Goal: Information Seeking & Learning: Learn about a topic

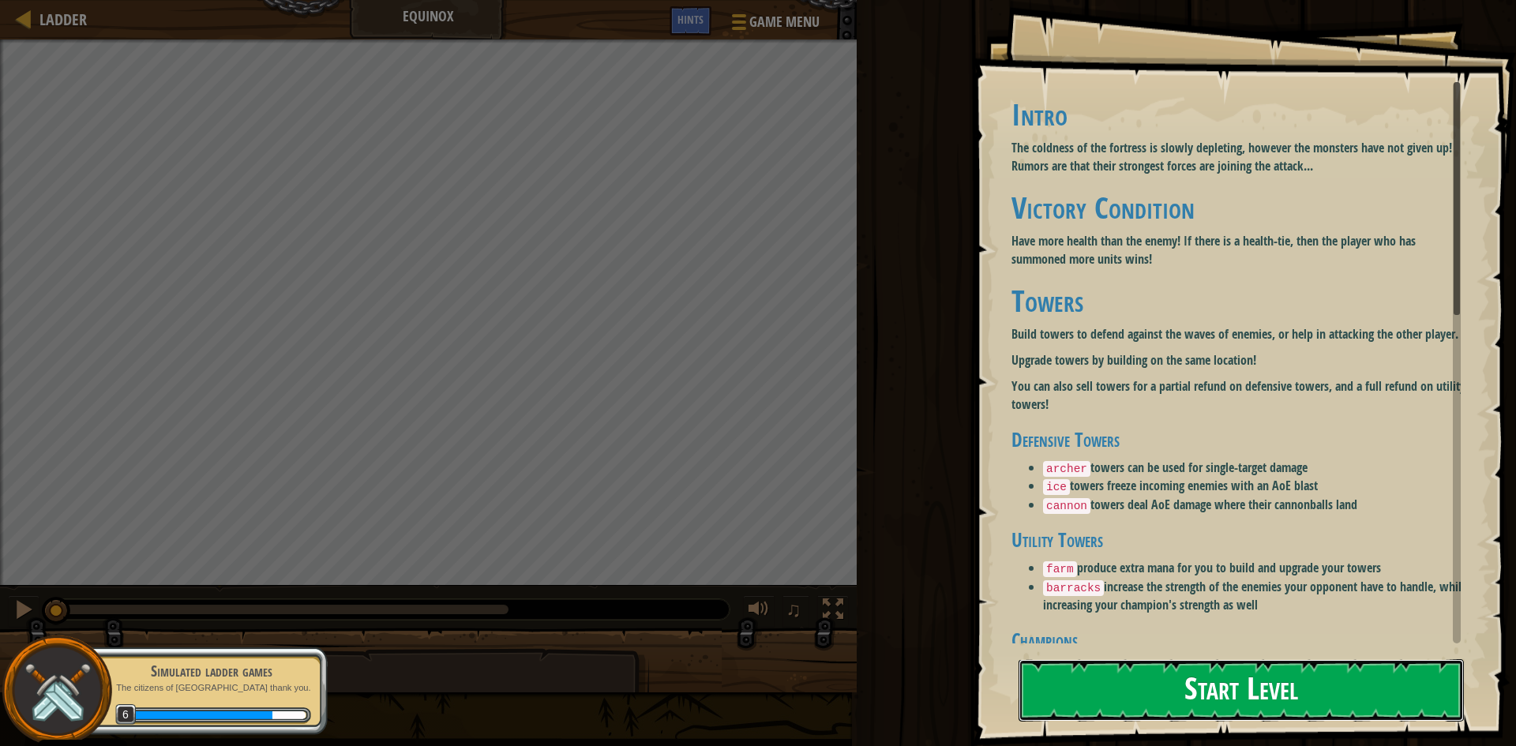
click at [1281, 691] on button "Start Level" at bounding box center [1240, 690] width 445 height 62
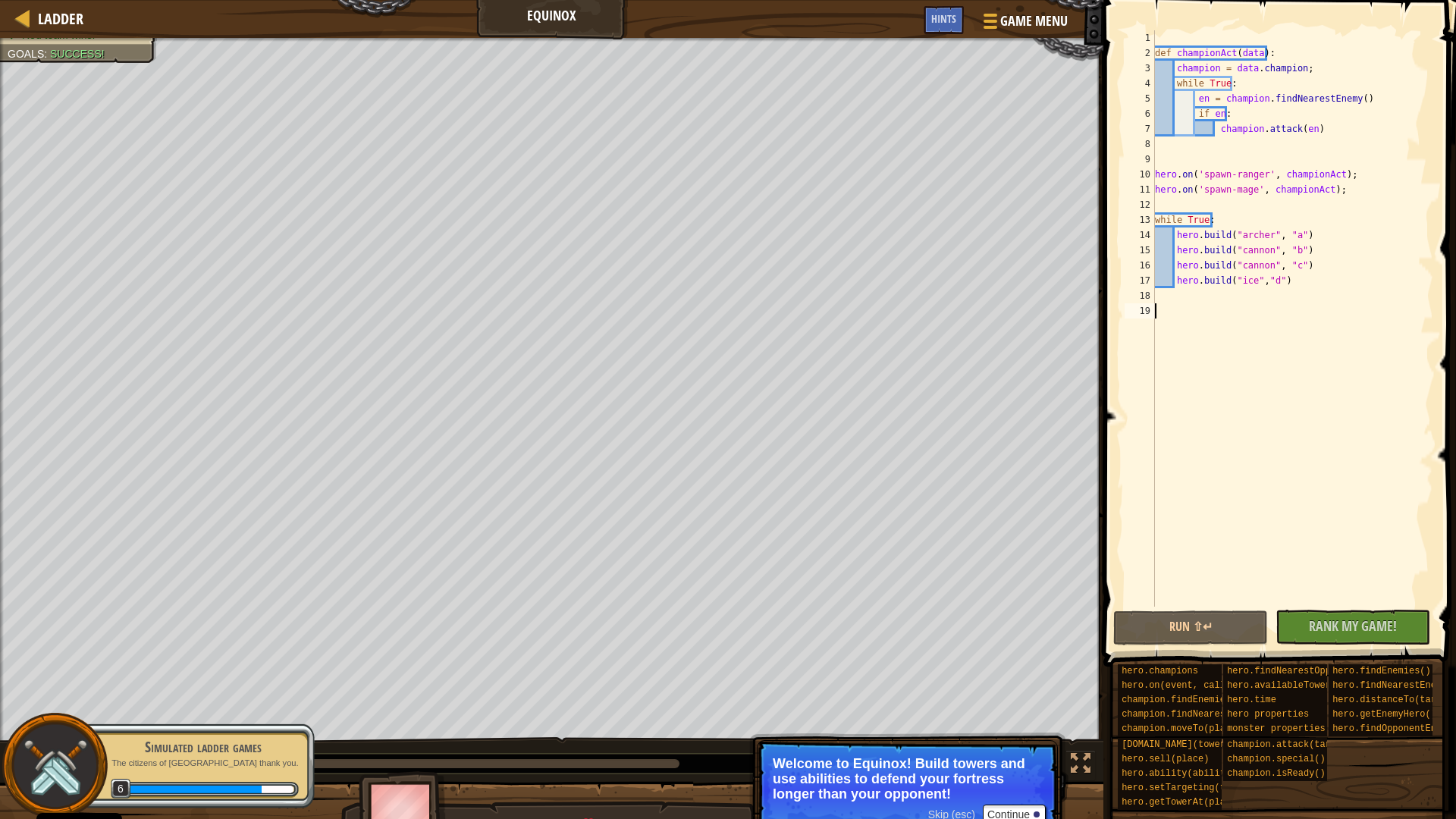
click at [373, 715] on div "0:43.2 Now: 0:06.6 Max: 1:24.9" at bounding box center [366, 762] width 626 height 9
click at [141, 715] on div "Simulated ladder games" at bounding box center [203, 747] width 191 height 21
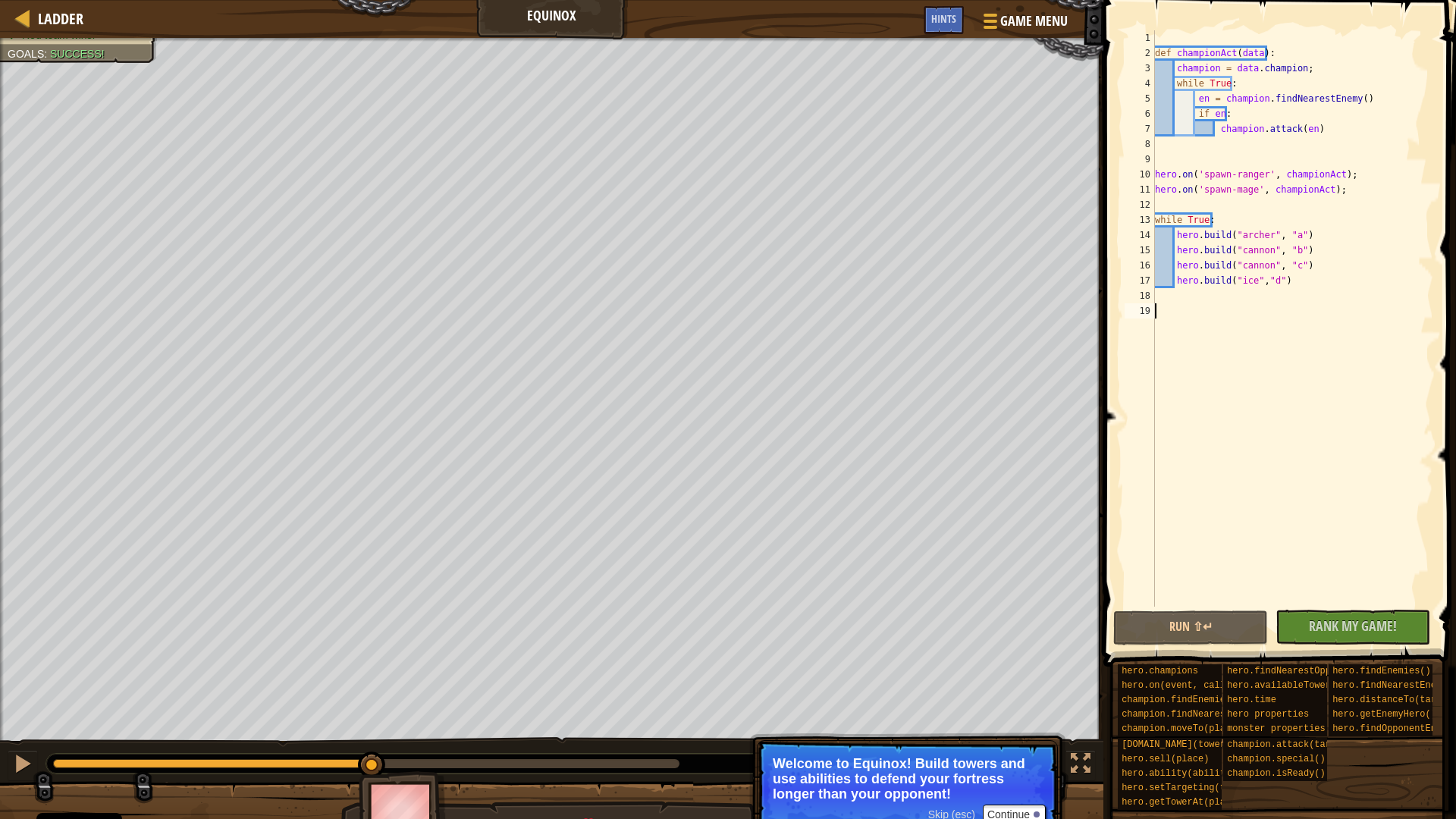
click at [1187, 463] on div "def championAct ( data ) : champion = data . champion ; while True : en = champ…" at bounding box center [1292, 334] width 281 height 607
click at [1206, 631] on button "Run ⇧↵" at bounding box center [1190, 628] width 155 height 35
click at [12, 715] on div at bounding box center [22, 763] width 20 height 20
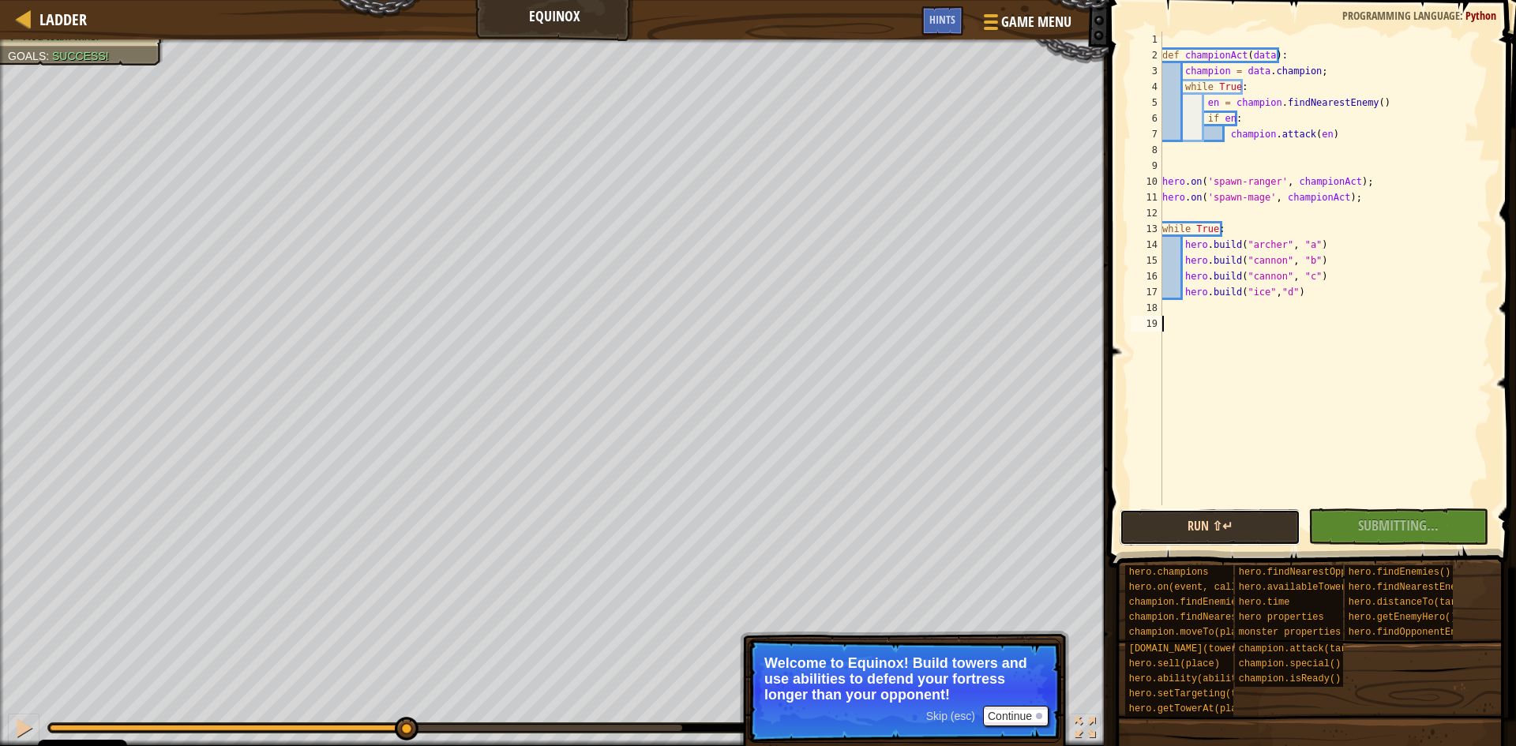
click at [1259, 528] on button "Run ⇧↵" at bounding box center [1210, 527] width 181 height 36
click at [923, 9] on div "Hints" at bounding box center [942, 20] width 42 height 29
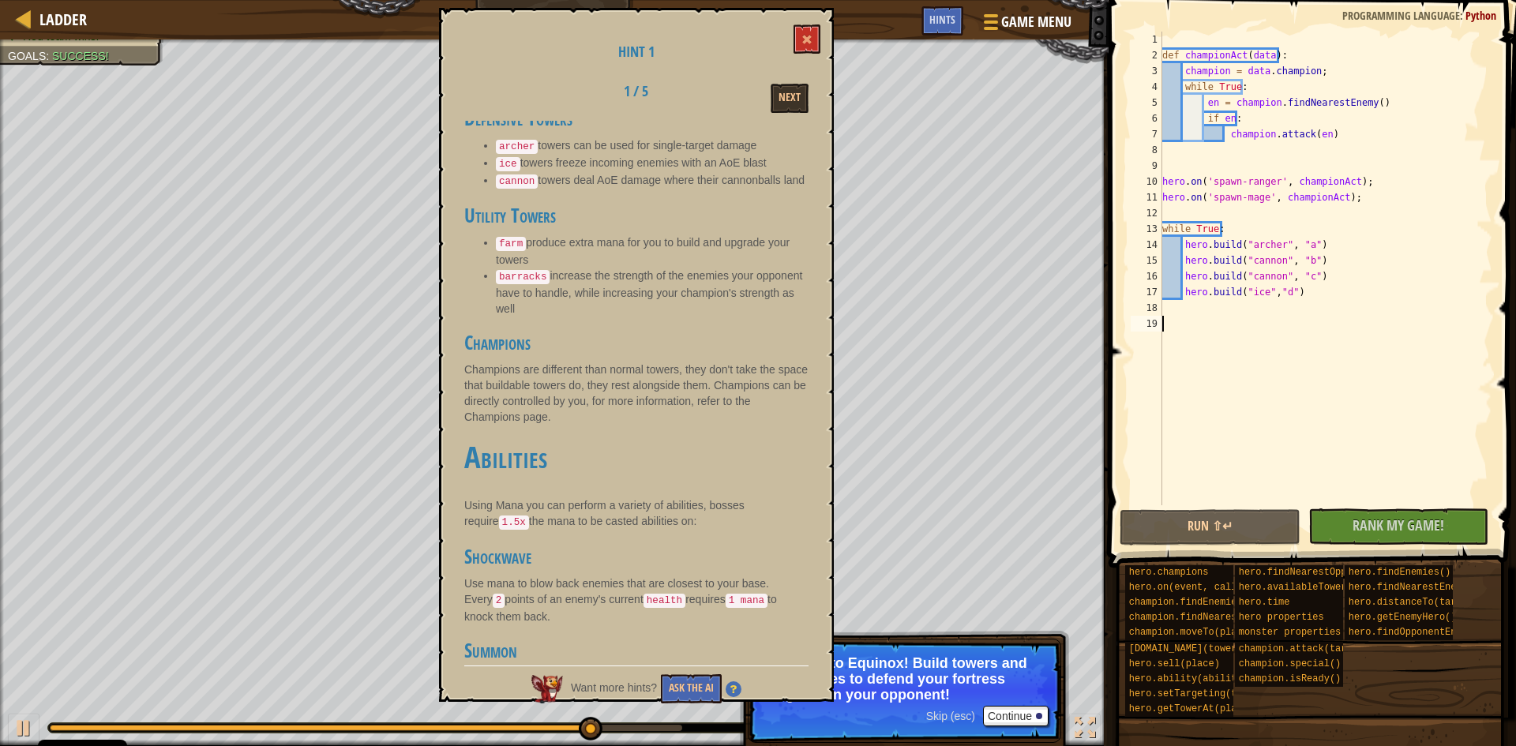
scroll to position [632, 0]
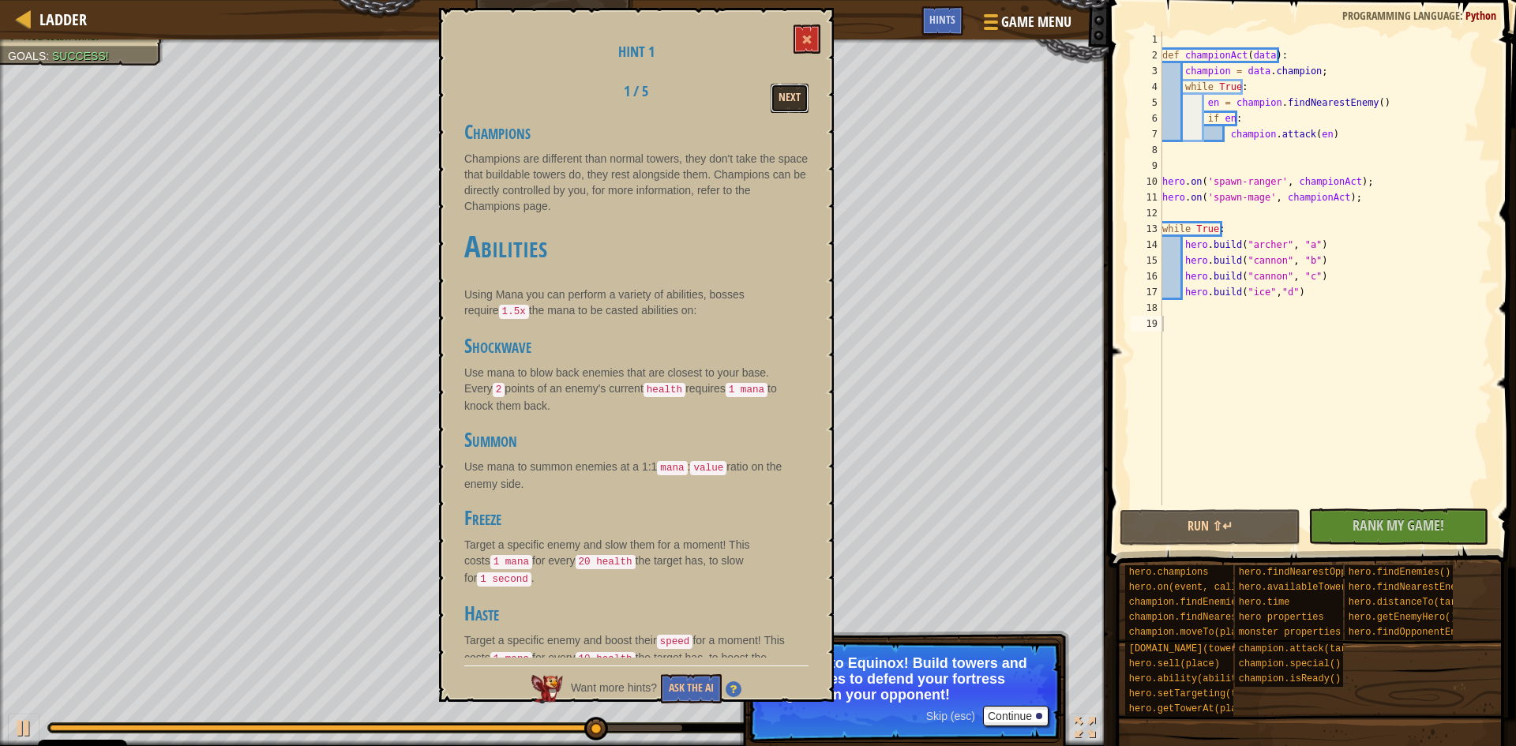
click at [788, 85] on button "Next" at bounding box center [790, 98] width 38 height 29
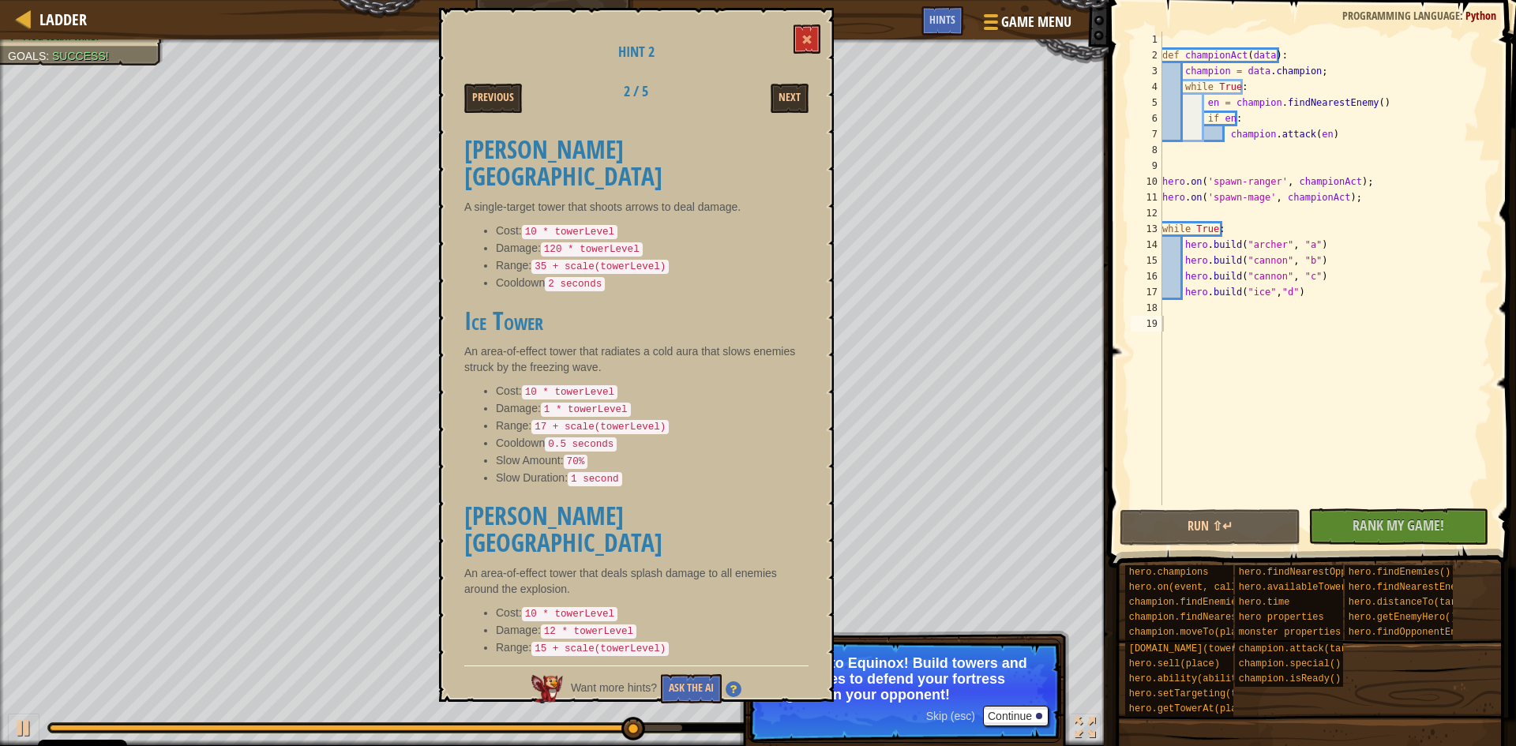
click at [1284, 227] on div "def championAct ( data ) : champion = data . champion ; while True : en = champ…" at bounding box center [1325, 284] width 333 height 505
click at [1301, 295] on div "def championAct ( data ) : champion = data . champion ; while True : en = champ…" at bounding box center [1325, 284] width 333 height 505
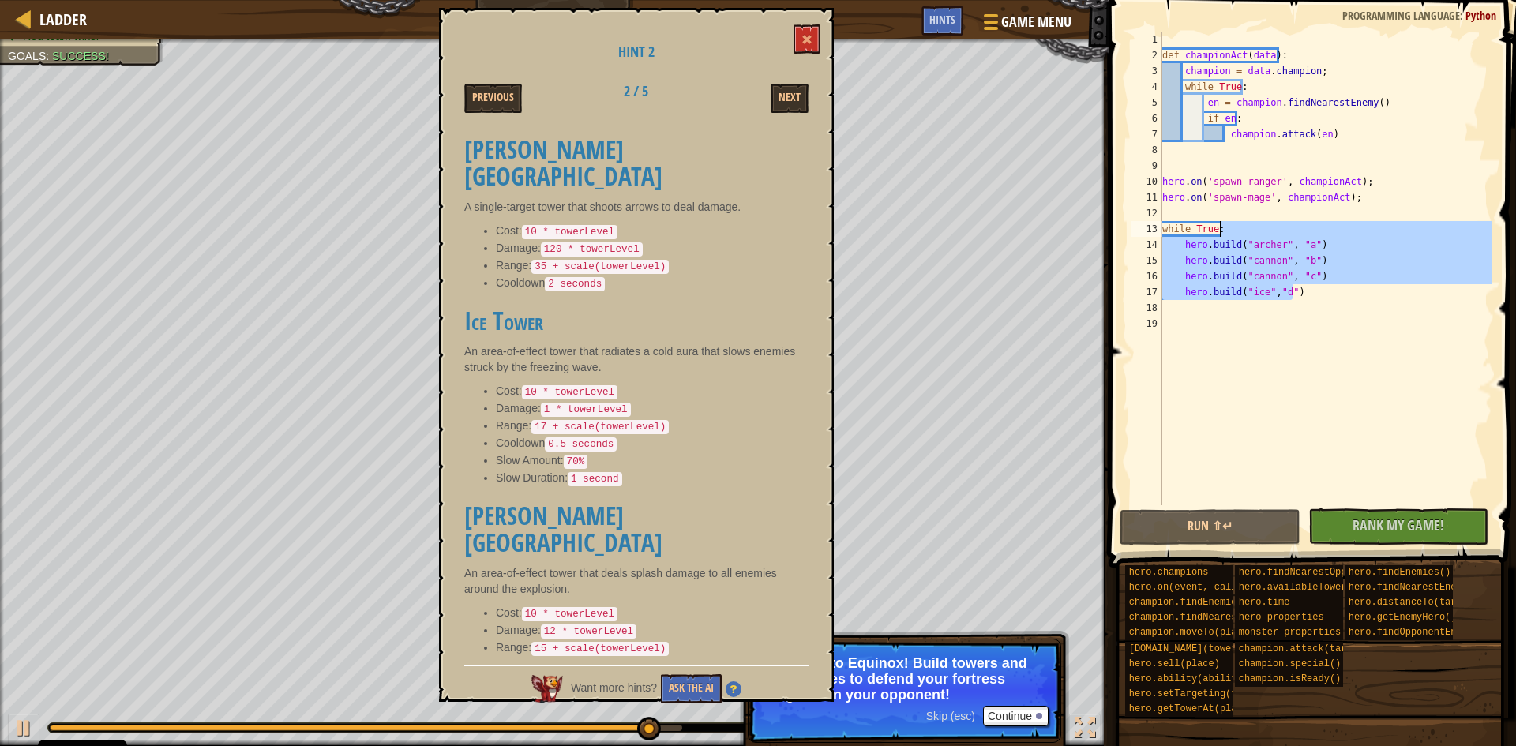
drag, startPoint x: 1296, startPoint y: 287, endPoint x: 1292, endPoint y: 233, distance: 54.7
click at [1292, 233] on div "def championAct ( data ) : champion = data . champion ; while True : en = champ…" at bounding box center [1325, 284] width 333 height 505
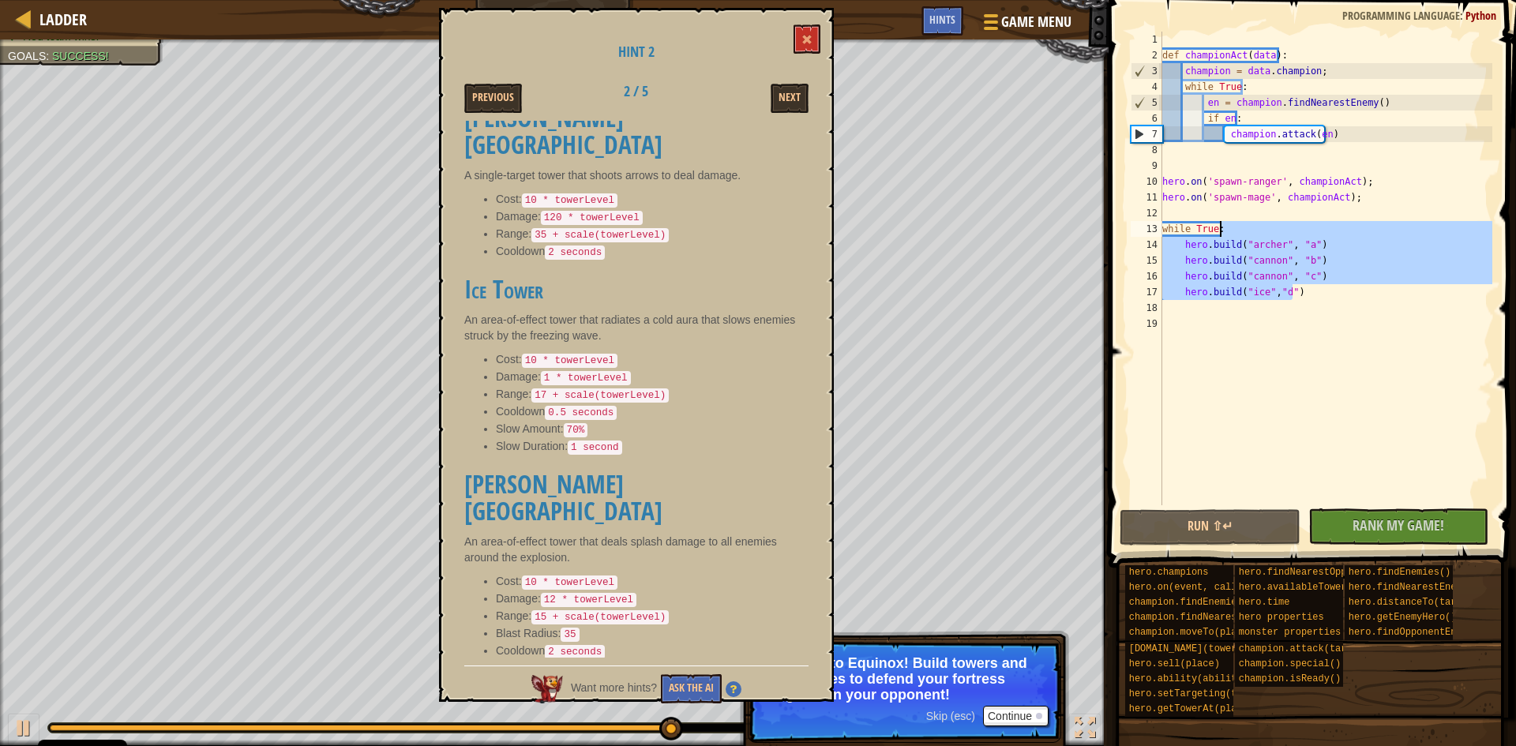
scroll to position [13, 0]
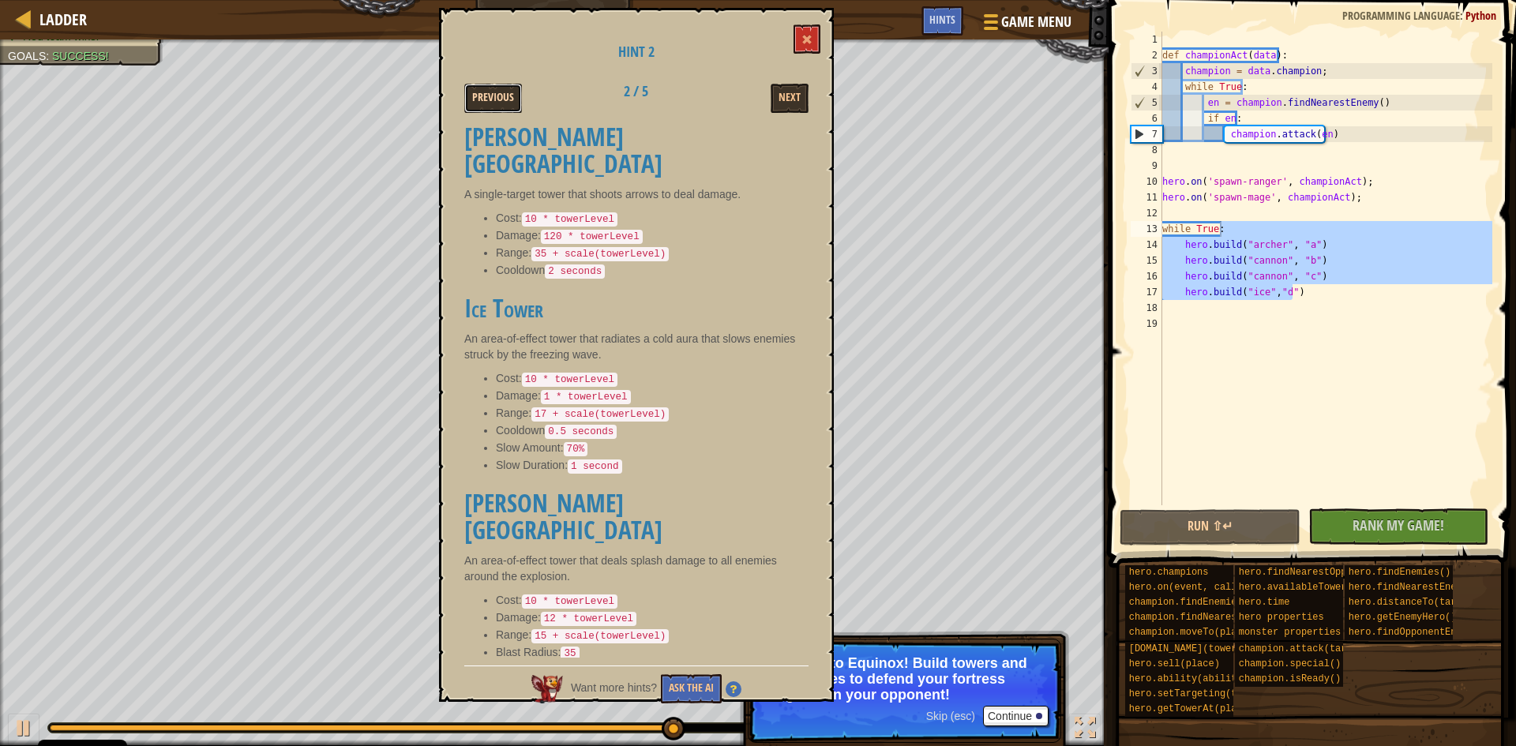
click at [475, 88] on button "Previous" at bounding box center [493, 98] width 58 height 29
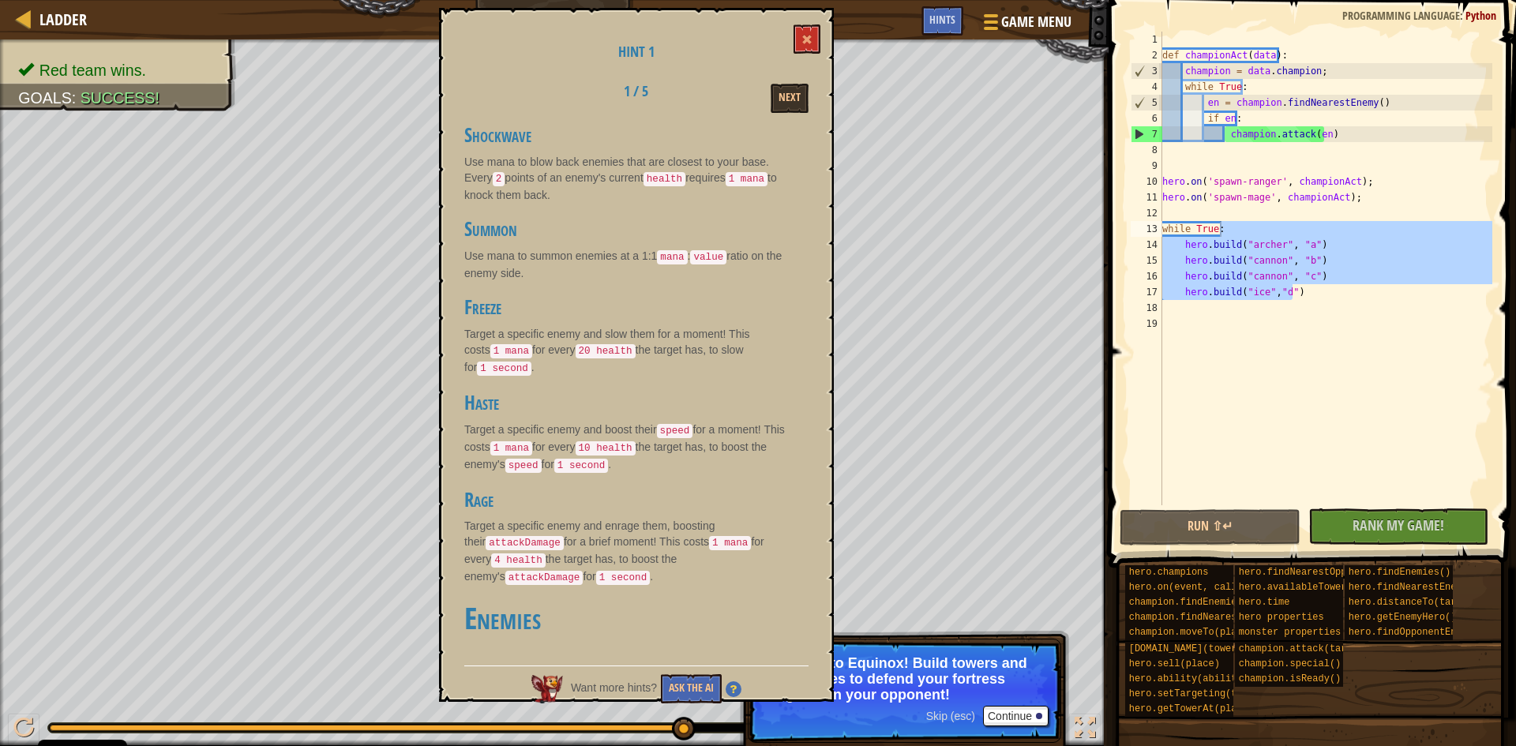
scroll to position [941, 0]
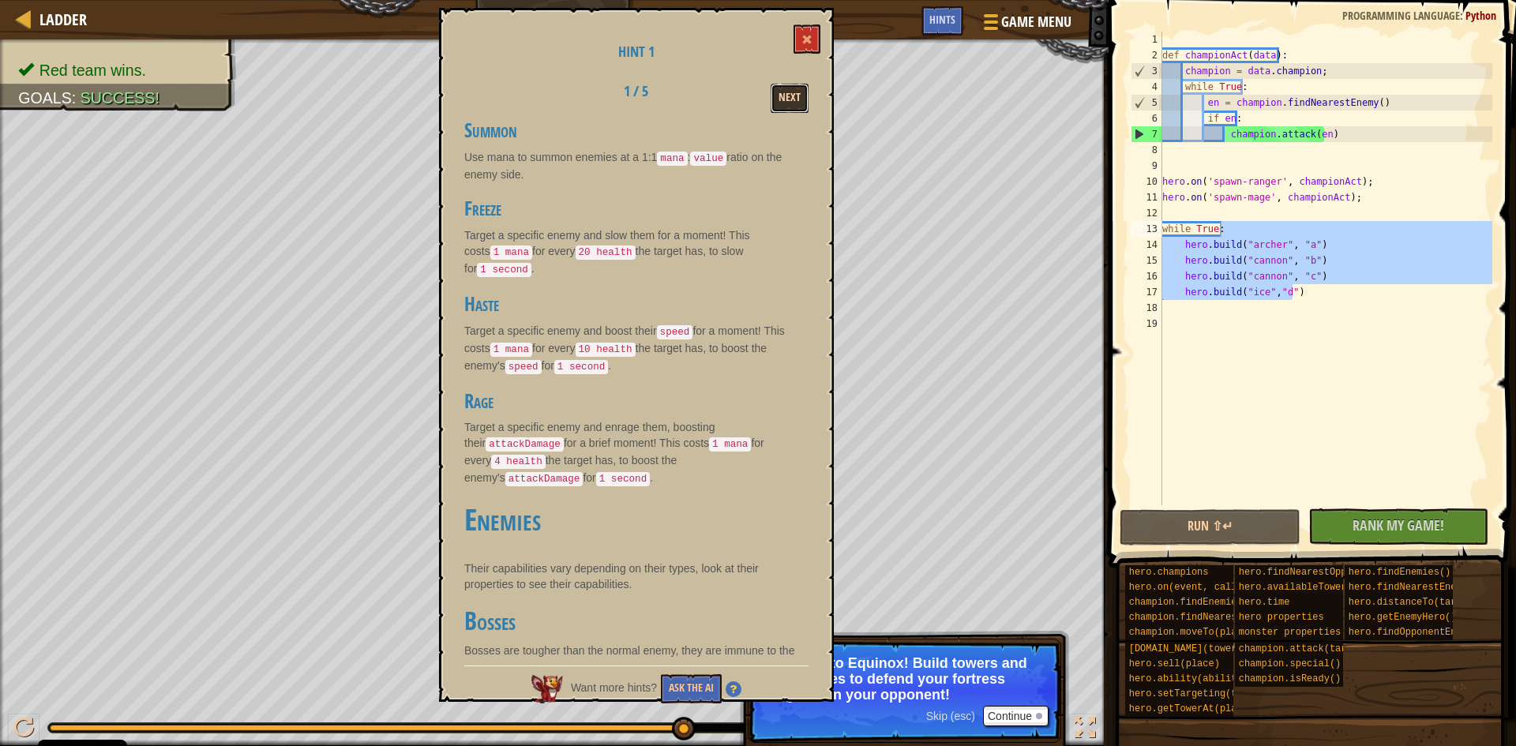
click at [788, 88] on button "Next" at bounding box center [790, 98] width 38 height 29
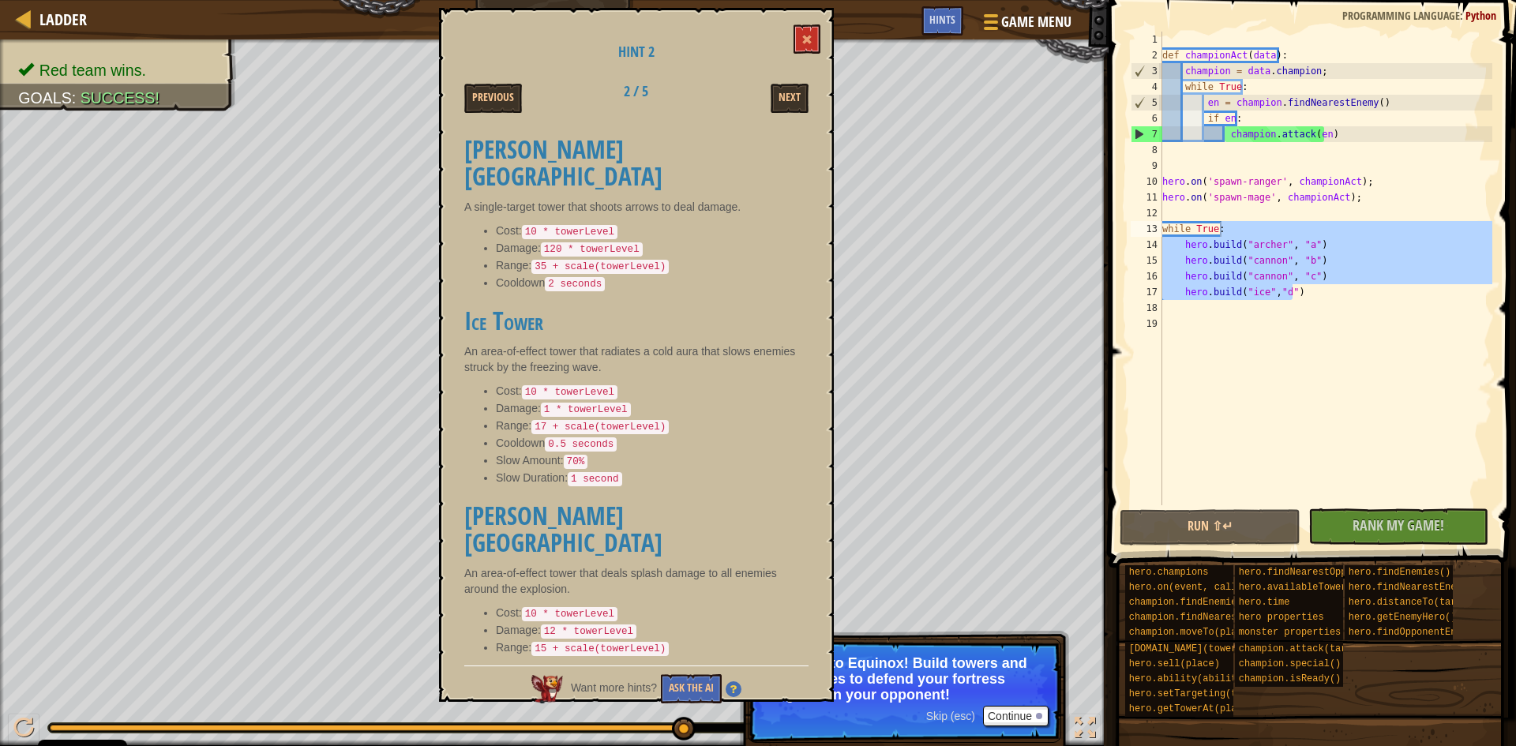
click at [1276, 223] on div "def championAct ( data ) : champion = data . champion ; while True : en = champ…" at bounding box center [1325, 269] width 333 height 474
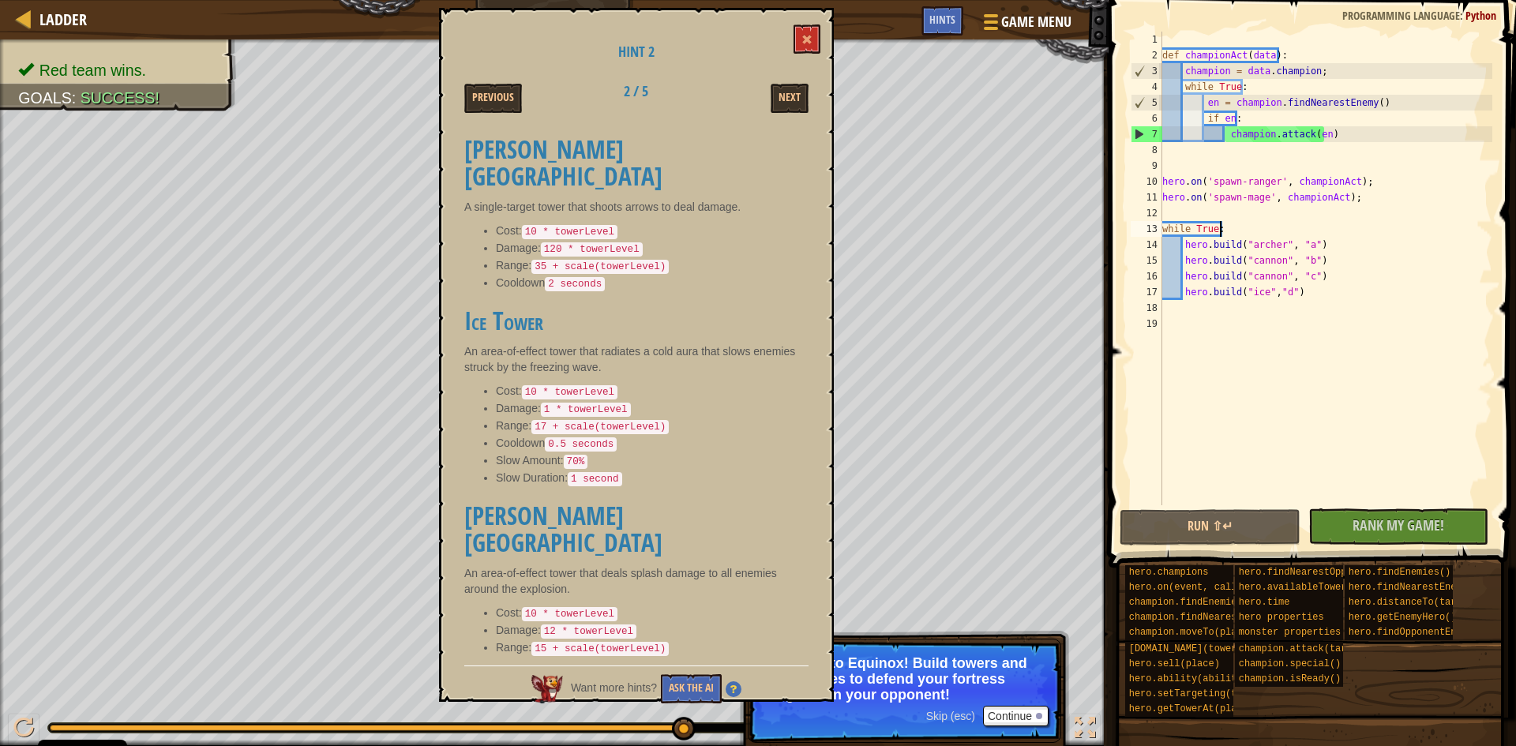
click at [1258, 227] on div "def championAct ( data ) : champion = data . champion ; while True : en = champ…" at bounding box center [1325, 284] width 333 height 505
click at [1259, 221] on div "def championAct ( data ) : champion = data . champion ; while True : en = champ…" at bounding box center [1325, 284] width 333 height 505
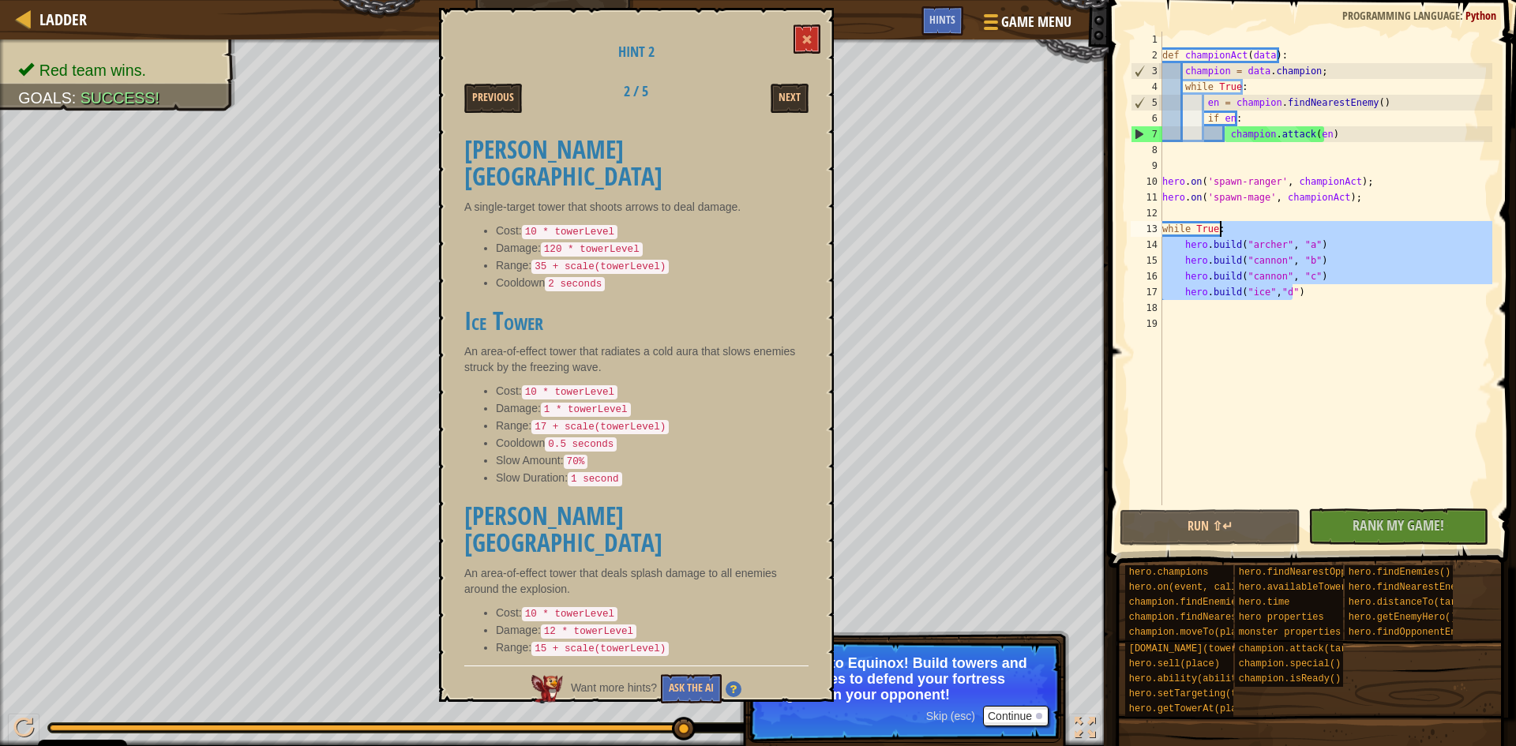
drag, startPoint x: 1298, startPoint y: 291, endPoint x: 1327, endPoint y: 234, distance: 64.6
click at [1327, 234] on div "def championAct ( data ) : champion = data . champion ; while True : en = champ…" at bounding box center [1325, 284] width 333 height 505
type textarea "while True:"
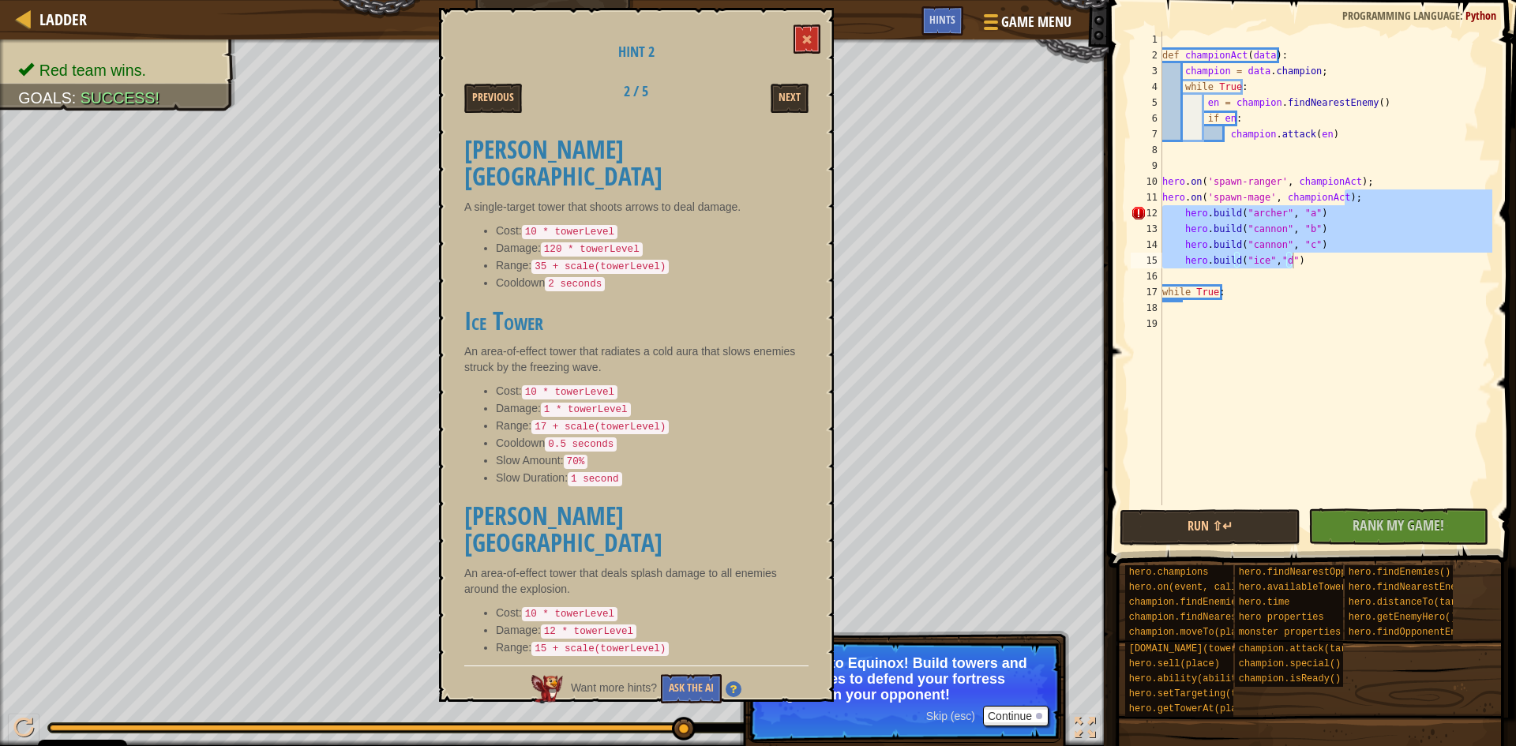
click at [1321, 249] on div "def championAct ( data ) : champion = data . champion ; while True : en = champ…" at bounding box center [1325, 269] width 333 height 474
drag, startPoint x: 1310, startPoint y: 257, endPoint x: 1288, endPoint y: 217, distance: 44.9
click at [1288, 217] on div "def championAct ( data ) : champion = data . champion ; while True : en = champ…" at bounding box center [1325, 284] width 333 height 505
type textarea "[DOMAIN_NAME]("[PERSON_NAME]", "a") [DOMAIN_NAME]("[PERSON_NAME]", "b")"
click at [1225, 308] on div "def championAct ( data ) : champion = data . champion ; while True : en = champ…" at bounding box center [1325, 284] width 333 height 505
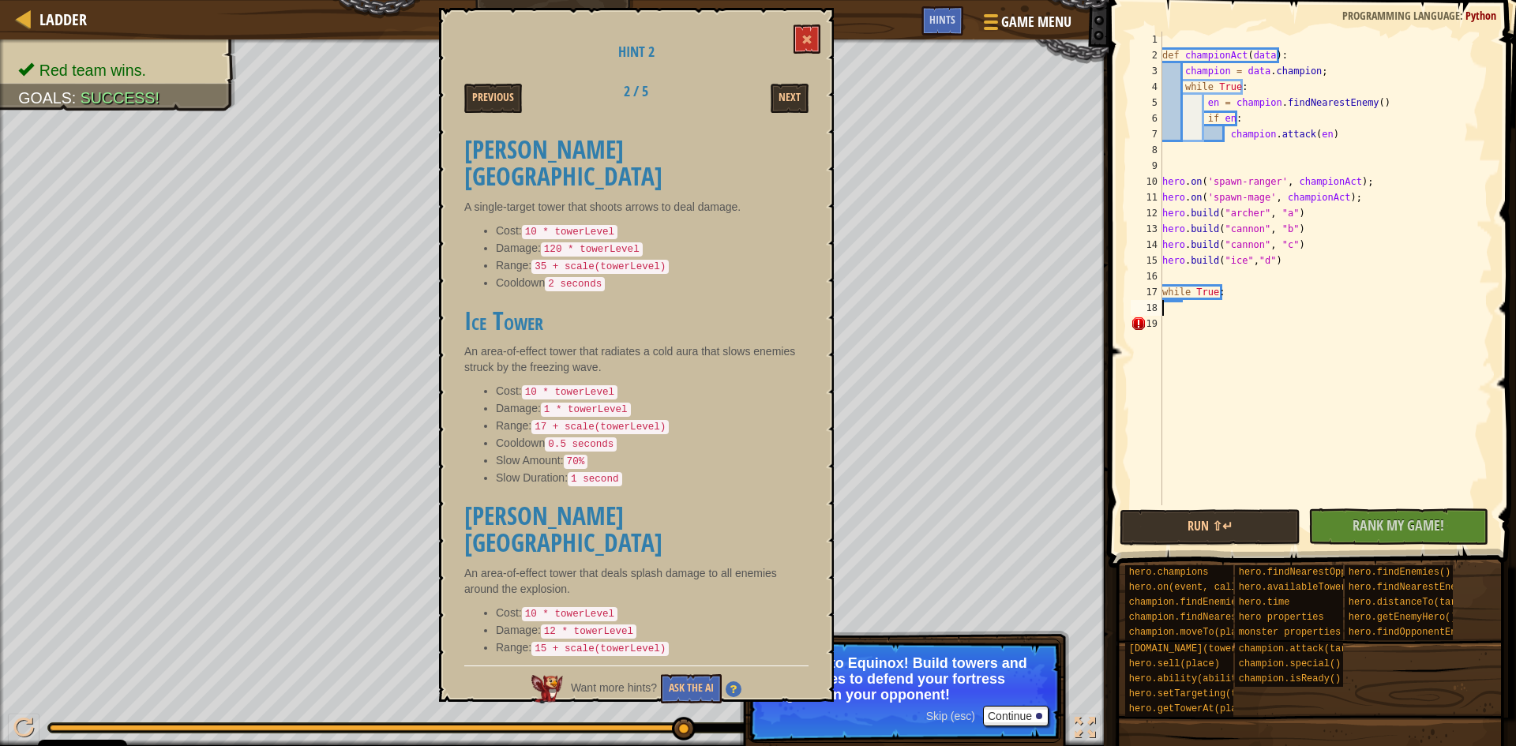
click at [1225, 299] on div "def championAct ( data ) : champion = data . champion ; while True : en = champ…" at bounding box center [1325, 284] width 333 height 505
type textarea "while True:"
click at [1233, 288] on div "def championAct ( data ) : champion = data . champion ; while True : en = champ…" at bounding box center [1325, 284] width 333 height 505
click at [1199, 324] on div "def championAct ( data ) : champion = data . champion ; while True : en = champ…" at bounding box center [1325, 284] width 333 height 505
type textarea "while True:"
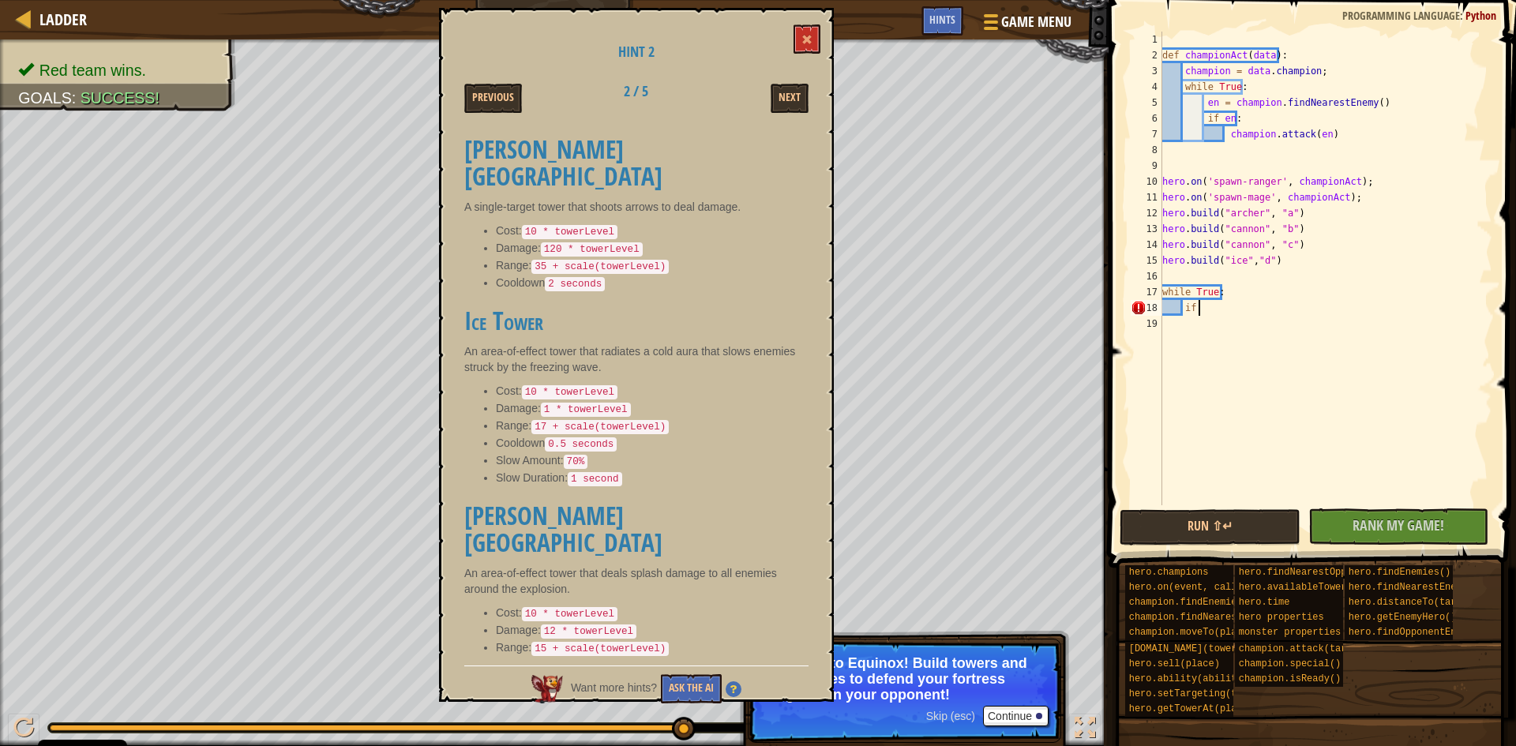
scroll to position [7, 2]
click at [792, 93] on button "Next" at bounding box center [790, 98] width 38 height 29
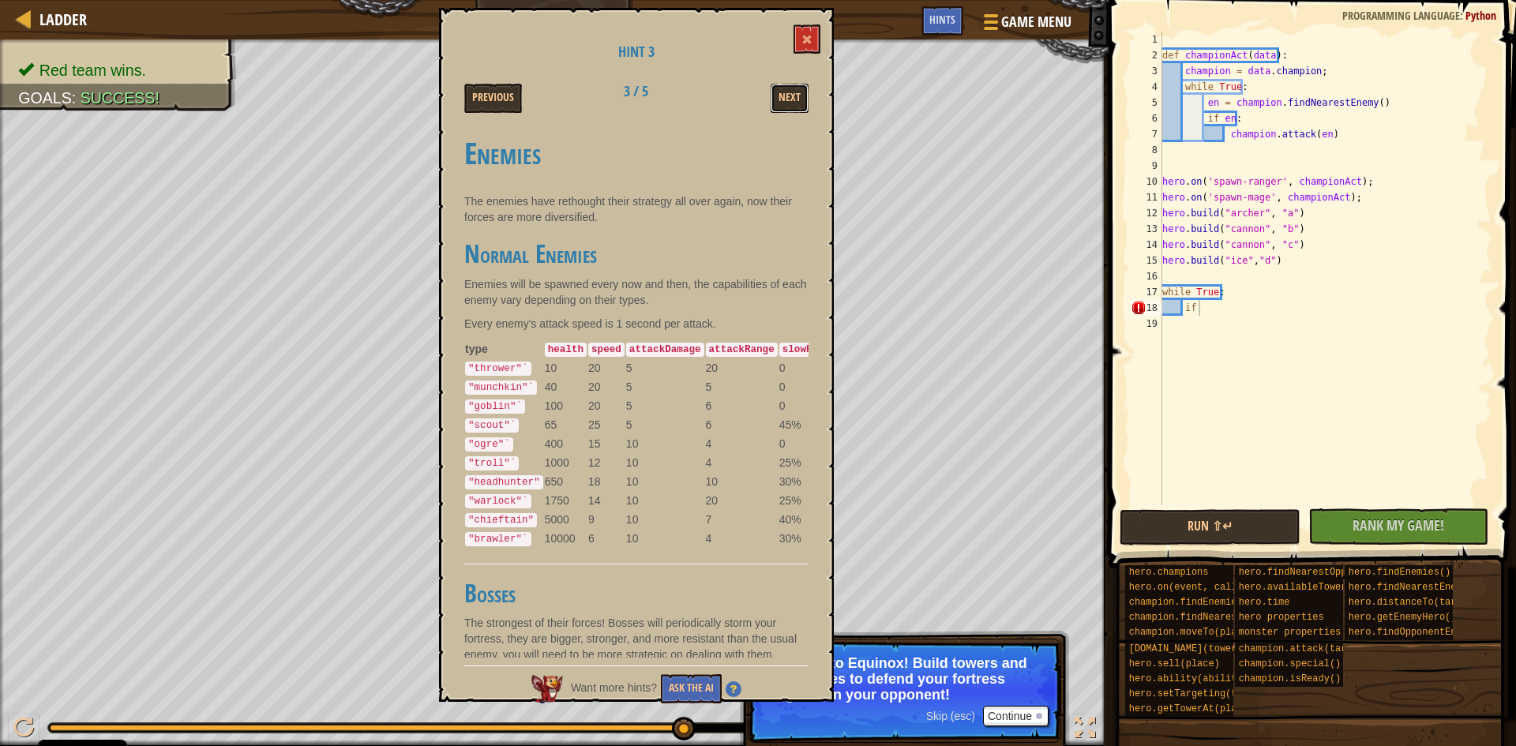
click at [792, 93] on button "Next" at bounding box center [790, 98] width 38 height 29
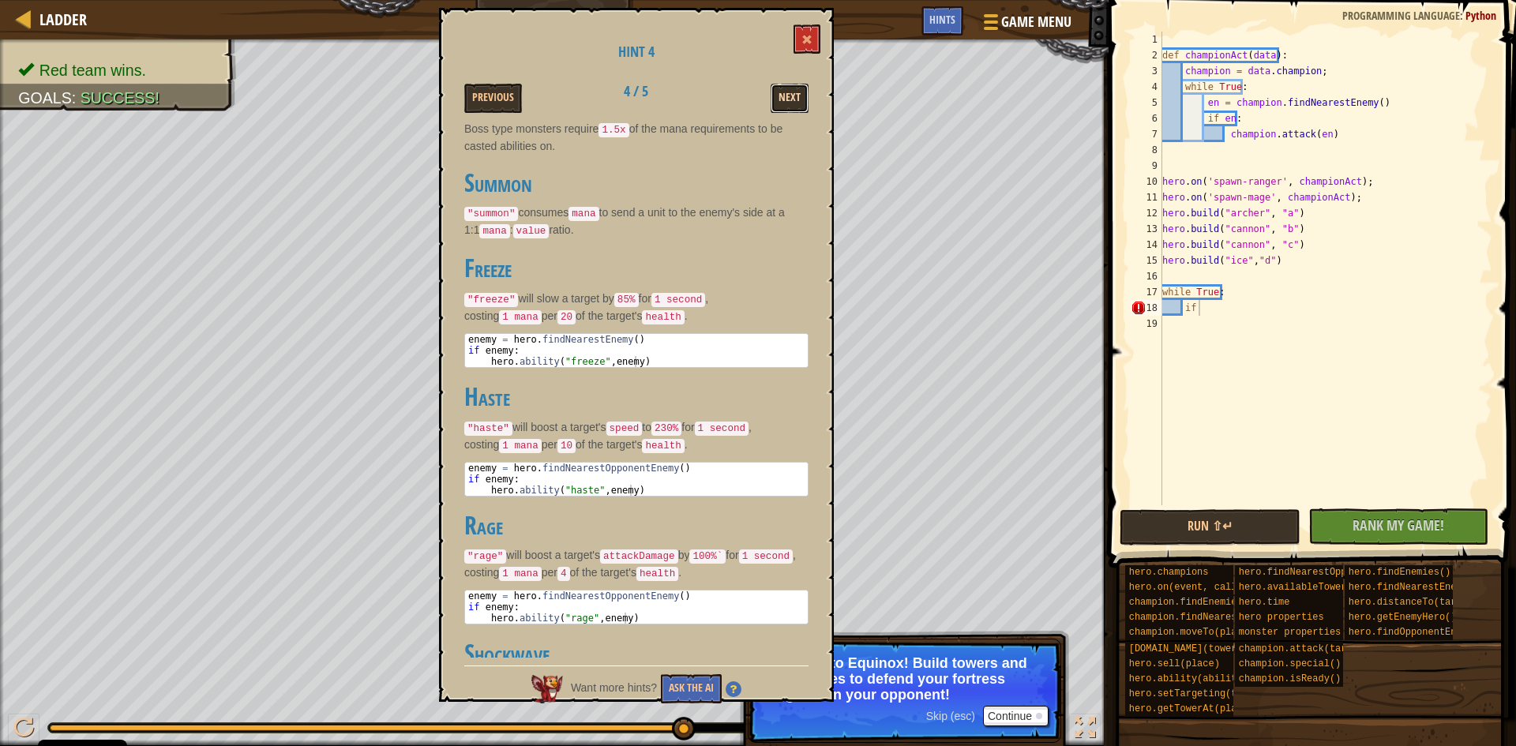
click at [782, 92] on button "Next" at bounding box center [790, 98] width 38 height 29
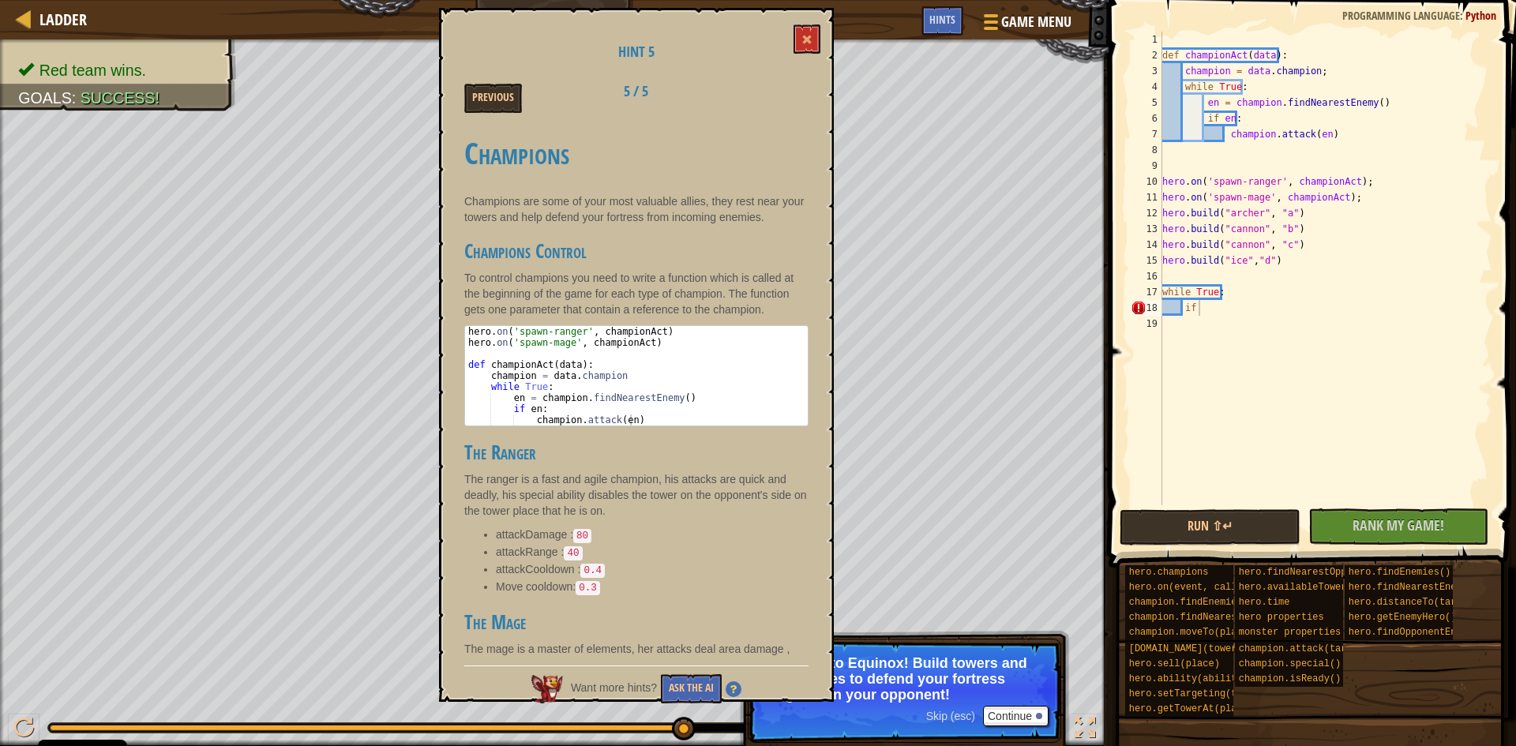
click at [782, 92] on div "Previous 5 / 5" at bounding box center [636, 98] width 368 height 29
click at [1213, 298] on div "def championAct ( data ) : champion = data . champion ; while True : en = champ…" at bounding box center [1325, 284] width 333 height 505
click at [1219, 306] on div "def championAct ( data ) : champion = data . champion ; while True : en = champ…" at bounding box center [1325, 284] width 333 height 505
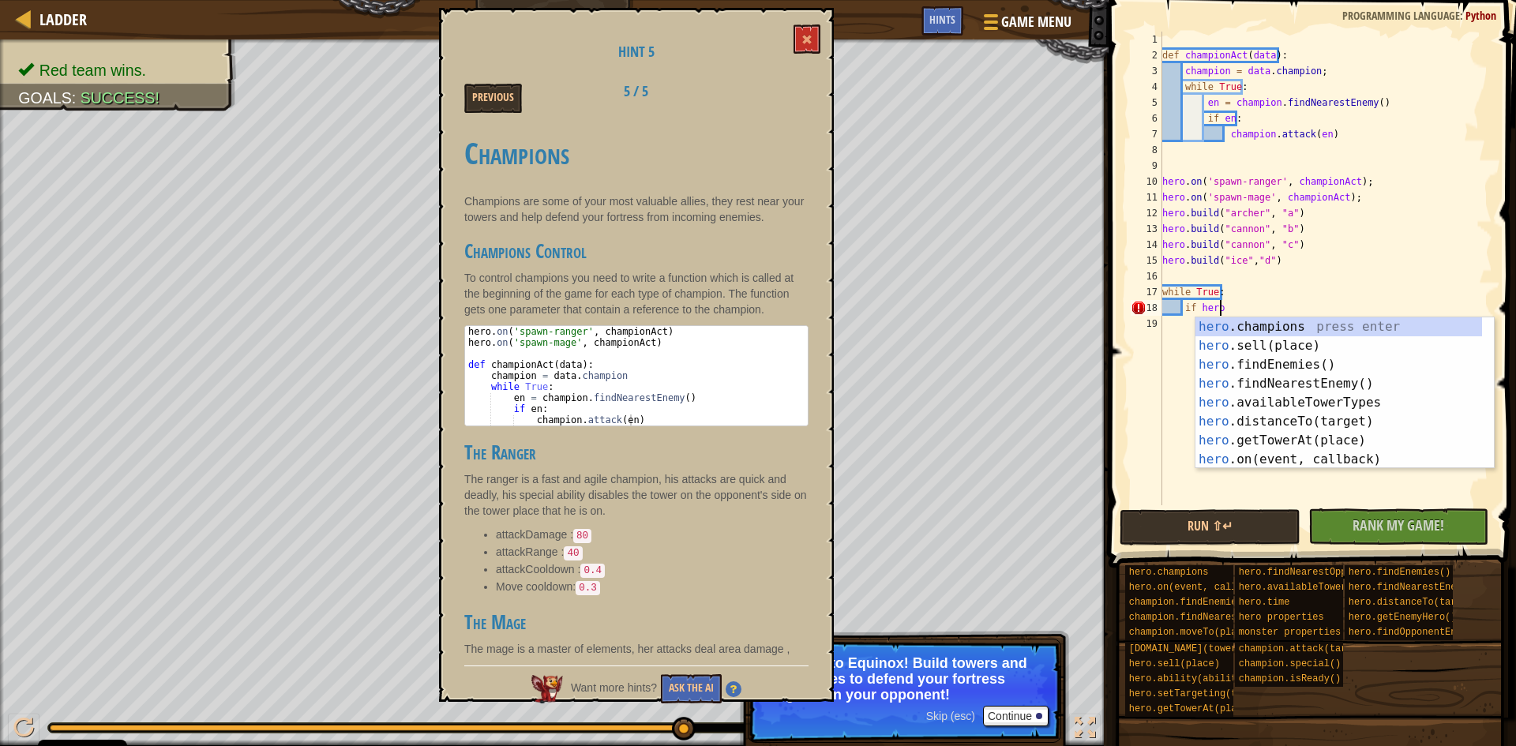
type textarea "if hero."
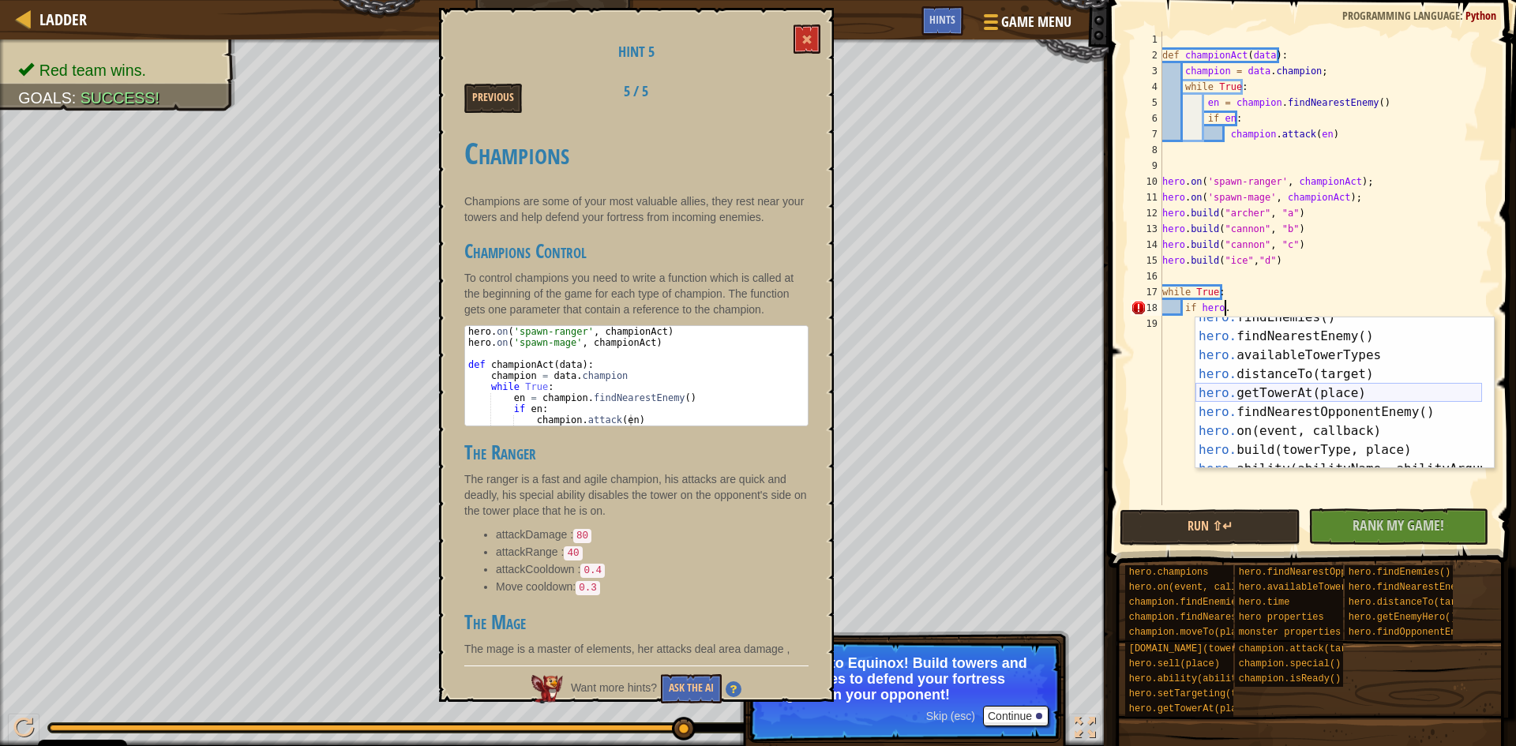
scroll to position [95, 0]
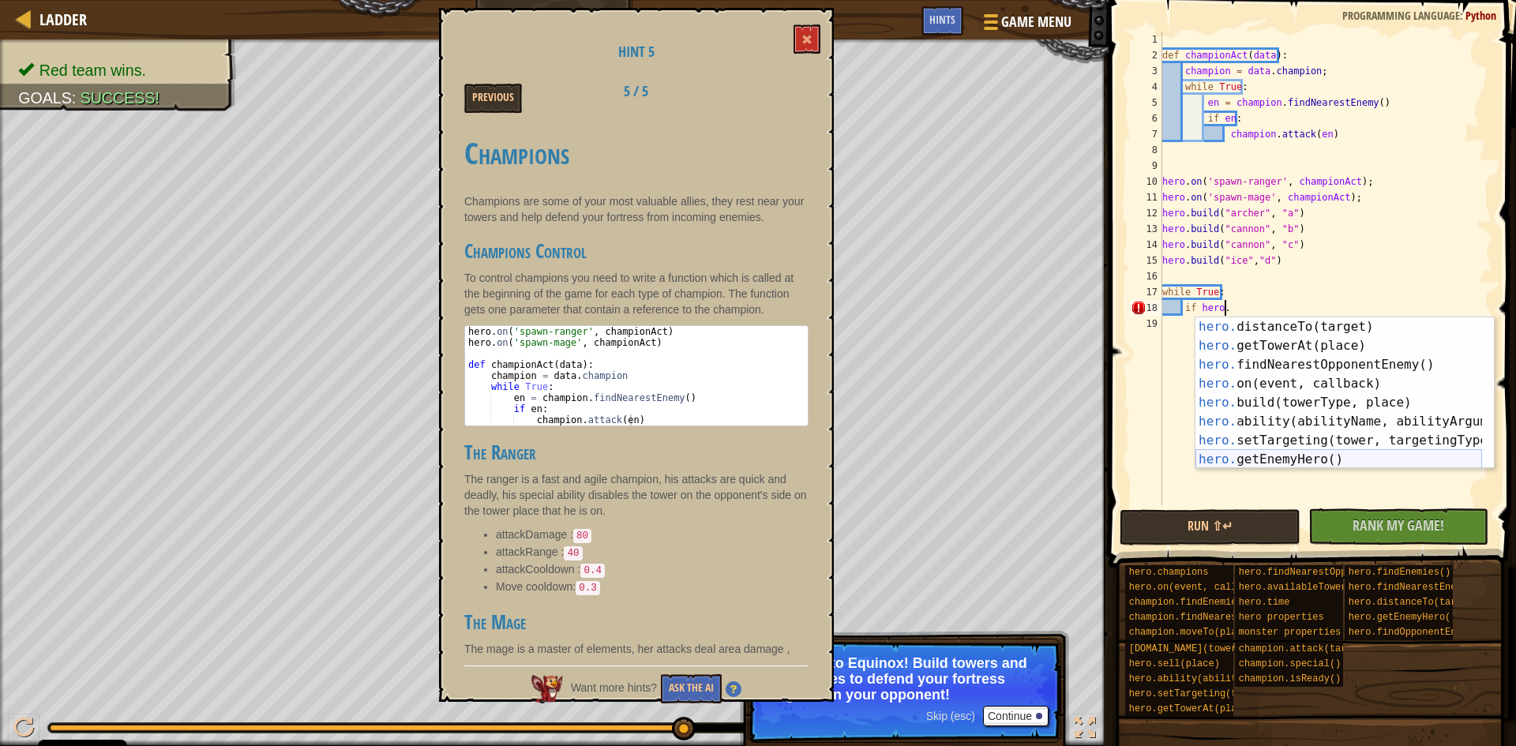
click at [1296, 453] on div "hero. distanceTo(target) press enter hero. getTowerAt(place) press enter hero. …" at bounding box center [1338, 411] width 287 height 189
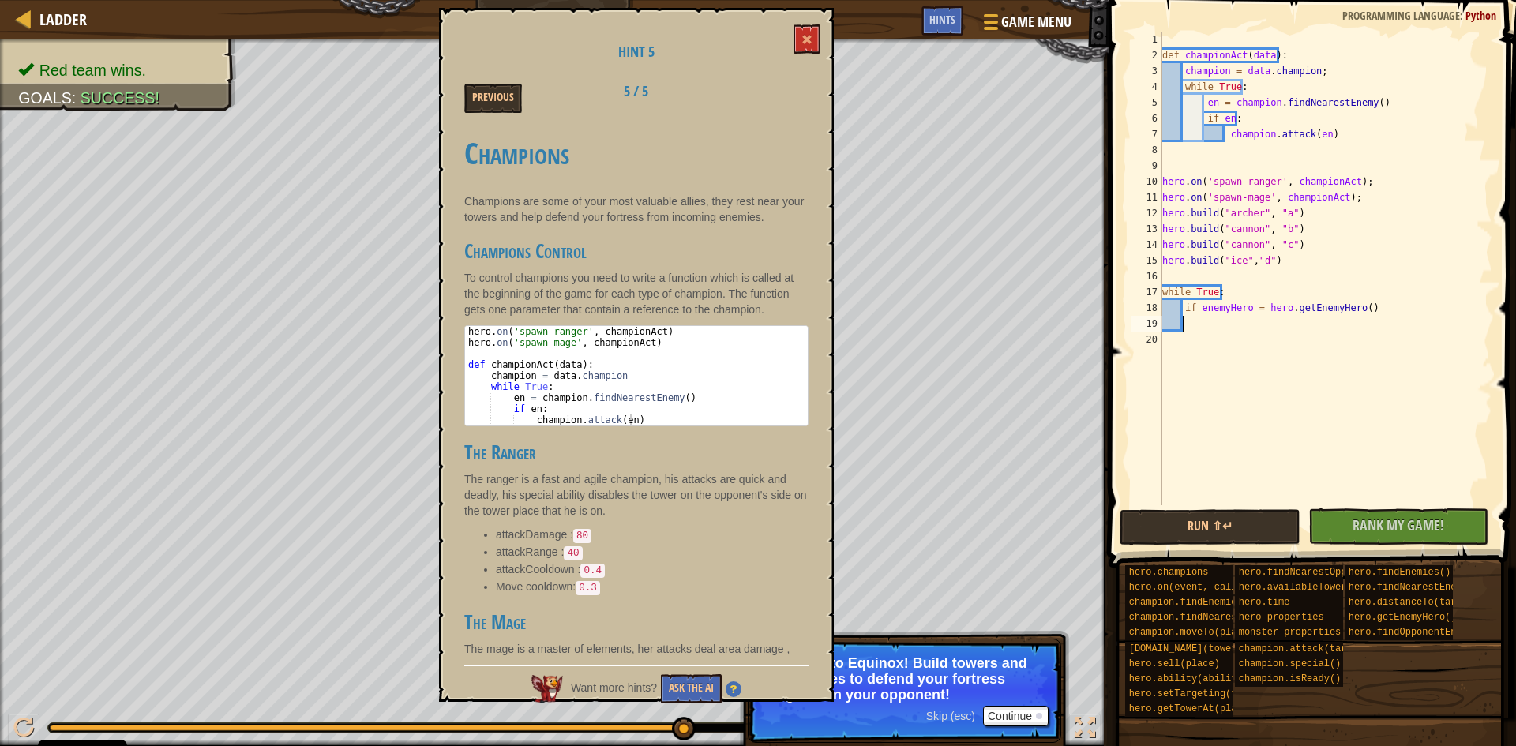
scroll to position [7, 1]
click at [1363, 299] on div "def championAct ( data ) : champion = data . champion ; while True : en = champ…" at bounding box center [1325, 284] width 333 height 505
click at [1353, 305] on div "def championAct ( data ) : champion = data . champion ; while True : en = champ…" at bounding box center [1325, 284] width 333 height 505
type textarea "if enemyHero = hero.getEnemyHero()"
click at [1358, 303] on div "def championAct ( data ) : champion = data . champion ; while True : en = champ…" at bounding box center [1325, 284] width 333 height 505
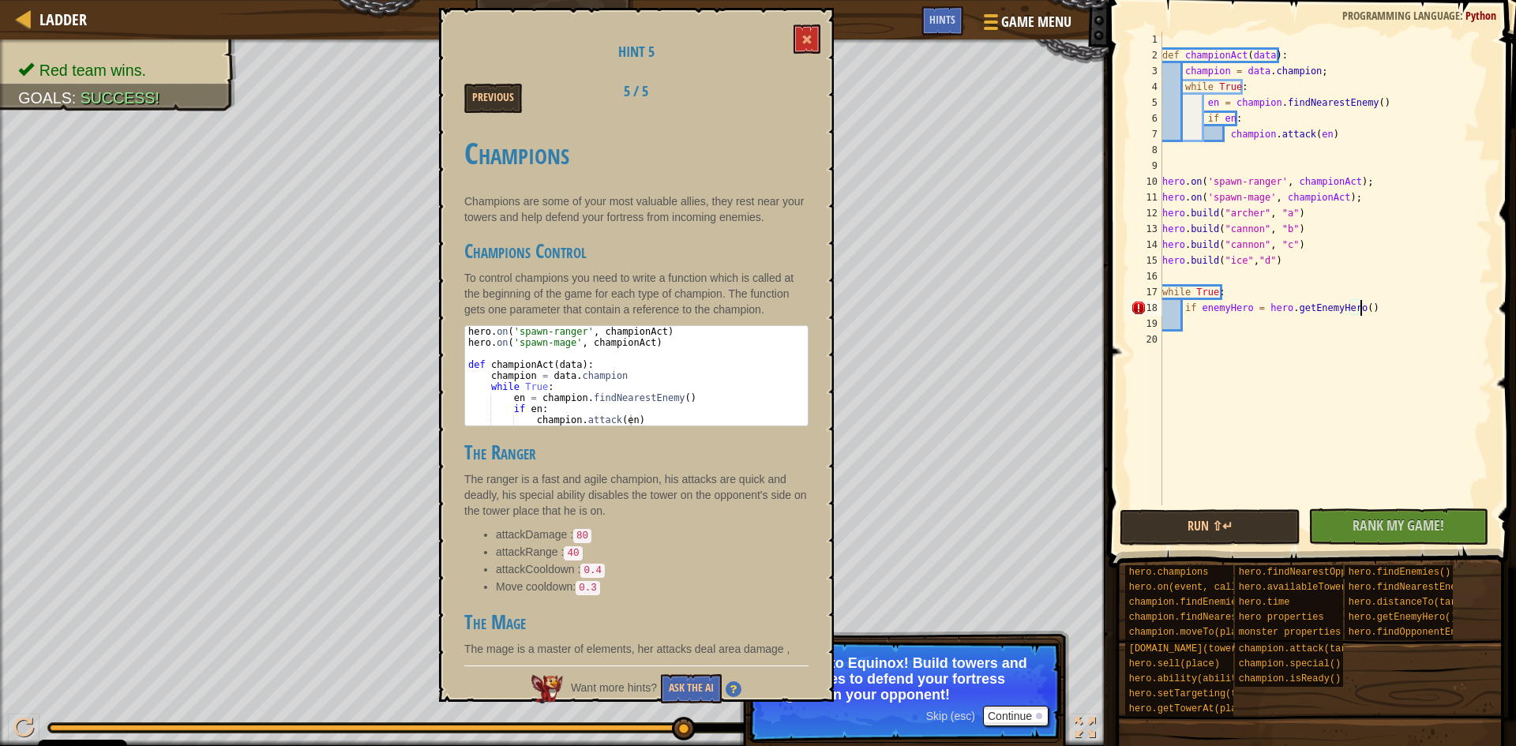
click at [1311, 314] on div "def championAct ( data ) : champion = data . champion ; while True : en = champ…" at bounding box center [1325, 284] width 333 height 505
click at [1286, 323] on div "def championAct ( data ) : champion = data . champion ; while True : en = champ…" at bounding box center [1325, 284] width 333 height 505
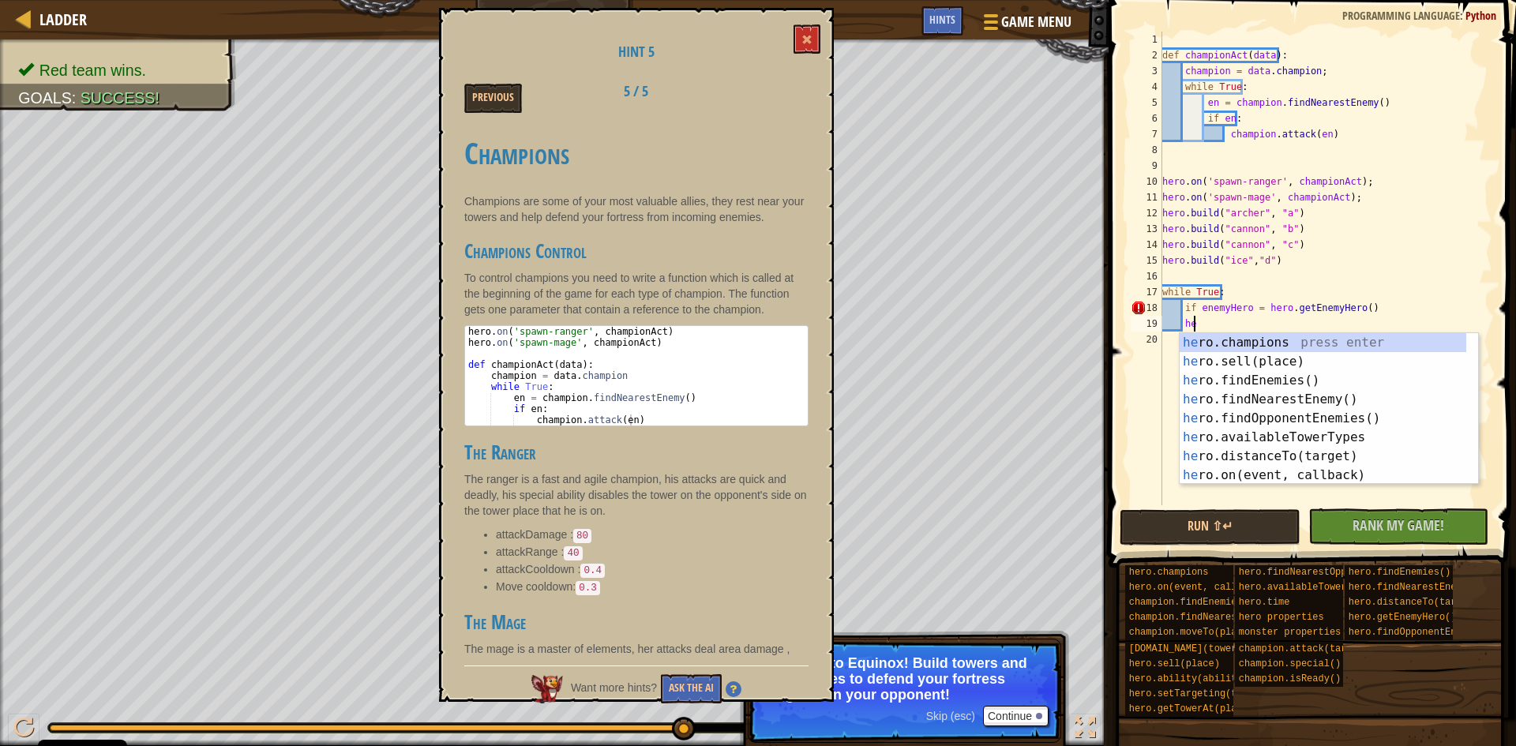
scroll to position [0, 0]
click at [1376, 302] on div "def championAct ( data ) : champion = data . champion ; while True : en = champ…" at bounding box center [1325, 284] width 333 height 505
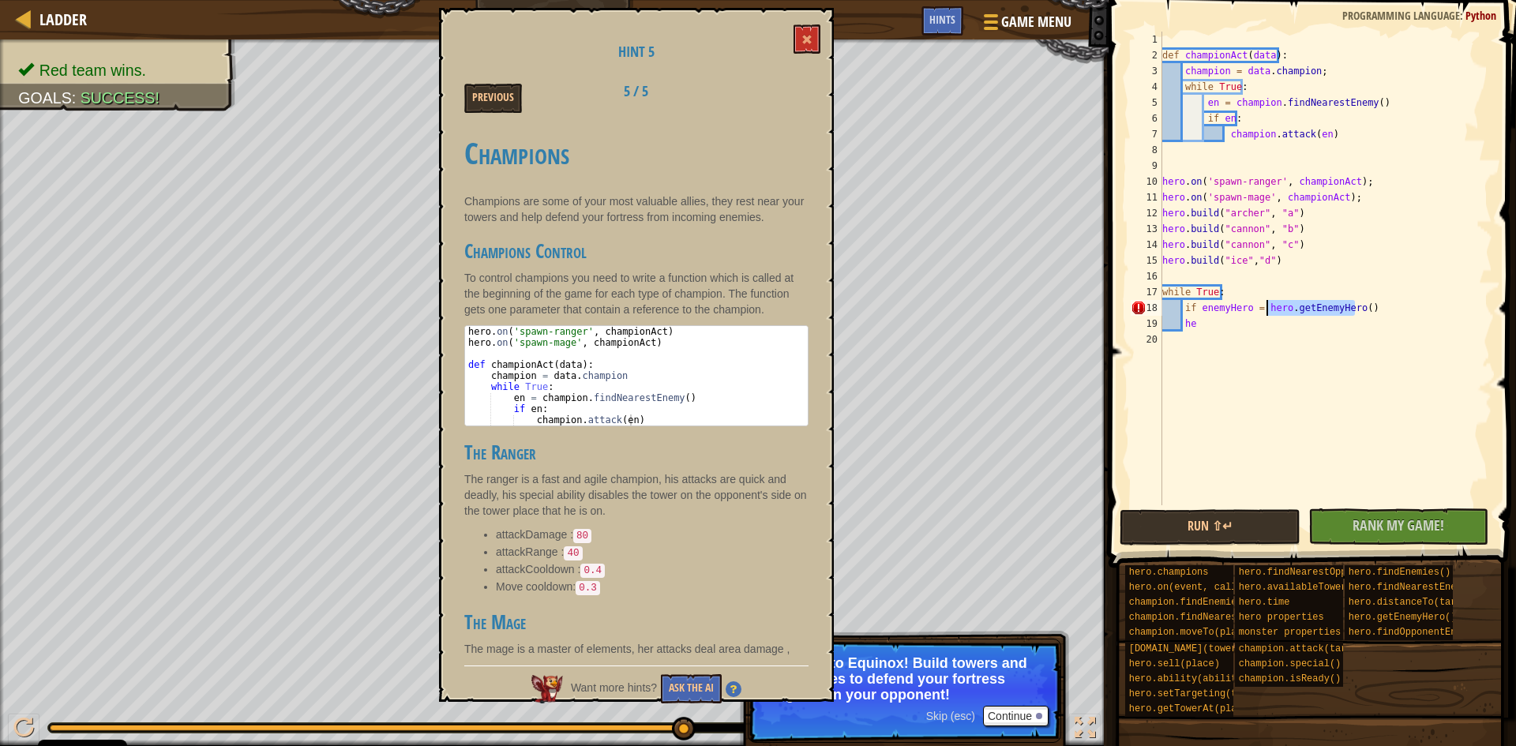
drag, startPoint x: 1355, startPoint y: 304, endPoint x: 1265, endPoint y: 301, distance: 90.1
click at [1265, 301] on div "def championAct ( data ) : champion = data . champion ; while True : en = champ…" at bounding box center [1325, 284] width 333 height 505
click at [1327, 317] on div "def championAct ( data ) : champion = data . champion ; while True : en = champ…" at bounding box center [1325, 284] width 333 height 505
type textarea "he"
click at [1201, 341] on div "def championAct ( data ) : champion = data . champion ; while True : en = champ…" at bounding box center [1325, 284] width 333 height 505
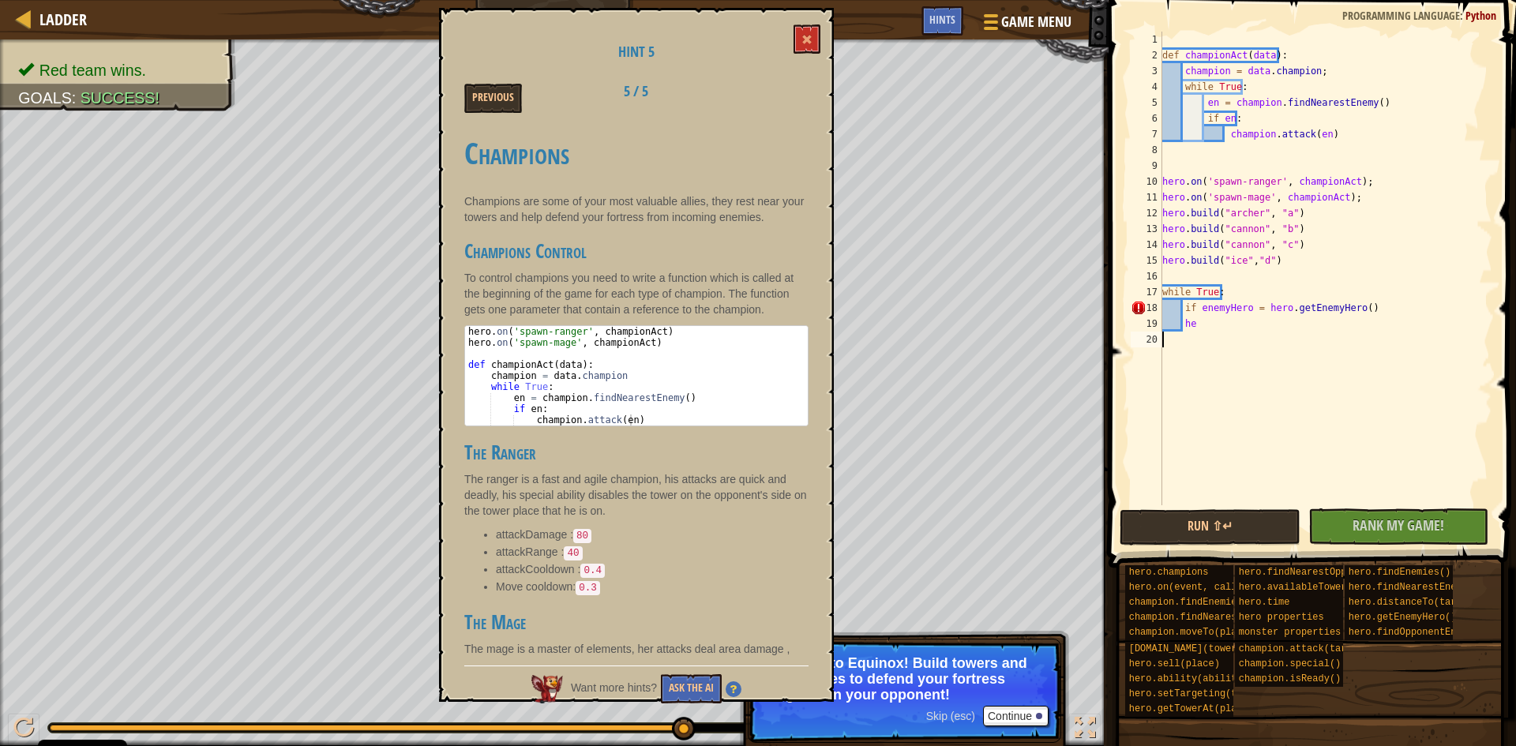
scroll to position [7, 0]
click at [1351, 302] on div "def championAct ( data ) : champion = data . champion ; while True : en = champ…" at bounding box center [1325, 284] width 333 height 505
type textarea "if enemyHero = hero.getEnemyHero()"
drag, startPoint x: 1356, startPoint y: 302, endPoint x: 1327, endPoint y: 303, distance: 28.4
click at [1327, 303] on div "def championAct ( data ) : champion = data . champion ; while True : en = champ…" at bounding box center [1325, 284] width 333 height 505
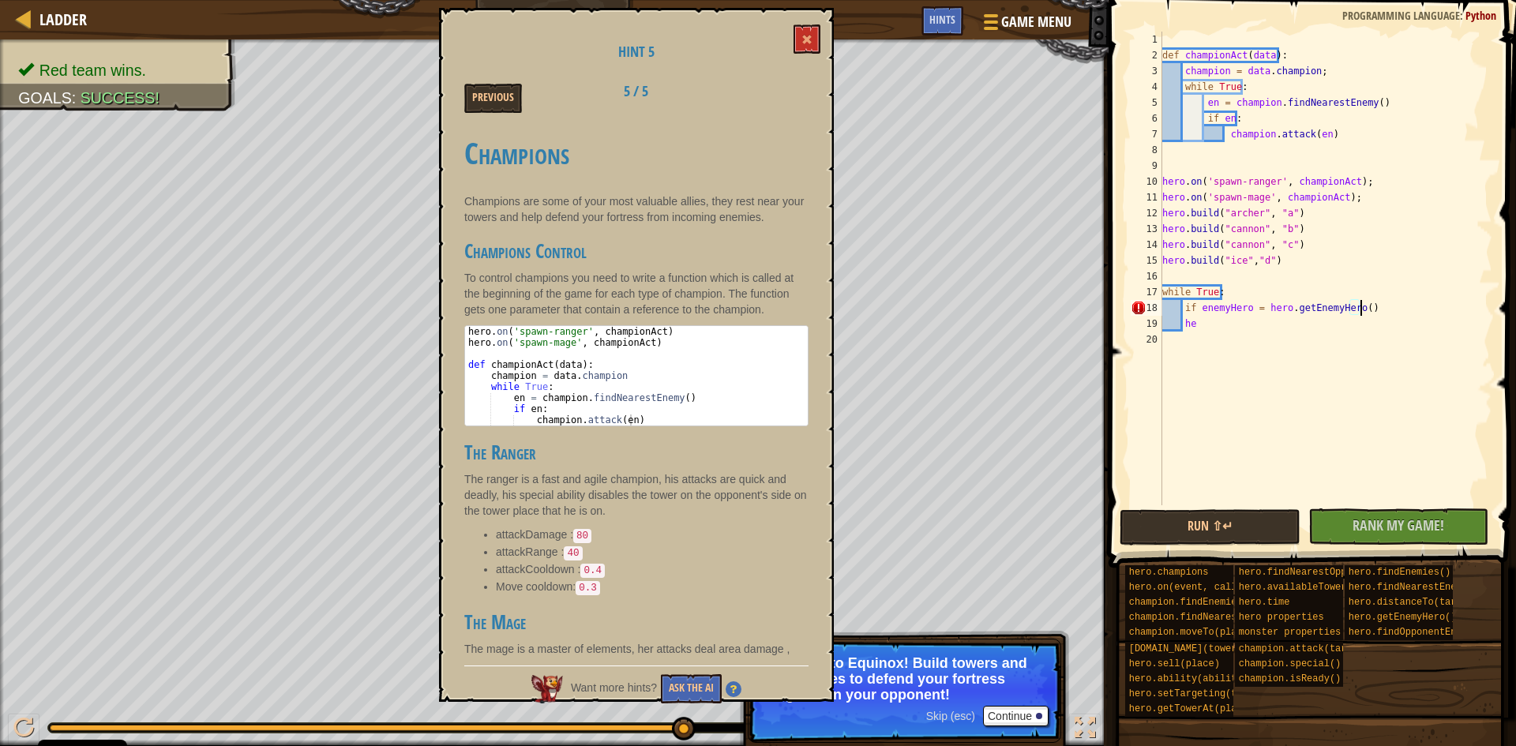
drag, startPoint x: 1382, startPoint y: 309, endPoint x: 1356, endPoint y: 305, distance: 26.5
click at [1377, 309] on div "def championAct ( data ) : champion = data . champion ; while True : en = champ…" at bounding box center [1325, 284] width 333 height 505
drag, startPoint x: 1359, startPoint y: 302, endPoint x: 1260, endPoint y: 302, distance: 98.7
click at [1260, 302] on div "def championAct ( data ) : champion = data . champion ; while True : en = champ…" at bounding box center [1325, 284] width 333 height 505
type textarea "if"
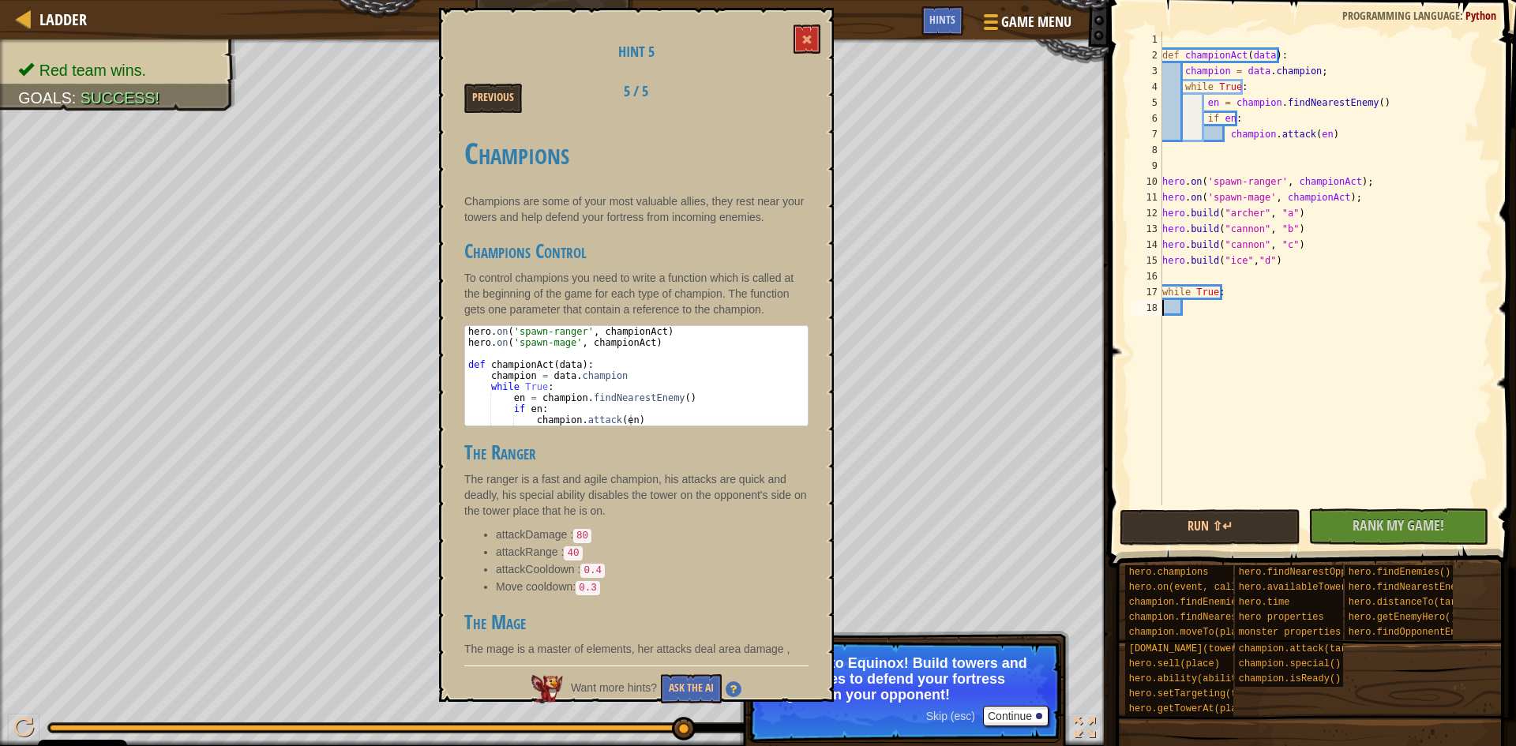
type textarea "while True:"
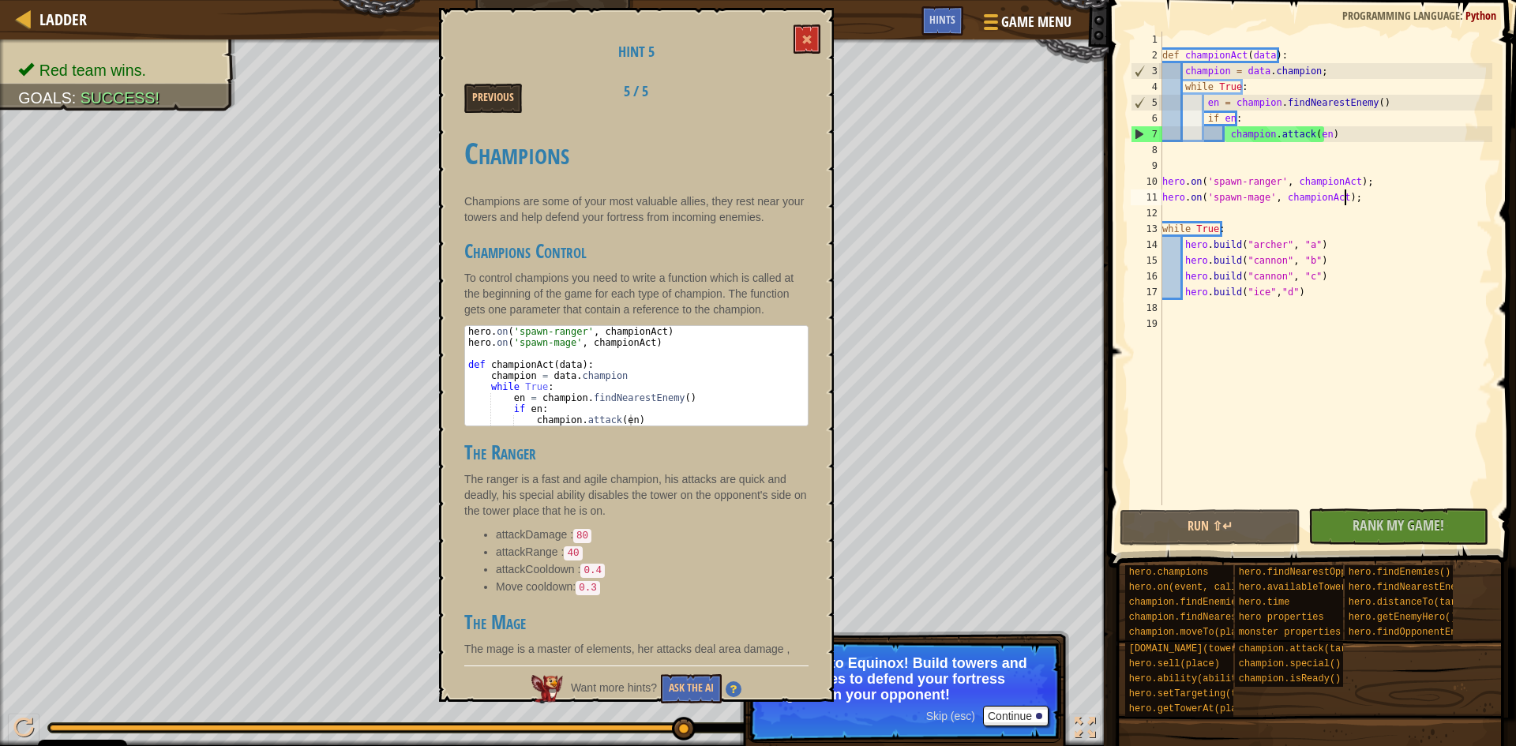
click at [1325, 128] on div "def championAct ( data ) : champion = data . champion ; while True : en = champ…" at bounding box center [1325, 284] width 333 height 505
click at [1381, 92] on div "def championAct ( data ) : champion = data . champion ; while True : en = champ…" at bounding box center [1325, 284] width 333 height 505
drag, startPoint x: 1371, startPoint y: 98, endPoint x: 1231, endPoint y: 98, distance: 140.5
click at [1231, 98] on div "def championAct ( data ) : champion = data . champion ; while True : en = champ…" at bounding box center [1325, 284] width 333 height 505
paste textarea "hero.getEnemyHero"
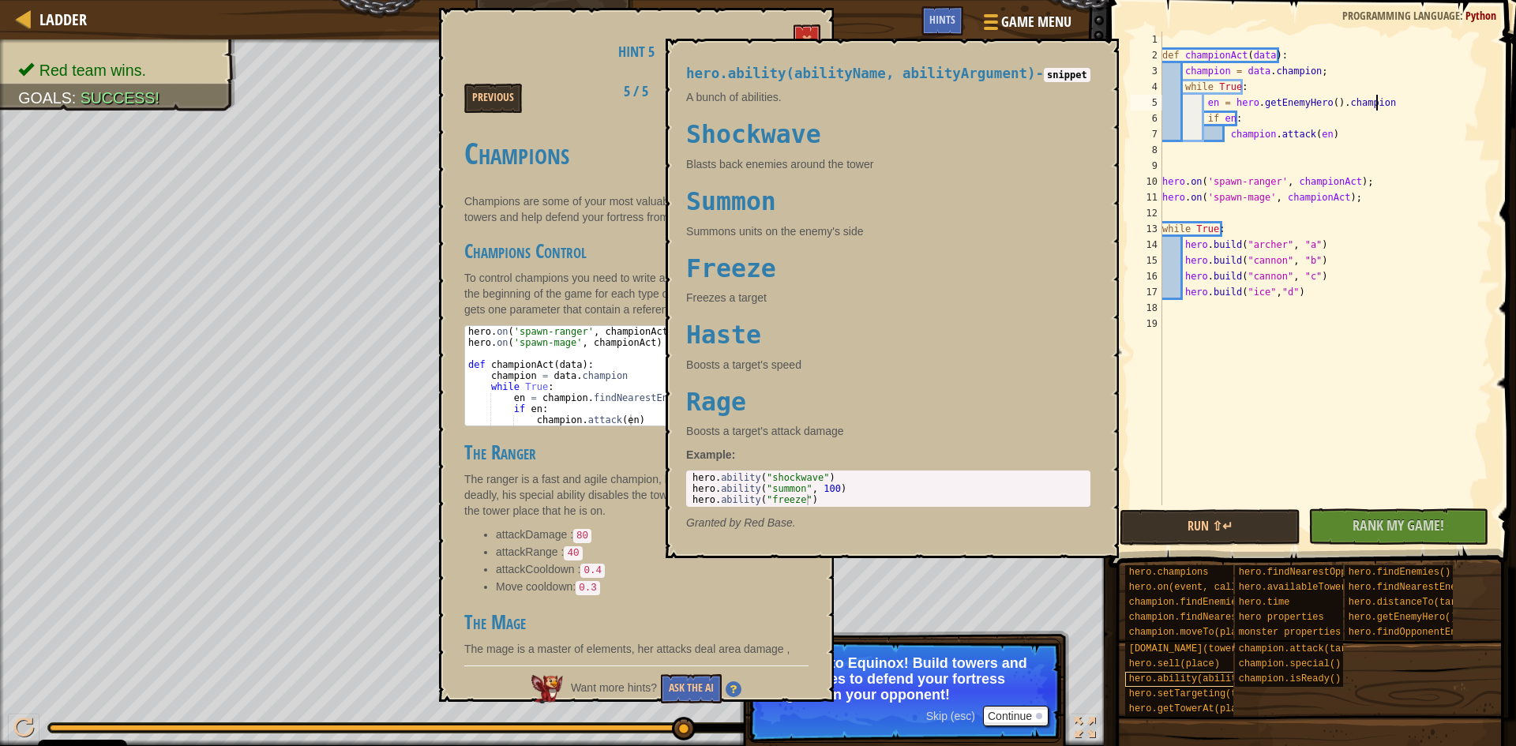
scroll to position [7, 17]
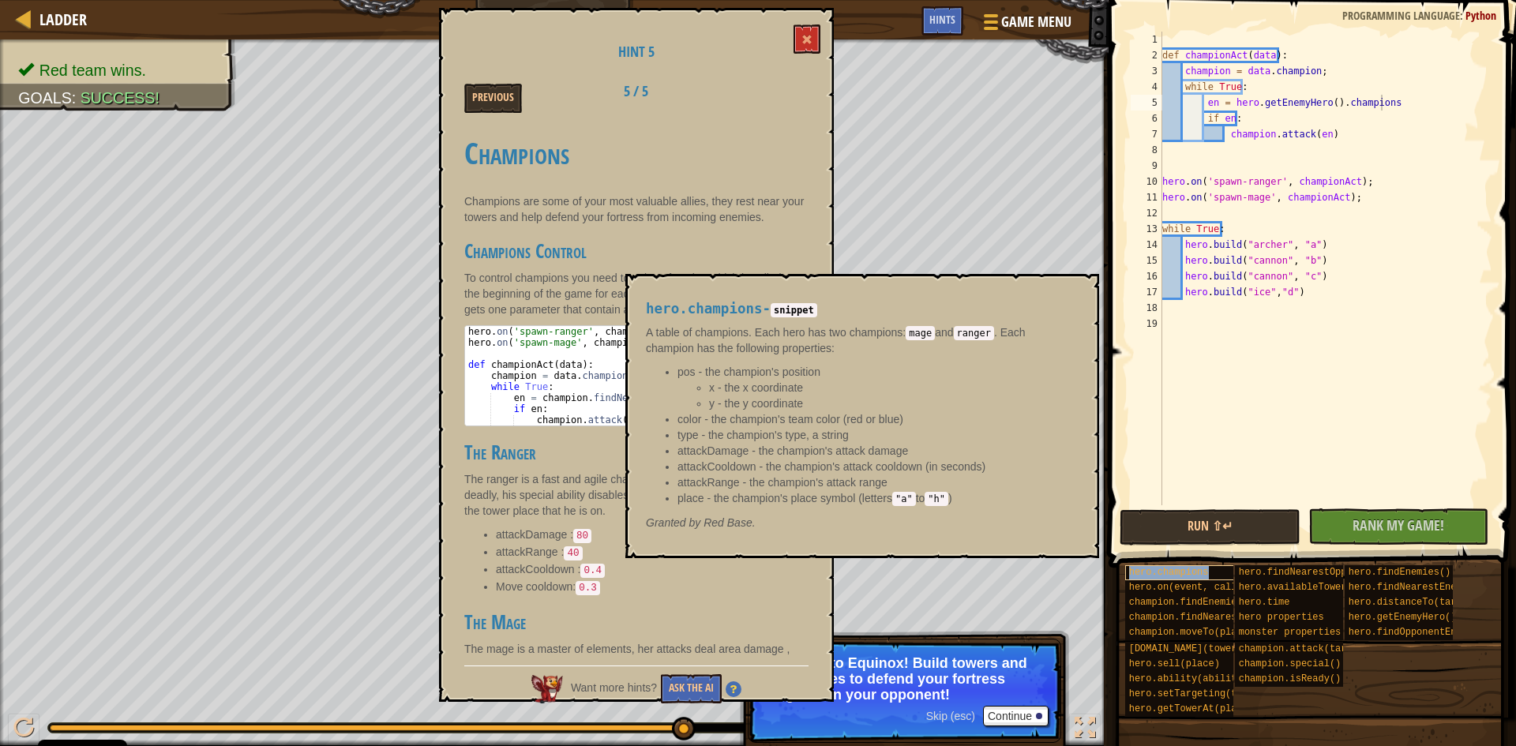
click at [1180, 567] on span "hero.champions" at bounding box center [1169, 572] width 80 height 11
click at [790, 301] on div "hero.champions - snippet A table of champions. Each hero has two champions: mag…" at bounding box center [858, 416] width 447 height 259
click at [1388, 92] on div "def championAct ( data ) : champion = data . champion ; while True : en = hero …" at bounding box center [1325, 284] width 333 height 505
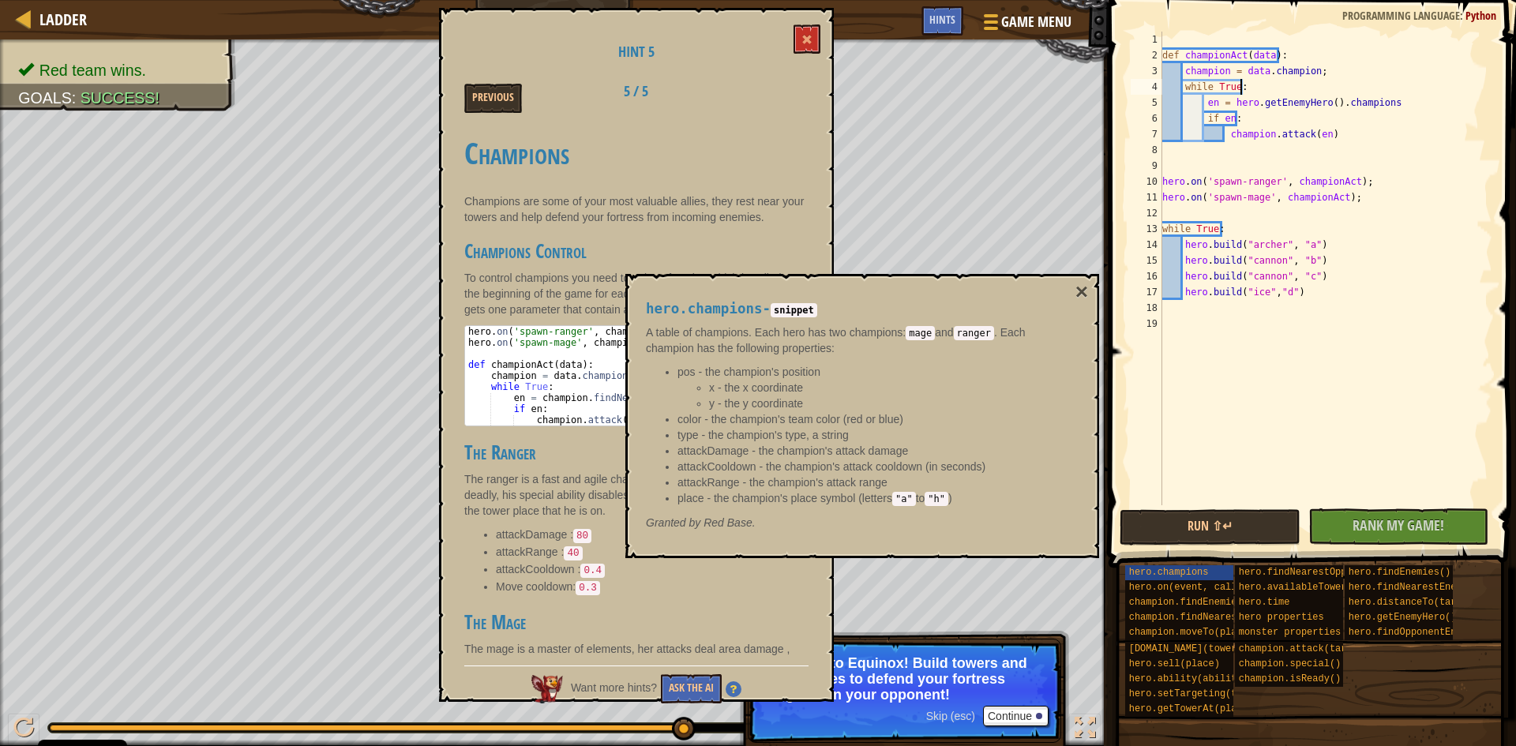
click at [1388, 95] on div "def championAct ( data ) : champion = data . champion ; while True : en = hero …" at bounding box center [1325, 284] width 333 height 505
type textarea "en = hero.getEnemyHero().champions[0]"
click at [1075, 286] on button "×" at bounding box center [1081, 292] width 13 height 22
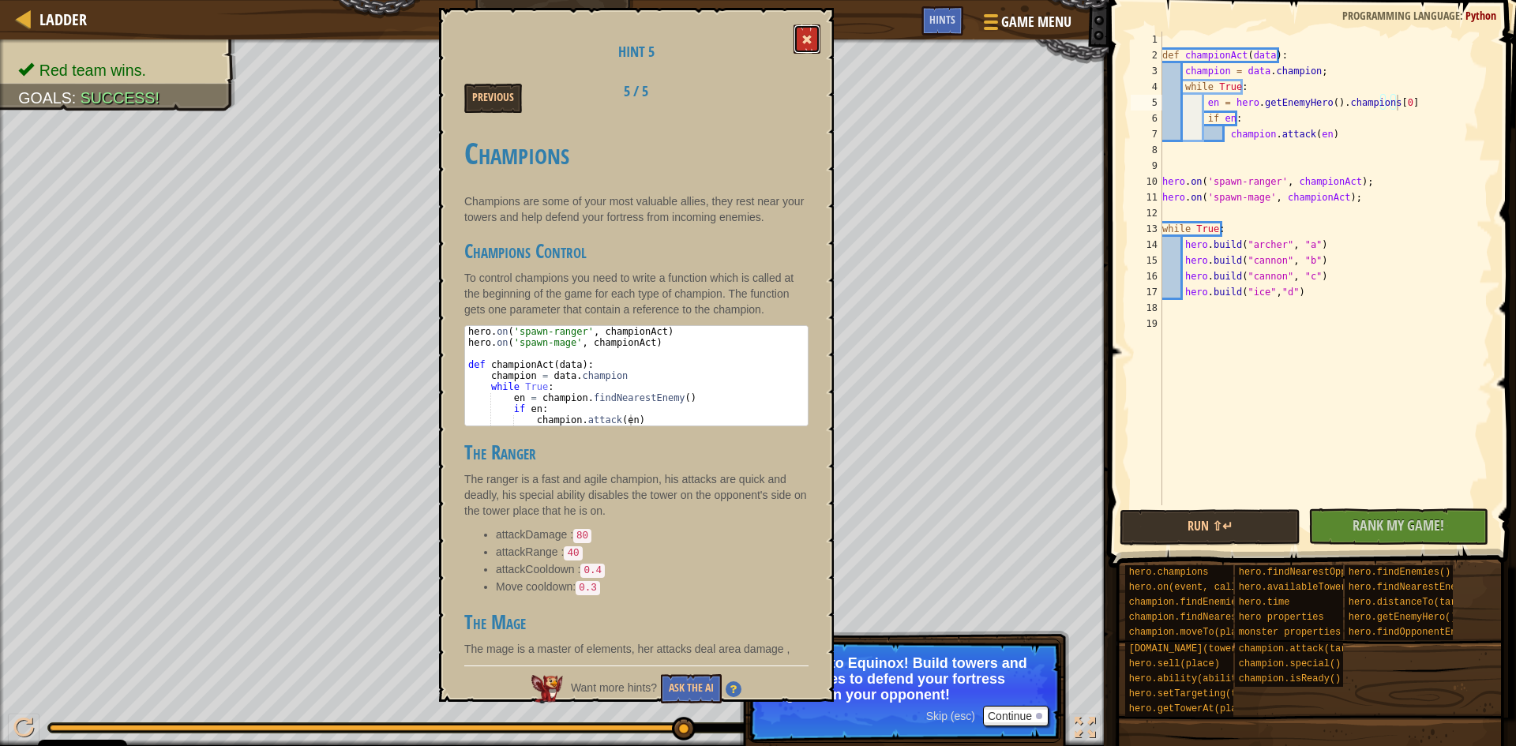
click at [811, 25] on button at bounding box center [806, 38] width 27 height 29
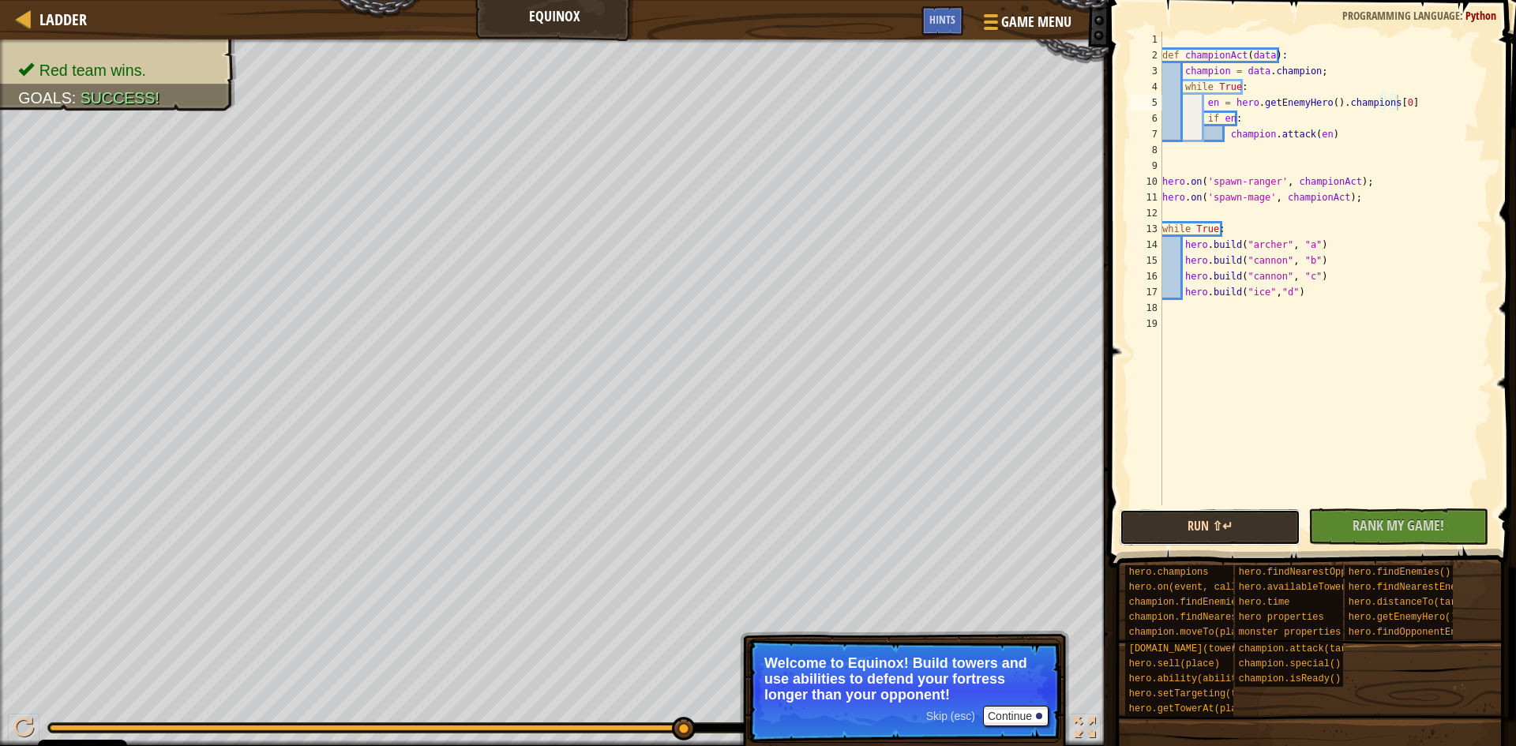
click at [1178, 516] on button "Run ⇧↵" at bounding box center [1210, 527] width 181 height 36
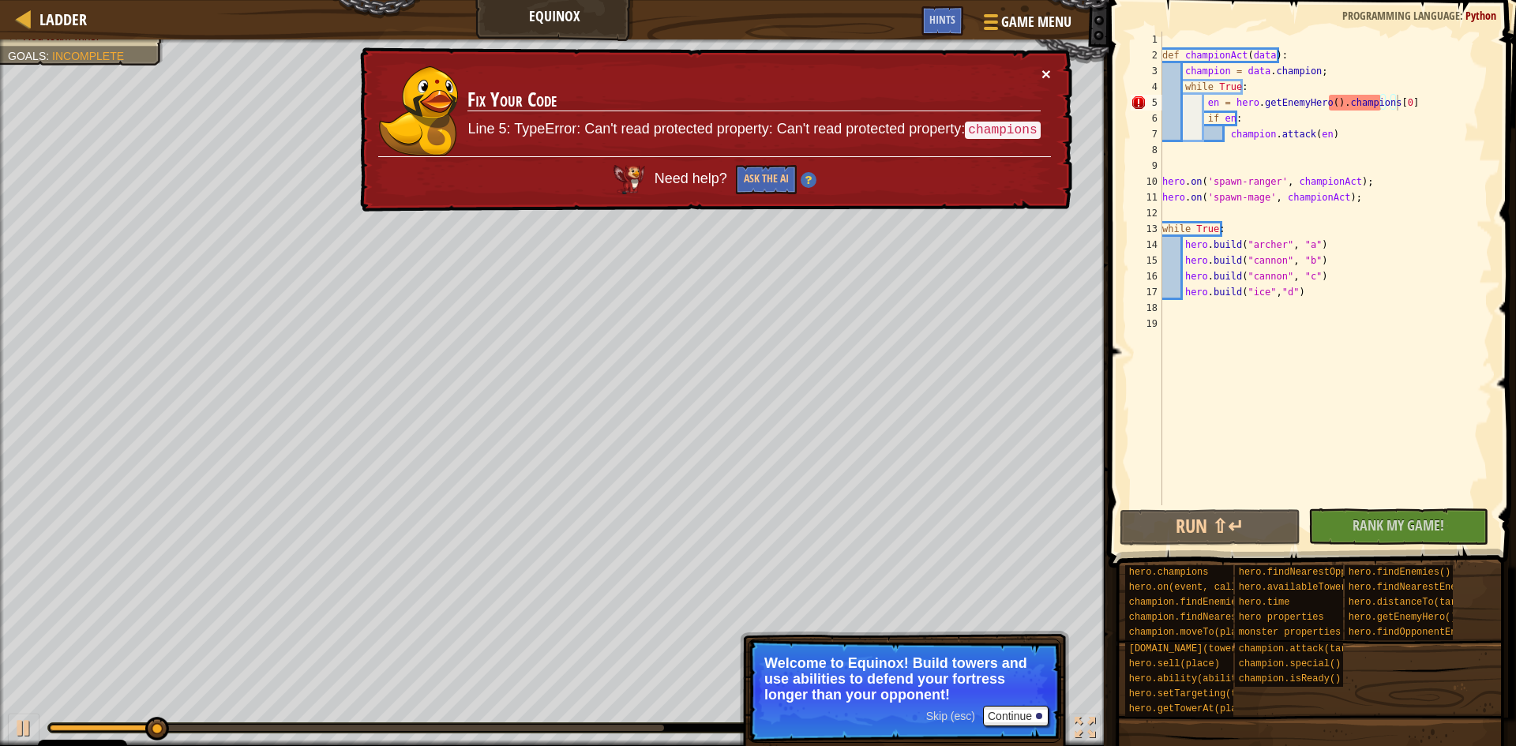
click at [1041, 66] on button "×" at bounding box center [1045, 74] width 9 height 17
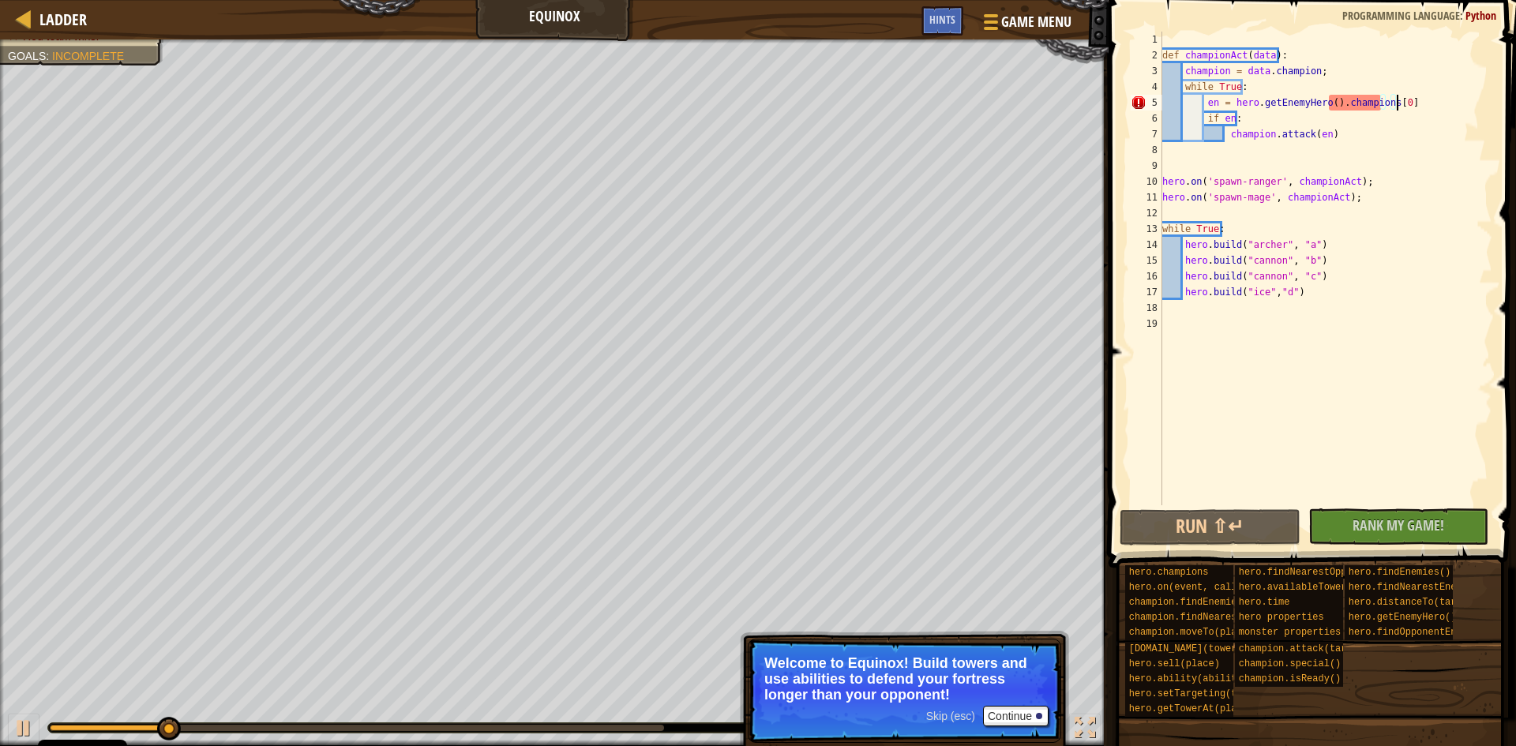
click at [1411, 99] on div "def championAct ( data ) : champion = data . champion ; while True : en = hero …" at bounding box center [1325, 284] width 333 height 505
drag, startPoint x: 1406, startPoint y: 97, endPoint x: 1345, endPoint y: 99, distance: 60.8
click at [1345, 99] on div "def championAct ( data ) : champion = data . champion ; while True : en = hero …" at bounding box center [1325, 284] width 333 height 505
click at [1283, 409] on div "def championAct ( data ) : champion = data . champion ; while True : en = hero …" at bounding box center [1325, 284] width 333 height 505
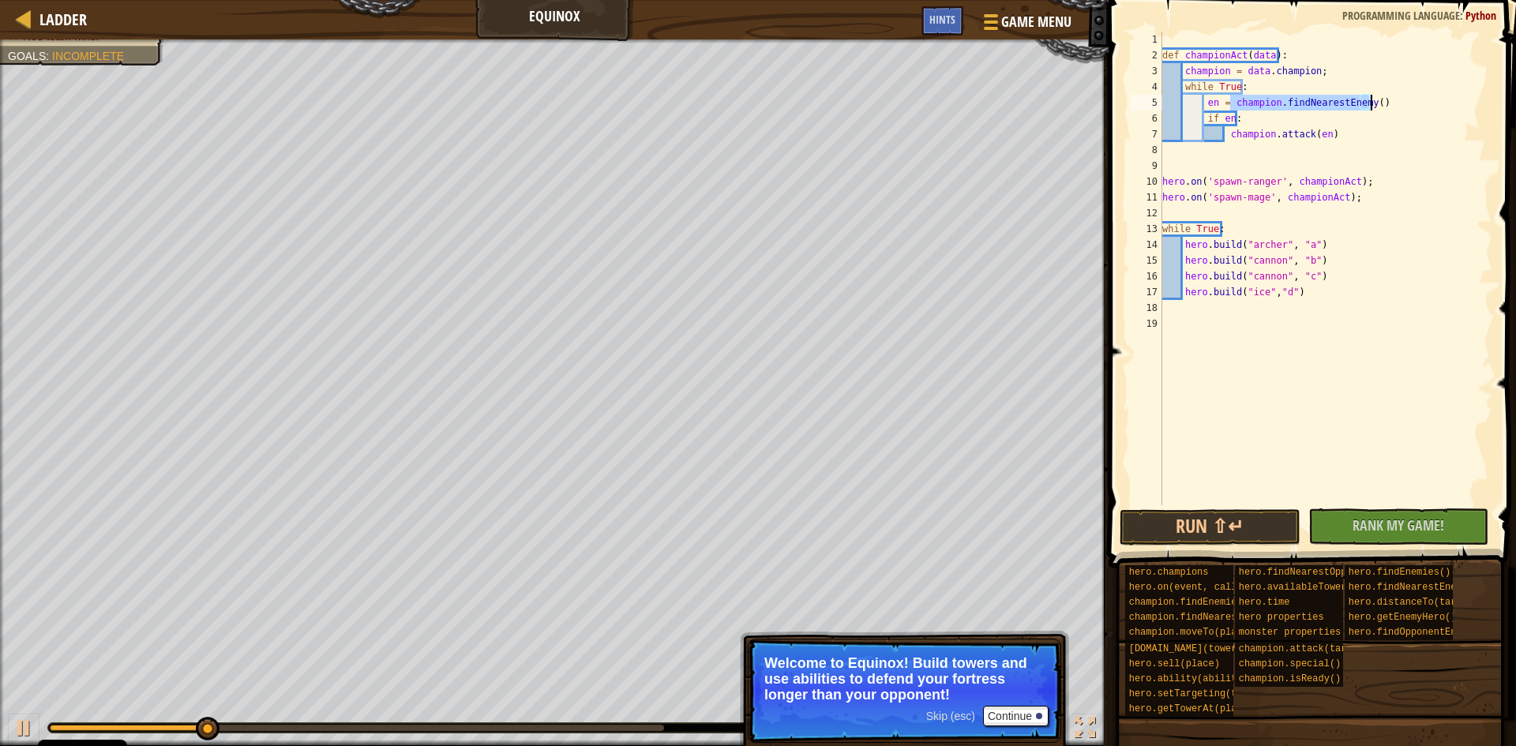
click at [1316, 282] on div "def championAct ( data ) : champion = data . champion ; while True : en = champ…" at bounding box center [1325, 284] width 333 height 505
click at [1328, 140] on div "def championAct ( data ) : champion = data . champion ; while True : en = champ…" at bounding box center [1325, 284] width 333 height 505
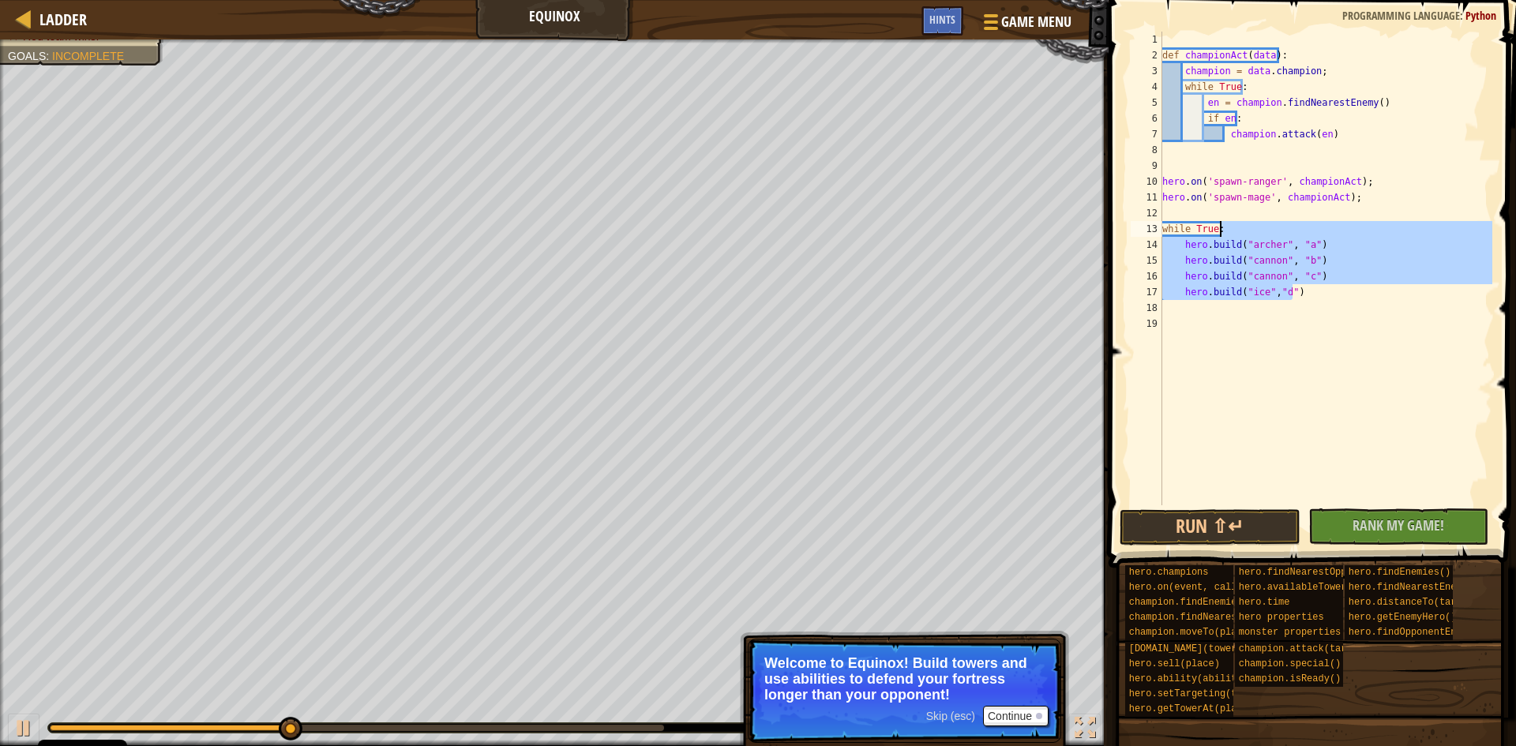
drag, startPoint x: 1309, startPoint y: 289, endPoint x: 1328, endPoint y: 222, distance: 69.7
click at [1328, 222] on div "def championAct ( data ) : champion = data . champion ; while True : en = champ…" at bounding box center [1325, 284] width 333 height 505
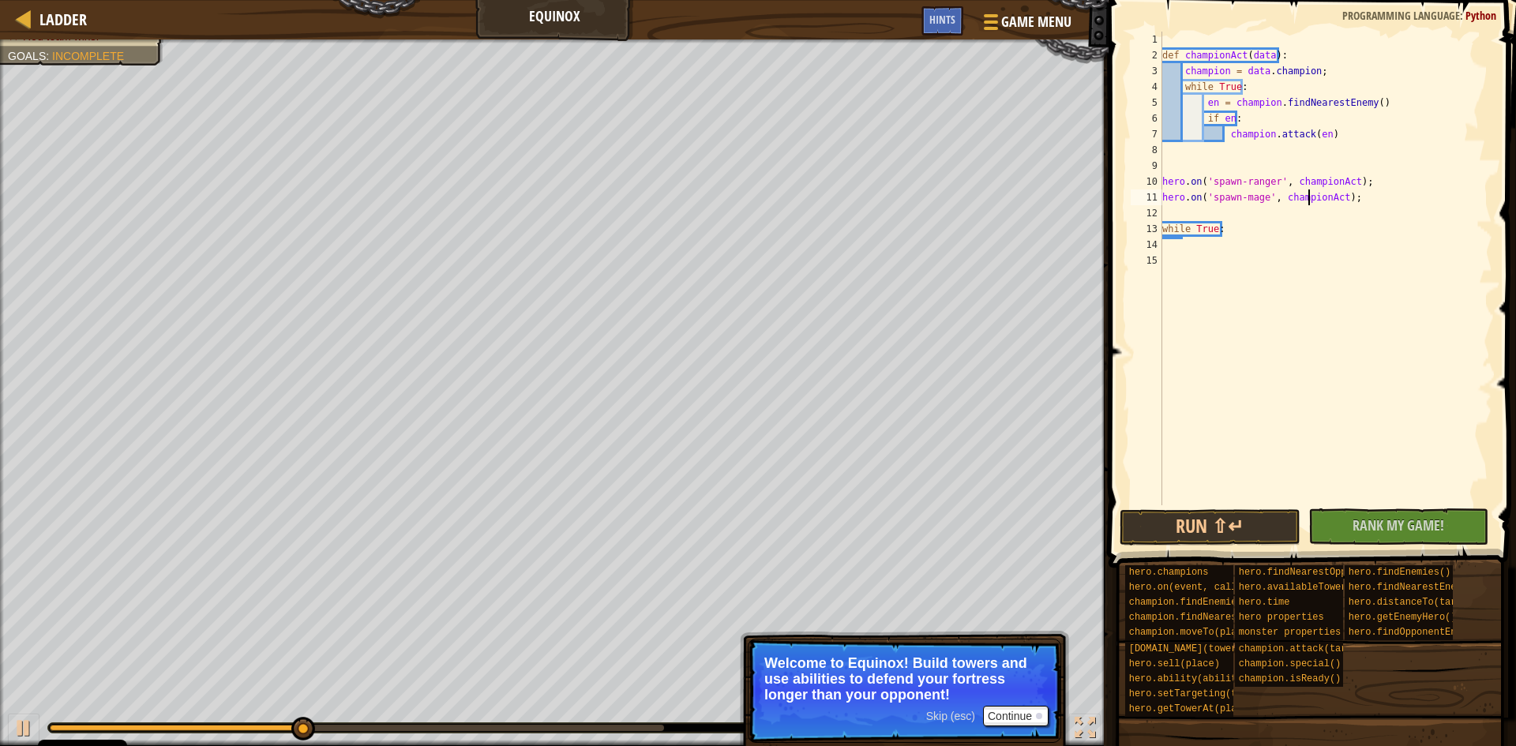
click at [1307, 197] on div "def championAct ( data ) : champion = data . champion ; while True : en = champ…" at bounding box center [1325, 284] width 333 height 505
click at [1307, 204] on div "def championAct ( data ) : champion = data . champion ; while True : en = champ…" at bounding box center [1325, 284] width 333 height 505
click at [1161, 208] on div "12" at bounding box center [1147, 213] width 32 height 16
type textarea "while True:"
paste textarea "[DOMAIN_NAME]("ice","d")"
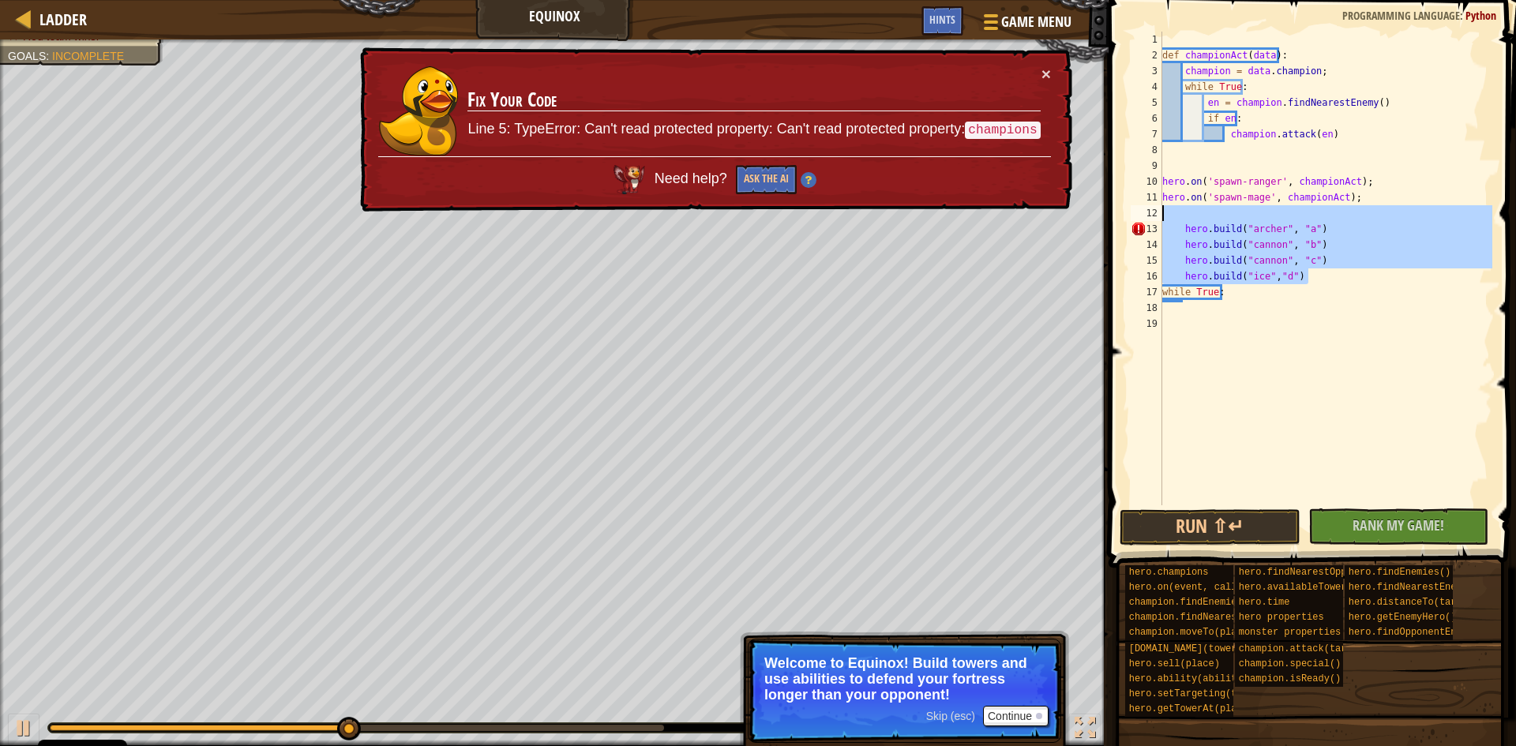
click at [1172, 220] on div "def championAct ( data ) : champion = data . champion ; while True : en = champ…" at bounding box center [1325, 284] width 333 height 505
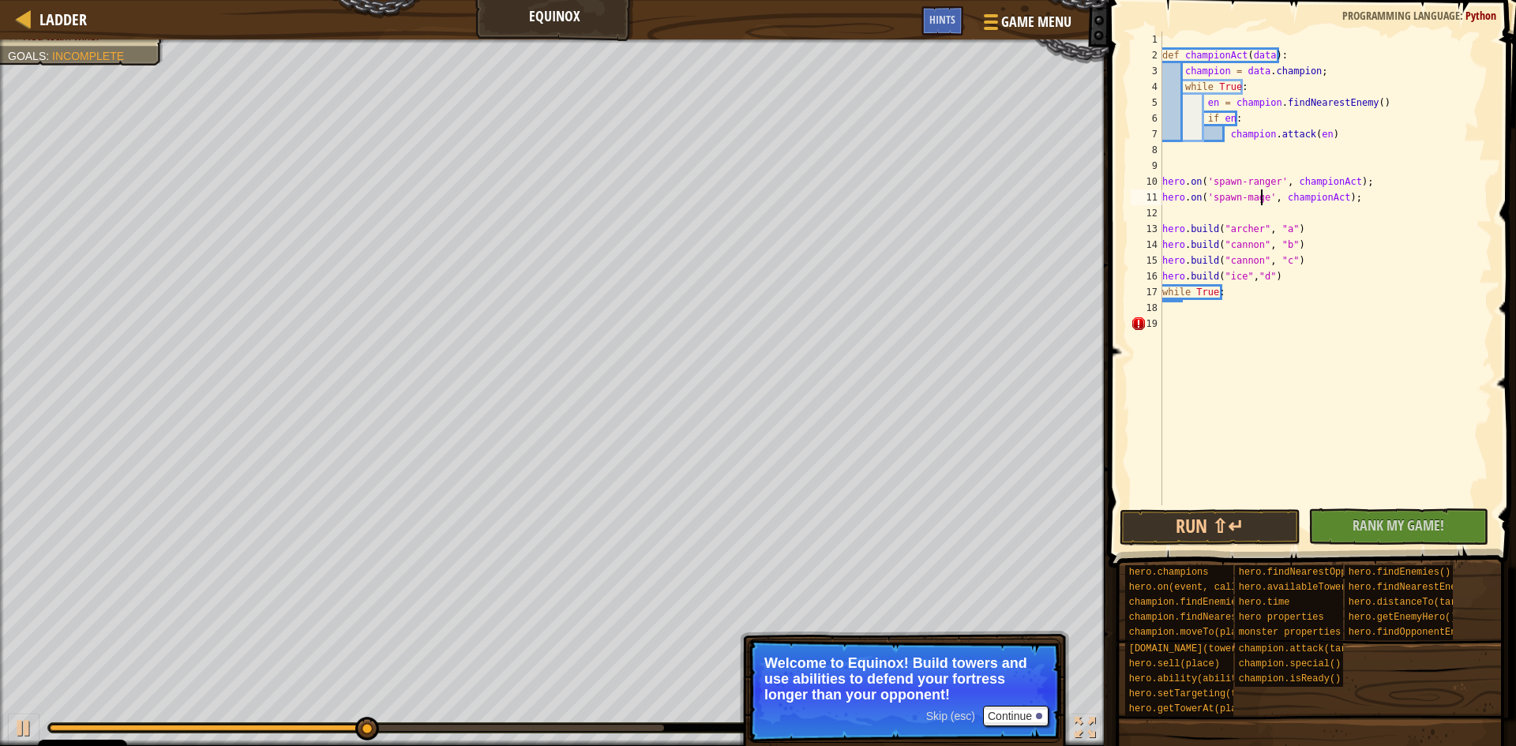
click at [1261, 201] on div "def championAct ( data ) : champion = data . champion ; while True : en = champ…" at bounding box center [1325, 284] width 333 height 505
type textarea "hero.on('spawn-mage', championAct);"
click at [1261, 212] on div "def championAct ( data ) : champion = data . champion ; while True : en = champ…" at bounding box center [1325, 284] width 333 height 505
type textarea "hero.on('spawn-mage', championAct);"
click at [1228, 292] on div "def championAct ( data ) : champion = data . champion ; while True : en = champ…" at bounding box center [1325, 284] width 333 height 505
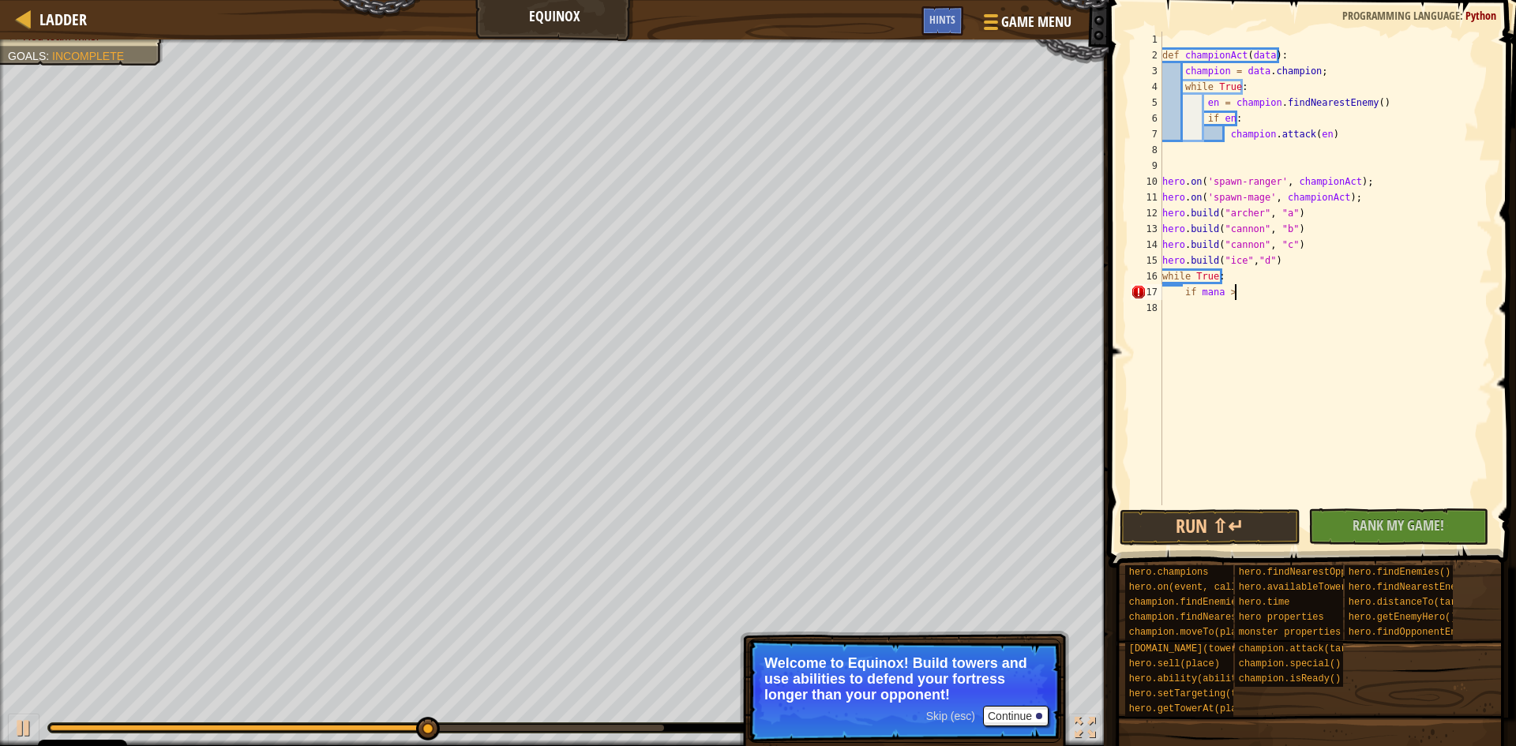
scroll to position [7, 6]
type textarea "if mana > 50:"
click at [933, 10] on div "Hints" at bounding box center [942, 20] width 42 height 29
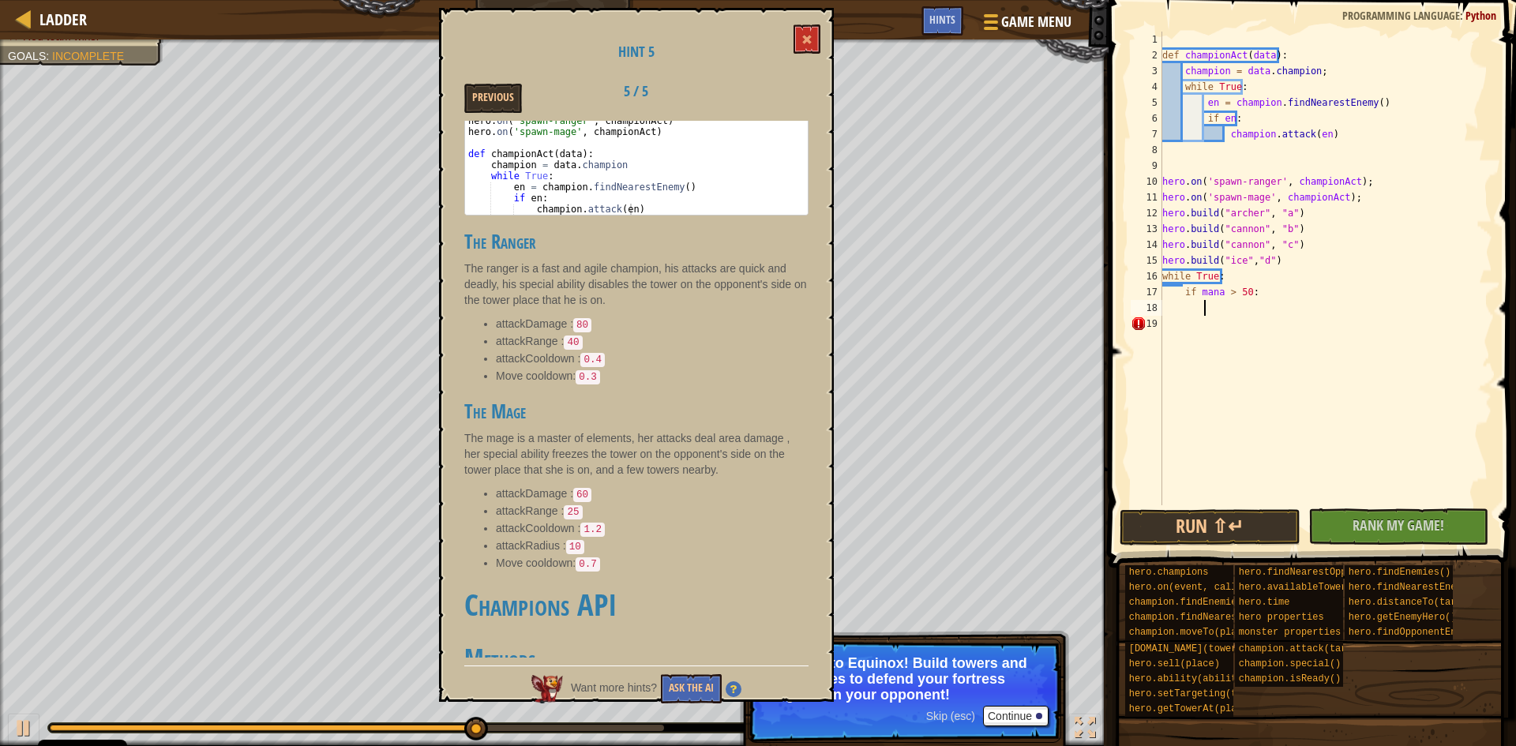
scroll to position [105, 0]
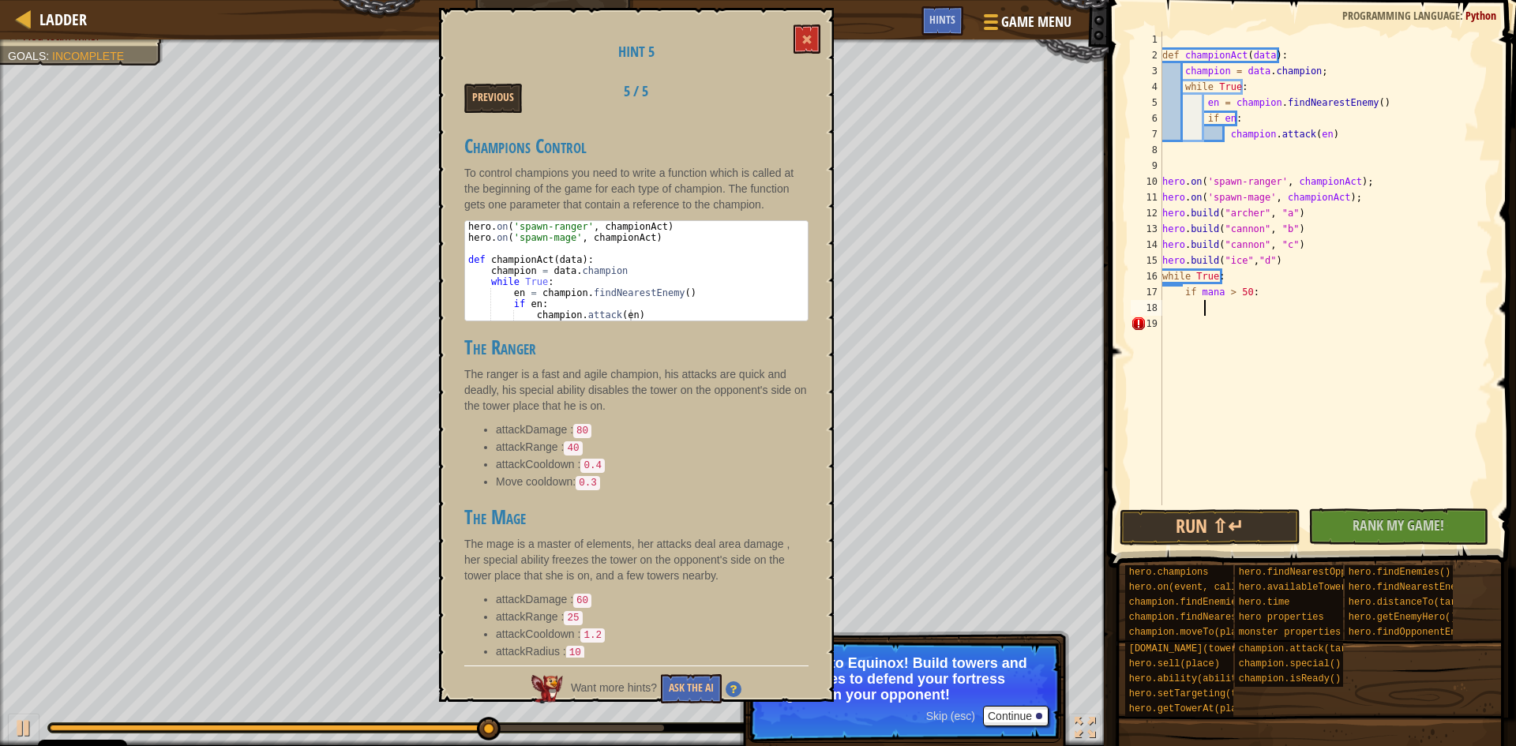
click at [1276, 257] on div "def championAct ( data ) : champion = data . champion ; while True : en = champ…" at bounding box center [1325, 284] width 333 height 505
type textarea "[DOMAIN_NAME]("ice","d")"
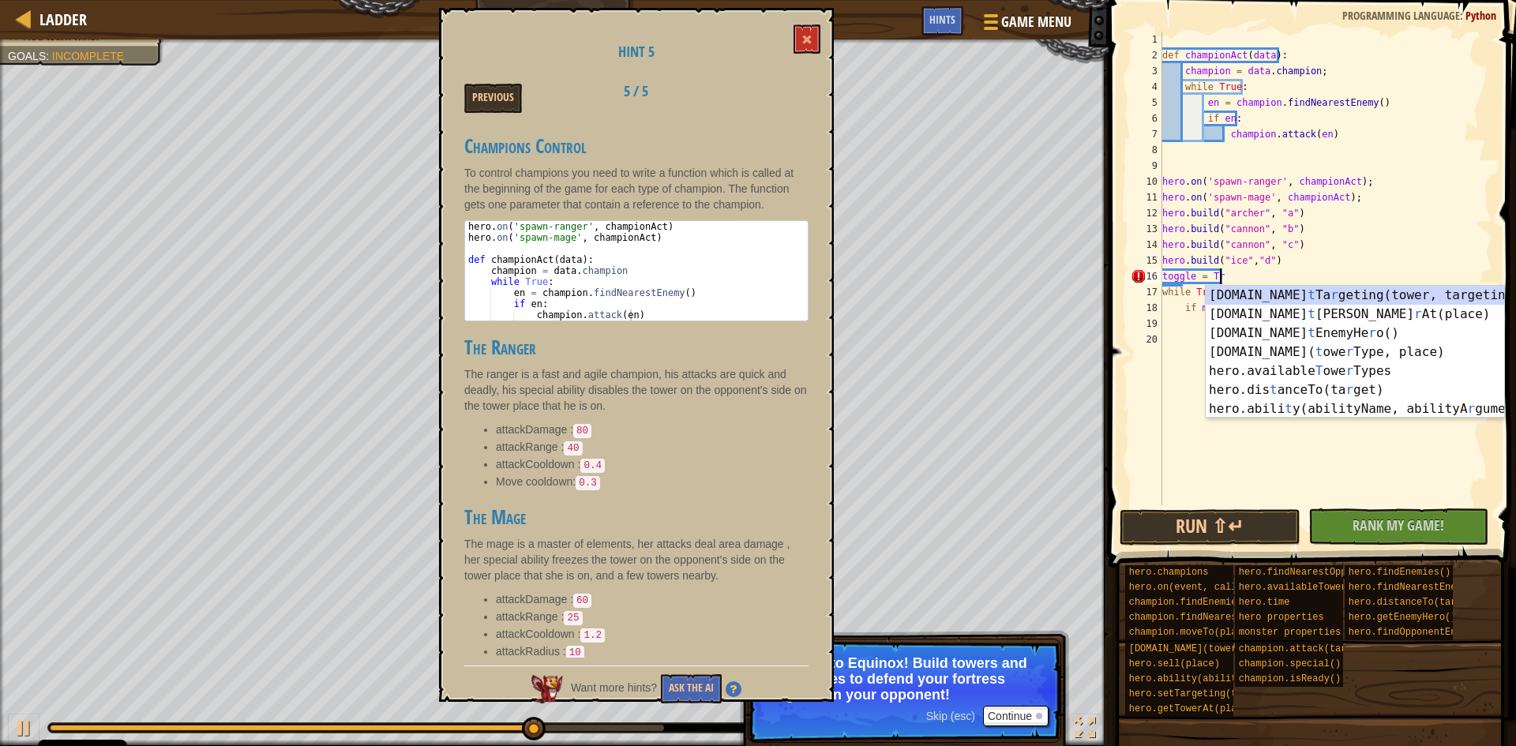
scroll to position [7, 5]
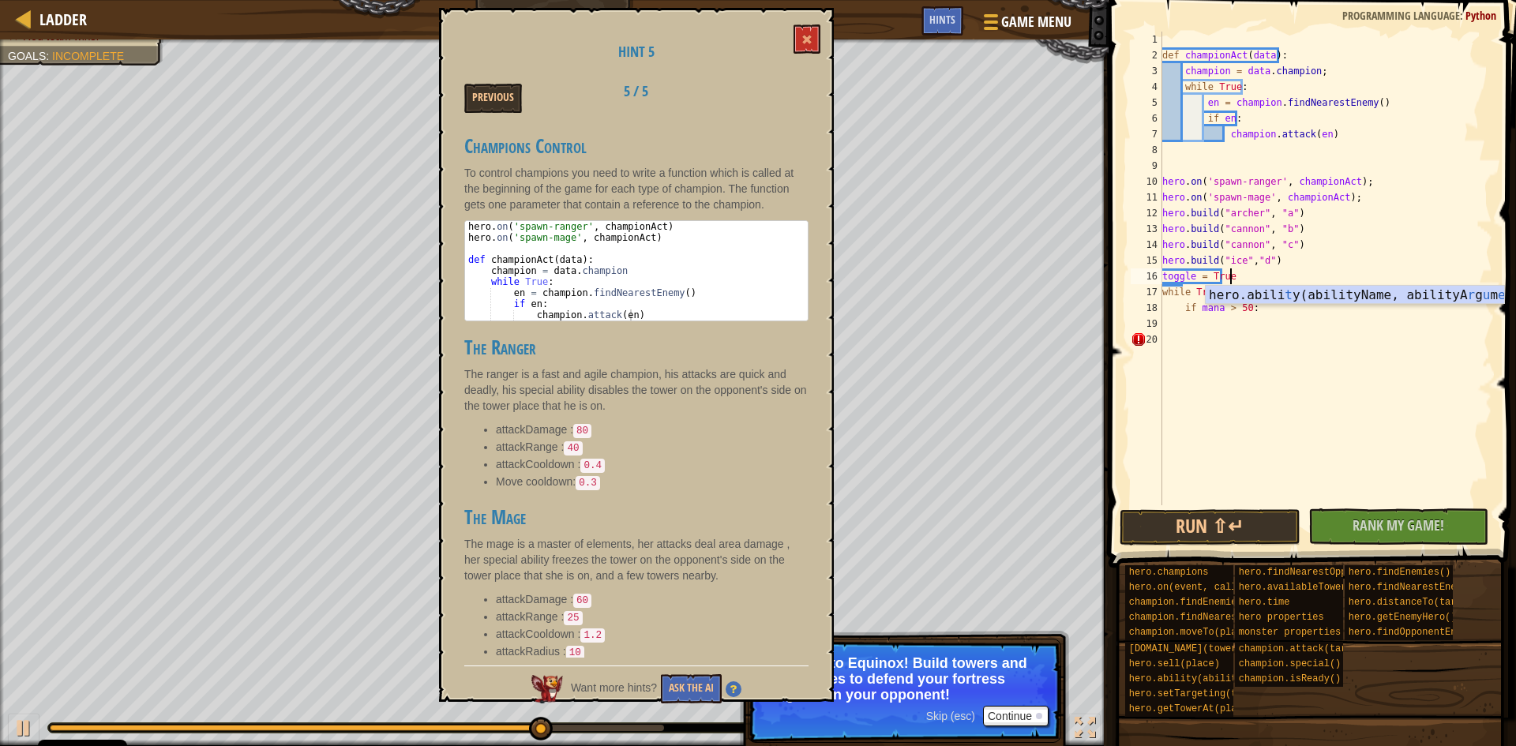
drag, startPoint x: 1334, startPoint y: 302, endPoint x: 1235, endPoint y: 305, distance: 99.5
click at [1326, 302] on div "hero.[PERSON_NAME](abilityName, abilityA r g u m e nt) press enter" at bounding box center [1355, 314] width 298 height 57
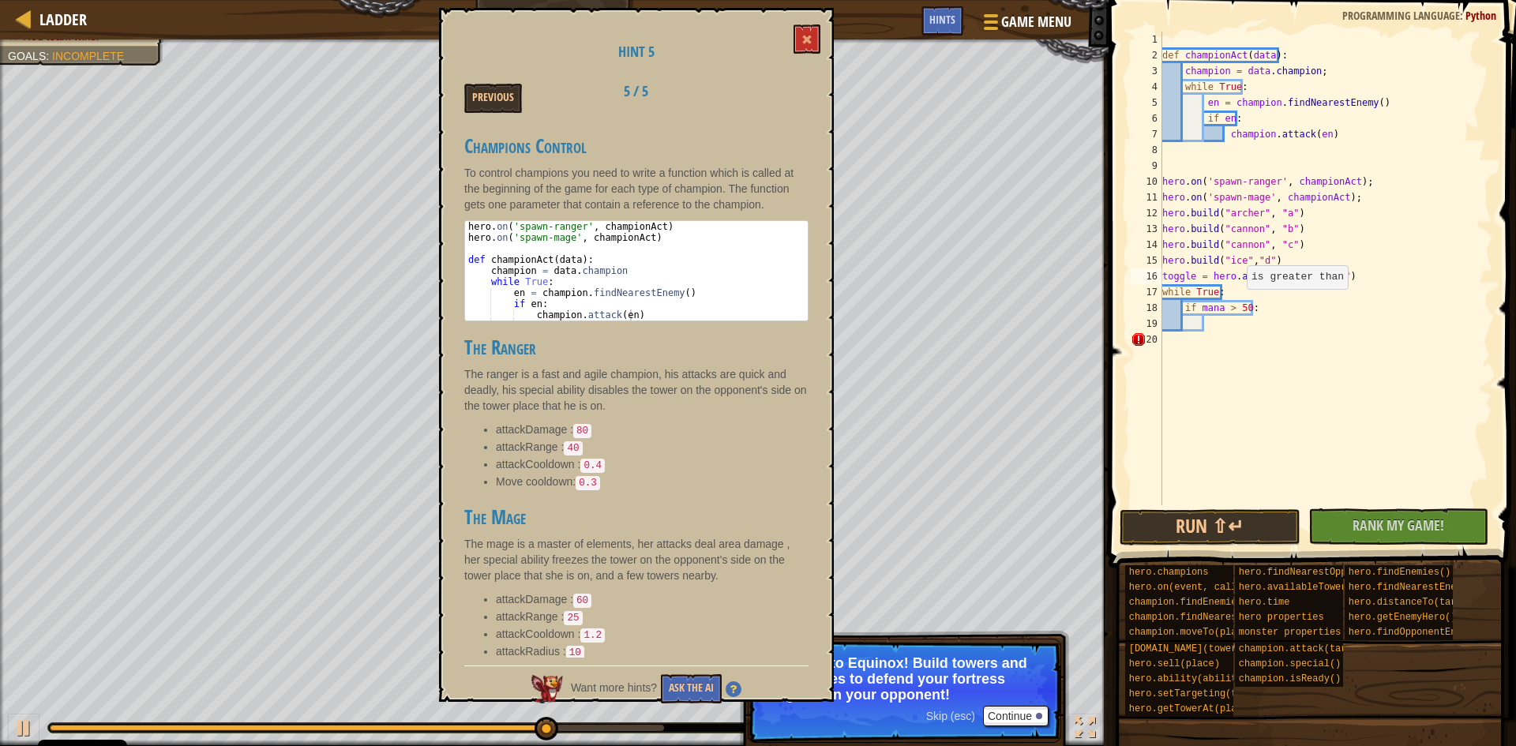
click at [1240, 305] on div "def championAct ( data ) : champion = data . champion ; while True : en = champ…" at bounding box center [1325, 284] width 333 height 505
click at [1243, 302] on div "def championAct ( data ) : champion = data . champion ; while True : en = champ…" at bounding box center [1325, 284] width 333 height 505
click at [1241, 300] on div "def championAct ( data ) : champion = data . champion ; while True : en = champ…" at bounding box center [1325, 284] width 333 height 505
click at [1192, 303] on div "def championAct ( data ) : champion = data . champion ; while True : en = champ…" at bounding box center [1325, 284] width 333 height 505
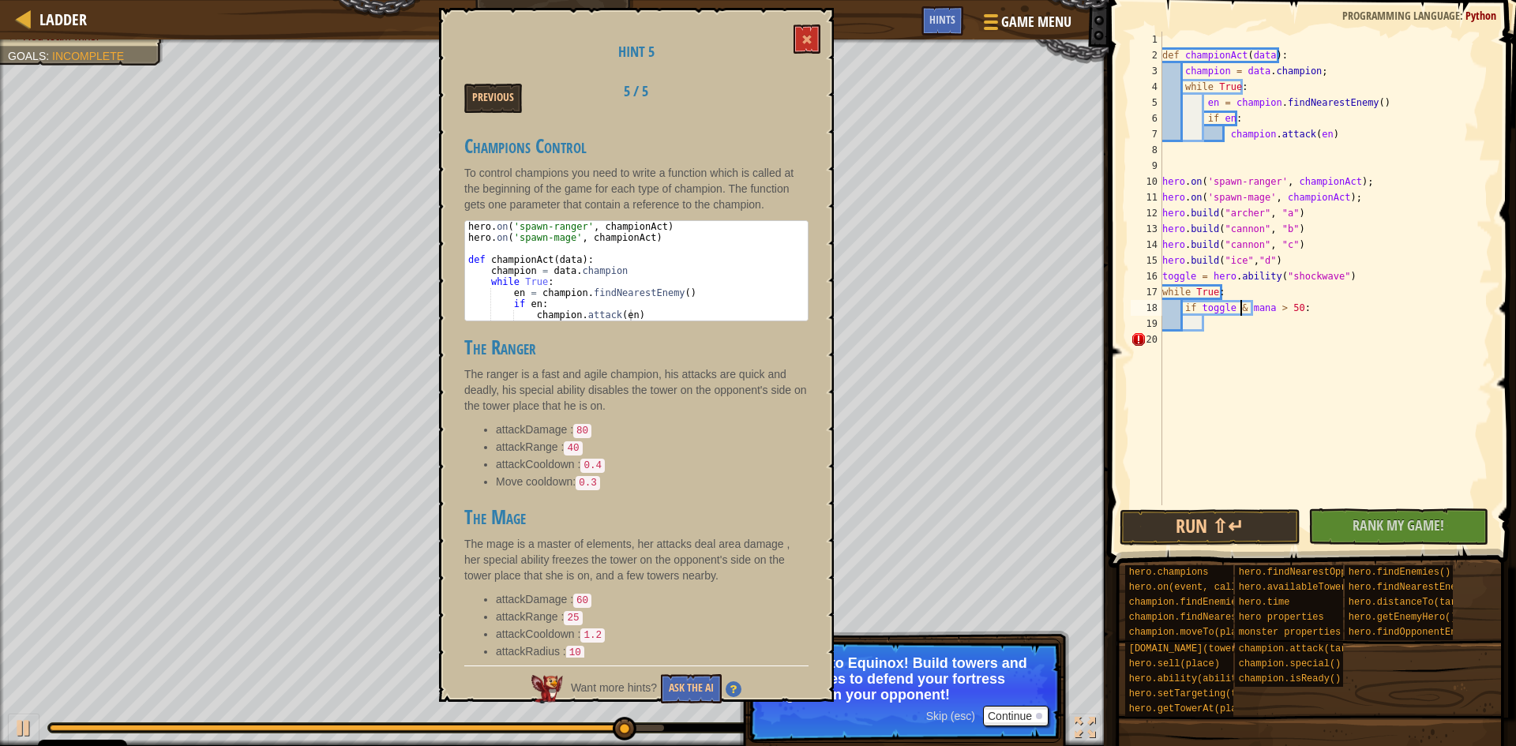
type textarea "if toggle && mana > 50:"
click at [1289, 313] on div "def championAct ( data ) : champion = data . champion ; while True : en = champ…" at bounding box center [1325, 284] width 333 height 505
click at [1294, 322] on div "def championAct ( data ) : champion = data . champion ; while True : en = champ…" at bounding box center [1325, 284] width 333 height 505
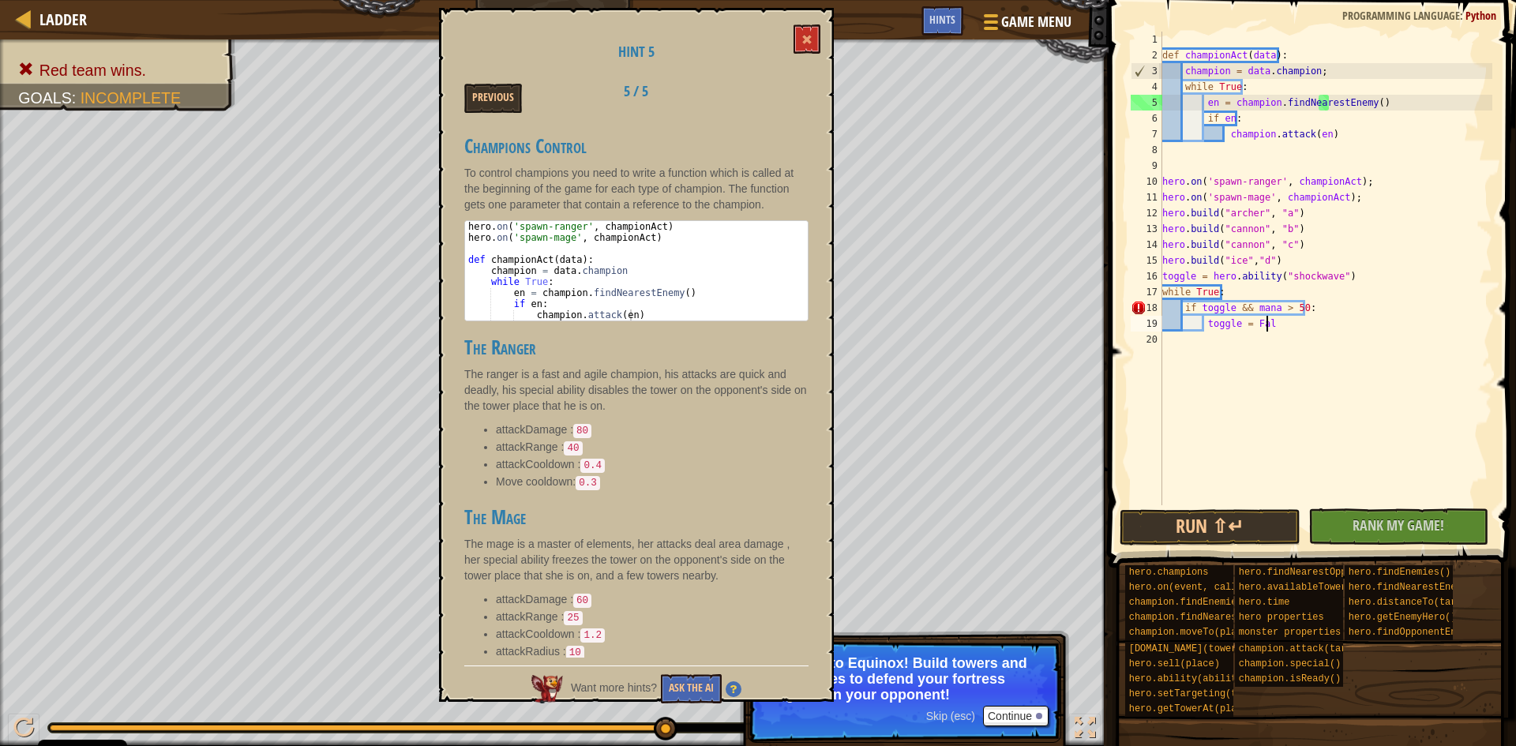
scroll to position [7, 9]
type textarea "toggle = False"
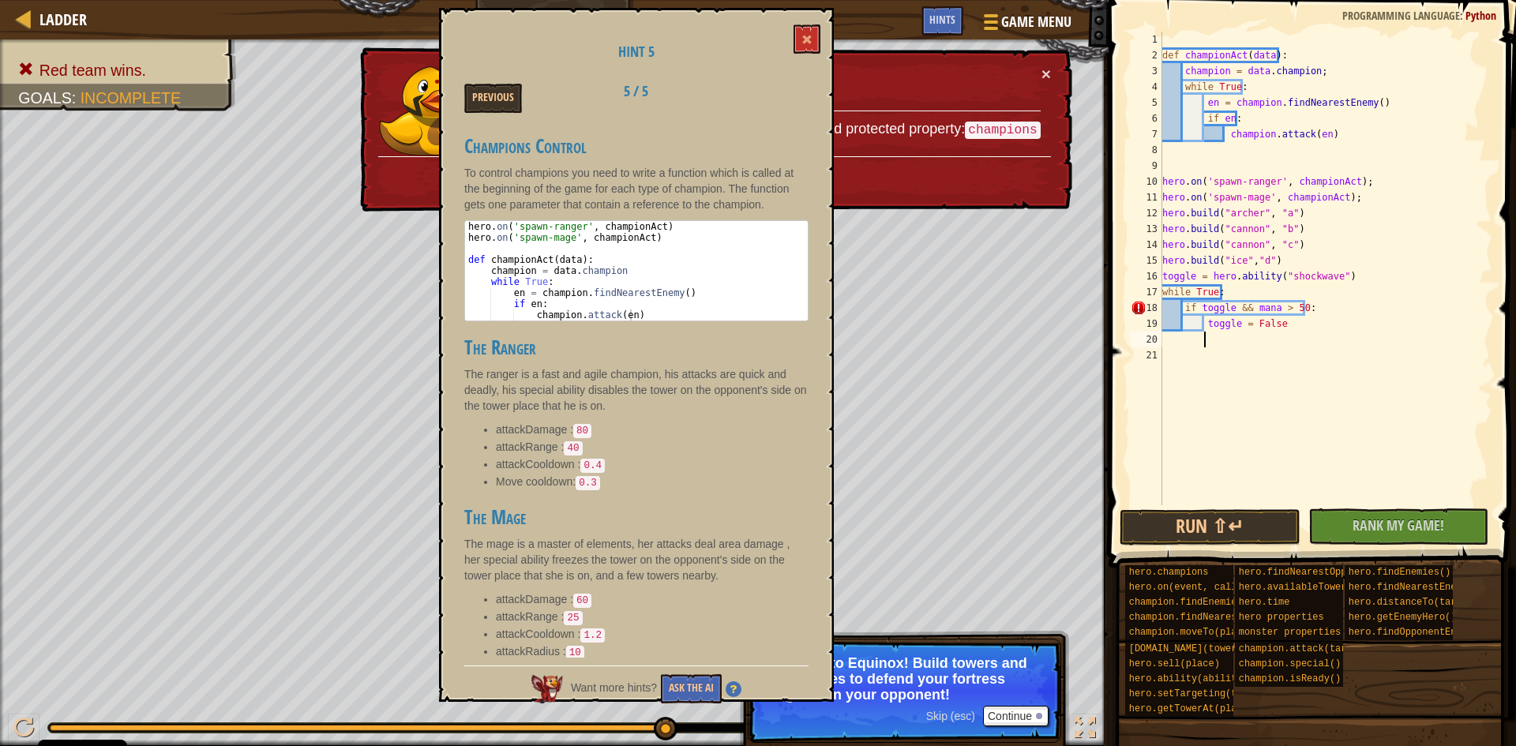
click at [1130, 301] on div "1 2 3 4 5 6 7 8 9 10 11 12 13 14 15 16 17 18 19 20 21 def championAct ( data ) …" at bounding box center [1309, 269] width 365 height 474
drag, startPoint x: 1336, startPoint y: 273, endPoint x: 1266, endPoint y: 273, distance: 70.3
click at [1266, 273] on div "def championAct ( data ) : champion = data . champion ; while True : en = champ…" at bounding box center [1325, 284] width 333 height 505
click at [1342, 261] on div "def championAct ( data ) : champion = data . champion ; while True : en = champ…" at bounding box center [1325, 284] width 333 height 505
drag, startPoint x: 1348, startPoint y: 269, endPoint x: 1208, endPoint y: 273, distance: 139.8
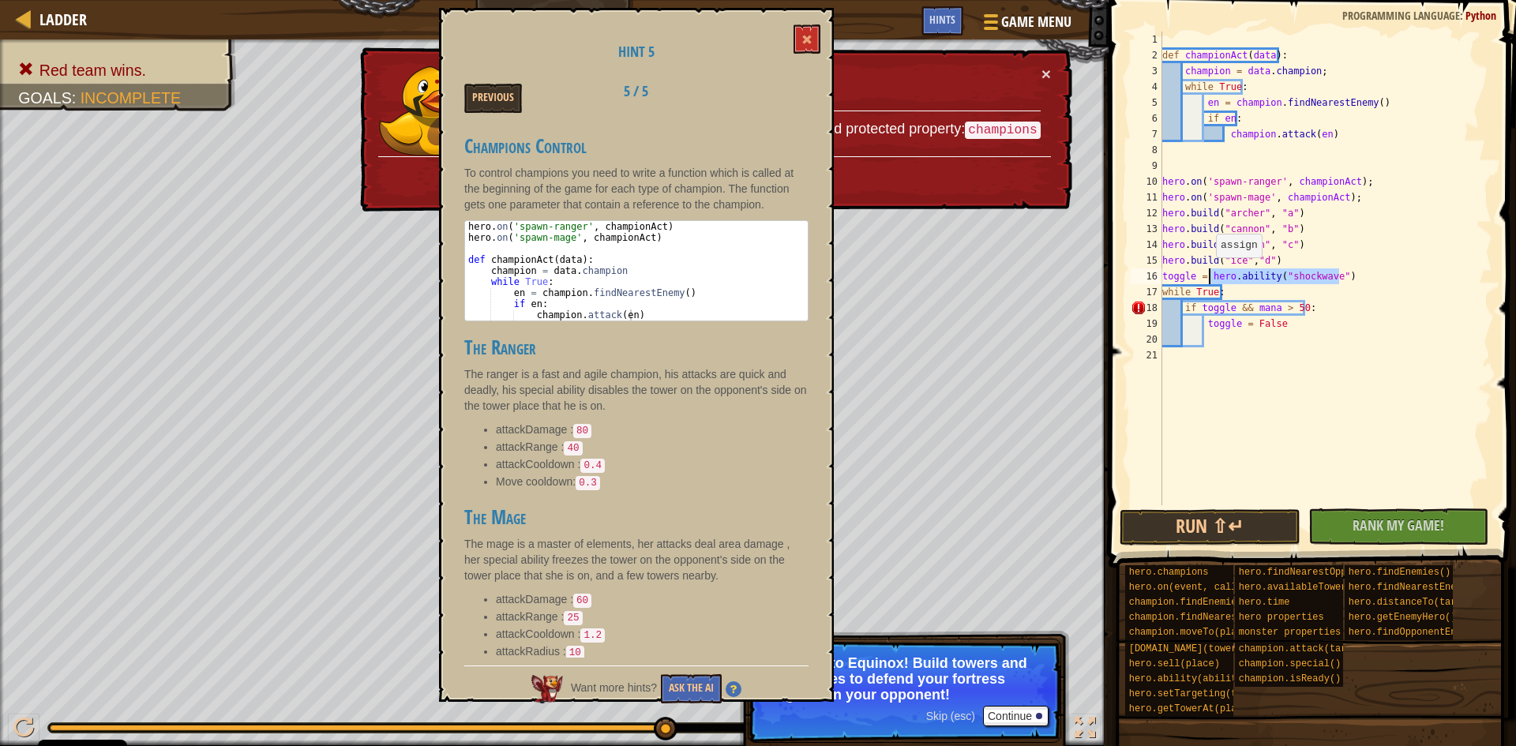
click at [1208, 273] on div "def championAct ( data ) : champion = data . champion ; while True : en = champ…" at bounding box center [1325, 284] width 333 height 505
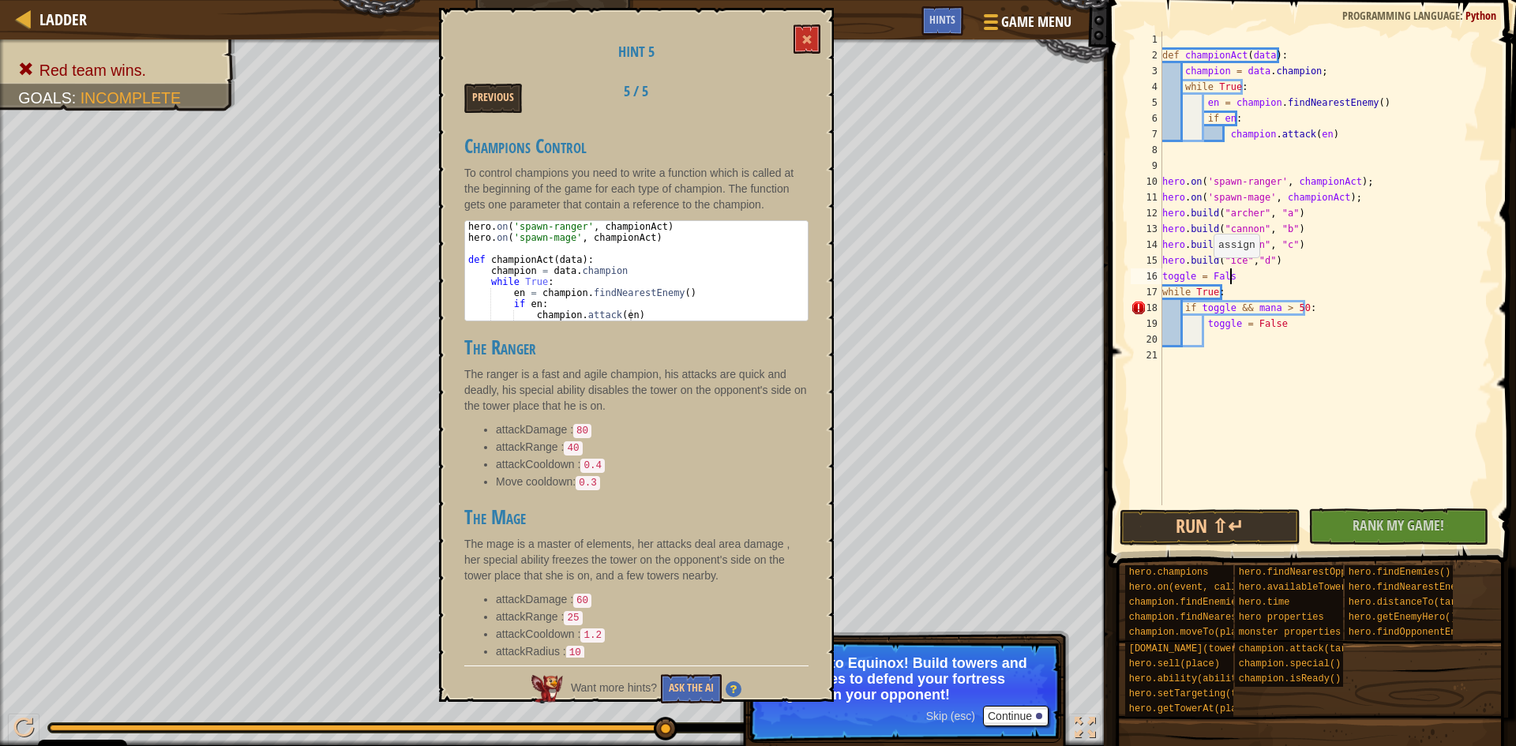
scroll to position [7, 6]
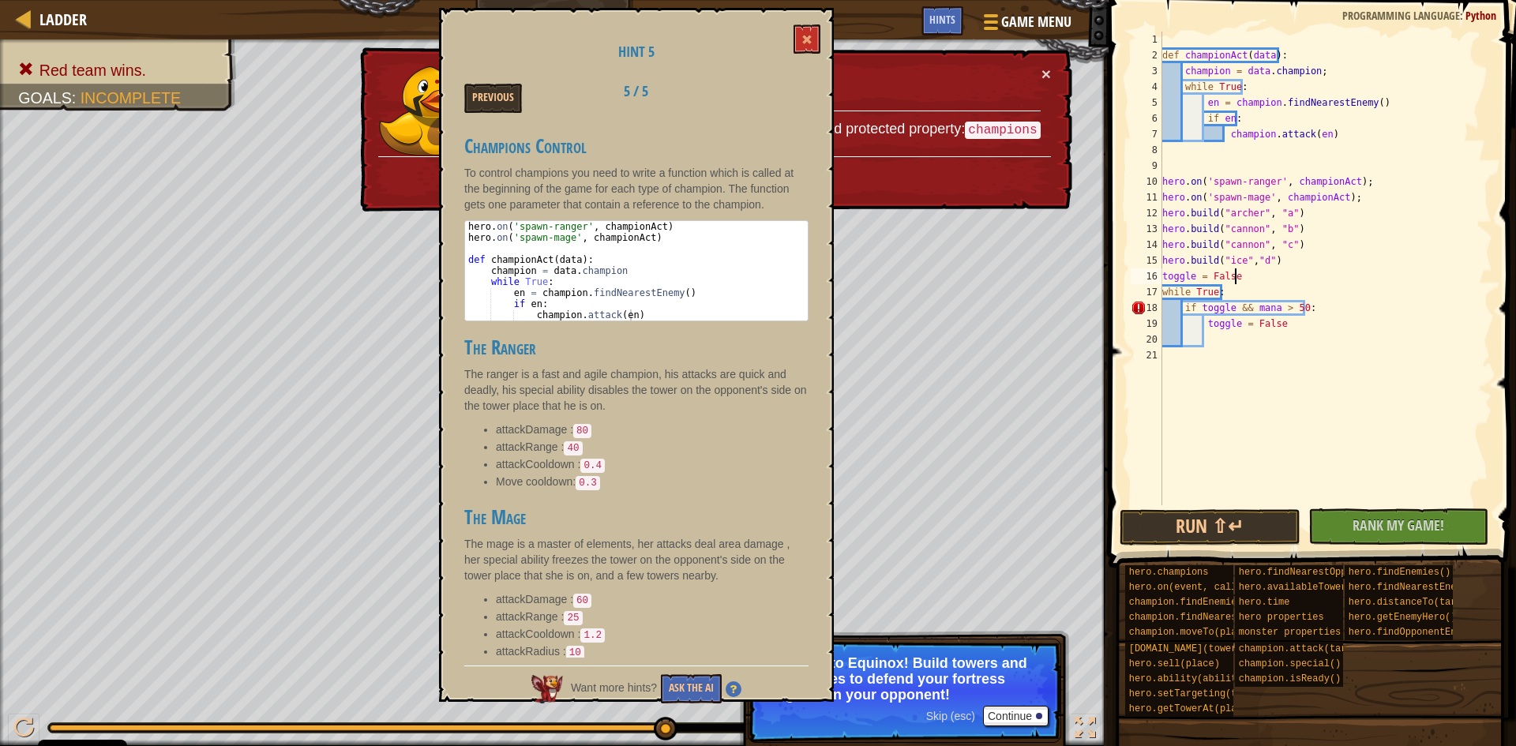
click at [1129, 301] on div "toggle = False 1 2 3 4 5 6 7 8 9 10 11 12 13 14 15 16 17 18 19 20 21 def champi…" at bounding box center [1309, 269] width 365 height 474
click at [1244, 304] on div "def championAct ( data ) : champion = data . champion ; while True : en = champ…" at bounding box center [1325, 284] width 333 height 505
click at [1248, 305] on div "def championAct ( data ) : champion = data . champion ; while True : en = champ…" at bounding box center [1325, 284] width 333 height 505
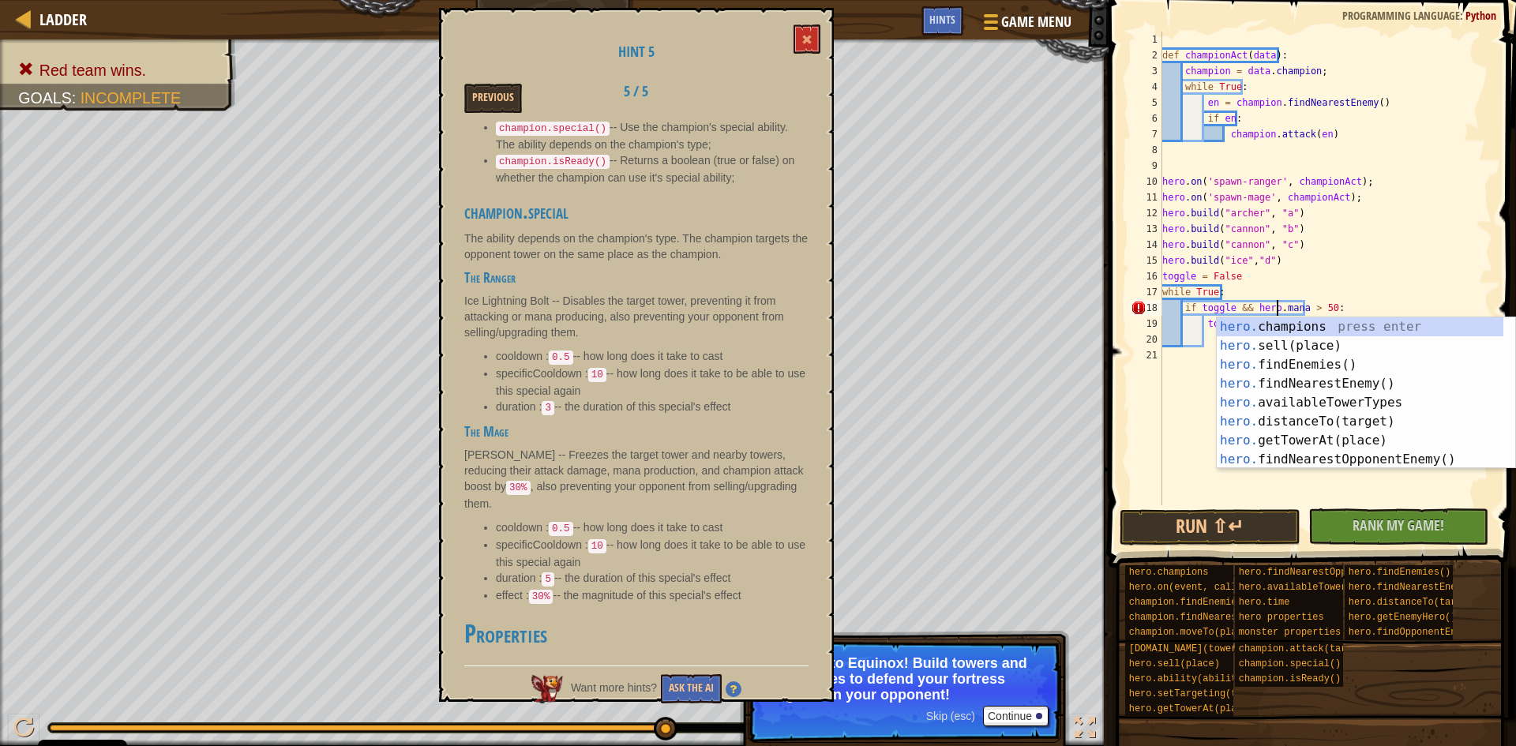
scroll to position [1048, 0]
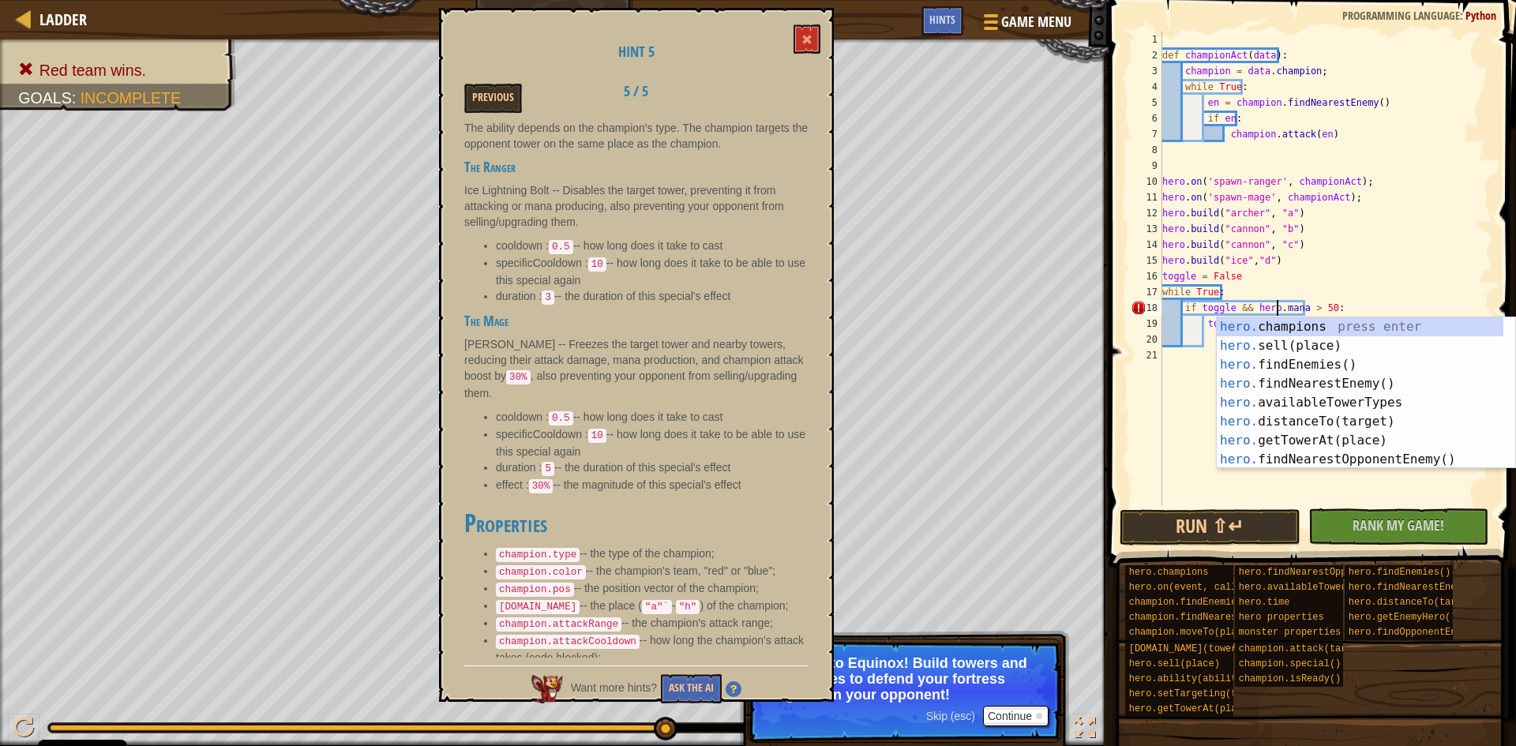
click at [478, 80] on div "Hint 5 Previous 5 / 5 Champions Champions are some of your most valuable allies…" at bounding box center [636, 355] width 395 height 694
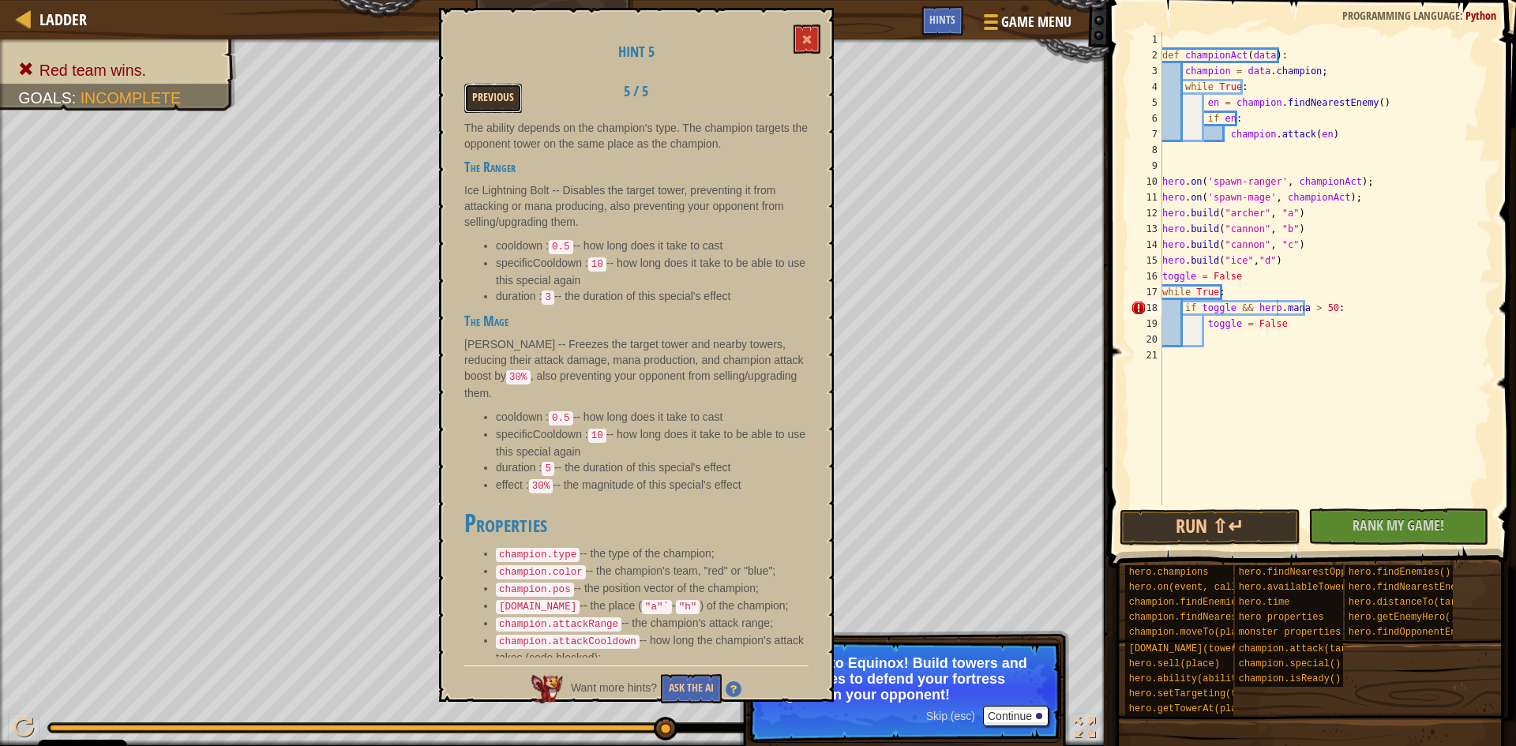
click at [493, 107] on button "Previous" at bounding box center [493, 98] width 58 height 29
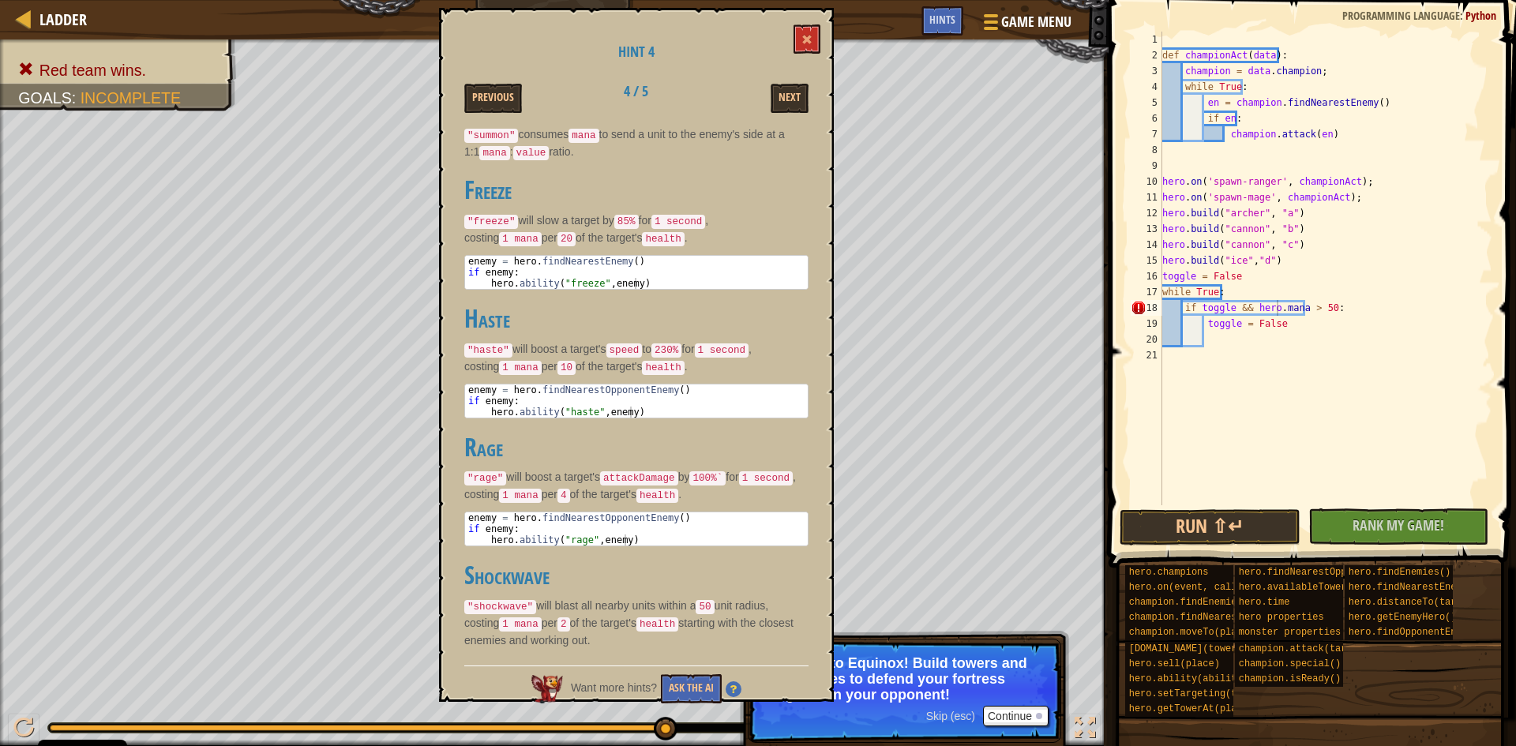
scroll to position [141, 0]
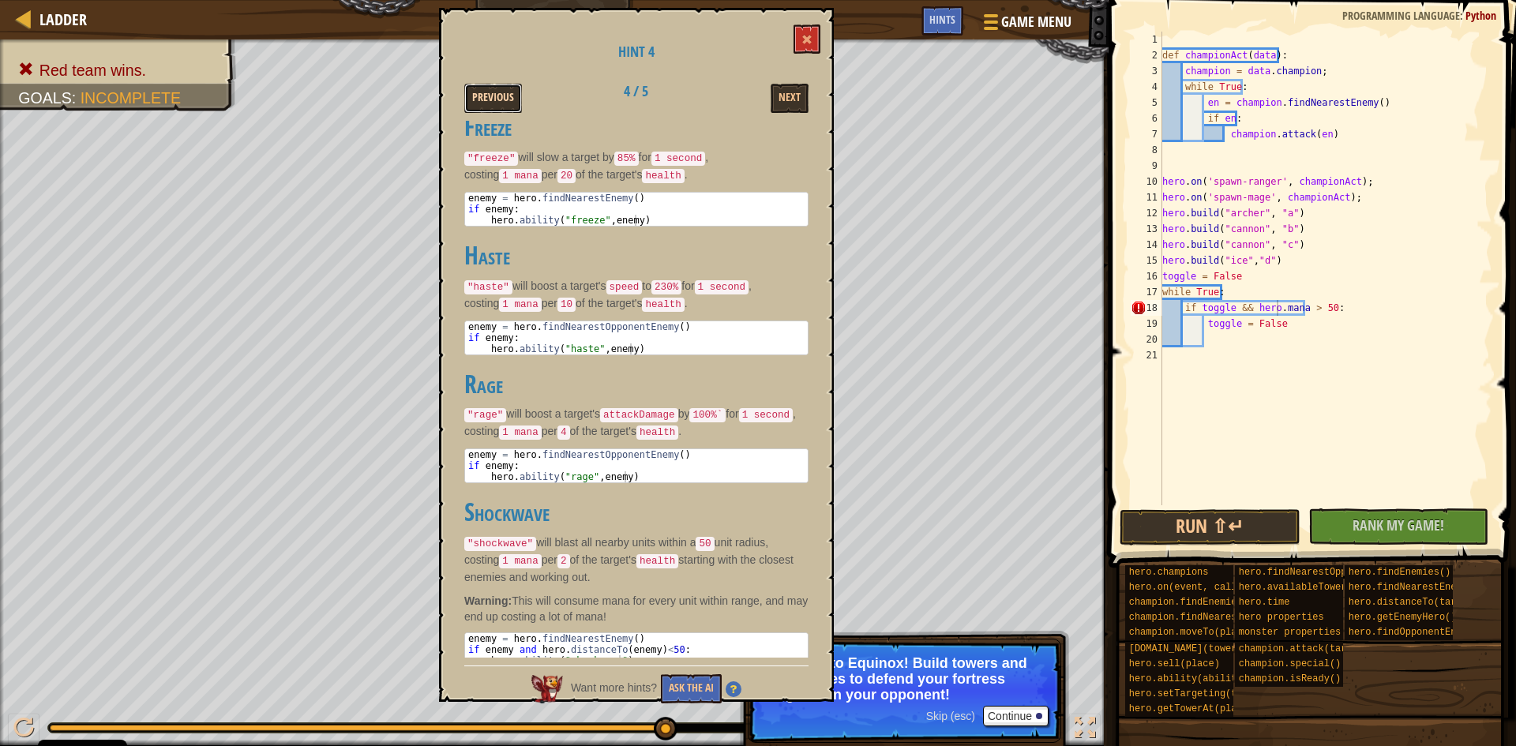
click at [499, 90] on button "Previous" at bounding box center [493, 98] width 58 height 29
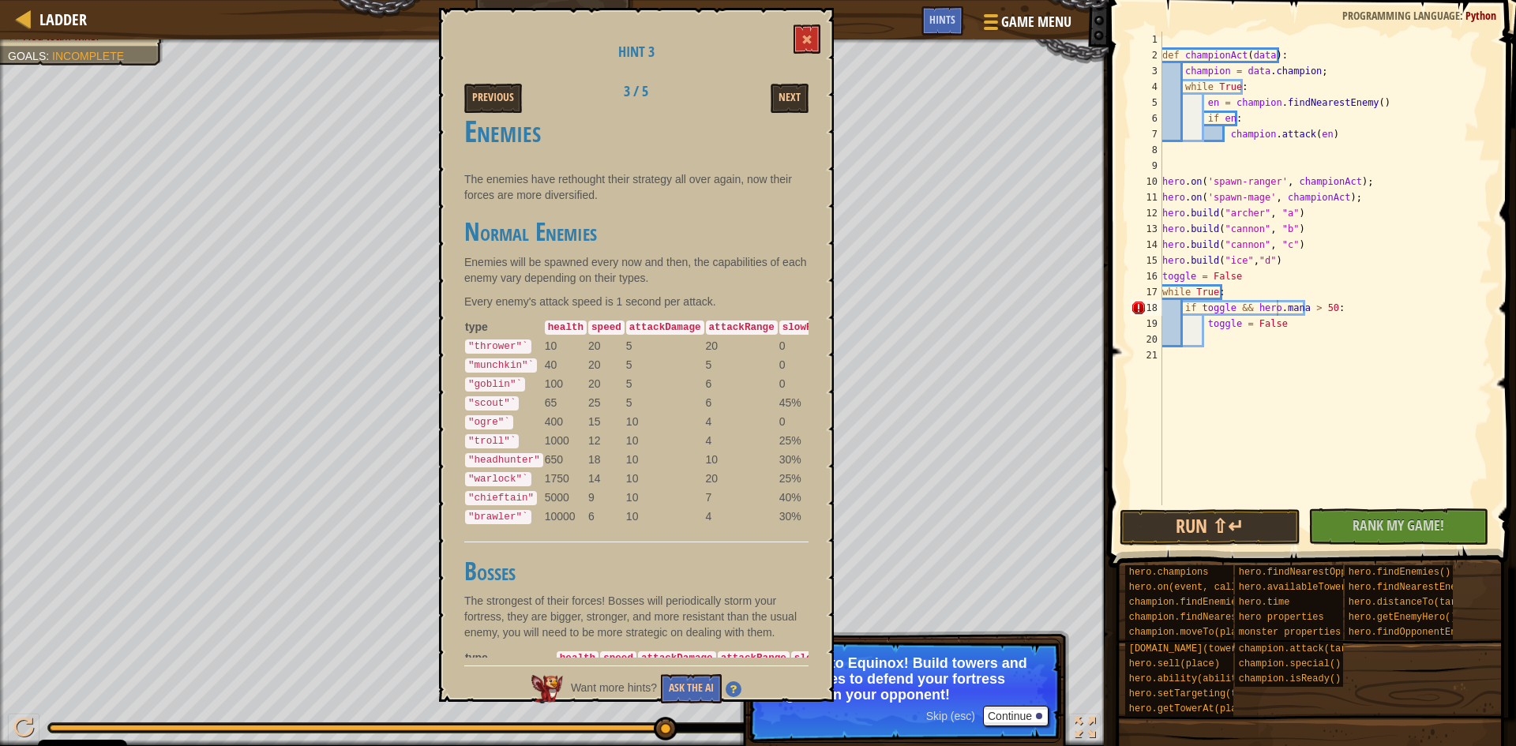
scroll to position [0, 0]
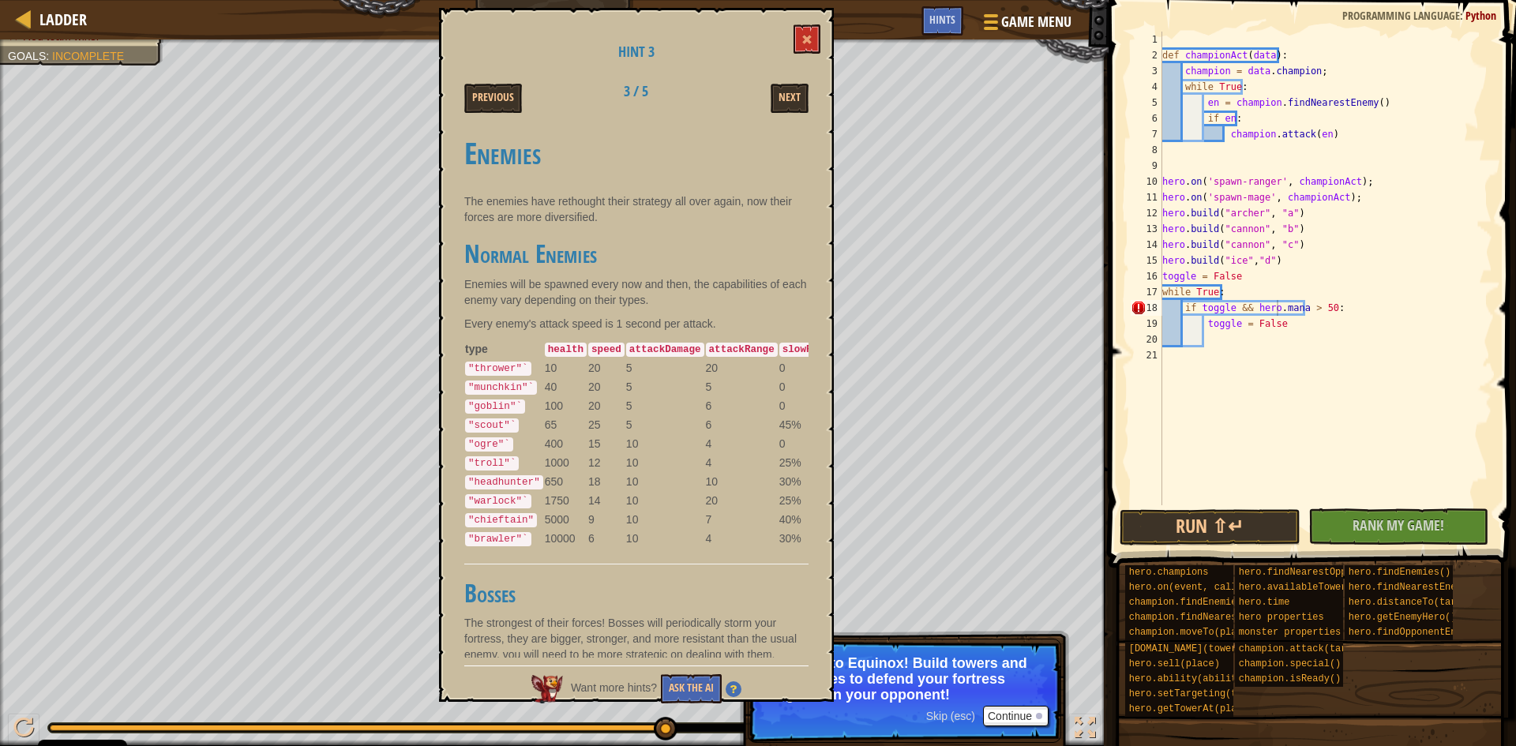
click at [478, 81] on div "Hint 3 Previous 3 / 5 Next Enemies The enemies have rethought their strategy al…" at bounding box center [636, 355] width 395 height 694
click at [490, 93] on button "Previous" at bounding box center [493, 98] width 58 height 29
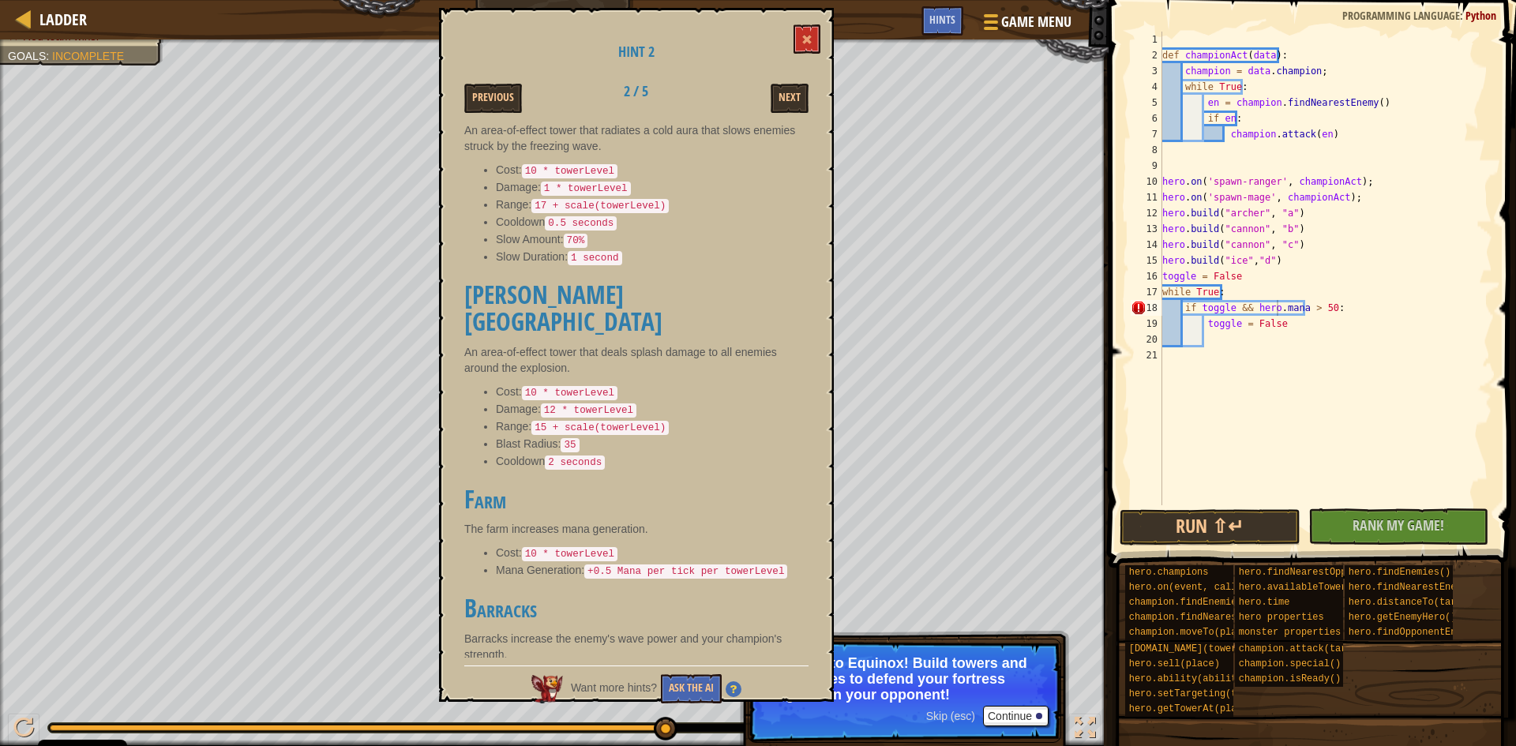
scroll to position [223, 0]
click at [493, 93] on button "Previous" at bounding box center [493, 98] width 58 height 29
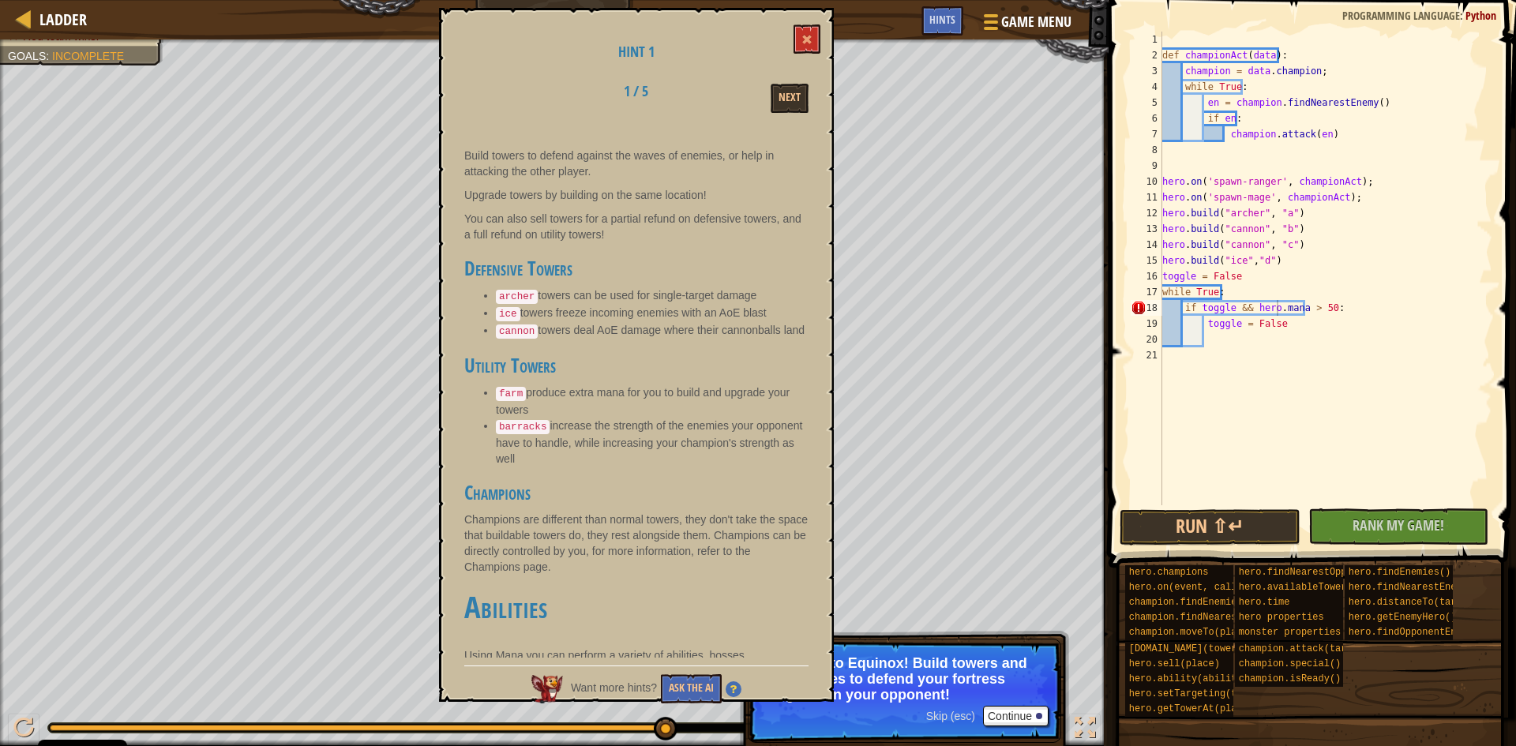
scroll to position [316, 0]
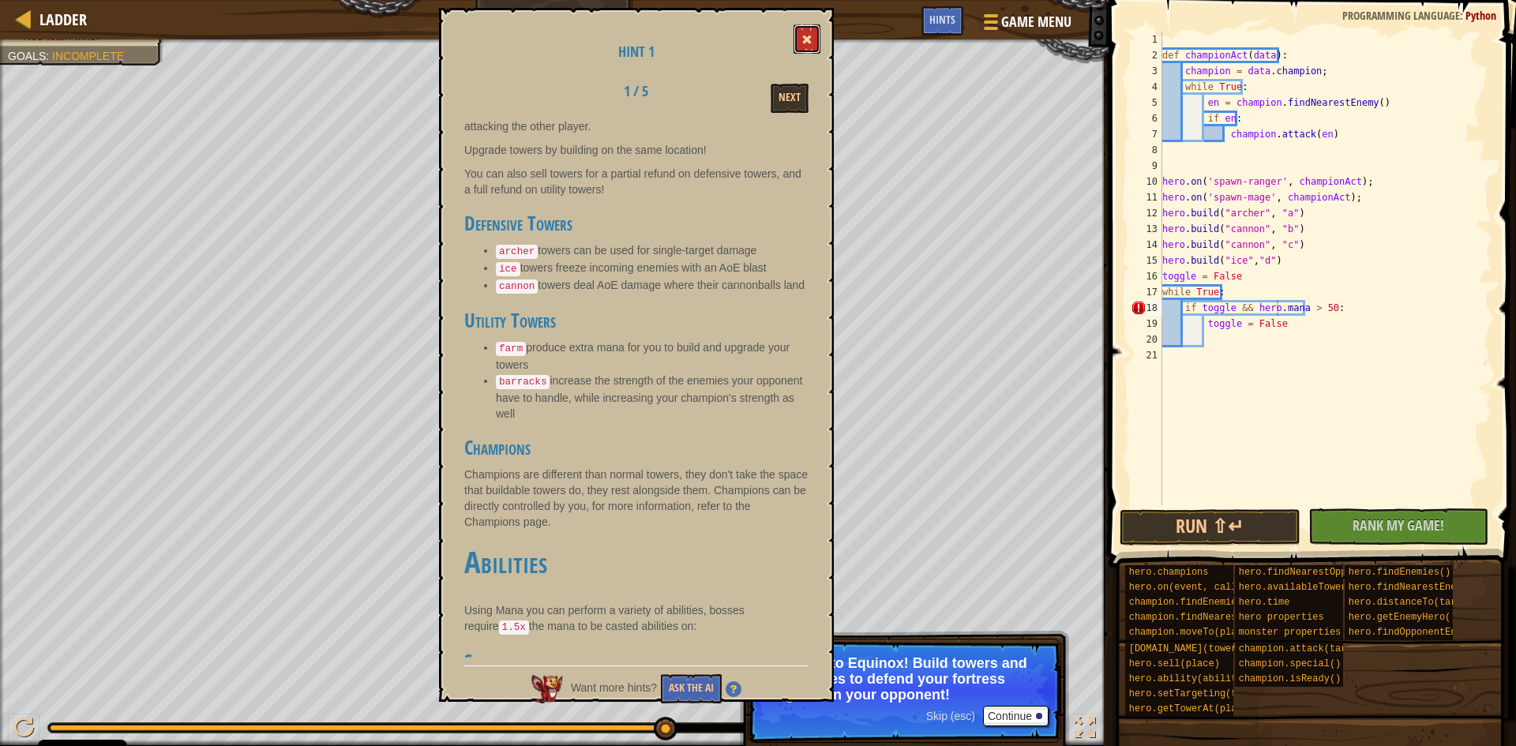
click at [802, 38] on button at bounding box center [806, 38] width 27 height 29
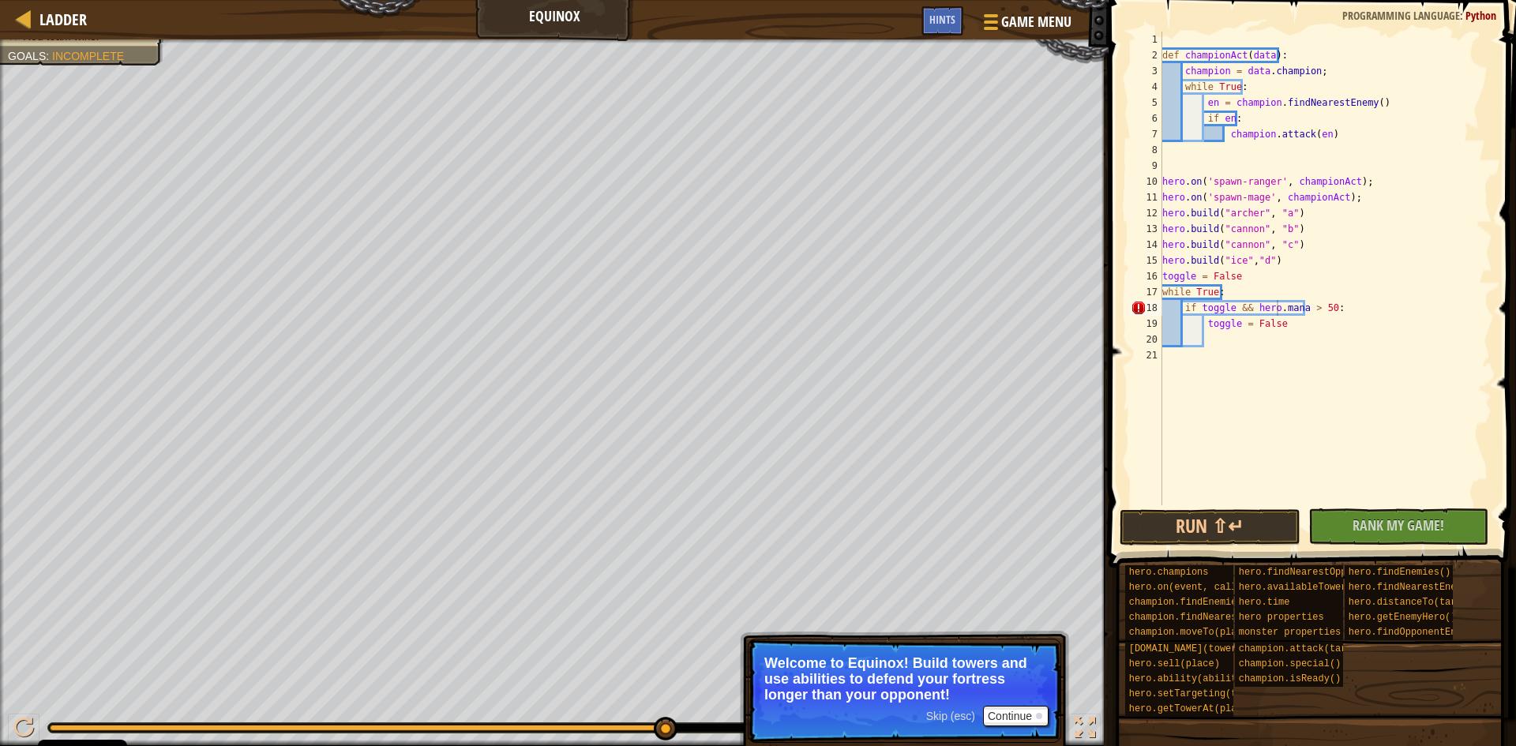
type textarea "hero.on('spawn-mage', championAct);"
click at [1364, 190] on div "def championAct ( data ) : champion = data . champion ; while True : en = champ…" at bounding box center [1325, 284] width 333 height 505
click at [1352, 193] on div "def championAct ( data ) : champion = data . champion ; while True : en = champ…" at bounding box center [1325, 284] width 333 height 505
type textarea "hero.on('spawn-mage', championAct)"
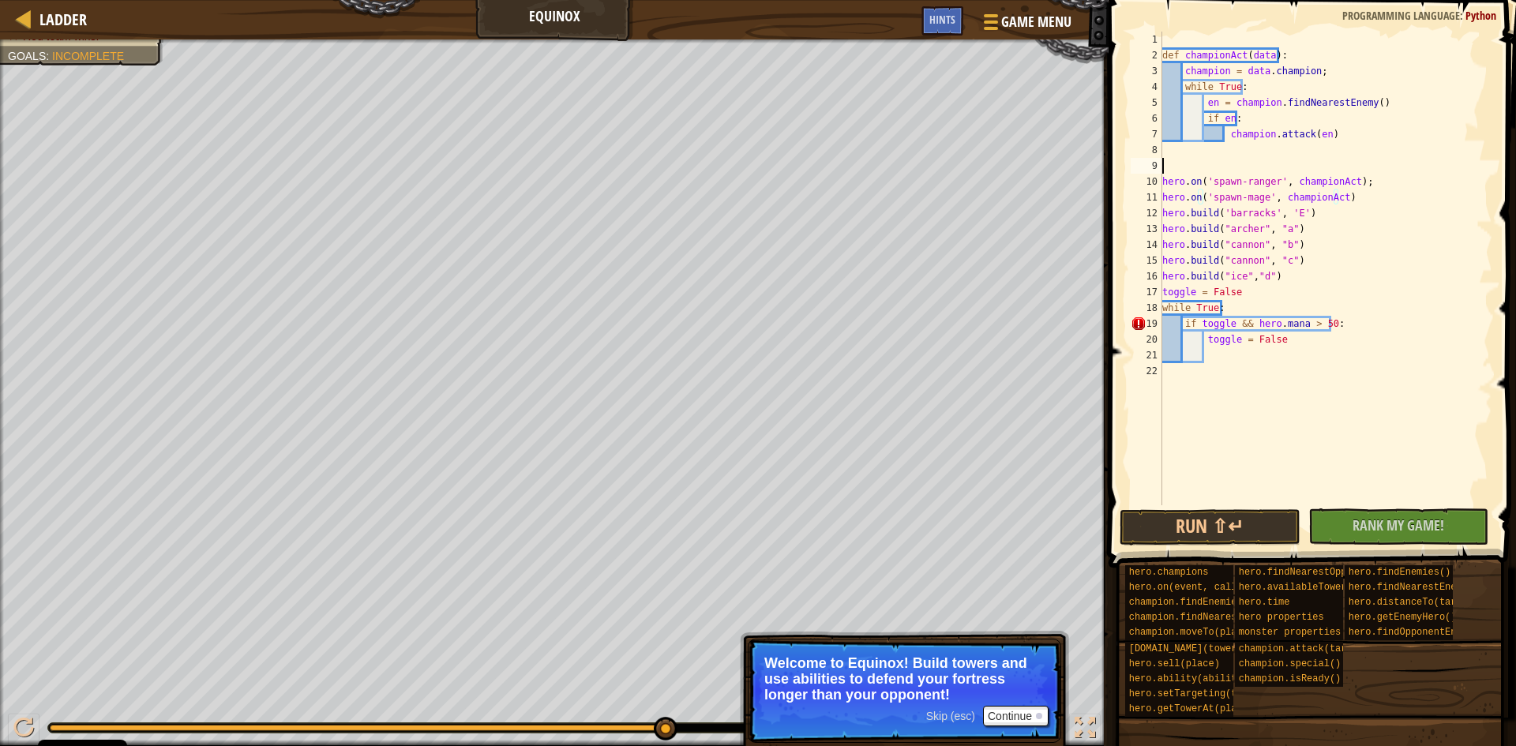
click at [1368, 170] on div "def championAct ( data ) : champion = data . champion ; while True : en = champ…" at bounding box center [1325, 284] width 333 height 505
click at [1367, 174] on div "def championAct ( data ) : champion = data . champion ; while True : en = champ…" at bounding box center [1325, 284] width 333 height 505
drag, startPoint x: 1330, startPoint y: 216, endPoint x: 1355, endPoint y: 198, distance: 30.0
click at [1355, 198] on div "def championAct ( data ) : champion = data . champion ; while True : en = champ…" at bounding box center [1325, 284] width 333 height 505
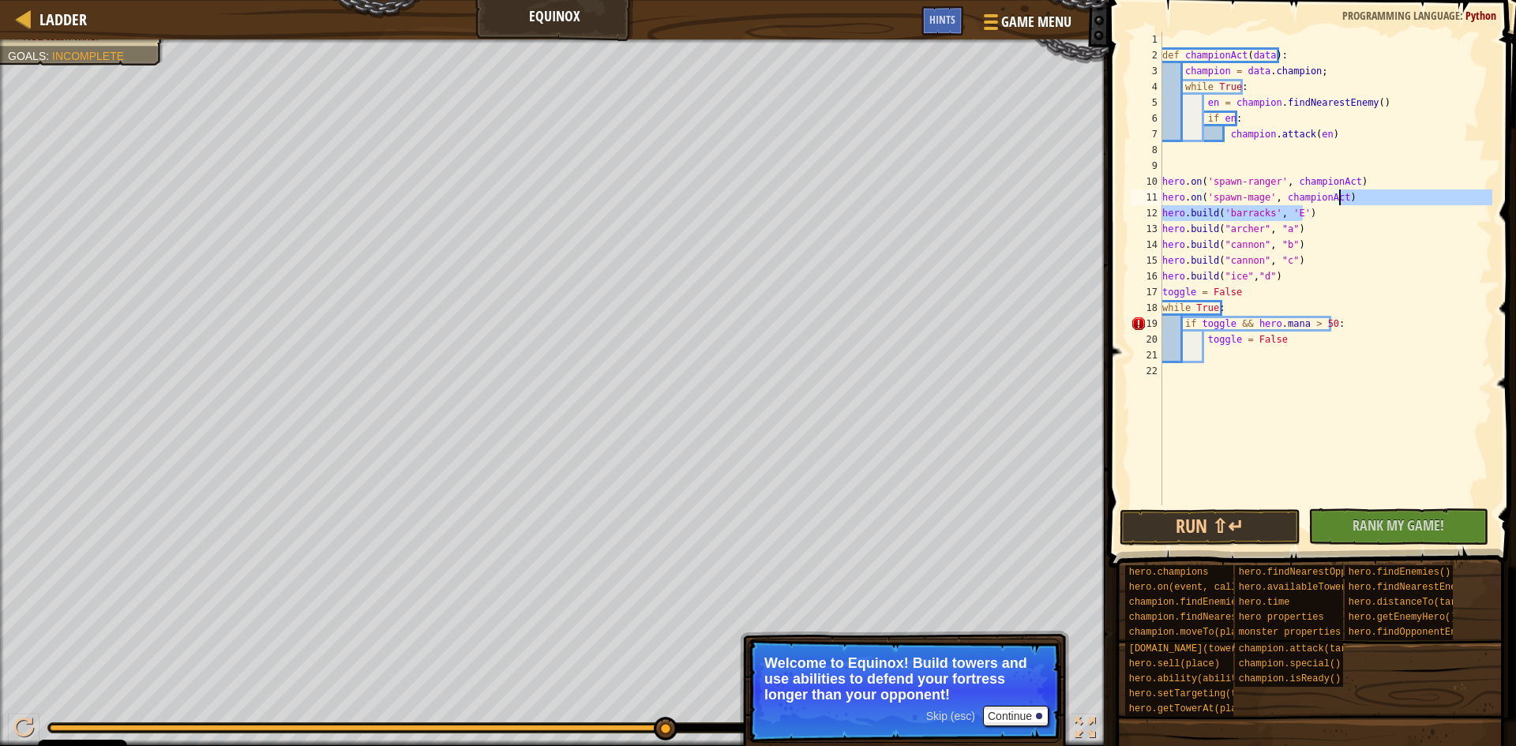
click at [1333, 205] on div "def championAct ( data ) : champion = data . champion ; while True : en = champ…" at bounding box center [1325, 269] width 333 height 474
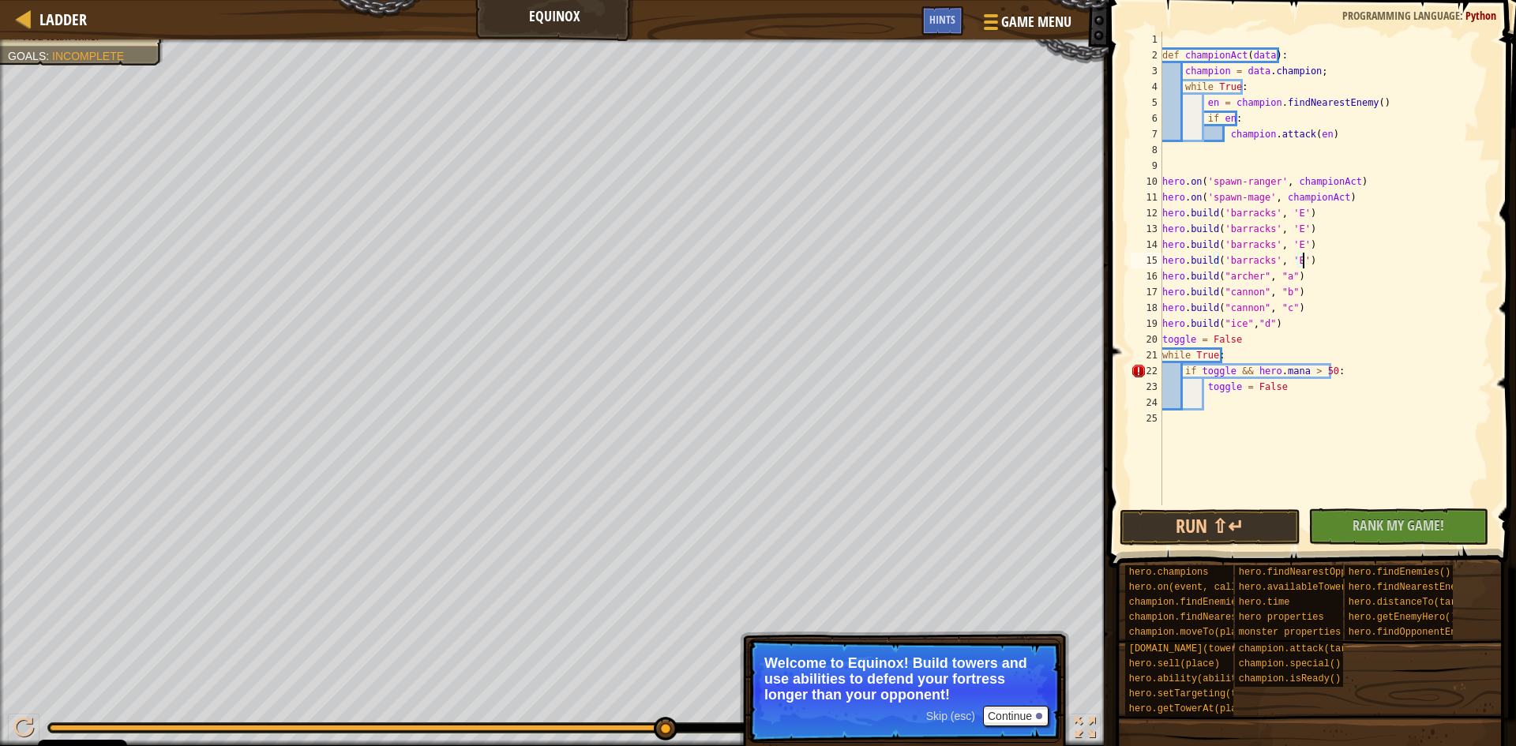
click at [1288, 223] on div "def championAct ( data ) : champion = data . champion ; while True : en = champ…" at bounding box center [1325, 284] width 333 height 505
click at [1286, 242] on div "def championAct ( data ) : champion = data . champion ; while True : en = champ…" at bounding box center [1325, 284] width 333 height 505
click at [1286, 255] on div "def championAct ( data ) : champion = data . champion ; while True : en = champ…" at bounding box center [1325, 284] width 333 height 505
click at [1239, 517] on button "Run ⇧↵" at bounding box center [1210, 527] width 181 height 36
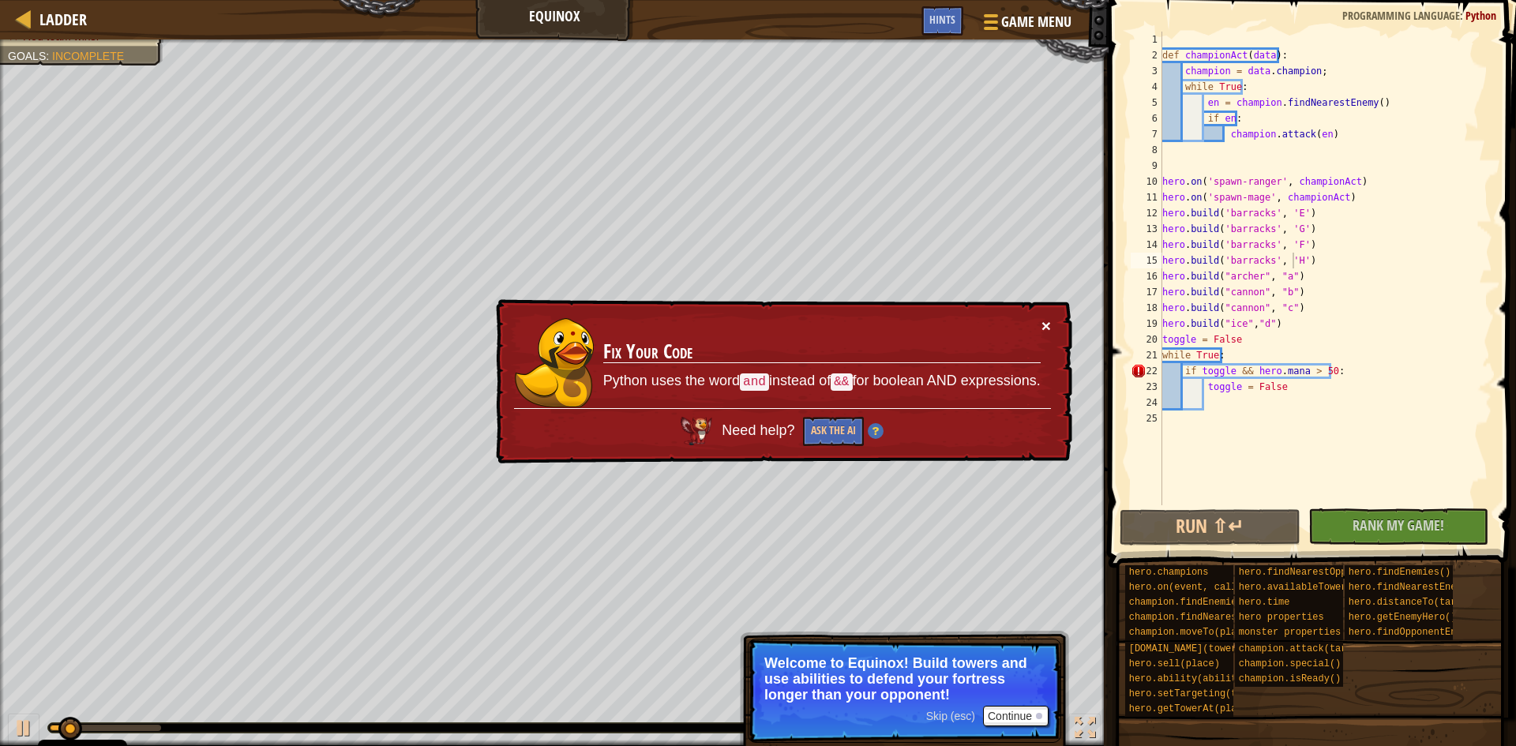
click at [1042, 318] on button "×" at bounding box center [1045, 326] width 9 height 17
click at [1181, 362] on div "def championAct ( data ) : champion = data . champion ; while True : en = champ…" at bounding box center [1325, 284] width 333 height 505
drag, startPoint x: 1335, startPoint y: 365, endPoint x: 1336, endPoint y: 350, distance: 15.0
click at [1336, 350] on div "def championAct ( data ) : champion = data . champion ; while True : en = champ…" at bounding box center [1325, 284] width 333 height 505
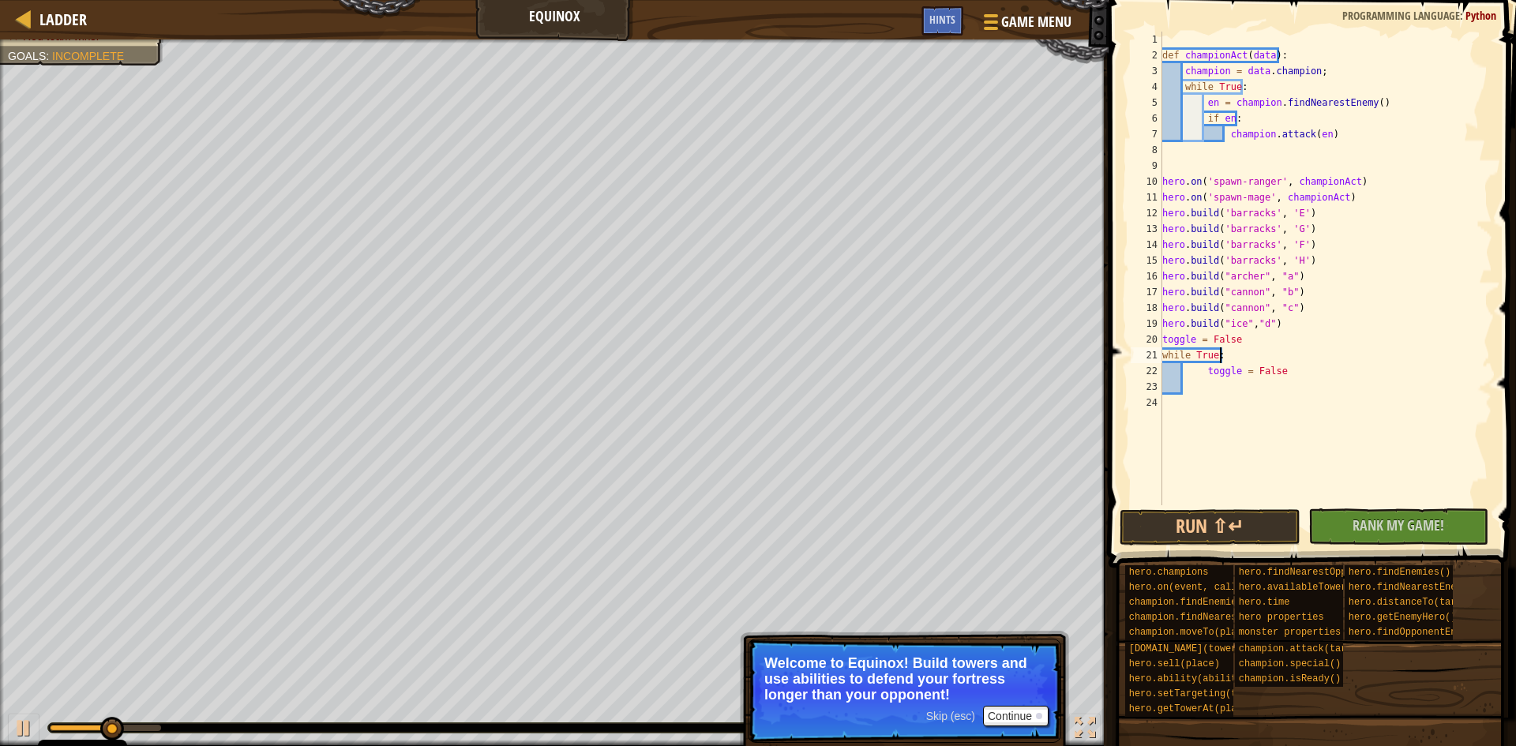
click at [1198, 366] on div "def championAct ( data ) : champion = data . champion ; while True : en = champ…" at bounding box center [1325, 284] width 333 height 505
click at [1236, 516] on button "Run ⇧↵" at bounding box center [1210, 527] width 181 height 36
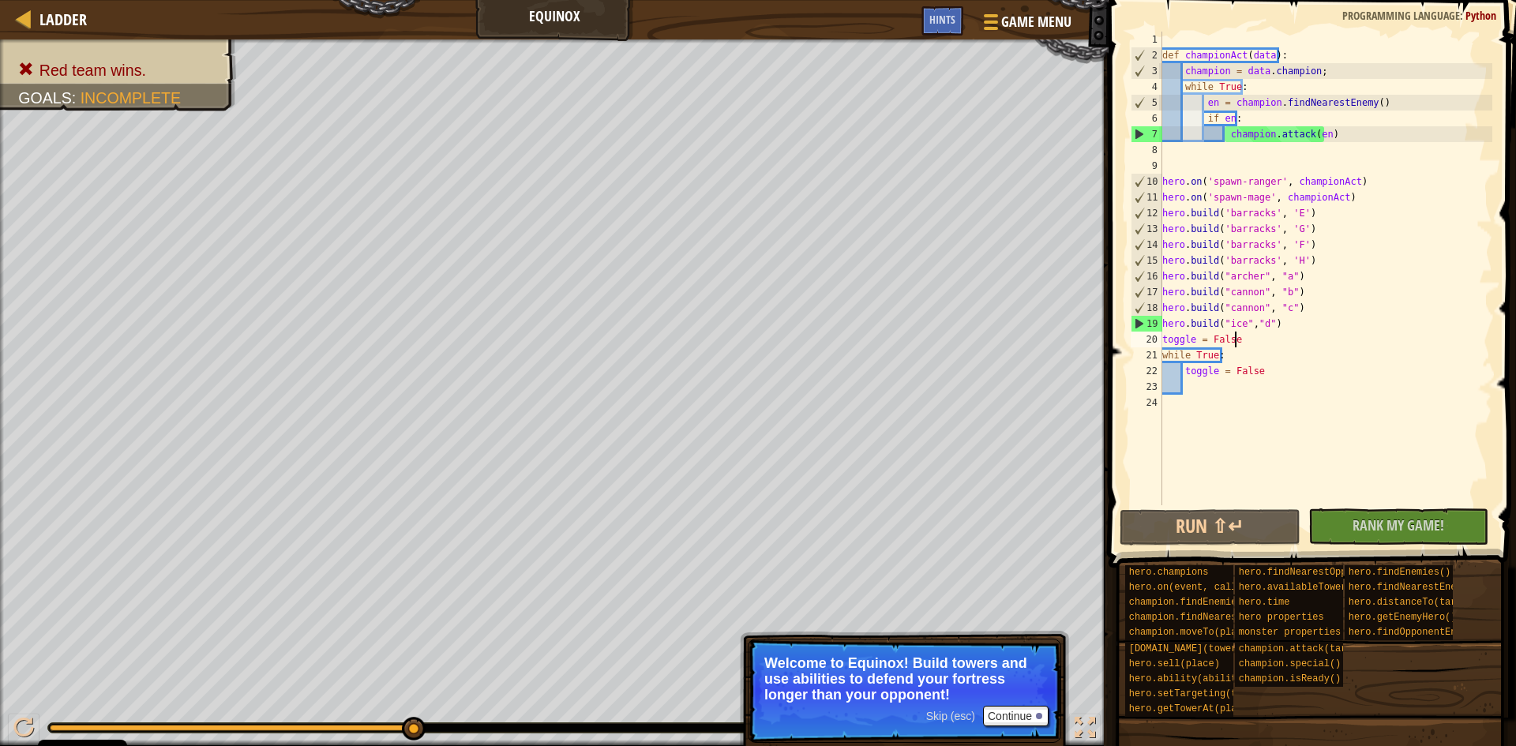
click at [1251, 342] on div "def championAct ( data ) : champion = data . champion ; while True : en = champ…" at bounding box center [1325, 284] width 333 height 505
click at [1252, 352] on div "def championAct ( data ) : champion = data . champion ; while True : en = champ…" at bounding box center [1325, 284] width 333 height 505
type textarea "while True:"
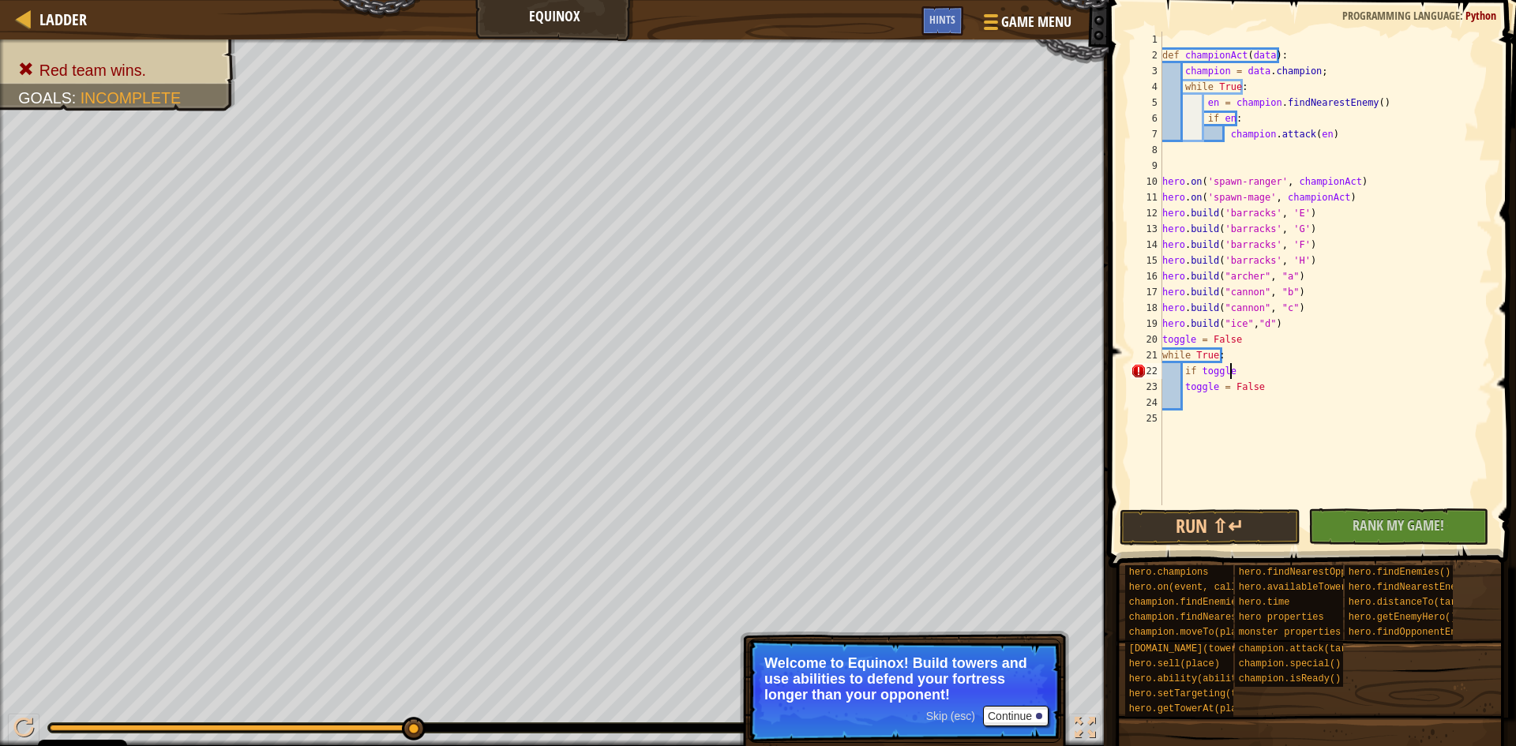
scroll to position [7, 6]
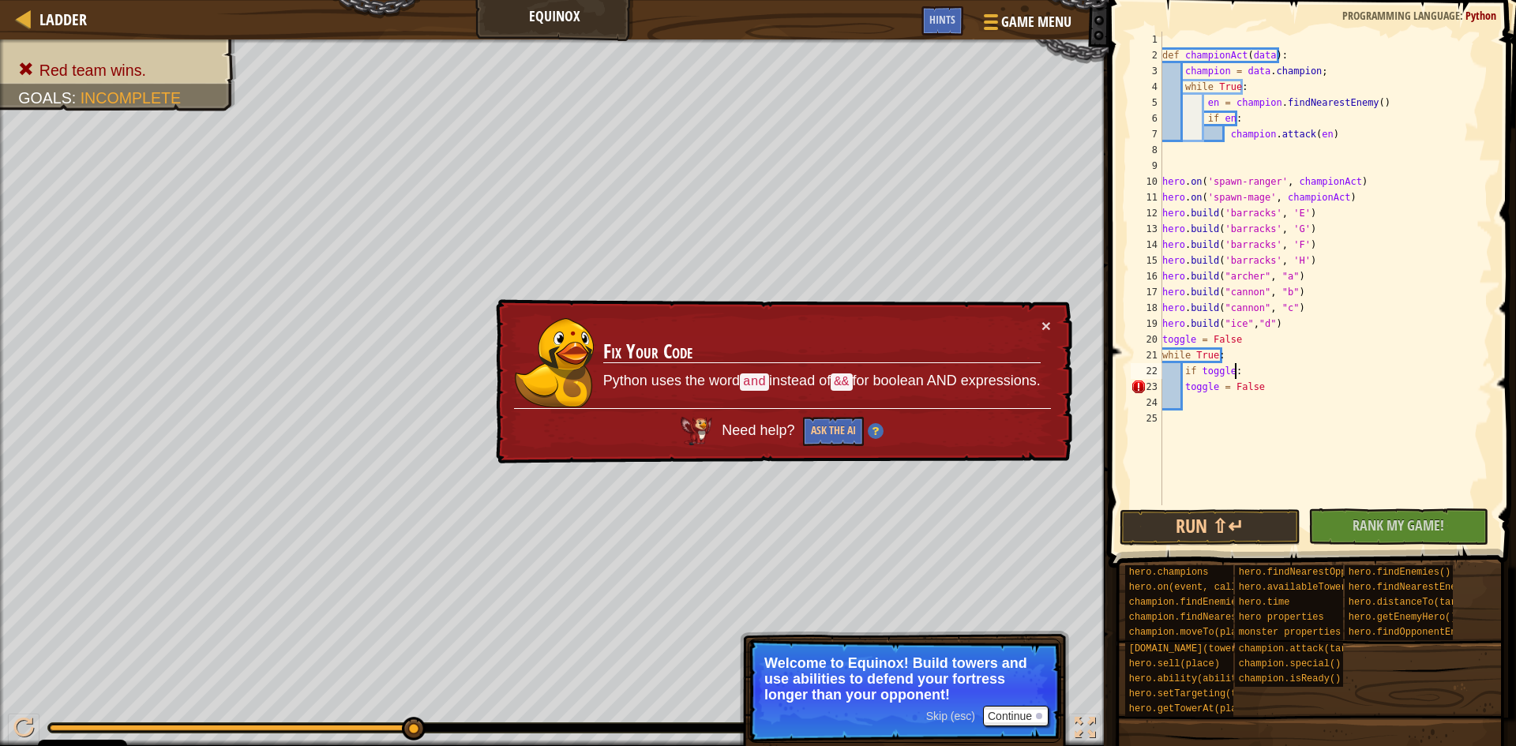
click at [1178, 381] on div "def championAct ( data ) : champion = data . champion ; while True : en = champ…" at bounding box center [1325, 284] width 333 height 505
type textarea "toggle = False"
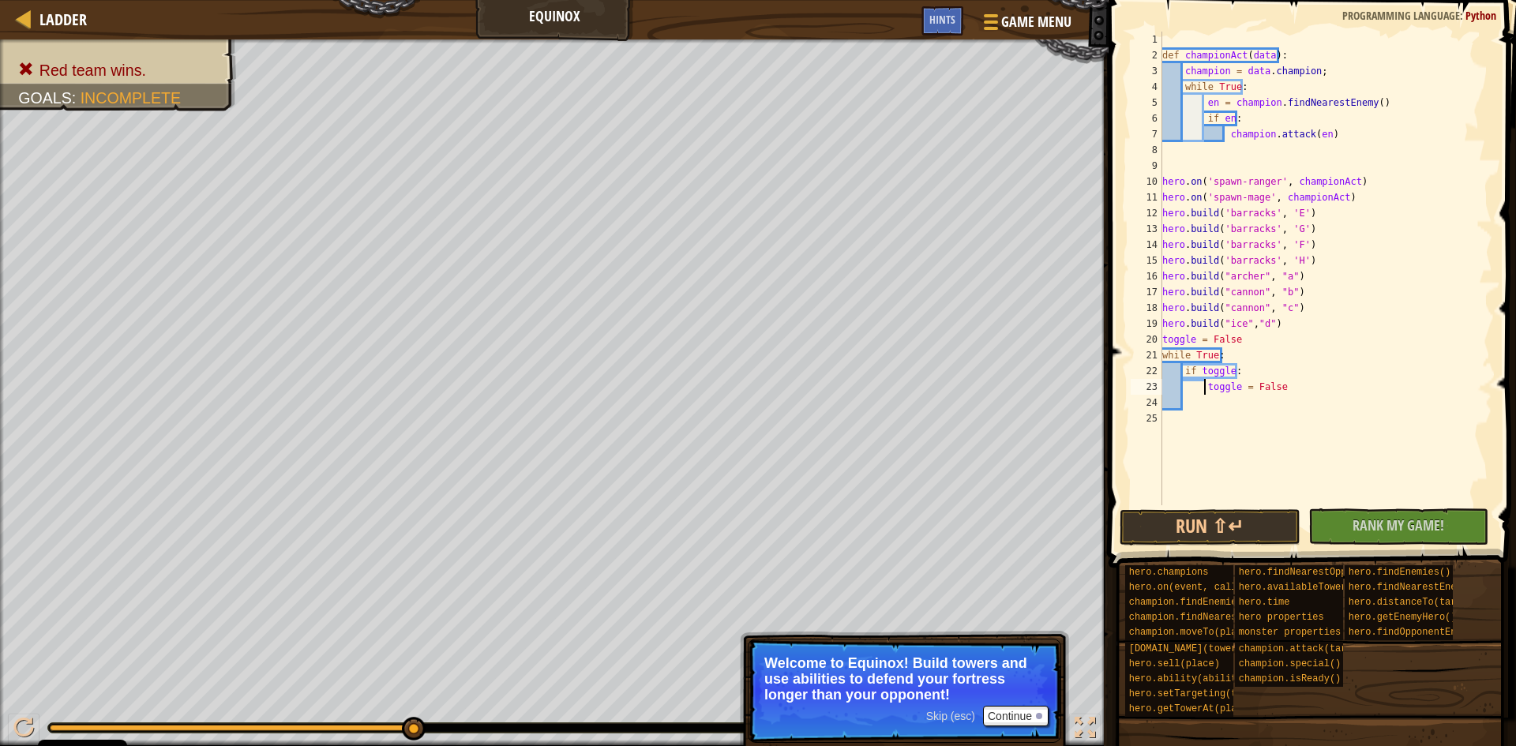
click at [1183, 400] on div "def championAct ( data ) : champion = data . champion ; while True : en = champ…" at bounding box center [1325, 284] width 333 height 505
type textarea "else:"
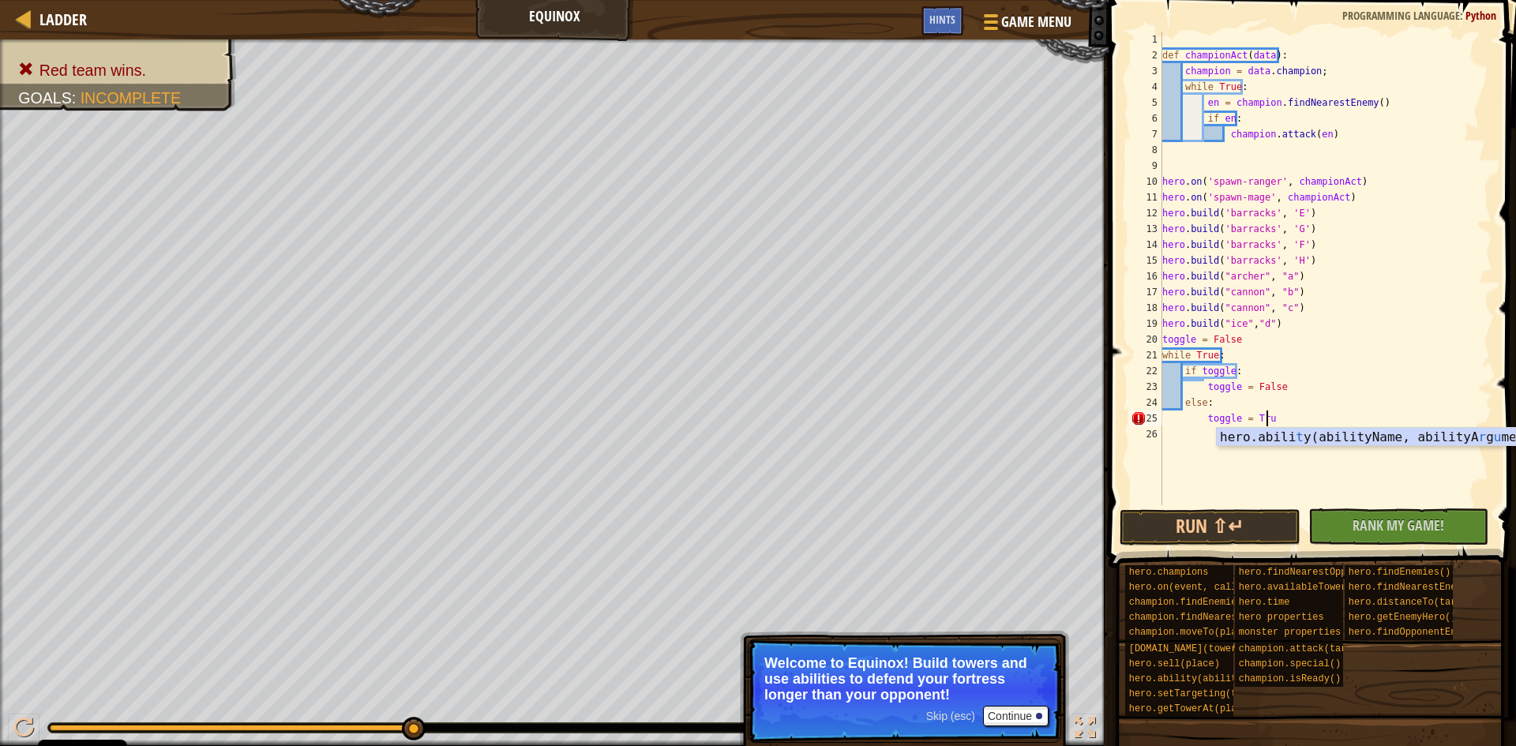
scroll to position [7, 9]
click at [1302, 384] on div "def championAct ( data ) : champion = data . champion ; while True : en = champ…" at bounding box center [1325, 284] width 333 height 505
type textarea "toggle = False"
click at [1257, 526] on button "Run ⇧↵" at bounding box center [1210, 527] width 181 height 36
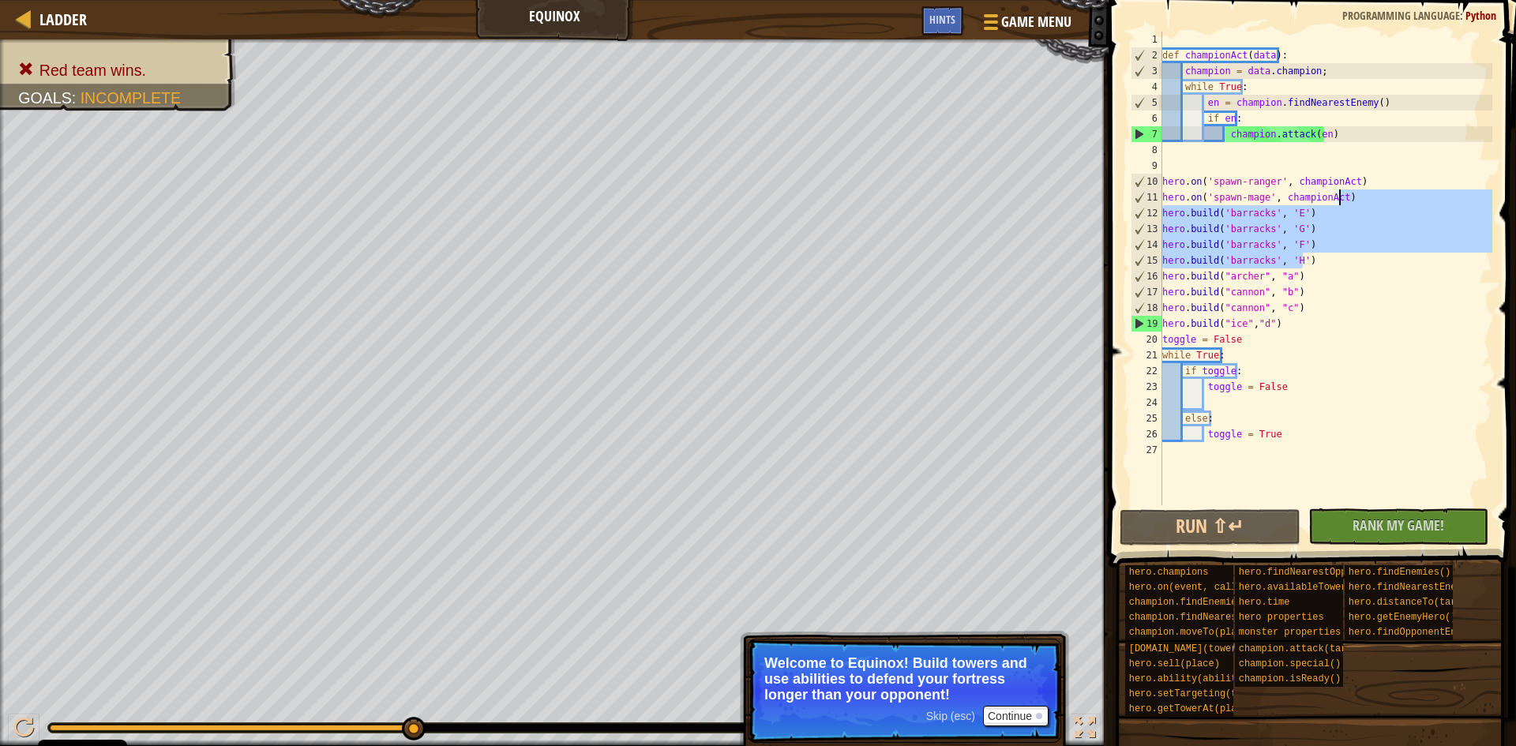
drag, startPoint x: 1311, startPoint y: 253, endPoint x: 1352, endPoint y: 196, distance: 70.1
click at [1352, 196] on div "def championAct ( data ) : champion = data . champion ; while True : en = champ…" at bounding box center [1325, 284] width 333 height 505
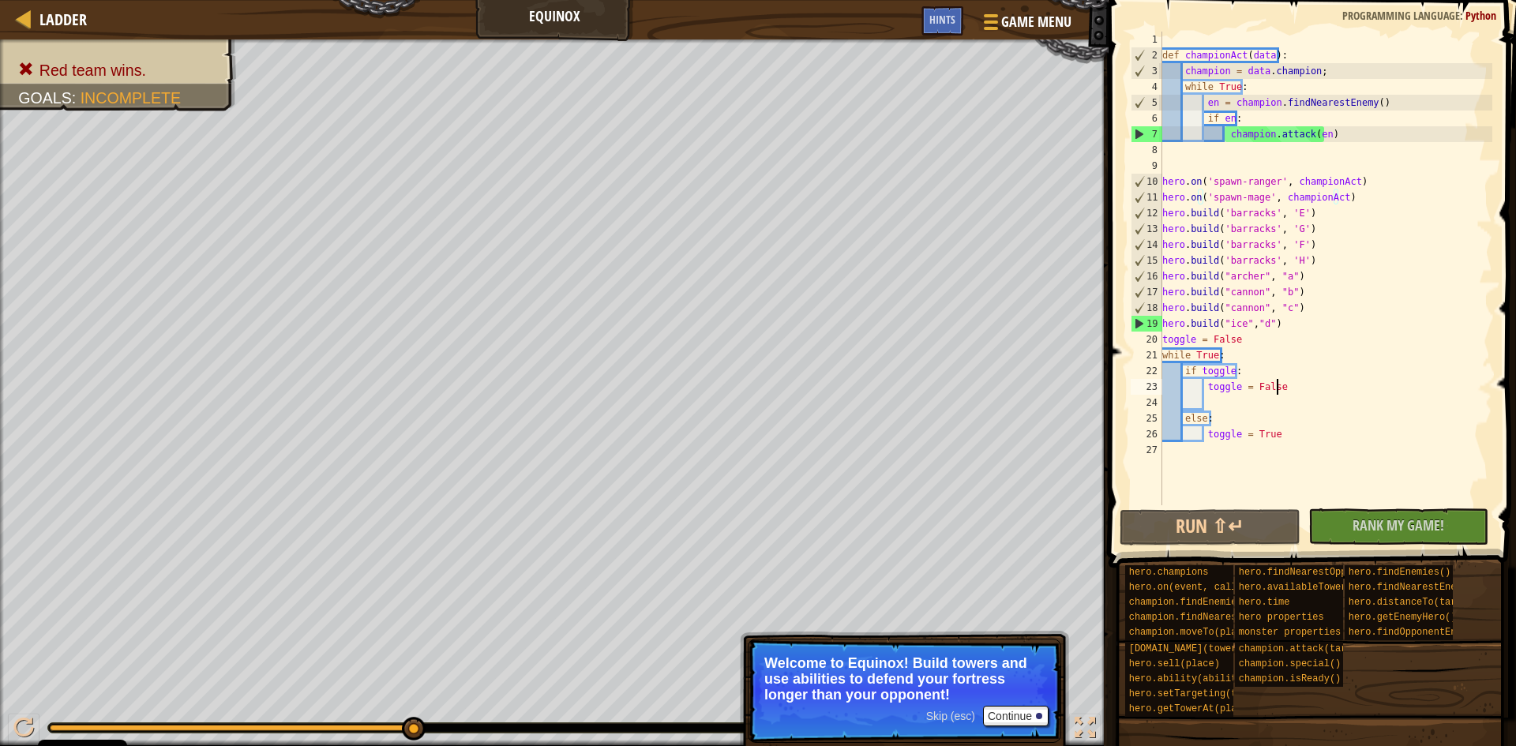
click at [1275, 392] on div "def championAct ( data ) : champion = data . champion ; while True : en = champ…" at bounding box center [1325, 284] width 333 height 505
paste textarea "[DOMAIN_NAME]('barracks', 'H')"
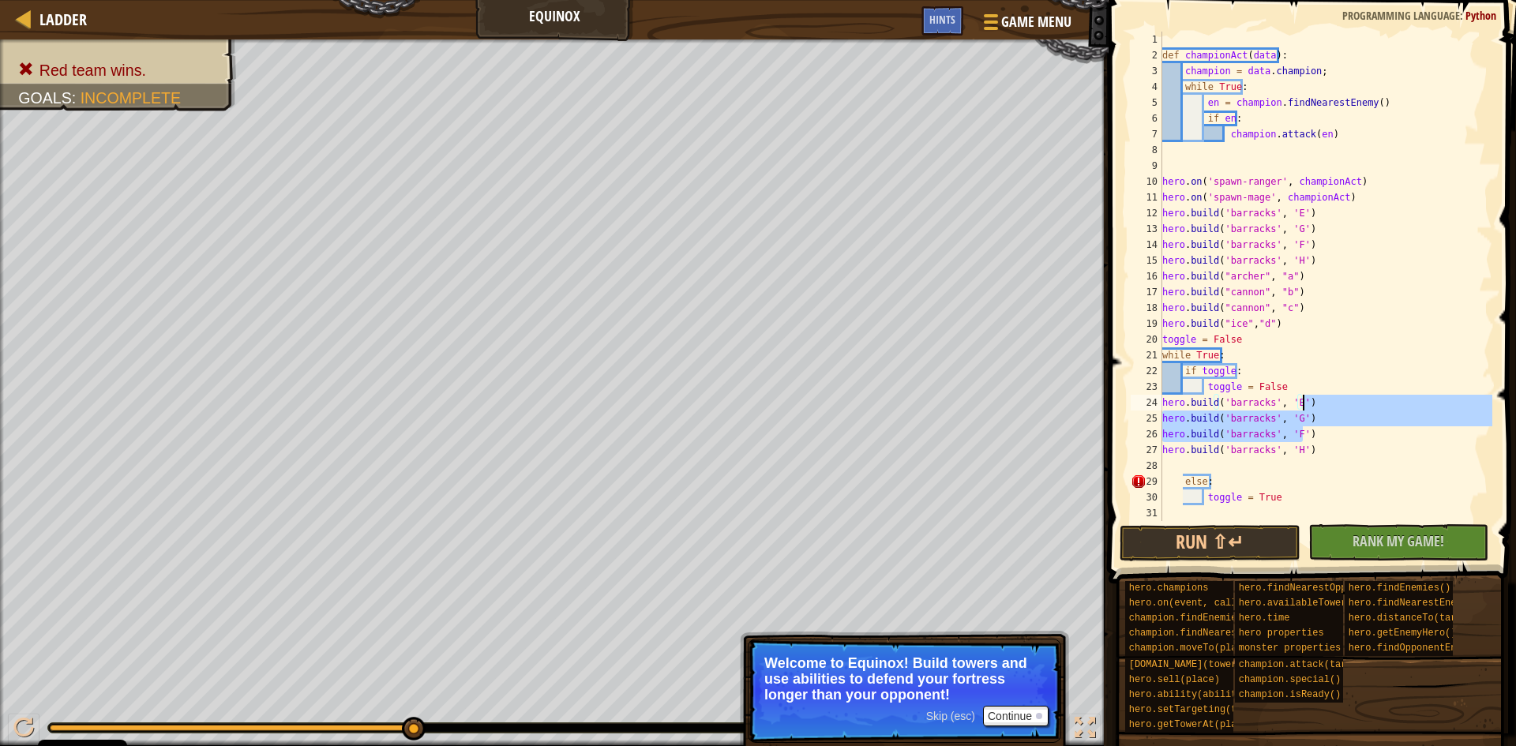
drag, startPoint x: 1310, startPoint y: 437, endPoint x: 1310, endPoint y: 395, distance: 42.6
click at [1310, 395] on div "def championAct ( data ) : champion = data . champion ; while True : en = champ…" at bounding box center [1325, 292] width 333 height 521
drag, startPoint x: 1310, startPoint y: 448, endPoint x: 1290, endPoint y: 401, distance: 51.3
click at [1290, 401] on div "def championAct ( data ) : champion = data . champion ; while True : en = champ…" at bounding box center [1325, 292] width 333 height 521
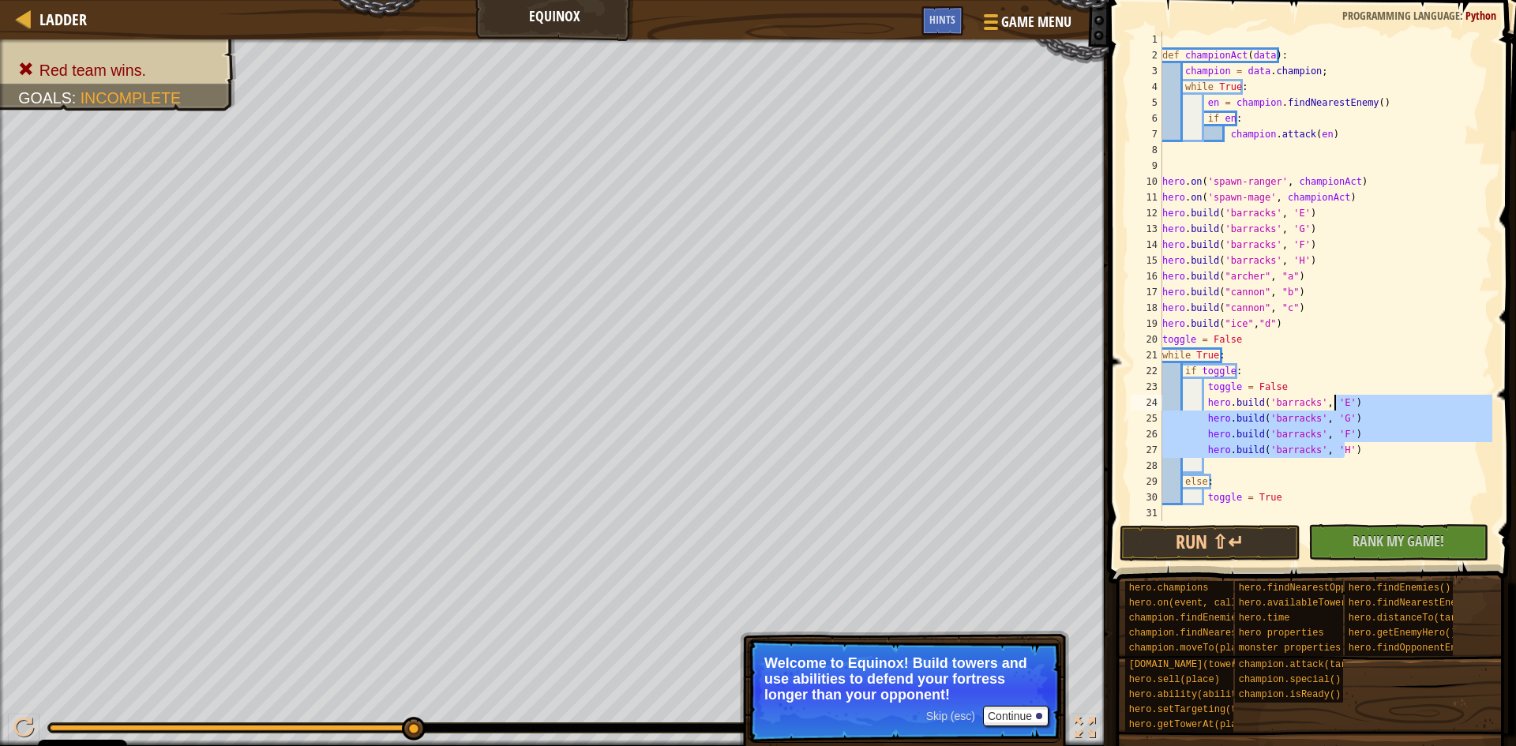
click at [1309, 309] on div "def championAct ( data ) : champion = data . champion ; while True : en = champ…" at bounding box center [1325, 292] width 333 height 521
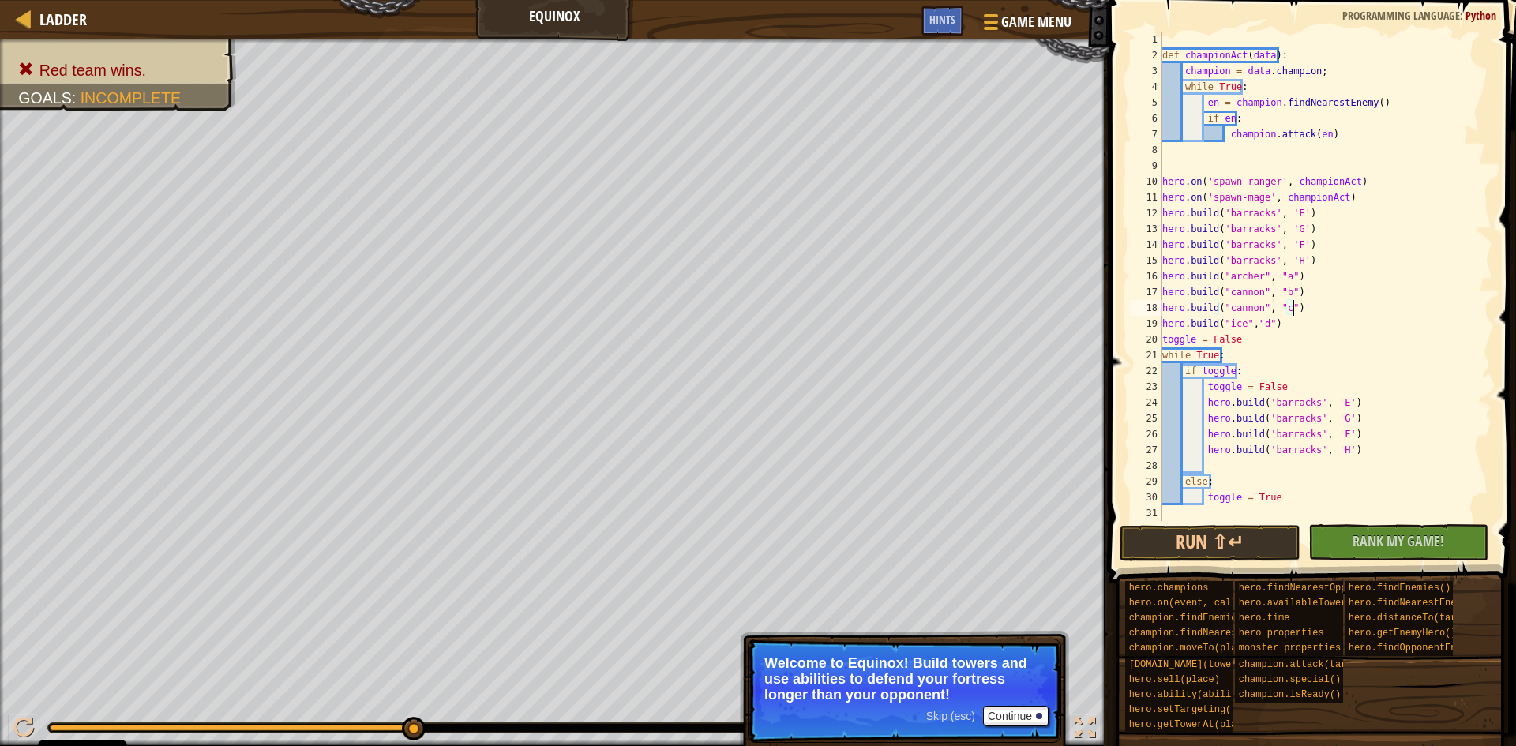
click at [1240, 272] on div "def championAct ( data ) : champion = data . champion ; while True : en = champ…" at bounding box center [1325, 292] width 333 height 521
click at [1237, 304] on div "def championAct ( data ) : champion = data . champion ; while True : en = champ…" at bounding box center [1325, 292] width 333 height 521
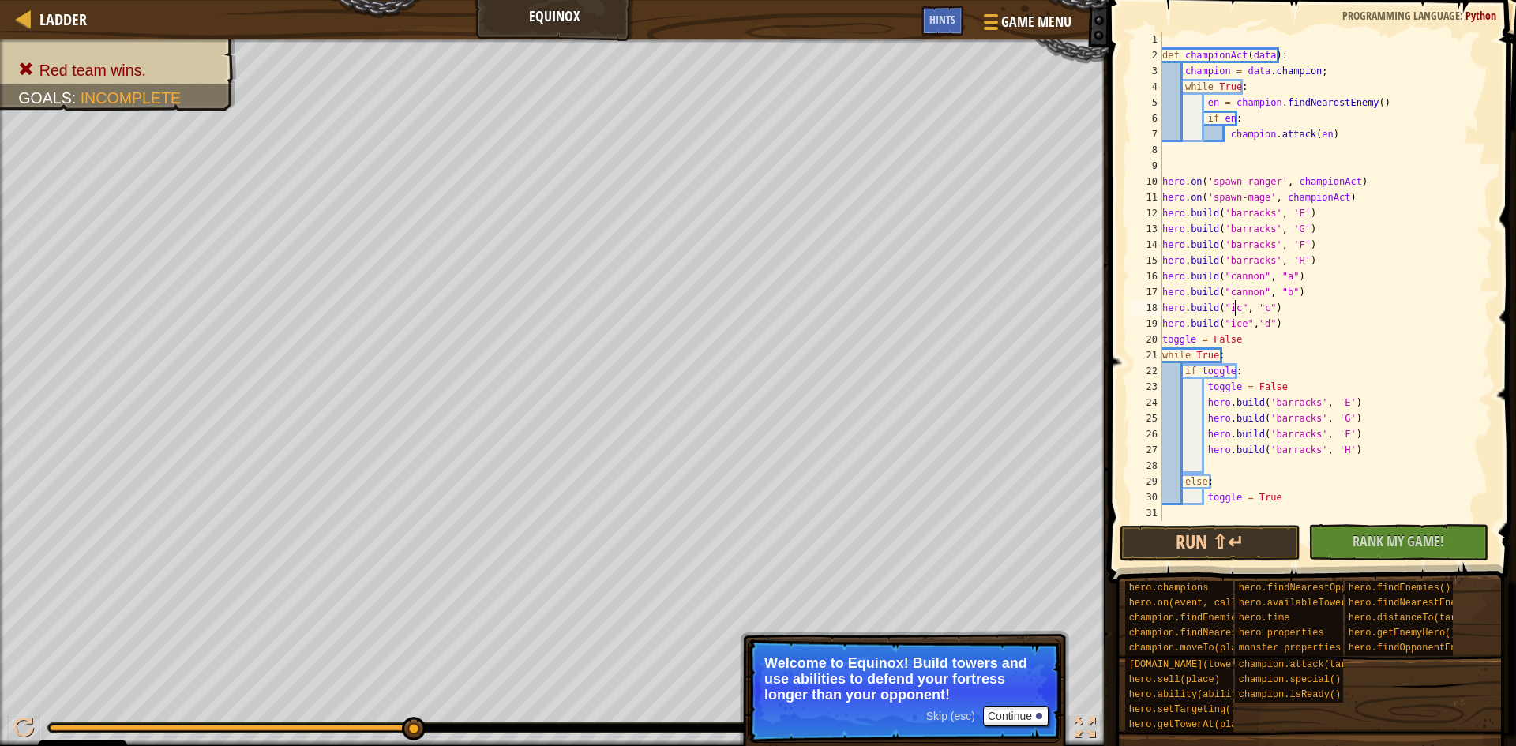
scroll to position [7, 7]
click at [1232, 546] on button "Run ⇧↵" at bounding box center [1210, 543] width 181 height 36
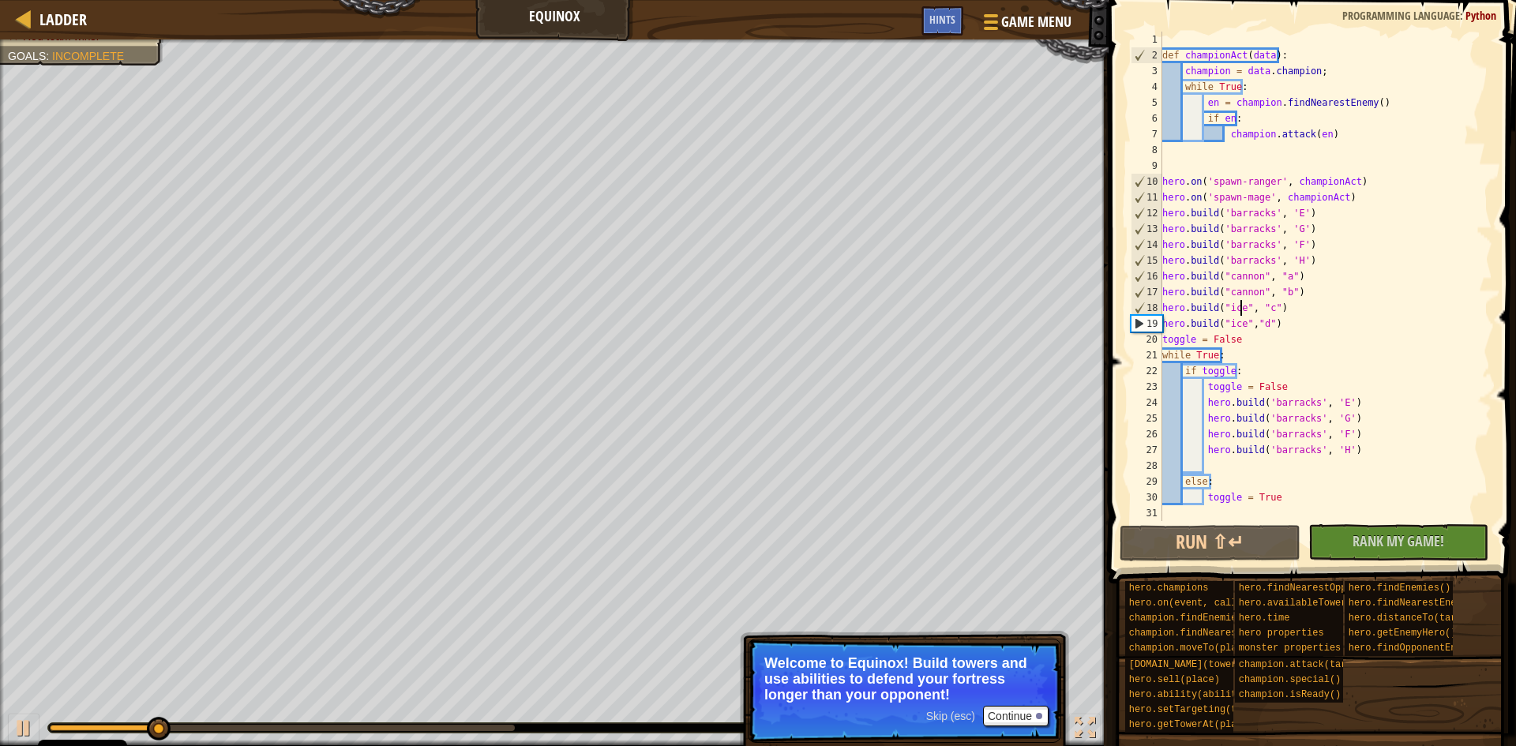
click at [1245, 177] on div "def championAct ( data ) : champion = data . champion ; while True : en = champ…" at bounding box center [1325, 292] width 333 height 521
click at [1261, 530] on button "Run ⇧↵" at bounding box center [1210, 543] width 181 height 36
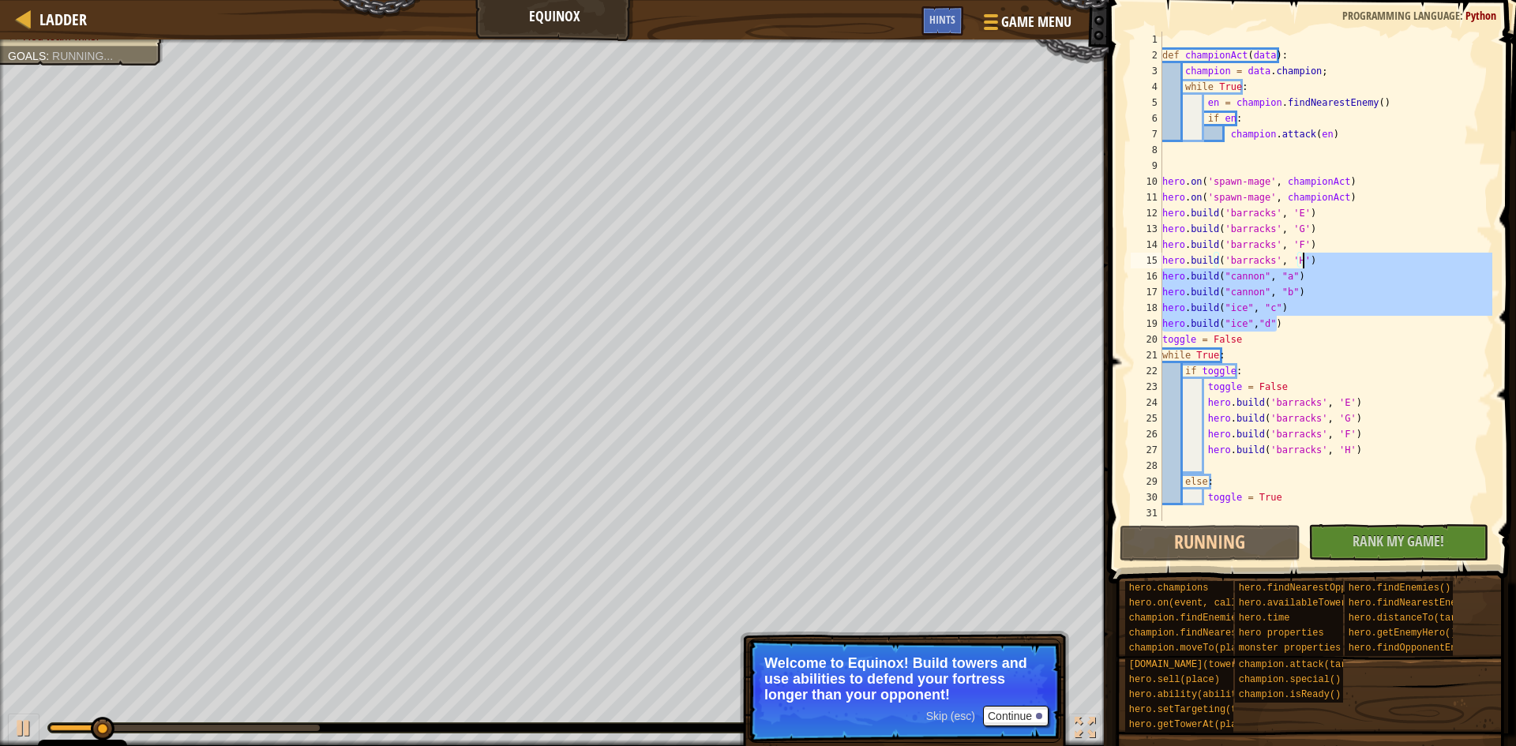
drag, startPoint x: 1292, startPoint y: 317, endPoint x: 1319, endPoint y: 262, distance: 61.4
click at [1319, 262] on div "def championAct ( data ) : champion = data . champion ; while True : en = champ…" at bounding box center [1325, 292] width 333 height 521
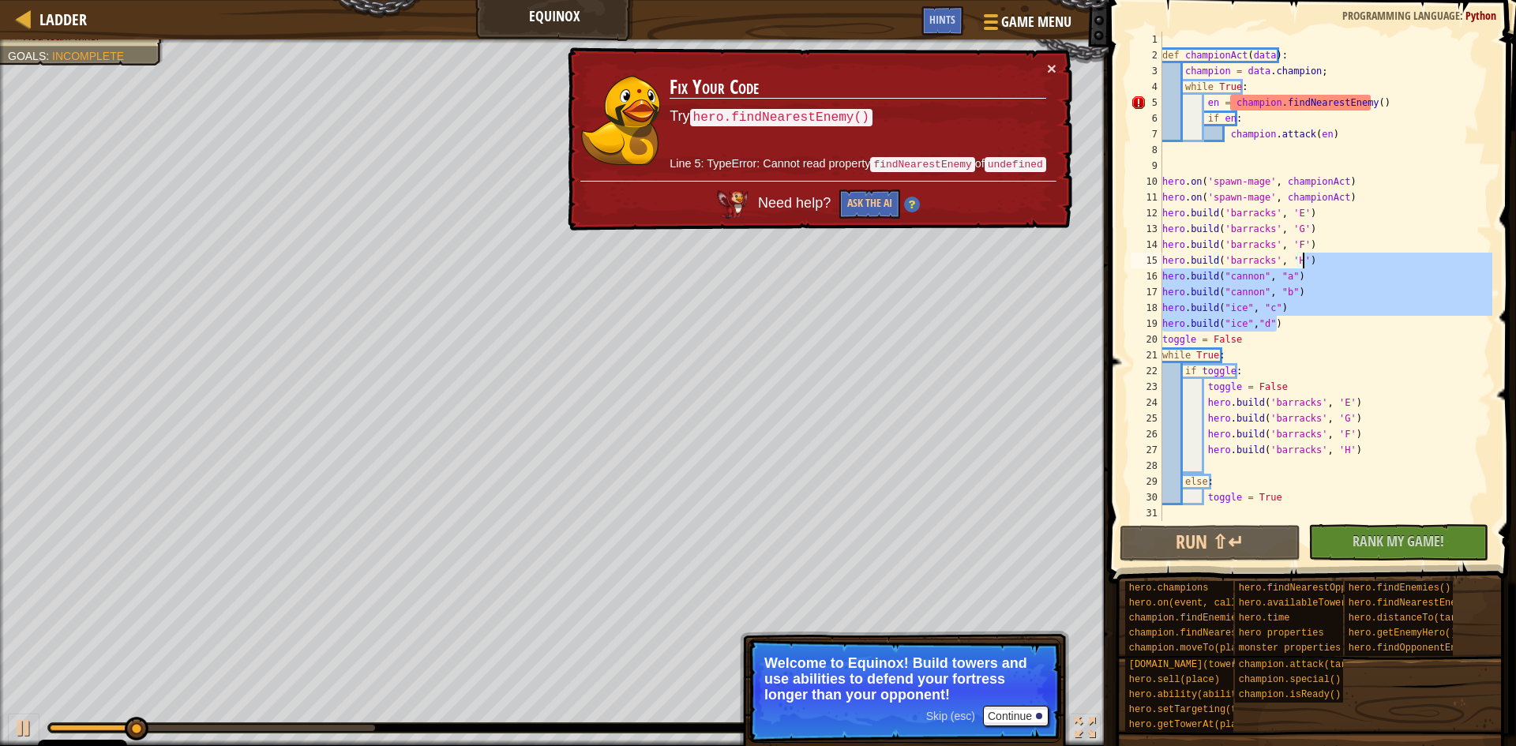
click at [1043, 61] on td "Fix Your Code Try hero.findNearestEnemy() Line 5: TypeError: Cannot read proper…" at bounding box center [858, 121] width 379 height 126
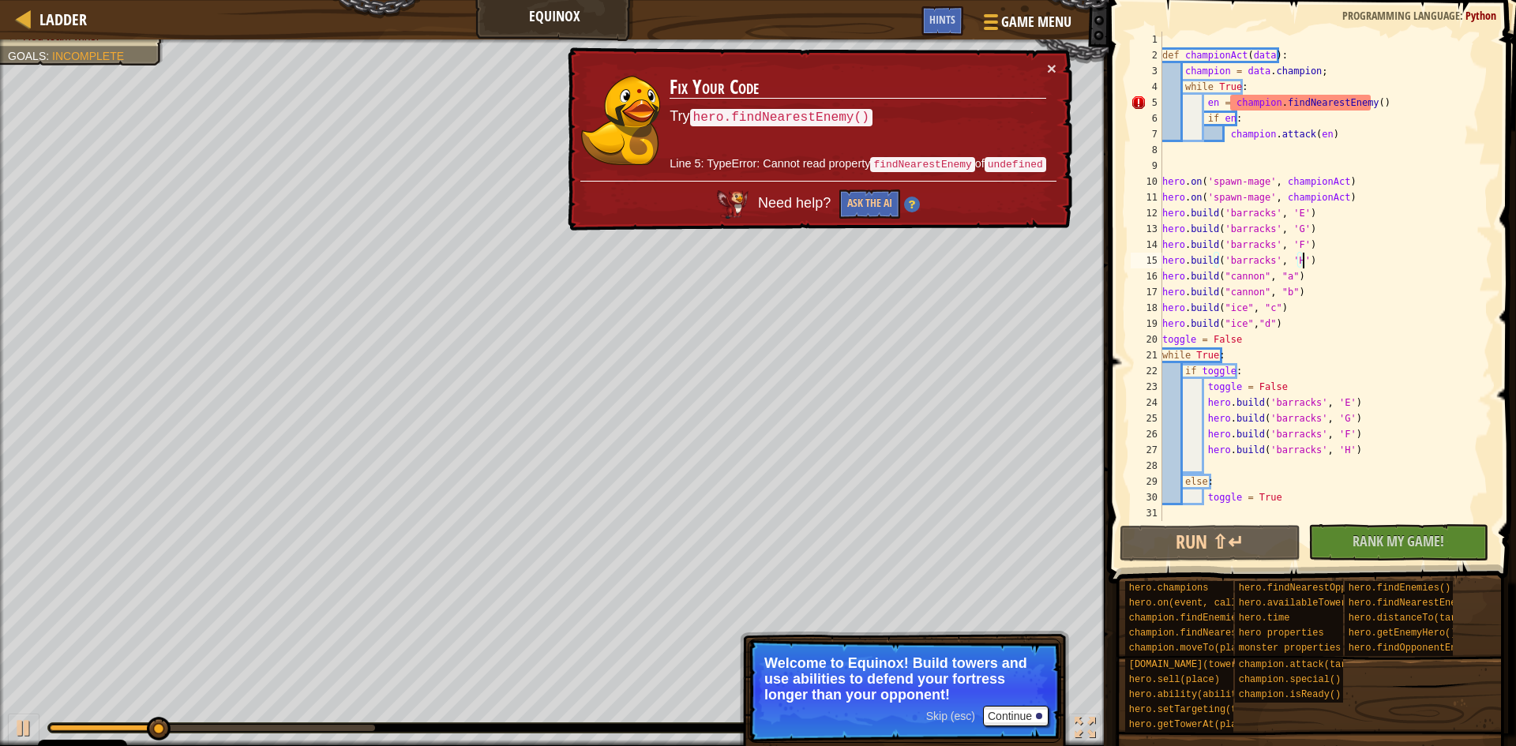
click at [1046, 58] on div "× Fix Your Code Try hero.findNearestEnemy() Line 5: TypeError: Cannot read prop…" at bounding box center [818, 139] width 508 height 184
click at [1279, 493] on div "def championAct ( data ) : champion = data . champion ; while True : en = champ…" at bounding box center [1325, 292] width 333 height 521
type textarea "toggle = True"
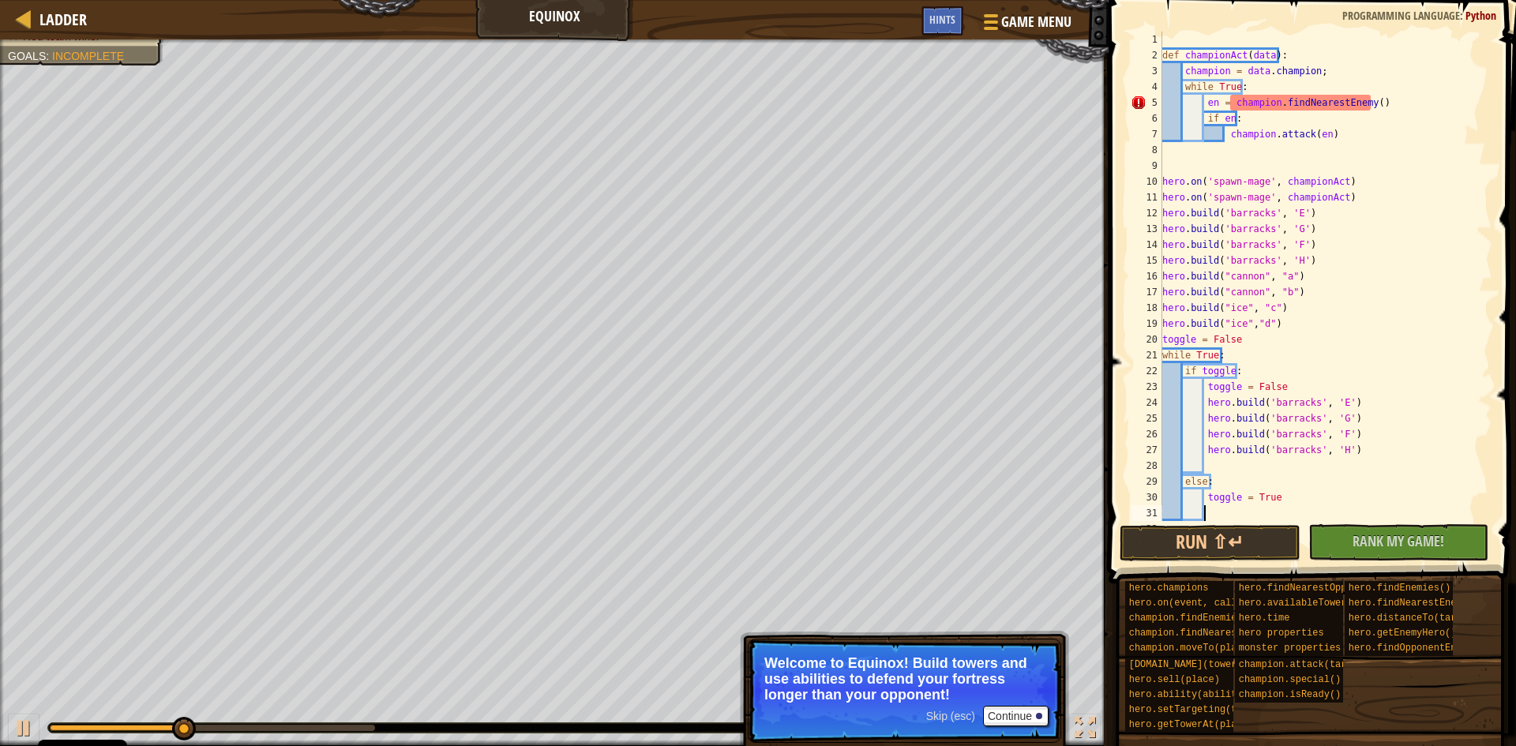
scroll to position [7, 2]
paste textarea "[DOMAIN_NAME]("ice","d")"
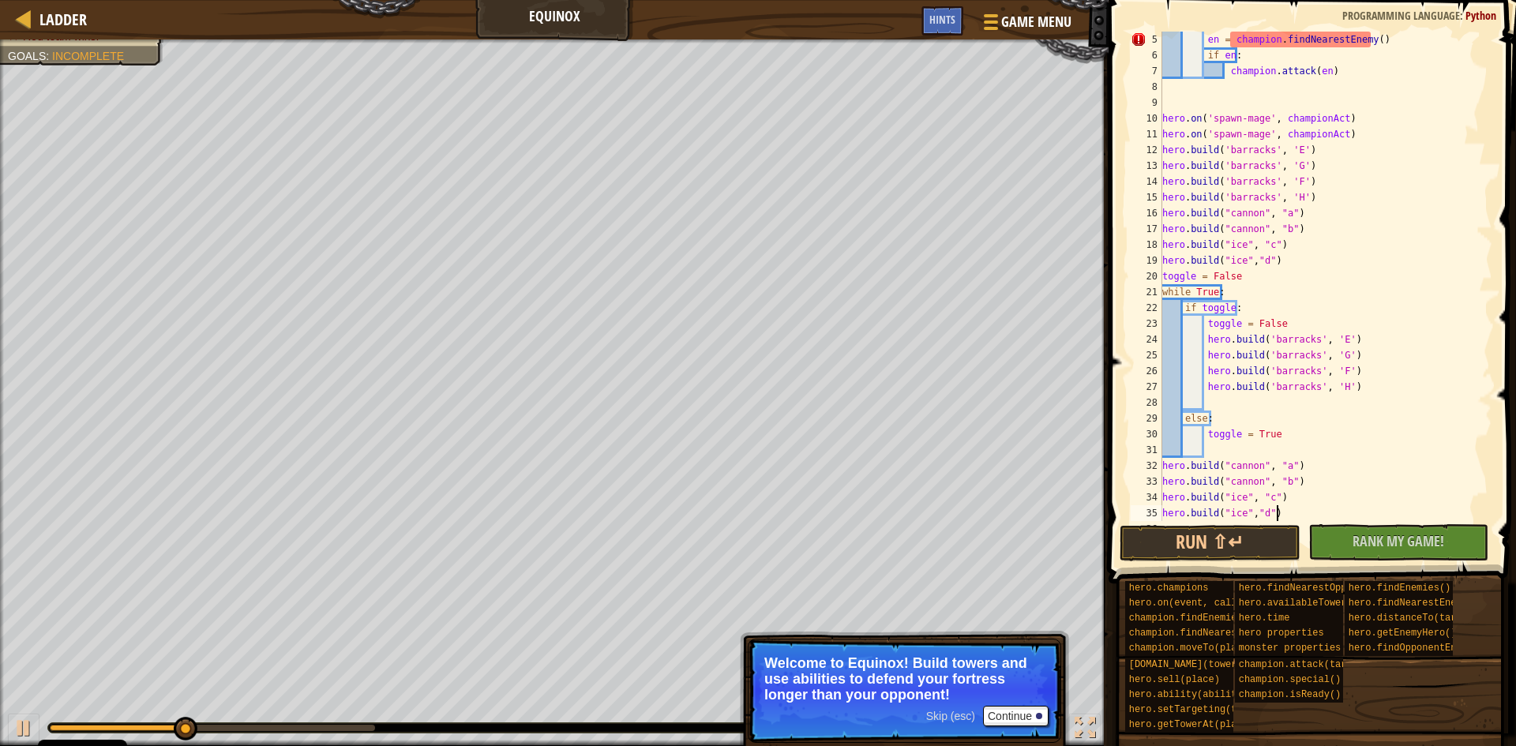
scroll to position [63, 0]
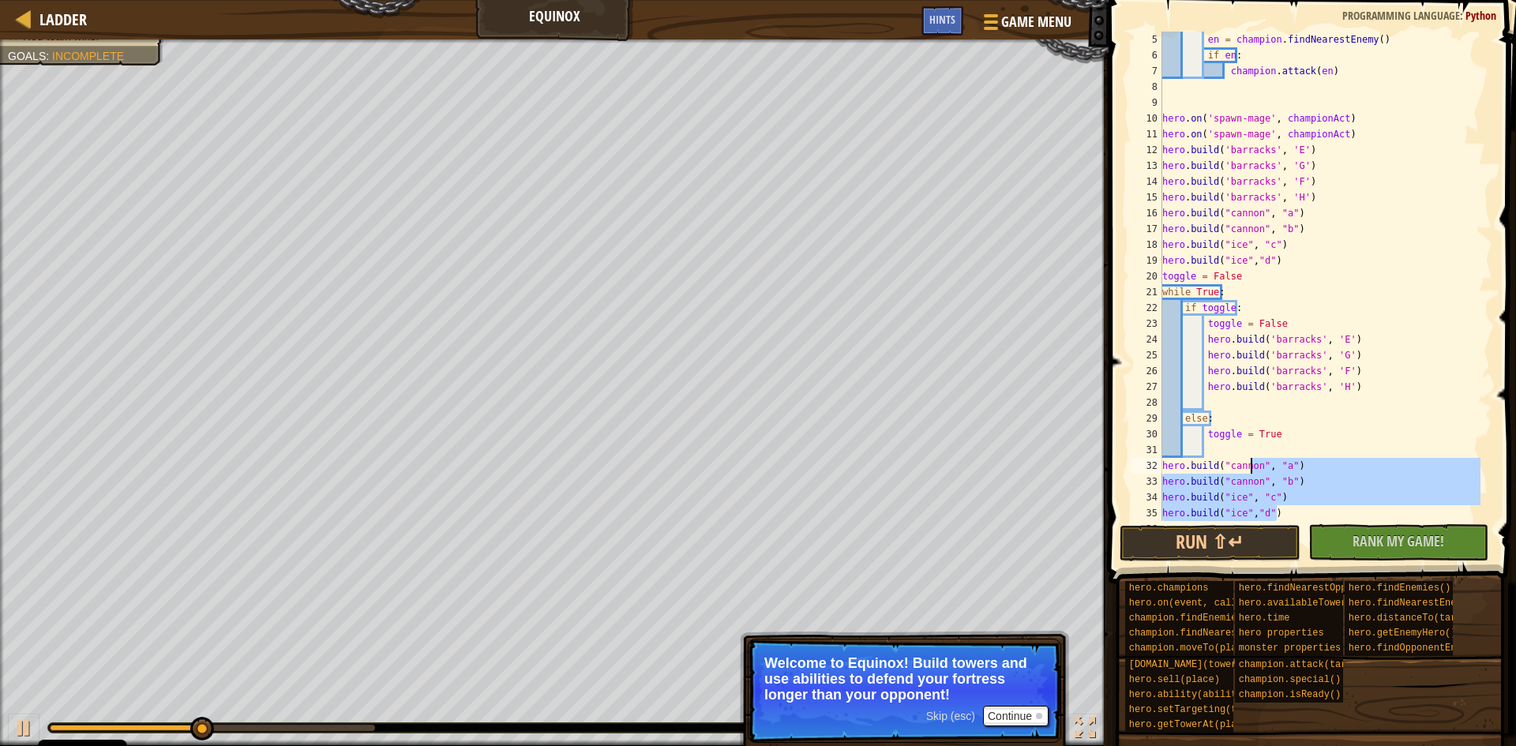
drag, startPoint x: 1292, startPoint y: 508, endPoint x: 1248, endPoint y: 467, distance: 60.3
click at [1248, 467] on div "en = champion . findNearestEnemy ( ) if en : champion . attack ( en ) hero . on…" at bounding box center [1319, 292] width 321 height 521
type textarea "[DOMAIN_NAME]("[PERSON_NAME]", "a") [DOMAIN_NAME]("[PERSON_NAME]", "b")"
click at [1237, 444] on div "en = champion . findNearestEnemy ( ) if en : champion . attack ( en ) hero . on…" at bounding box center [1319, 292] width 321 height 521
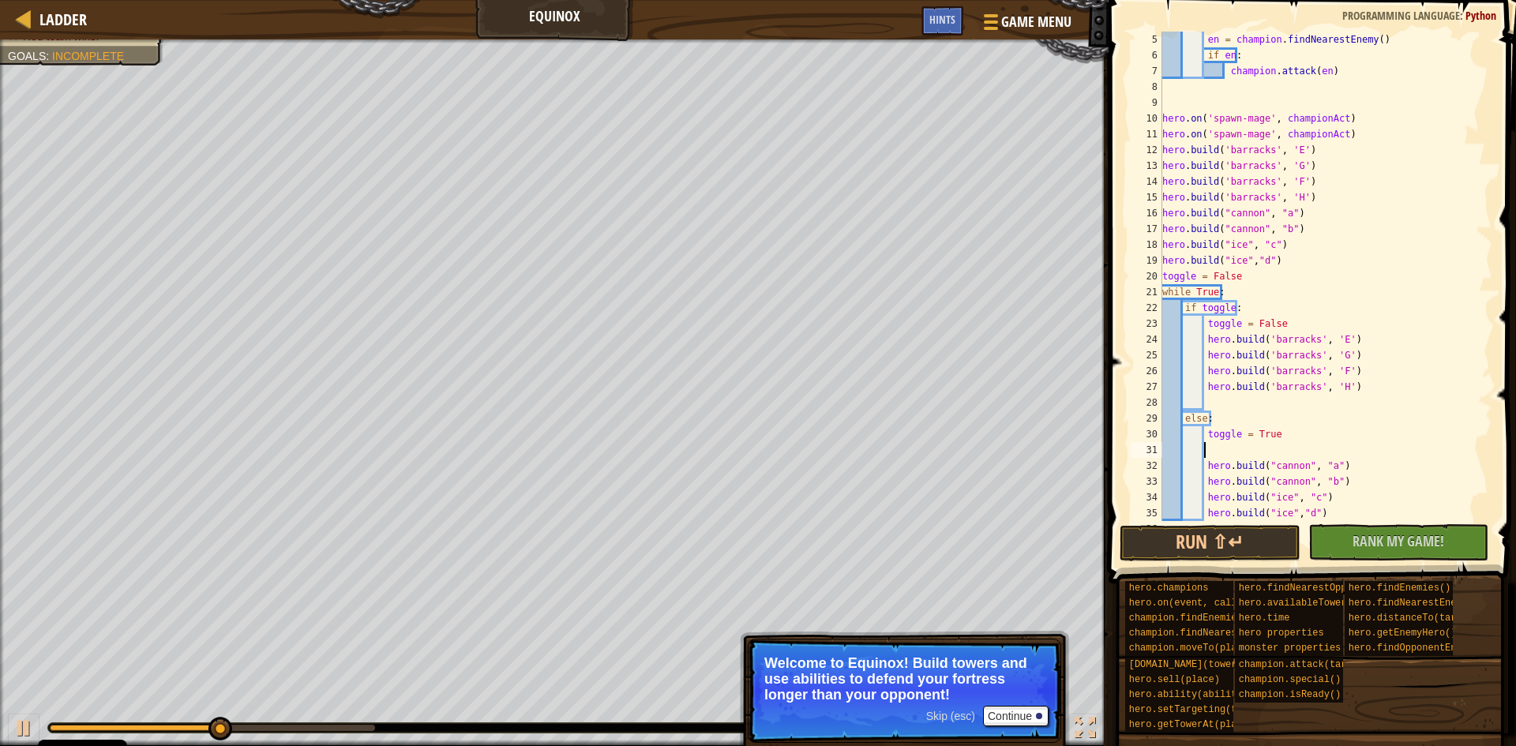
scroll to position [7, 0]
click at [1202, 552] on button "Run ⇧↵" at bounding box center [1210, 543] width 181 height 36
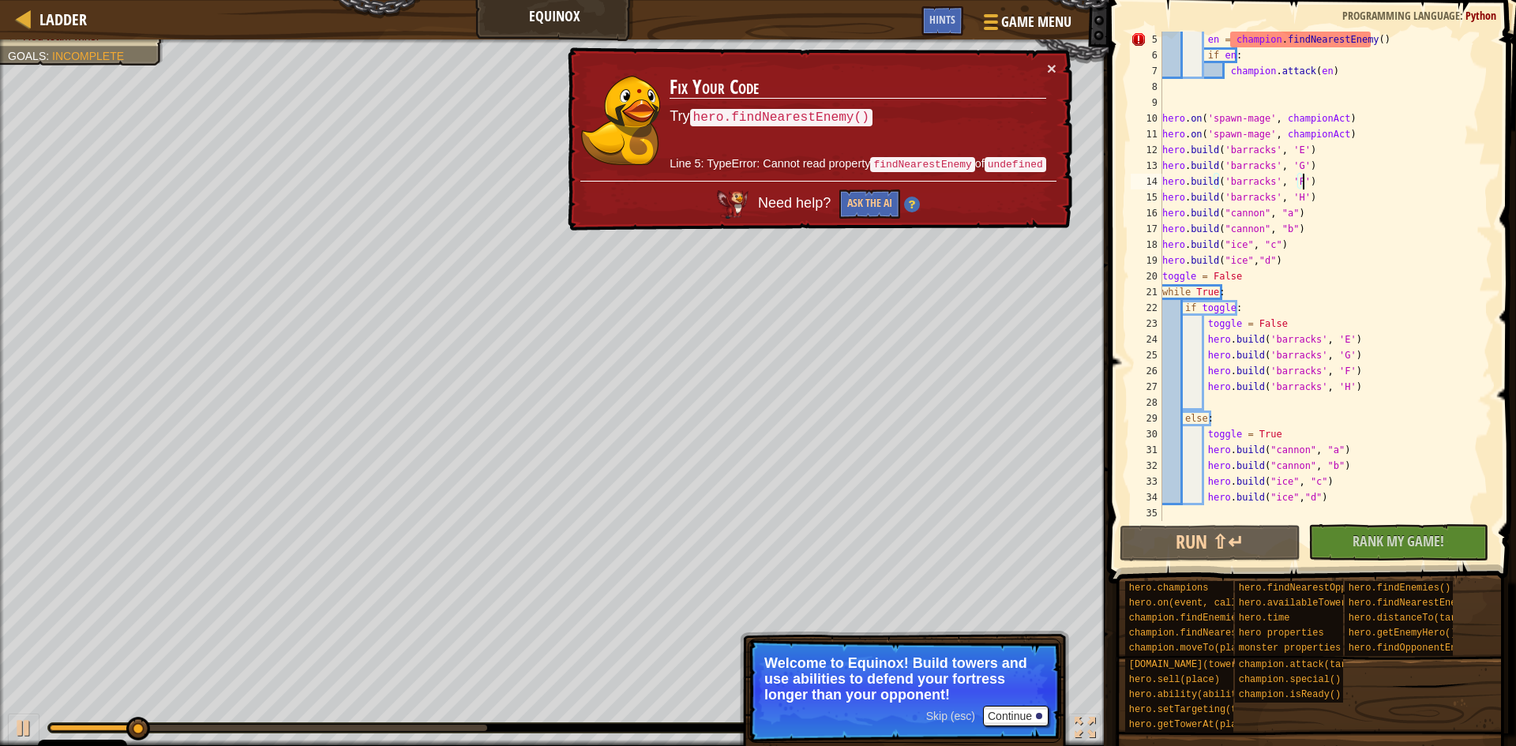
click at [1315, 186] on div "en = champion . findNearestEnemy ( ) if en : champion . attack ( en ) hero . on…" at bounding box center [1319, 292] width 321 height 521
click at [1316, 193] on div "en = champion . findNearestEnemy ( ) if en : champion . attack ( en ) hero . on…" at bounding box center [1319, 292] width 321 height 521
type textarea "[DOMAIN_NAME]('barracks', 'H')"
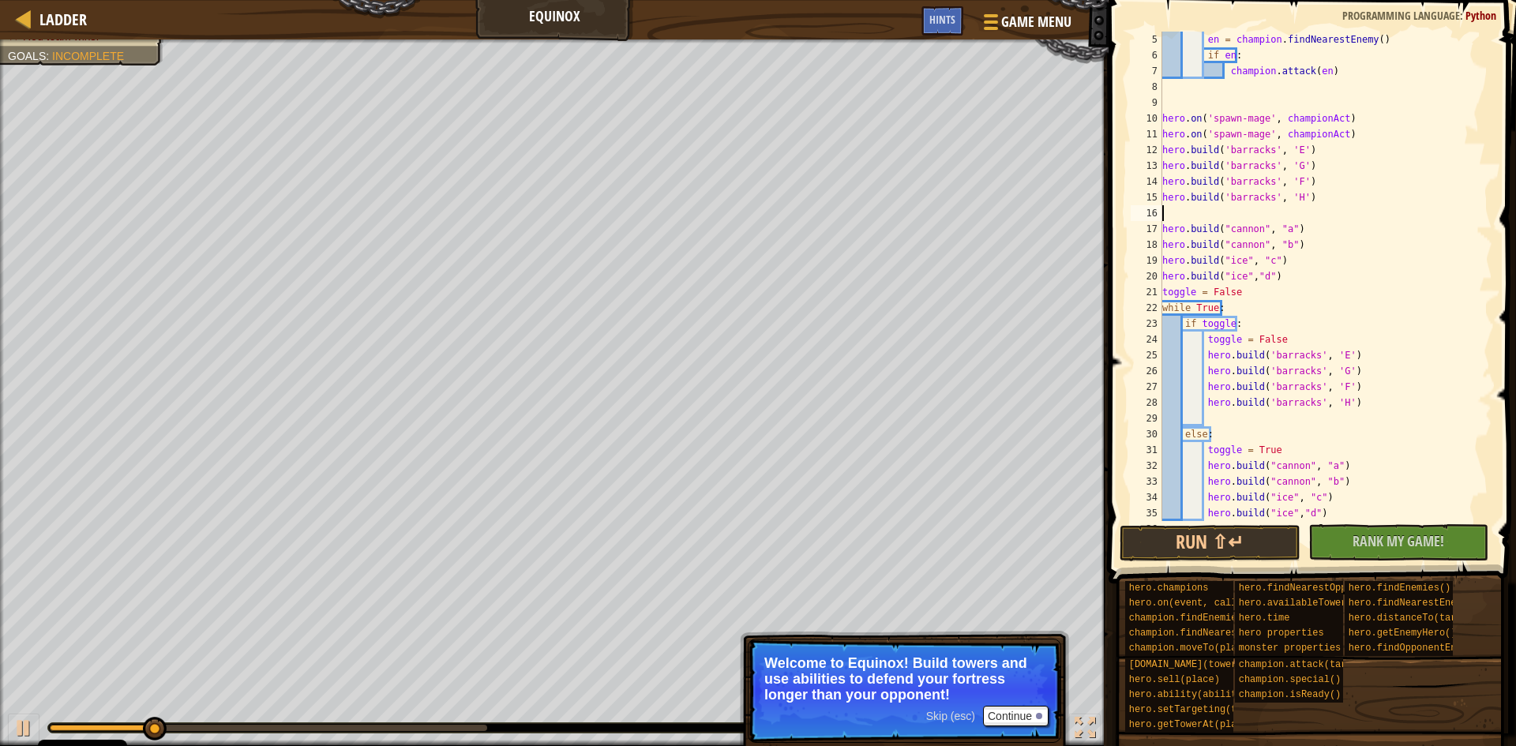
click at [1350, 122] on div "en = champion . findNearestEnemy ( ) if en : champion . attack ( en ) hero . on…" at bounding box center [1319, 292] width 321 height 521
type textarea "hero.on('spawn-mage', championAct)"
click at [1352, 129] on div "en = champion . findNearestEnemy ( ) if en : champion . attack ( en ) hero . on…" at bounding box center [1319, 292] width 321 height 521
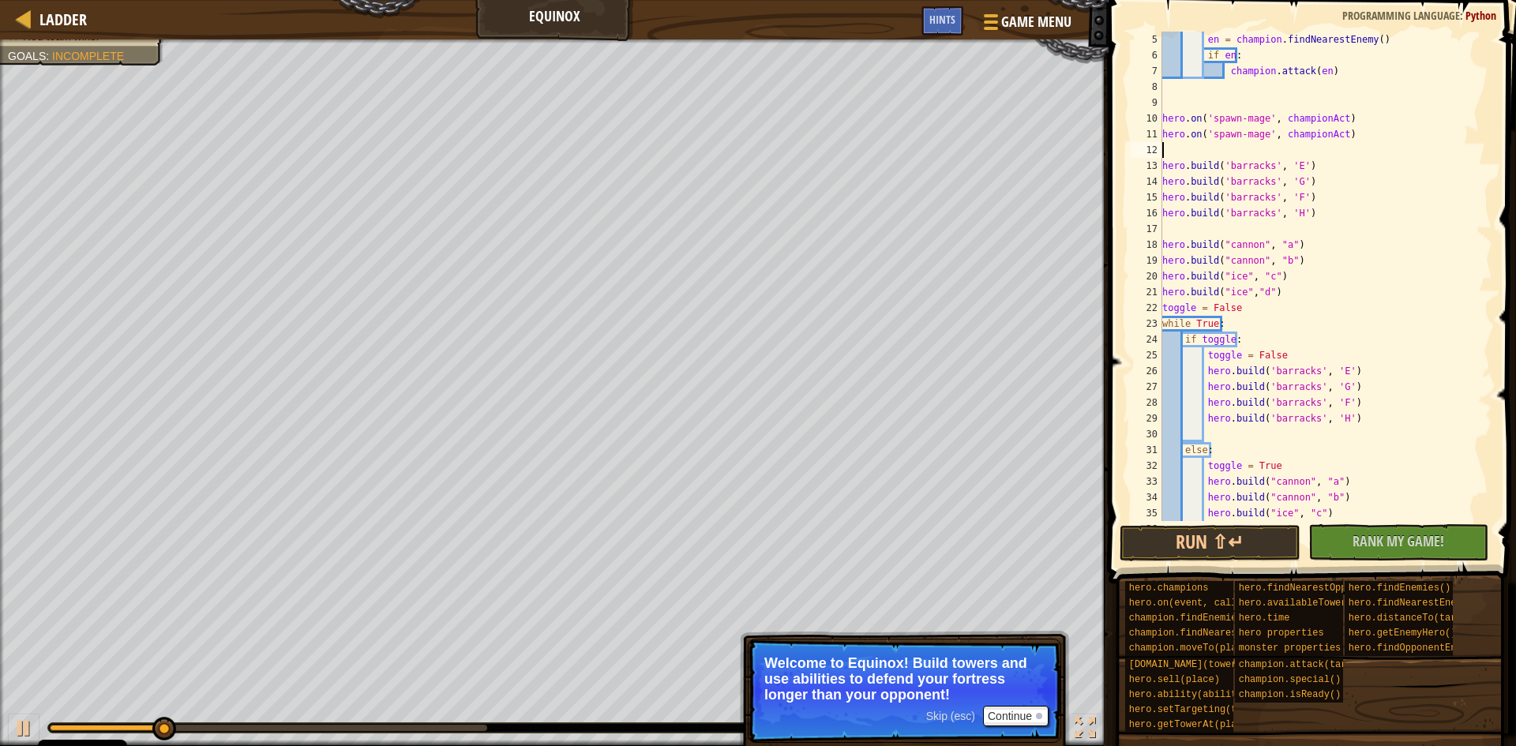
scroll to position [0, 0]
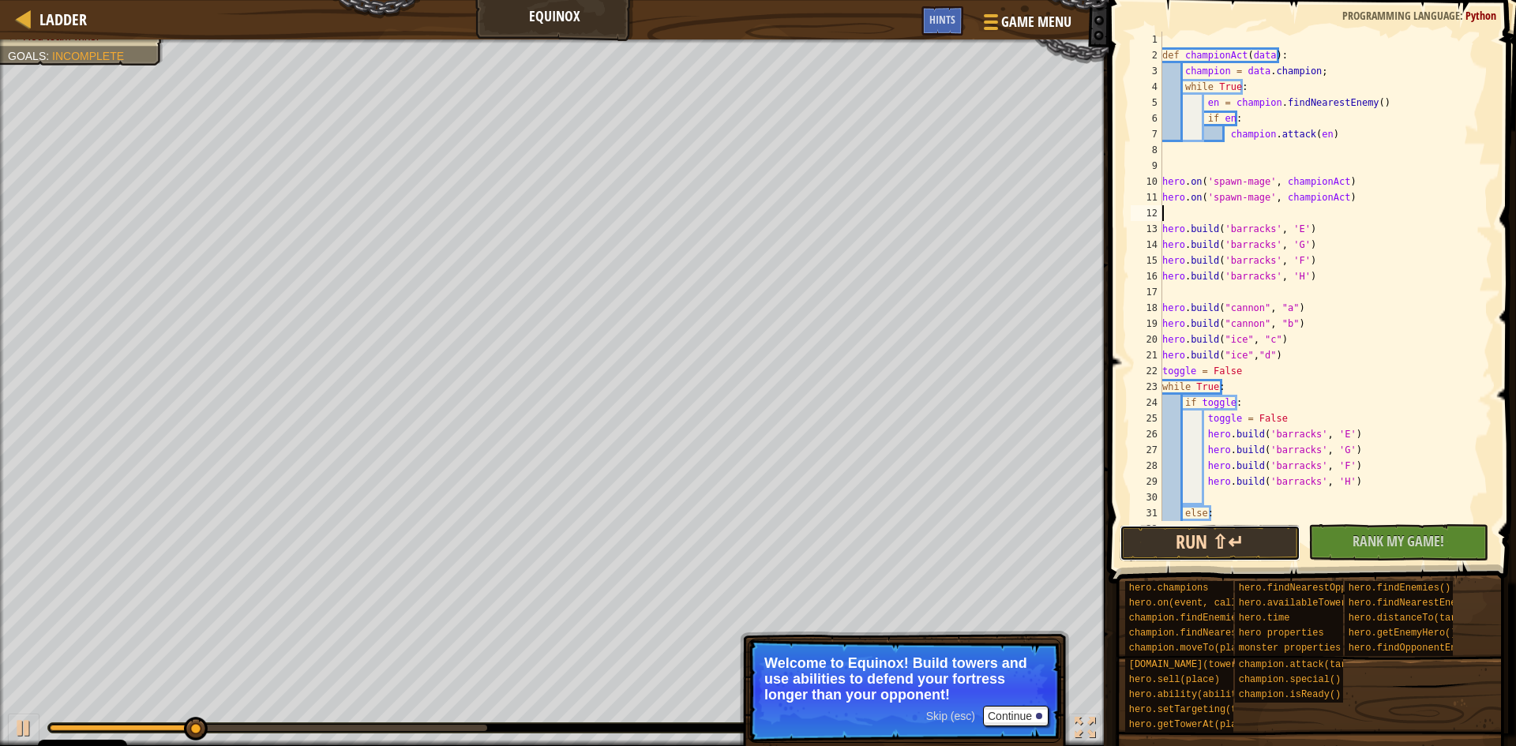
click at [1243, 533] on button "Run ⇧↵" at bounding box center [1210, 543] width 181 height 36
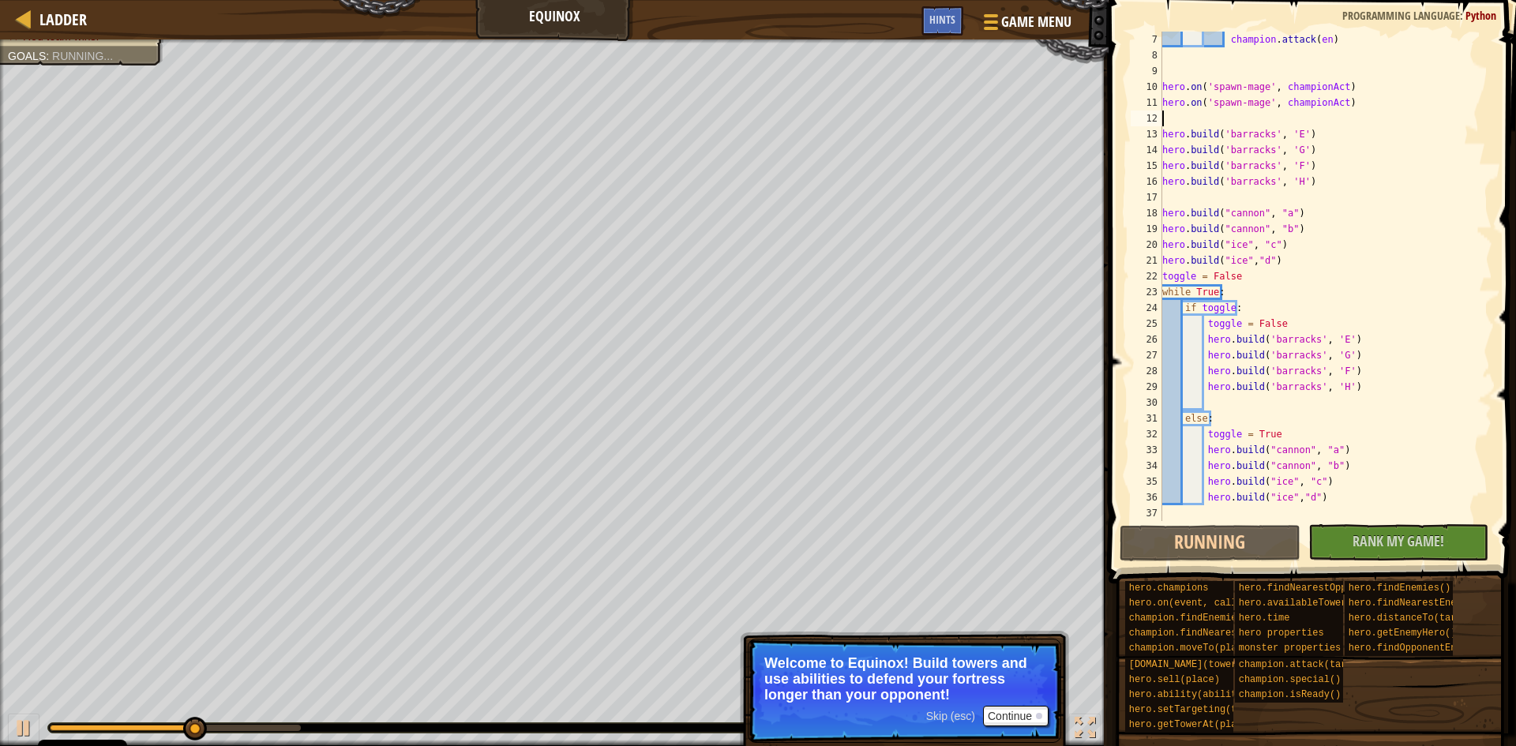
scroll to position [95, 0]
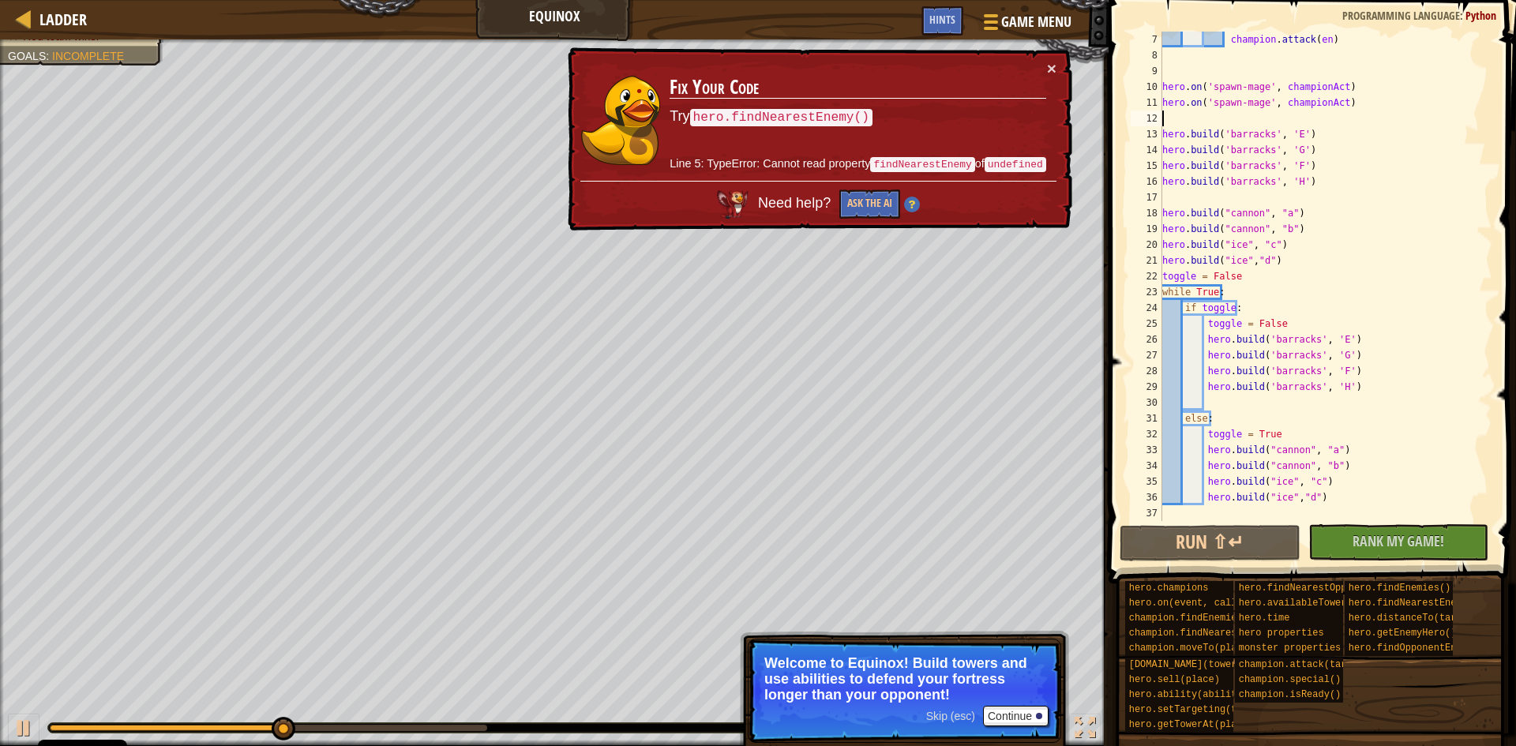
click at [1045, 61] on td "Fix Your Code Try hero.findNearestEnemy() Line 5: TypeError: Cannot read proper…" at bounding box center [857, 120] width 377 height 121
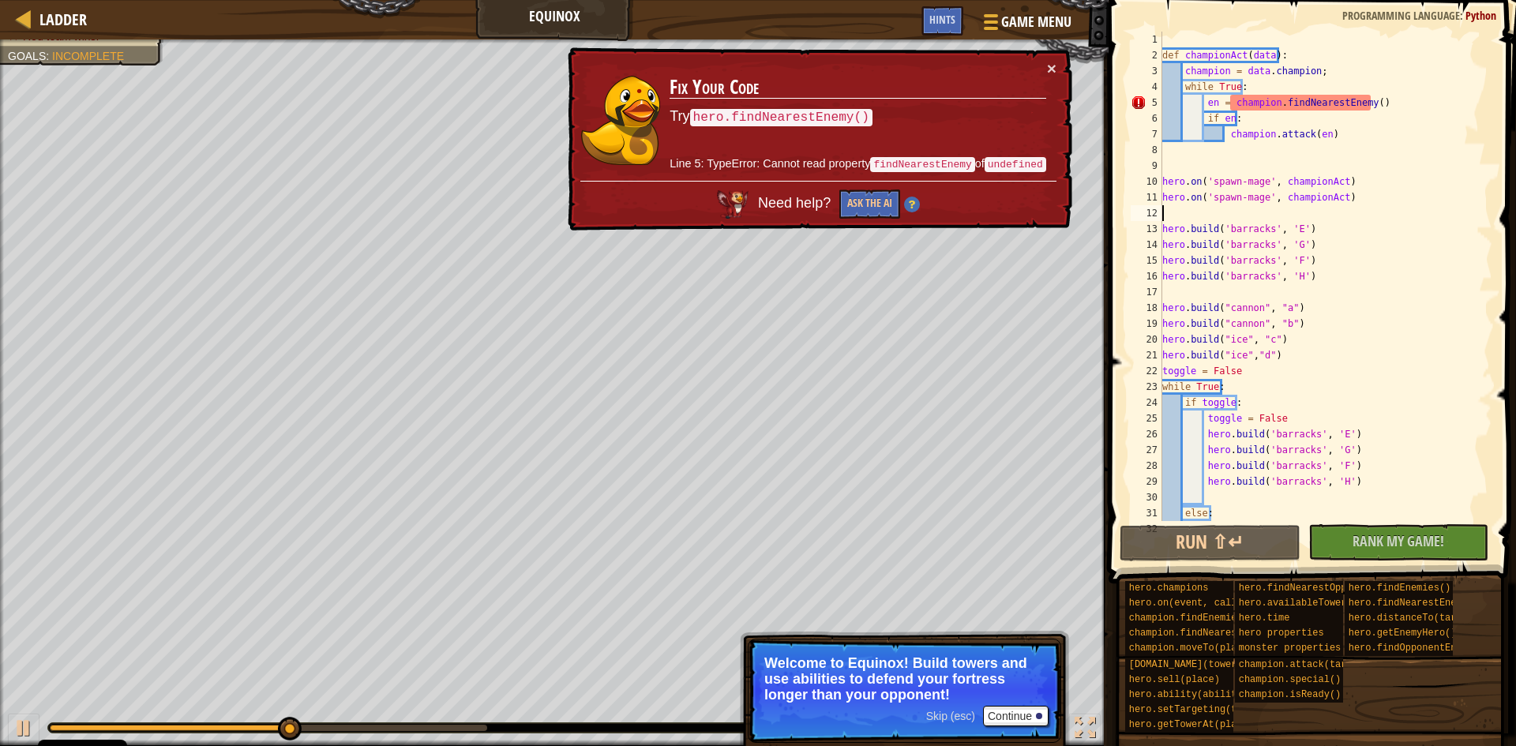
scroll to position [0, 0]
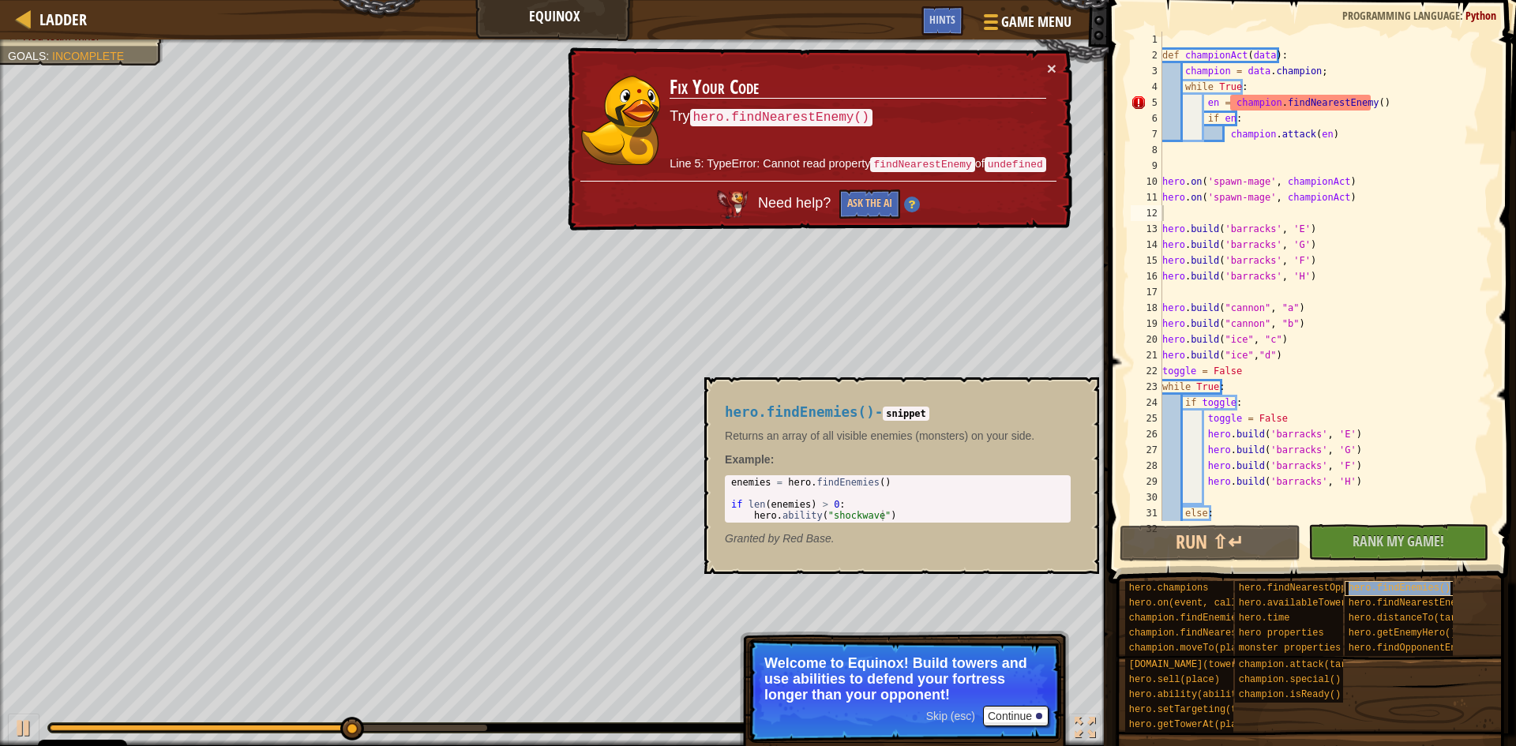
click at [1376, 595] on div "hero.findEnemies()" at bounding box center [1421, 588] width 152 height 15
click at [1380, 598] on span "hero.findNearestEnemy()" at bounding box center [1413, 603] width 131 height 11
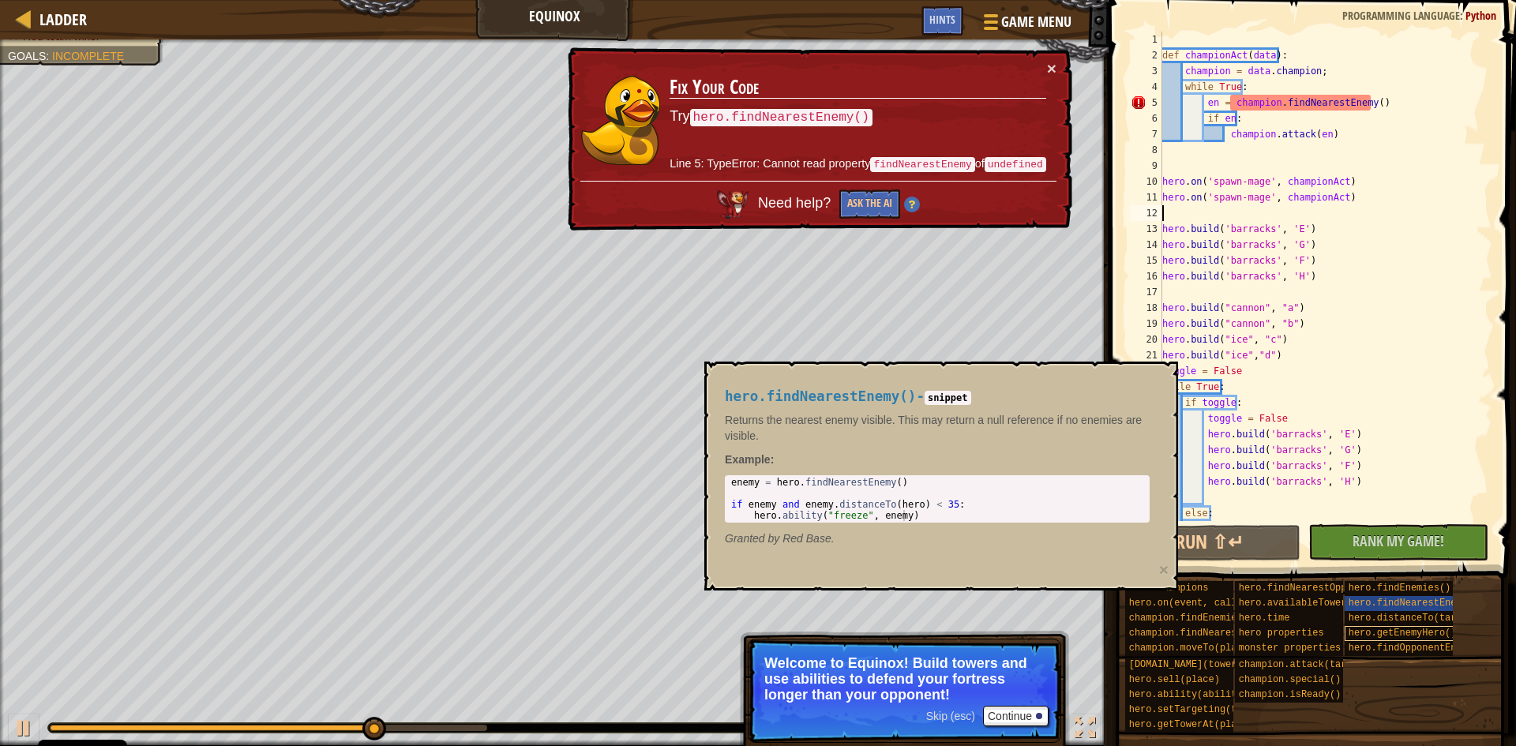
click at [1375, 628] on span "hero.getEnemyHero()" at bounding box center [1402, 633] width 108 height 11
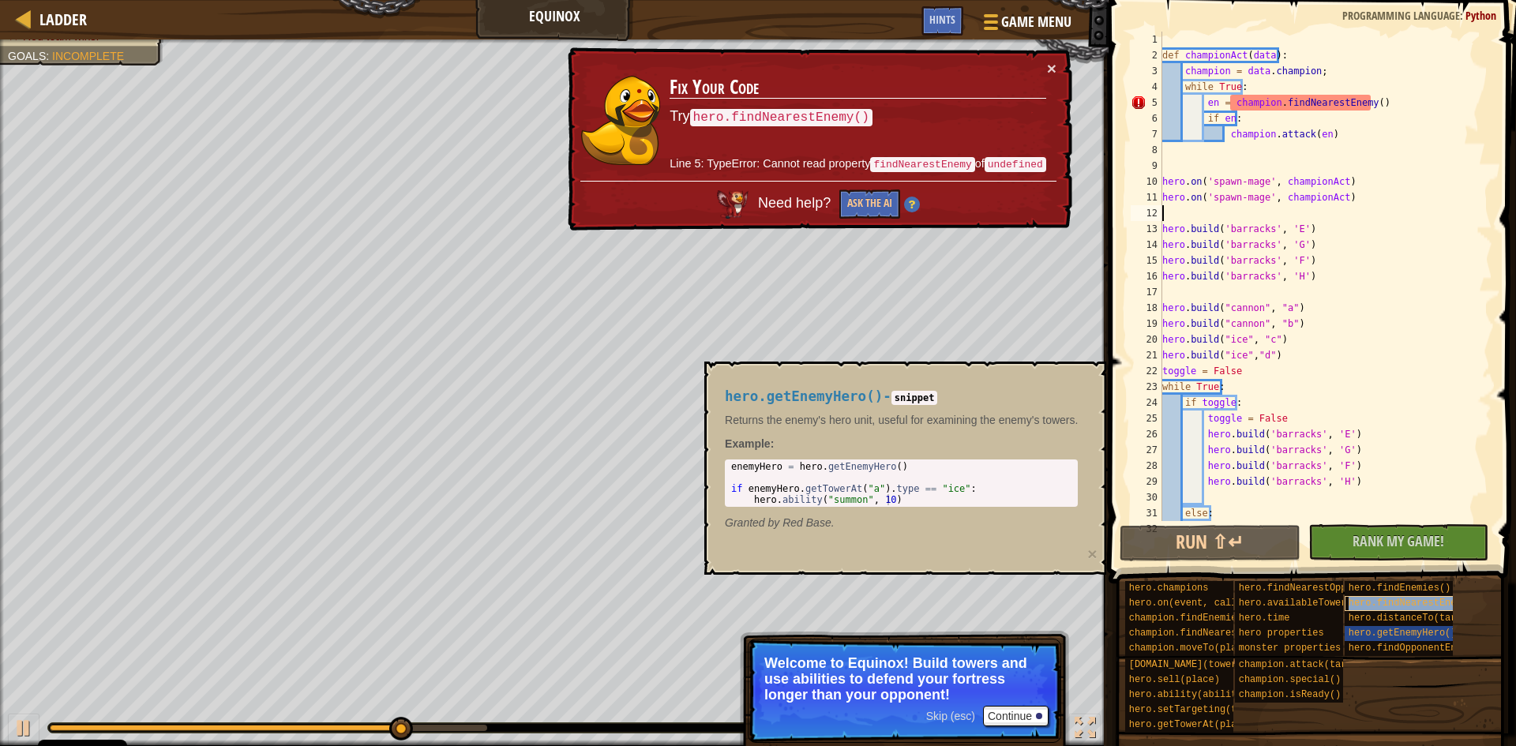
click at [1375, 603] on span "hero.findNearestEnemy()" at bounding box center [1413, 603] width 131 height 11
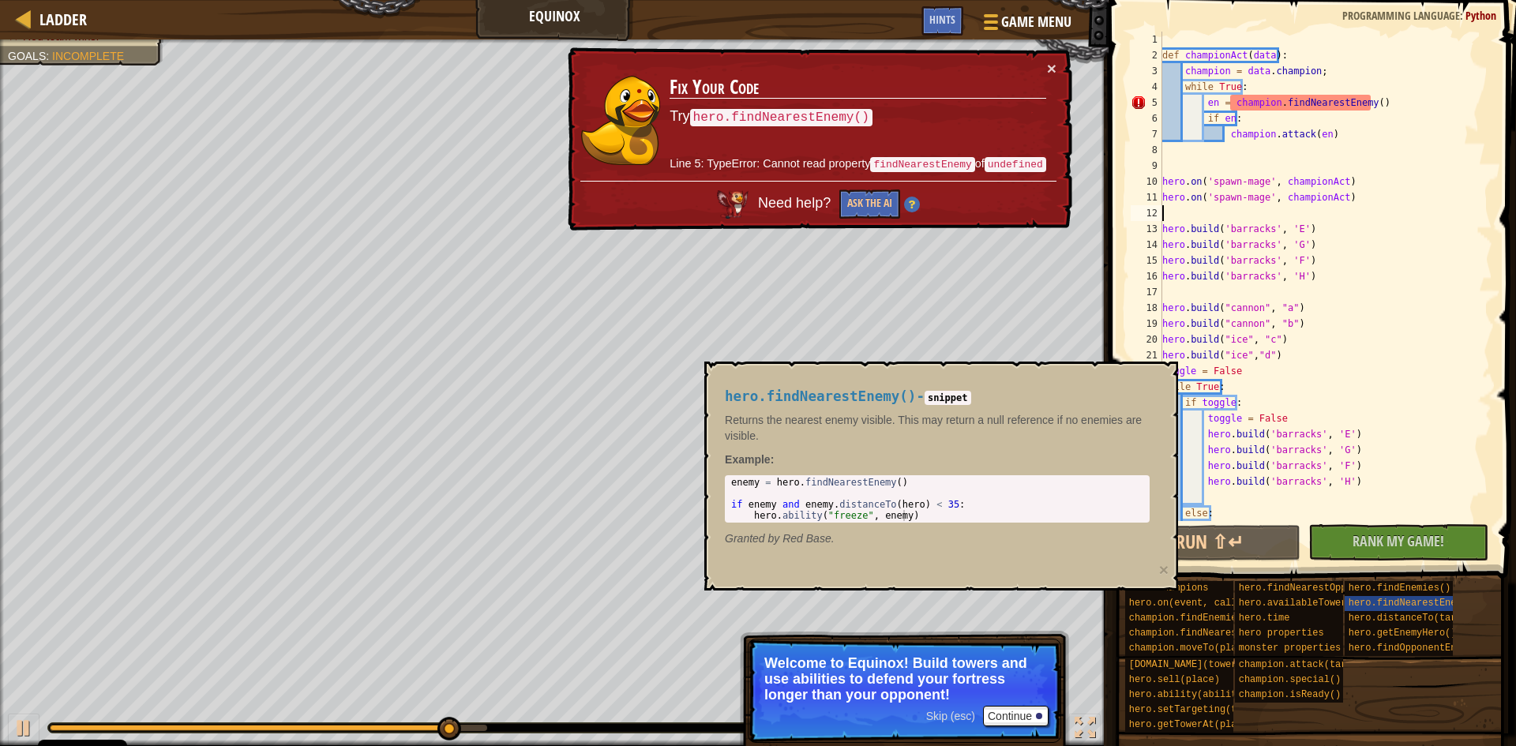
click at [1298, 83] on div "def championAct ( data ) : champion = data . champion ; while True : en = champ…" at bounding box center [1319, 292] width 321 height 521
type textarea "while True:"
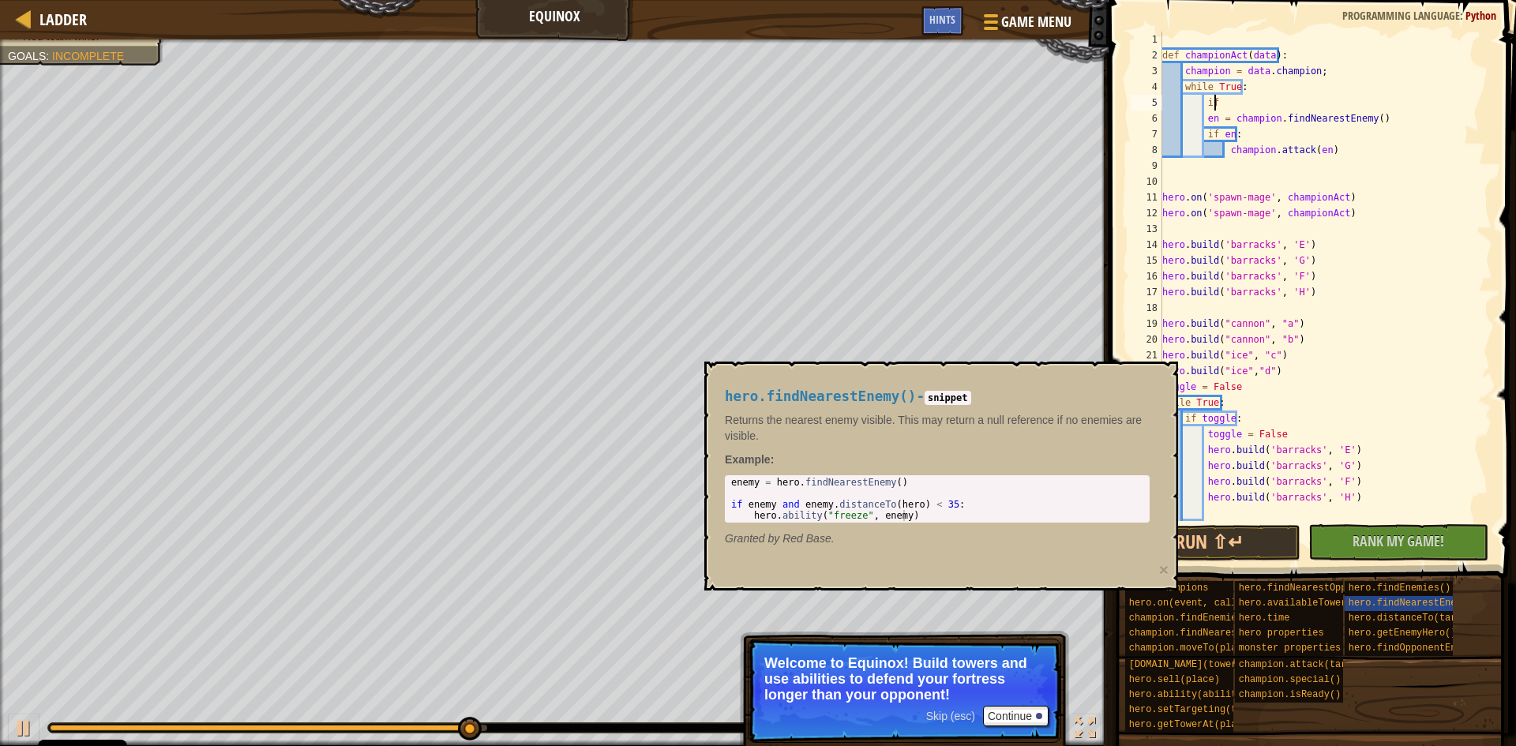
scroll to position [7, 4]
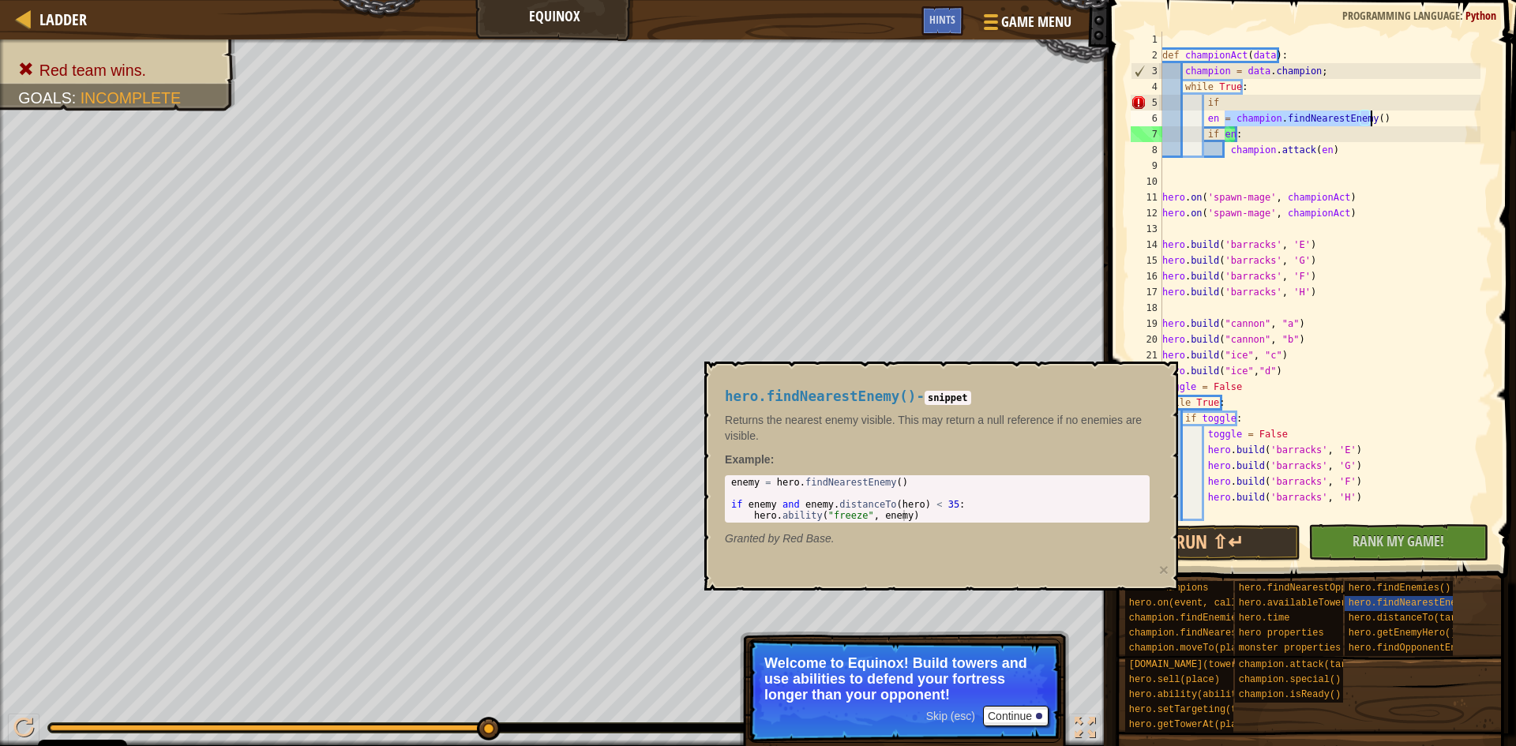
drag, startPoint x: 1224, startPoint y: 111, endPoint x: 1396, endPoint y: 114, distance: 172.1
click at [1396, 114] on div "def championAct ( data ) : champion = data . champion ; while True : if en = ch…" at bounding box center [1319, 292] width 321 height 521
click at [1323, 89] on div "def championAct ( data ) : champion = data . champion ; while True : if en = ch…" at bounding box center [1319, 292] width 321 height 521
click at [1322, 96] on div "def championAct ( data ) : champion = data . champion ; while True : if en = ch…" at bounding box center [1319, 292] width 321 height 521
paste textarea "champion.findNearestEnemy()"
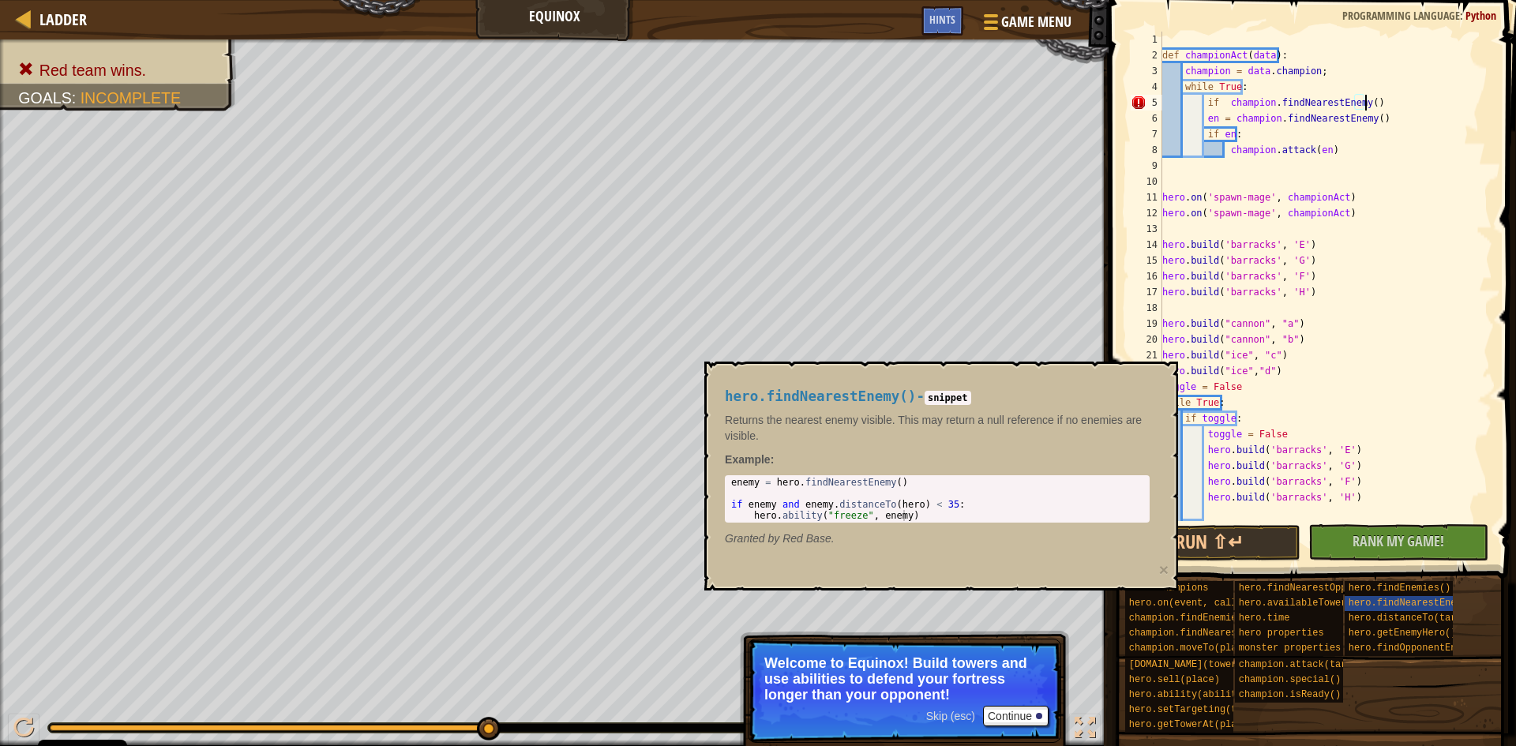
scroll to position [7, 17]
click at [1221, 99] on div "def championAct ( data ) : champion = data . champion ; while True : if champio…" at bounding box center [1319, 292] width 321 height 521
drag, startPoint x: 1334, startPoint y: 140, endPoint x: 1198, endPoint y: 118, distance: 137.6
click at [1198, 118] on div "def championAct ( data ) : champion = data . champion ; while True : if champio…" at bounding box center [1319, 292] width 321 height 521
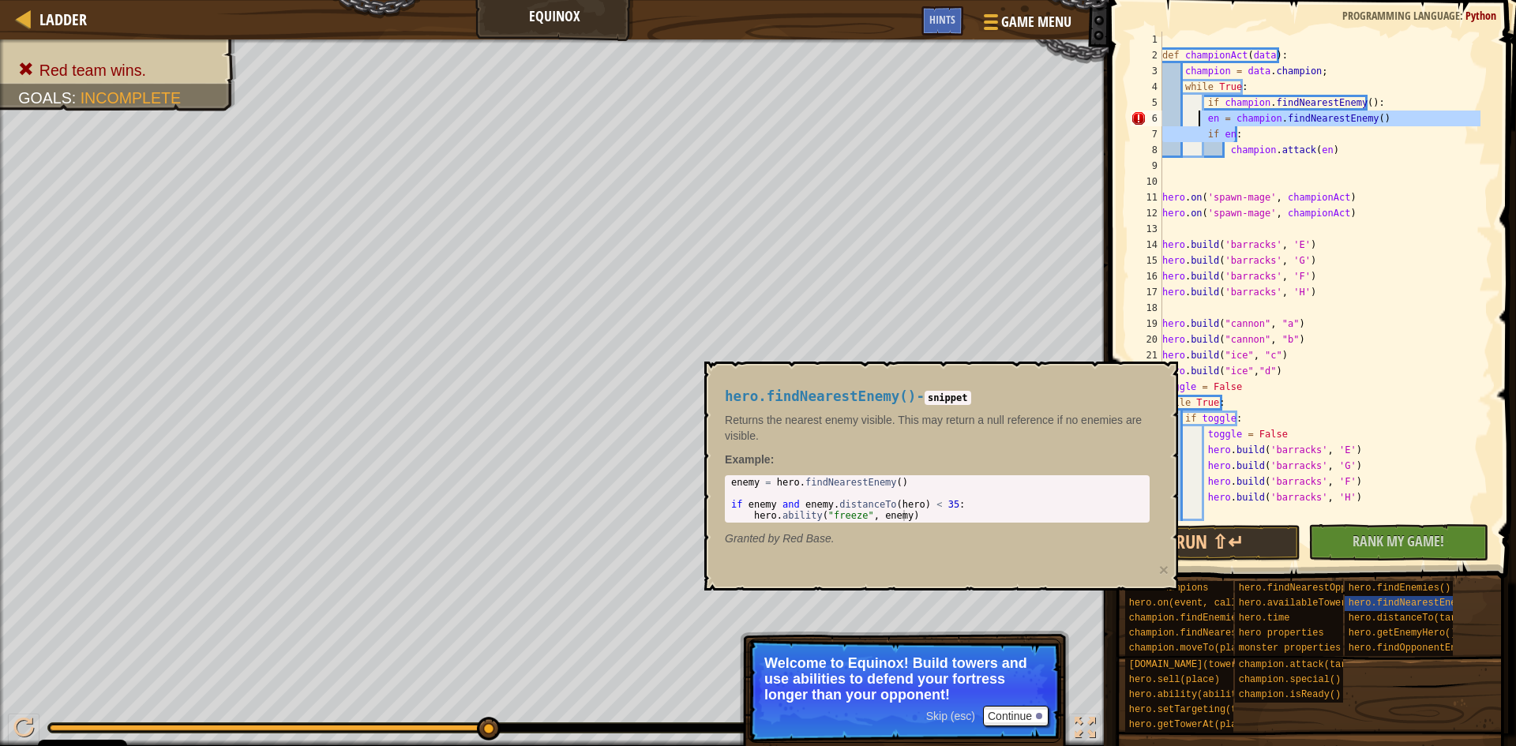
click at [1325, 142] on div "def championAct ( data ) : champion = data . champion ; while True : if champio…" at bounding box center [1319, 276] width 321 height 489
click at [1337, 143] on div "def championAct ( data ) : champion = data . champion ; while True : if champio…" at bounding box center [1319, 292] width 321 height 521
drag, startPoint x: 1337, startPoint y: 143, endPoint x: 1337, endPoint y: 119, distance: 23.7
click at [1337, 119] on div "def championAct ( data ) : champion = data . champion ; while True : if champio…" at bounding box center [1319, 292] width 321 height 521
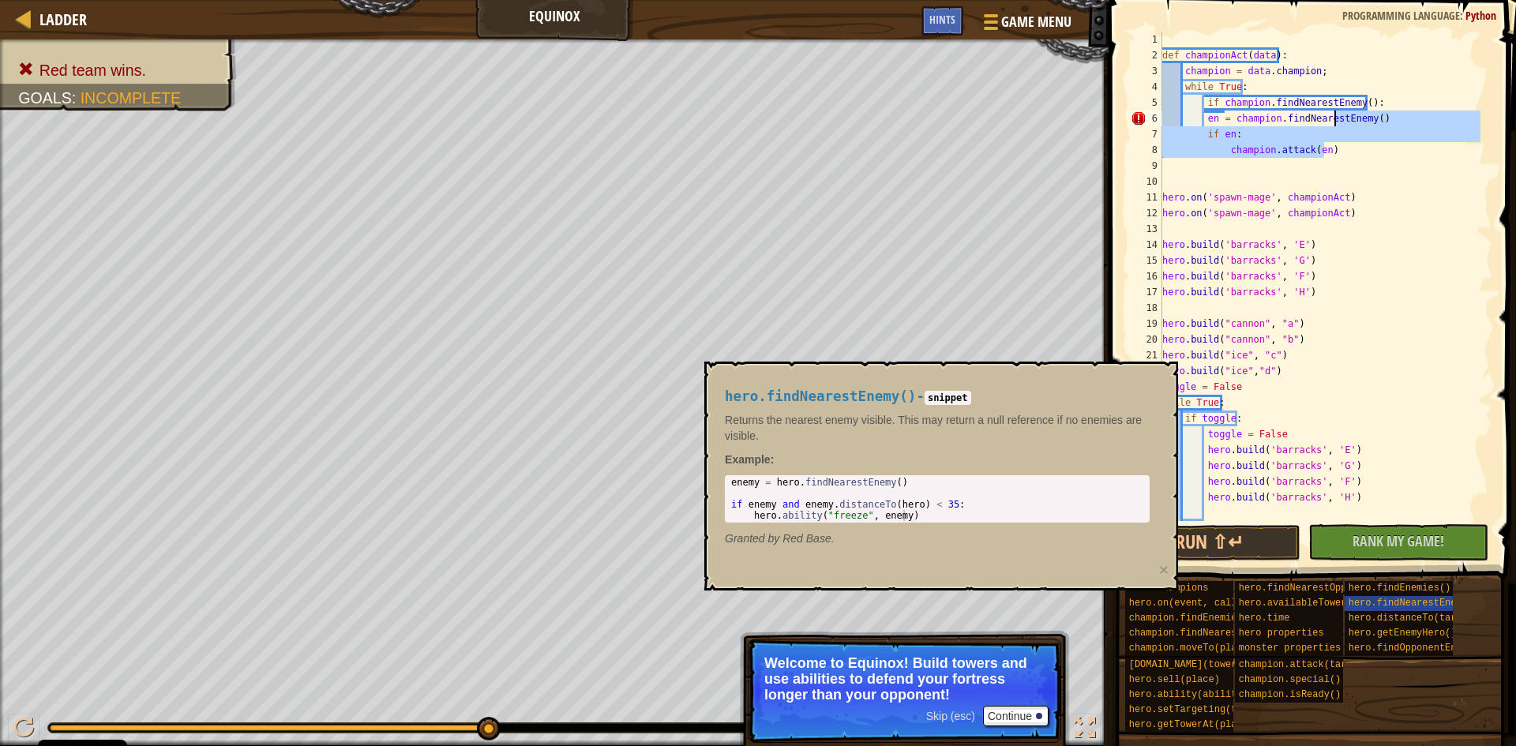
type textarea "en = champion.findNearestEnemy() if en:"
click at [1370, 171] on div "def championAct ( data ) : champion = data . champion ; while True : if champio…" at bounding box center [1319, 292] width 321 height 521
click at [1233, 528] on button "Run ⇧↵" at bounding box center [1210, 543] width 181 height 36
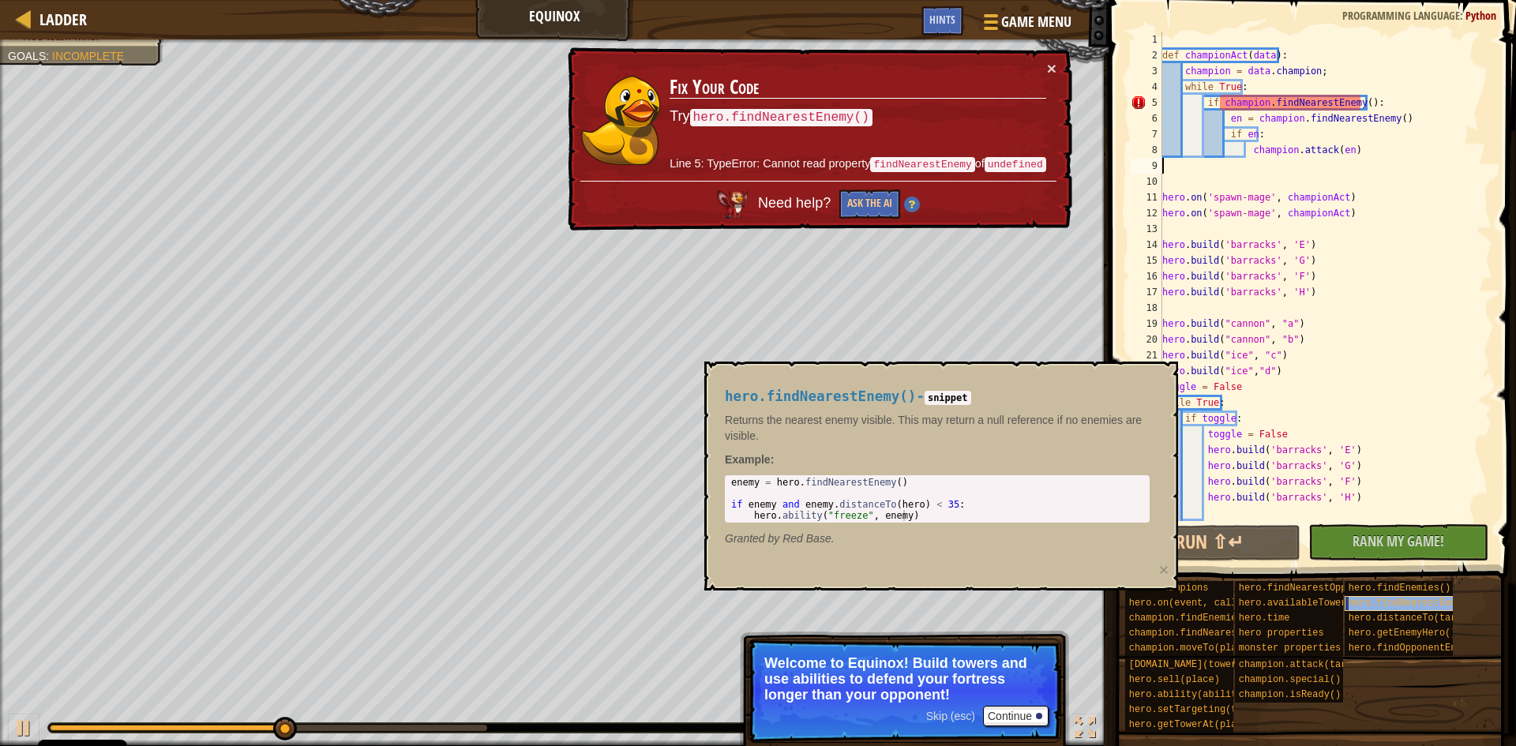
click at [1419, 597] on div "hero.findNearestEnemy()" at bounding box center [1421, 603] width 152 height 15
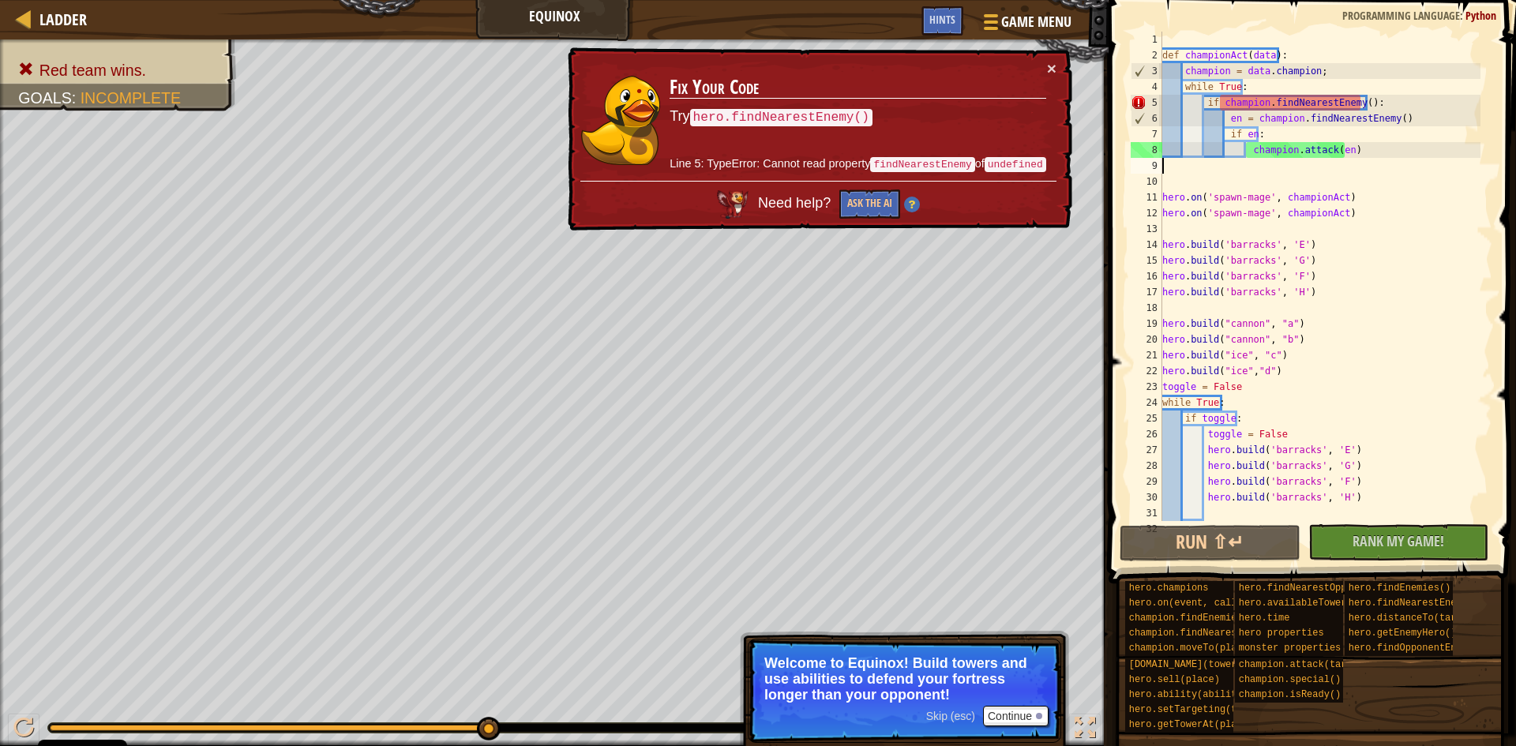
click at [1045, 62] on td "Fix Your Code Try hero.findNearestEnemy() Line 5: TypeError: Cannot read proper…" at bounding box center [857, 120] width 377 height 121
click at [860, 197] on button "Ask the AI" at bounding box center [869, 203] width 61 height 29
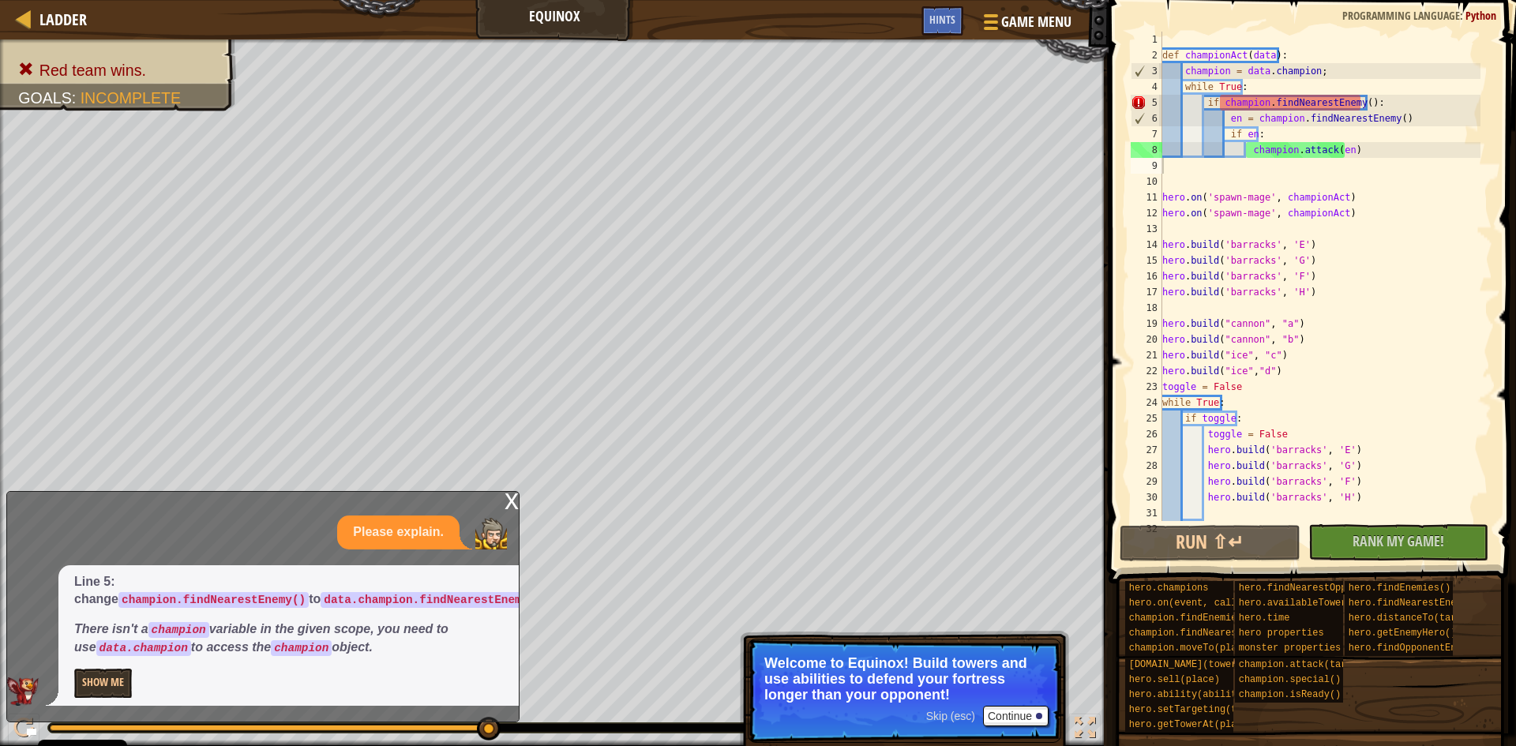
click at [13, 719] on div "x Please explain. Line 5: change champion.findNearestEnemy() to data.champion.f…" at bounding box center [262, 606] width 513 height 231
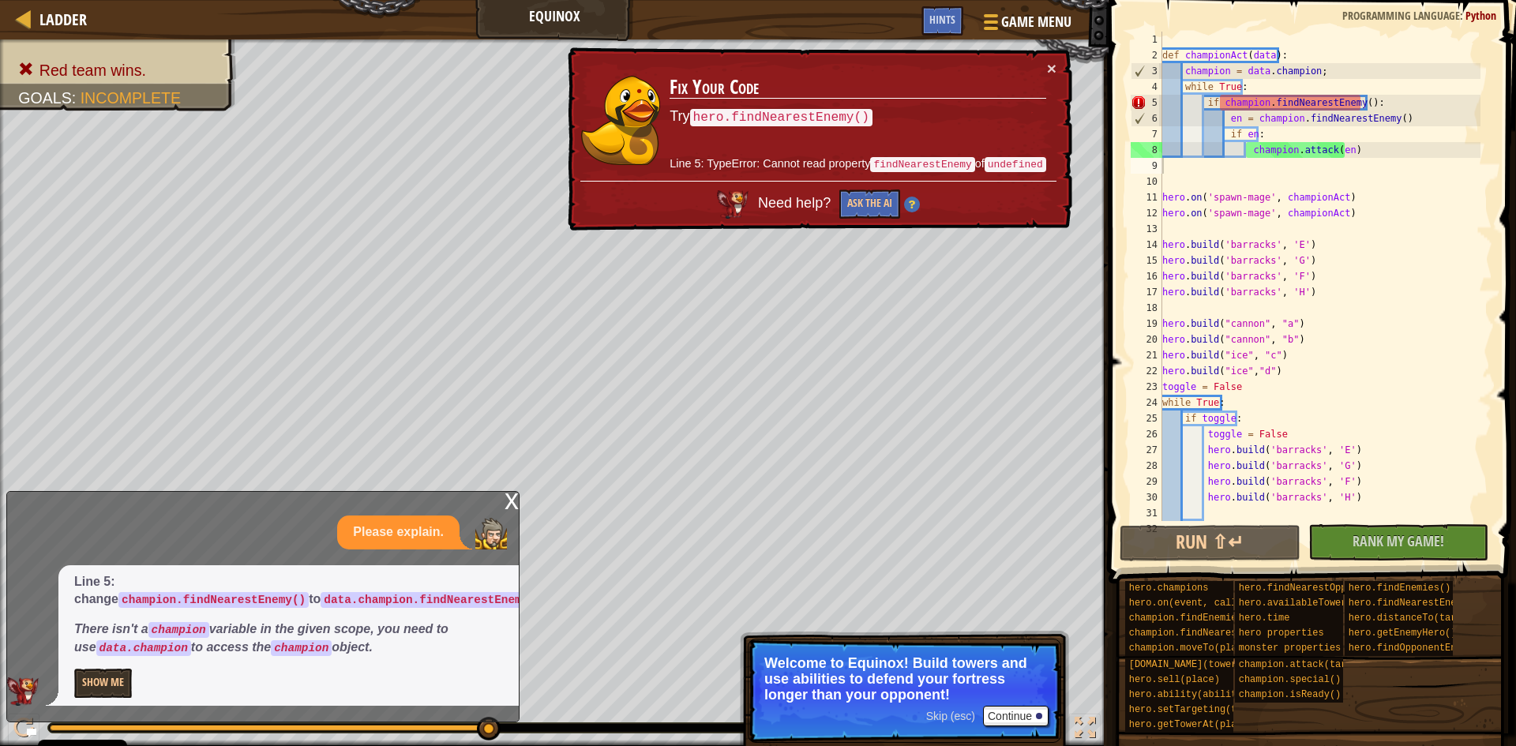
click at [1044, 59] on div "× Fix Your Code Try hero.findNearestEnemy() Line 5: TypeError: Cannot read prop…" at bounding box center [818, 139] width 508 height 187
click at [1045, 62] on td "Fix Your Code Try hero.findNearestEnemy() Line 5: TypeError: Cannot read proper…" at bounding box center [857, 120] width 377 height 121
click at [501, 497] on div "x Please explain. Line 5: change champion.findNearestEnemy() to data.champion.f…" at bounding box center [262, 606] width 513 height 231
click at [502, 503] on div "x Please explain. Line 5: change champion.findNearestEnemy() to data.champion.f…" at bounding box center [262, 606] width 513 height 231
click at [504, 498] on div "x" at bounding box center [511, 500] width 14 height 16
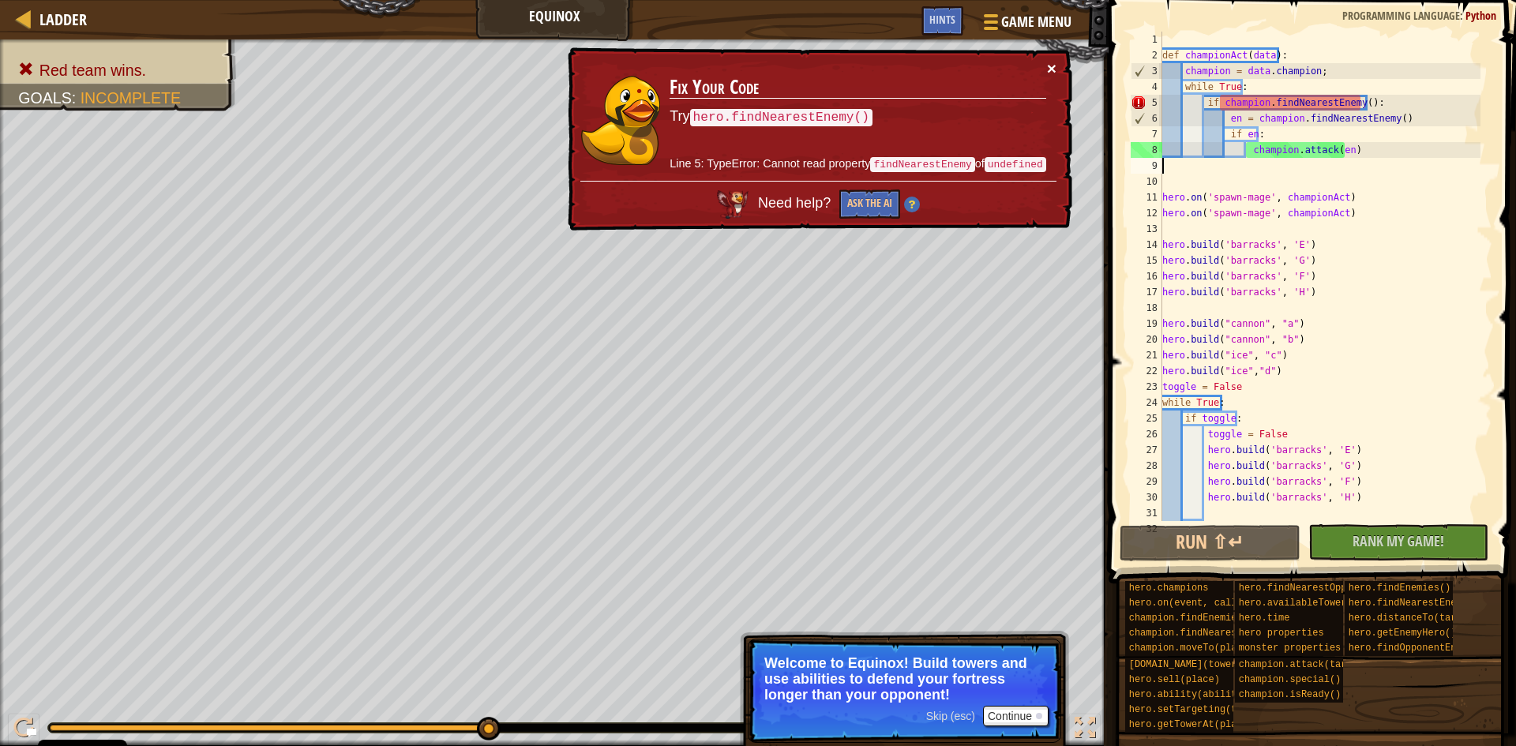
click at [1047, 60] on button "×" at bounding box center [1051, 68] width 9 height 17
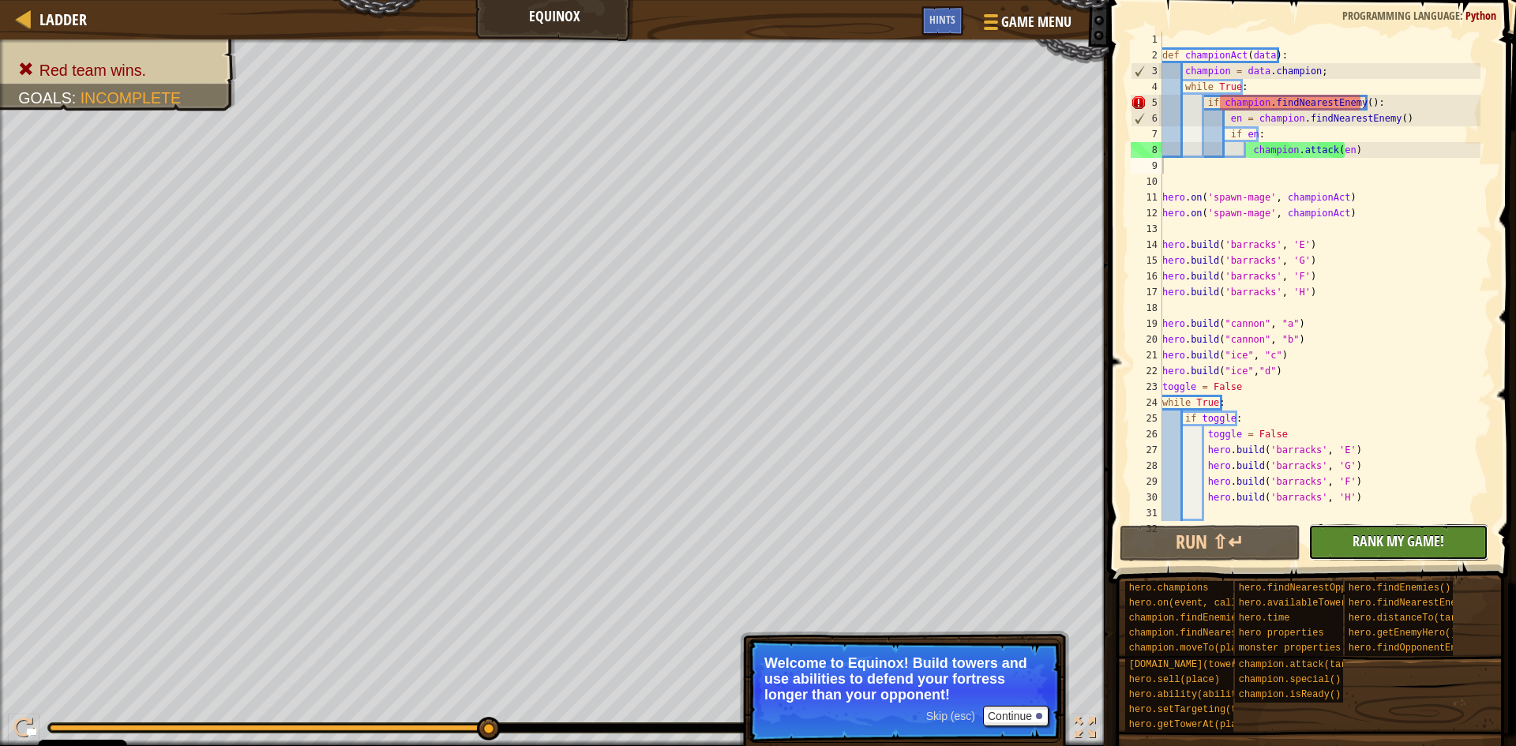
click at [1414, 538] on span "Rank My Game!" at bounding box center [1398, 541] width 92 height 20
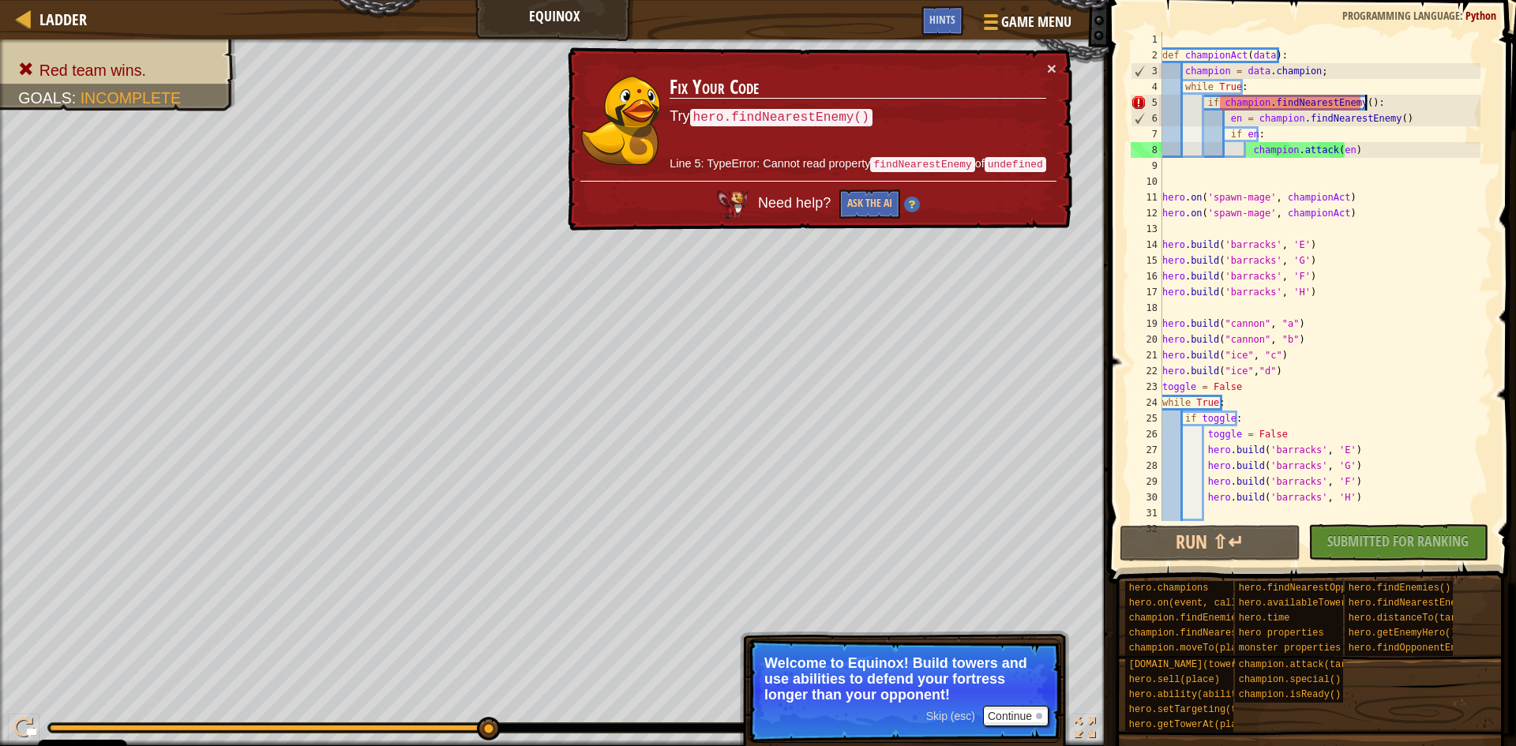
click at [1365, 98] on div "def championAct ( data ) : champion = data . champion ; while True : if champio…" at bounding box center [1319, 292] width 321 height 521
drag, startPoint x: 1386, startPoint y: 99, endPoint x: 1391, endPoint y: 80, distance: 19.7
click at [1391, 80] on div "def championAct ( data ) : champion = data . champion ; while True : if champio…" at bounding box center [1319, 292] width 321 height 521
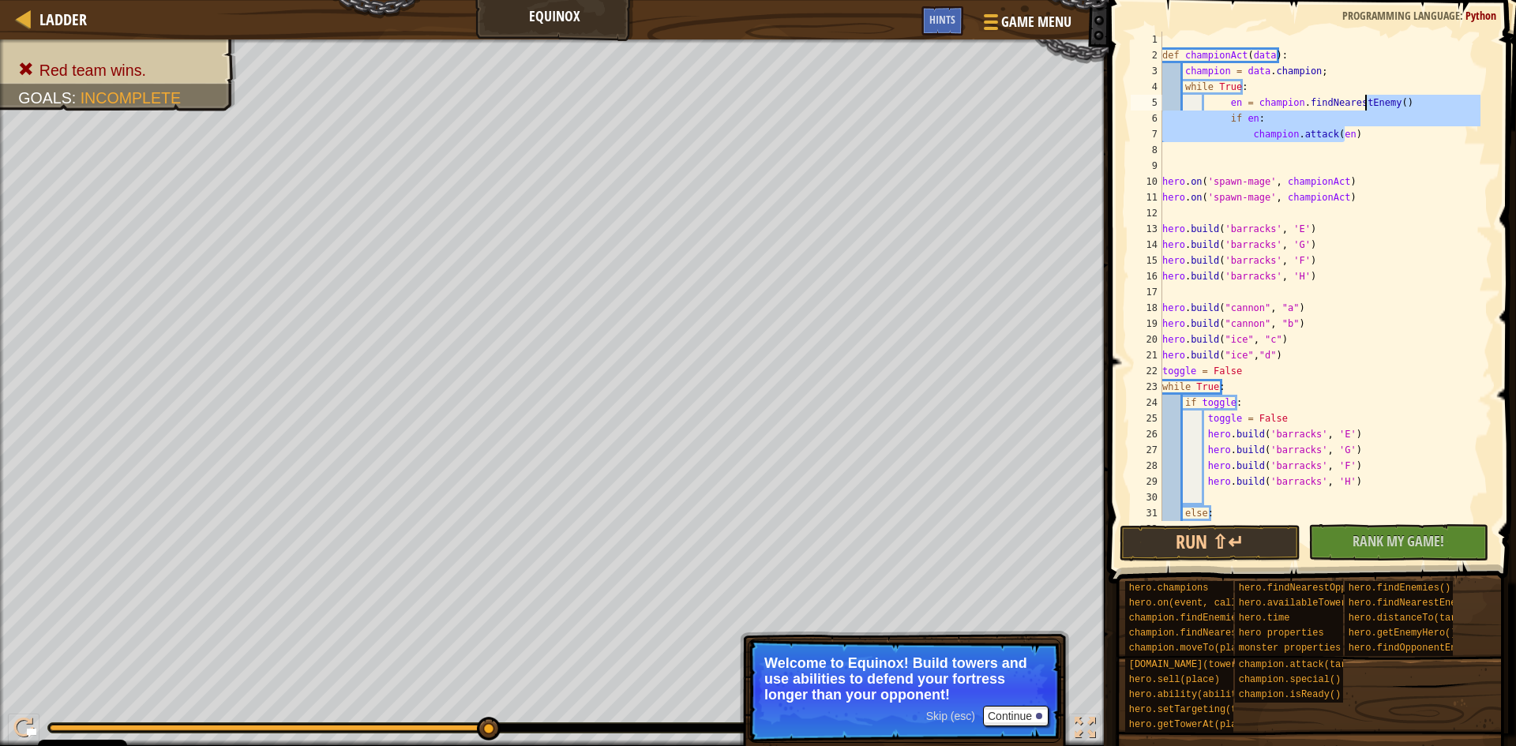
drag, startPoint x: 1390, startPoint y: 131, endPoint x: 1364, endPoint y: 96, distance: 43.6
click at [1364, 96] on div "def championAct ( data ) : champion = data . champion ; while True : en = champ…" at bounding box center [1319, 292] width 321 height 521
type textarea "en = champion.findNearestEnemy() if en:"
click at [1378, 154] on div "def championAct ( data ) : champion = data . champion ; while True : en = champ…" at bounding box center [1319, 292] width 321 height 521
click at [1236, 538] on button "Run ⇧↵" at bounding box center [1210, 543] width 181 height 36
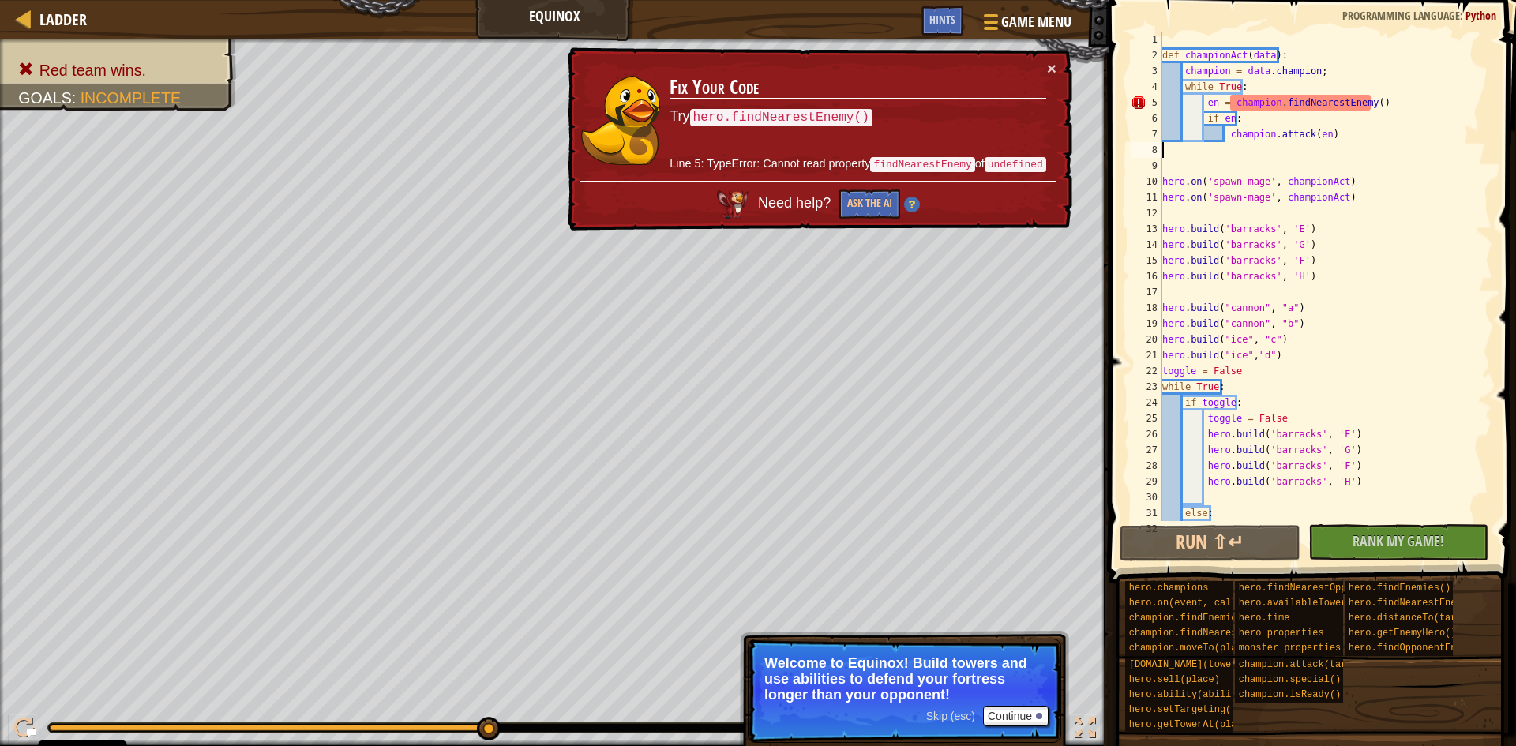
click at [1041, 62] on td "Fix Your Code Try hero.findNearestEnemy() Line 5: TypeError: Cannot read proper…" at bounding box center [858, 122] width 380 height 128
click at [1041, 62] on td "Fix Your Code Try hero.findNearestEnemy() Line 5: TypeError: Cannot read proper…" at bounding box center [858, 121] width 379 height 126
click at [1050, 63] on button "×" at bounding box center [1053, 71] width 10 height 17
click at [1049, 63] on button "×" at bounding box center [1053, 71] width 10 height 17
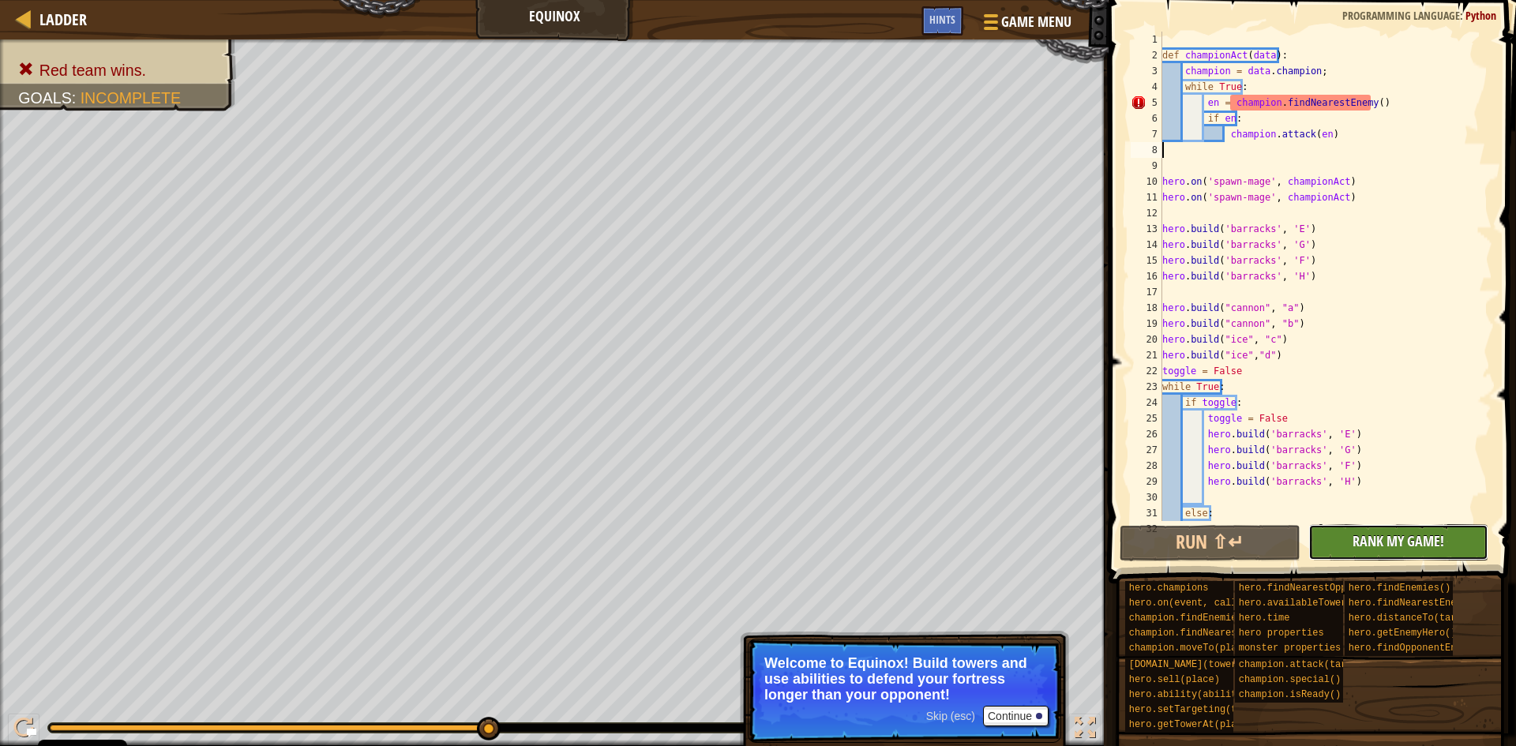
click at [1382, 543] on span "Rank My Game!" at bounding box center [1398, 541] width 92 height 20
click at [1405, 99] on div "def championAct ( data ) : champion = data . champion ; while True : en = champ…" at bounding box center [1319, 292] width 321 height 521
type textarea "en = champion.findNearestEnemy()"
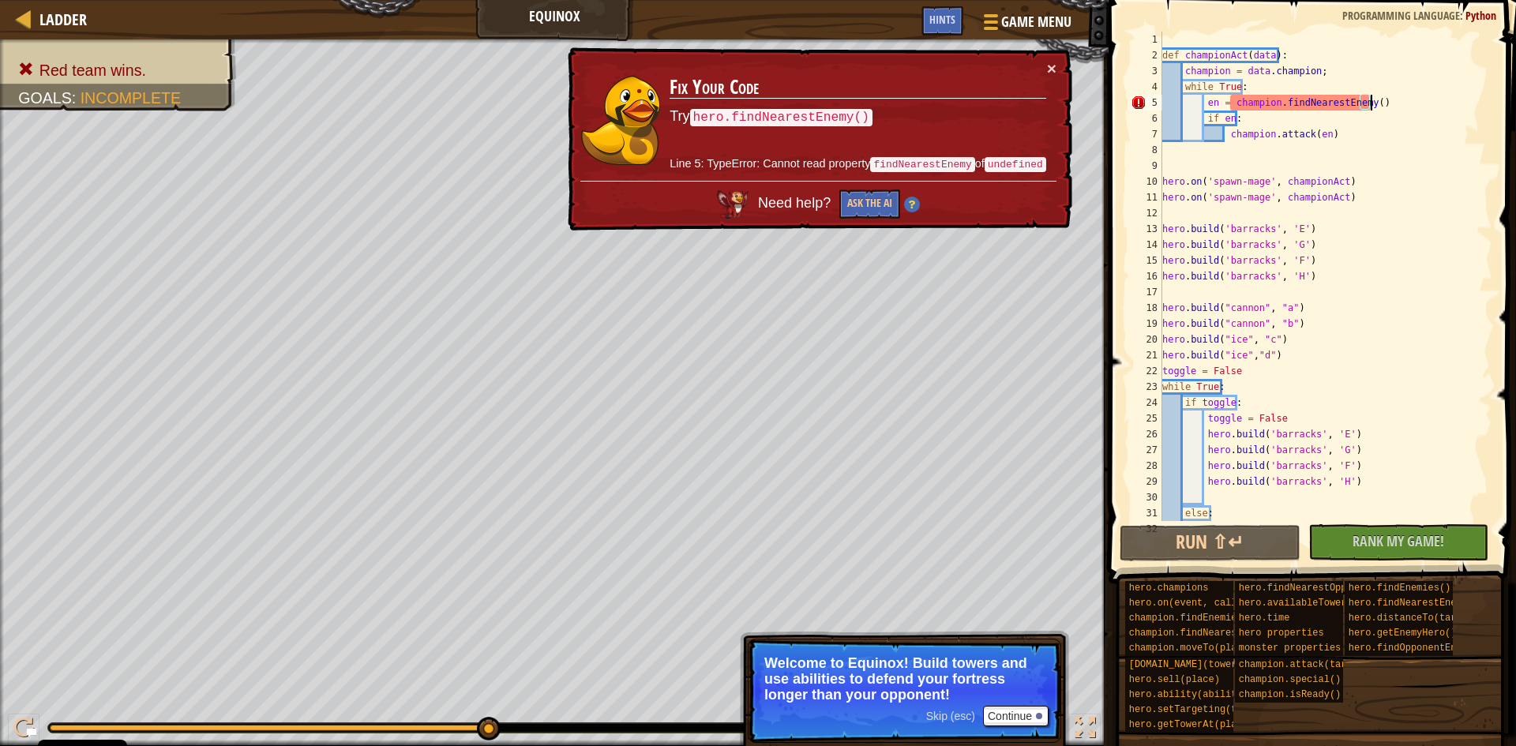
scroll to position [7, 17]
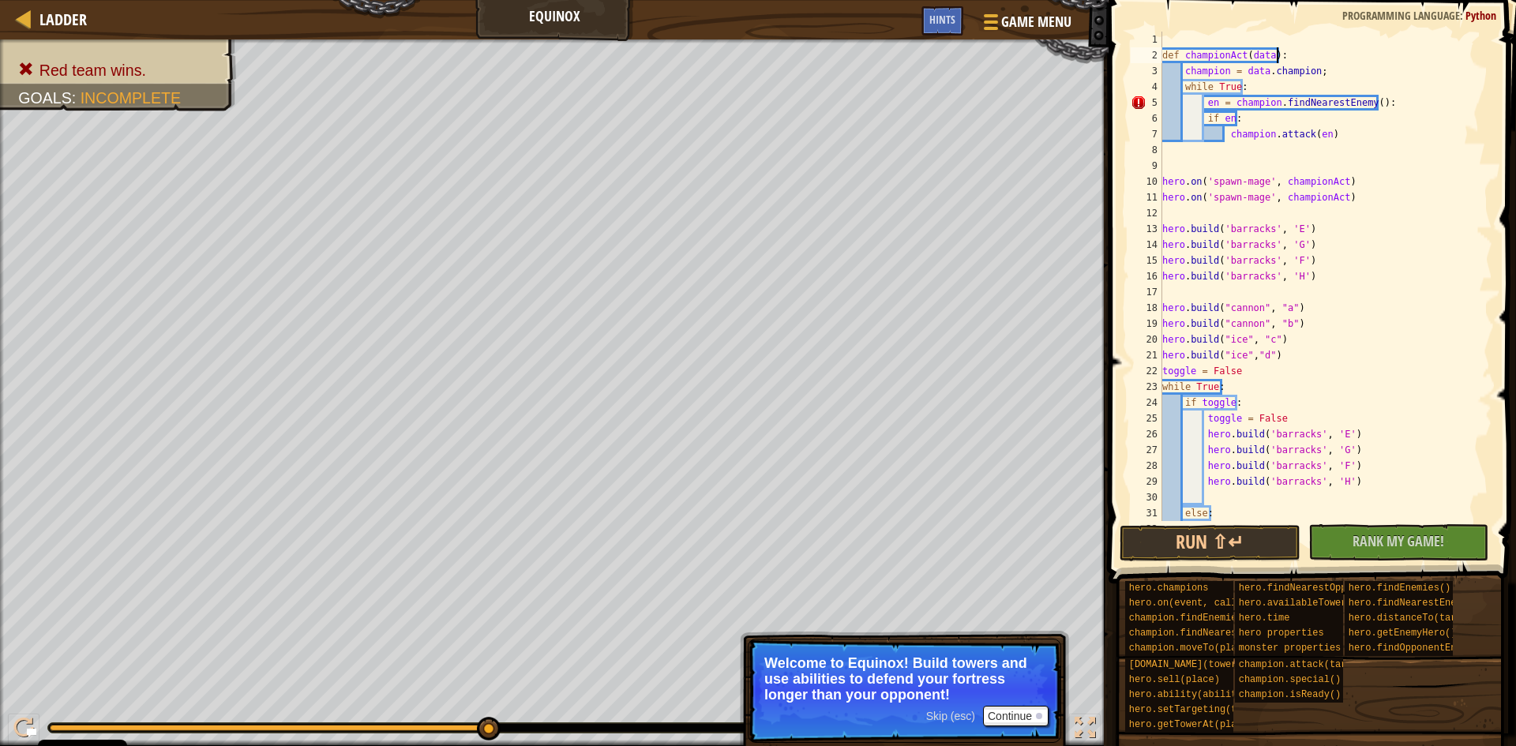
drag, startPoint x: 1362, startPoint y: 47, endPoint x: 1164, endPoint y: 27, distance: 199.2
click at [1359, 47] on div "def championAct ( data ) : champion = data . champion ; while True : en = champ…" at bounding box center [1319, 292] width 321 height 521
type textarea "def championAct(data):"
click at [1128, 95] on div "def championAct(data): 1 2 3 4 5 6 7 8 9 10 11 12 13 14 15 16 17 18 19 20 21 22…" at bounding box center [1309, 276] width 365 height 489
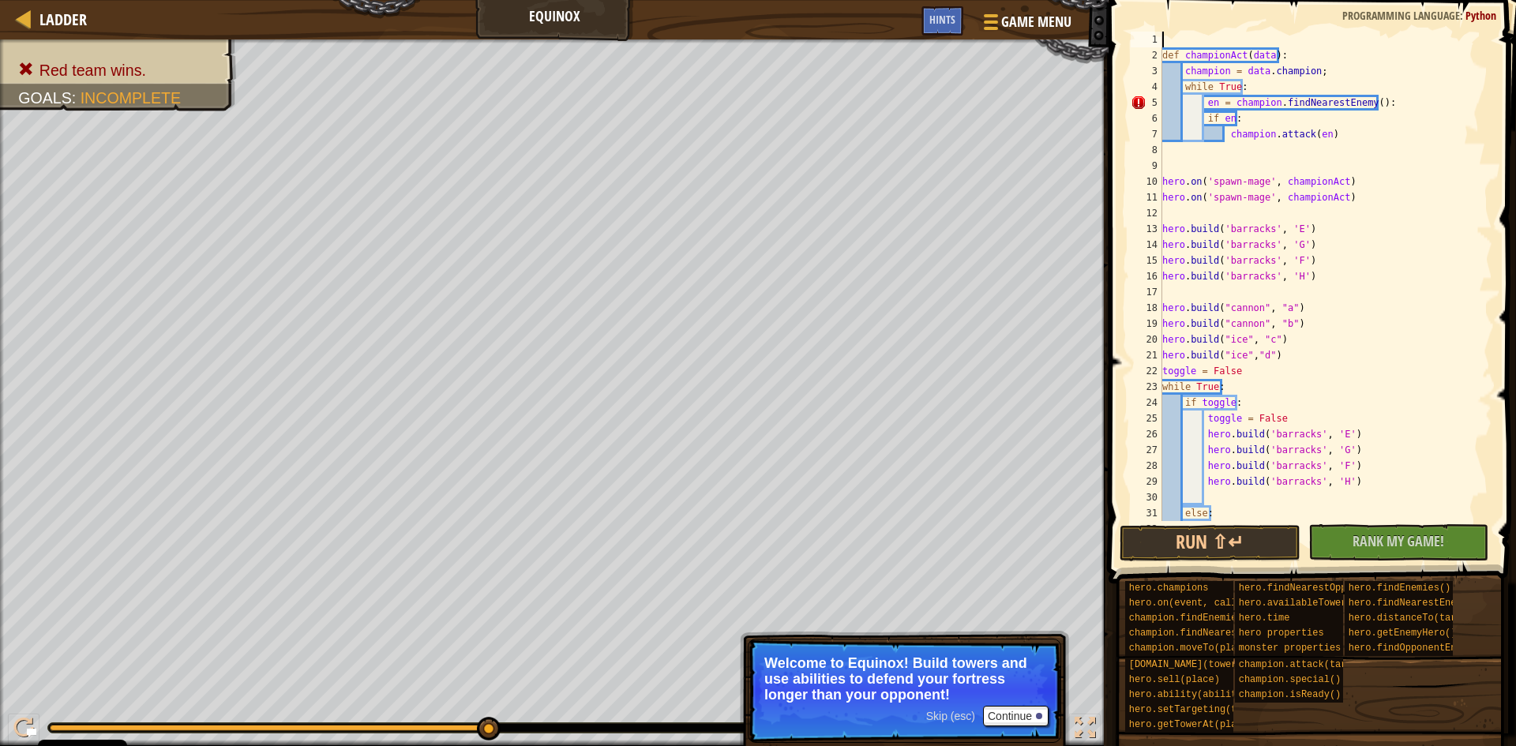
scroll to position [7, 0]
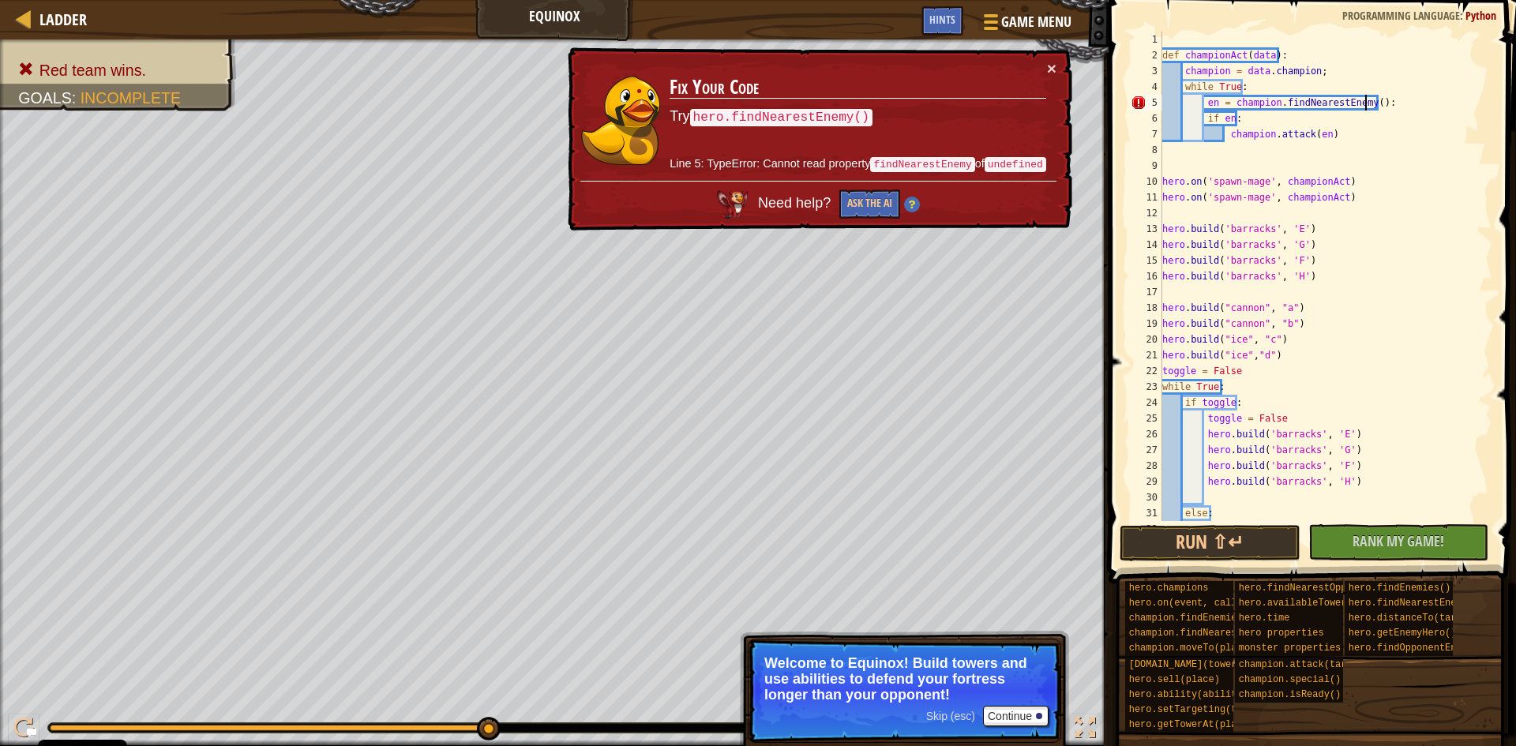
click at [1365, 98] on div "def championAct ( data ) : champion = data . champion ; while True : en = champ…" at bounding box center [1319, 292] width 321 height 521
click at [1375, 94] on div "def championAct ( data ) : champion = data . champion ; while True : en = champ…" at bounding box center [1319, 292] width 321 height 521
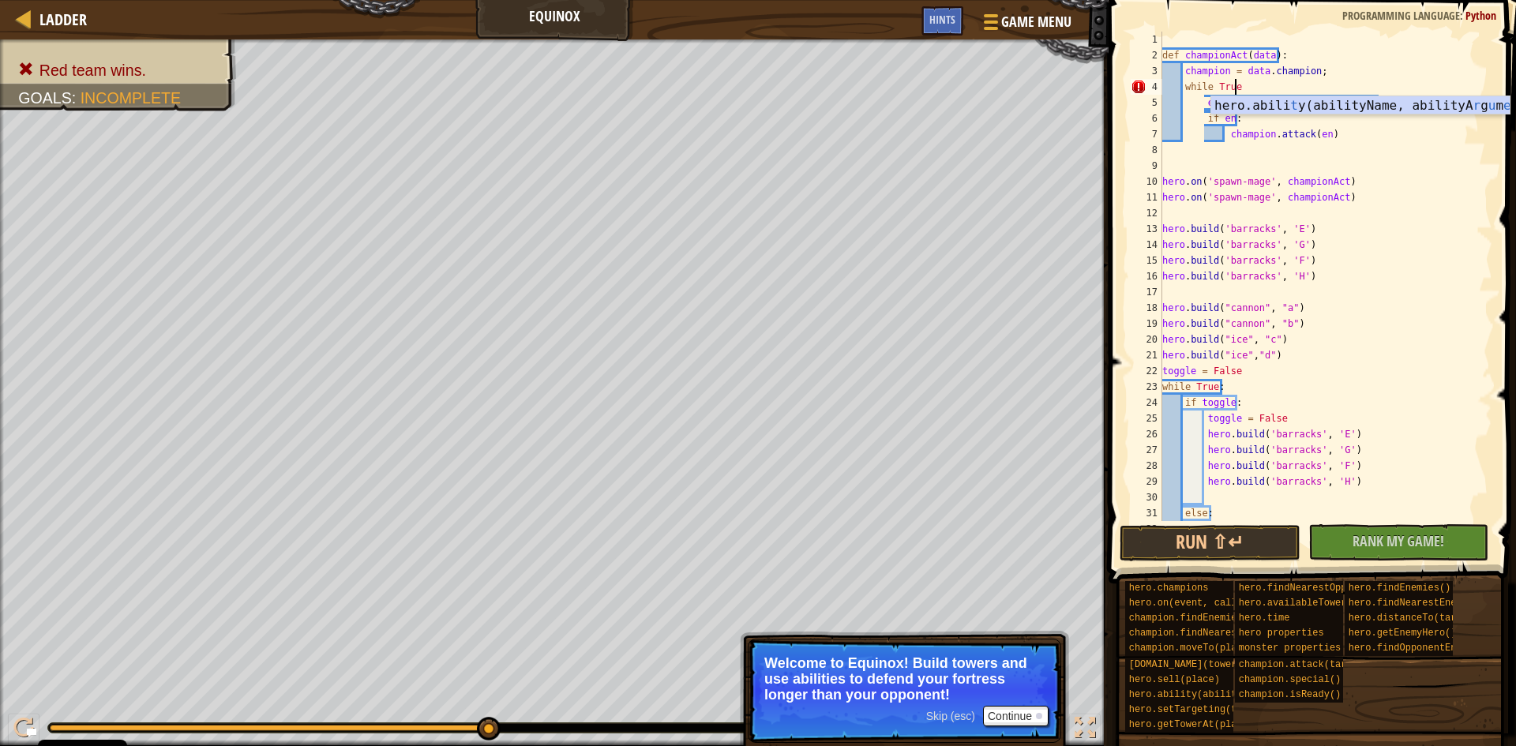
click at [1510, 292] on span at bounding box center [1314, 269] width 420 height 630
click at [1348, 230] on div "def championAct ( data ) : champion = data . champion ; while True en = champio…" at bounding box center [1319, 292] width 321 height 521
type textarea "[DOMAIN_NAME]('barracks', 'E')"
click at [1325, 231] on div "def championAct ( data ) : champion = data . champion ; while True en = champio…" at bounding box center [1319, 292] width 321 height 521
click at [1326, 296] on div "def championAct ( data ) : champion = data . champion ; while True en = champio…" at bounding box center [1319, 292] width 321 height 521
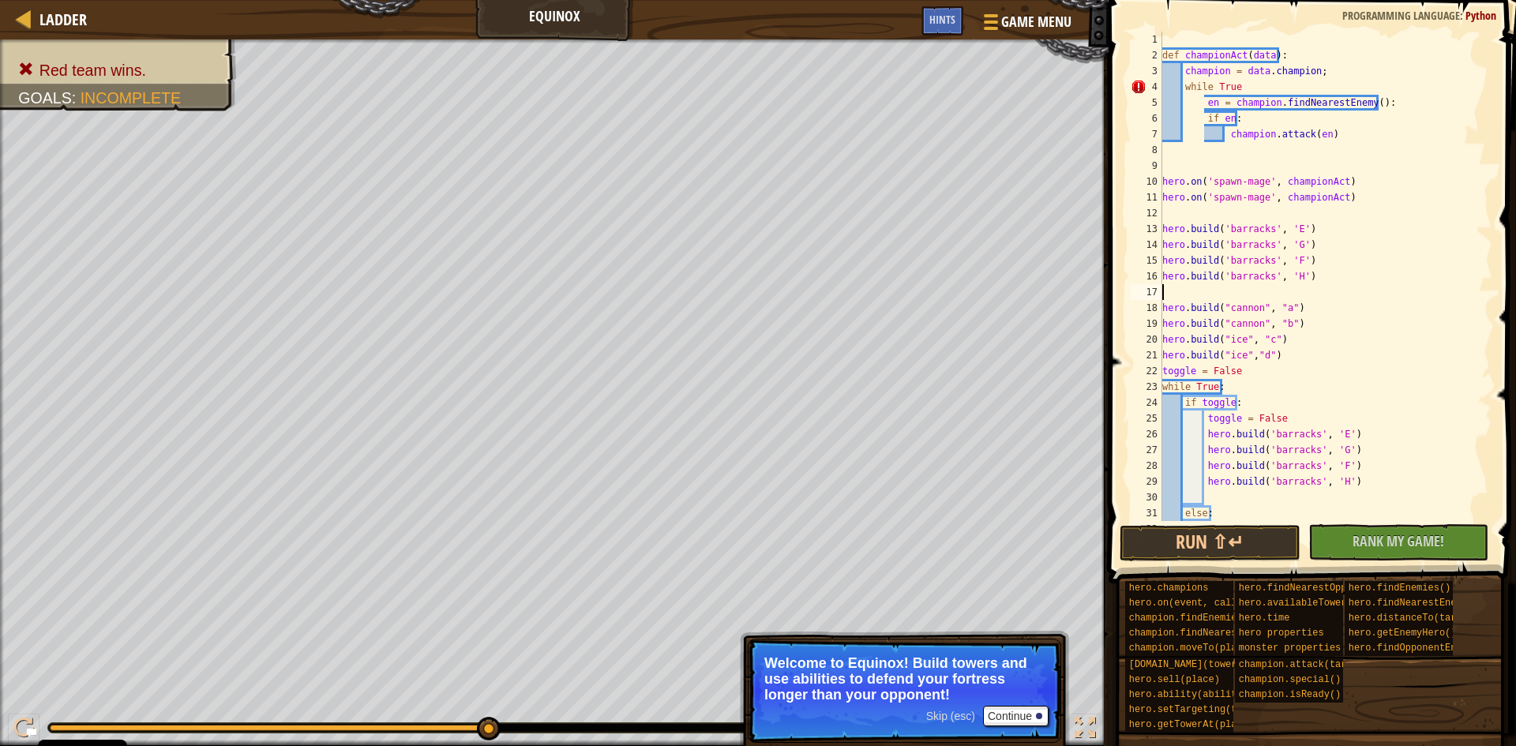
click at [1308, 272] on div "def championAct ( data ) : champion = data . champion ; while True en = champio…" at bounding box center [1319, 292] width 321 height 521
click at [1210, 538] on button "Run ⇧↵" at bounding box center [1210, 543] width 181 height 36
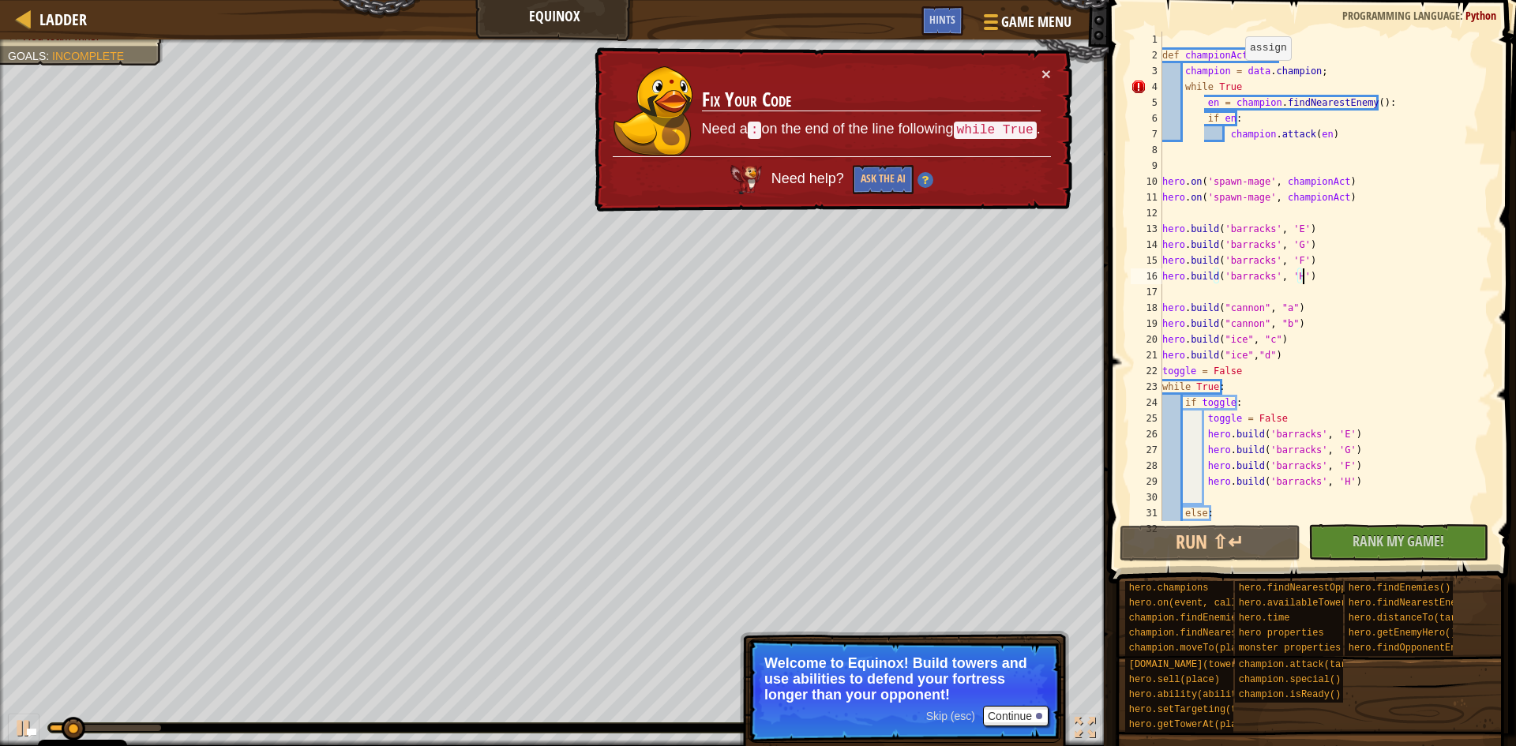
click at [1237, 76] on div "def championAct ( data ) : champion = data . champion ; while True en = champio…" at bounding box center [1319, 292] width 321 height 521
click at [1249, 83] on div "def championAct ( data ) : champion = data . champion ; while True en = champio…" at bounding box center [1319, 292] width 321 height 521
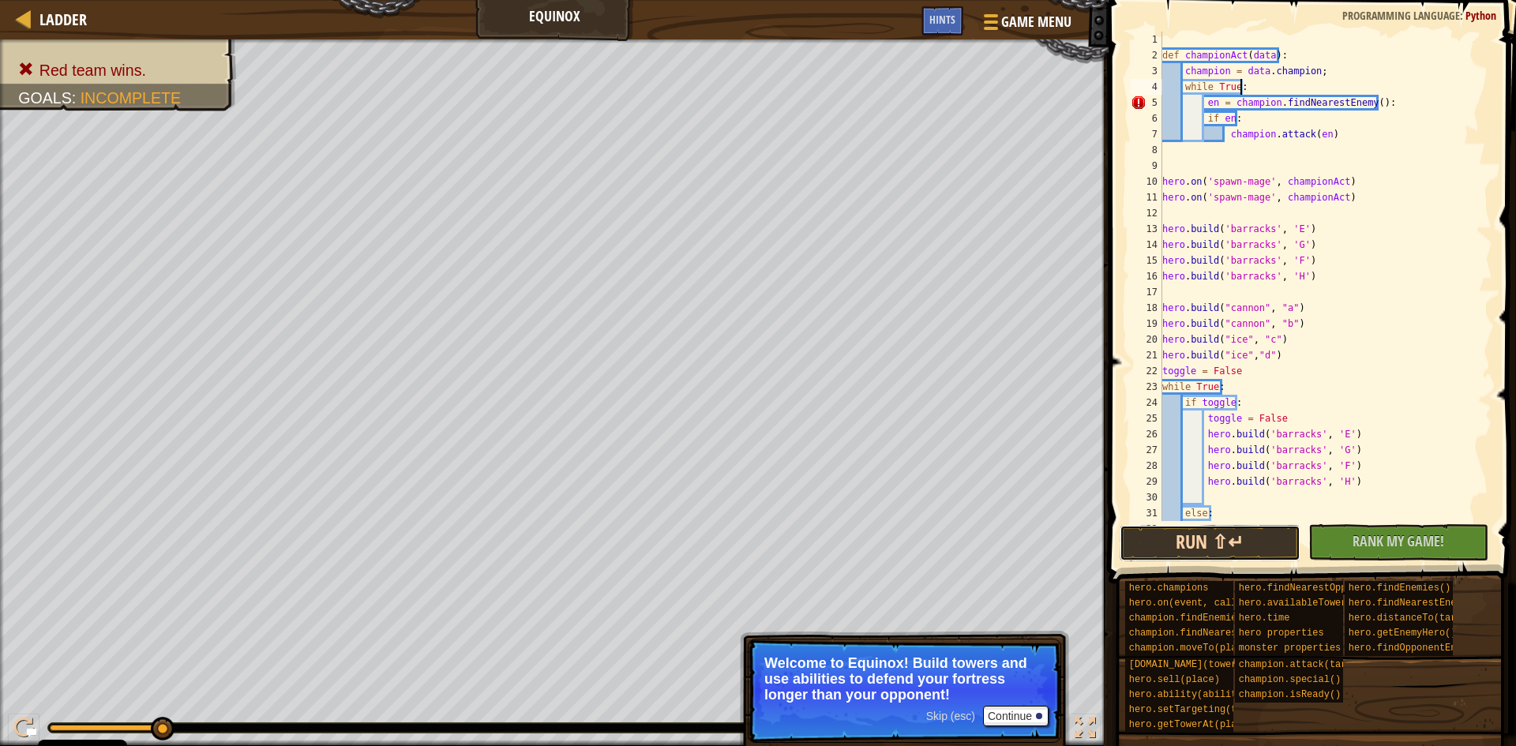
click at [1255, 528] on button "Run ⇧↵" at bounding box center [1210, 543] width 181 height 36
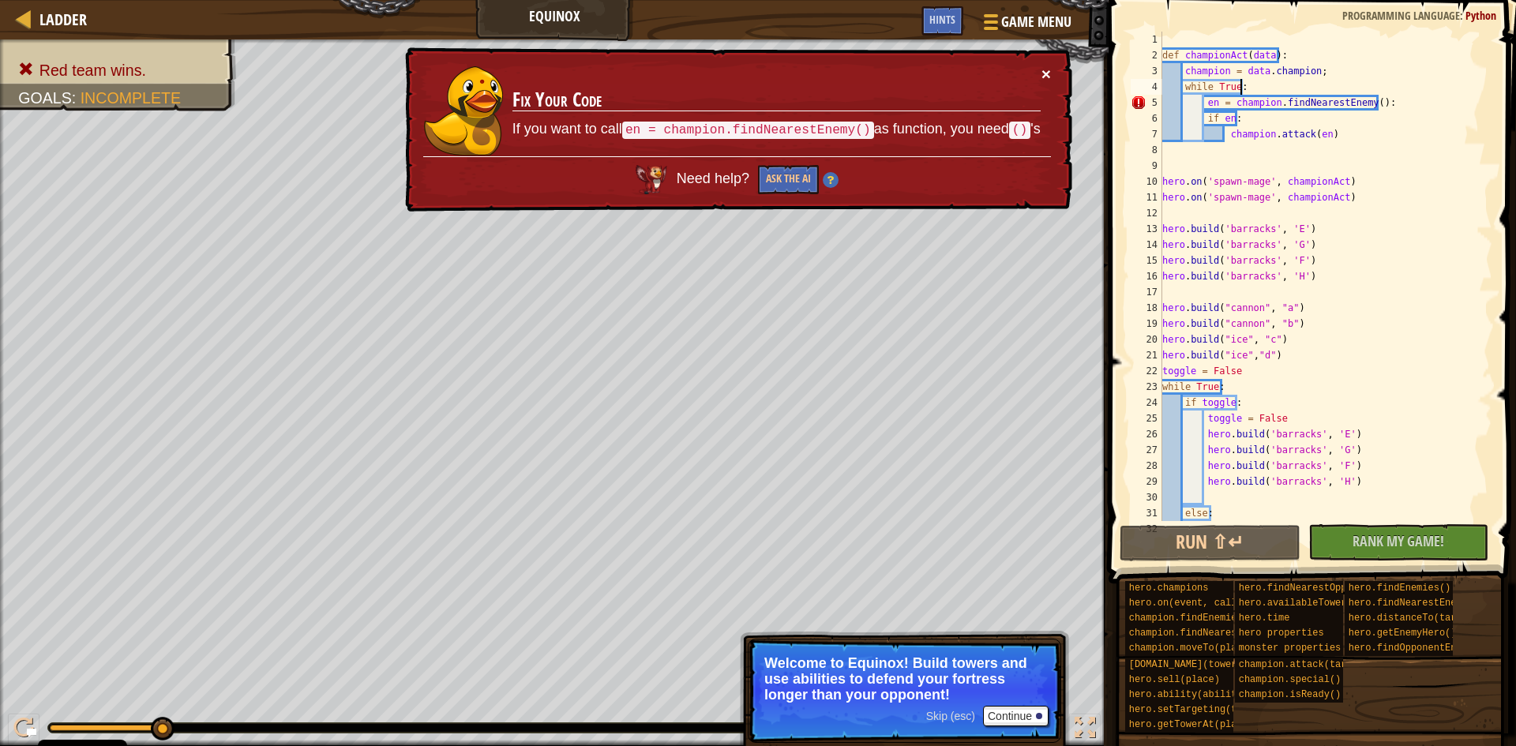
click at [1041, 69] on button "×" at bounding box center [1045, 75] width 9 height 17
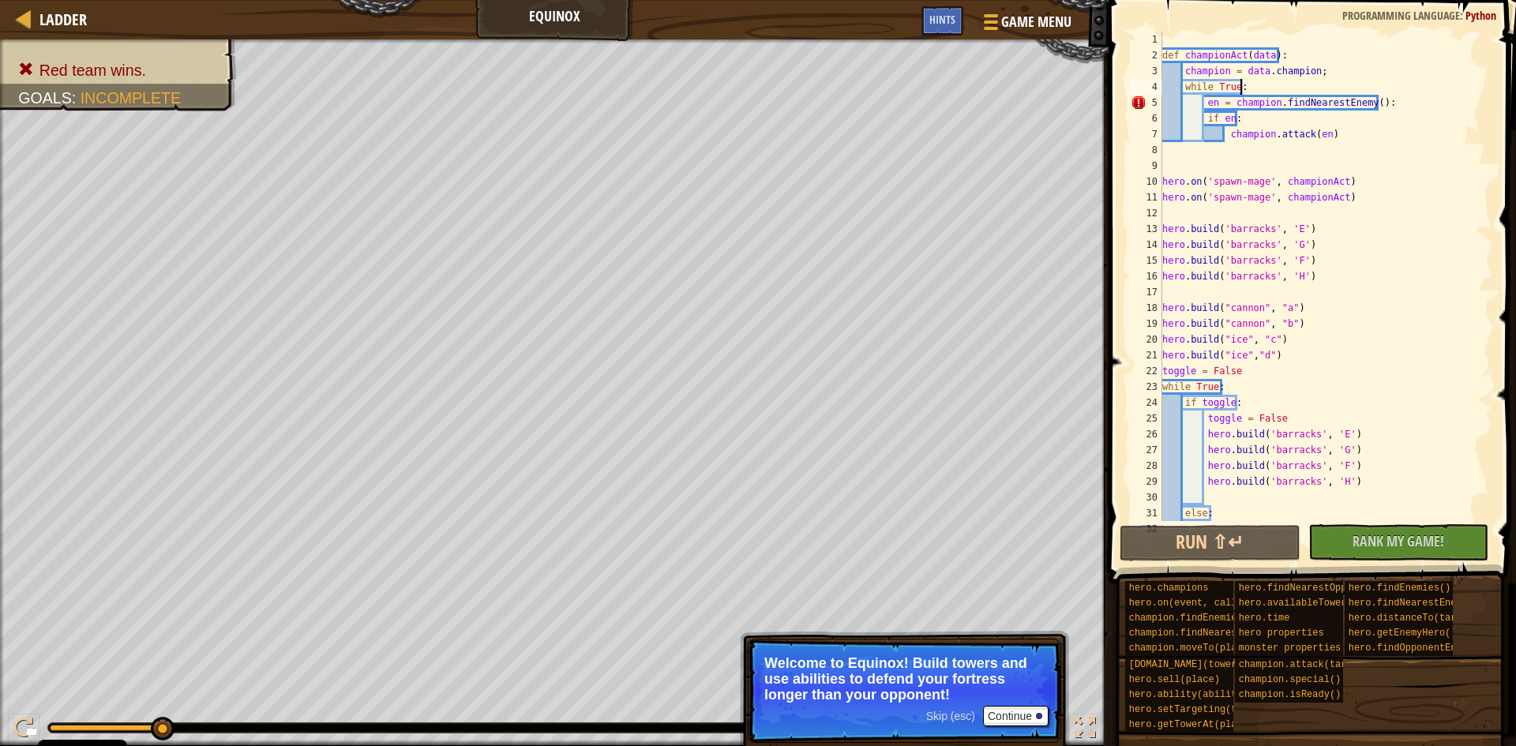
scroll to position [0, 0]
click at [1254, 177] on div "def championAct ( data ) : champion = data . champion ; while True : en = champ…" at bounding box center [1319, 292] width 321 height 521
click at [1243, 178] on div "def championAct ( data ) : champion = data . champion ; while True : en = champ…" at bounding box center [1319, 292] width 321 height 521
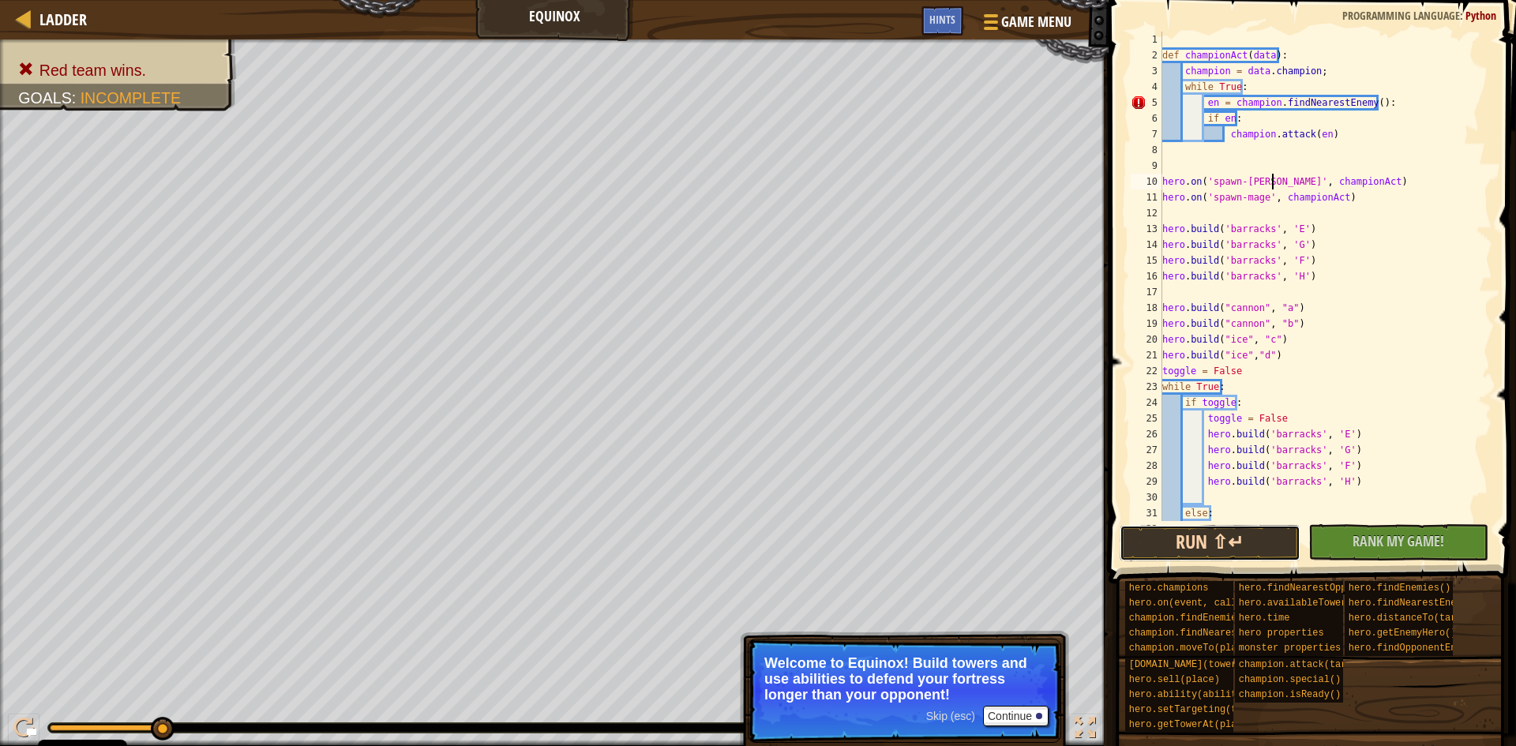
click at [1213, 536] on button "Run ⇧↵" at bounding box center [1210, 543] width 181 height 36
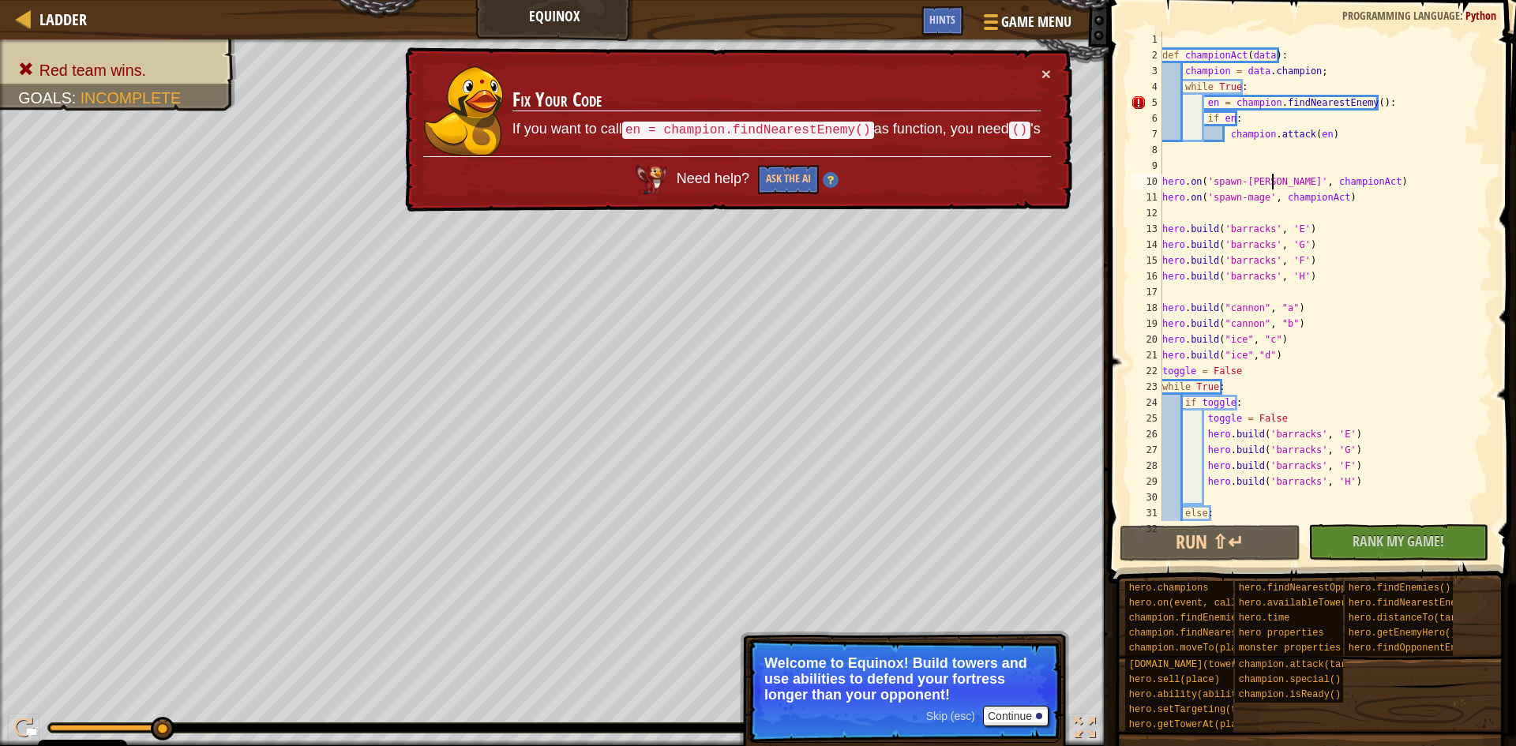
click at [1388, 97] on div "def championAct ( data ) : champion = data . champion ; while True : en = champ…" at bounding box center [1319, 292] width 321 height 521
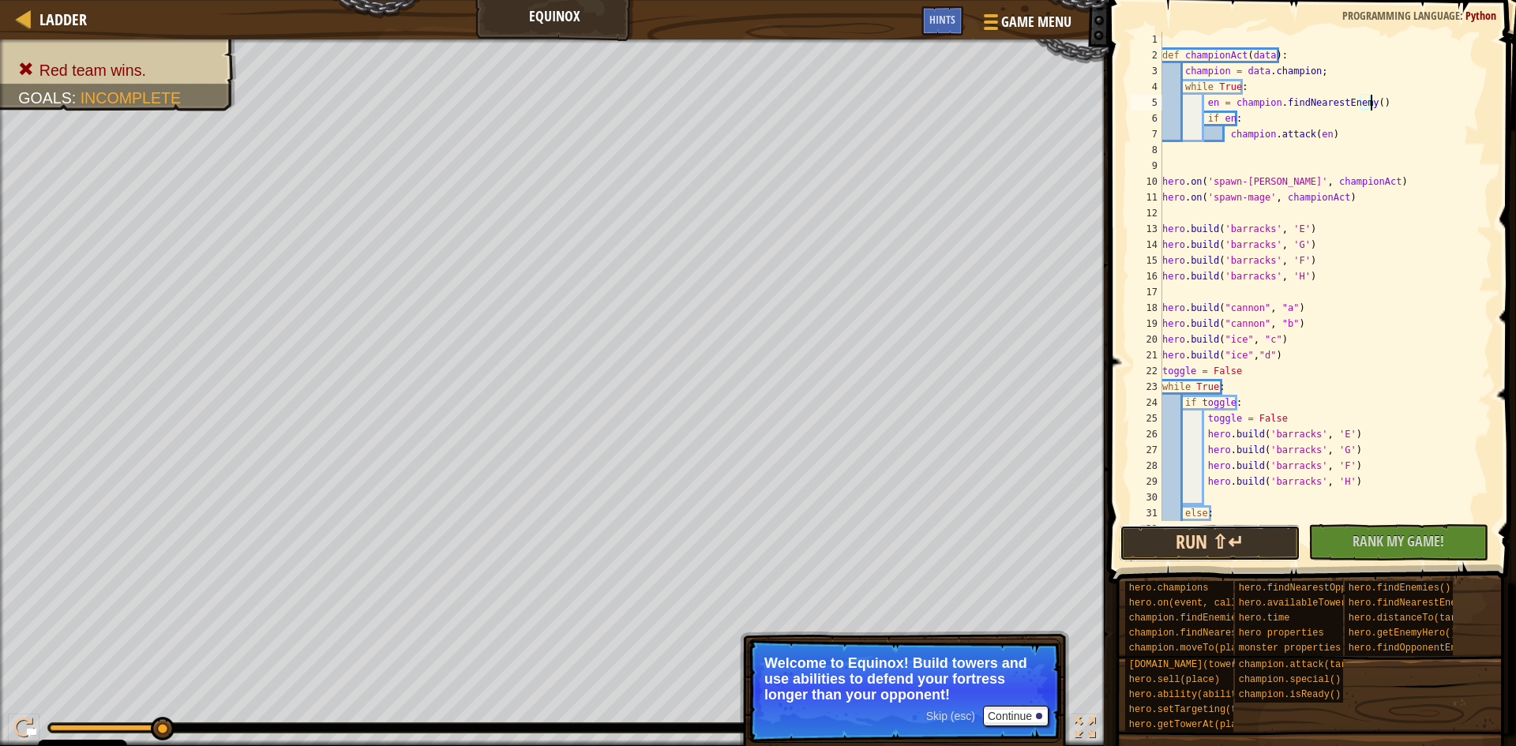
click at [1232, 529] on button "Run ⇧↵" at bounding box center [1210, 543] width 181 height 36
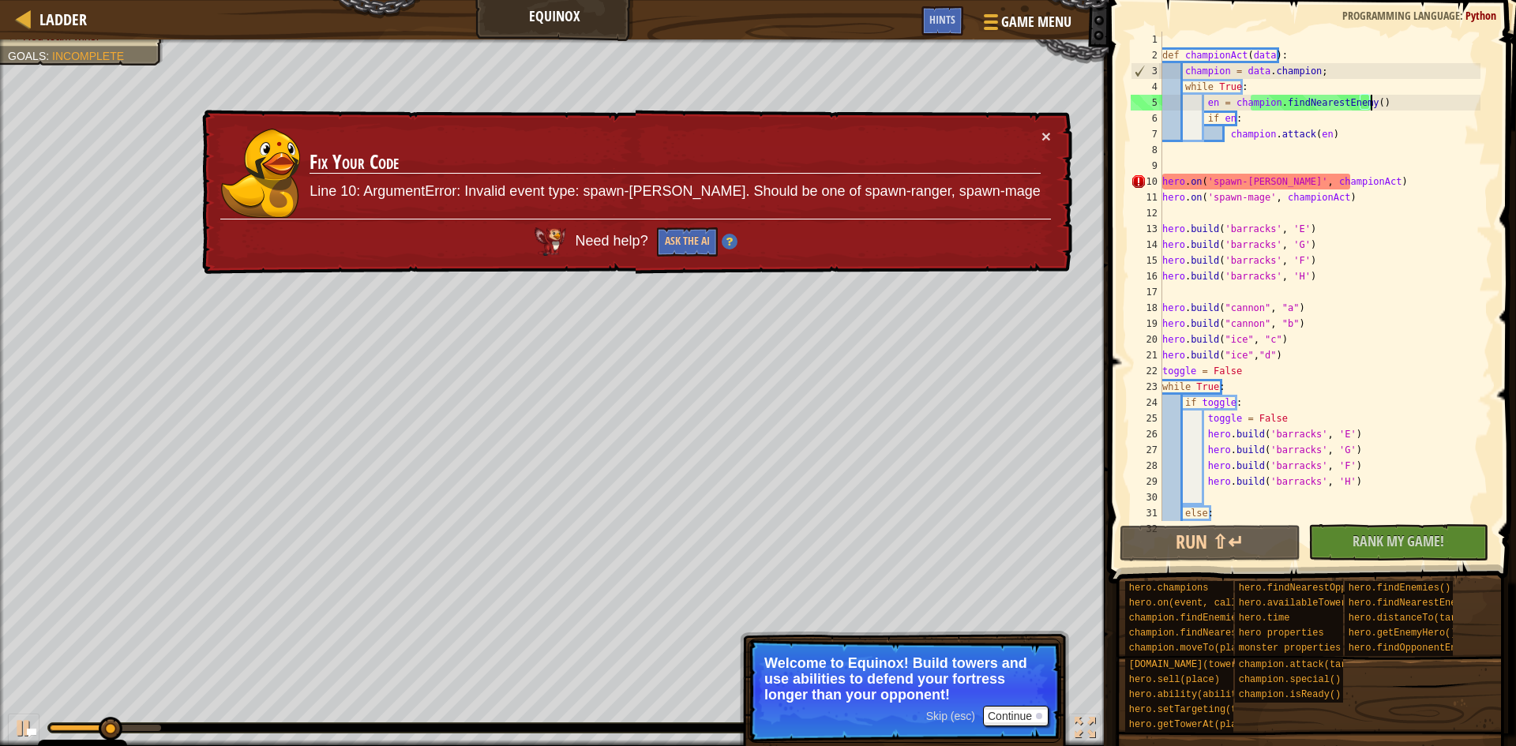
click at [1243, 178] on div "def championAct ( data ) : champion = data . champion ; while True : en = champ…" at bounding box center [1319, 292] width 321 height 521
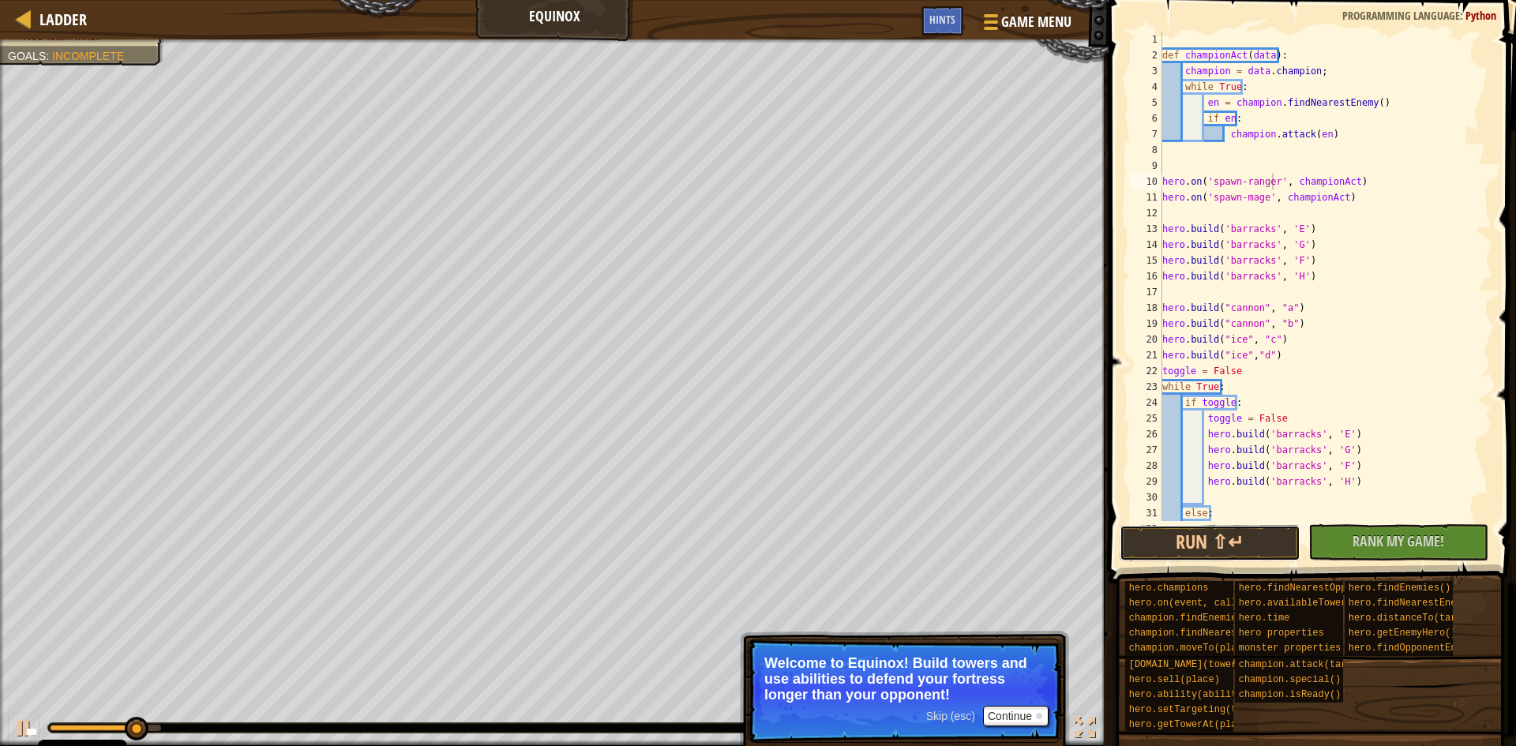
drag, startPoint x: 1222, startPoint y: 531, endPoint x: 1226, endPoint y: 523, distance: 9.5
click at [1225, 528] on button "Run ⇧↵" at bounding box center [1210, 543] width 181 height 36
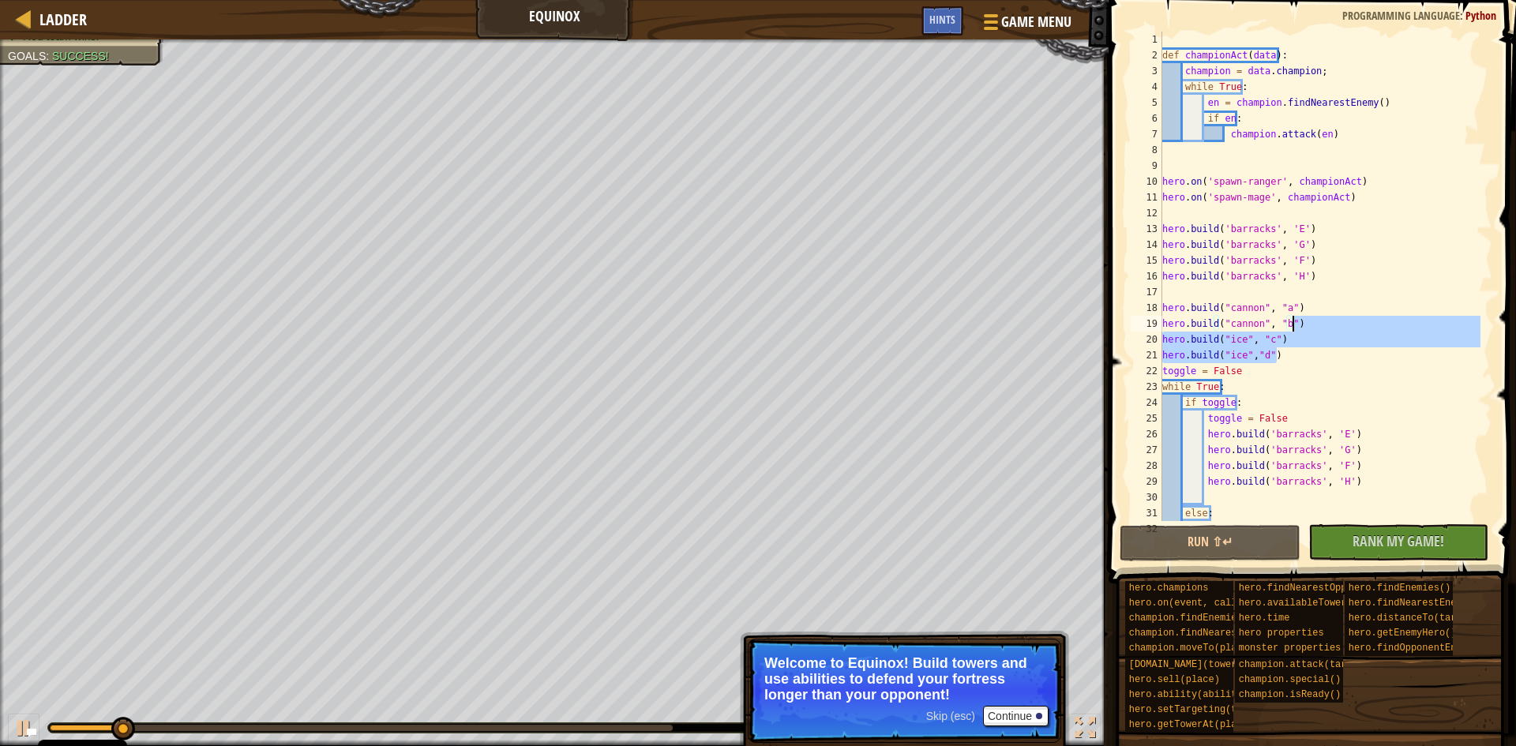
drag, startPoint x: 1289, startPoint y: 354, endPoint x: 1304, endPoint y: 328, distance: 29.4
click at [1304, 328] on div "def championAct ( data ) : champion = data . champion ; while True : en = champ…" at bounding box center [1319, 292] width 321 height 521
type textarea "[DOMAIN_NAME]("[PERSON_NAME]", "a")"
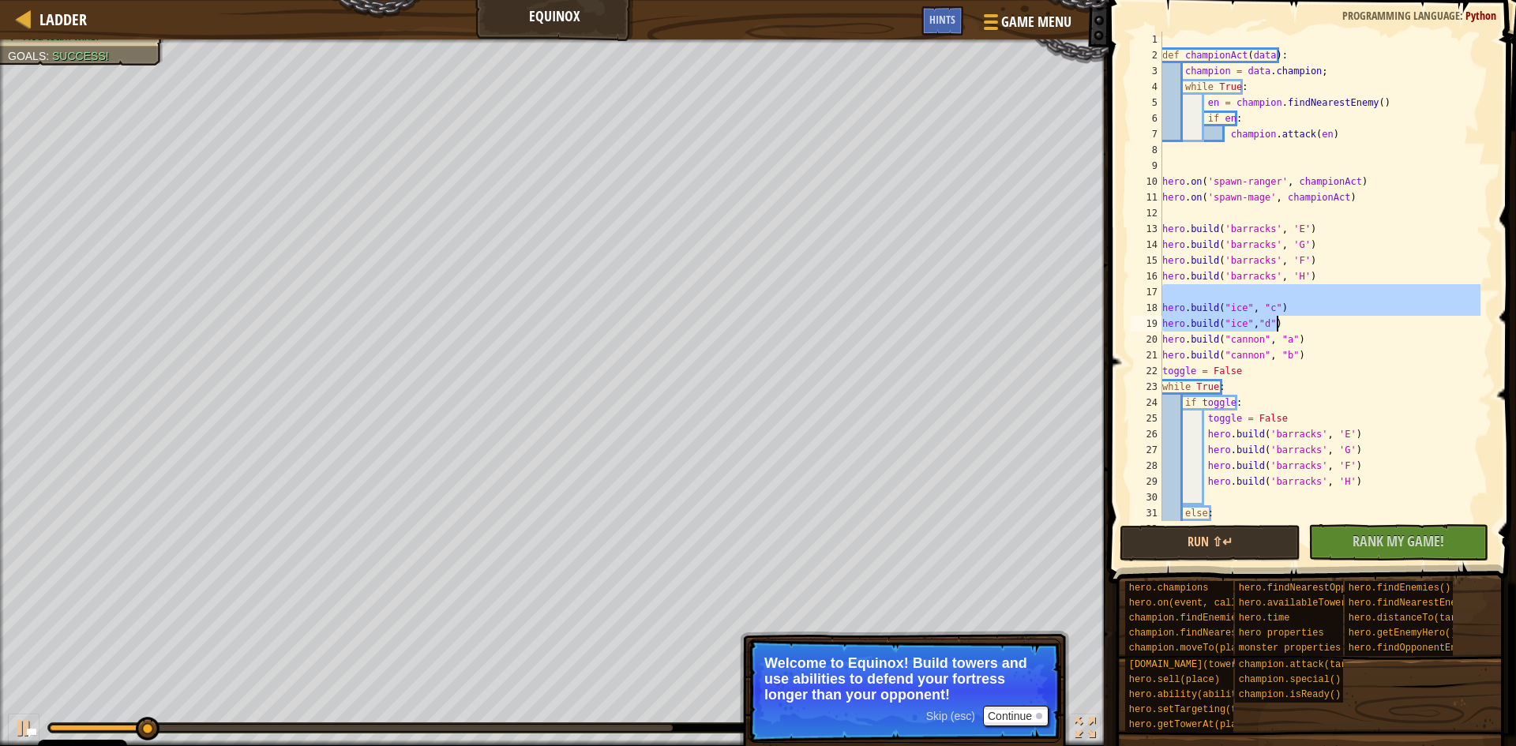
click at [1318, 326] on div "def championAct ( data ) : champion = data . champion ; while True : en = champ…" at bounding box center [1319, 276] width 321 height 489
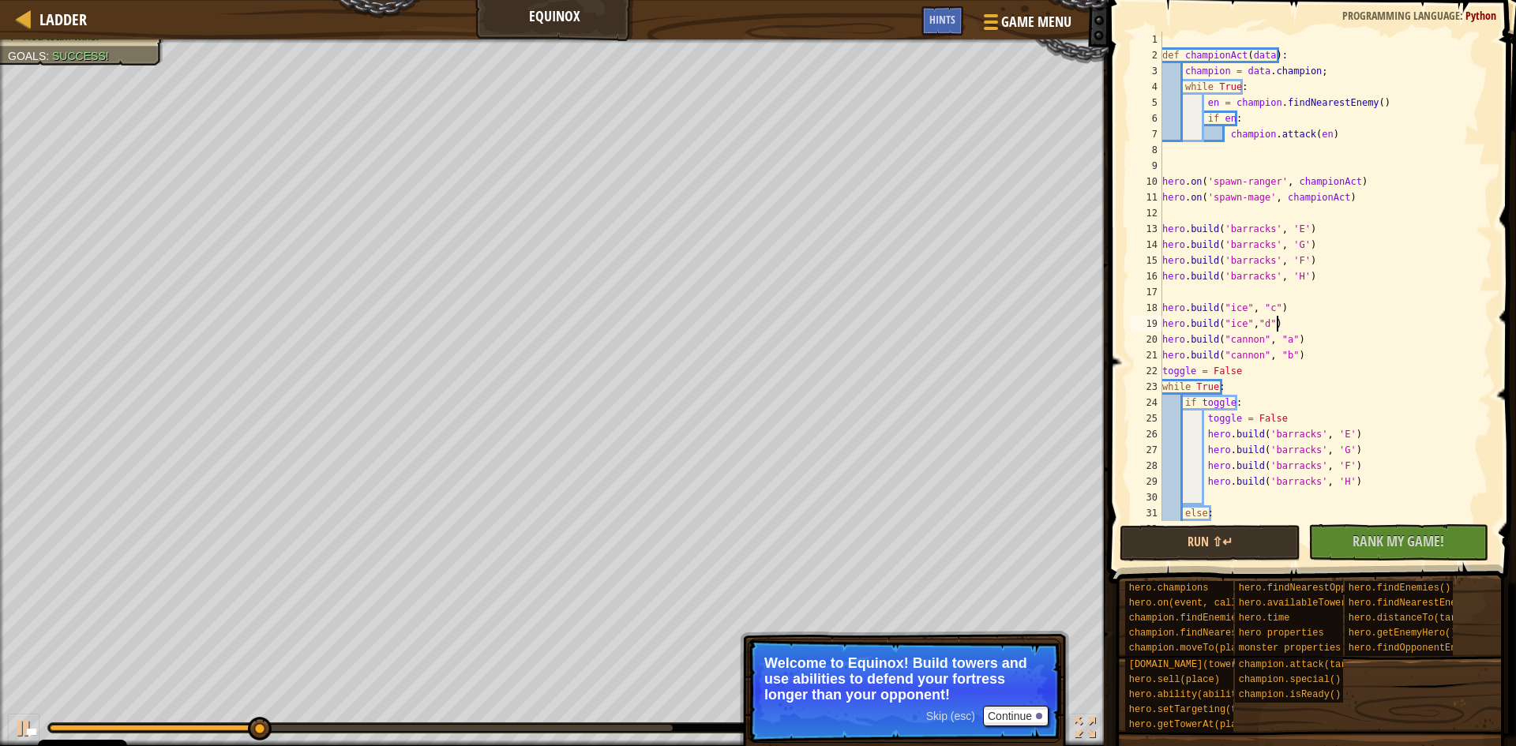
click at [946, 708] on div "Skip (esc) Continue" at bounding box center [987, 716] width 122 height 21
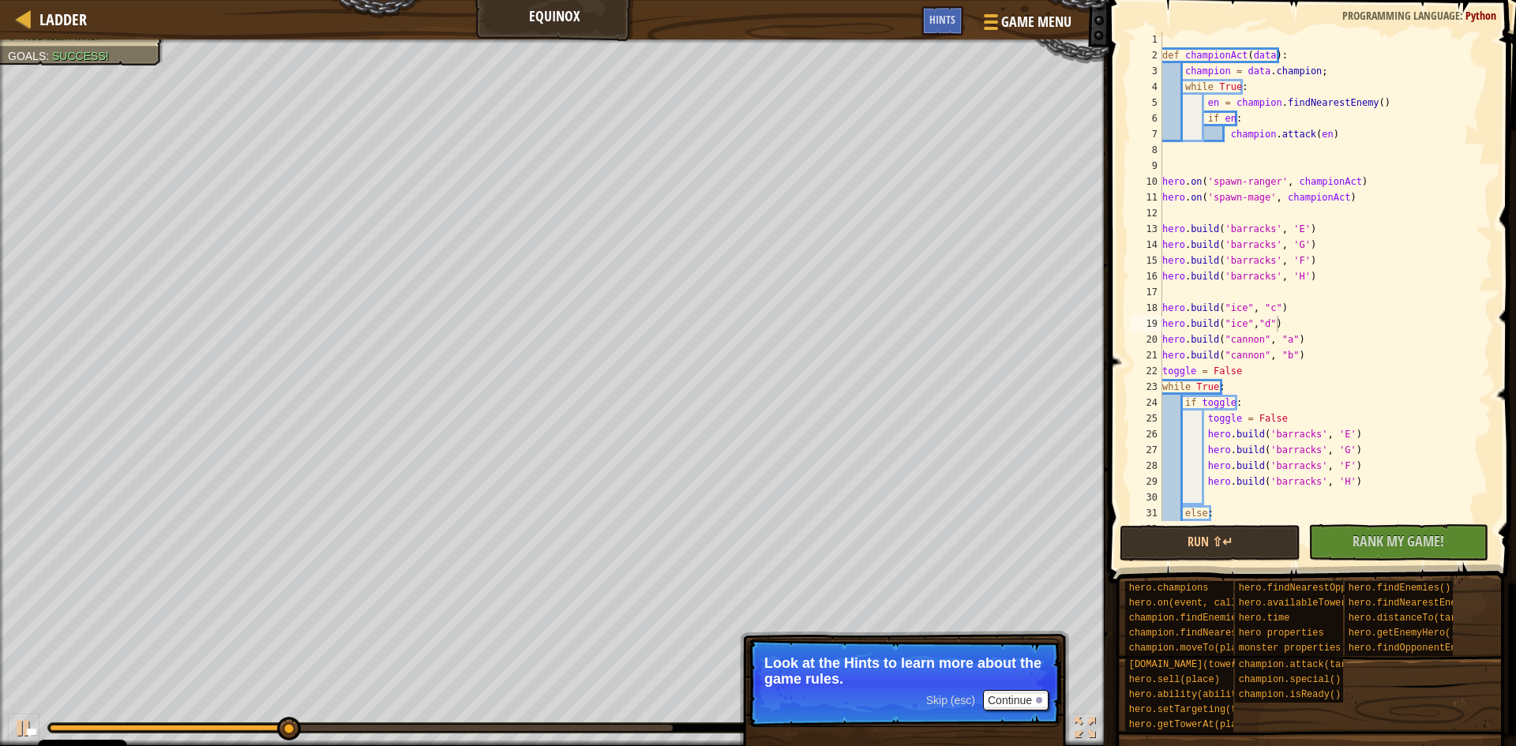
click at [941, 689] on p "Skip (esc) Continue Look at the Hints to learn more about the game rules." at bounding box center [904, 683] width 313 height 88
click at [942, 693] on div "Skip (esc) Continue" at bounding box center [987, 700] width 122 height 21
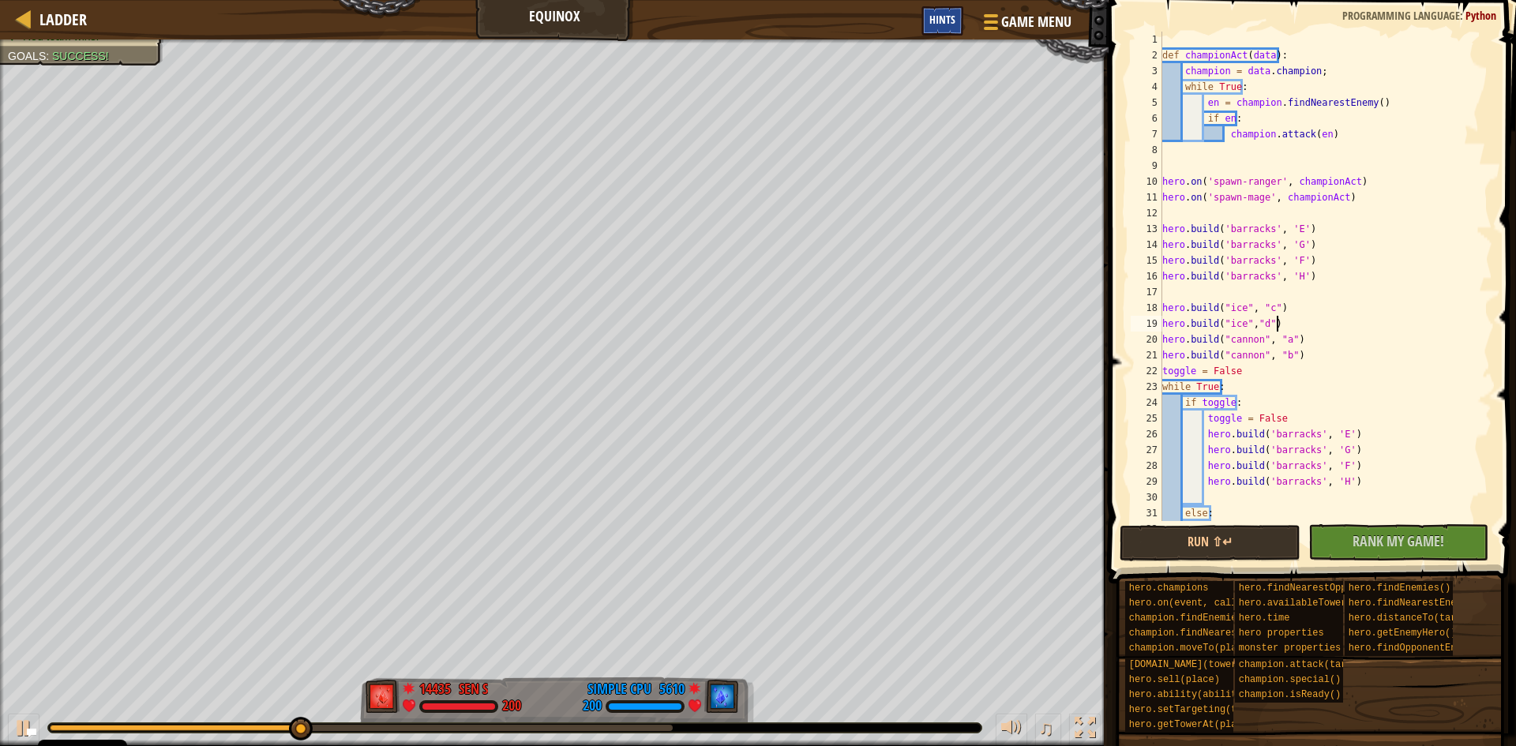
click at [939, 21] on span "Hints" at bounding box center [942, 19] width 26 height 15
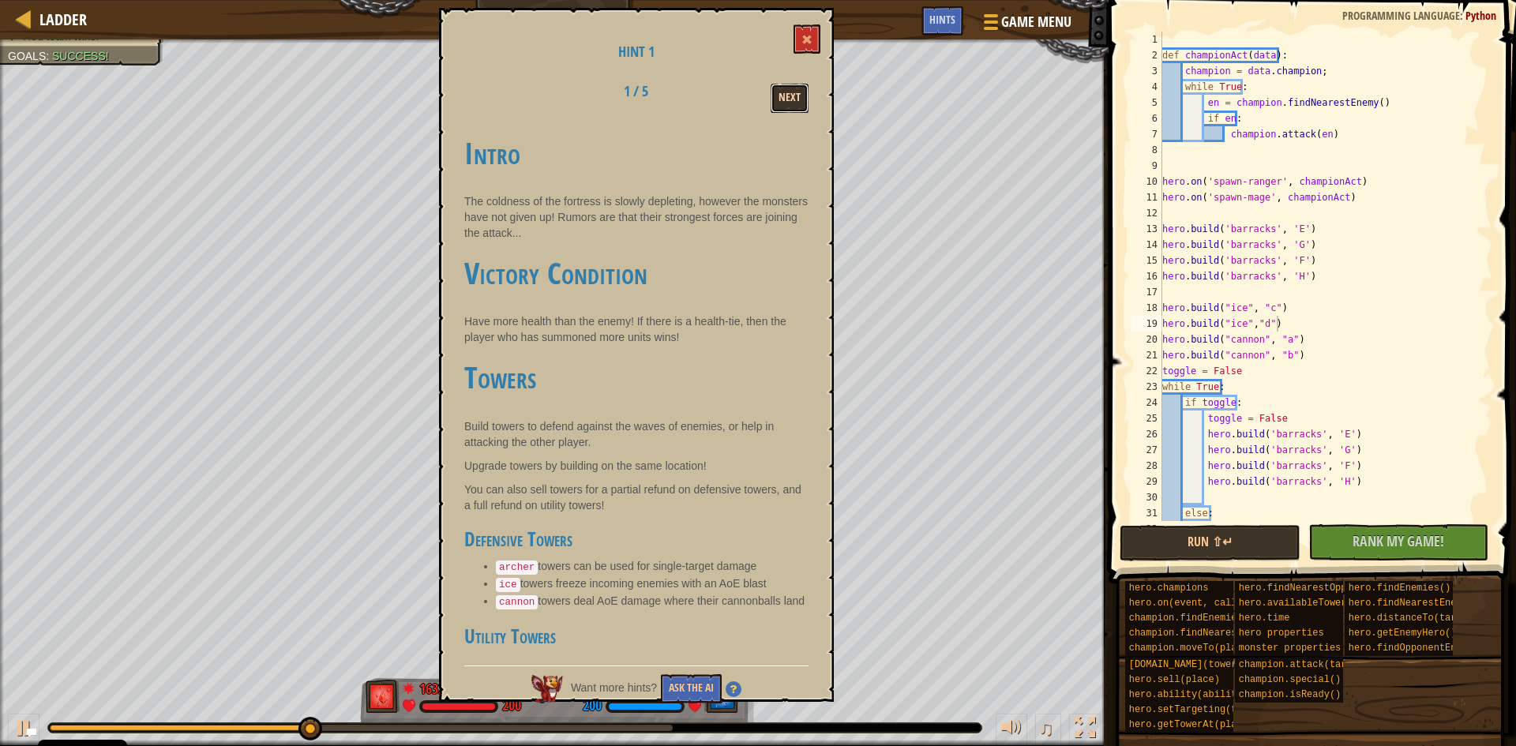
click at [780, 101] on button "Next" at bounding box center [790, 98] width 38 height 29
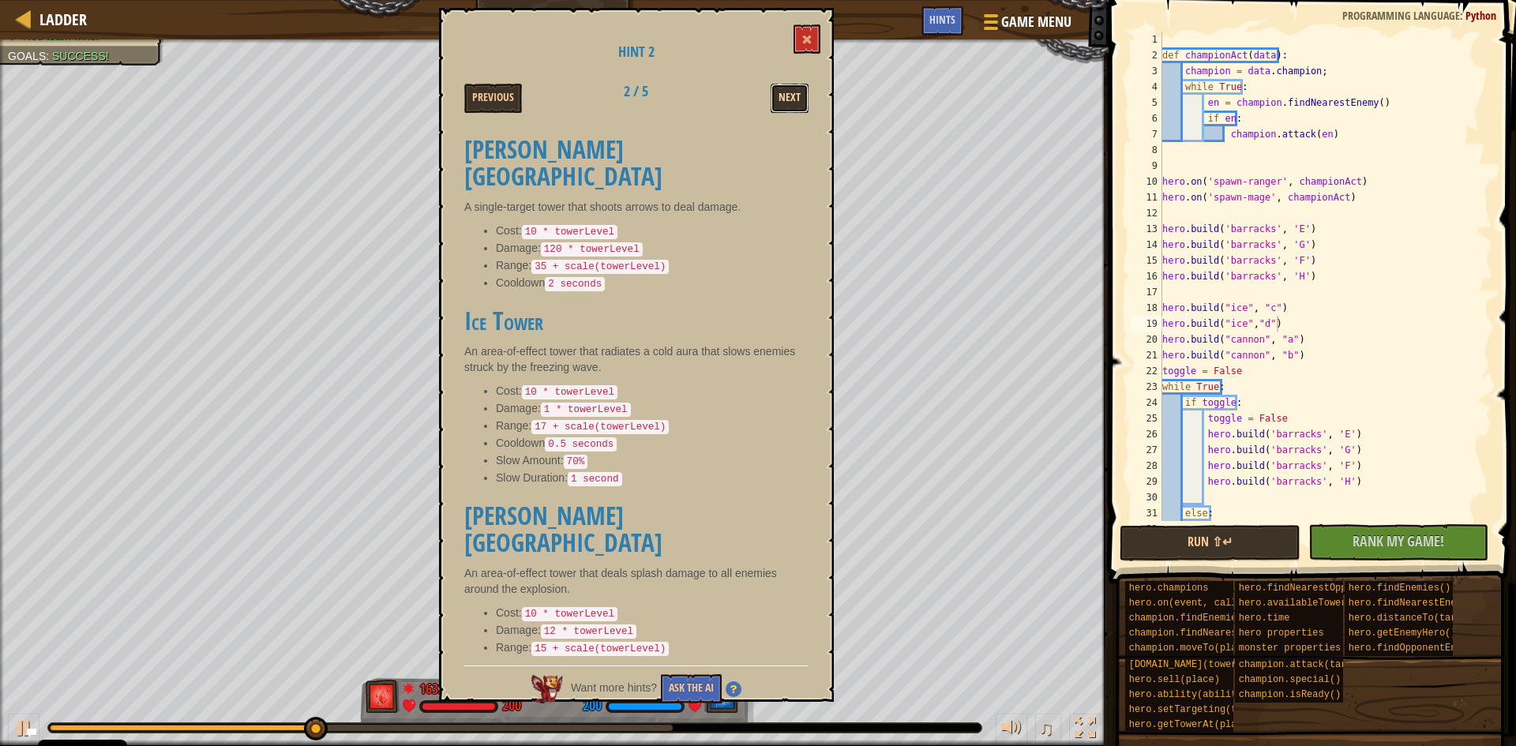
click at [779, 105] on button "Next" at bounding box center [790, 98] width 38 height 29
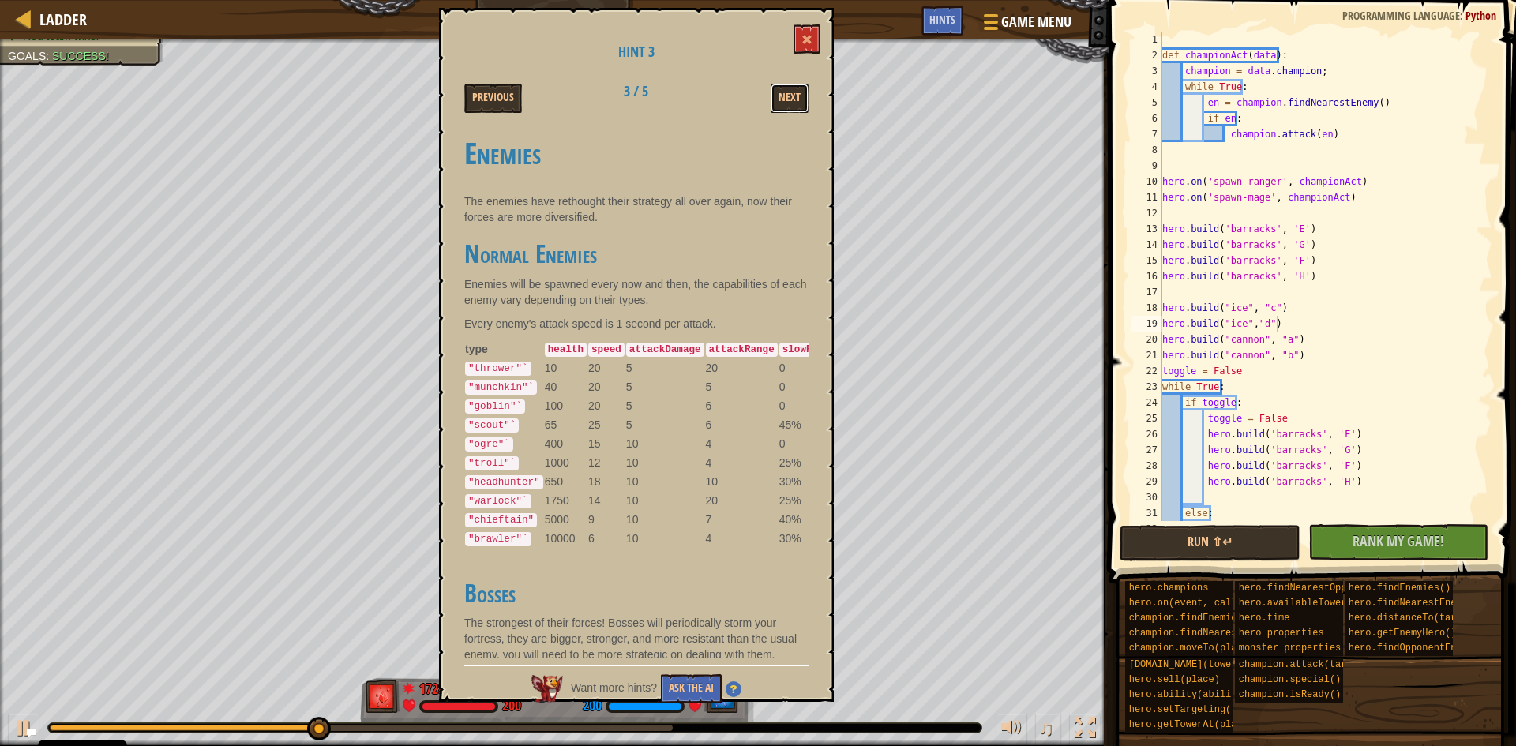
click at [779, 105] on button "Next" at bounding box center [790, 98] width 38 height 29
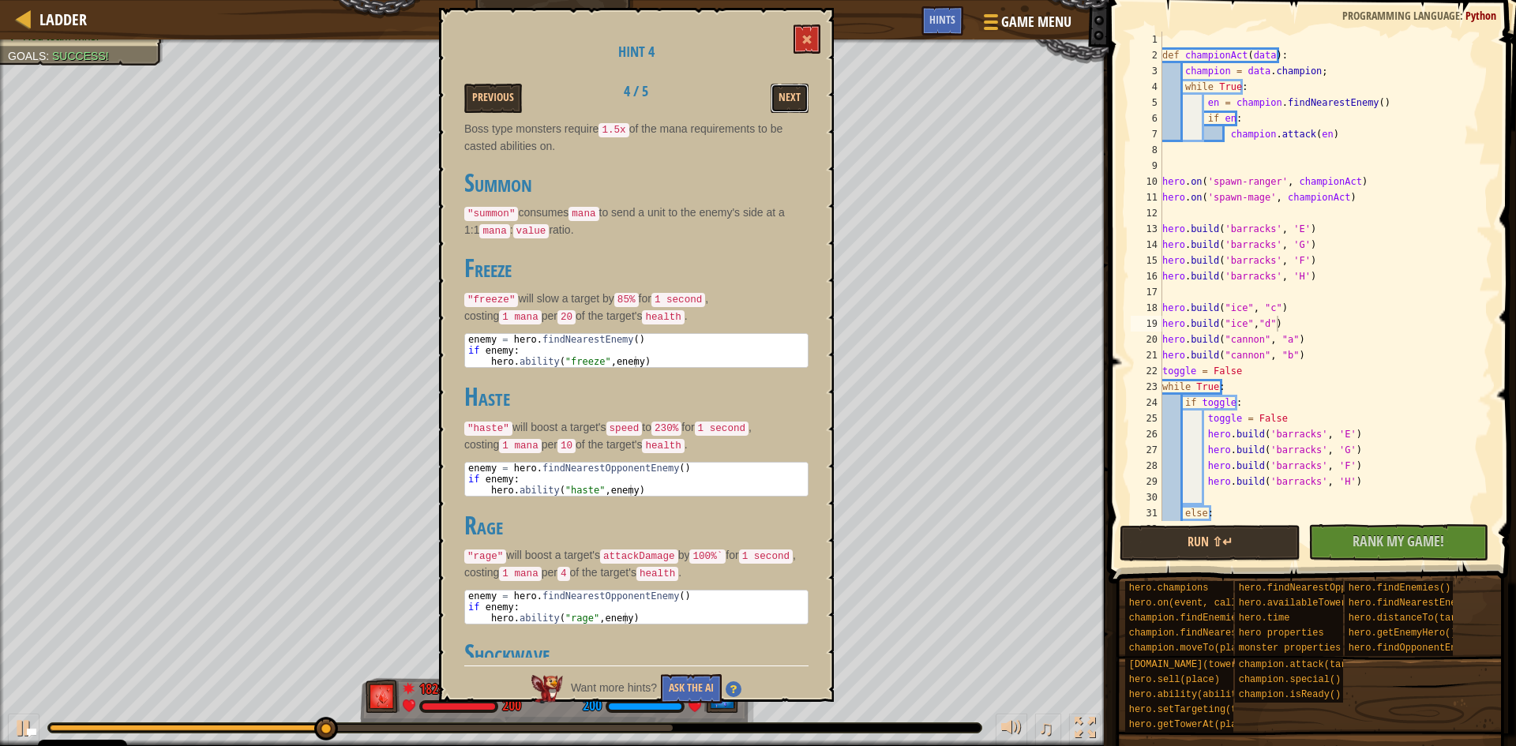
click at [779, 105] on button "Next" at bounding box center [790, 98] width 38 height 29
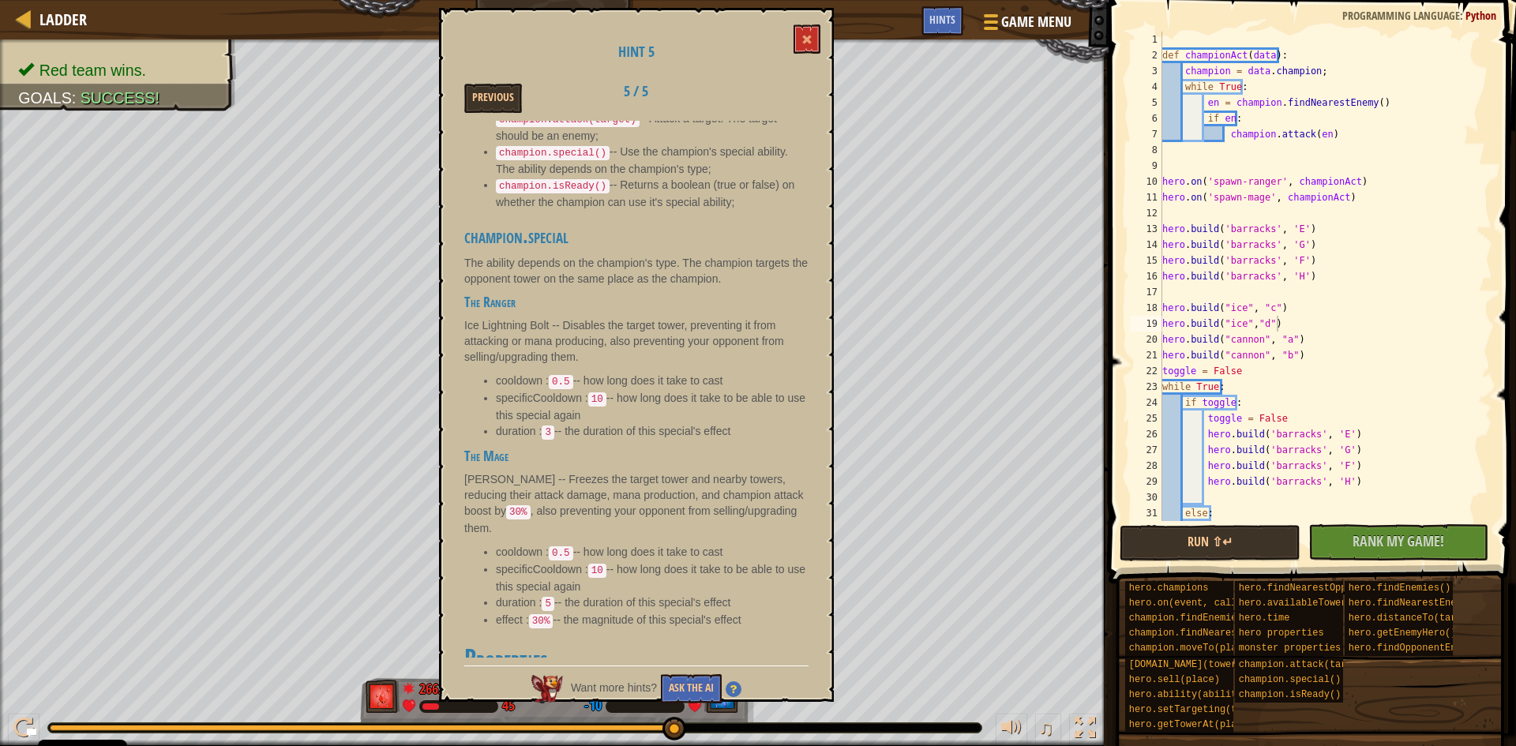
scroll to position [947, 0]
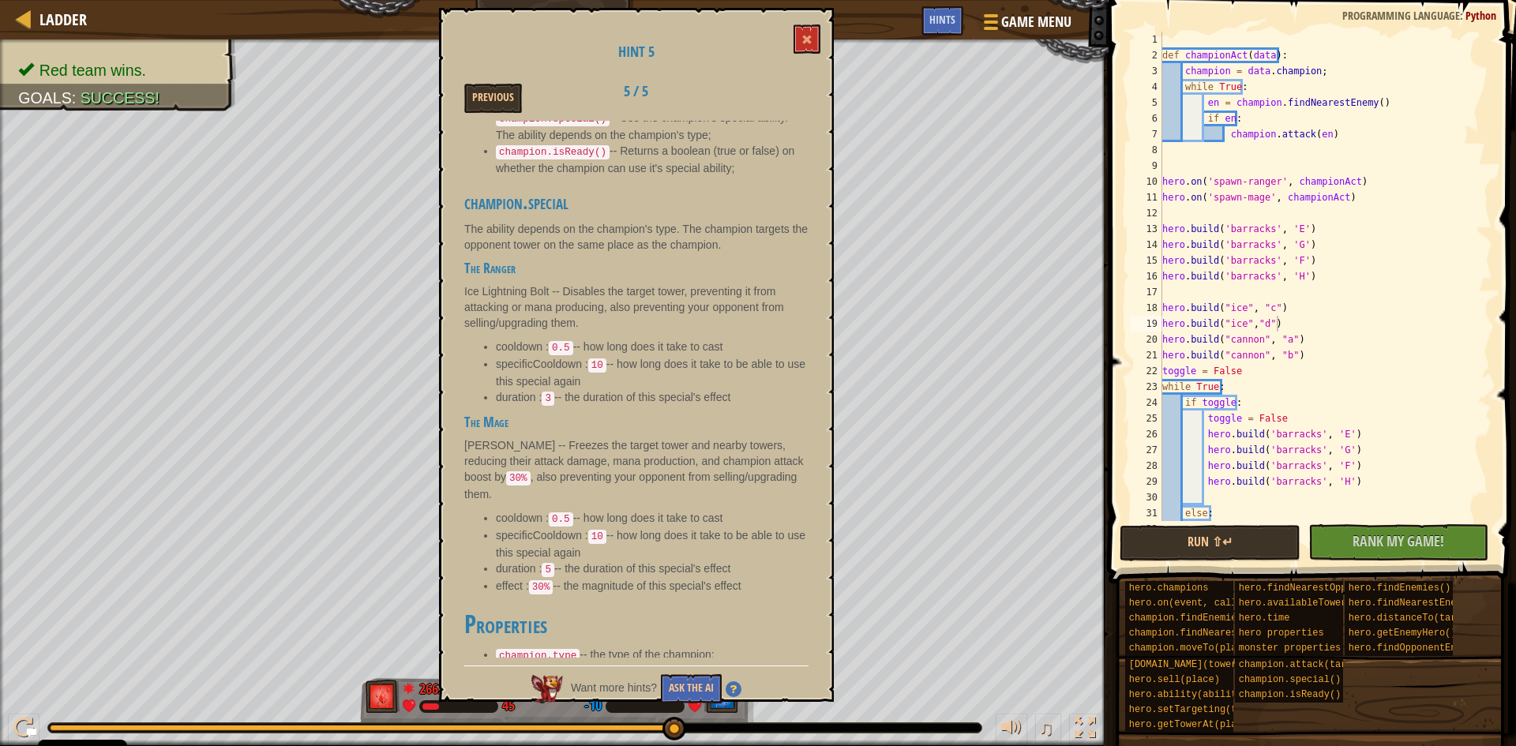
click at [1229, 53] on div "def championAct ( data ) : champion = data . champion ; while True : en = champ…" at bounding box center [1319, 292] width 321 height 521
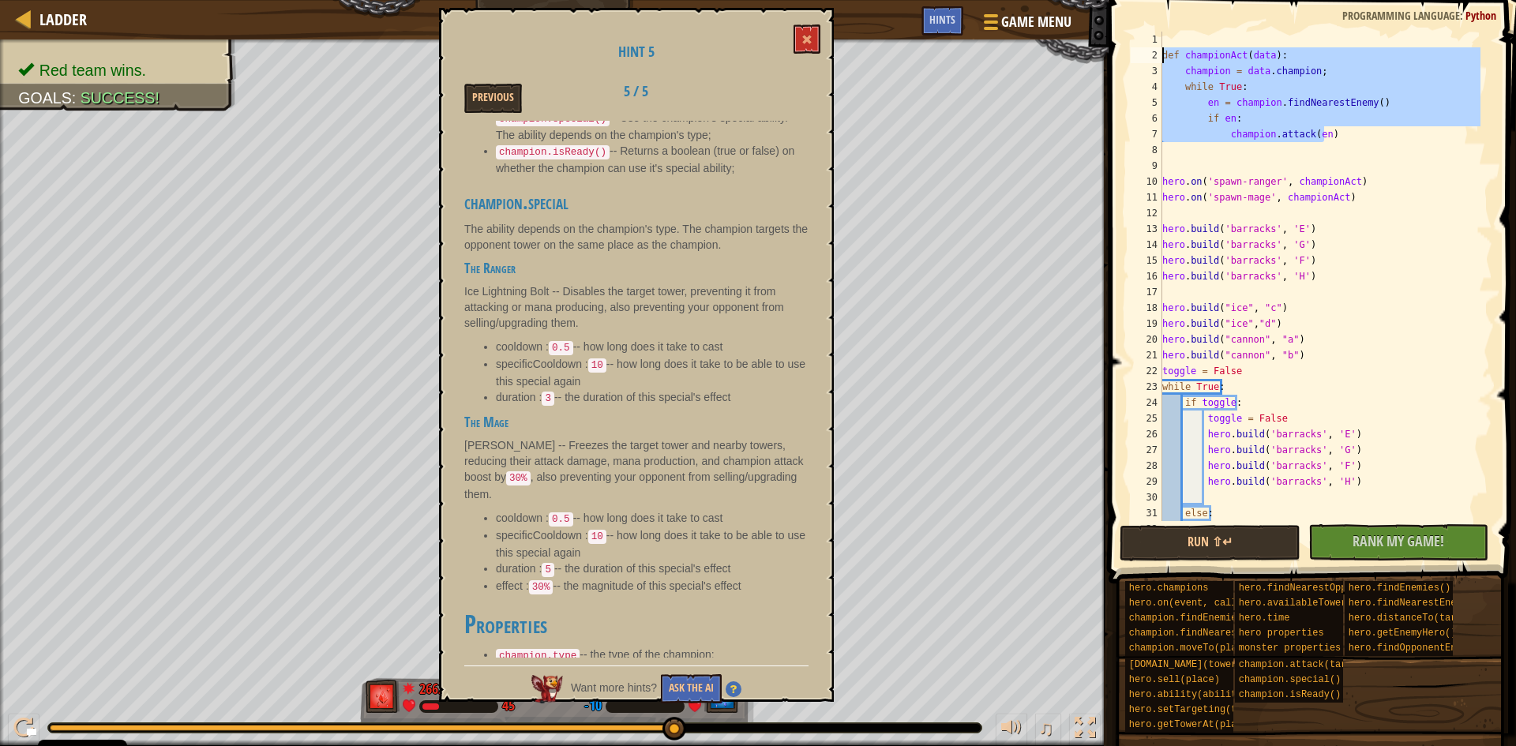
drag, startPoint x: 1333, startPoint y: 138, endPoint x: 1127, endPoint y: 51, distance: 223.9
click at [1127, 51] on div "def championAct(data): 1 2 3 4 5 6 7 8 9 10 11 12 13 14 15 16 17 18 19 20 21 22…" at bounding box center [1309, 276] width 365 height 489
click at [1339, 133] on div "def championAct ( data ) : champion = data . champion ; while True : en = champ…" at bounding box center [1319, 276] width 321 height 489
type textarea "champion.attack(en)"
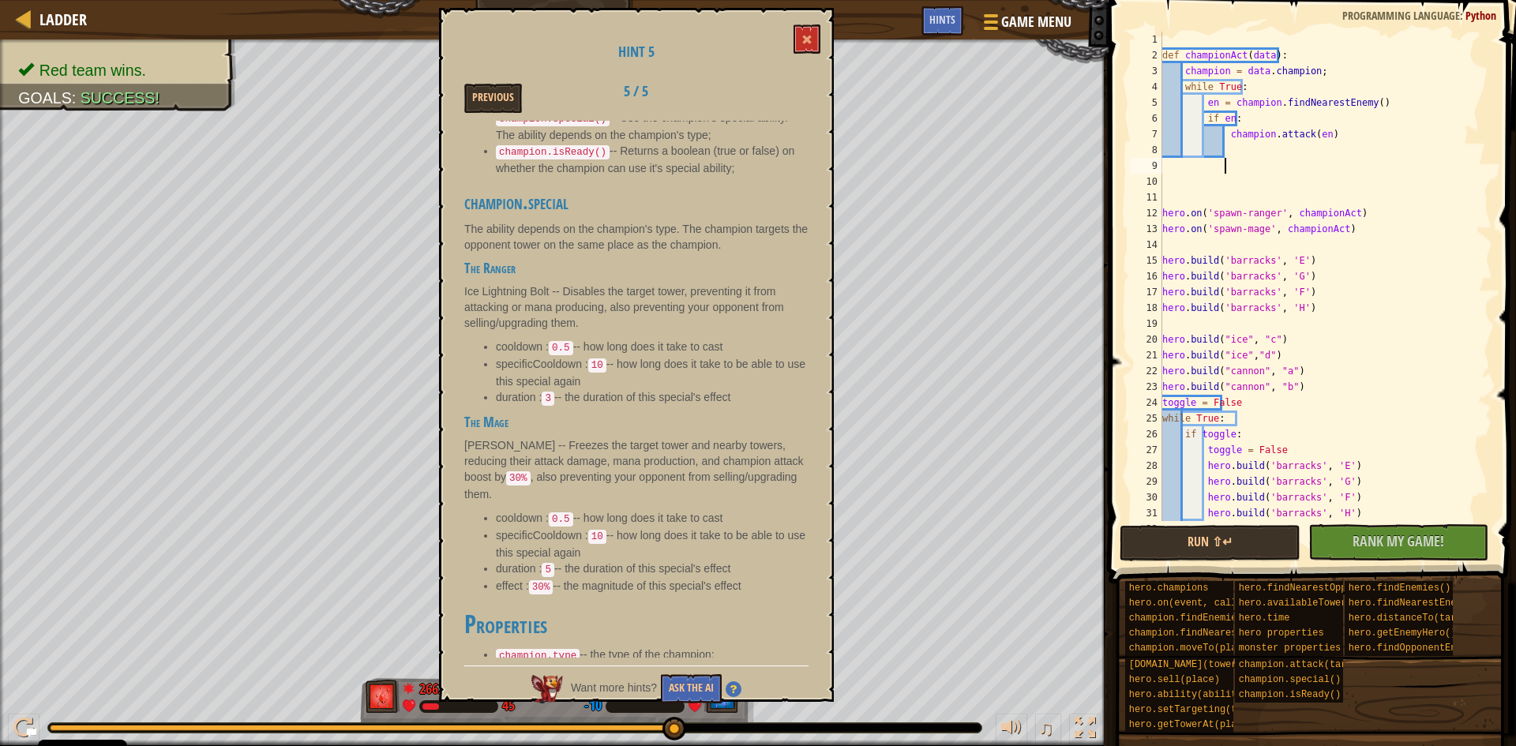
paste textarea "champion.attack(en)"
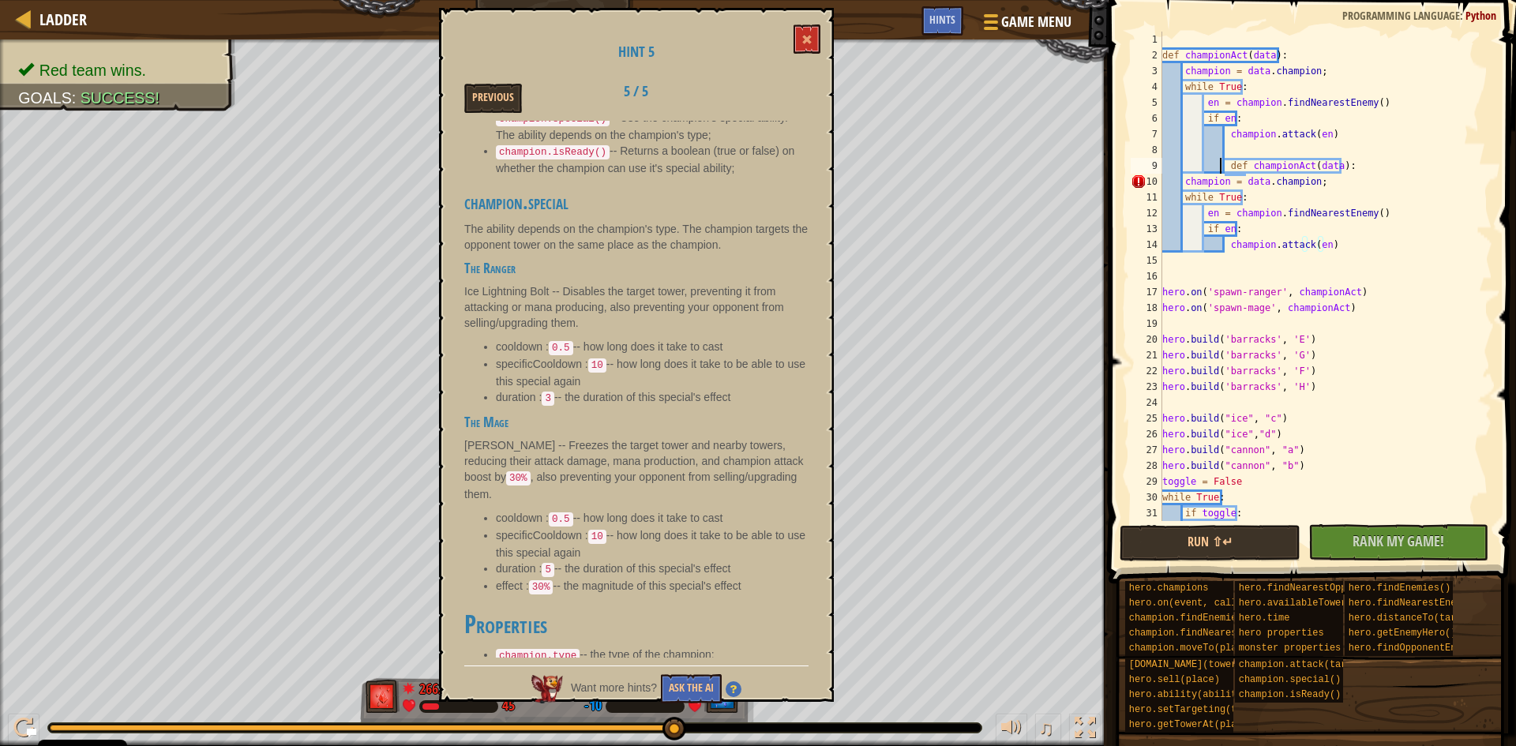
click at [1218, 159] on div "def championAct ( data ) : champion = data . champion ; while True : en = champ…" at bounding box center [1319, 292] width 321 height 521
click at [1227, 159] on div "def championAct ( data ) : champion = data . champion ; while True : en = champ…" at bounding box center [1319, 292] width 321 height 521
click at [1227, 159] on div "def championAct ( data ) : champion = data . champion ; while True : en = champ…" at bounding box center [1319, 276] width 321 height 489
drag, startPoint x: 1221, startPoint y: 50, endPoint x: 1255, endPoint y: 62, distance: 36.2
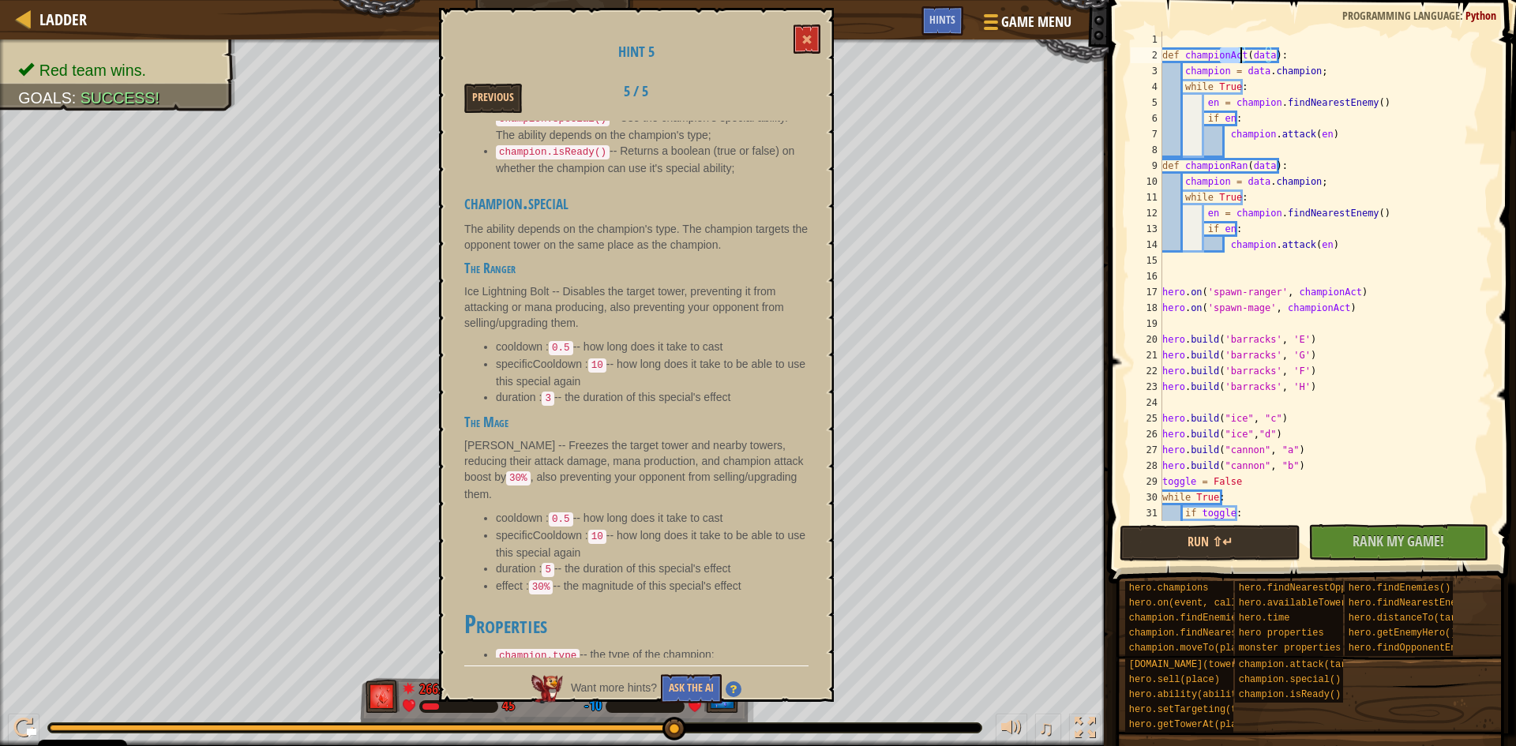
click at [1241, 54] on div "def championAct ( data ) : champion = data . champion ; while True : en = champ…" at bounding box center [1319, 292] width 321 height 521
drag, startPoint x: 1313, startPoint y: 298, endPoint x: 1321, endPoint y: 299, distance: 7.9
click at [1321, 299] on div "def championMag ( data ) : champion = data . champion ; while True : en = champ…" at bounding box center [1319, 292] width 321 height 521
click at [1326, 296] on div "def championMag ( data ) : champion = data . champion ; while True : en = champ…" at bounding box center [1319, 292] width 321 height 521
drag, startPoint x: 1324, startPoint y: 287, endPoint x: 1342, endPoint y: 288, distance: 18.2
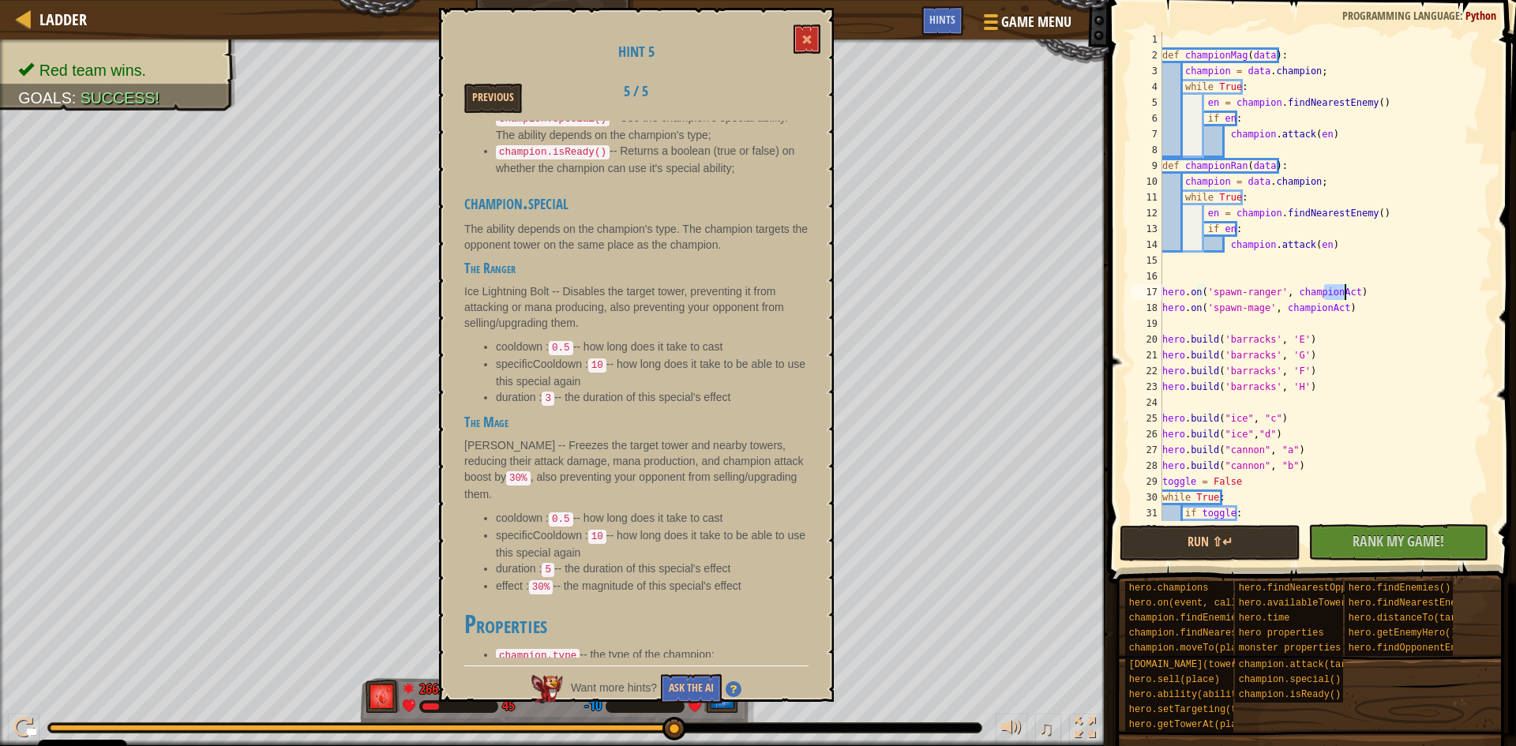
click at [1342, 288] on div "def championMag ( data ) : champion = data . champion ; while True : en = champ…" at bounding box center [1319, 292] width 321 height 521
click at [1316, 306] on div "def championMag ( data ) : champion = data . champion ; while True : en = champ…" at bounding box center [1319, 292] width 321 height 521
click at [1344, 239] on div "def championMag ( data ) : champion = data . champion ; while True : en = champ…" at bounding box center [1319, 292] width 321 height 521
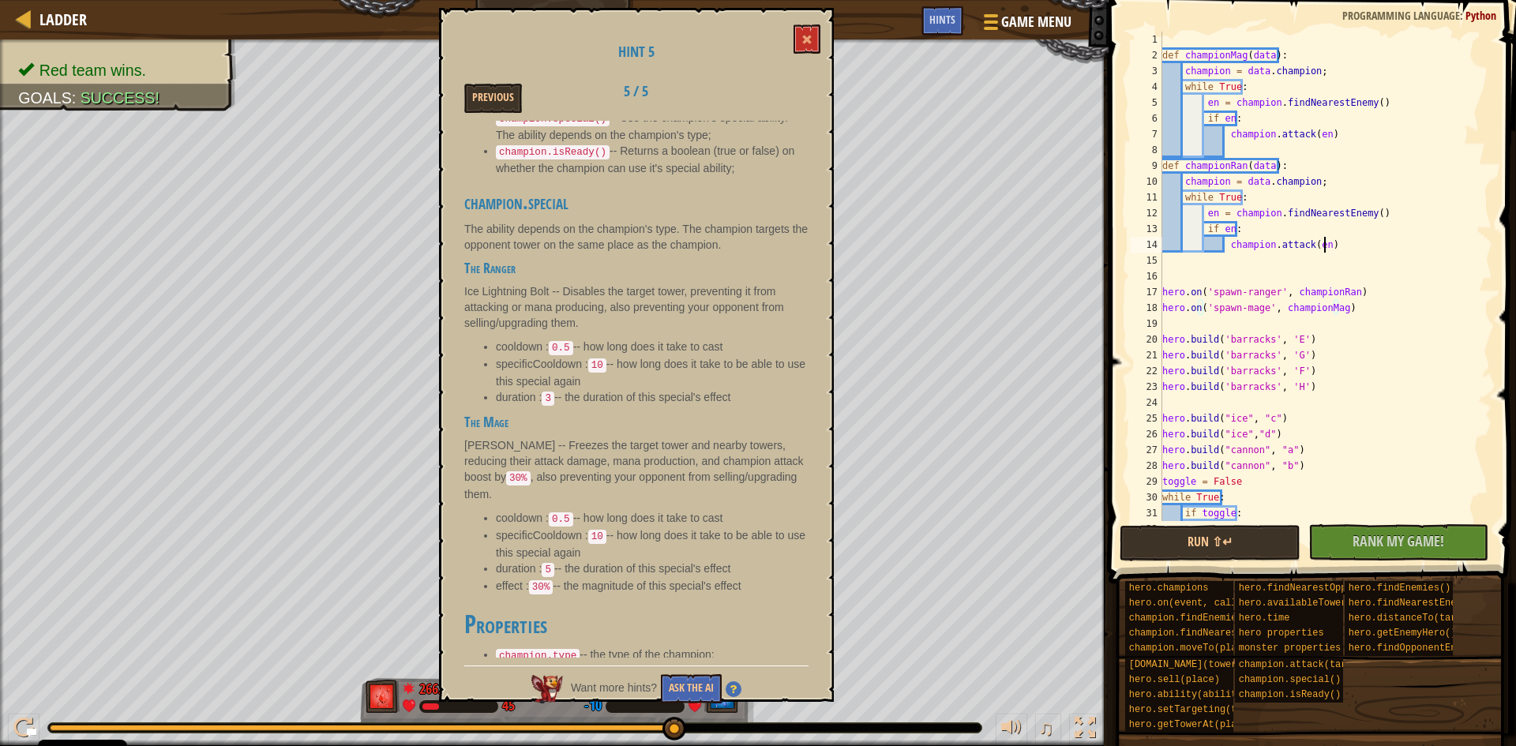
type textarea "champion.attack(en)"
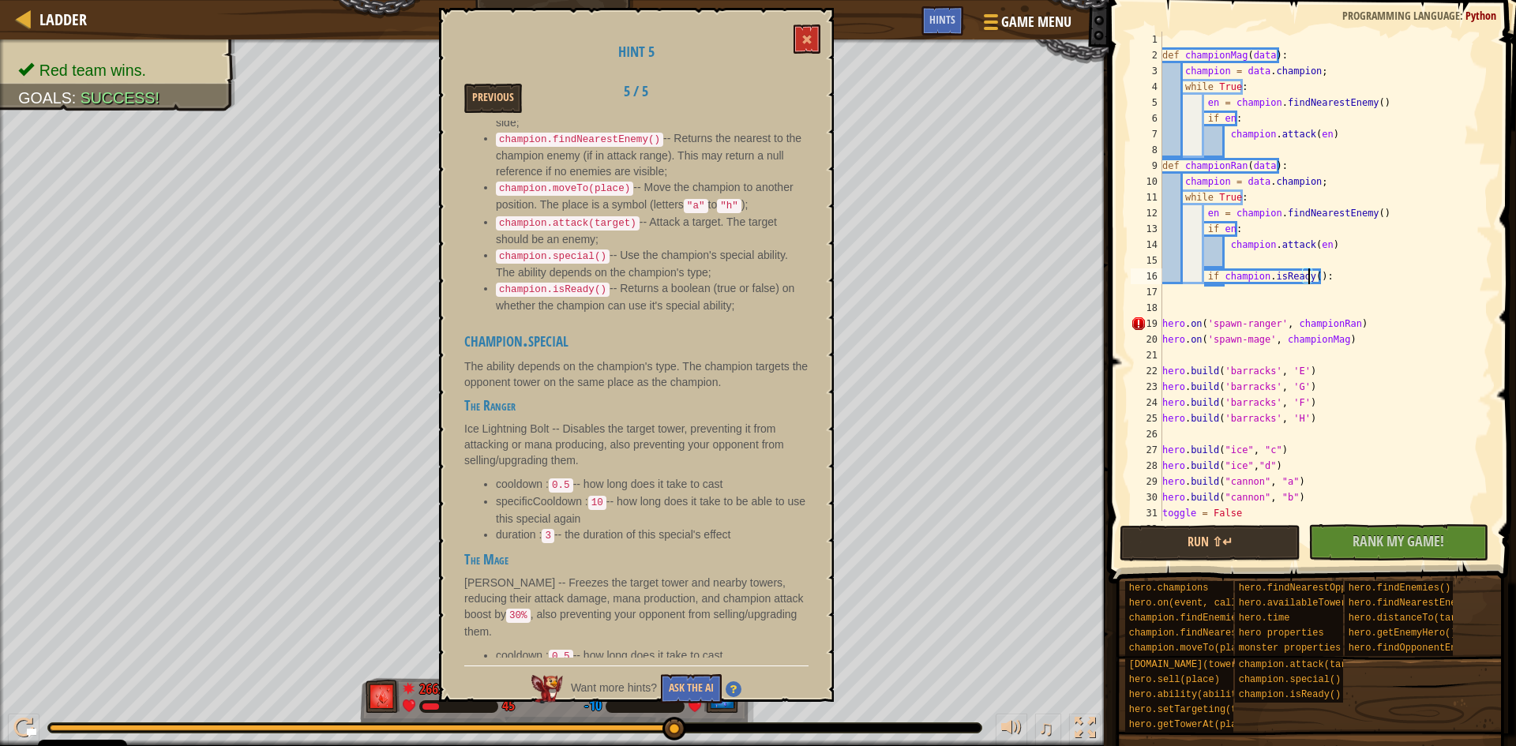
scroll to position [838, 0]
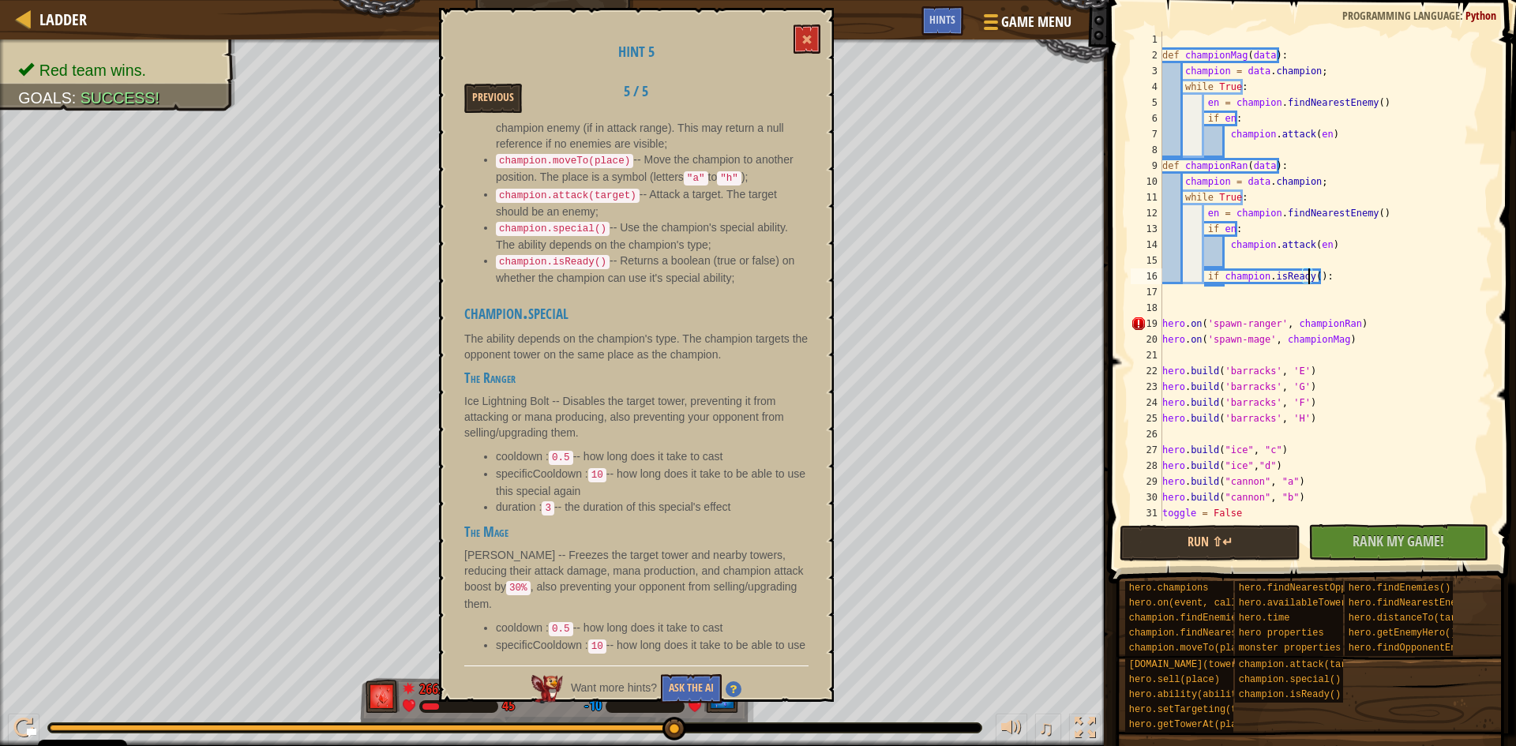
type textarea "if champion.isReady():"
drag, startPoint x: 459, startPoint y: 375, endPoint x: 521, endPoint y: 373, distance: 61.6
click at [521, 373] on div "Hint 5 Previous 5 / 5 Champions Champions are some of your most valuable allies…" at bounding box center [636, 355] width 395 height 694
click at [536, 393] on p "Ice Lightning Bolt -- Disables the target tower, preventing it from attacking o…" at bounding box center [636, 416] width 344 height 47
click at [540, 393] on p "Ice Lightning Bolt -- Disables the target tower, preventing it from attacking o…" at bounding box center [636, 416] width 344 height 47
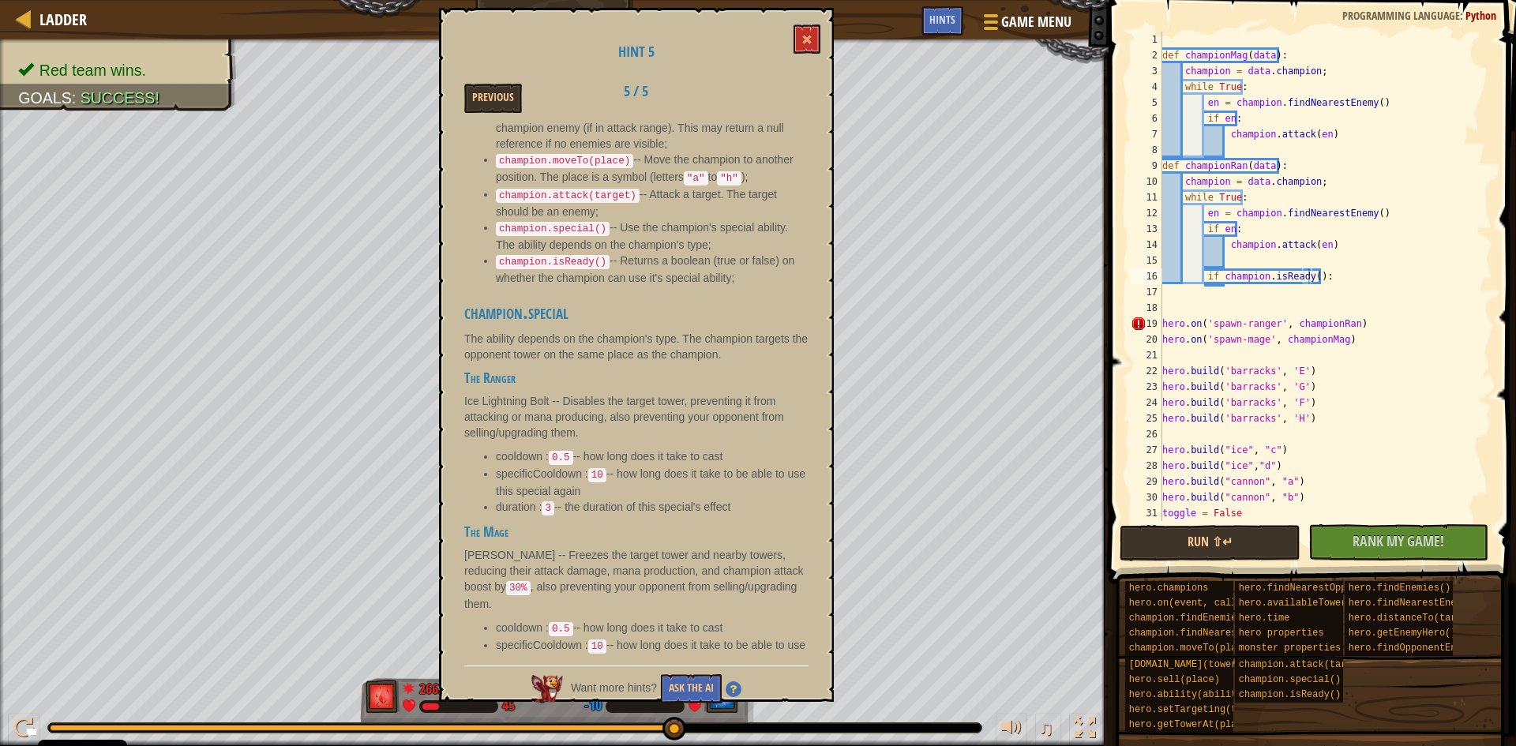
drag, startPoint x: 546, startPoint y: 368, endPoint x: 474, endPoint y: 369, distance: 71.1
click at [474, 393] on p "Ice Lightning Bolt -- Disables the target tower, preventing it from attacking o…" at bounding box center [636, 416] width 344 height 47
click at [1305, 267] on div "def championMag ( data ) : champion = data . champion ; while True : en = champ…" at bounding box center [1319, 292] width 321 height 521
click at [1304, 274] on div "def championMag ( data ) : champion = data . champion ; while True : en = champ…" at bounding box center [1319, 292] width 321 height 521
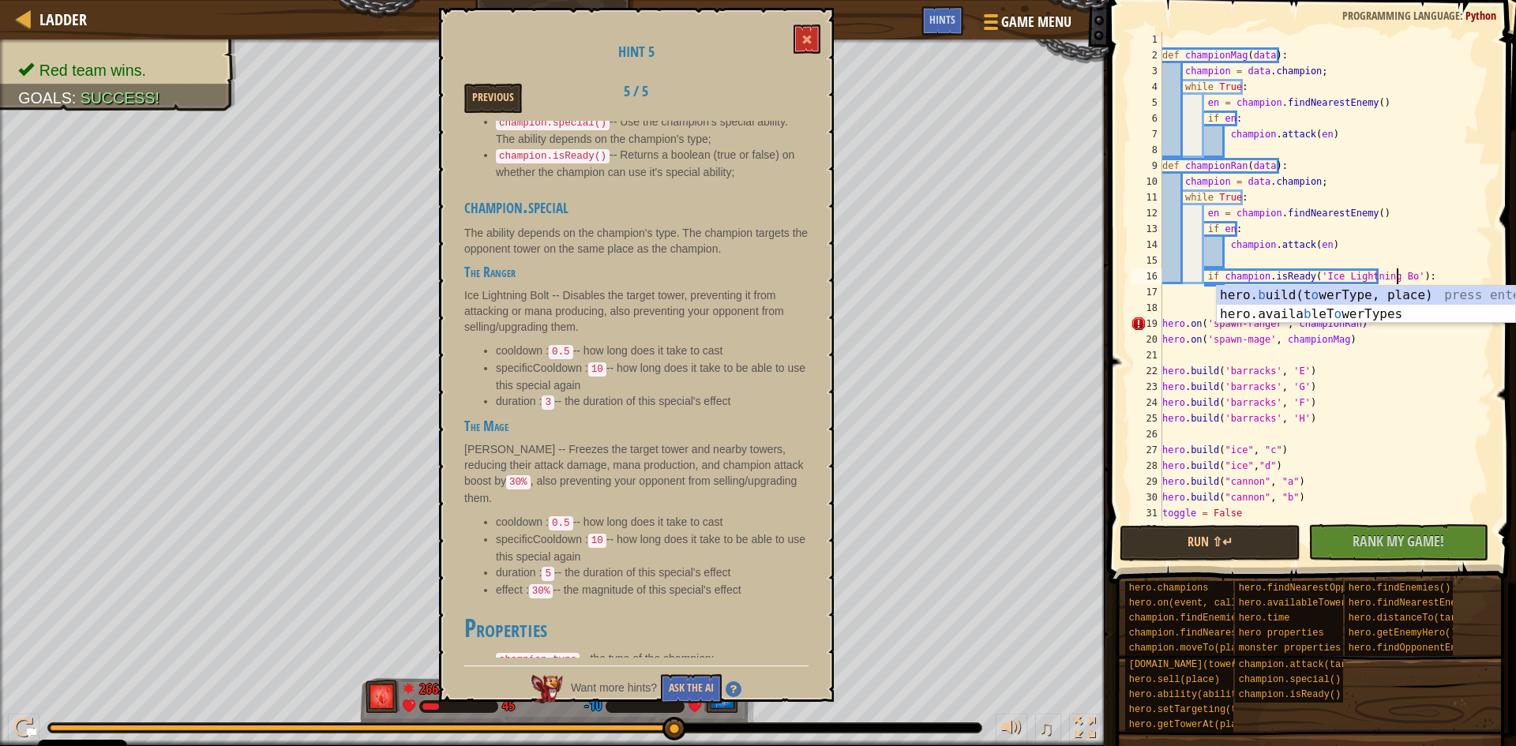
scroll to position [7, 21]
type textarea "if champion.isReady('Ice Lightning Bolt'):"
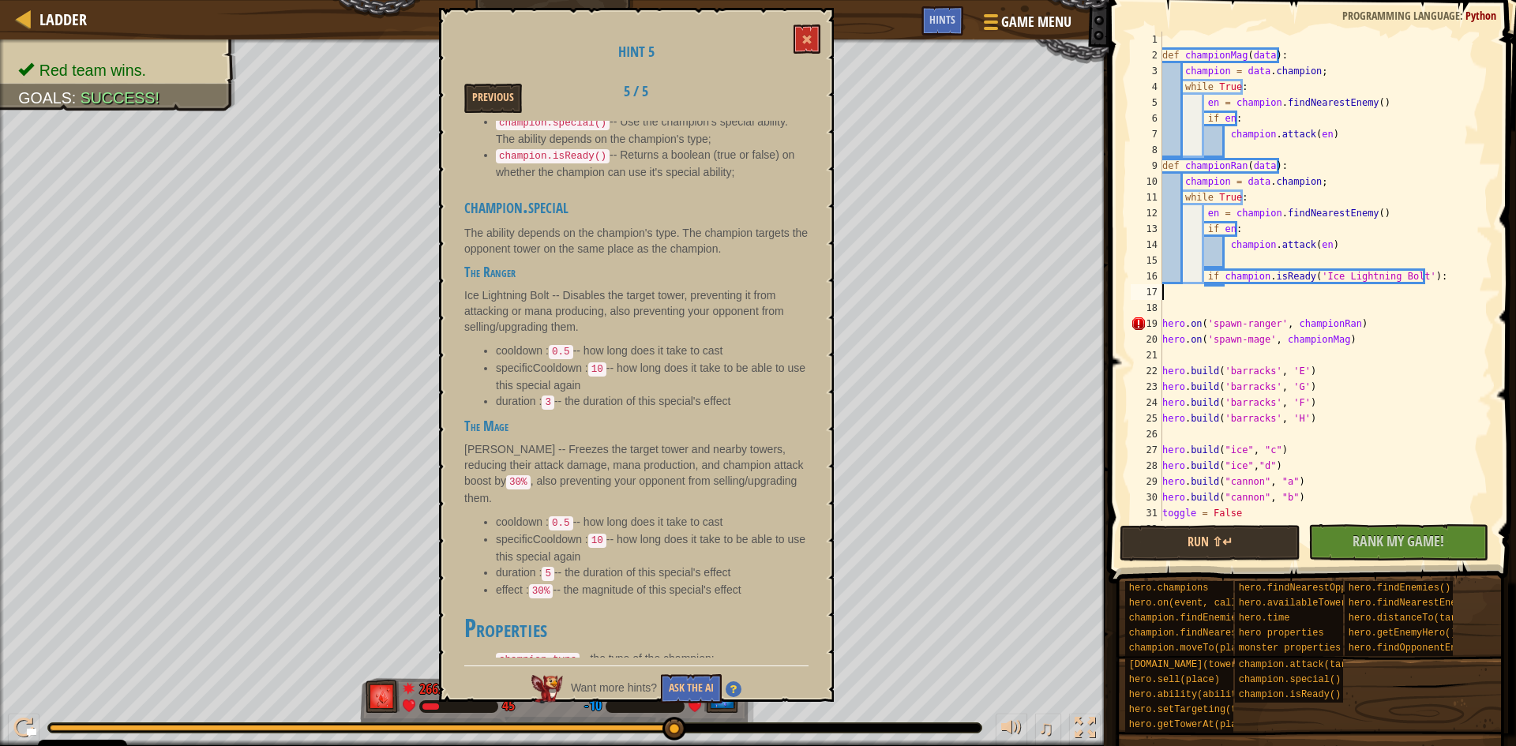
click at [1360, 290] on div "def championMag ( data ) : champion = data . champion ; while True : en = champ…" at bounding box center [1319, 292] width 321 height 521
type textarea "champio"
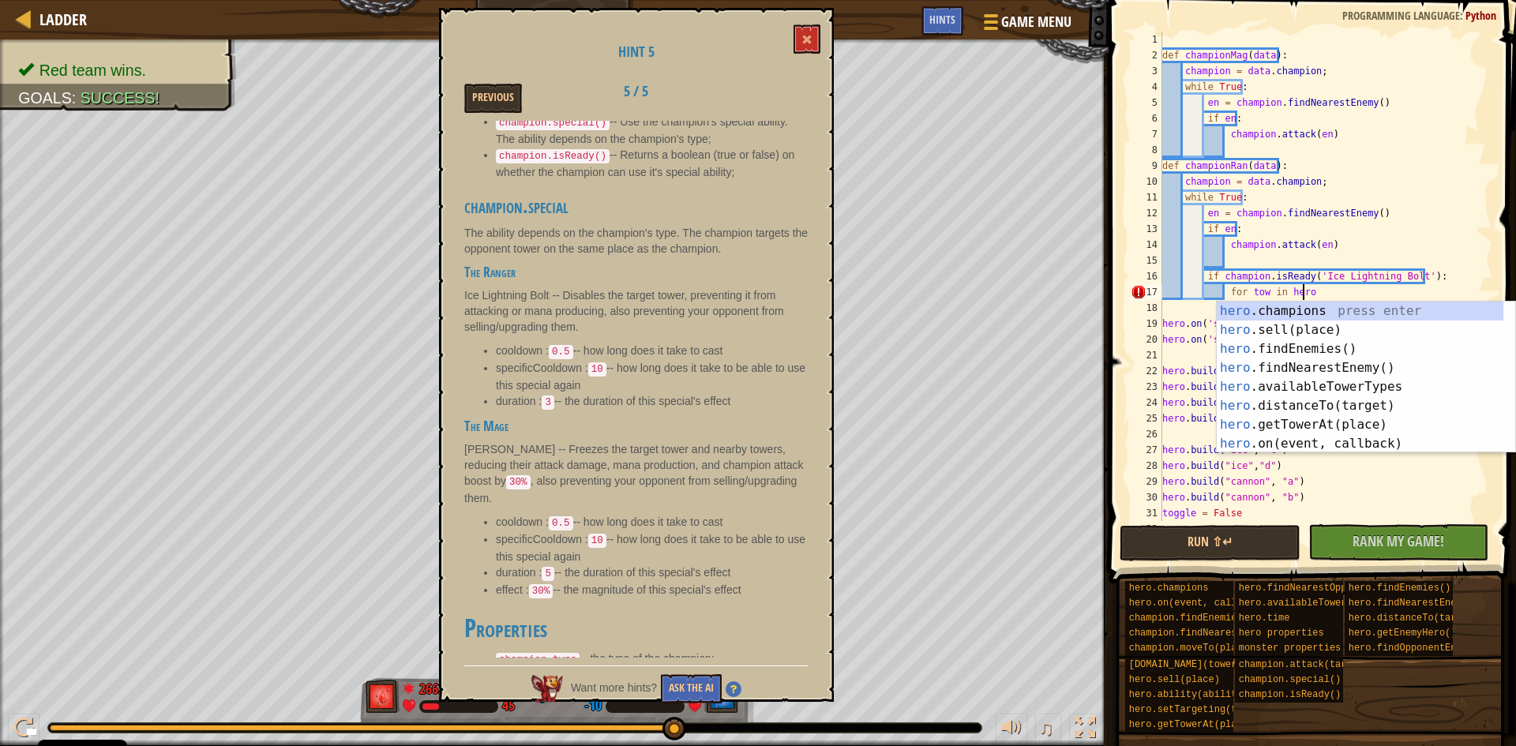
scroll to position [7, 11]
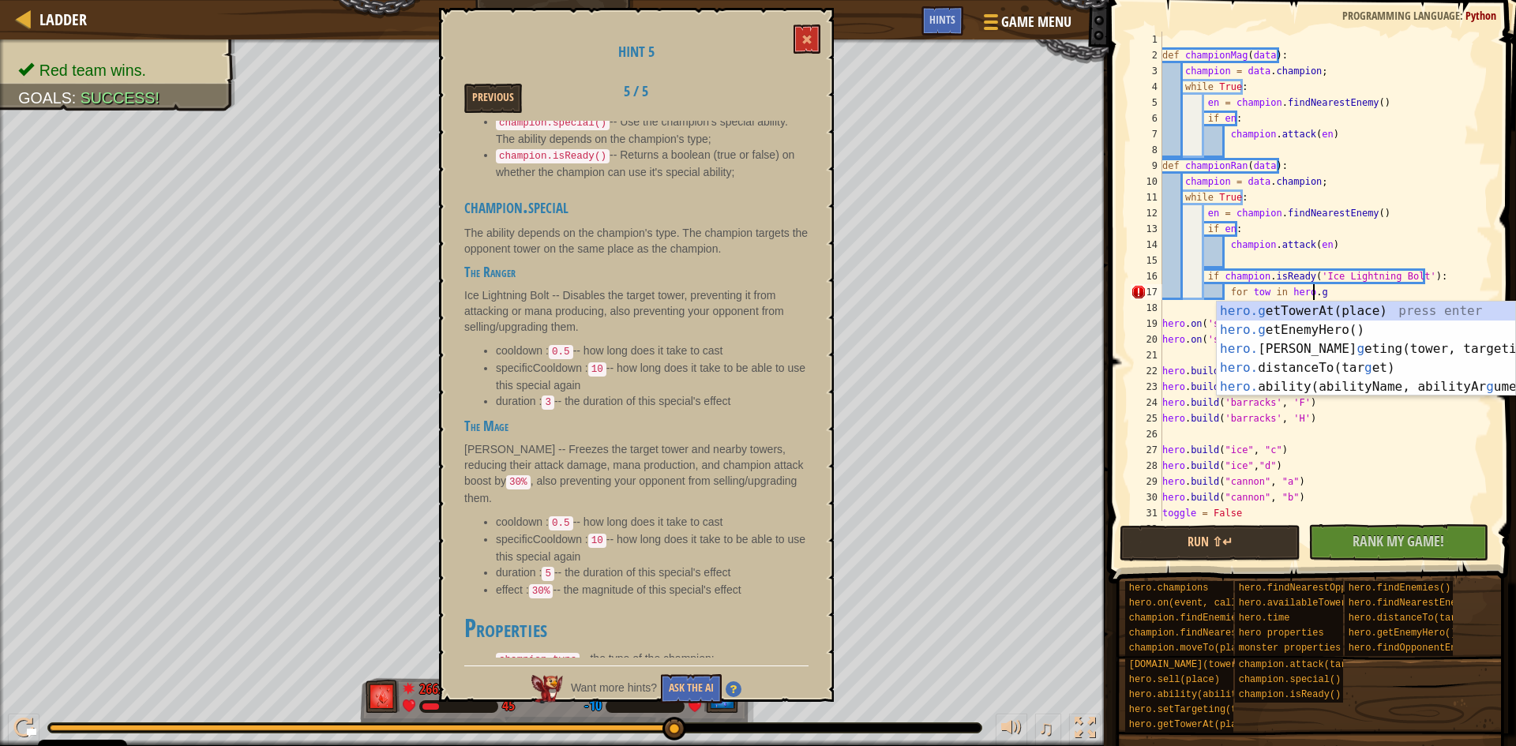
type textarea "for tow in [DOMAIN_NAME]"
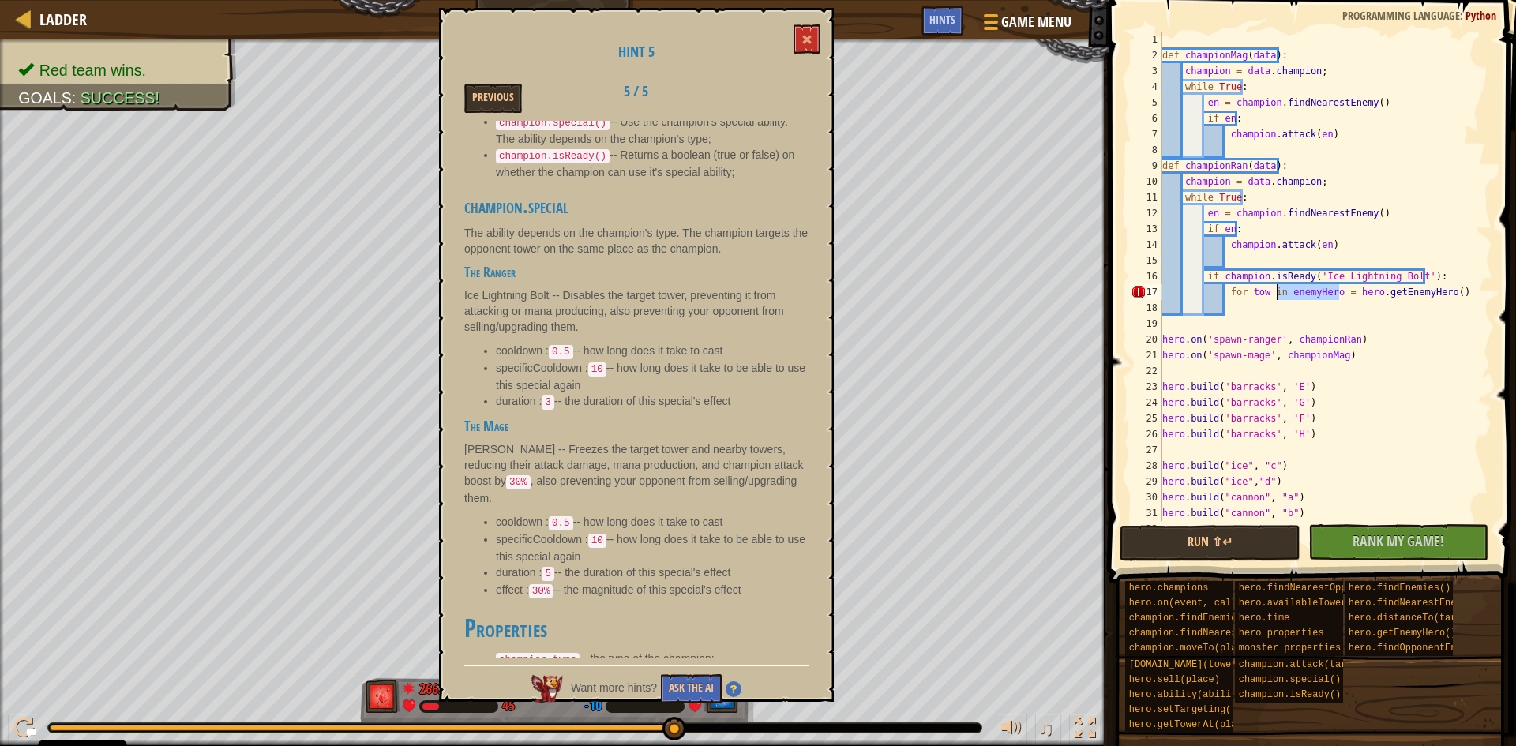
drag, startPoint x: 1340, startPoint y: 287, endPoint x: 1277, endPoint y: 286, distance: 62.4
click at [1277, 286] on div "def championMag ( data ) : champion = data . champion ; while True : en = champ…" at bounding box center [1319, 292] width 321 height 521
click at [1407, 288] on div "def championMag ( data ) : champion = data . champion ; while True : en = champ…" at bounding box center [1319, 292] width 321 height 521
type textarea "for tow in hero.getEnemyHero()."
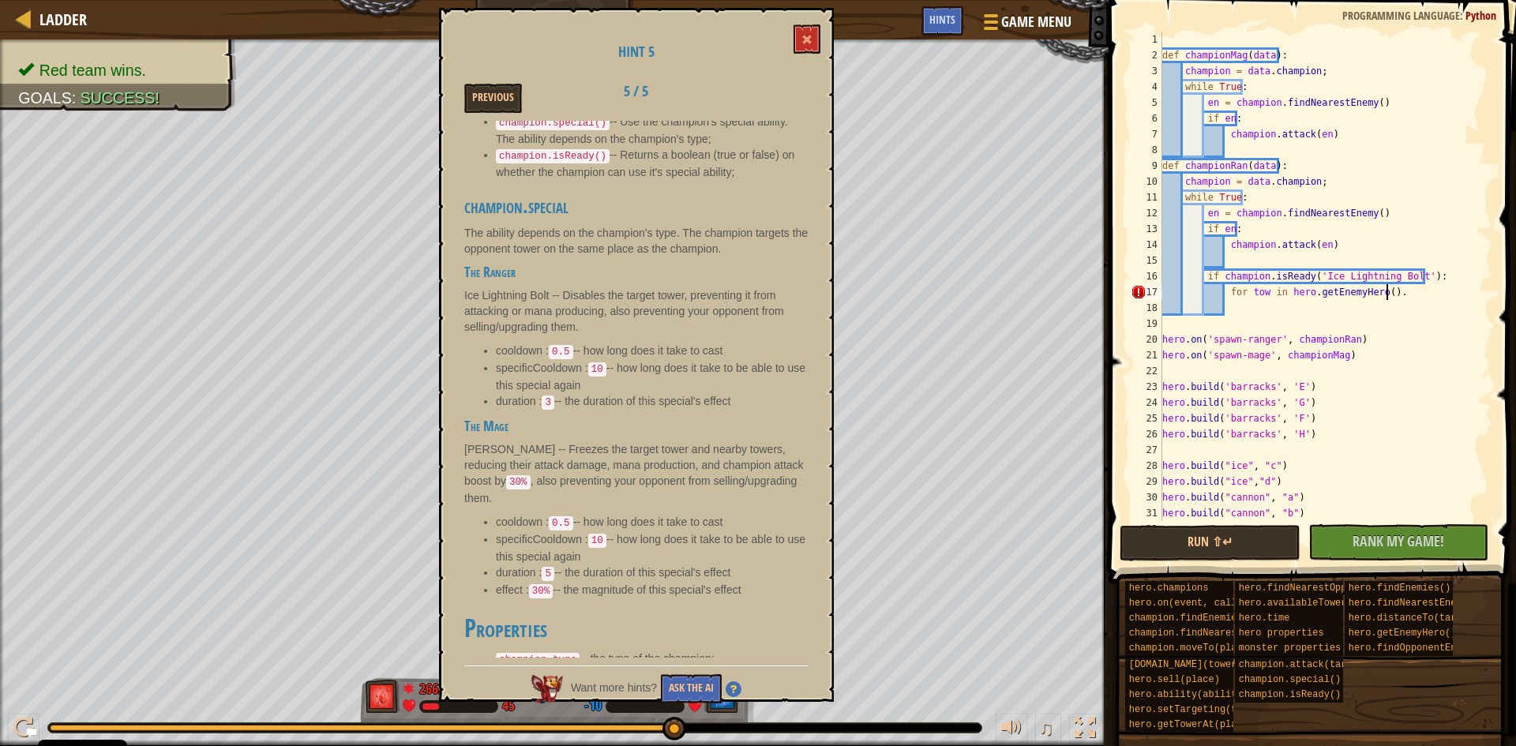
click at [1384, 290] on div "def championMag ( data ) : champion = data . champion ; while True : en = champ…" at bounding box center [1319, 292] width 321 height 521
click at [1382, 295] on div "def championMag ( data ) : champion = data . champion ; while True : en = champ…" at bounding box center [1319, 292] width 321 height 521
click at [1376, 303] on div "def championMag ( data ) : champion = data . champion ; while True : en = champ…" at bounding box center [1319, 292] width 321 height 521
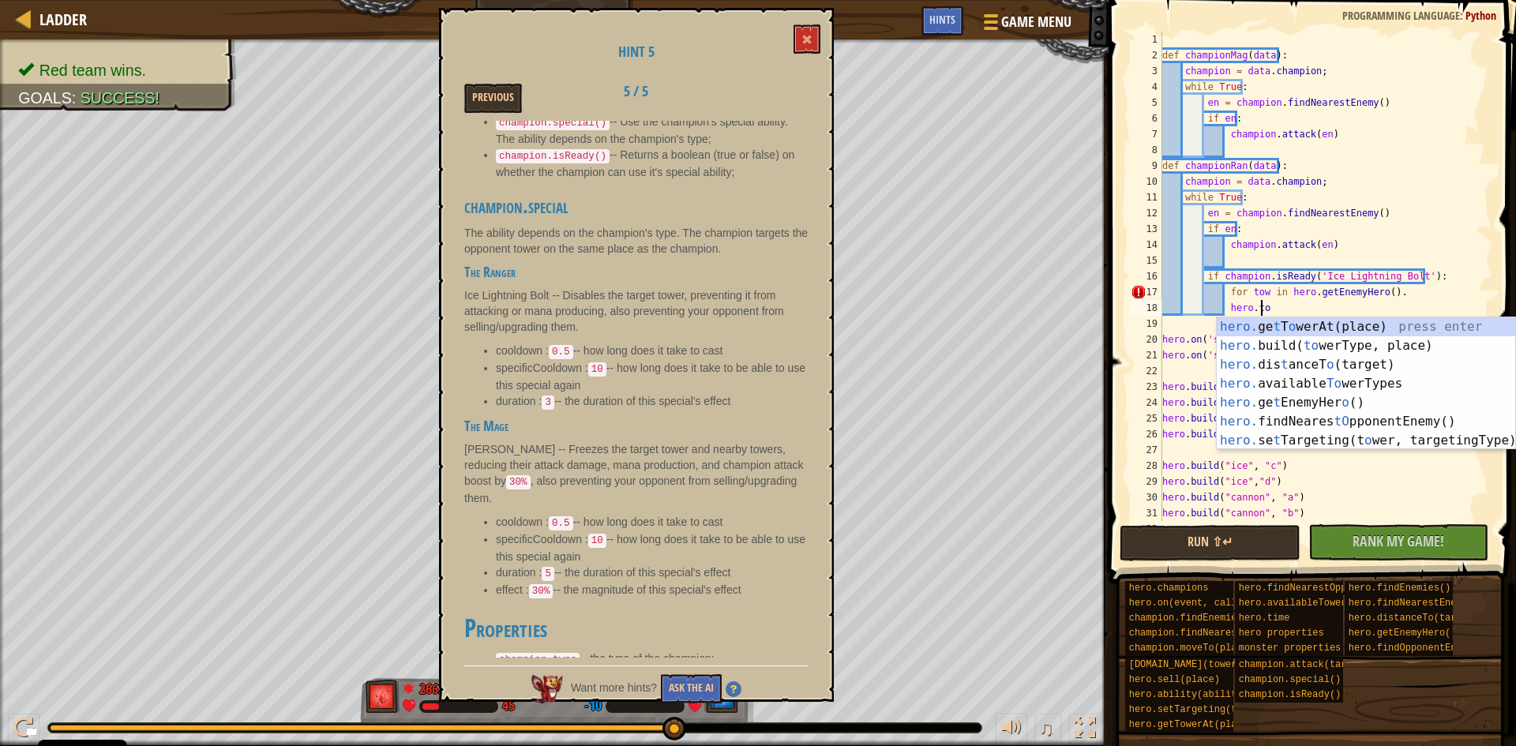
scroll to position [7, 8]
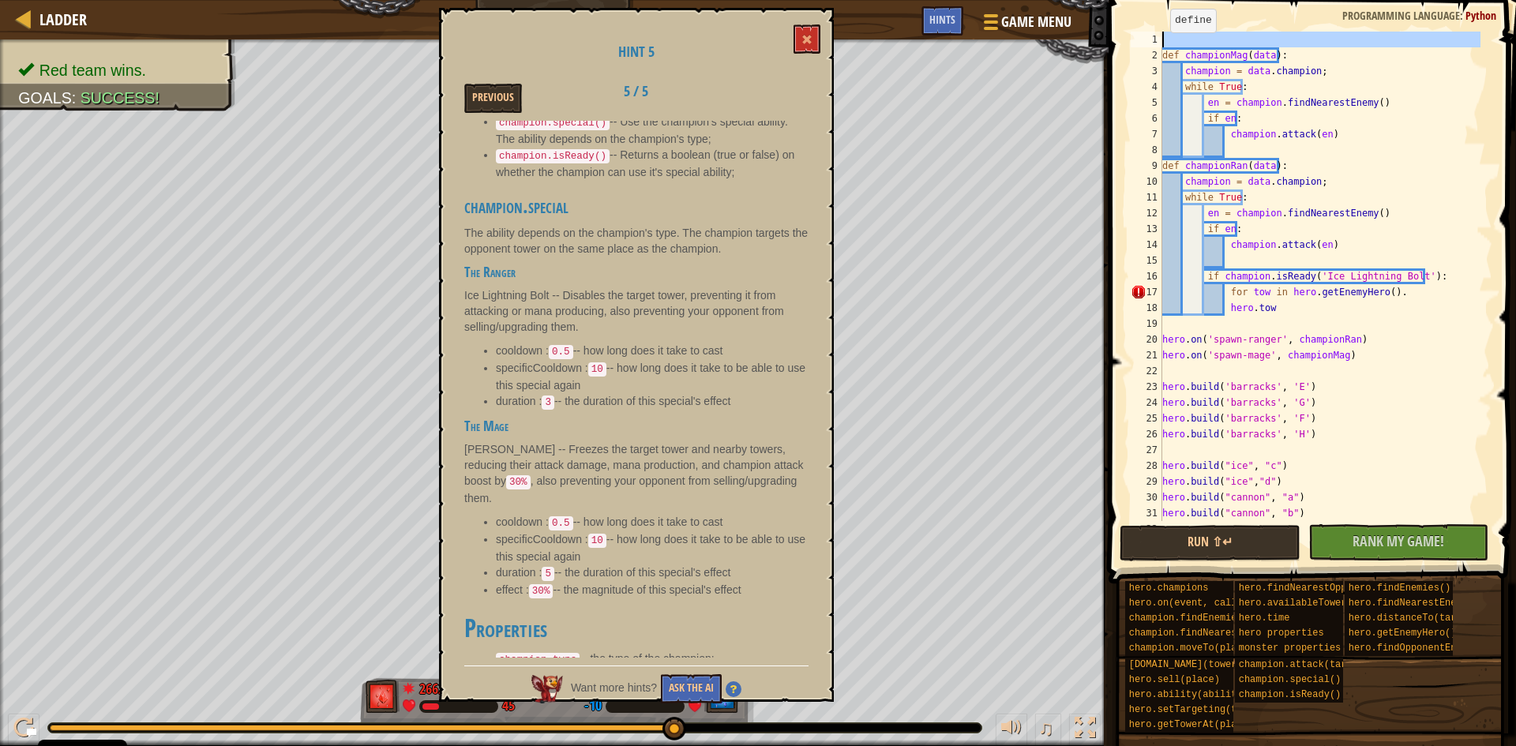
click at [1160, 36] on div "1" at bounding box center [1147, 40] width 32 height 16
type textarea "def championMag(data):"
click at [801, 32] on button at bounding box center [806, 38] width 27 height 29
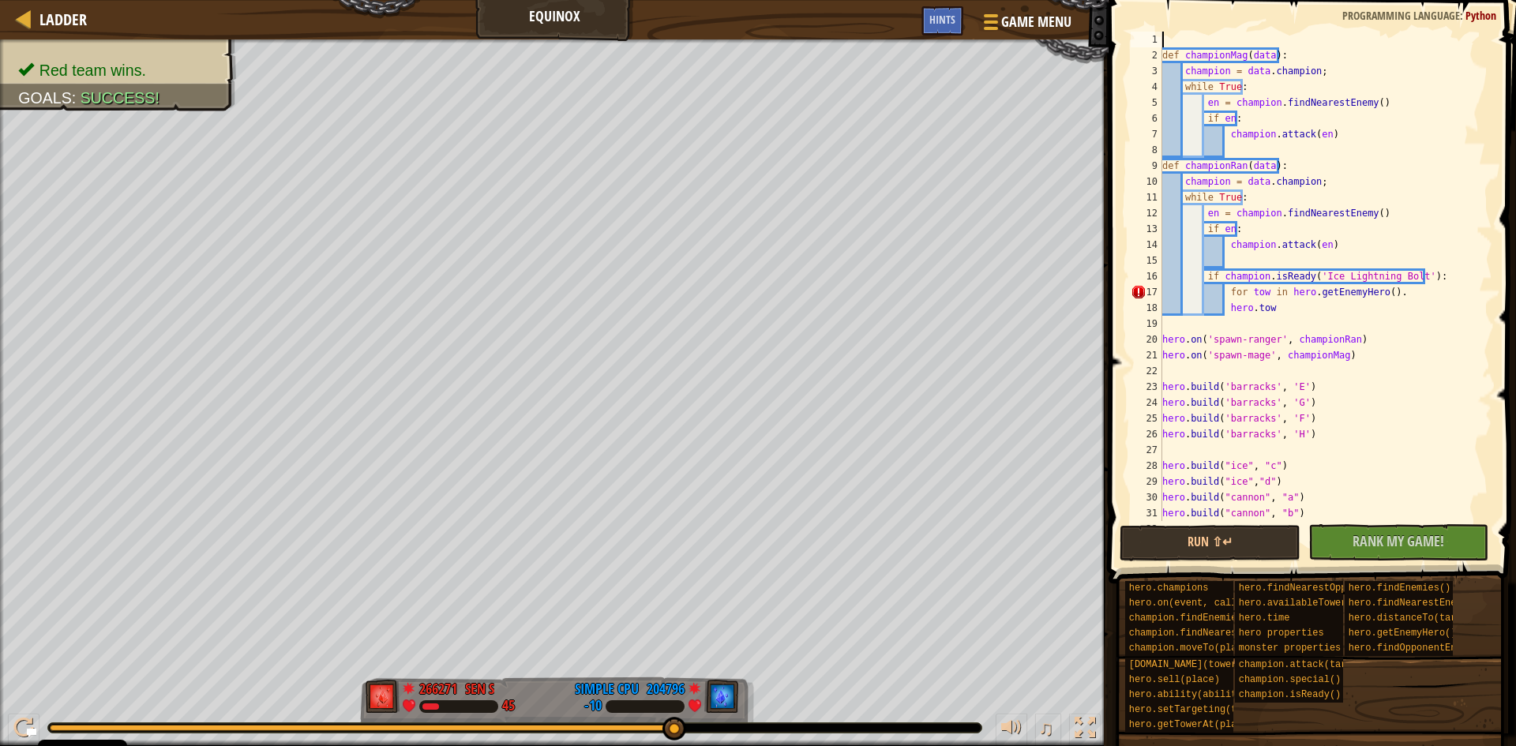
click at [1283, 34] on div "def championMag ( data ) : champion = data . champion ; while True : en = champ…" at bounding box center [1319, 292] width 321 height 521
click at [1161, 34] on div "1" at bounding box center [1147, 40] width 32 height 16
click at [1179, 36] on div "POS = [ 'A' , 'B' , 'C' , 'D' , 'E' , 'F' , 'G' , 'H' ] def championMag ( data …" at bounding box center [1319, 292] width 321 height 521
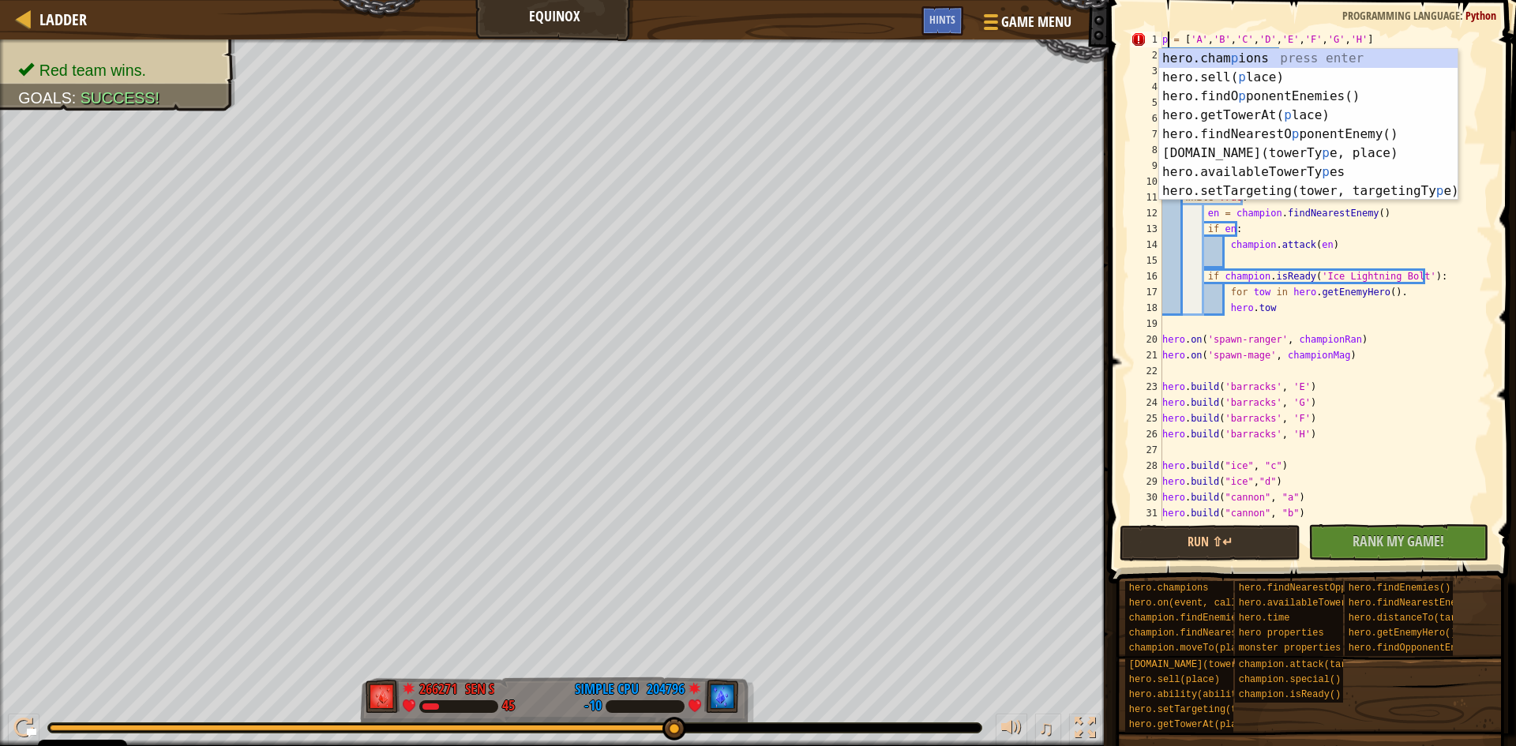
scroll to position [7, 2]
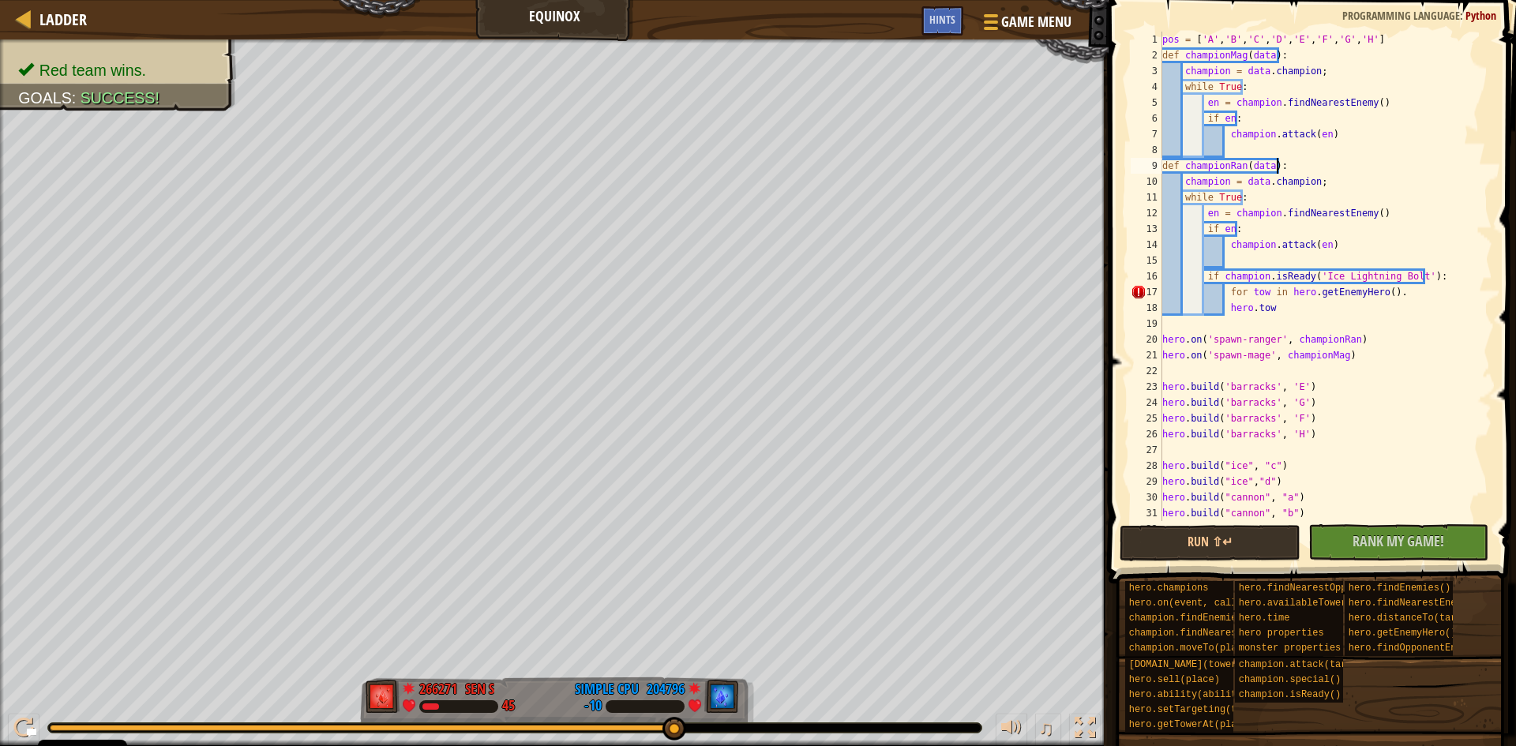
click at [1344, 168] on div "pos = [ 'A' , 'B' , 'C' , 'D' , 'E' , 'F' , 'G' , 'H' ] def championMag ( data …" at bounding box center [1319, 292] width 321 height 521
click at [1292, 302] on div "pos = [ 'A' , 'B' , 'C' , 'D' , 'E' , 'F' , 'G' , 'H' ] def championMag ( data …" at bounding box center [1319, 292] width 321 height 521
drag, startPoint x: 1268, startPoint y: 304, endPoint x: 1227, endPoint y: 292, distance: 42.7
click at [1227, 292] on div "pos = [ 'A' , 'B' , 'C' , 'D' , 'E' , 'F' , 'G' , 'H' ] def championMag ( data …" at bounding box center [1319, 292] width 321 height 521
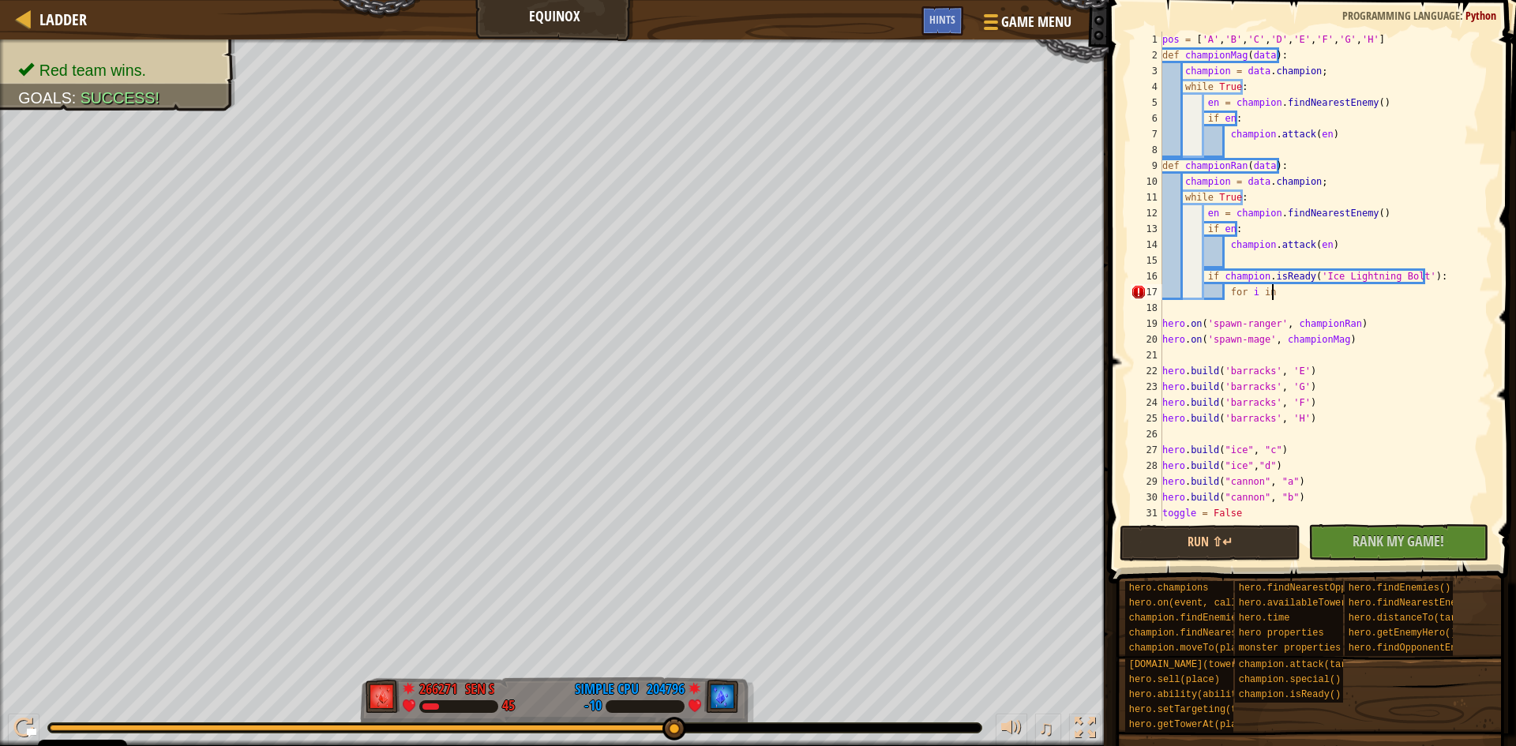
scroll to position [7, 9]
type textarea "for i in pos:"
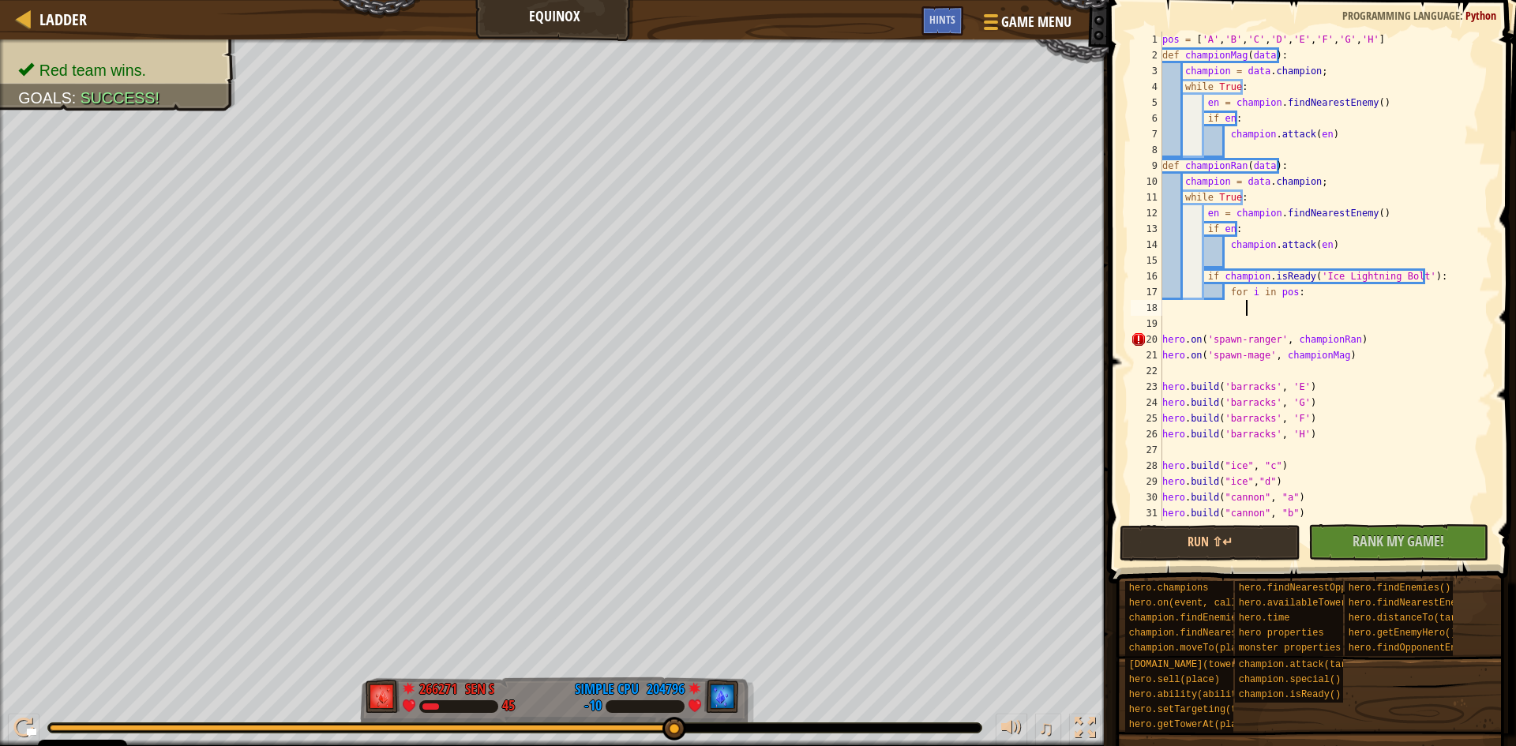
click at [1438, 268] on div "pos = [ 'A' , 'B' , 'C' , 'D' , 'E' , 'F' , 'G' , 'H' ] def championMag ( data …" at bounding box center [1319, 292] width 321 height 521
type textarea "if champion.isReady('Ice Lightning Bolt'):"
type textarea "max = 0"
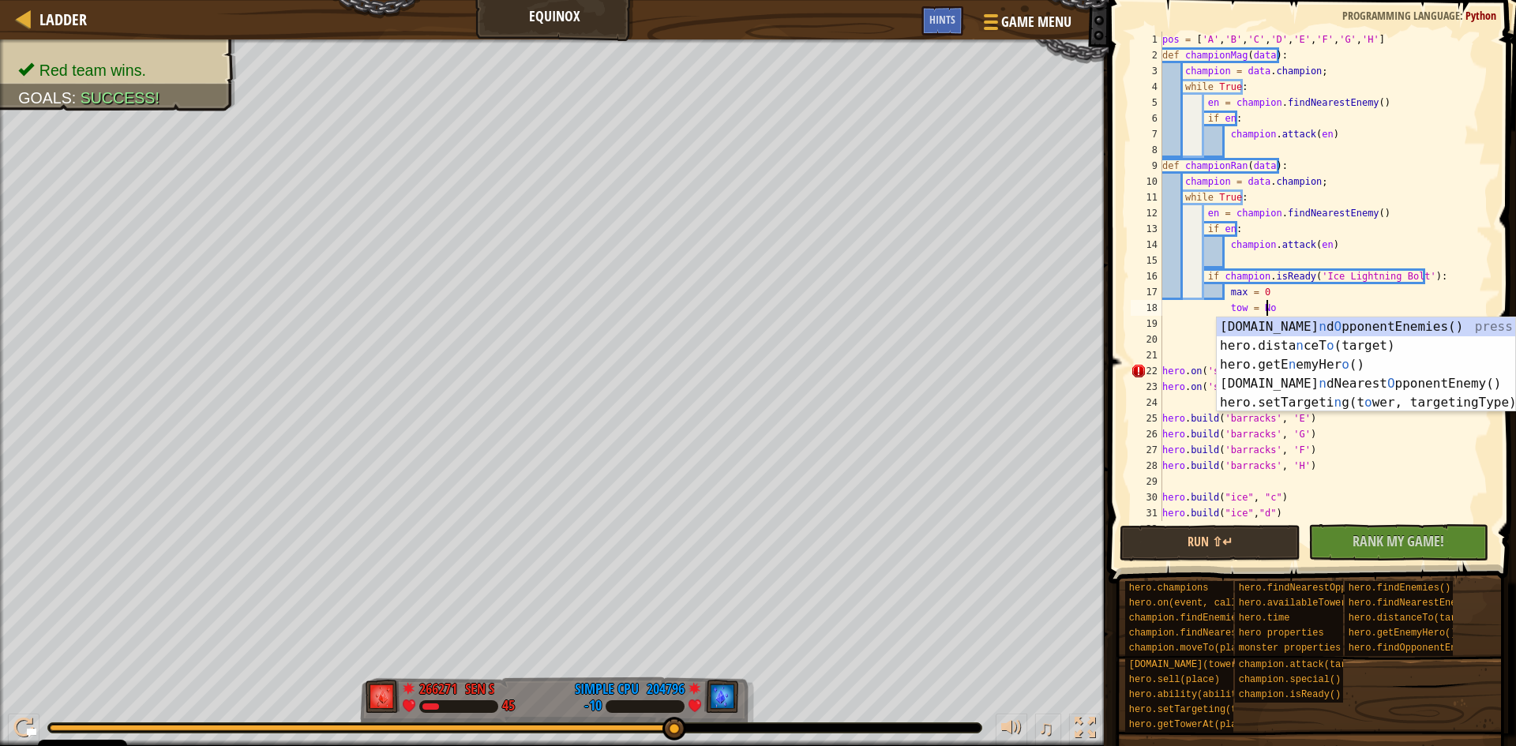
scroll to position [7, 9]
type textarea "tow = None"
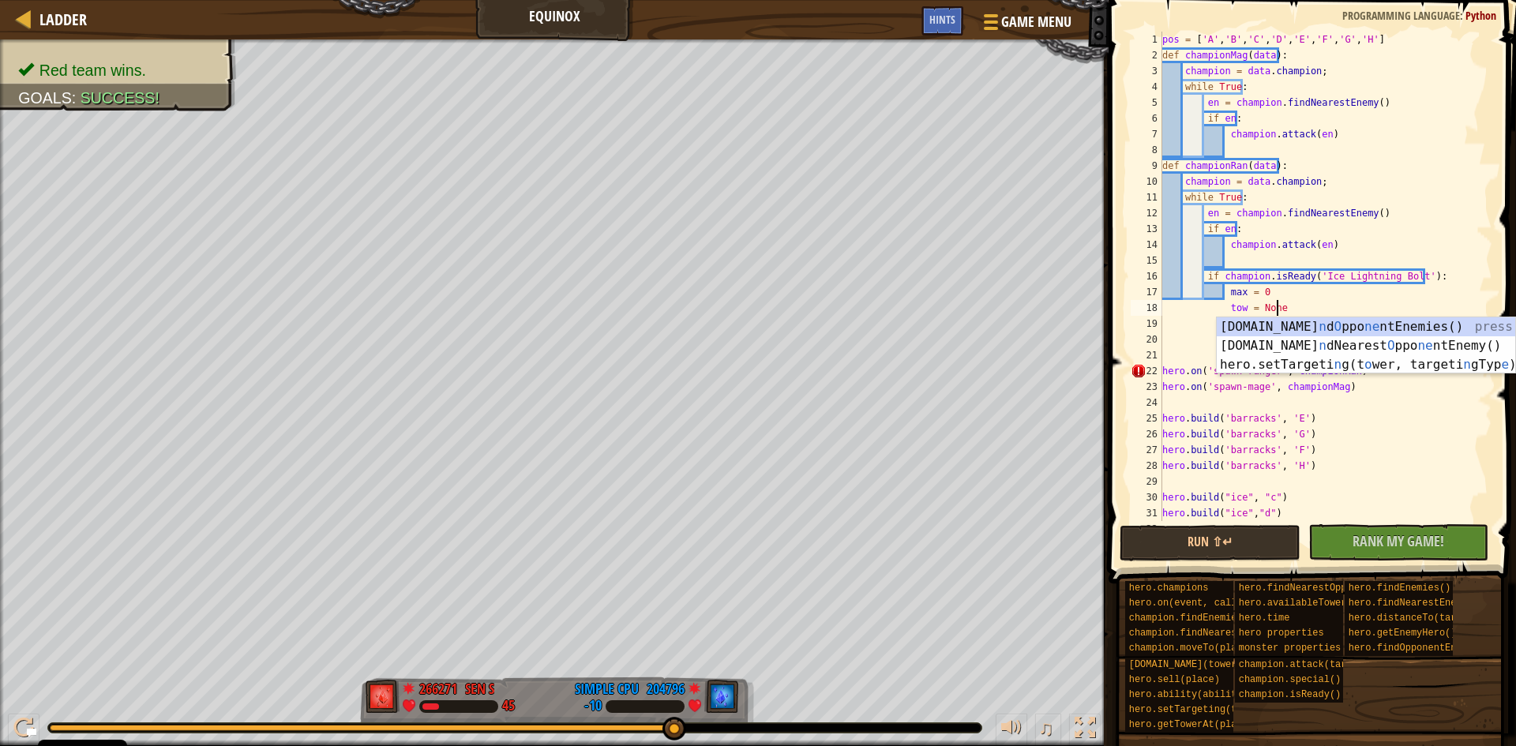
click at [1409, 257] on div "pos = [ 'A' , 'B' , 'C' , 'D' , 'E' , 'F' , 'G' , 'H' ] def championMag ( data …" at bounding box center [1319, 292] width 321 height 521
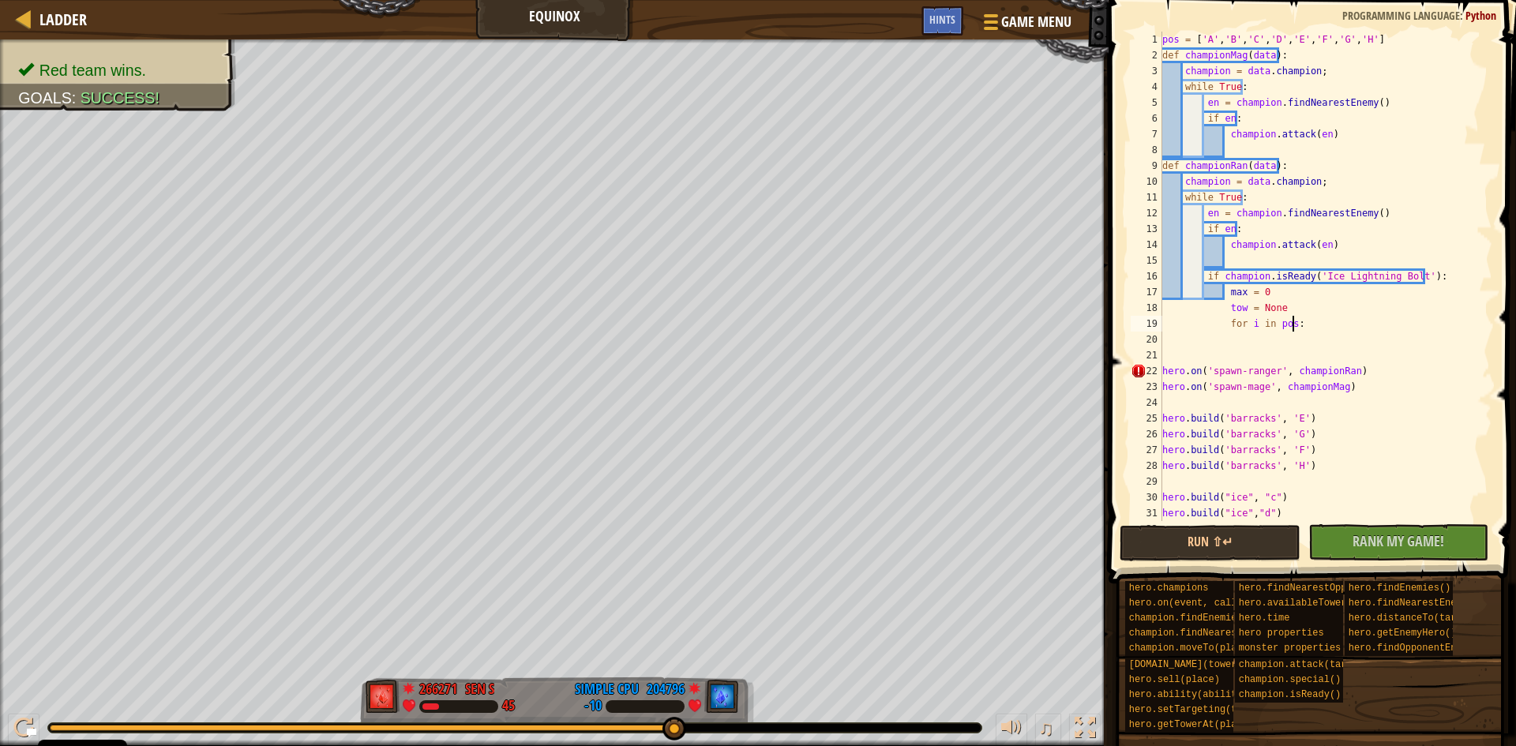
click at [1316, 325] on div "pos = [ 'A' , 'B' , 'C' , 'D' , 'E' , 'F' , 'G' , 'H' ] def championMag ( data …" at bounding box center [1319, 292] width 321 height 521
type textarea "for i in pos:"
click at [1306, 334] on div "pos = [ 'A' , 'B' , 'C' , 'D' , 'E' , 'F' , 'G' , 'H' ] def championMag ( data …" at bounding box center [1319, 292] width 321 height 521
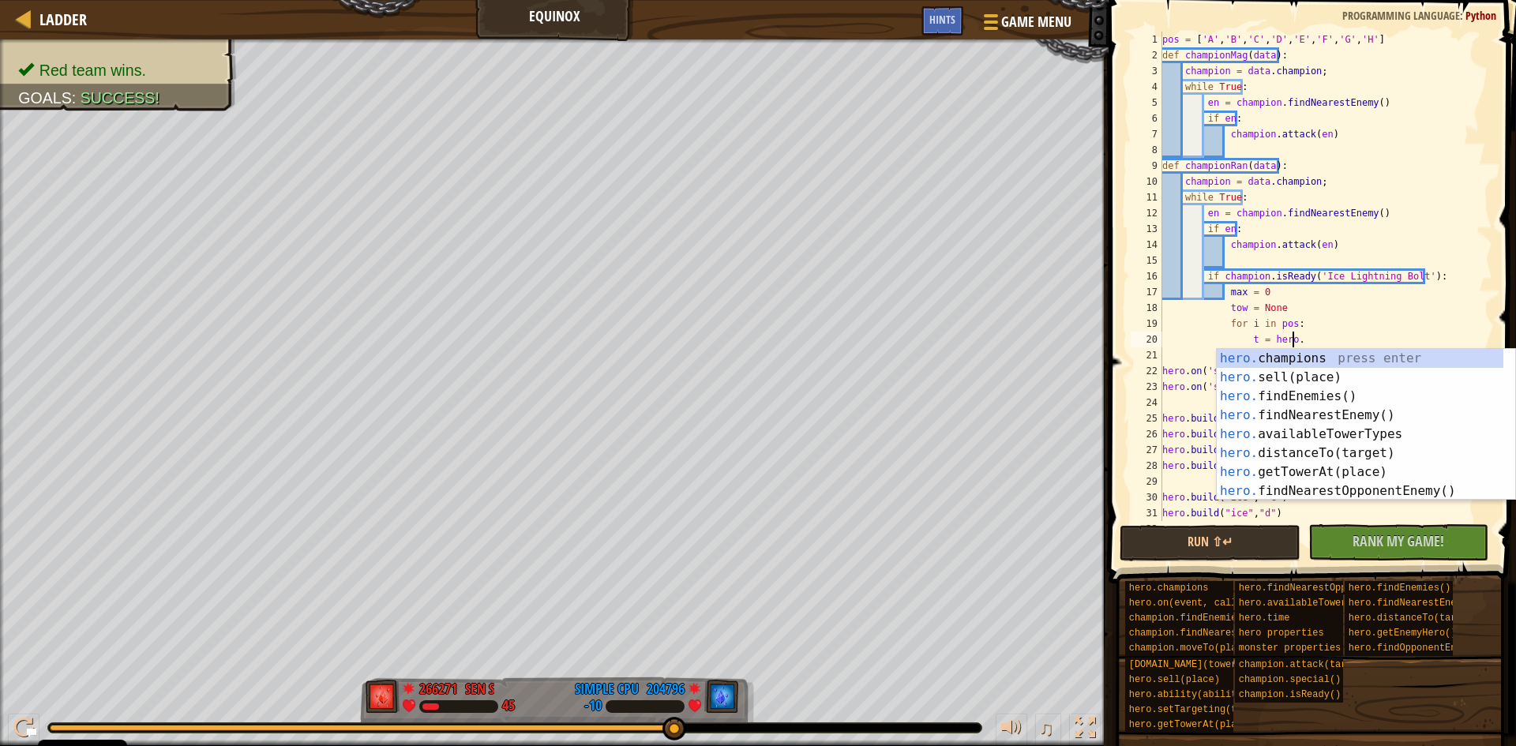
scroll to position [7, 10]
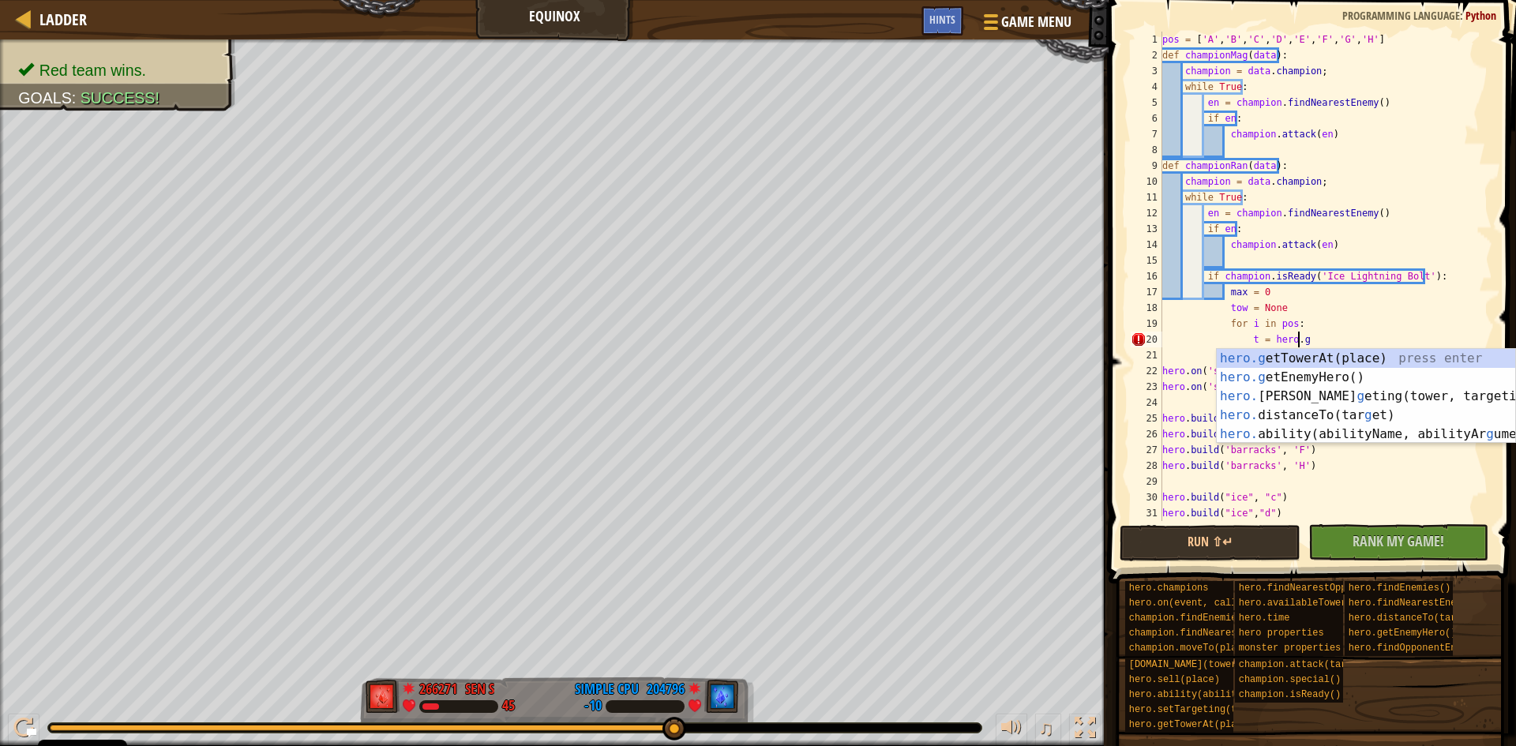
type textarea "t = [DOMAIN_NAME]"
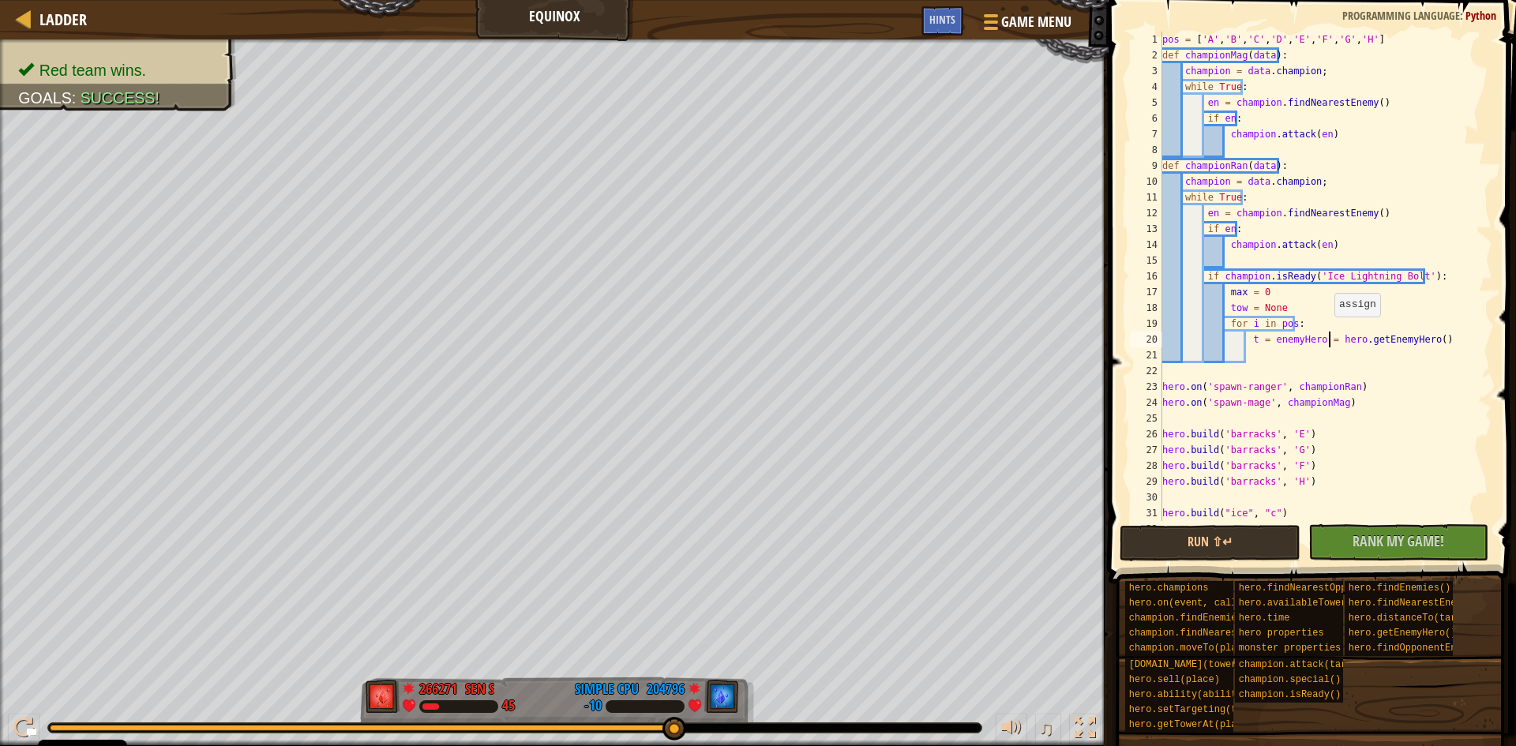
click at [1326, 332] on div "pos = [ 'A' , 'B' , 'C' , 'D' , 'E' , 'F' , 'G' , 'H' ] def championMag ( data …" at bounding box center [1319, 292] width 321 height 521
click at [1385, 336] on div "pos = [ 'A' , 'B' , 'C' , 'D' , 'E' , 'F' , 'G' , 'H' ] def championMag ( data …" at bounding box center [1319, 292] width 321 height 521
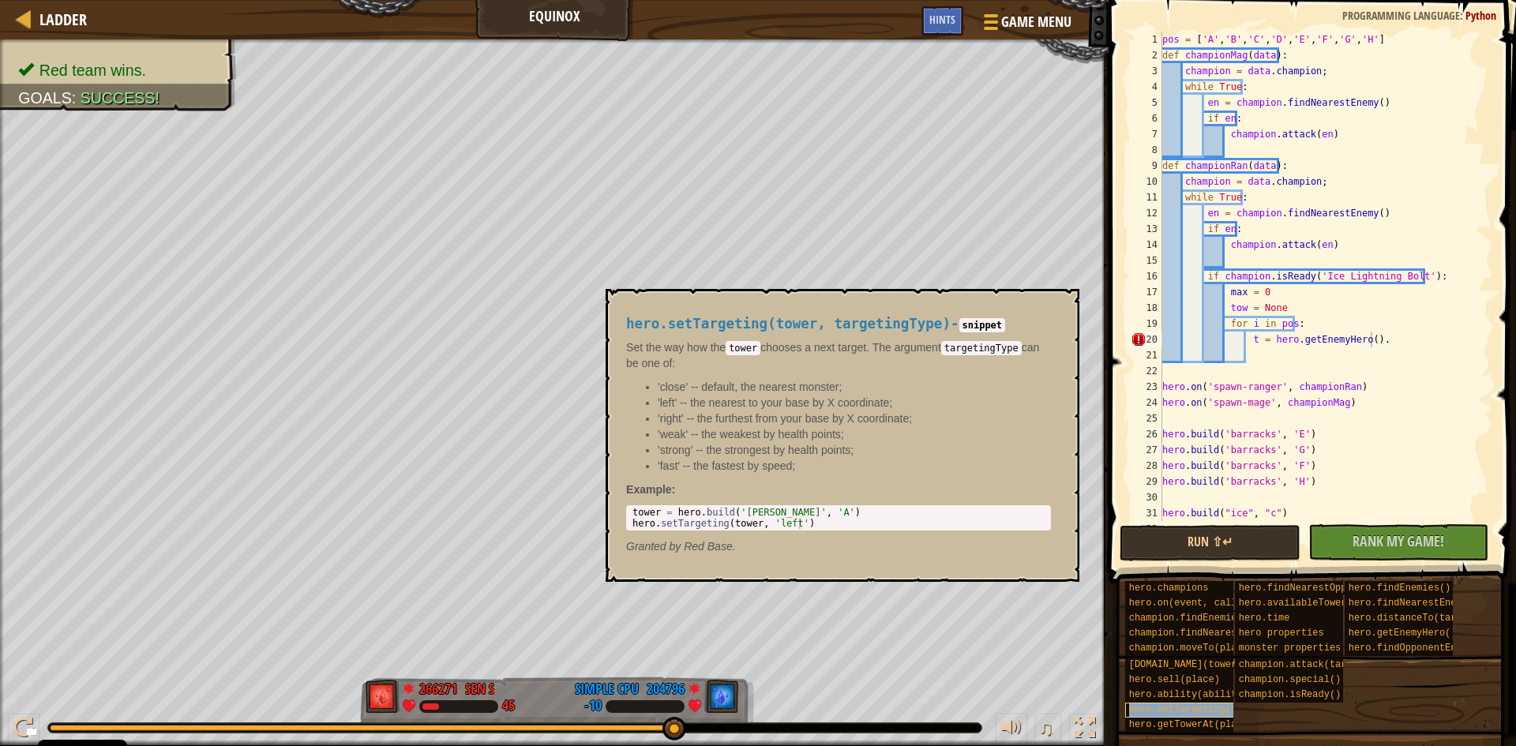
click at [1200, 713] on span "hero.setTargeting(tower, targetingType)" at bounding box center [1240, 709] width 222 height 11
click at [1206, 720] on span "hero.getTowerAt(place)" at bounding box center [1191, 724] width 125 height 11
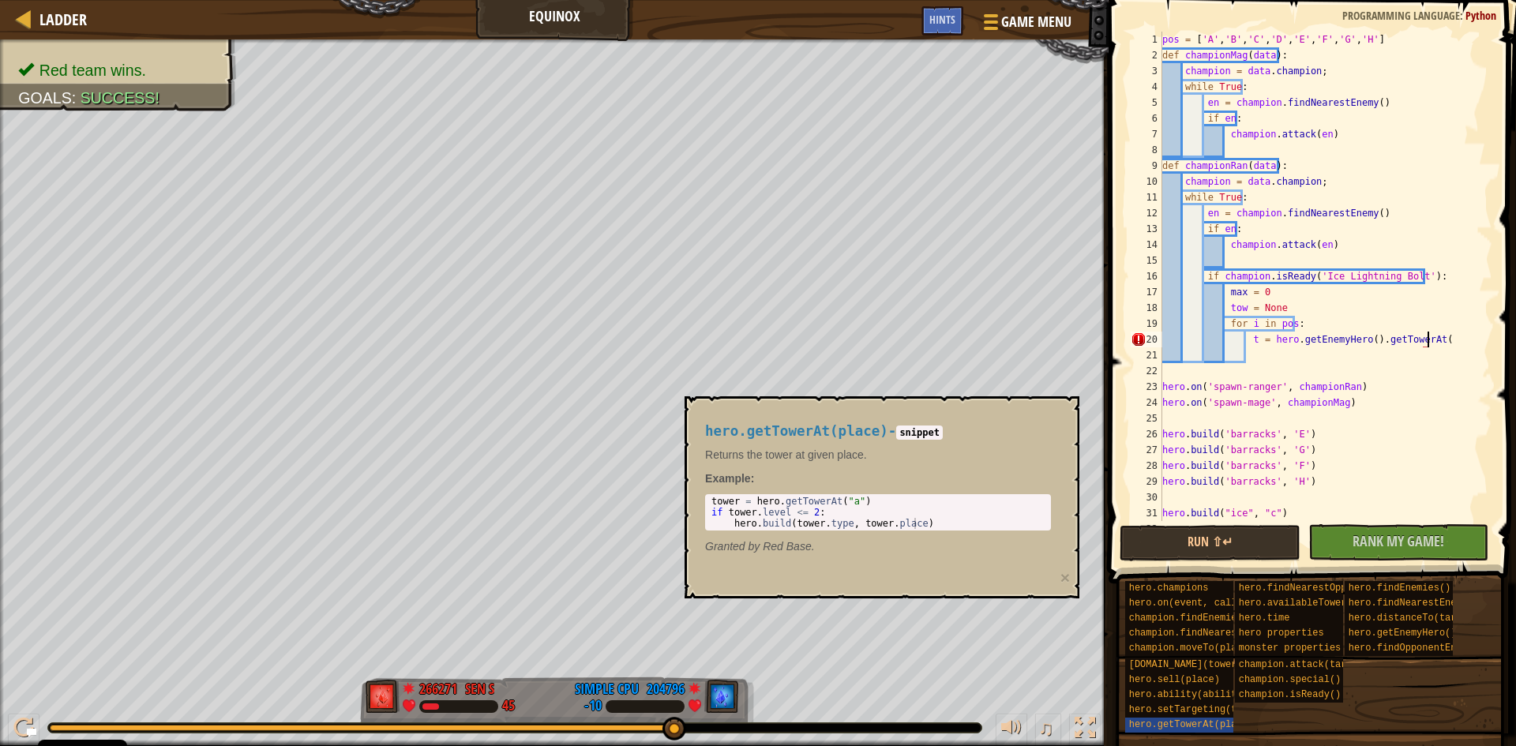
scroll to position [7, 22]
type textarea "t = hero.getEnemyHero().getTowerAt(i)"
click at [935, 11] on div "Hints" at bounding box center [942, 20] width 42 height 29
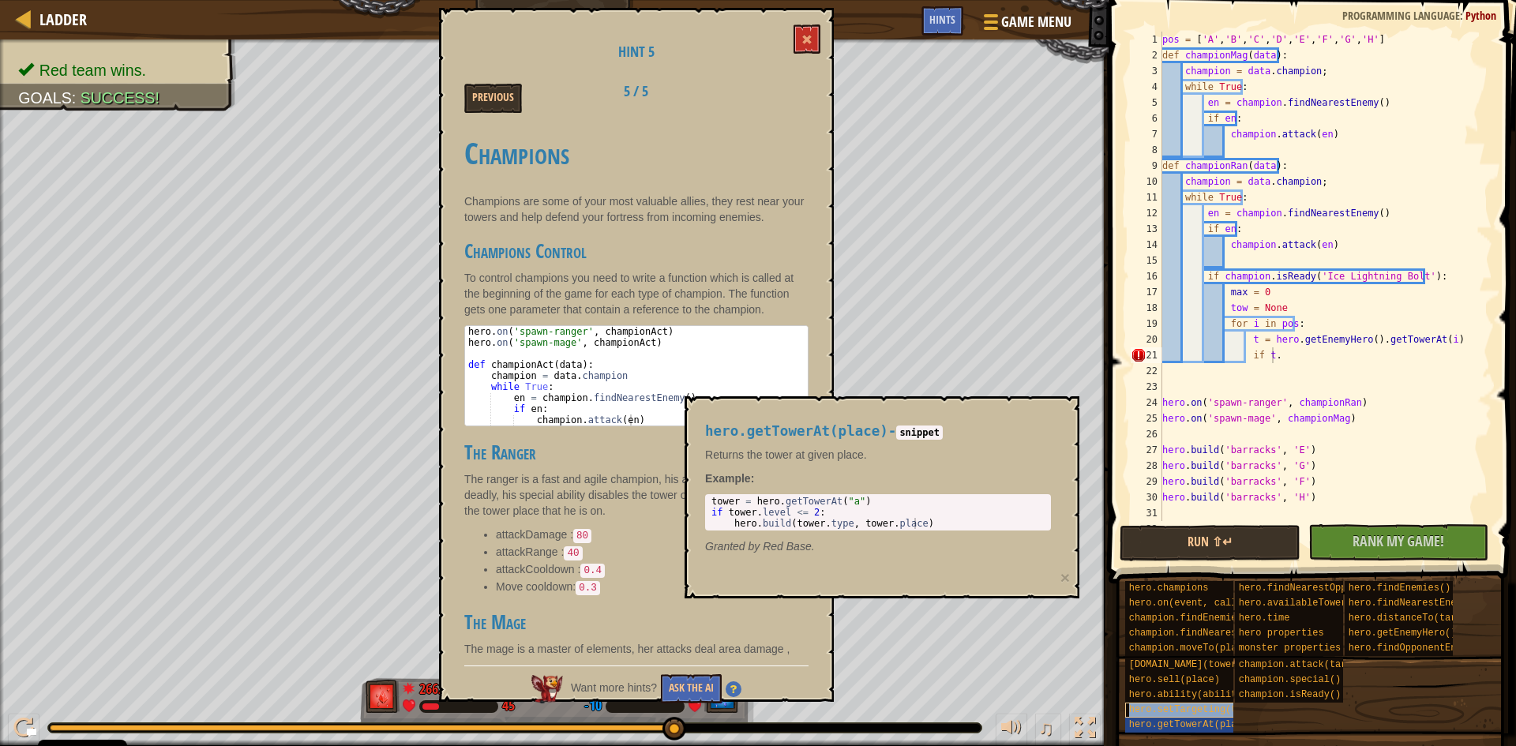
click at [1179, 716] on div "hero.setTargeting(tower, targetingType)" at bounding box center [1201, 710] width 152 height 15
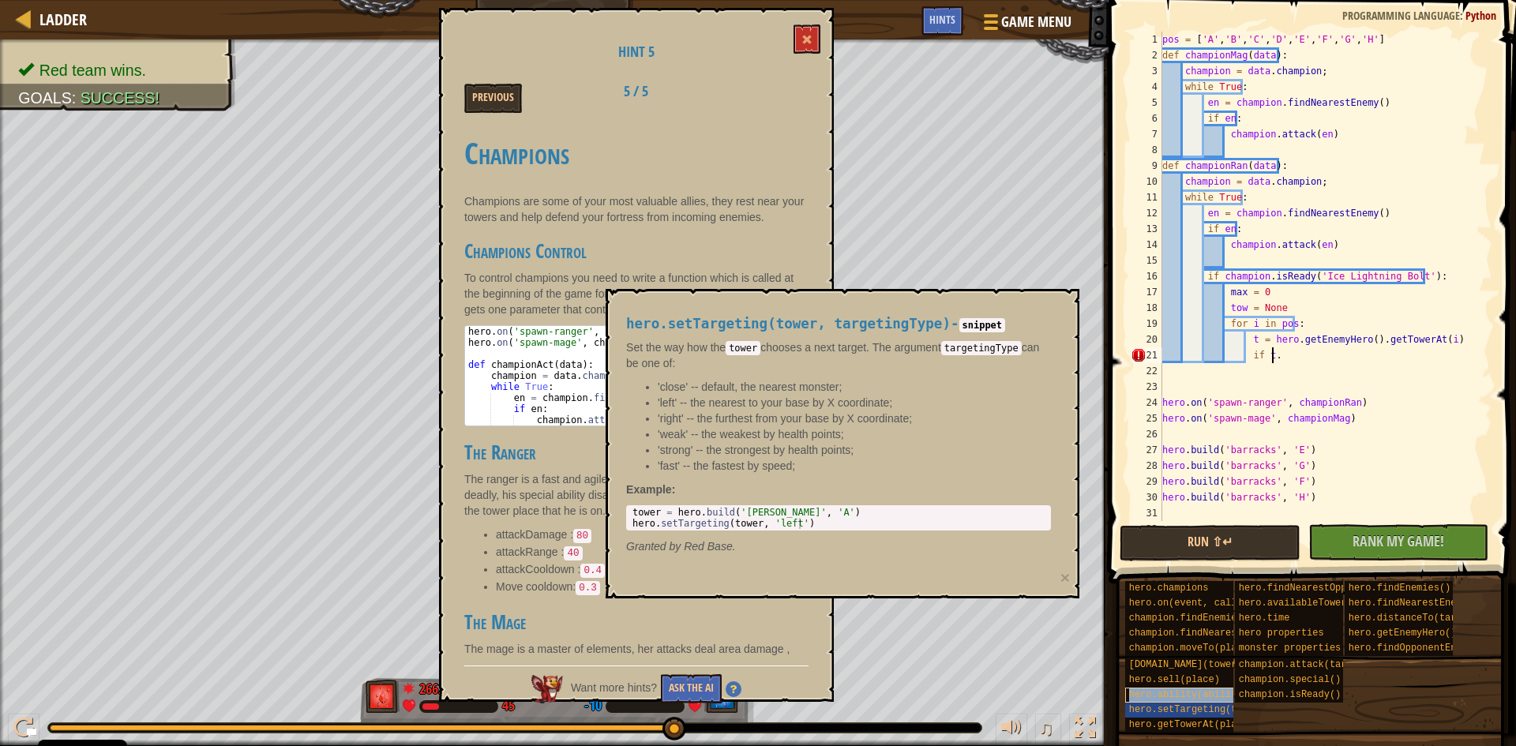
click at [1187, 694] on span "hero.ability(abilityName, abilityArgument)" at bounding box center [1248, 694] width 238 height 11
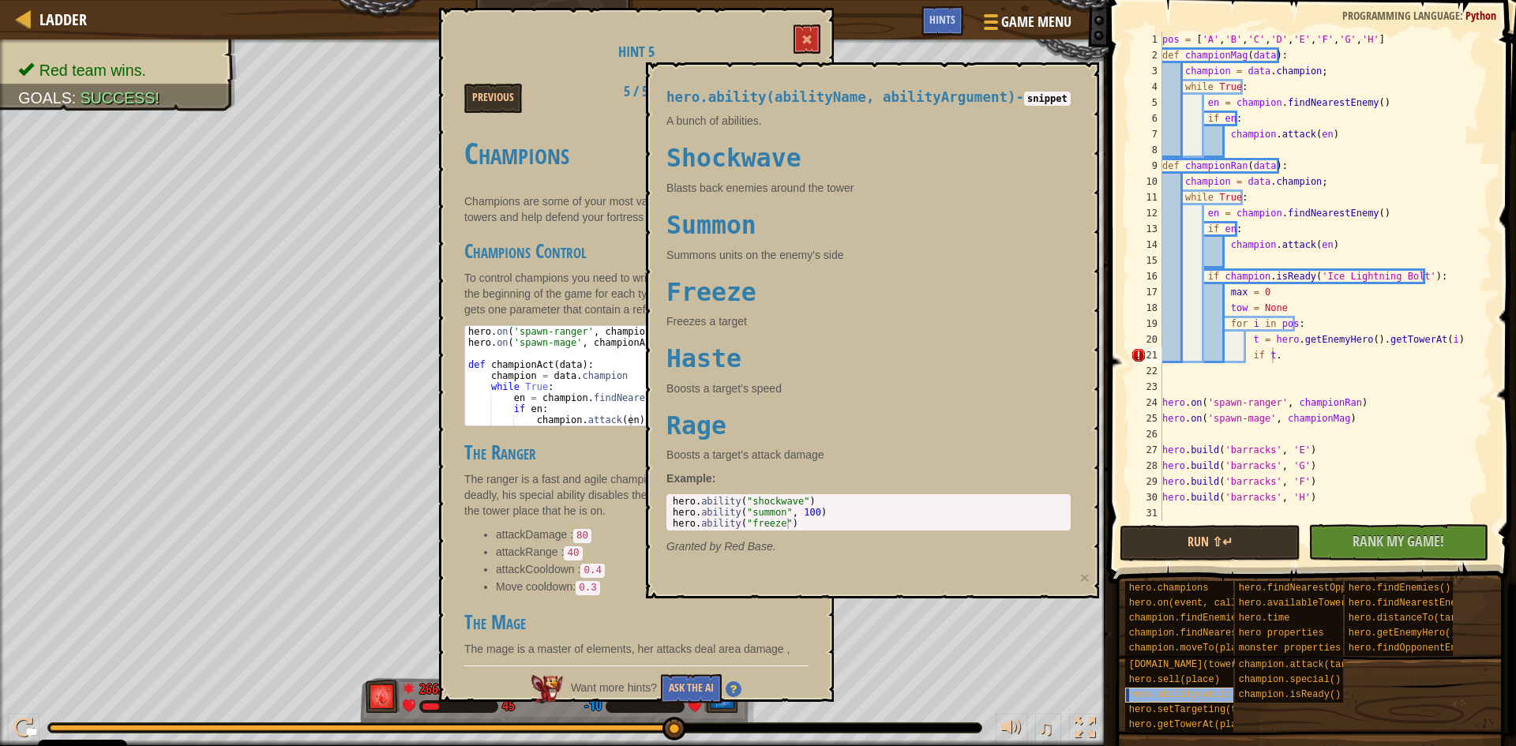
click at [1191, 691] on span "hero.ability(abilityName, abilityArgument)" at bounding box center [1248, 694] width 238 height 11
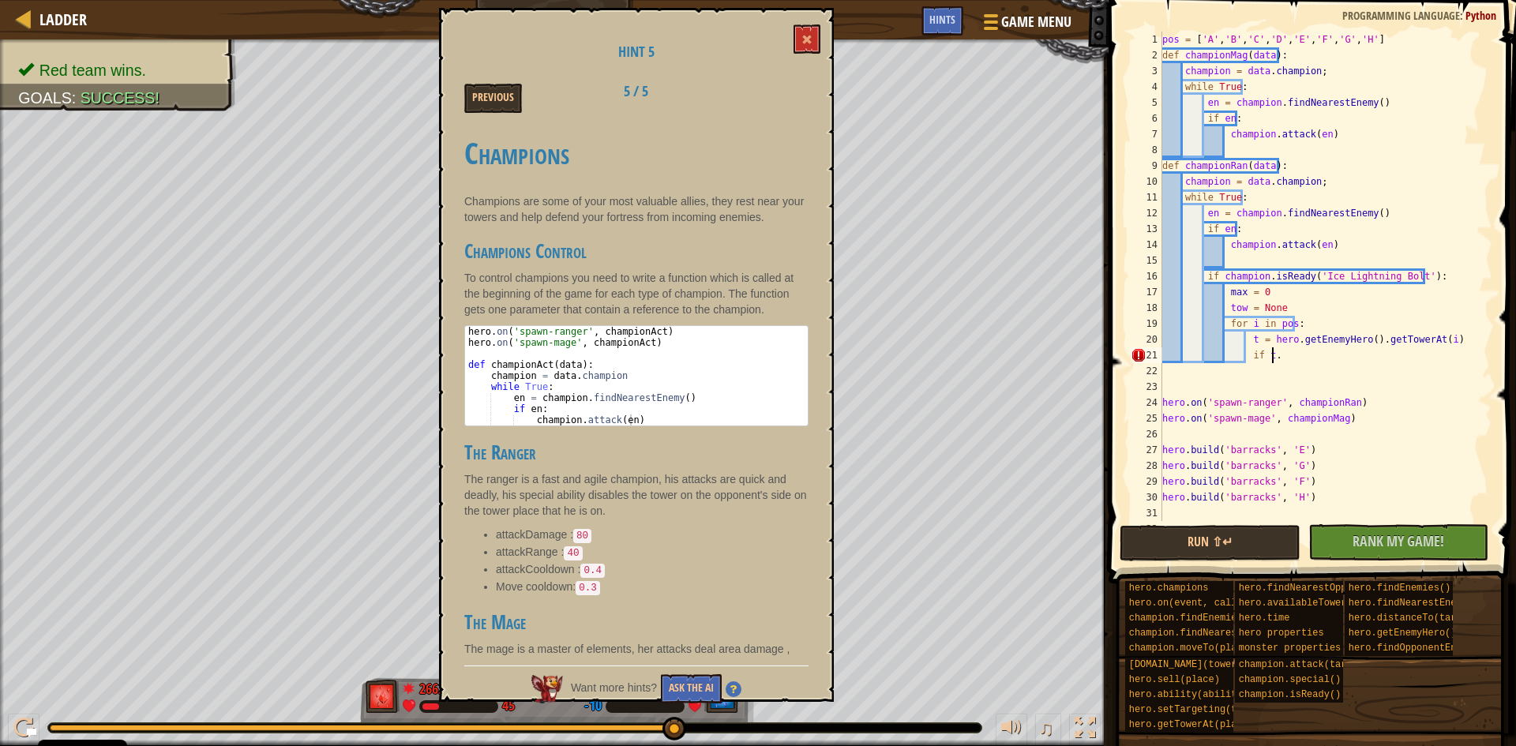
click at [475, 66] on div "Hint 5 Previous 5 / 5 Champions Champions are some of your most valuable allies…" at bounding box center [636, 355] width 395 height 694
drag, startPoint x: 482, startPoint y: 86, endPoint x: 488, endPoint y: 95, distance: 10.3
click at [484, 89] on button "Previous" at bounding box center [493, 98] width 58 height 29
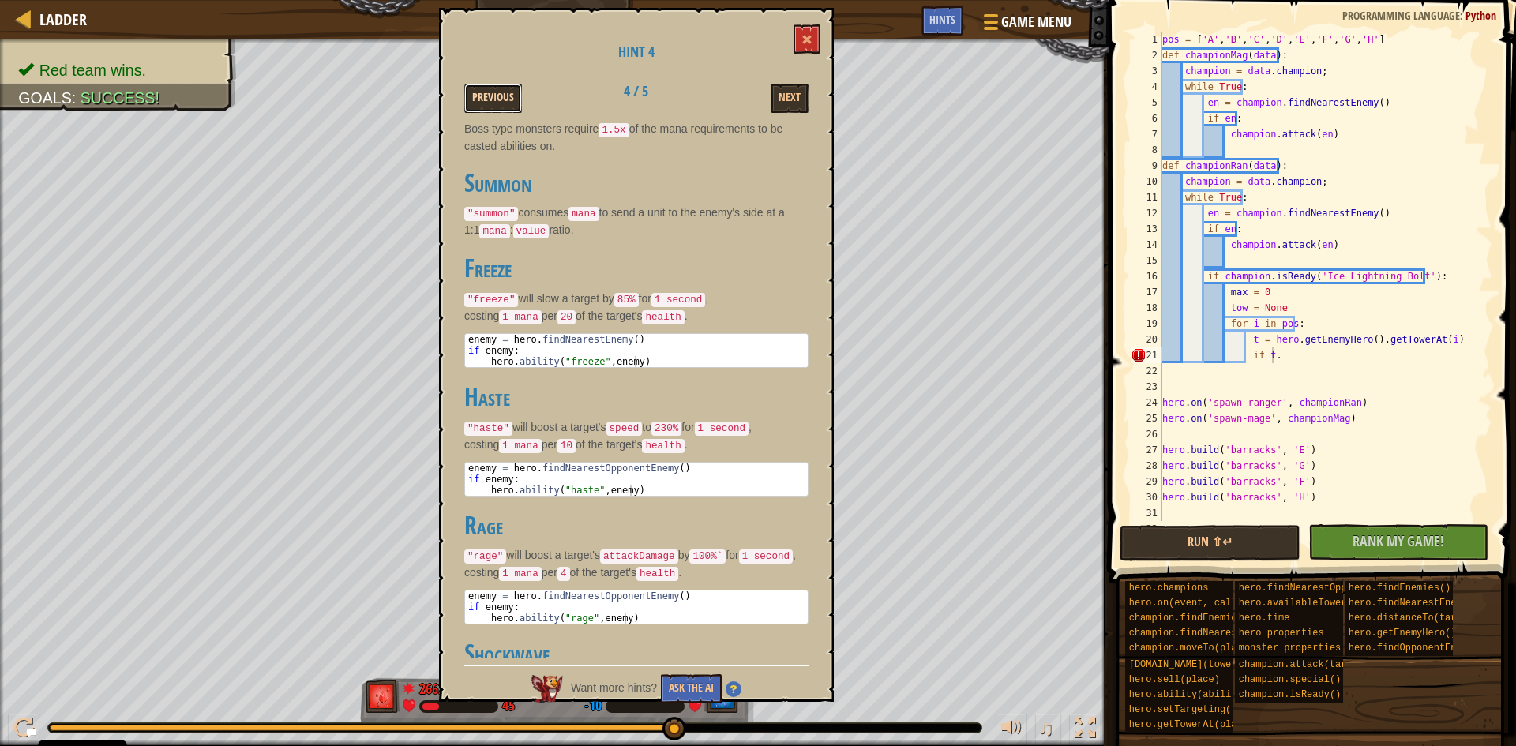
click at [489, 100] on button "Previous" at bounding box center [493, 98] width 58 height 29
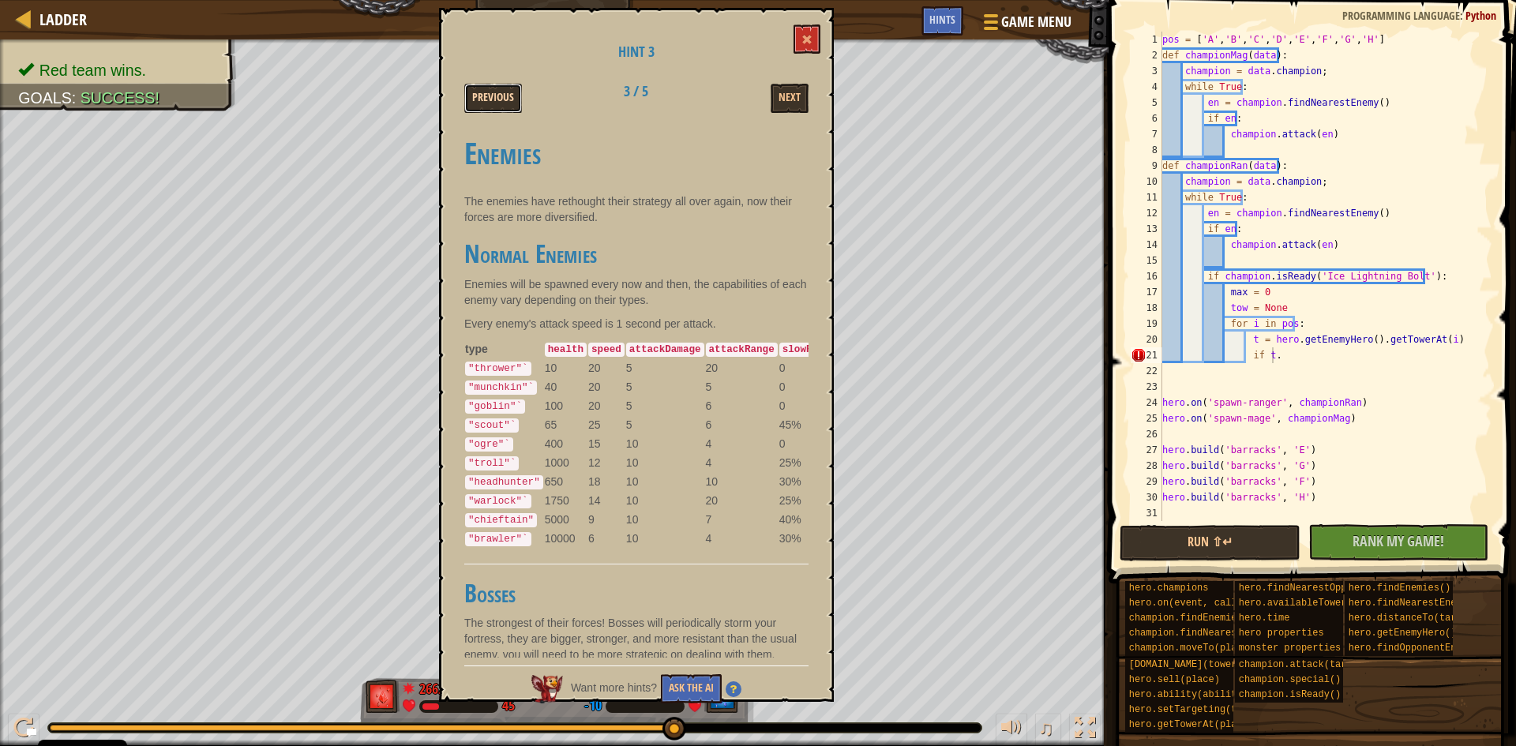
click at [464, 107] on button "Previous" at bounding box center [493, 98] width 58 height 29
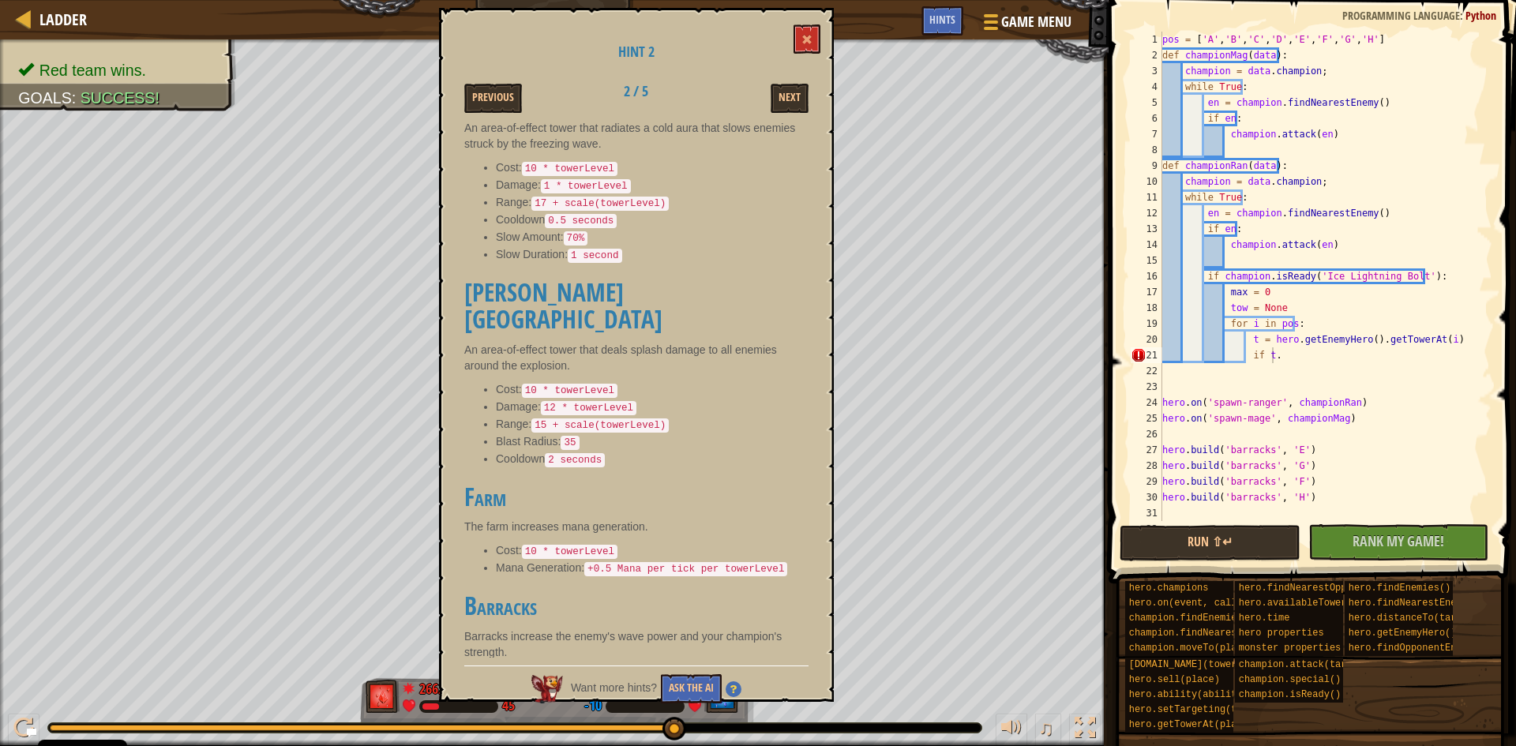
scroll to position [0, 0]
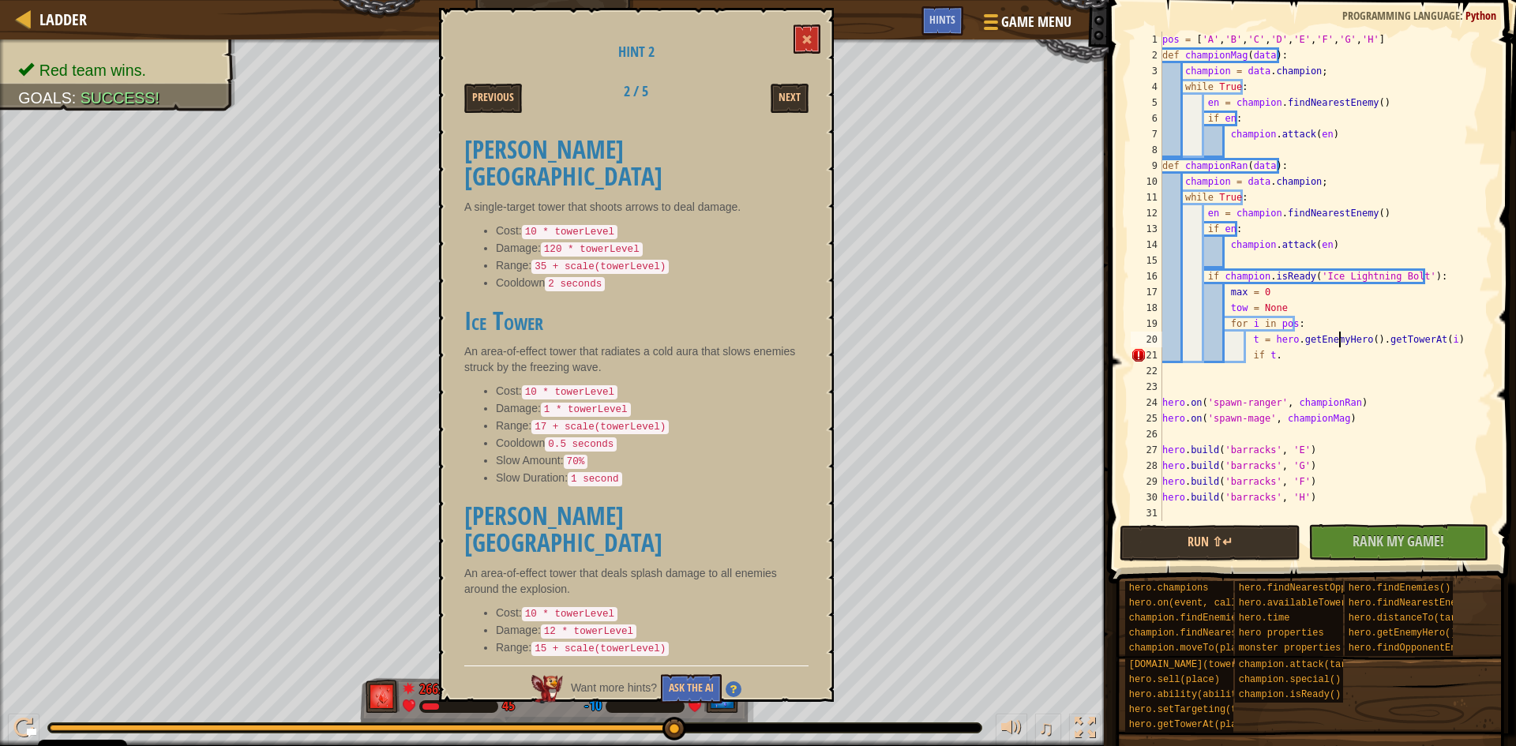
click at [1341, 343] on div "pos = [ 'A' , 'B' , 'C' , 'D' , 'E' , 'F' , 'G' , 'H' ] def championMag ( data …" at bounding box center [1319, 292] width 321 height 521
click at [1341, 347] on div "pos = [ 'A' , 'B' , 'C' , 'D' , 'E' , 'F' , 'G' , 'H' ] def championMag ( data …" at bounding box center [1319, 292] width 321 height 521
type textarea "if t.level > max:"
type textarea "max = t.level"
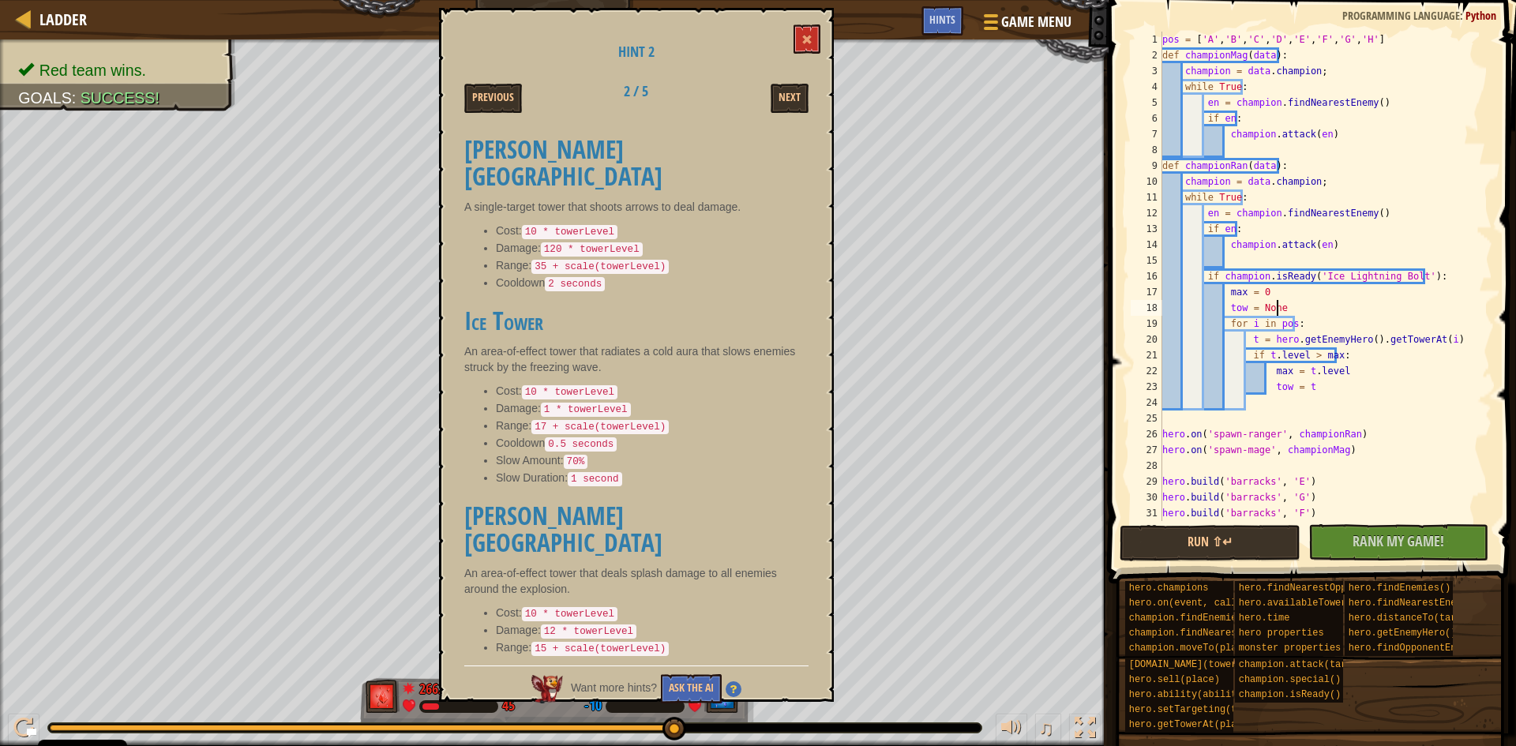
click at [1326, 311] on div "pos = [ 'A' , 'B' , 'C' , 'D' , 'E' , 'F' , 'G' , 'H' ] def championMag ( data …" at bounding box center [1319, 292] width 321 height 521
type textarea "tow = None"
click at [1294, 398] on div "pos = [ 'A' , 'B' , 'C' , 'D' , 'E' , 'F' , 'G' , 'H' ] def championMag ( data …" at bounding box center [1319, 292] width 321 height 521
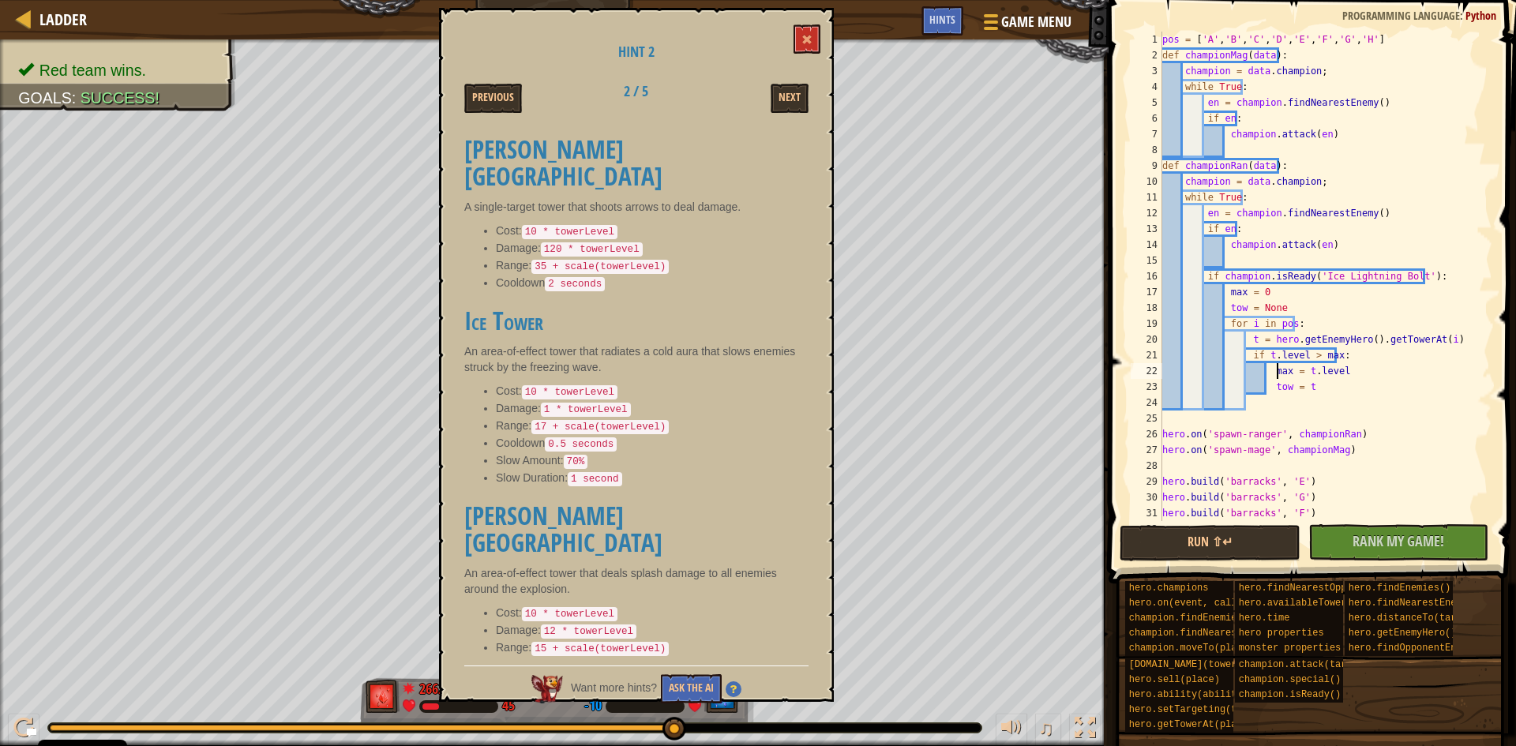
click at [1278, 368] on div "pos = [ 'A' , 'B' , 'C' , 'D' , 'E' , 'F' , 'G' , 'H' ] def championMag ( data …" at bounding box center [1319, 292] width 321 height 521
type textarea "max = t.level"
click at [1273, 398] on div "pos = [ 'A' , 'B' , 'C' , 'D' , 'E' , 'F' , 'G' , 'H' ] def championMag ( data …" at bounding box center [1319, 292] width 321 height 521
type textarea "I"
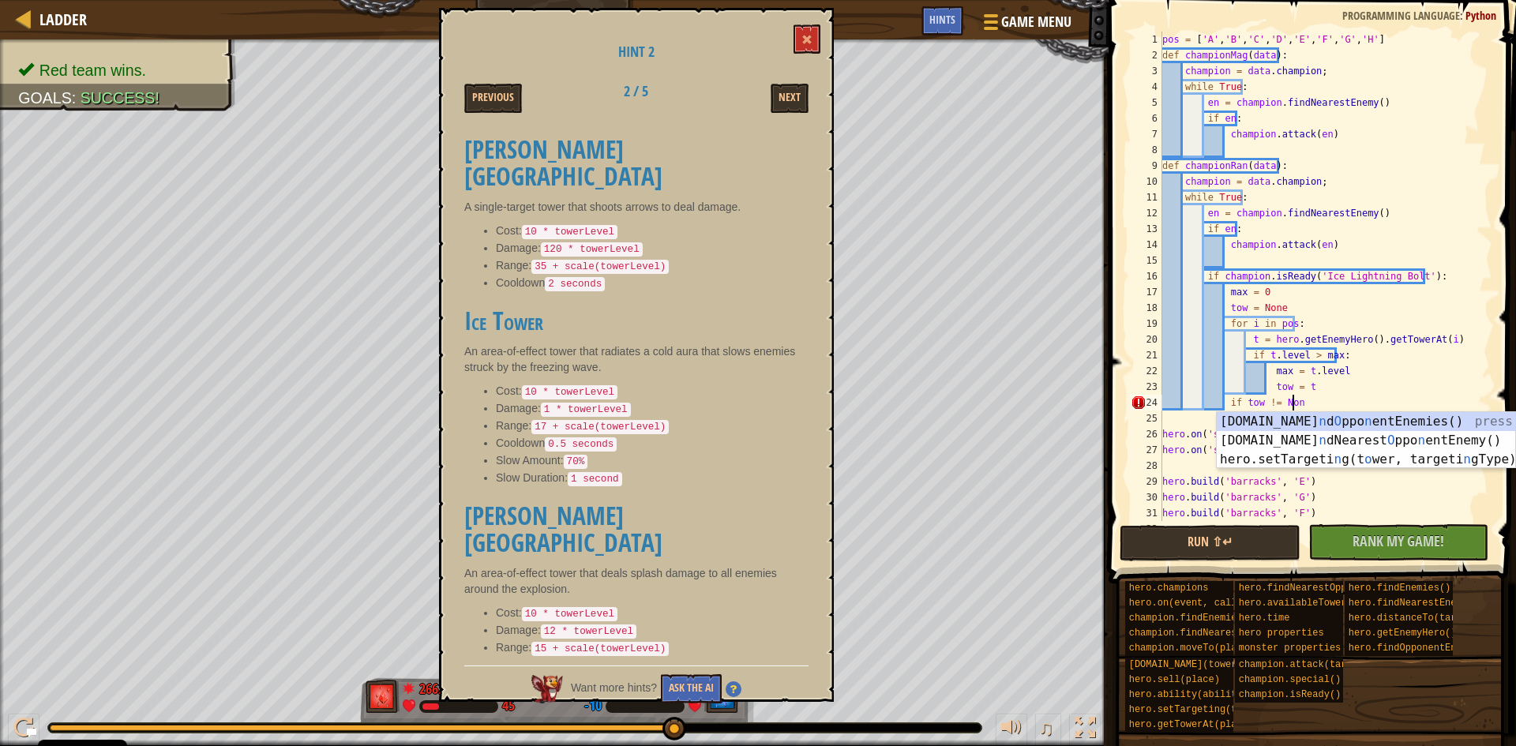
scroll to position [7, 10]
type textarea "if tow != None:"
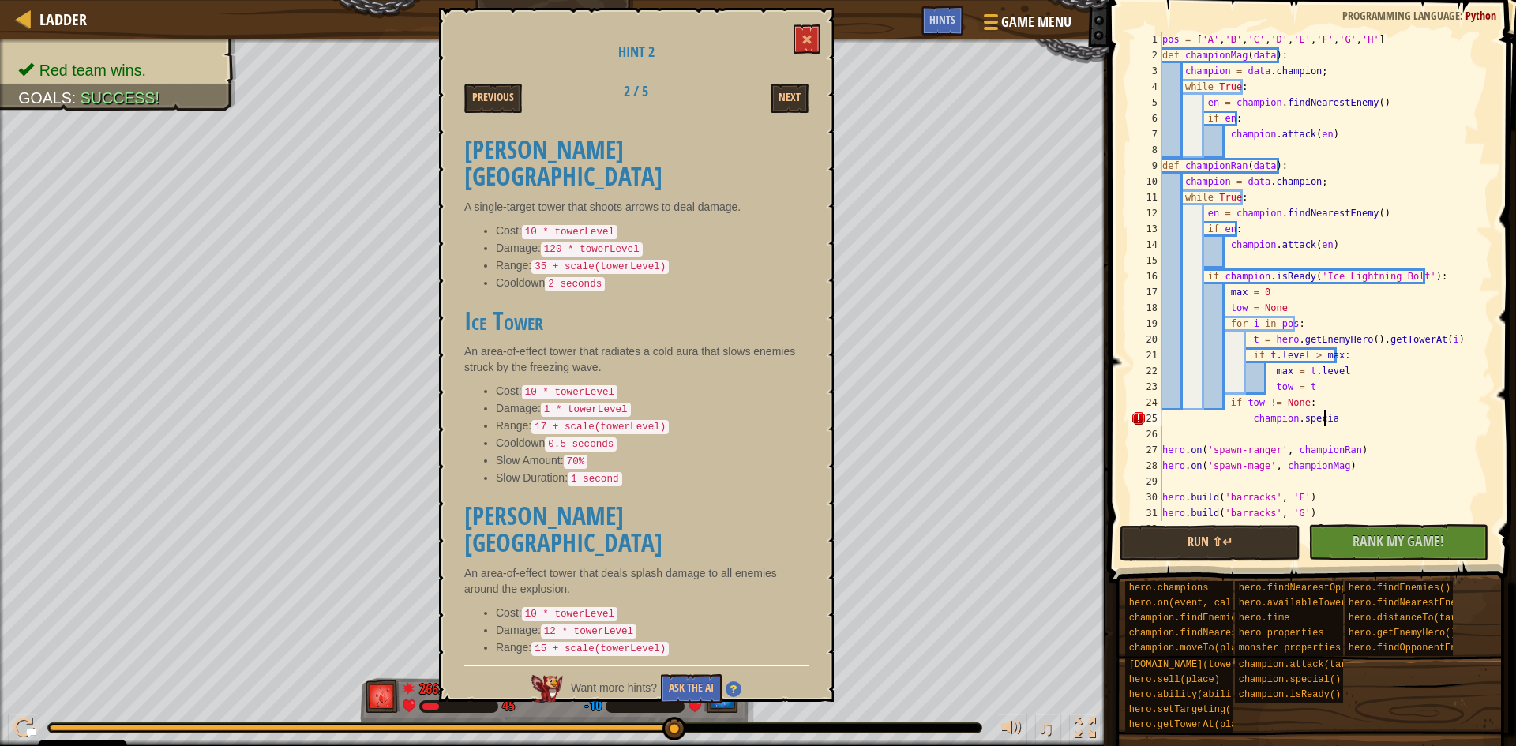
scroll to position [7, 13]
drag, startPoint x: 1304, startPoint y: 270, endPoint x: 1418, endPoint y: 275, distance: 113.8
click at [1418, 275] on div "pos = [ 'A' , 'B' , 'C' , 'D' , 'E' , 'F' , 'G' , 'H' ] def championMag ( data …" at bounding box center [1319, 292] width 321 height 521
click at [1341, 411] on div "pos = [ 'A' , 'B' , 'C' , 'D' , 'E' , 'F' , 'G' , 'H' ] def championMag ( data …" at bounding box center [1319, 292] width 321 height 521
paste textarea "('Ice Lightning Bolt')"
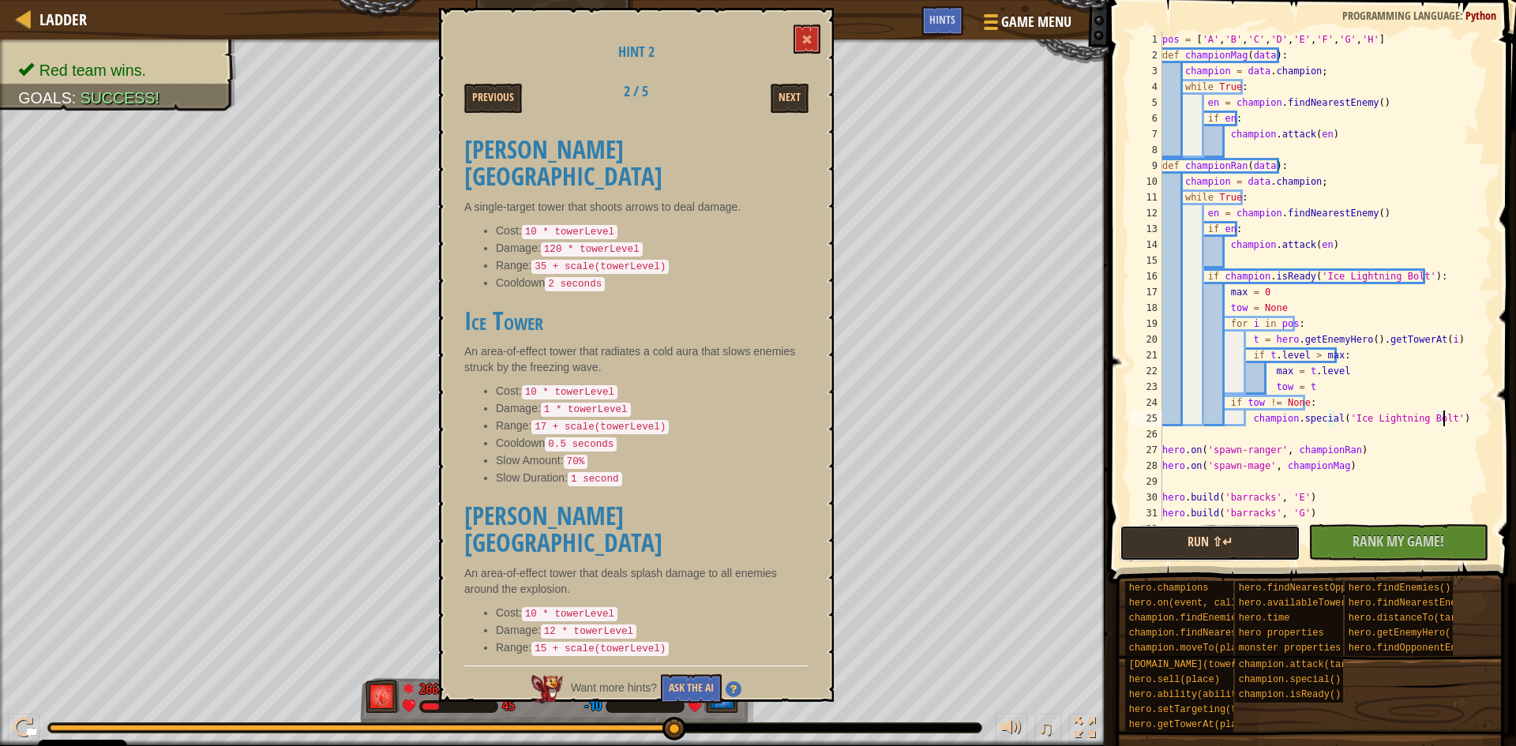
click at [1218, 544] on button "Run ⇧↵" at bounding box center [1210, 543] width 181 height 36
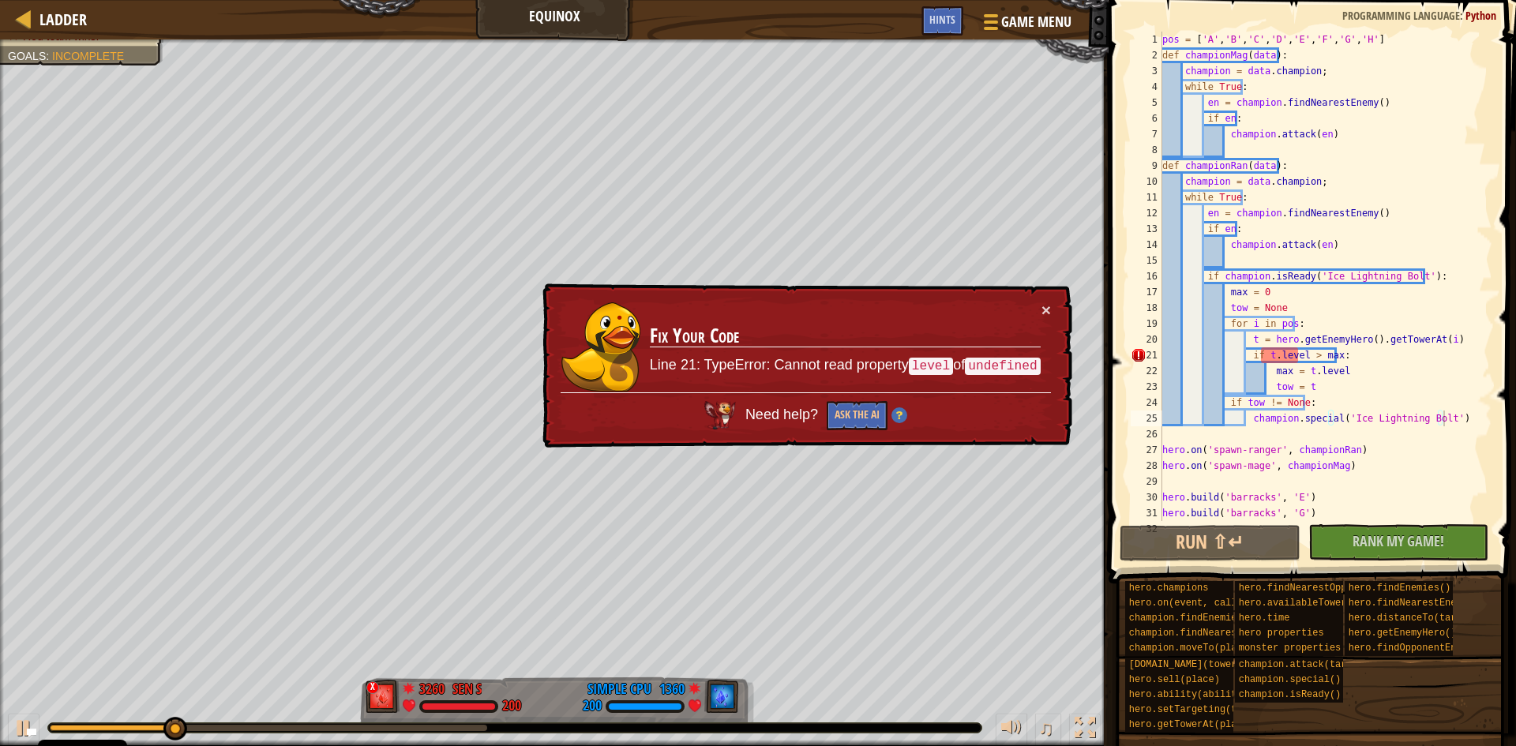
click at [1039, 303] on td "Fix Your Code Line 21: TypeError: Cannot read property level of undefined" at bounding box center [845, 346] width 394 height 97
click at [1035, 302] on td "Fix Your Code Line 21: TypeError: Cannot read property level of undefined" at bounding box center [844, 347] width 393 height 96
click at [1441, 337] on div "pos = [ 'A' , 'B' , 'C' , 'D' , 'E' , 'F' , 'G' , 'H' ] def championMag ( data …" at bounding box center [1319, 292] width 321 height 521
type textarea "t = hero.getEnemyHero().getTowerAt(i)"
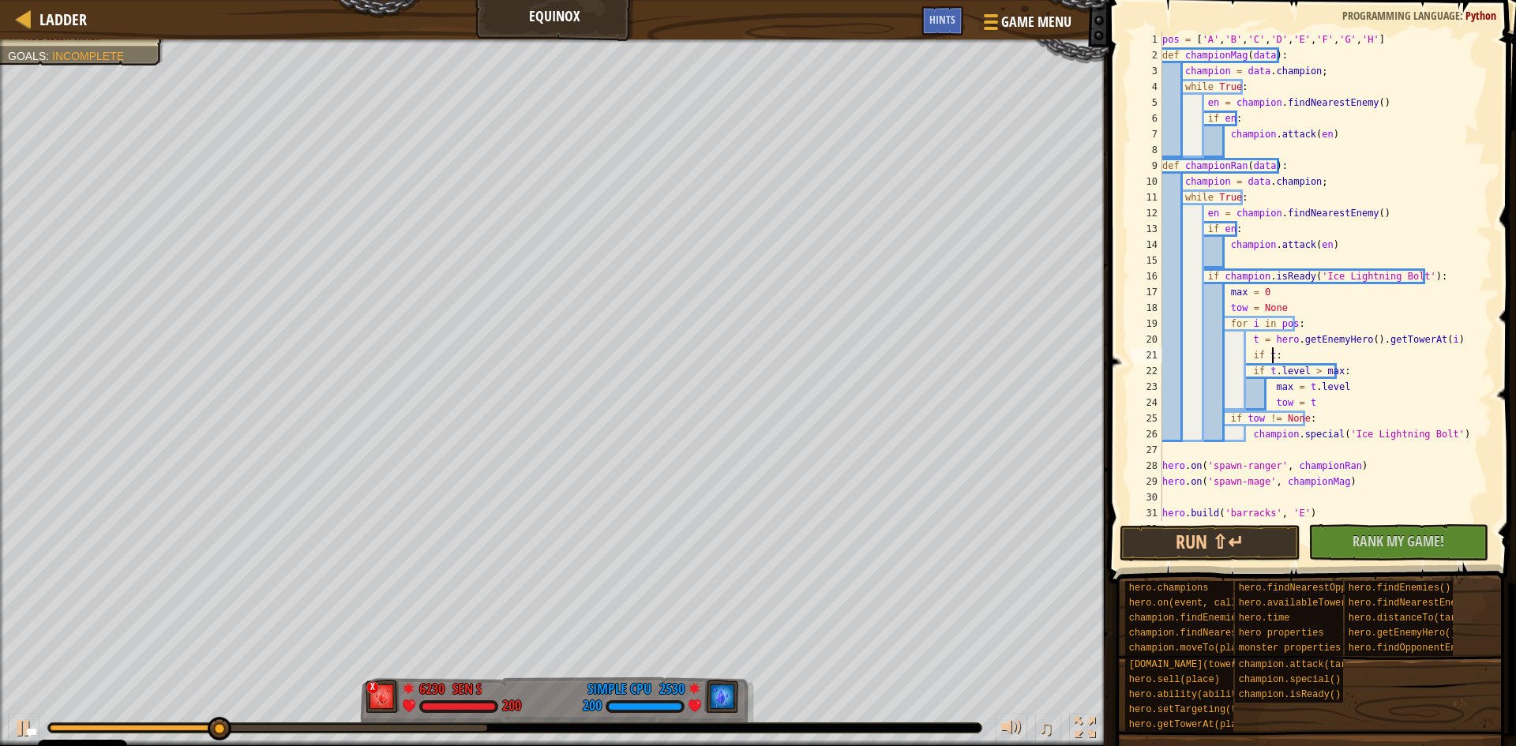
scroll to position [7, 9]
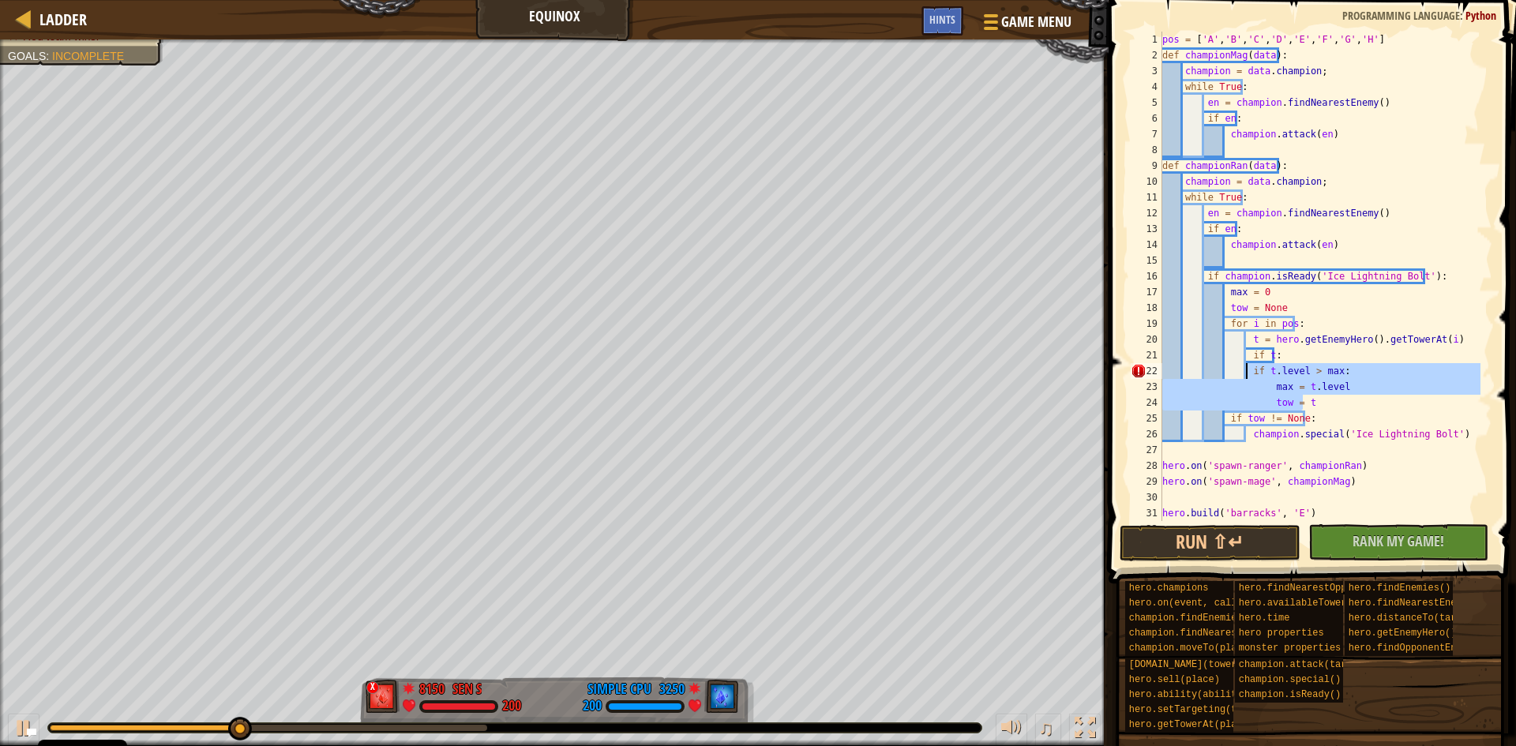
drag, startPoint x: 1313, startPoint y: 401, endPoint x: 1247, endPoint y: 369, distance: 73.5
click at [1247, 369] on div "pos = [ 'A' , 'B' , 'C' , 'D' , 'E' , 'F' , 'G' , 'H' ] def championMag ( data …" at bounding box center [1319, 292] width 321 height 521
click at [1410, 386] on div "pos = [ 'A' , 'B' , 'C' , 'D' , 'E' , 'F' , 'G' , 'H' ] def championMag ( data …" at bounding box center [1319, 276] width 321 height 489
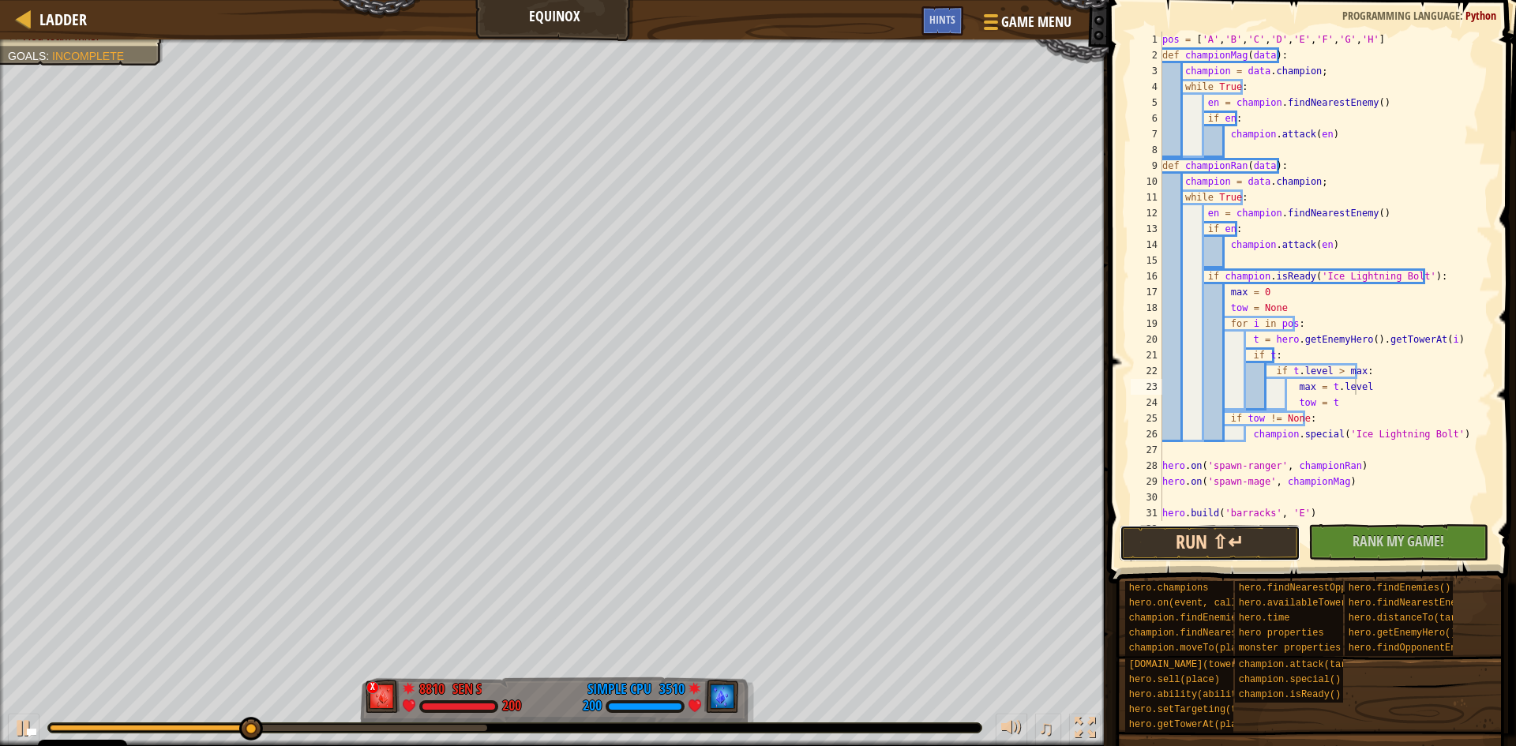
click at [1221, 547] on button "Run ⇧↵" at bounding box center [1210, 543] width 181 height 36
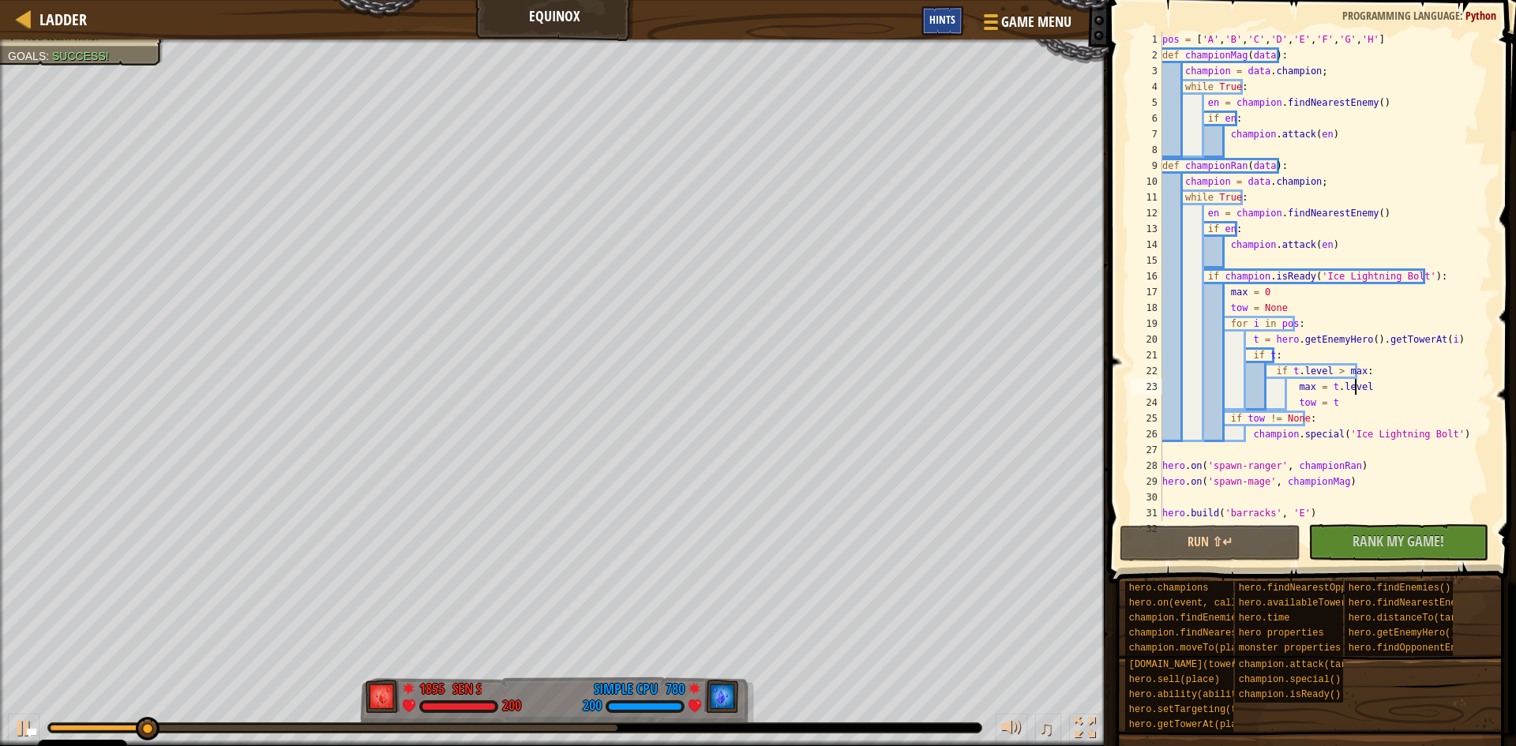
click at [935, 17] on span "Hints" at bounding box center [942, 19] width 26 height 15
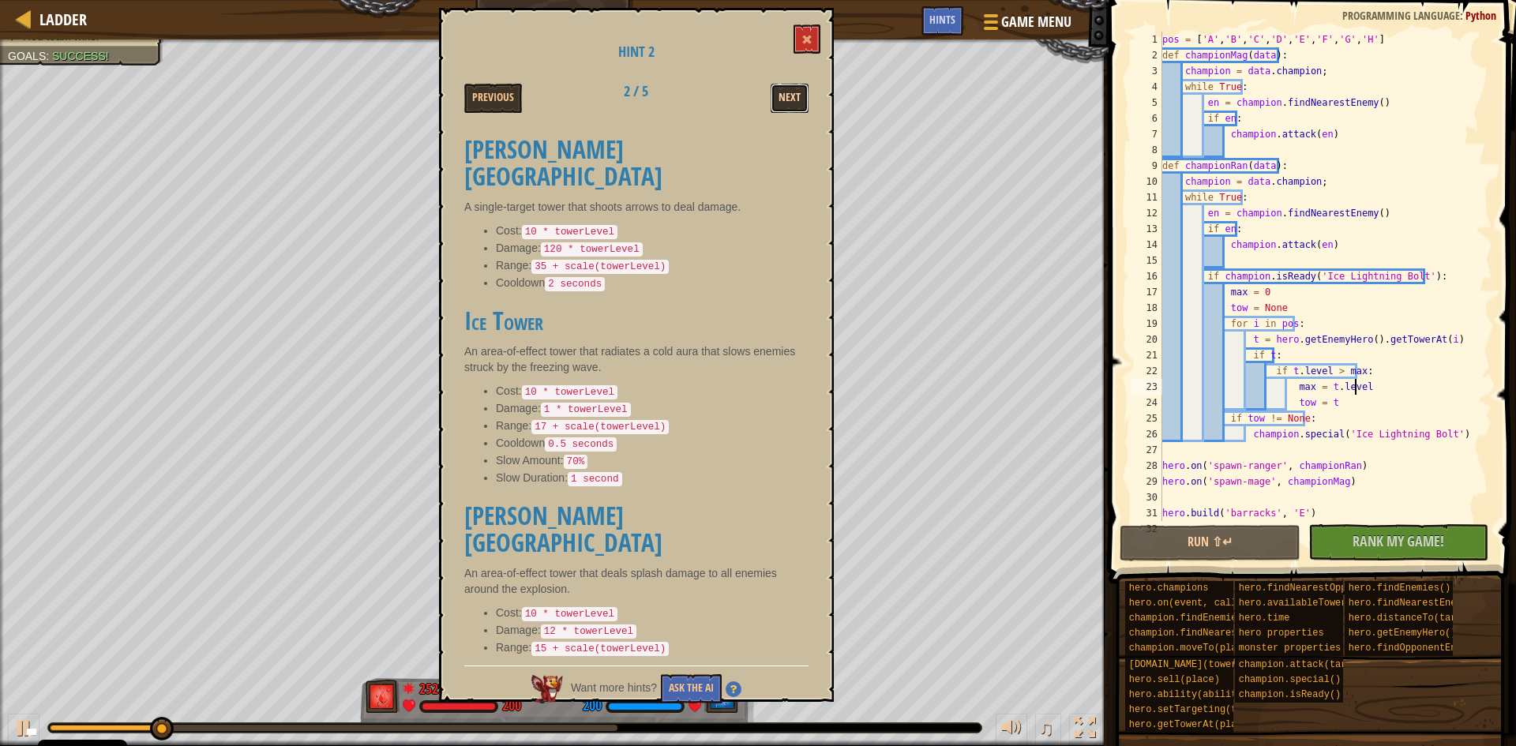
click at [781, 88] on button "Next" at bounding box center [790, 98] width 38 height 29
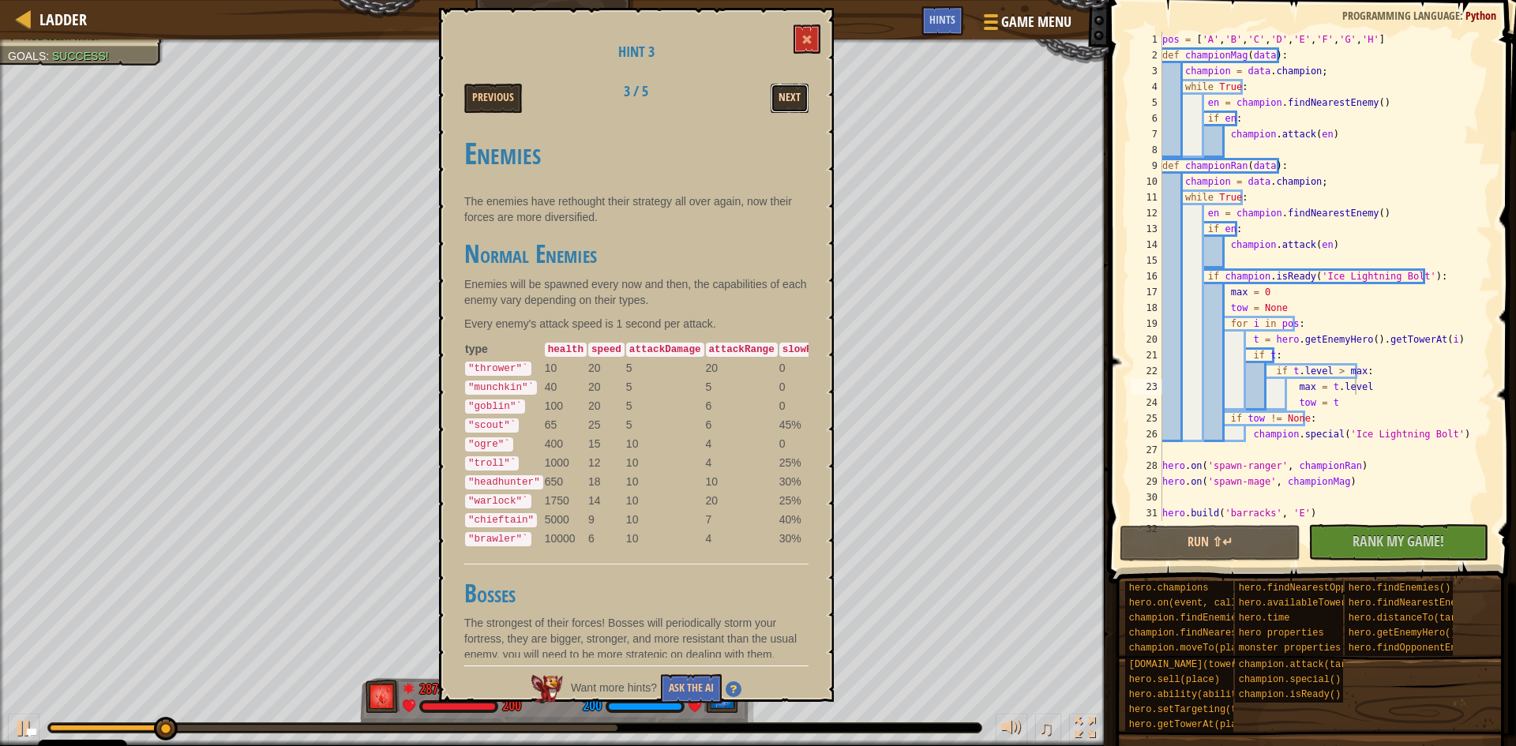
click at [784, 92] on button "Next" at bounding box center [790, 98] width 38 height 29
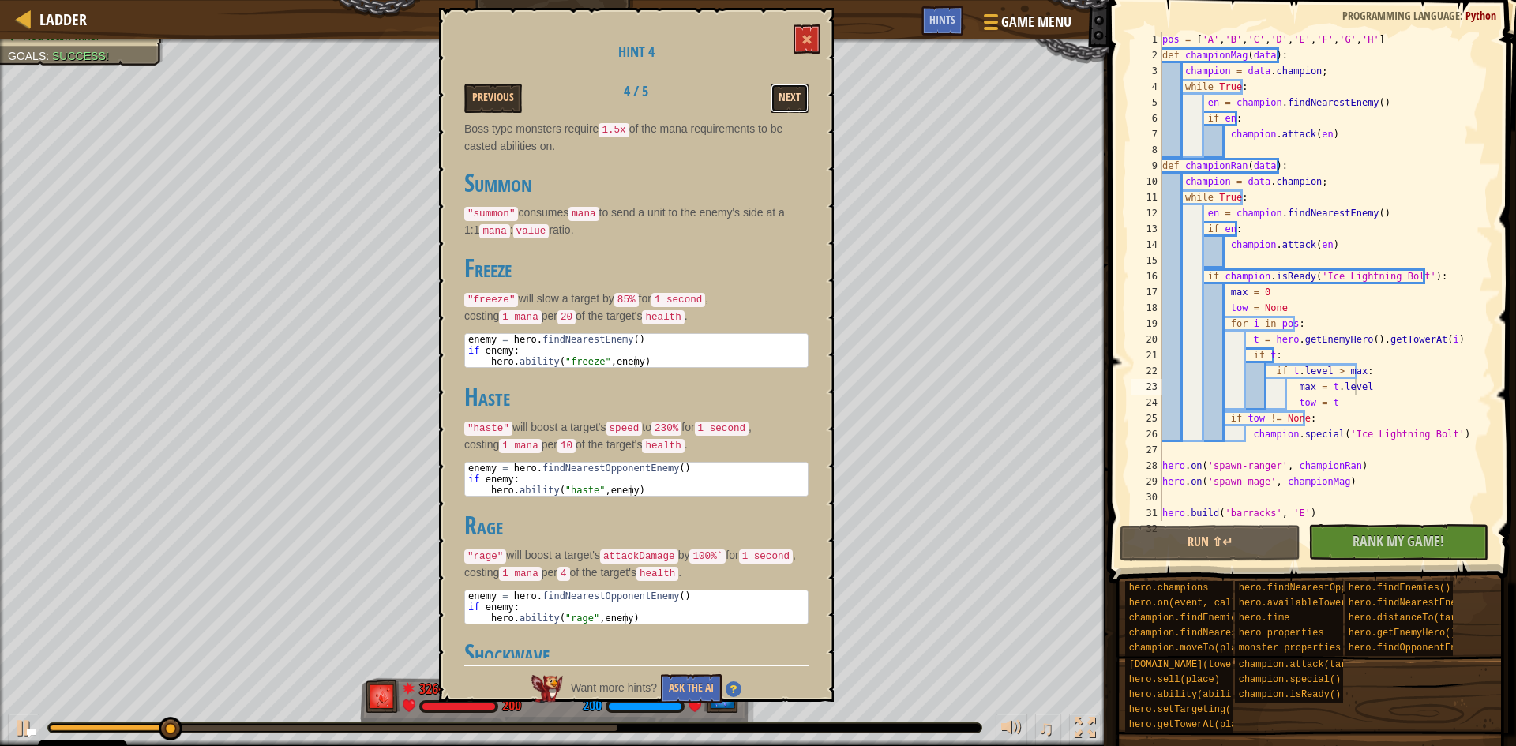
click at [785, 96] on button "Next" at bounding box center [790, 98] width 38 height 29
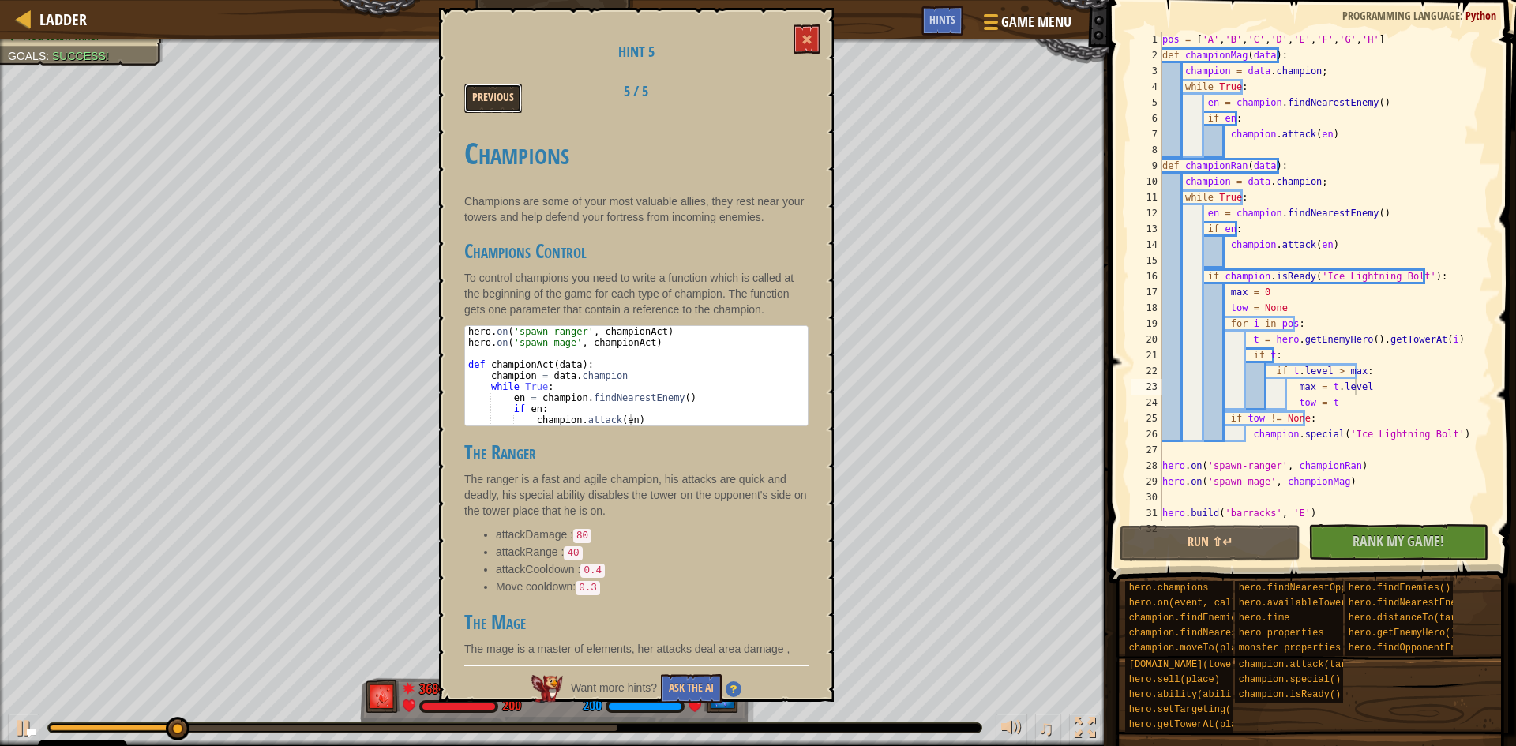
click at [477, 89] on button "Previous" at bounding box center [493, 98] width 58 height 29
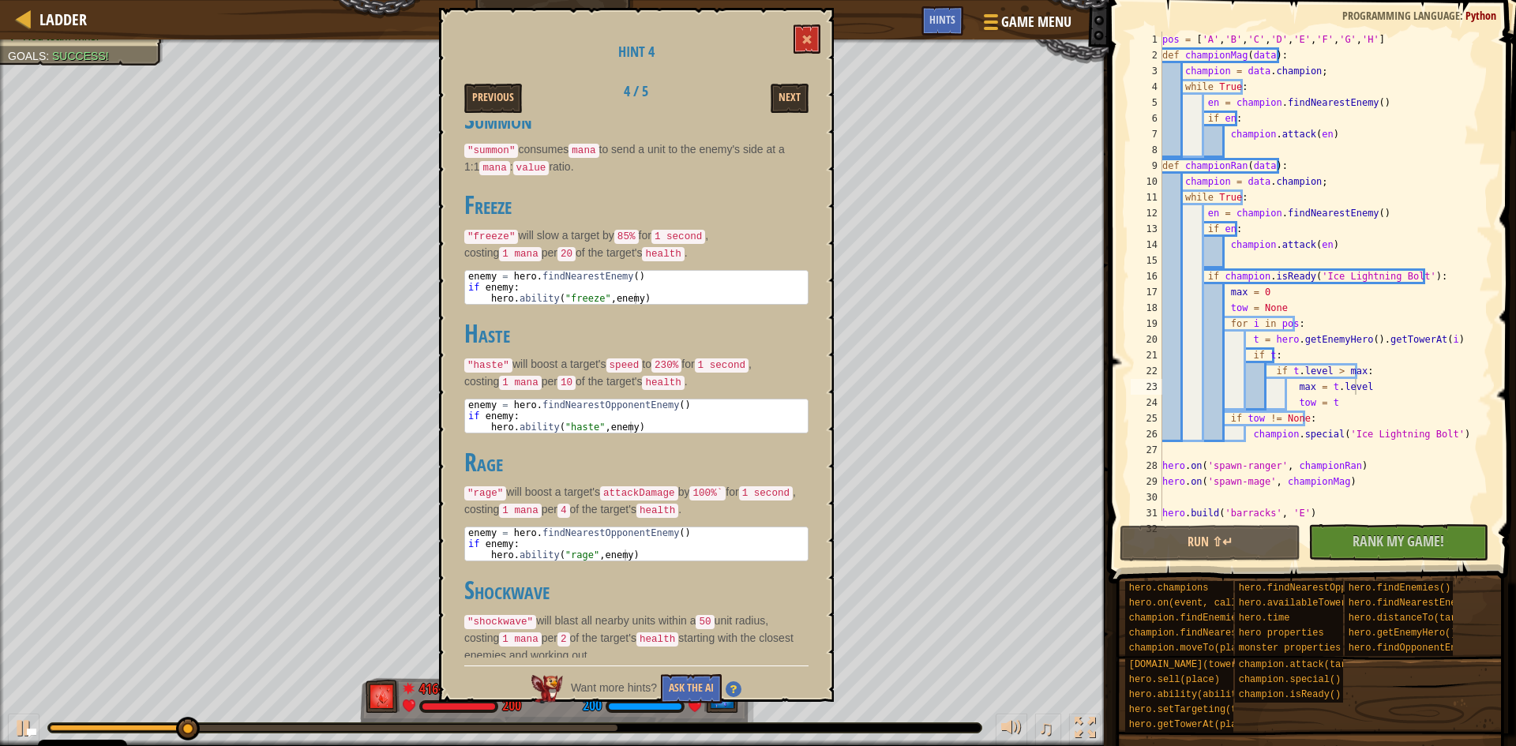
scroll to position [0, 0]
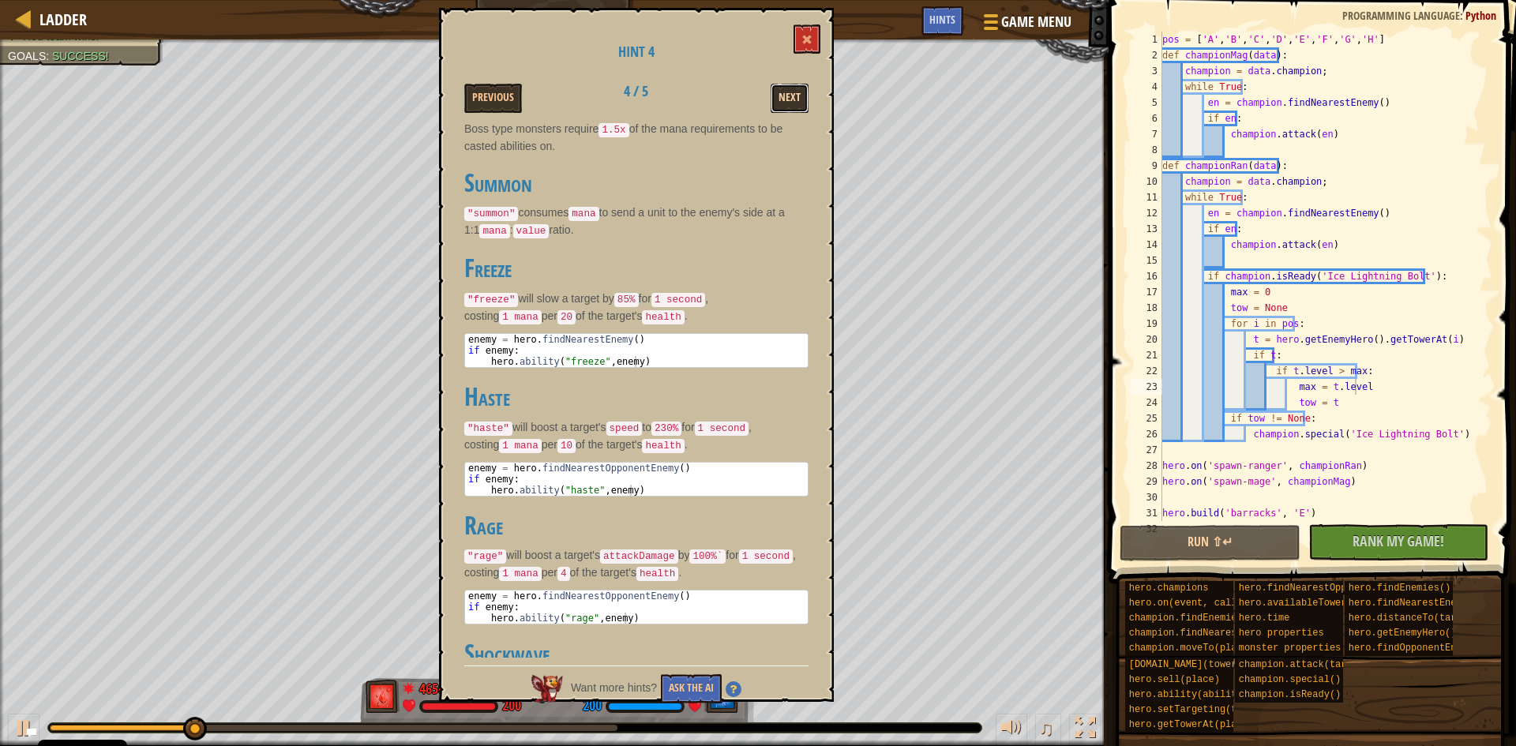
click at [781, 90] on button "Next" at bounding box center [790, 98] width 38 height 29
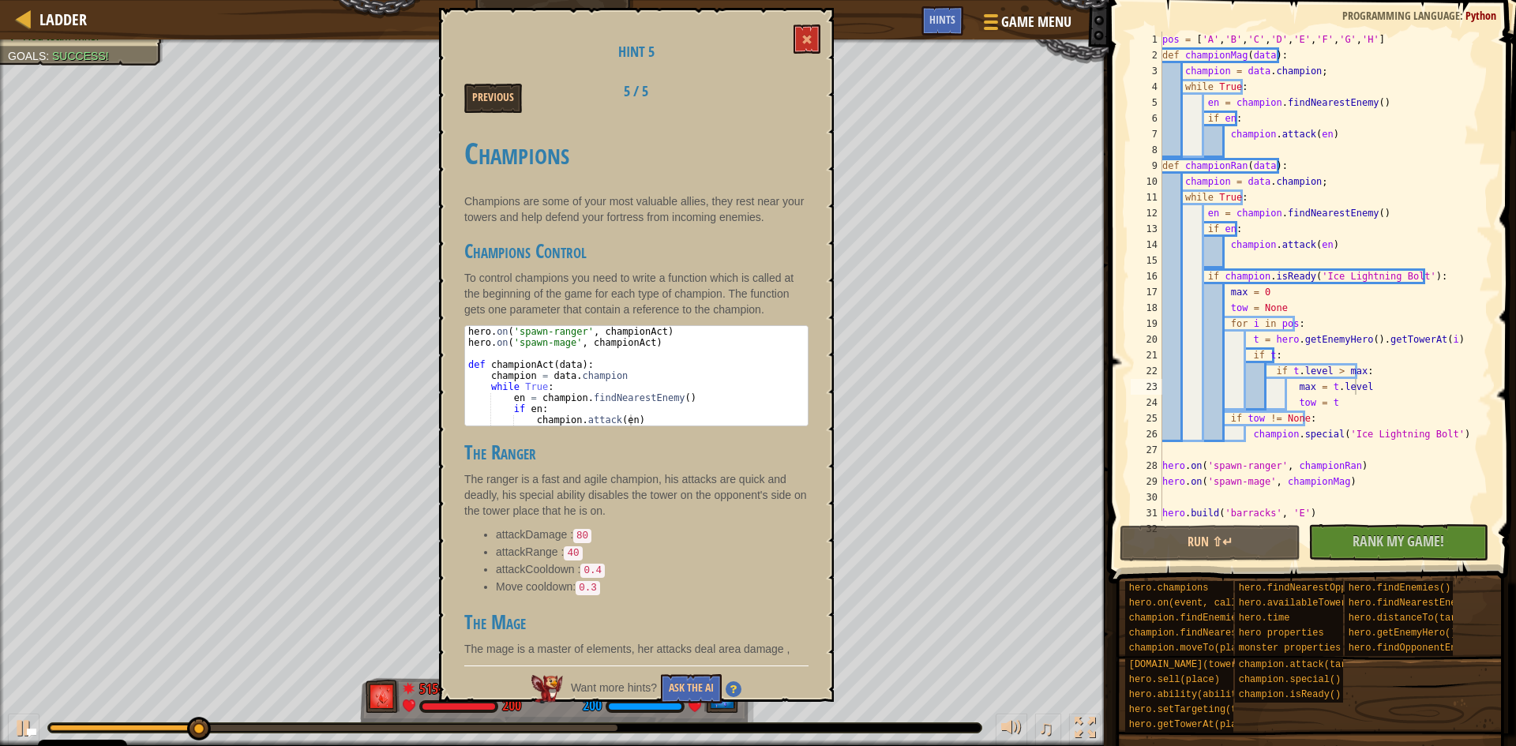
click at [781, 92] on div "Previous 5 / 5" at bounding box center [636, 98] width 368 height 29
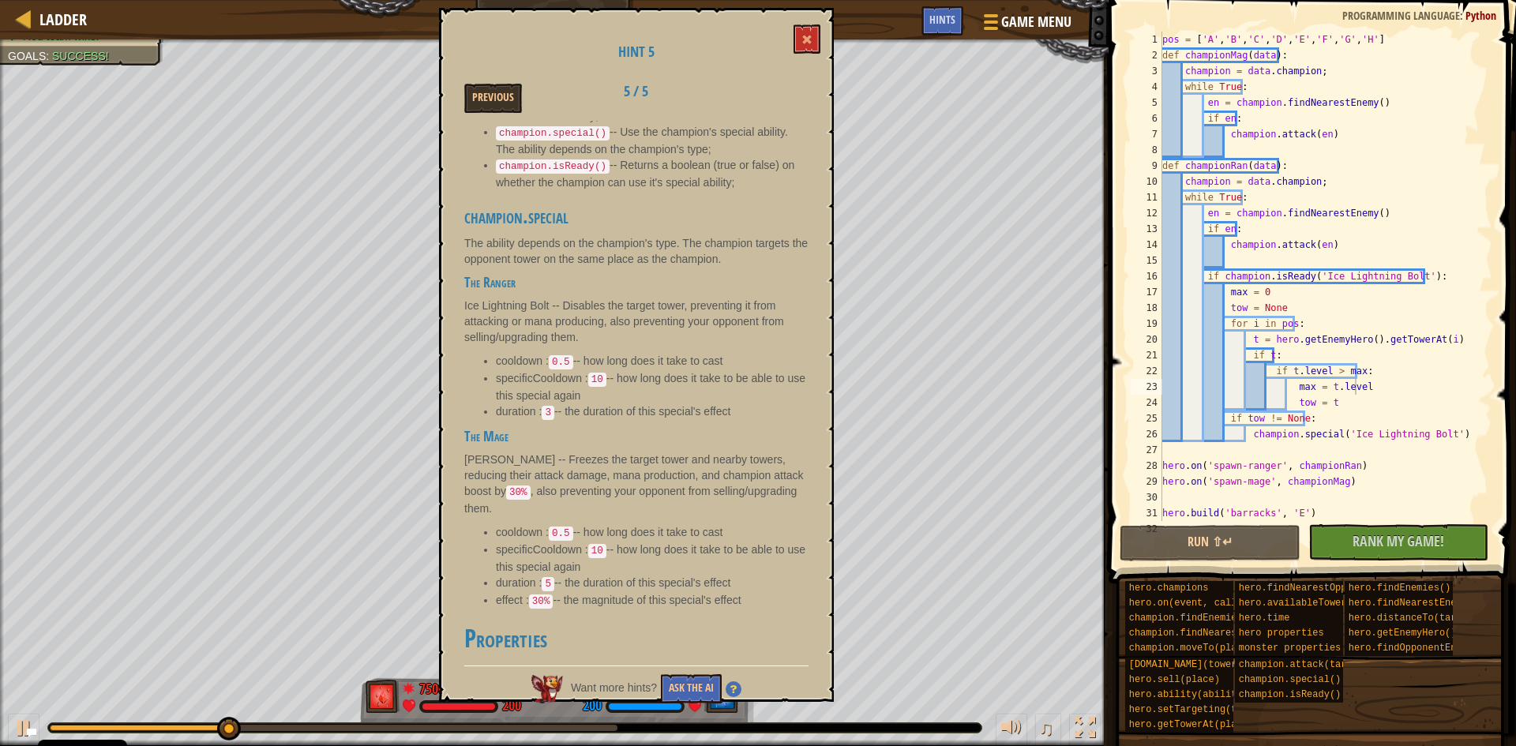
scroll to position [947, 0]
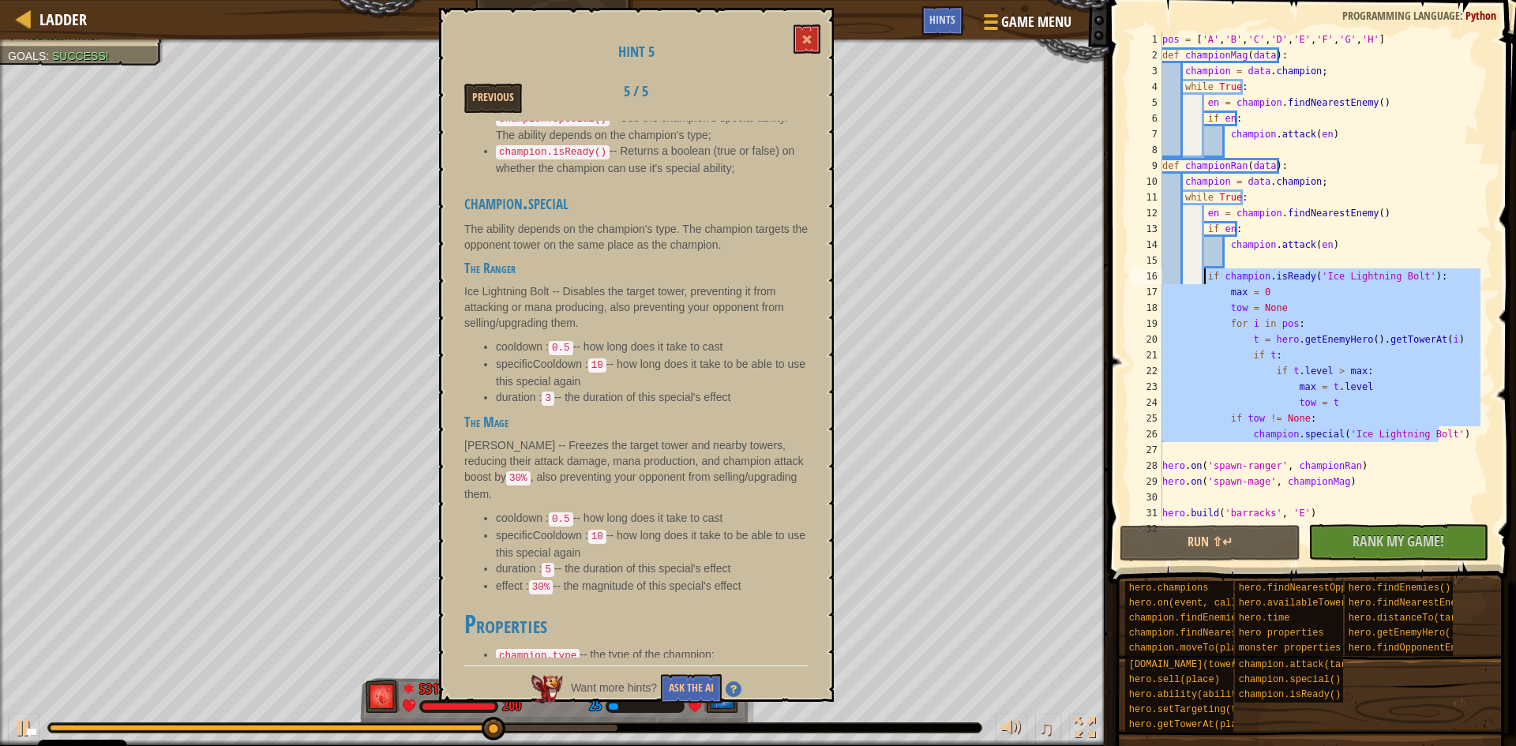
drag, startPoint x: 1441, startPoint y: 429, endPoint x: 1202, endPoint y: 274, distance: 285.3
click at [1202, 274] on div "pos = [ 'A' , 'B' , 'C' , 'D' , 'E' , 'F' , 'G' , 'H' ] def championMag ( data …" at bounding box center [1319, 292] width 321 height 521
type textarea "if champion.isReady('Ice Lightning Bolt'): max = 0"
click at [1251, 142] on div "pos = [ 'A' , 'B' , 'C' , 'D' , 'E' , 'F' , 'G' , 'H' ] def championMag ( data …" at bounding box center [1319, 292] width 321 height 521
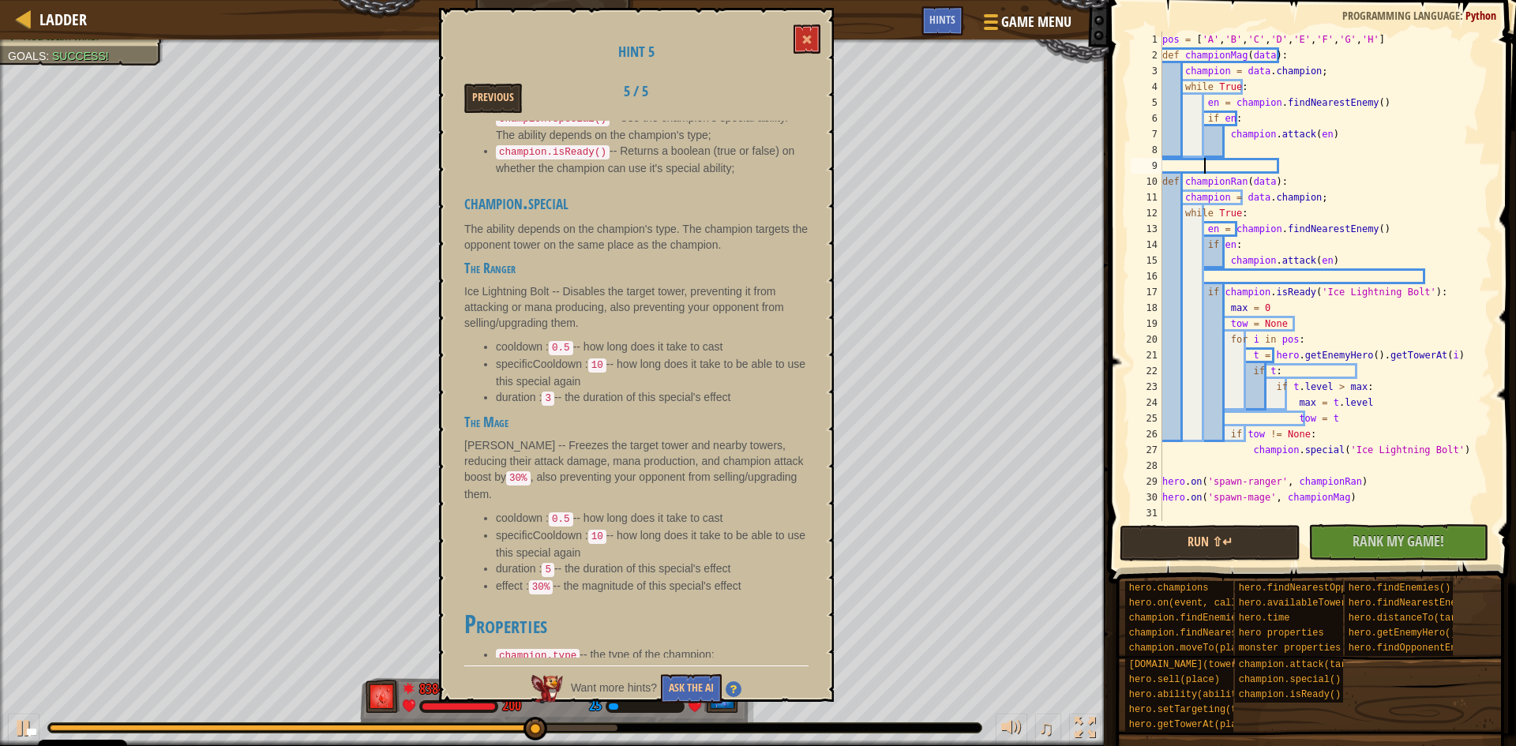
scroll to position [7, 2]
paste textarea "champion.special('Ice Lightning Bolt'"
type textarea "champion.special('Ice Lightning Bolt'"
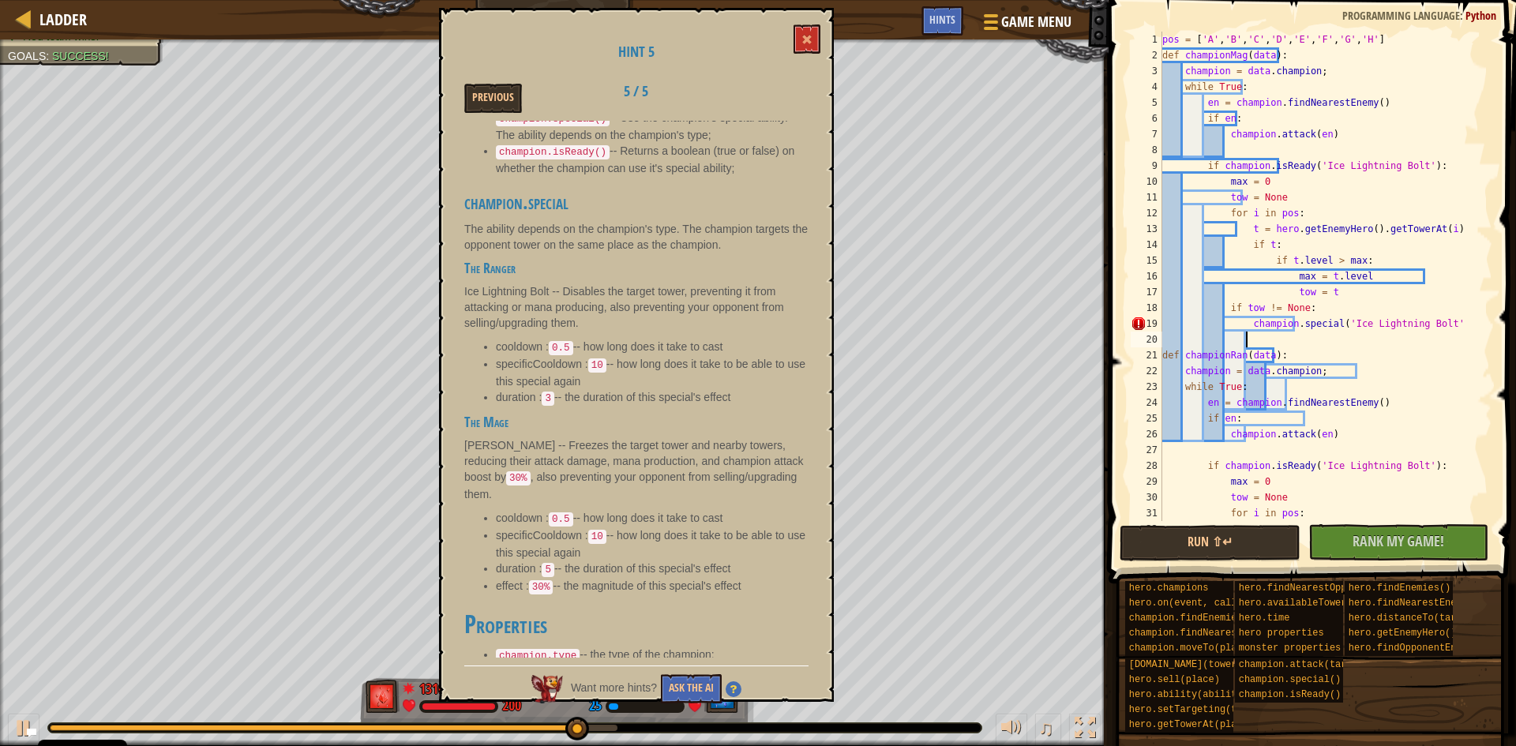
click at [1238, 315] on div "pos = [ 'A' , 'B' , 'C' , 'D' , 'E' , 'F' , 'G' , 'H' ] def championMag ( data …" at bounding box center [1319, 292] width 321 height 521
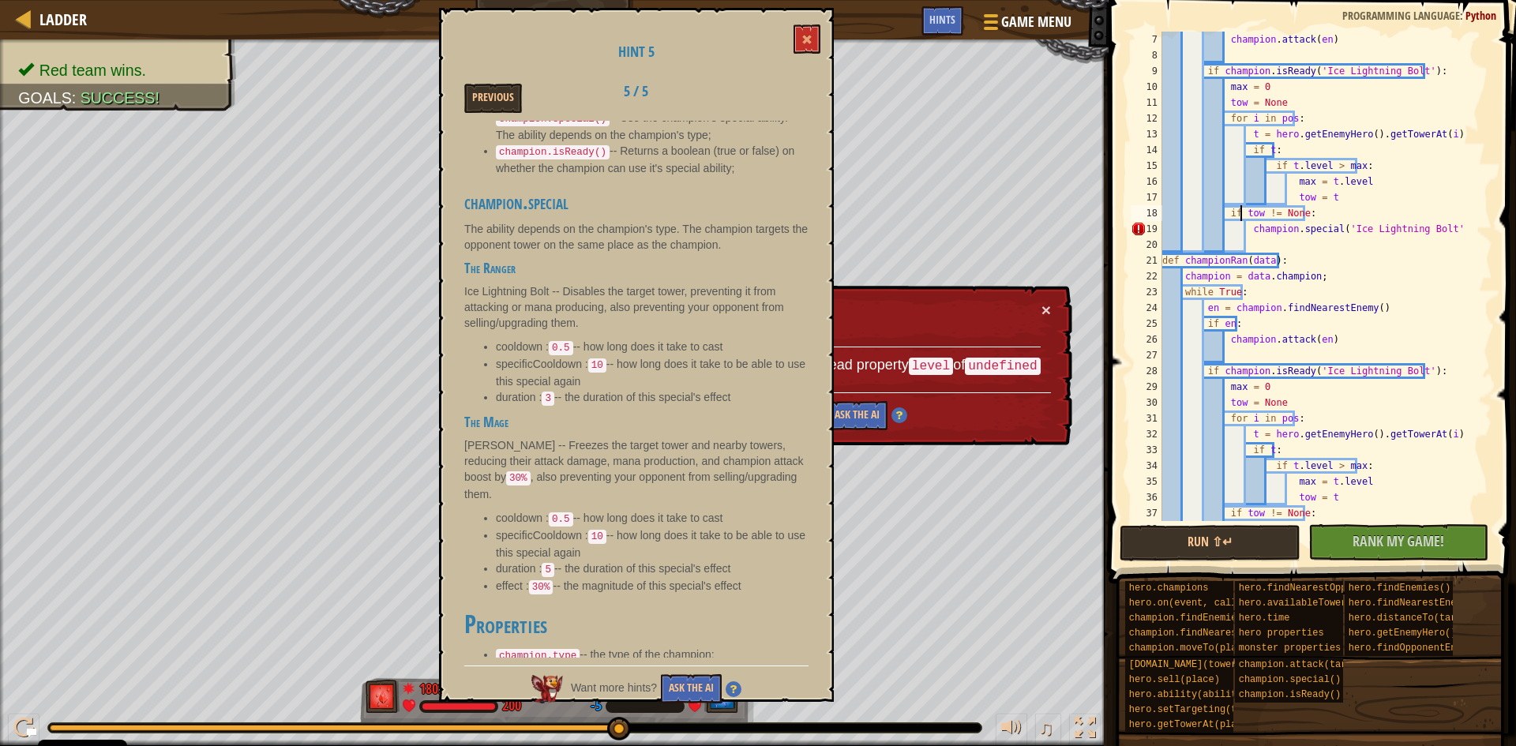
scroll to position [142, 0]
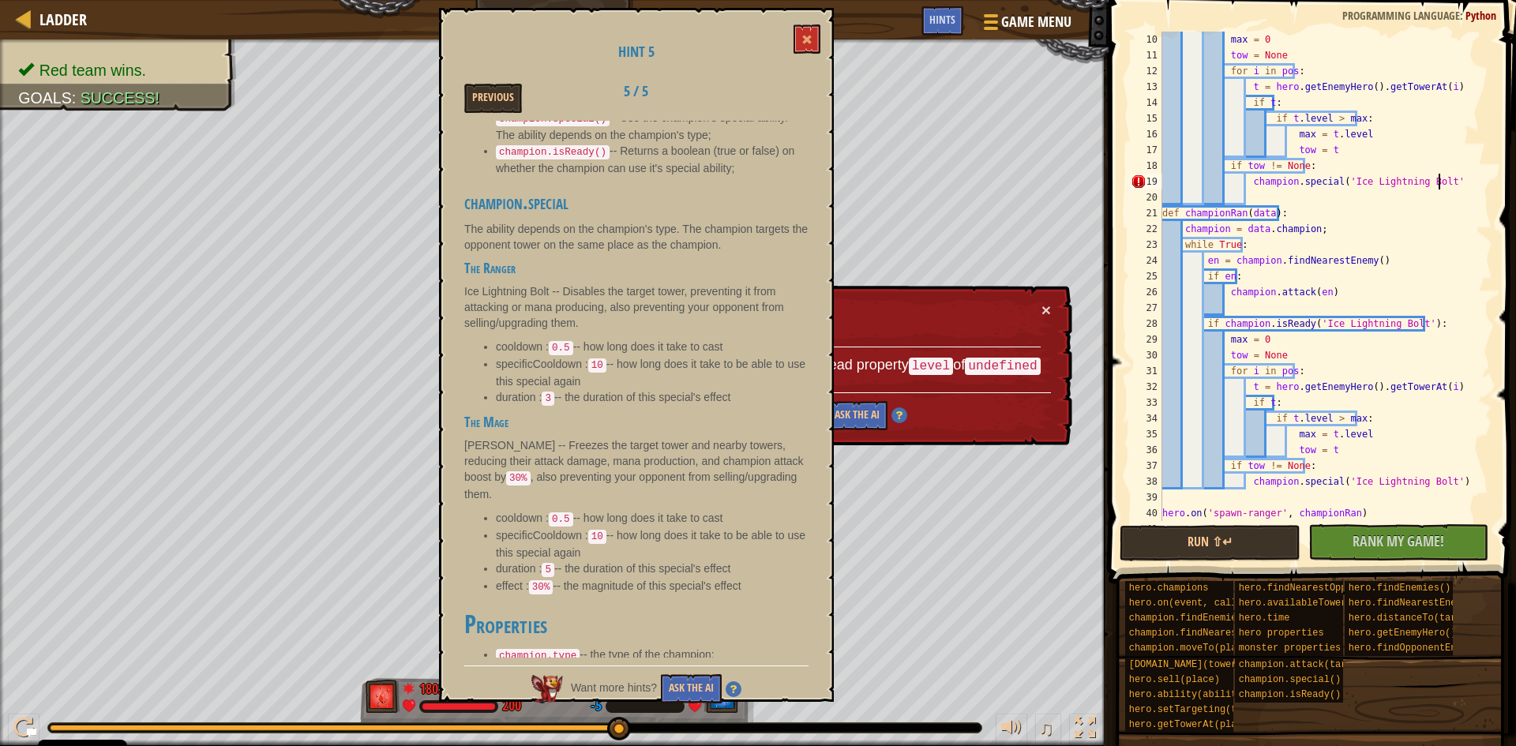
click at [1442, 178] on div "max = 0 tow = None for i in pos : t = hero . getEnemyHero ( ) . getTowerAt ( i …" at bounding box center [1319, 292] width 321 height 521
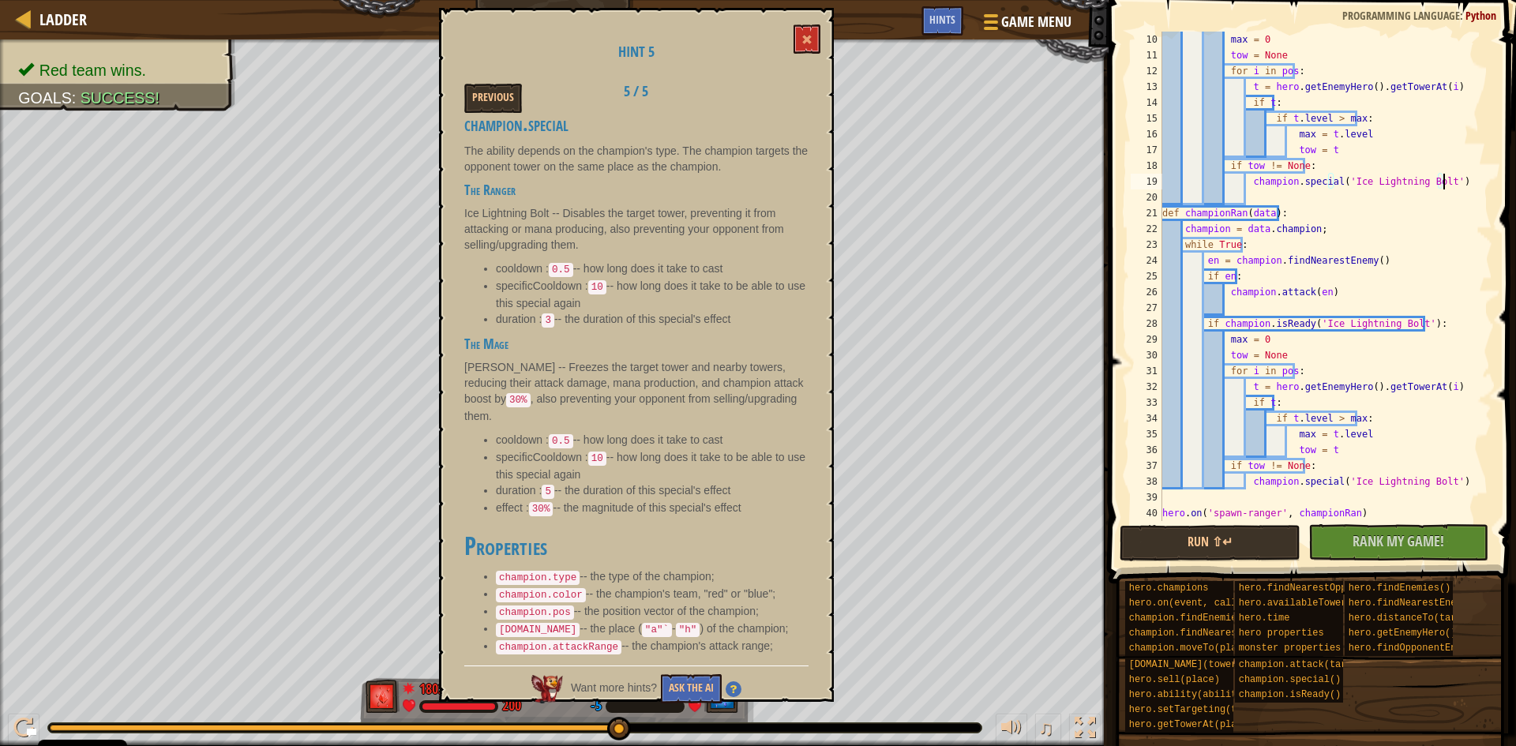
scroll to position [1048, 0]
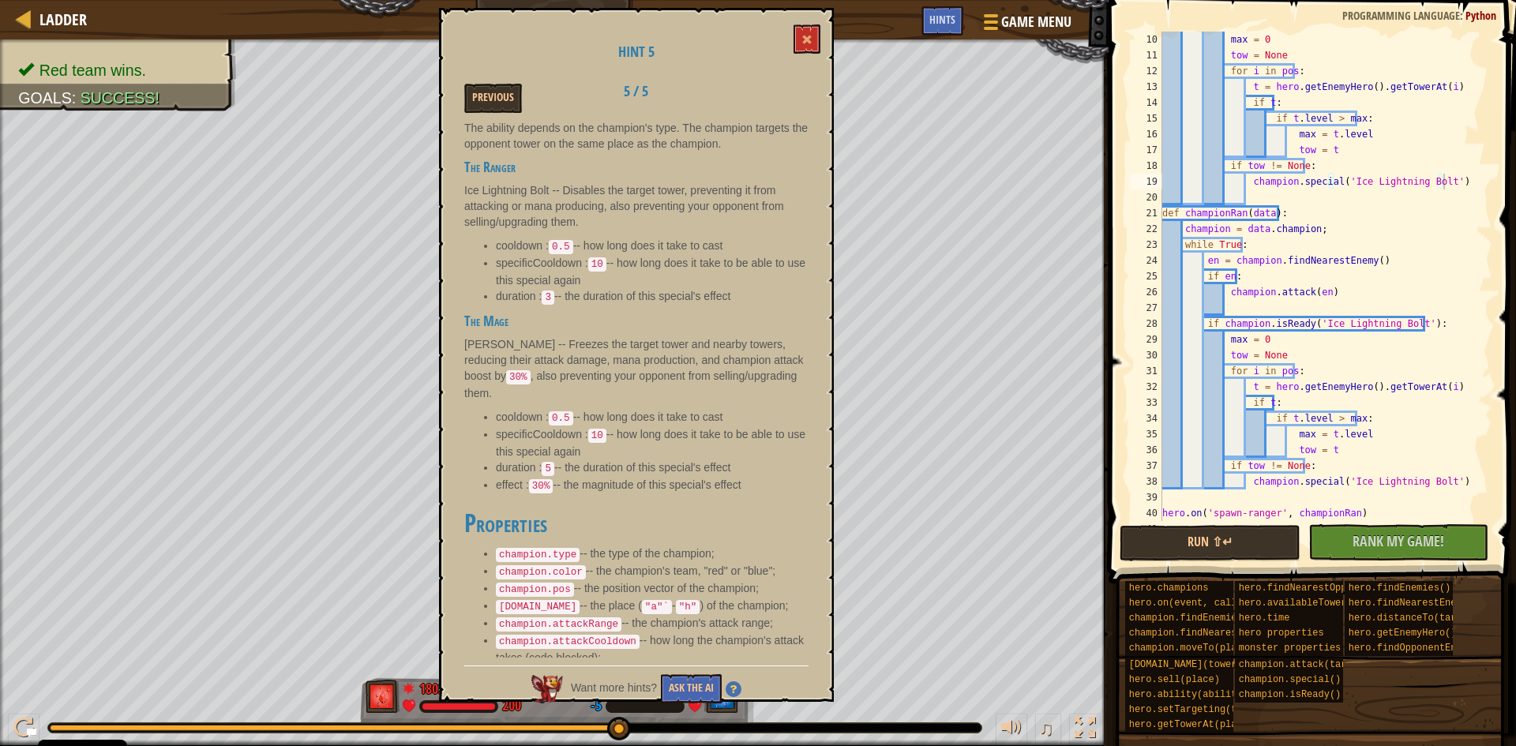
drag, startPoint x: 627, startPoint y: 496, endPoint x: 538, endPoint y: 465, distance: 93.6
click at [533, 510] on h2 "Properties" at bounding box center [636, 524] width 344 height 28
drag, startPoint x: 1430, startPoint y: 173, endPoint x: 1399, endPoint y: 180, distance: 31.6
click at [1399, 180] on div "max = 0 tow = None for i in pos : t = hero . getEnemyHero ( ) . getTowerAt ( i …" at bounding box center [1319, 292] width 321 height 521
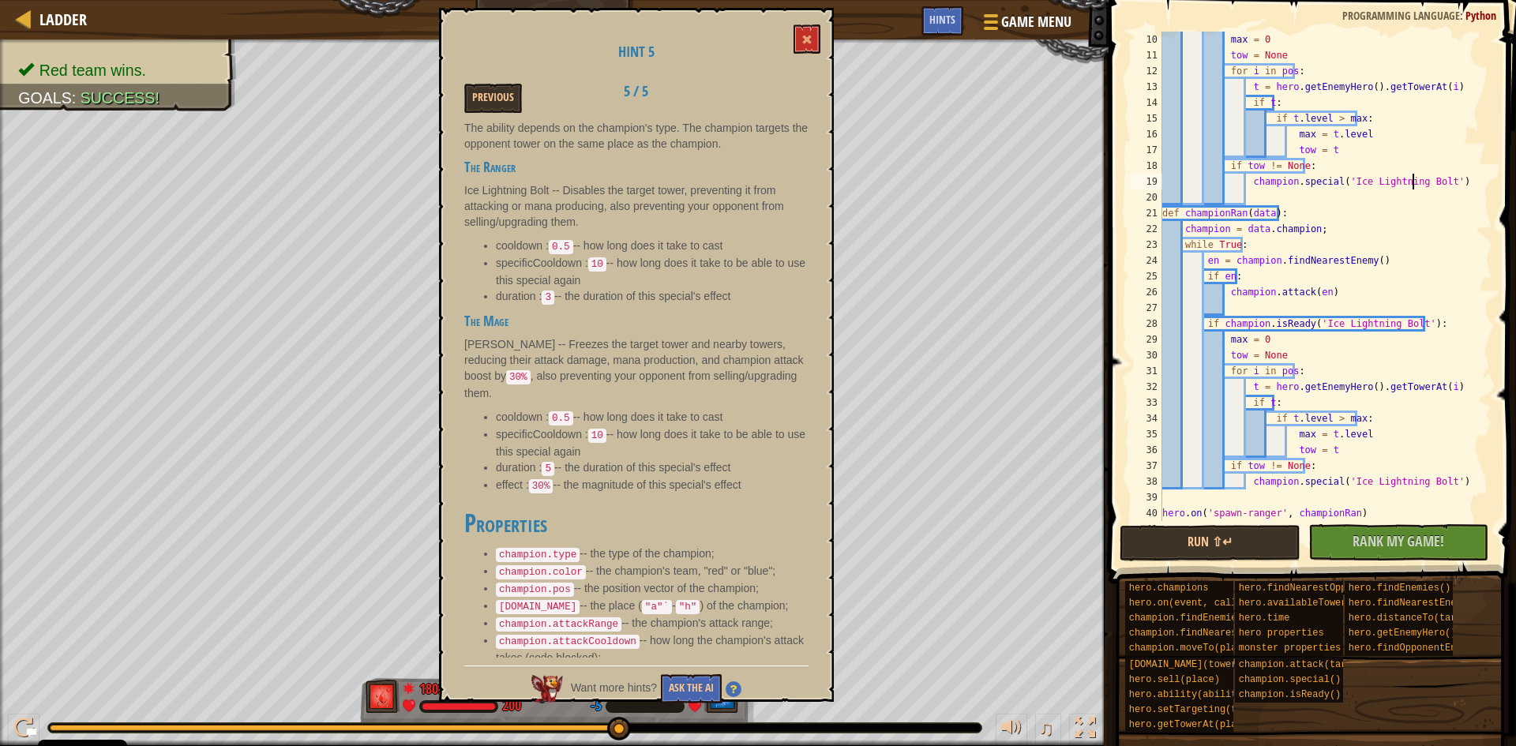
drag, startPoint x: 1414, startPoint y: 179, endPoint x: 1424, endPoint y: 179, distance: 10.3
click at [1416, 179] on div "max = 0 tow = None for i in pos : t = hero . getEnemyHero ( ) . getTowerAt ( i …" at bounding box center [1319, 292] width 321 height 521
click at [1427, 180] on div "max = 0 tow = None for i in pos : t = hero . getEnemyHero ( ) . getTowerAt ( i …" at bounding box center [1319, 292] width 321 height 521
drag, startPoint x: 1431, startPoint y: 180, endPoint x: 1340, endPoint y: 182, distance: 90.8
click at [1340, 182] on div "max = 0 tow = None for i in pos : t = hero . getEnemyHero ( ) . getTowerAt ( i …" at bounding box center [1319, 292] width 321 height 521
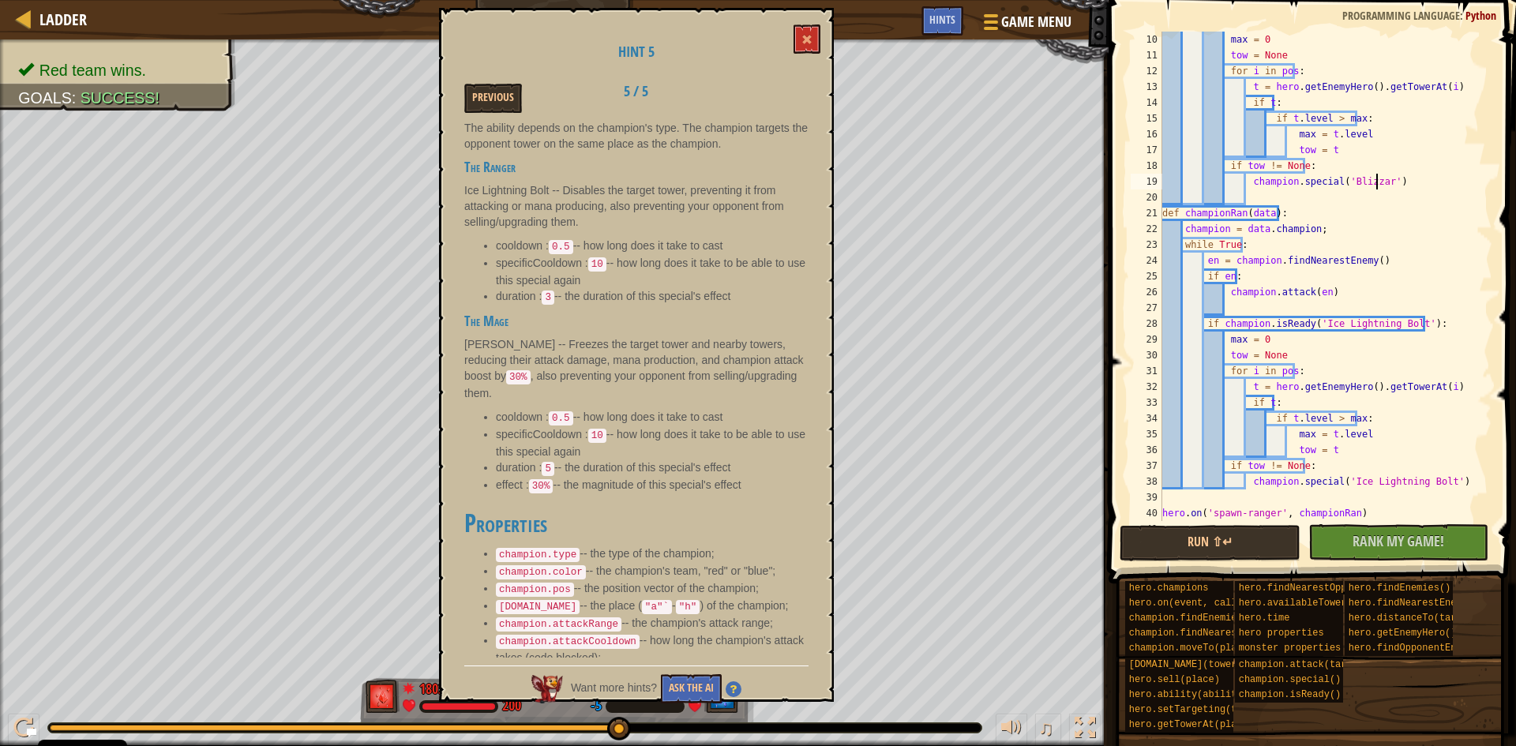
scroll to position [7, 18]
click at [1401, 321] on div "max = 0 tow = None for i in pos : t = hero . getEnemyHero ( ) . getTowerAt ( i …" at bounding box center [1319, 292] width 321 height 521
paste textarea "Blizzard"
click at [1240, 532] on button "Run ⇧↵" at bounding box center [1210, 543] width 181 height 36
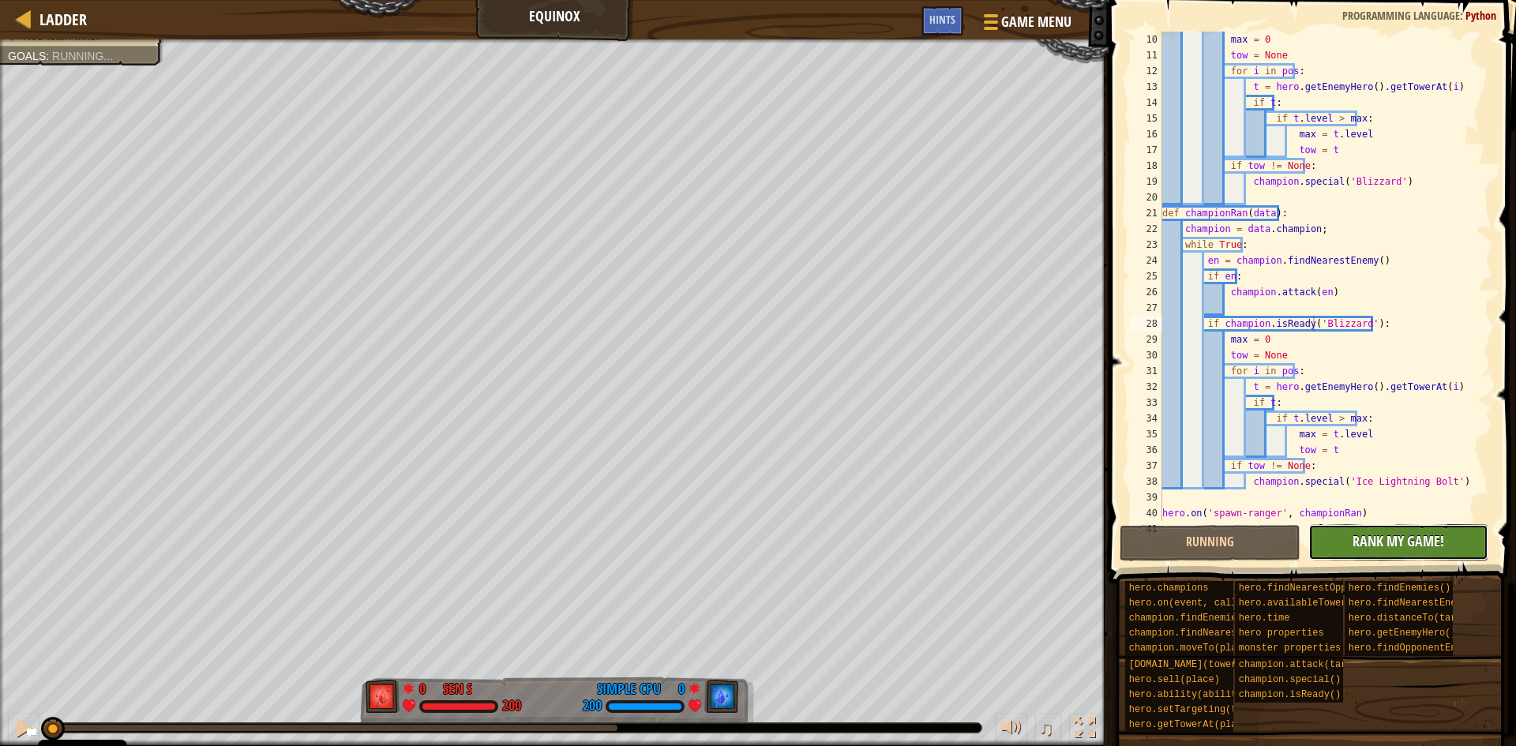
click at [1357, 527] on button "No New Code to Rank Rank My Game! Submitting... Submitted for Ranking Failed to…" at bounding box center [1398, 542] width 181 height 36
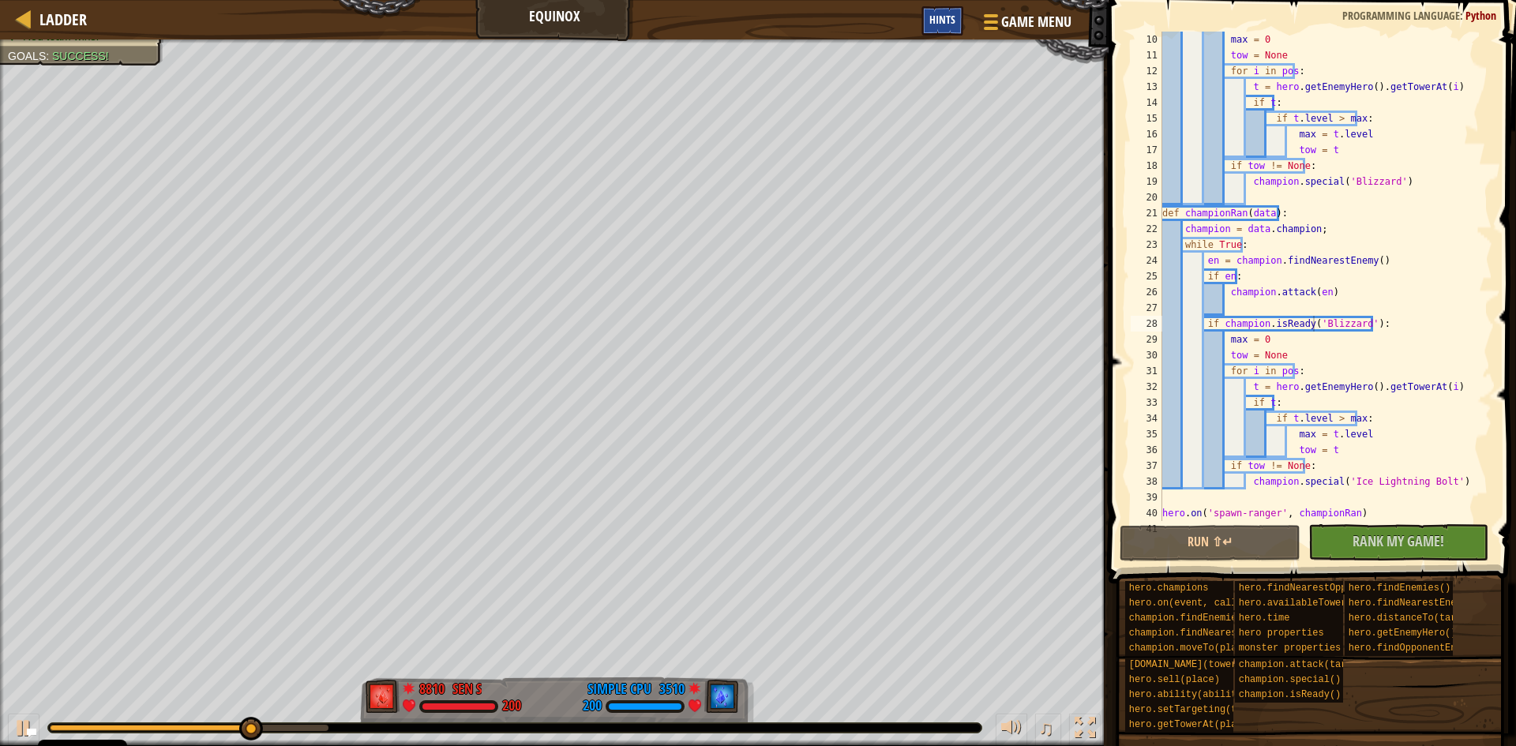
click at [949, 15] on span "Hints" at bounding box center [942, 19] width 26 height 15
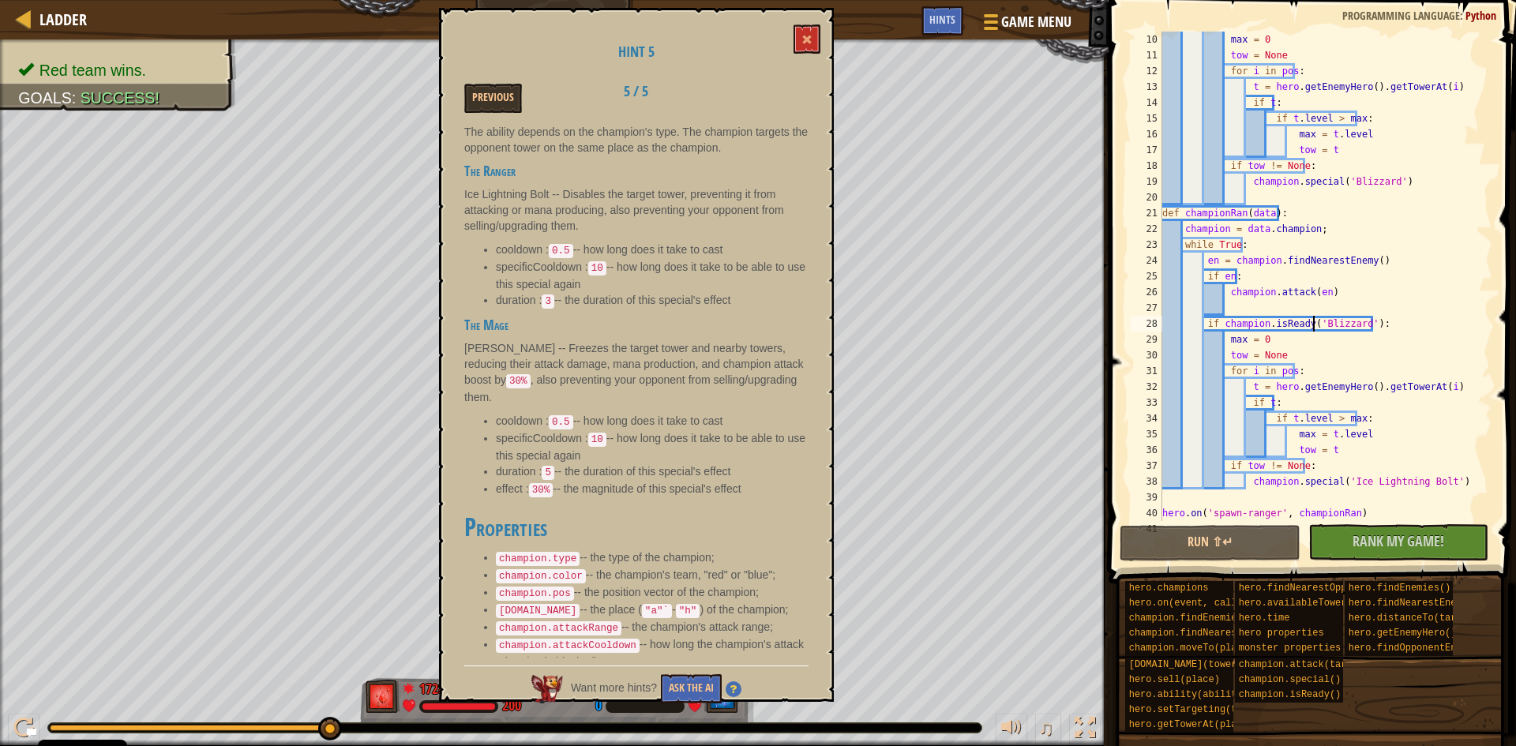
scroll to position [1048, 0]
click at [795, 24] on div "Hint 5 Previous 5 / 5 Champions Champions are some of your most valuable allies…" at bounding box center [636, 355] width 395 height 694
click at [801, 34] on button at bounding box center [806, 38] width 27 height 29
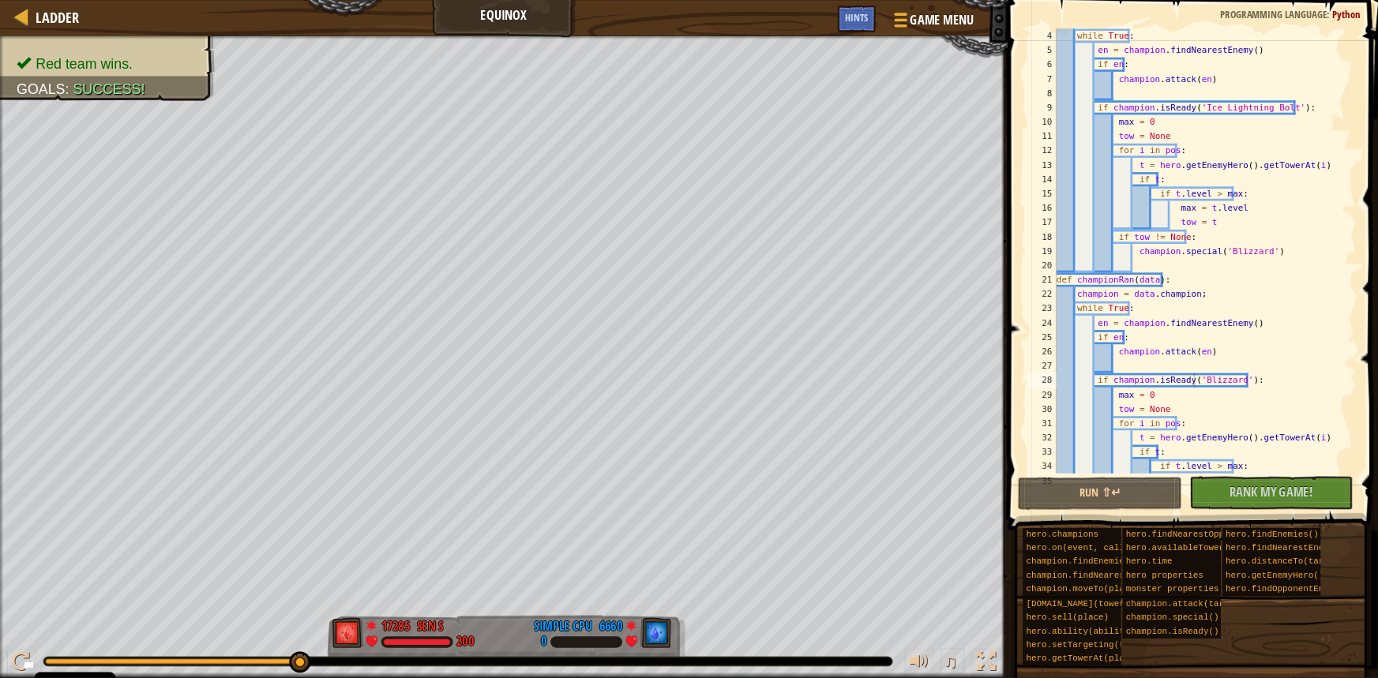
scroll to position [0, 0]
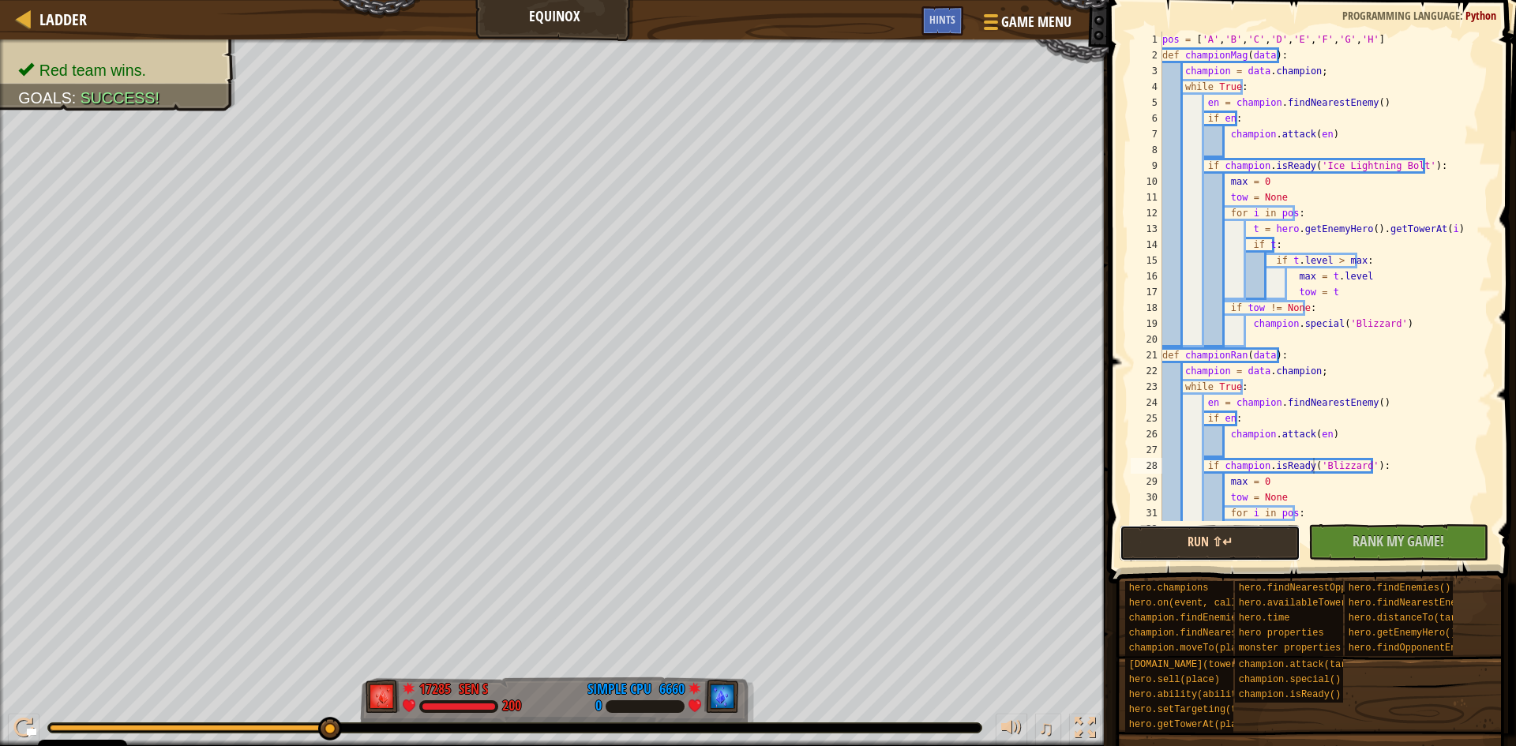
click at [1246, 531] on button "Run ⇧↵" at bounding box center [1210, 543] width 181 height 36
click at [1407, 547] on span "Rank My Game!" at bounding box center [1398, 541] width 92 height 20
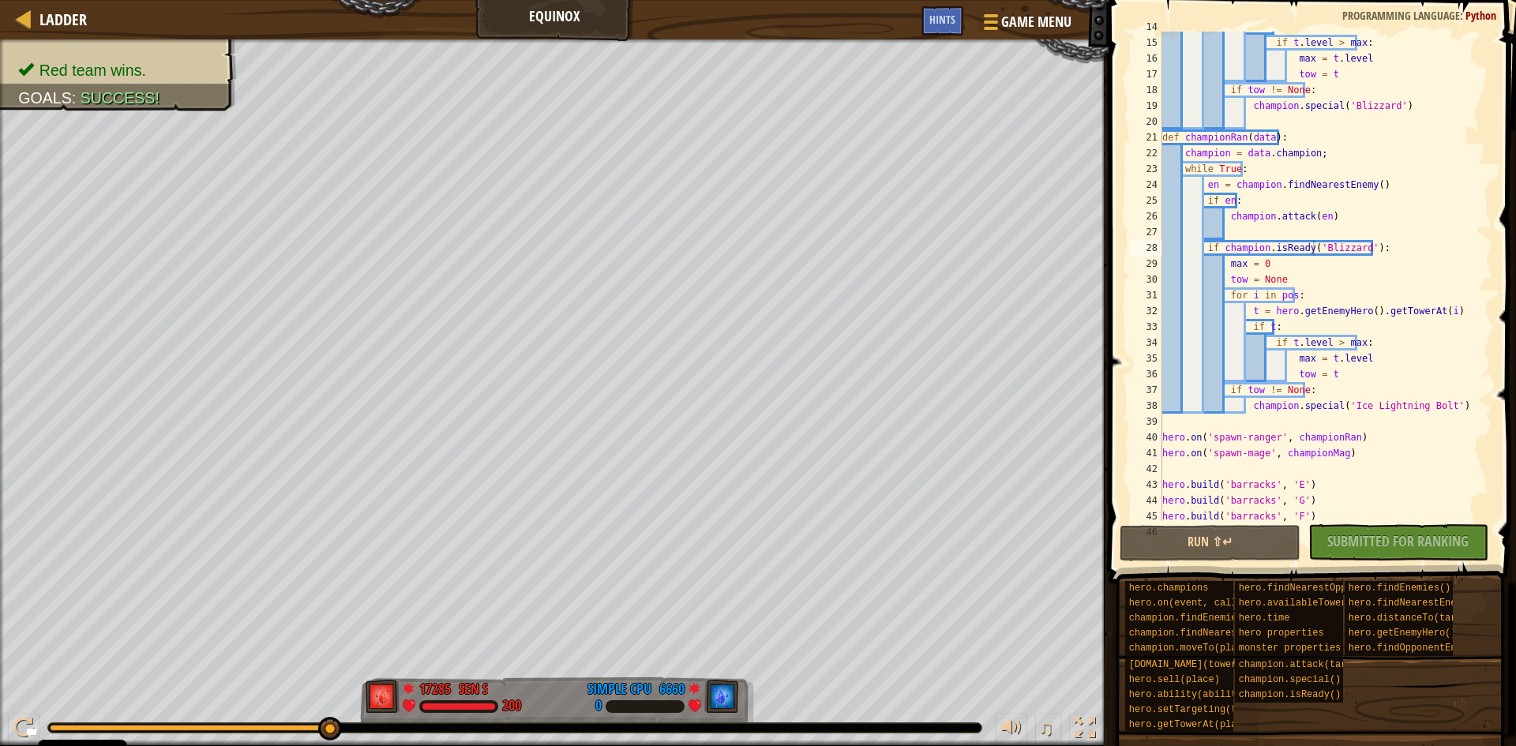
scroll to position [218, 0]
click at [1431, 214] on div "if t : if t . level > max : max = t . level tow = t if tow != None : champion .…" at bounding box center [1319, 279] width 321 height 521
click at [945, 21] on span "Hints" at bounding box center [942, 19] width 26 height 15
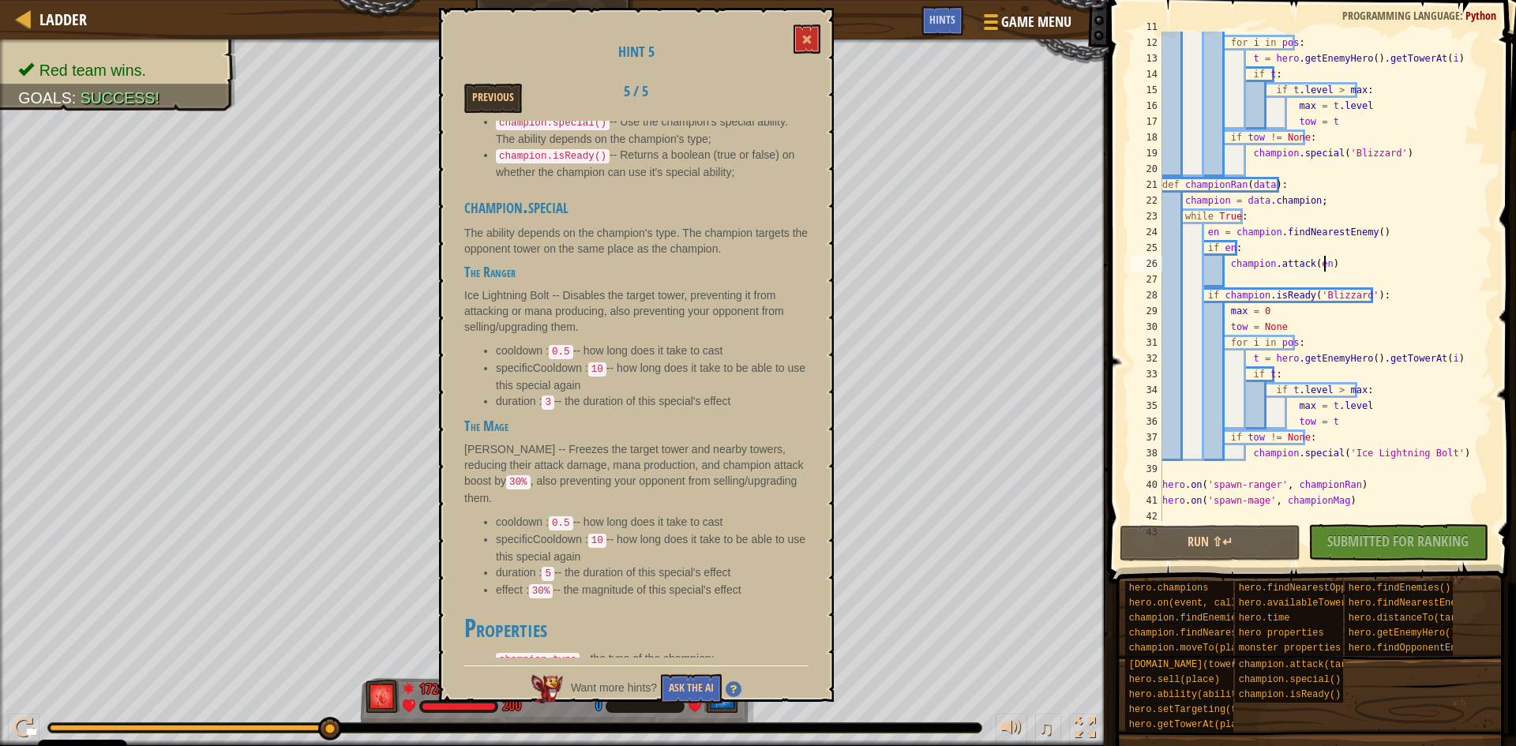
scroll to position [171, 0]
drag, startPoint x: 1437, startPoint y: 452, endPoint x: 1339, endPoint y: 452, distance: 97.9
click at [1339, 452] on div "tow = None for i in pos : t = hero . getEnemyHero ( ) . getTowerAt ( i ) if t :…" at bounding box center [1319, 279] width 321 height 521
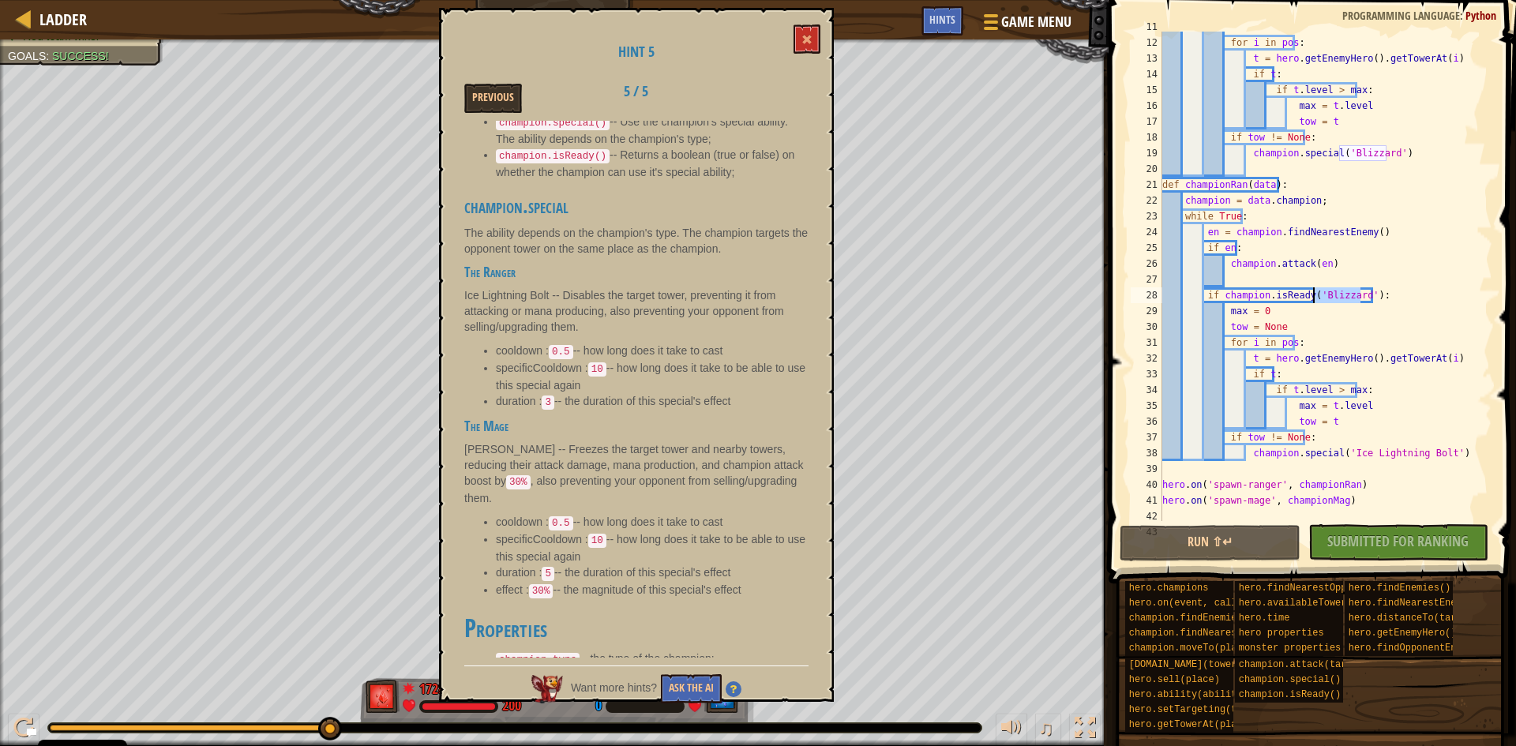
drag, startPoint x: 1362, startPoint y: 294, endPoint x: 1314, endPoint y: 301, distance: 48.6
click at [1314, 301] on div "tow = None for i in pos : t = hero . getEnemyHero ( ) . getTowerAt ( i ) if t :…" at bounding box center [1319, 279] width 321 height 521
paste textarea "Ice Lightning Bolt"
click at [1385, 388] on div "tow = None for i in pos : t = hero . getEnemyHero ( ) . getTowerAt ( i ) if t :…" at bounding box center [1319, 279] width 321 height 521
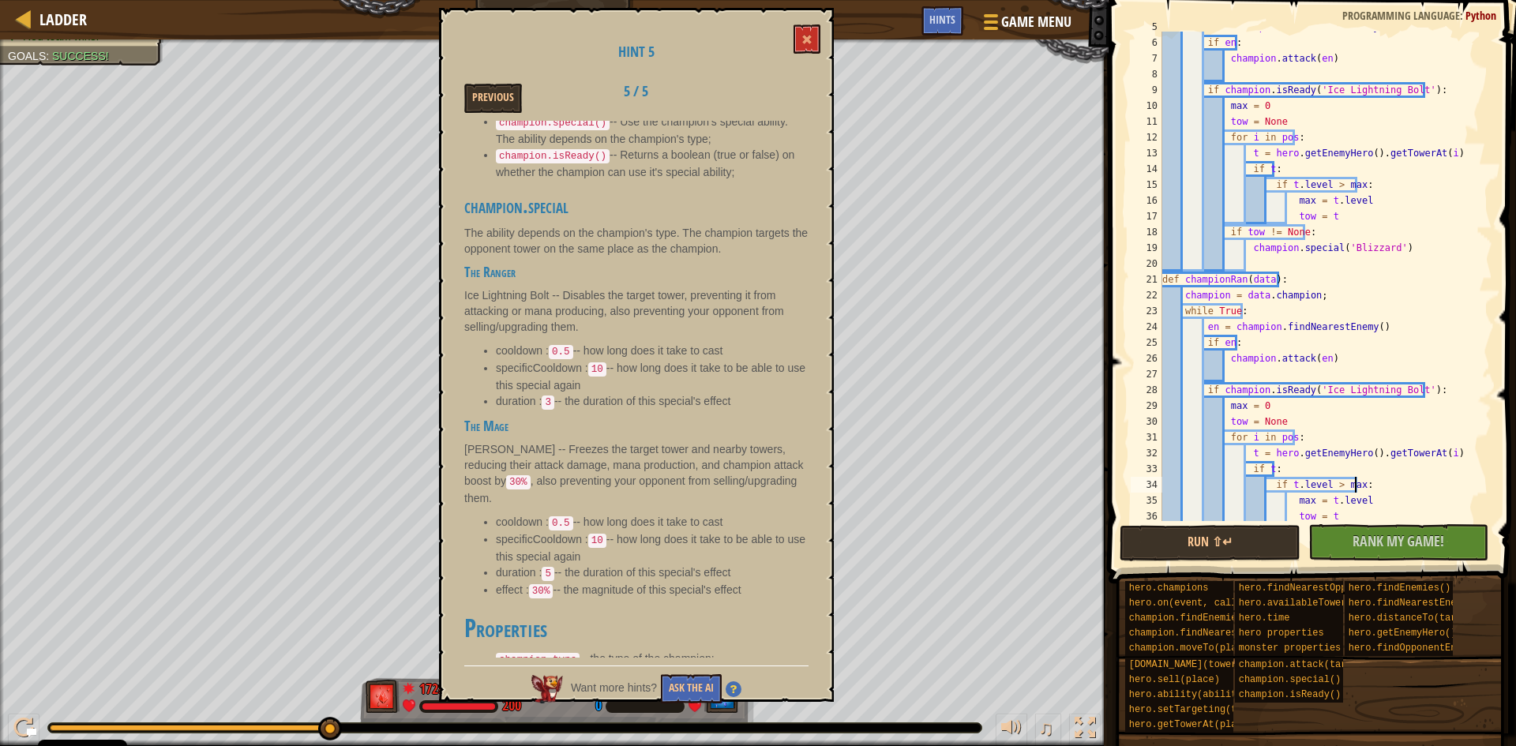
scroll to position [28, 0]
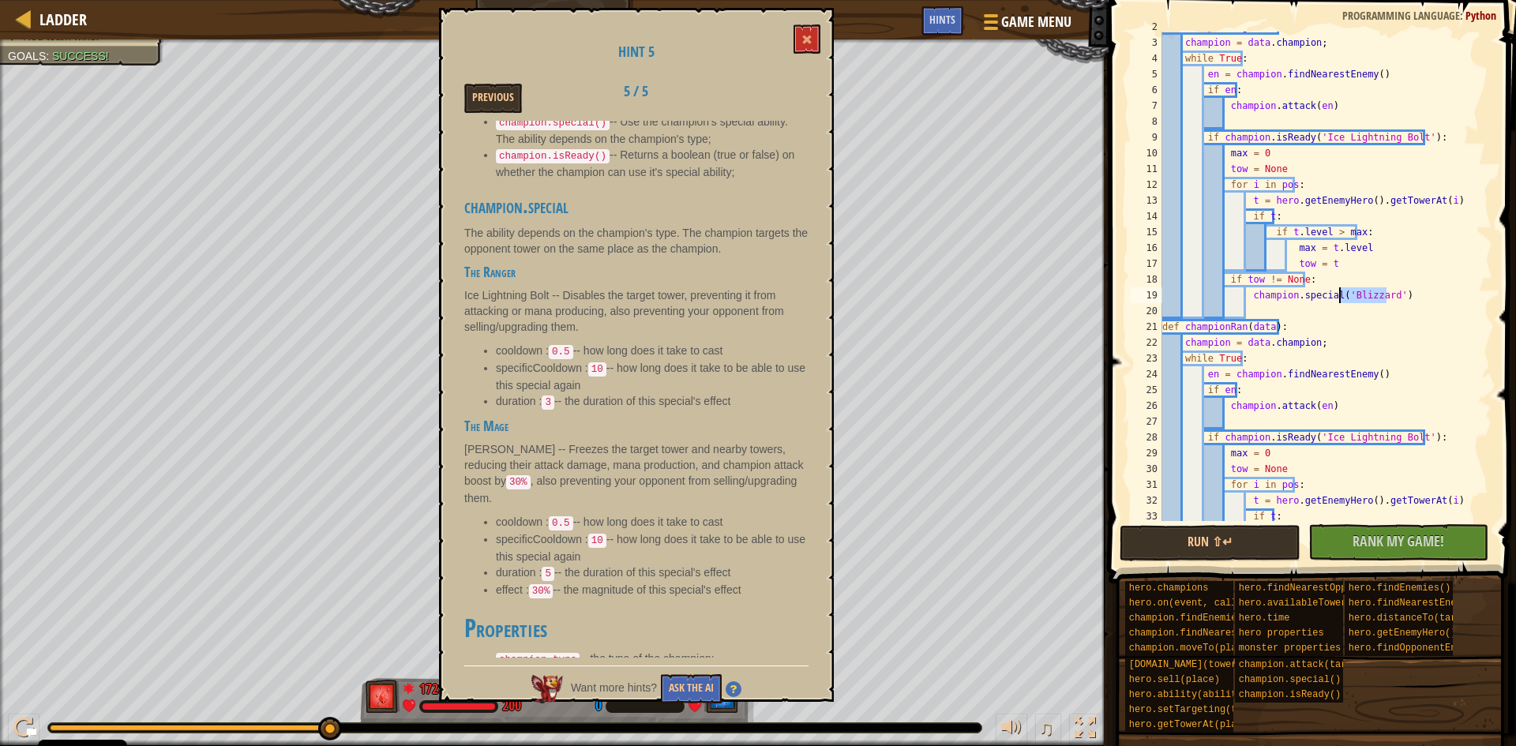
drag, startPoint x: 1384, startPoint y: 300, endPoint x: 1341, endPoint y: 300, distance: 42.6
click at [1341, 300] on div "def championMag ( data ) : champion = data . champion ; while True : en = champ…" at bounding box center [1319, 279] width 321 height 521
drag, startPoint x: 1413, startPoint y: 138, endPoint x: 1315, endPoint y: 136, distance: 97.9
click at [1315, 136] on div "def championMag ( data ) : champion = data . champion ; while True : en = champ…" at bounding box center [1319, 279] width 321 height 521
paste textarea "Blizzard"
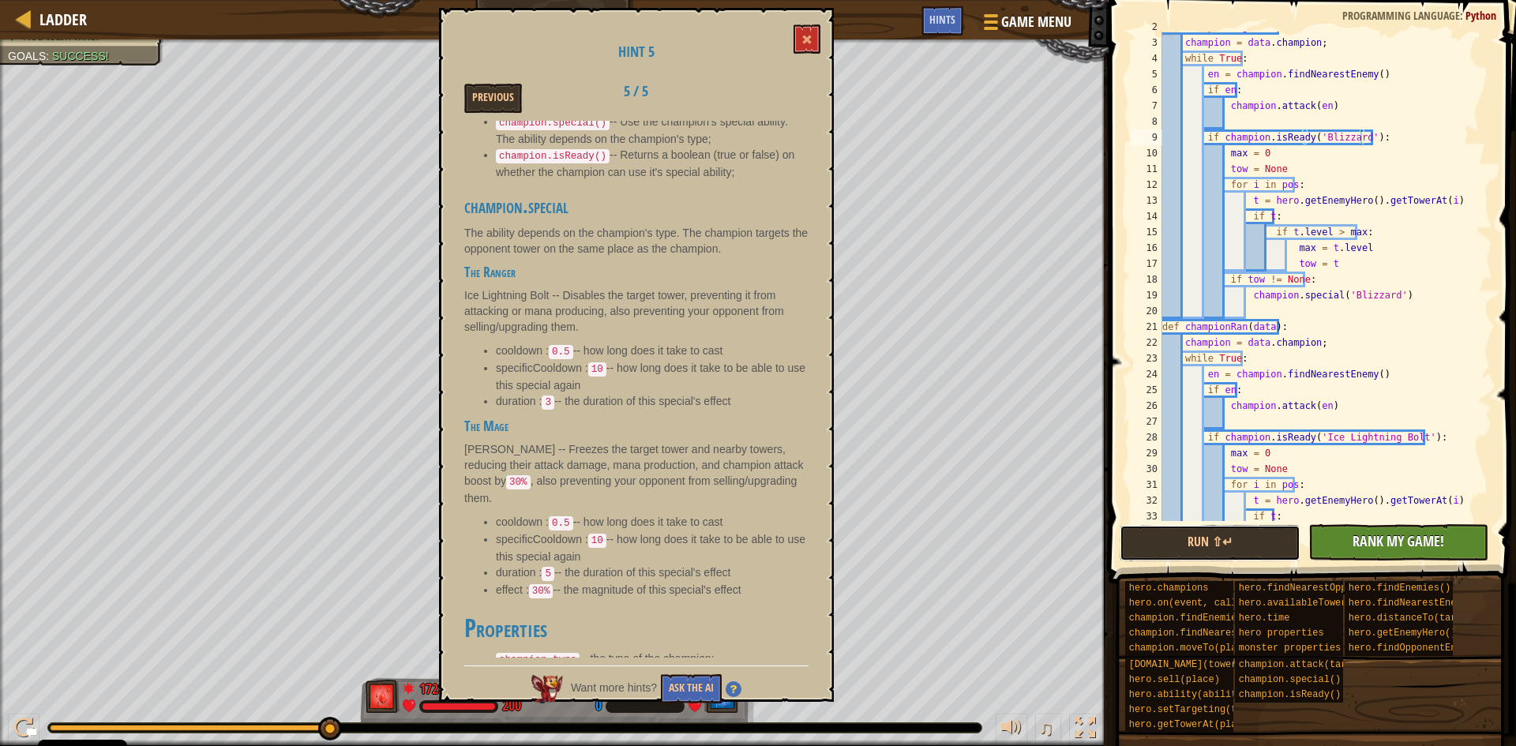
drag, startPoint x: 1240, startPoint y: 539, endPoint x: 1307, endPoint y: 532, distance: 67.5
click at [1247, 539] on button "Run ⇧↵" at bounding box center [1210, 543] width 181 height 36
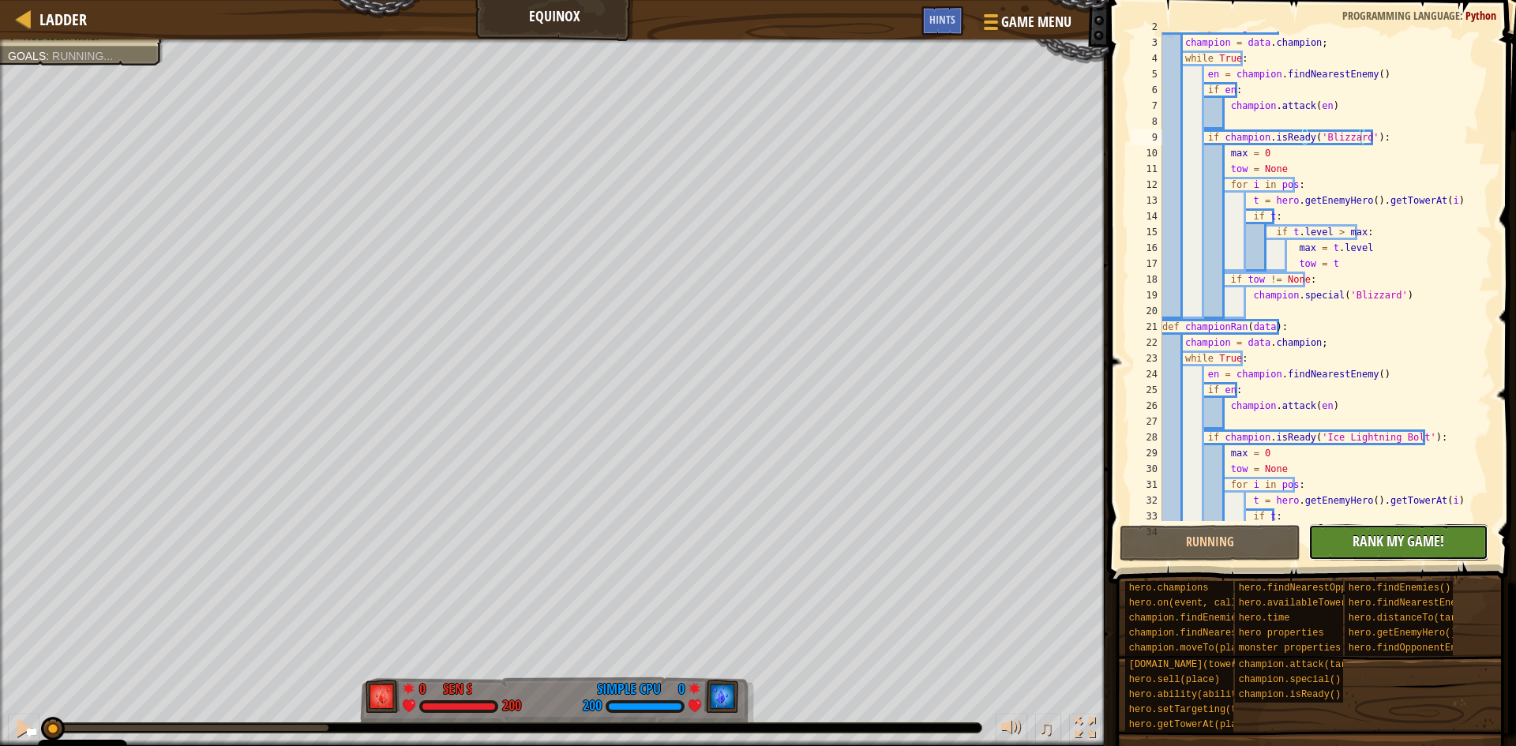
click at [1351, 540] on button "No New Code to Rank Rank My Game! Submitting... Submitted for Ranking Failed to…" at bounding box center [1398, 542] width 181 height 36
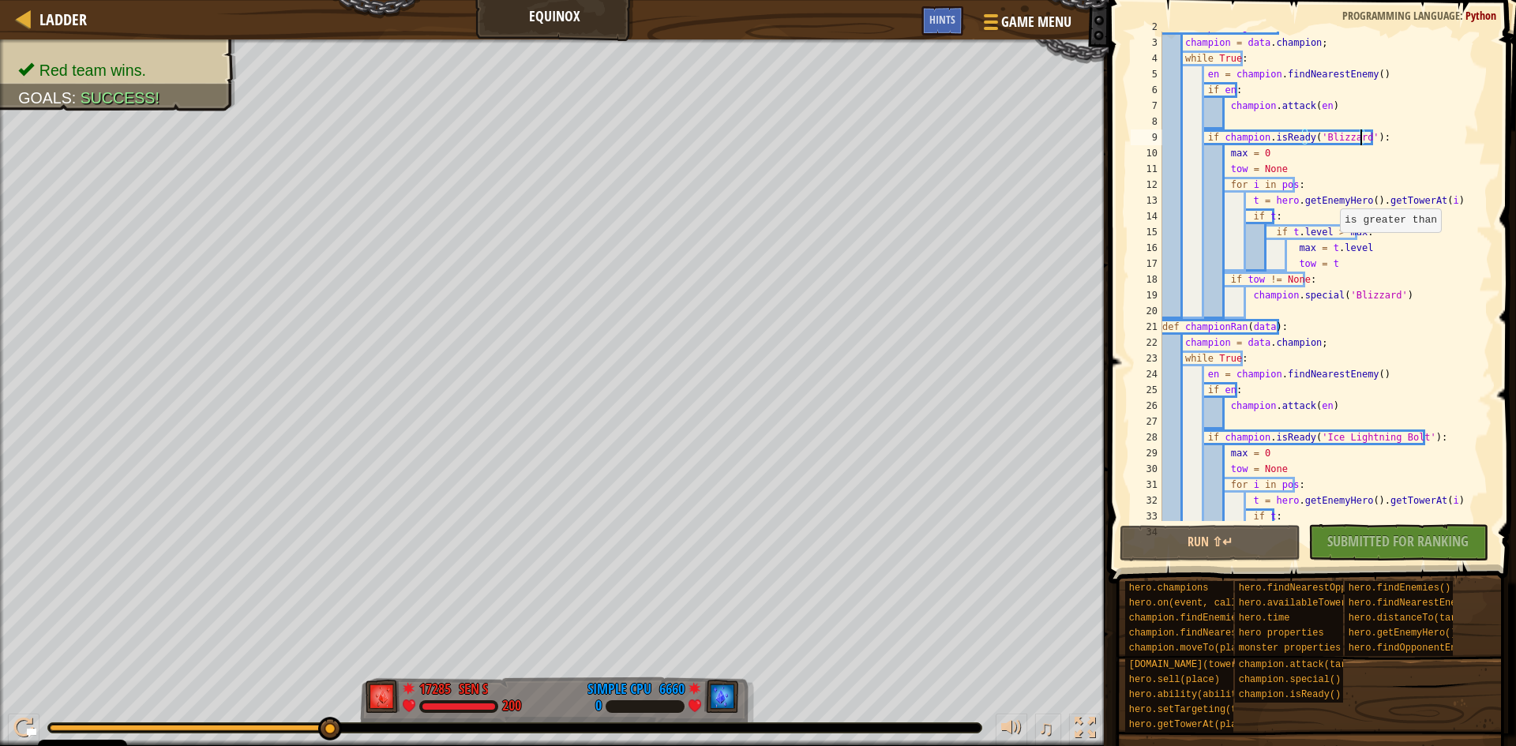
click at [1332, 235] on div "def championMag ( data ) : champion = data . champion ; while True : en = champ…" at bounding box center [1319, 279] width 321 height 521
click at [1271, 156] on div "def championMag ( data ) : champion = data . champion ; while True : en = champ…" at bounding box center [1319, 279] width 321 height 521
type textarea "max = 1000"
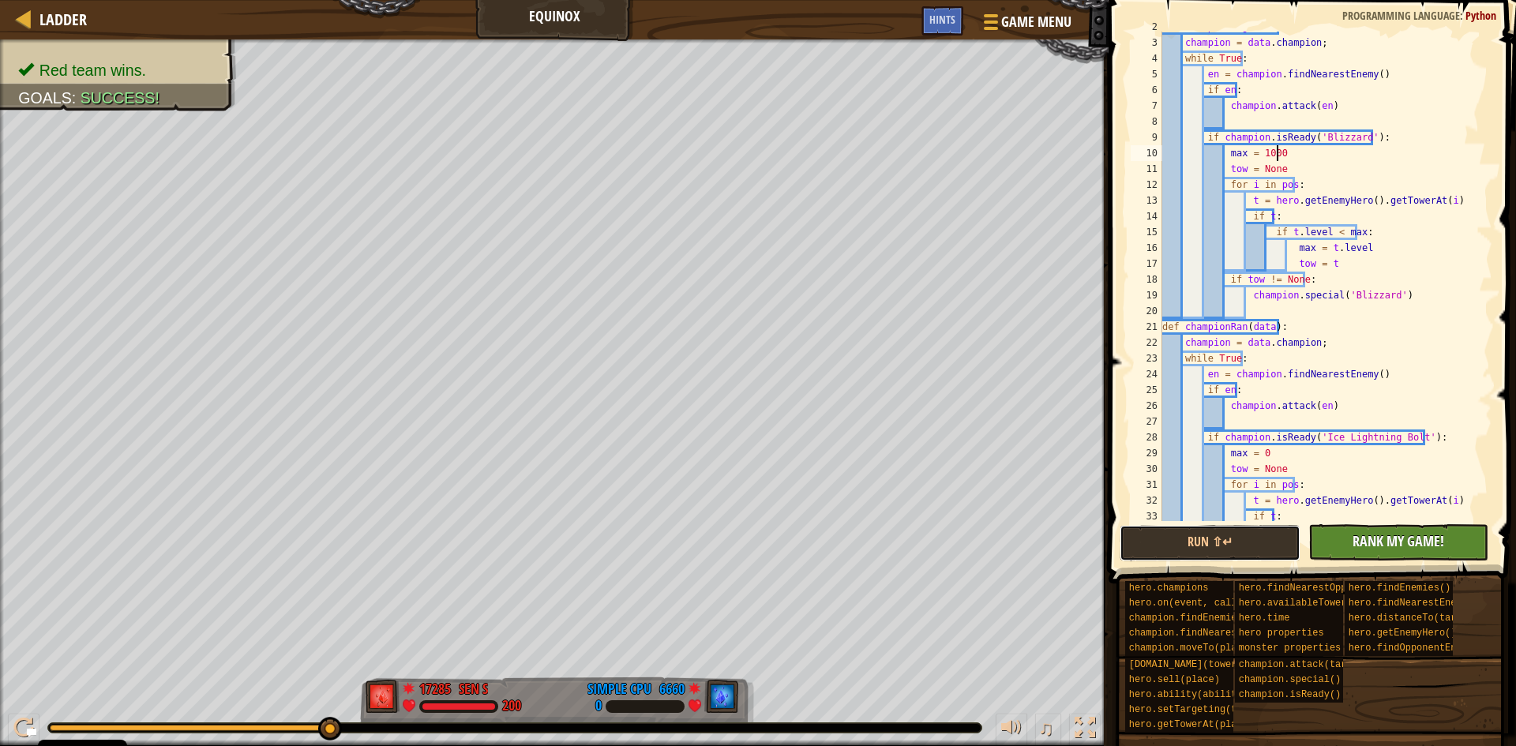
drag, startPoint x: 1215, startPoint y: 535, endPoint x: 1408, endPoint y: 547, distance: 193.0
click at [1218, 536] on button "Run ⇧↵" at bounding box center [1210, 543] width 181 height 36
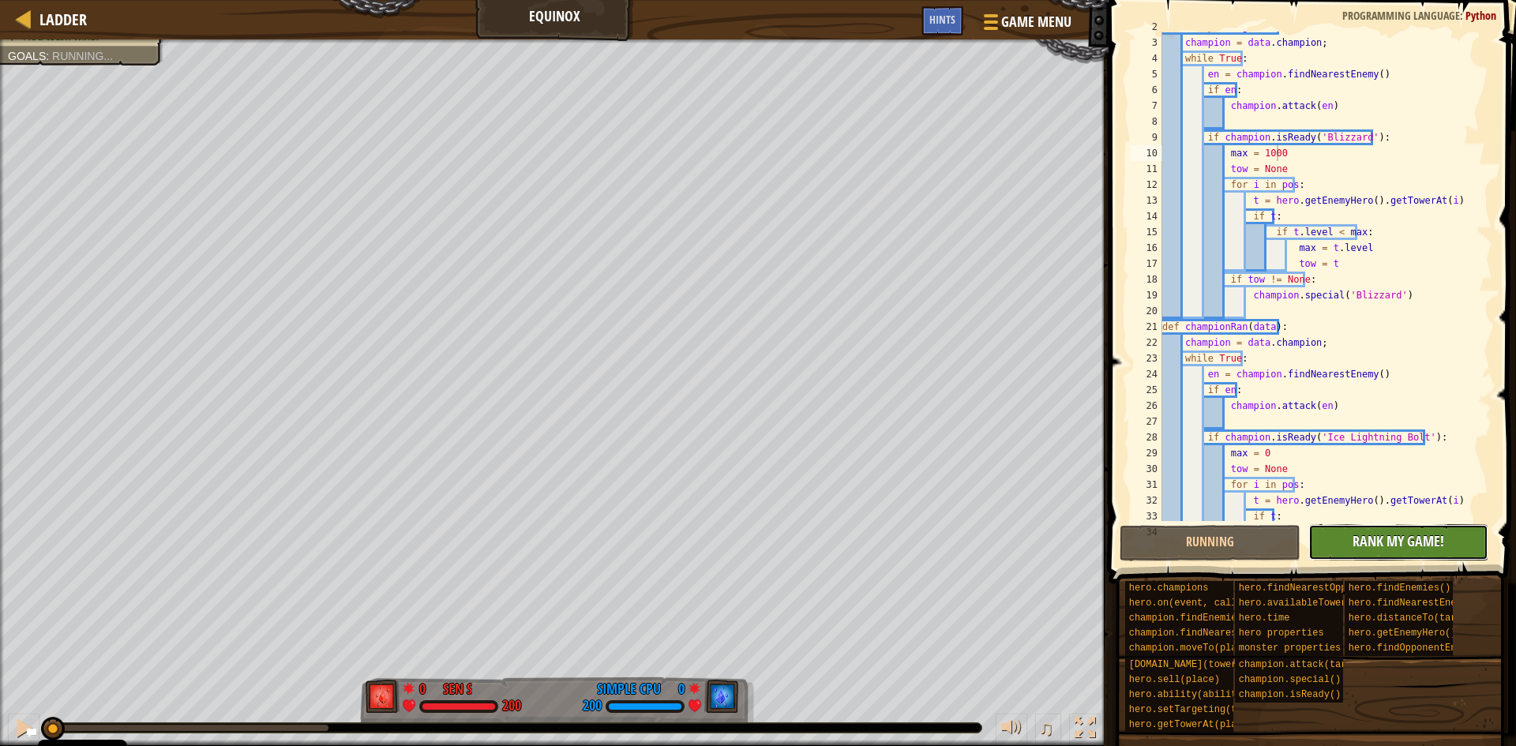
click at [1463, 539] on button "No New Code to Rank Rank My Game! Submitting... Submitted for Ranking Failed to…" at bounding box center [1398, 542] width 181 height 36
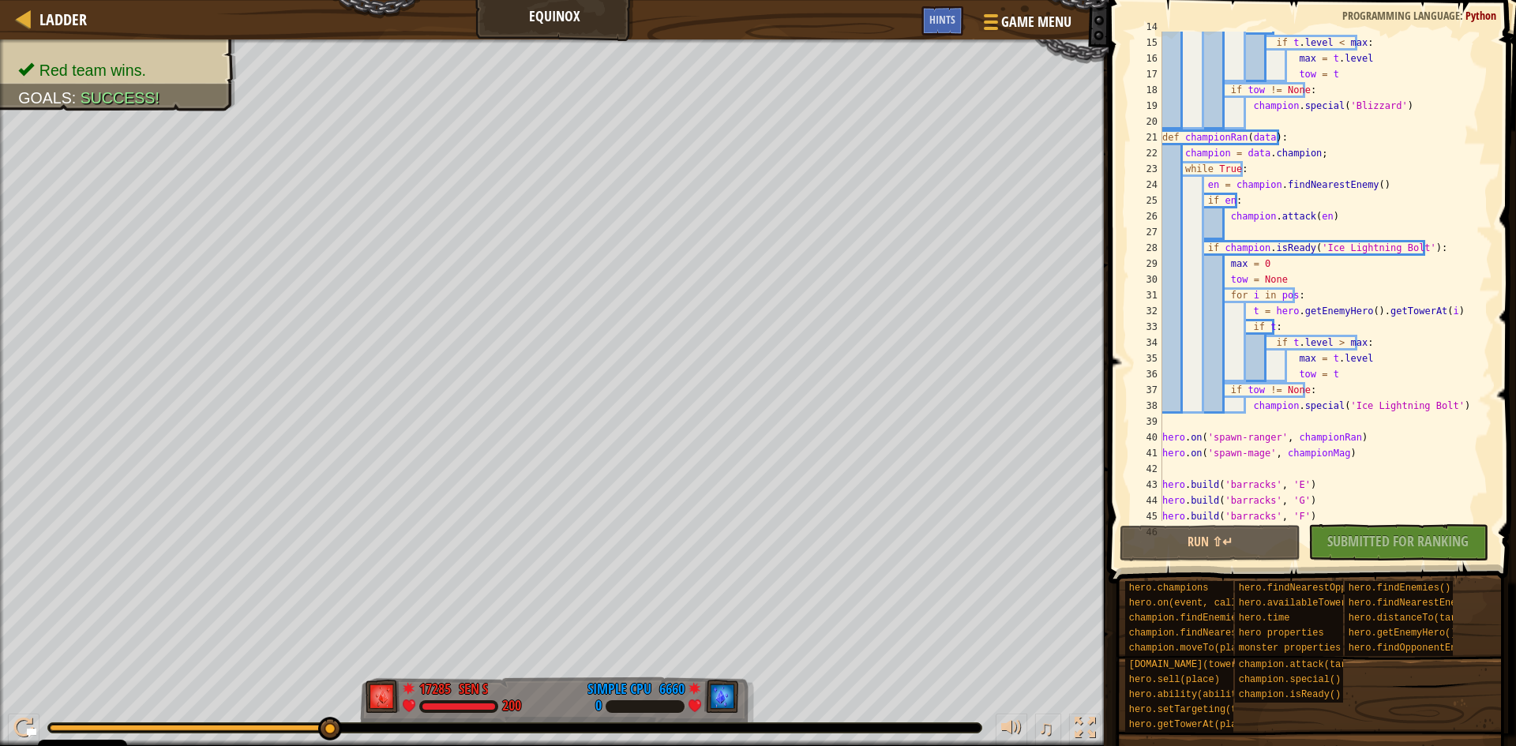
scroll to position [360, 0]
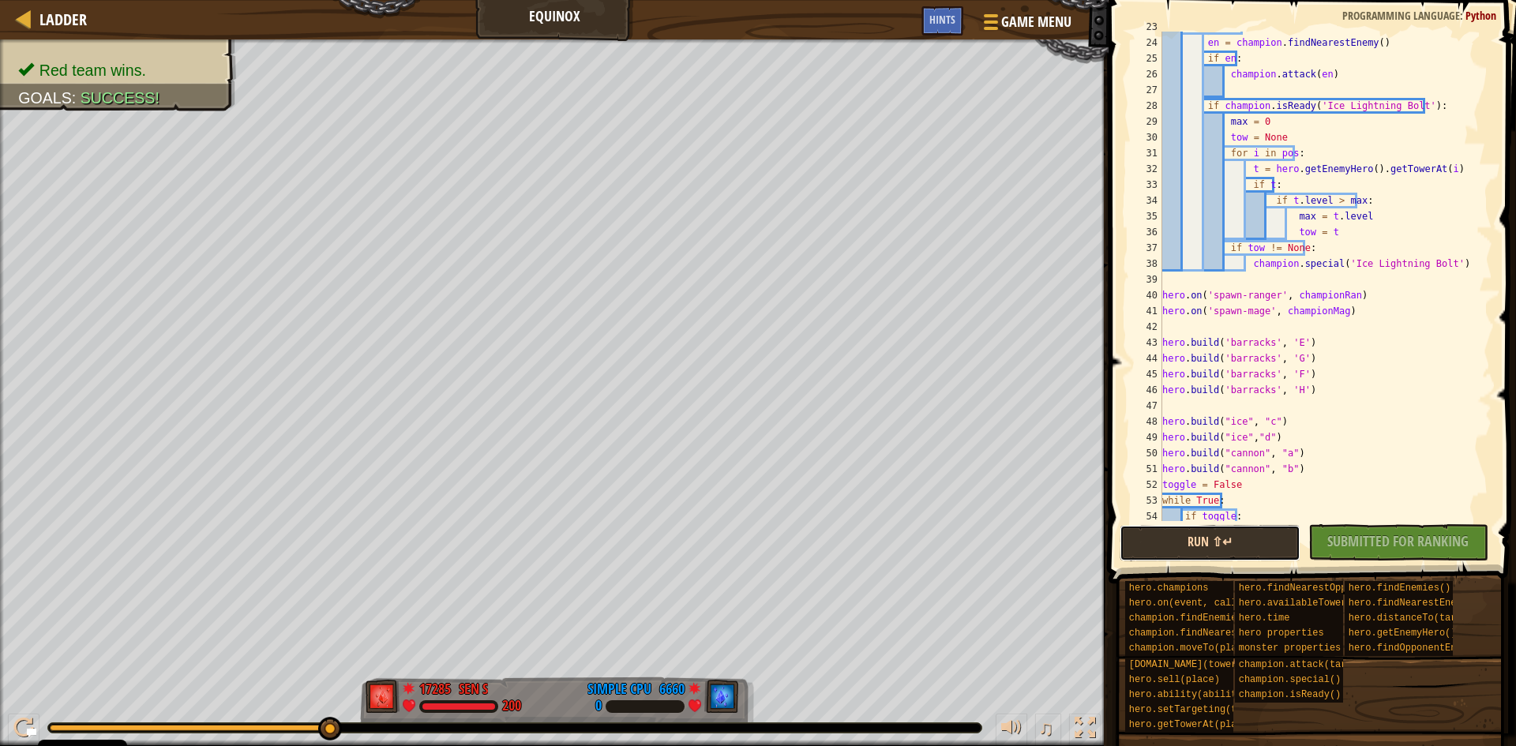
click at [1255, 542] on button "Run ⇧↵" at bounding box center [1210, 543] width 181 height 36
click at [999, 21] on div at bounding box center [988, 21] width 21 height 23
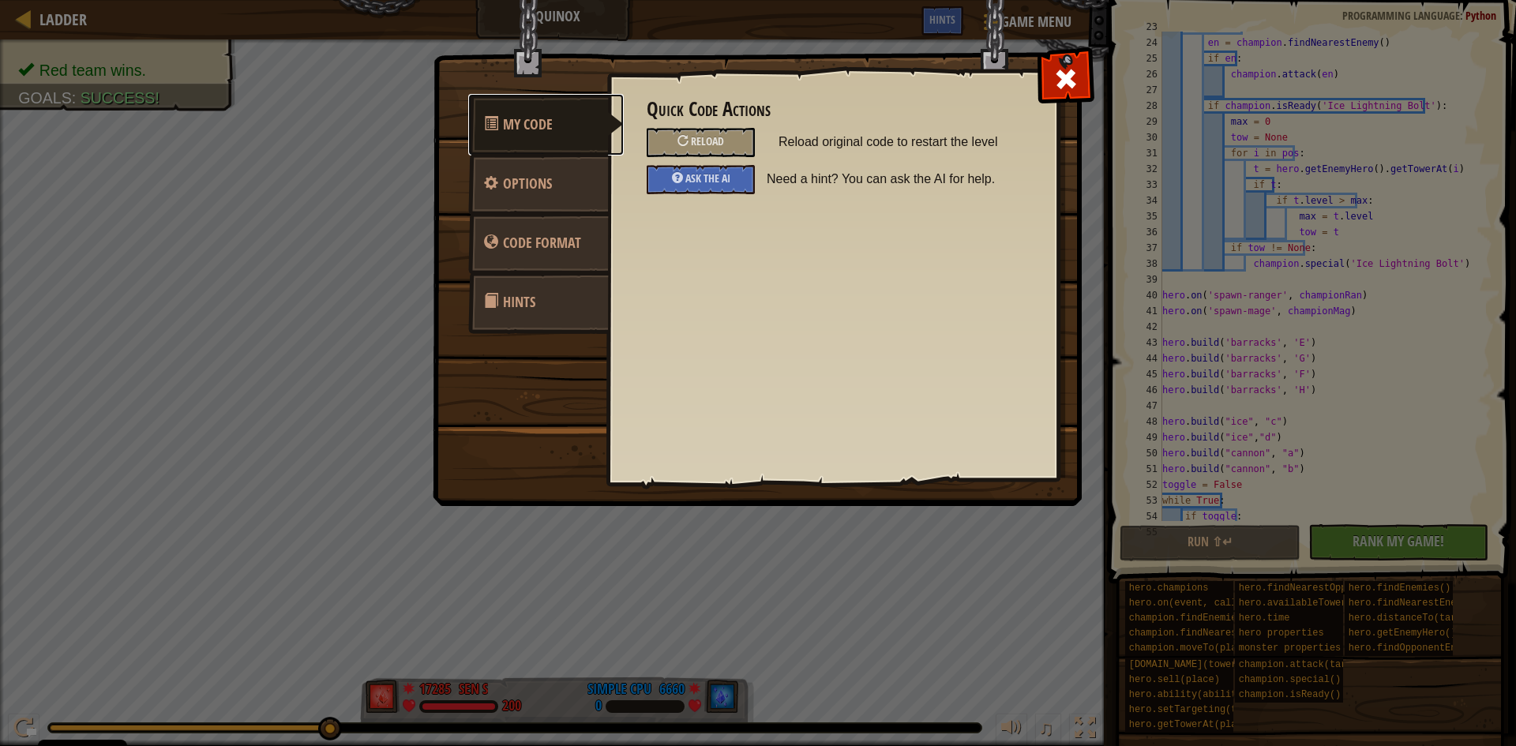
click at [551, 119] on span "My Code" at bounding box center [528, 124] width 50 height 20
click at [1072, 78] on span at bounding box center [1065, 78] width 25 height 25
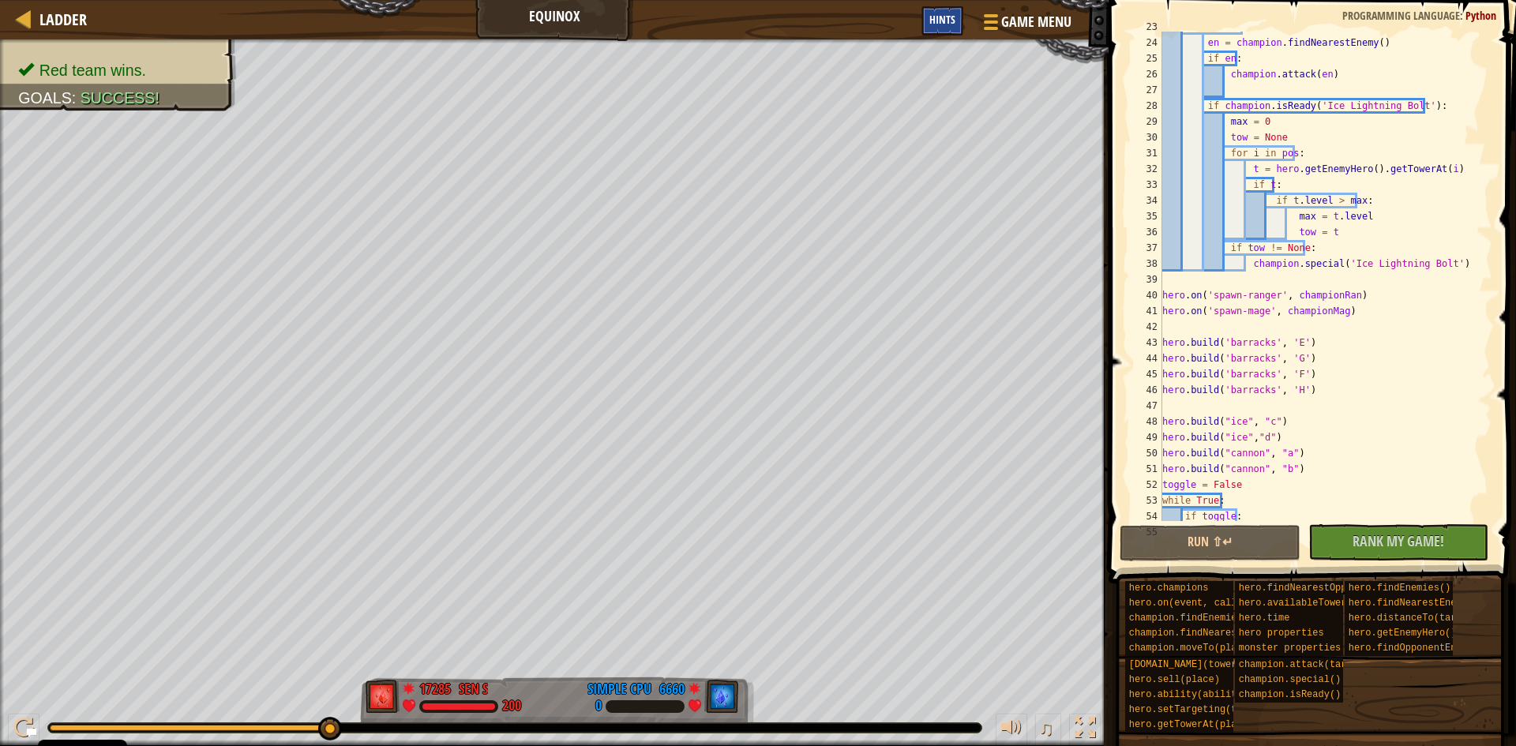
click at [946, 19] on span "Hints" at bounding box center [942, 19] width 26 height 15
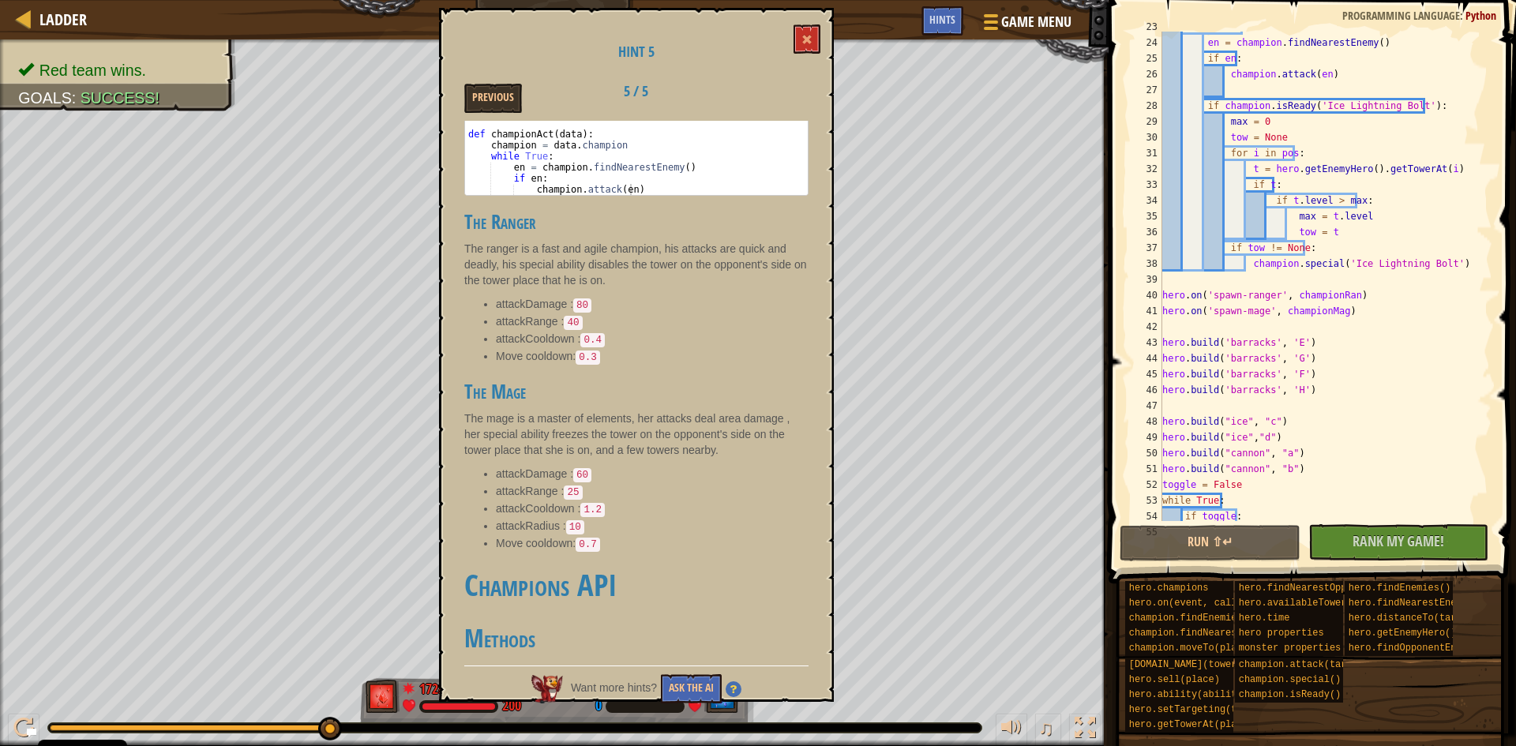
scroll to position [527, 0]
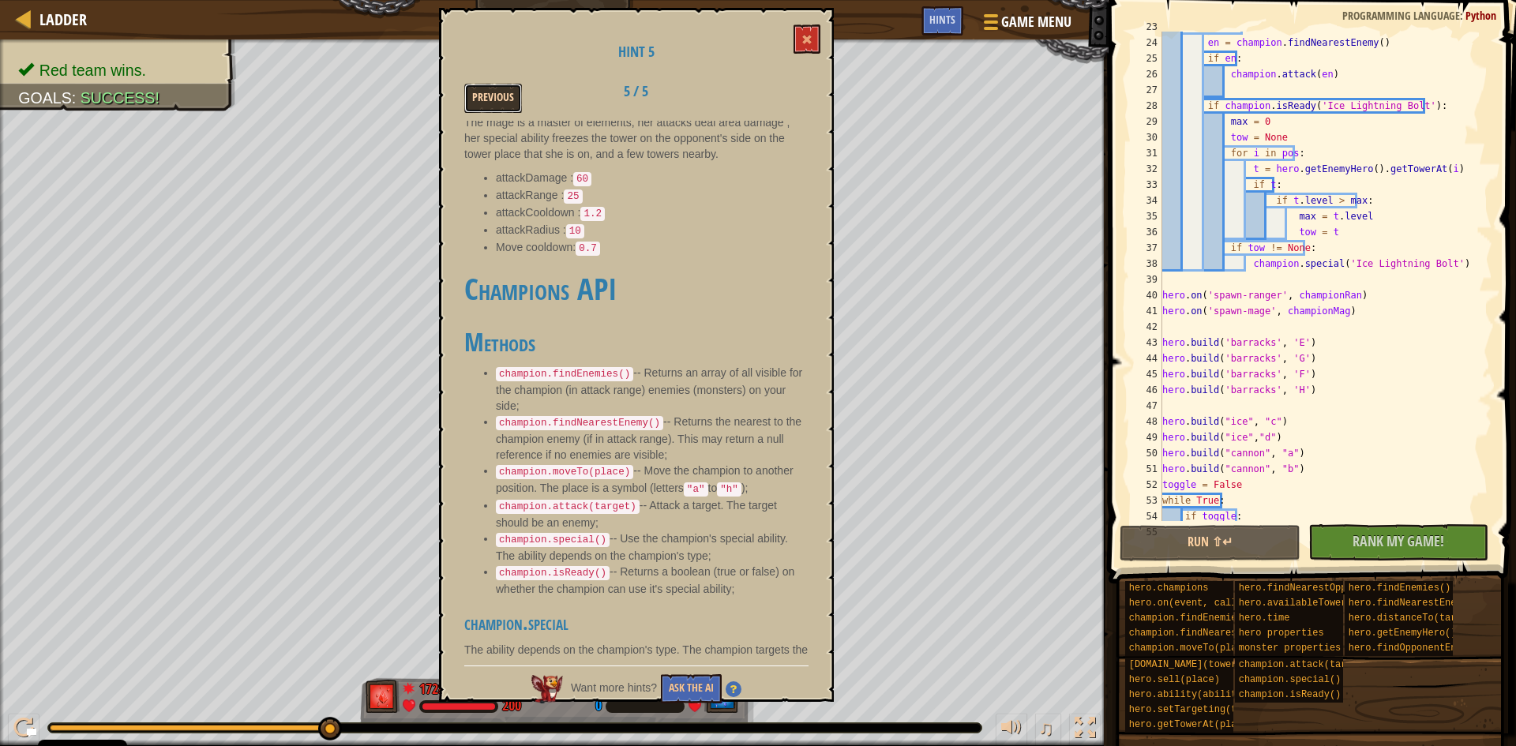
click at [483, 84] on button "Previous" at bounding box center [493, 98] width 58 height 29
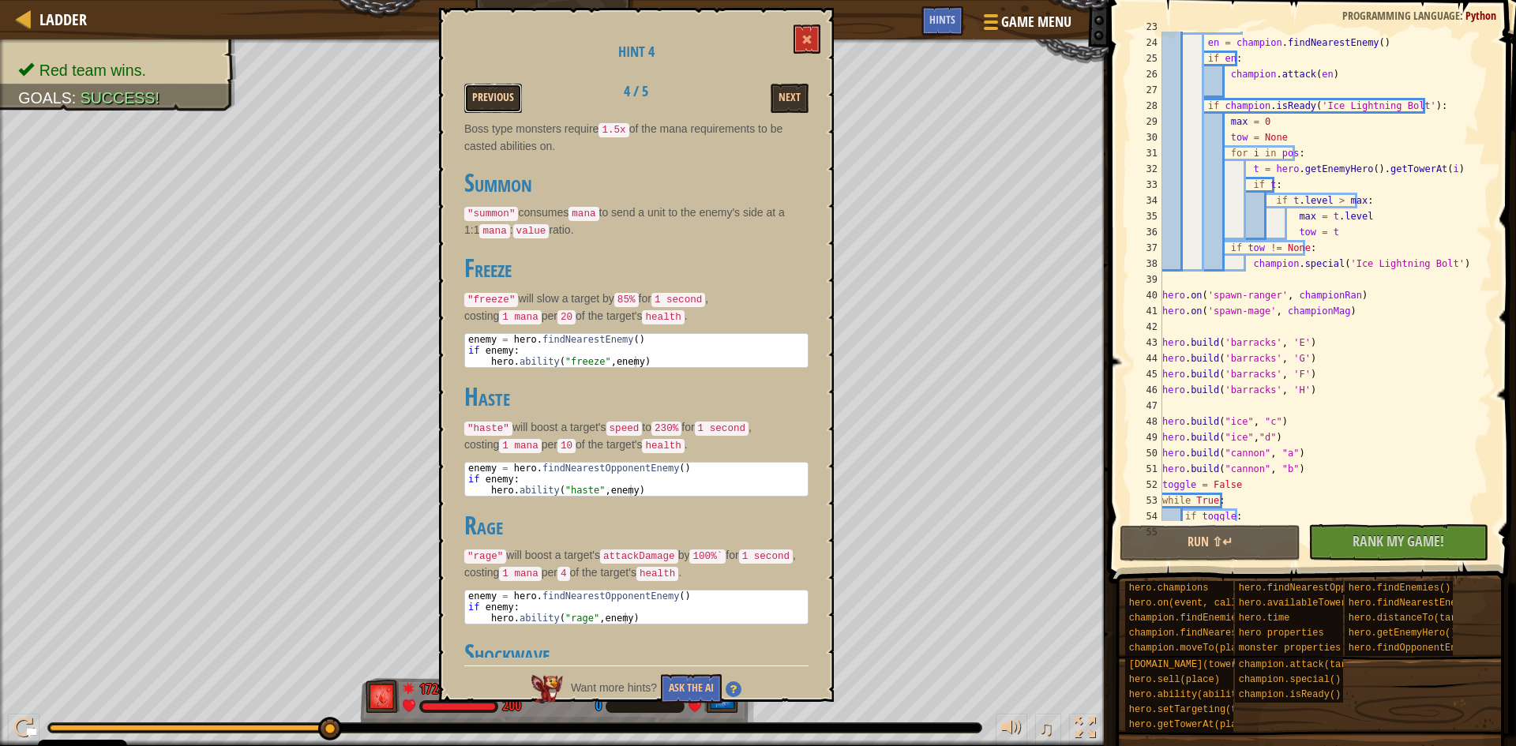
click at [486, 89] on button "Previous" at bounding box center [493, 98] width 58 height 29
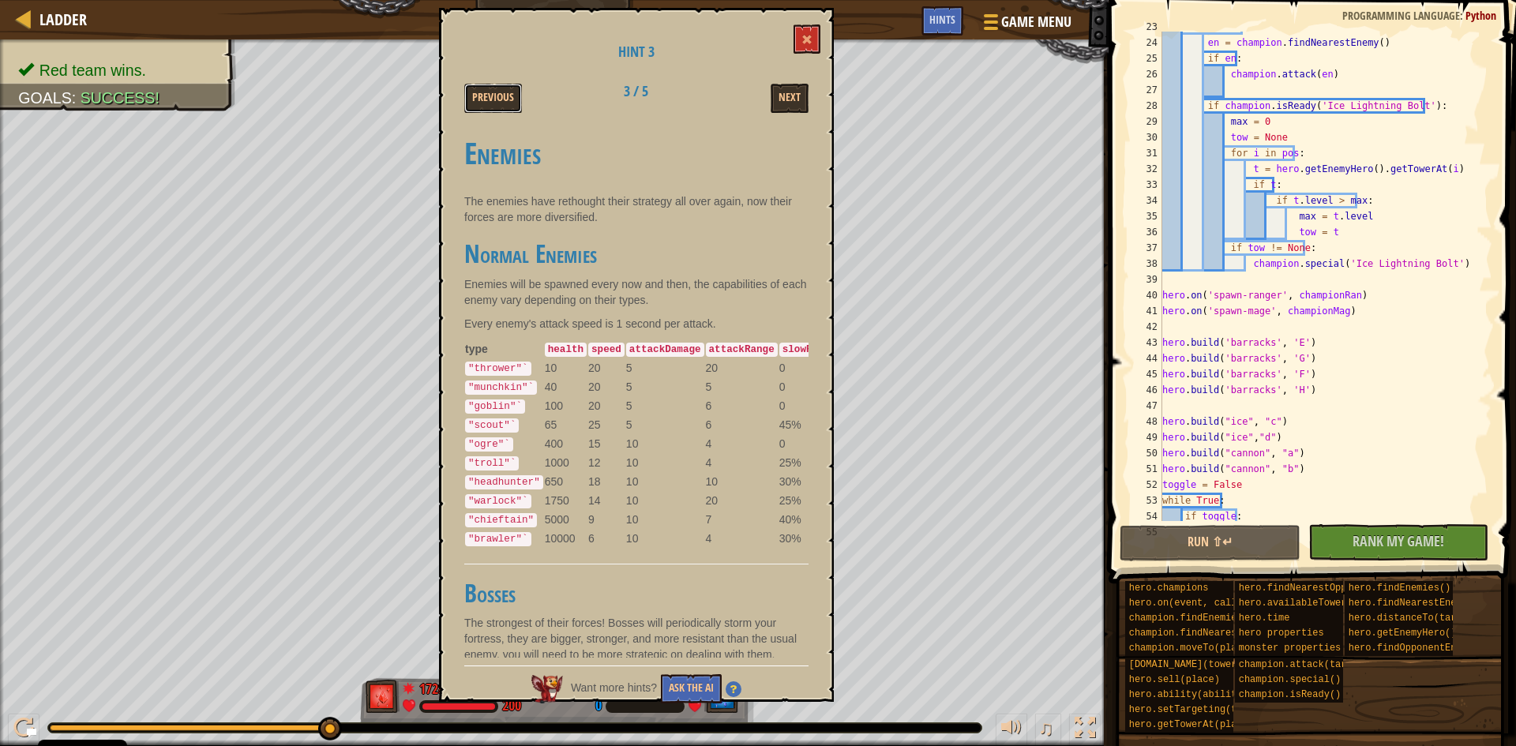
click at [486, 89] on button "Previous" at bounding box center [493, 98] width 58 height 29
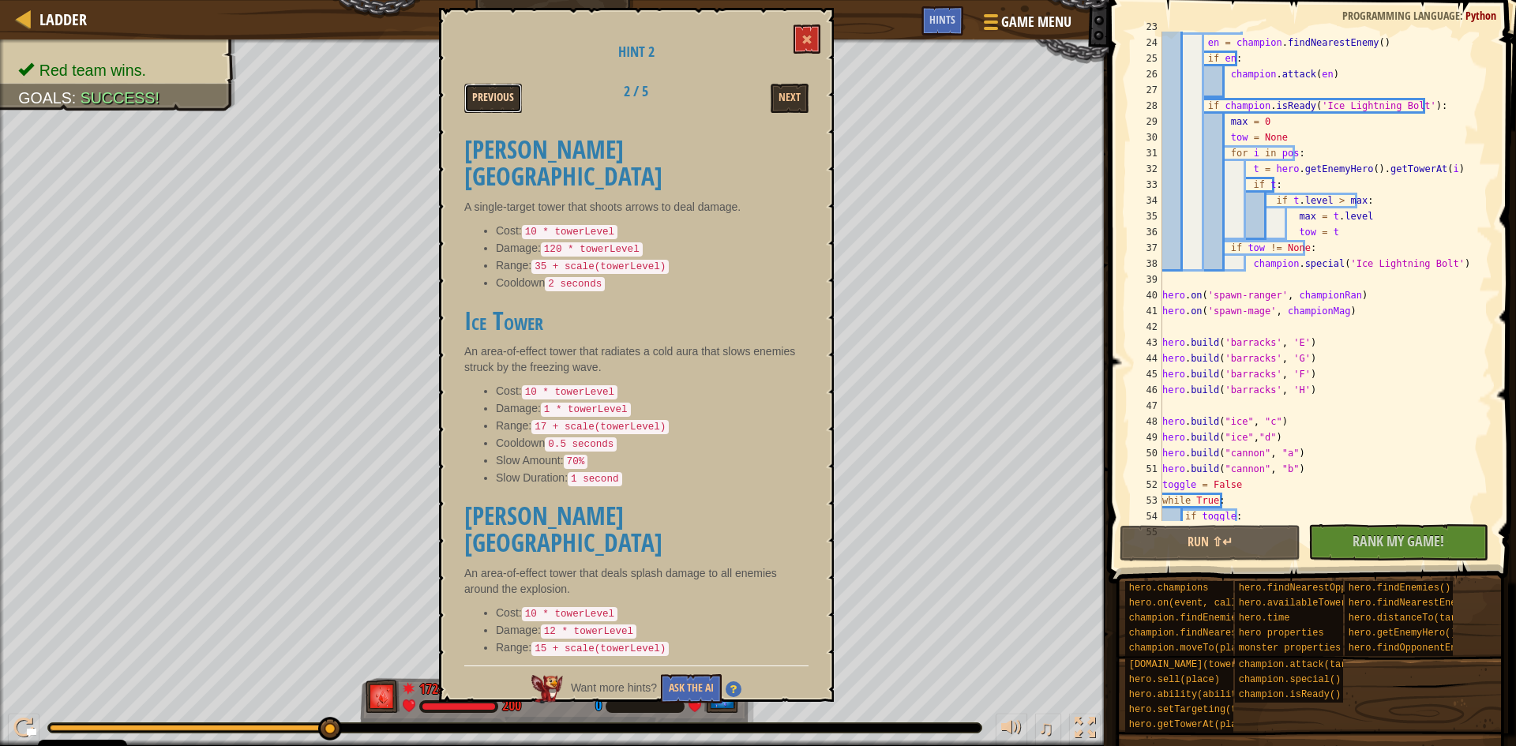
click at [487, 91] on button "Previous" at bounding box center [493, 98] width 58 height 29
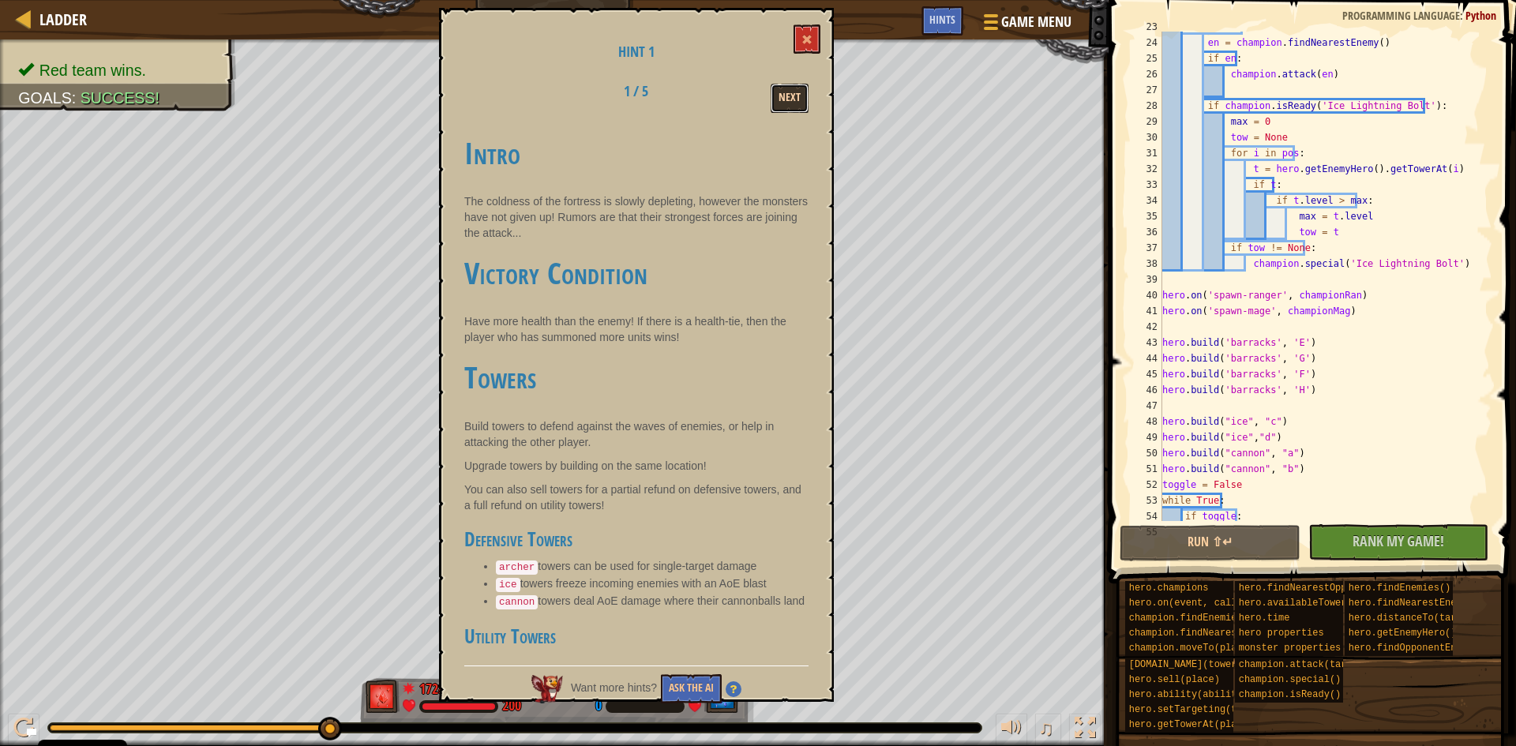
click at [793, 103] on button "Next" at bounding box center [790, 98] width 38 height 29
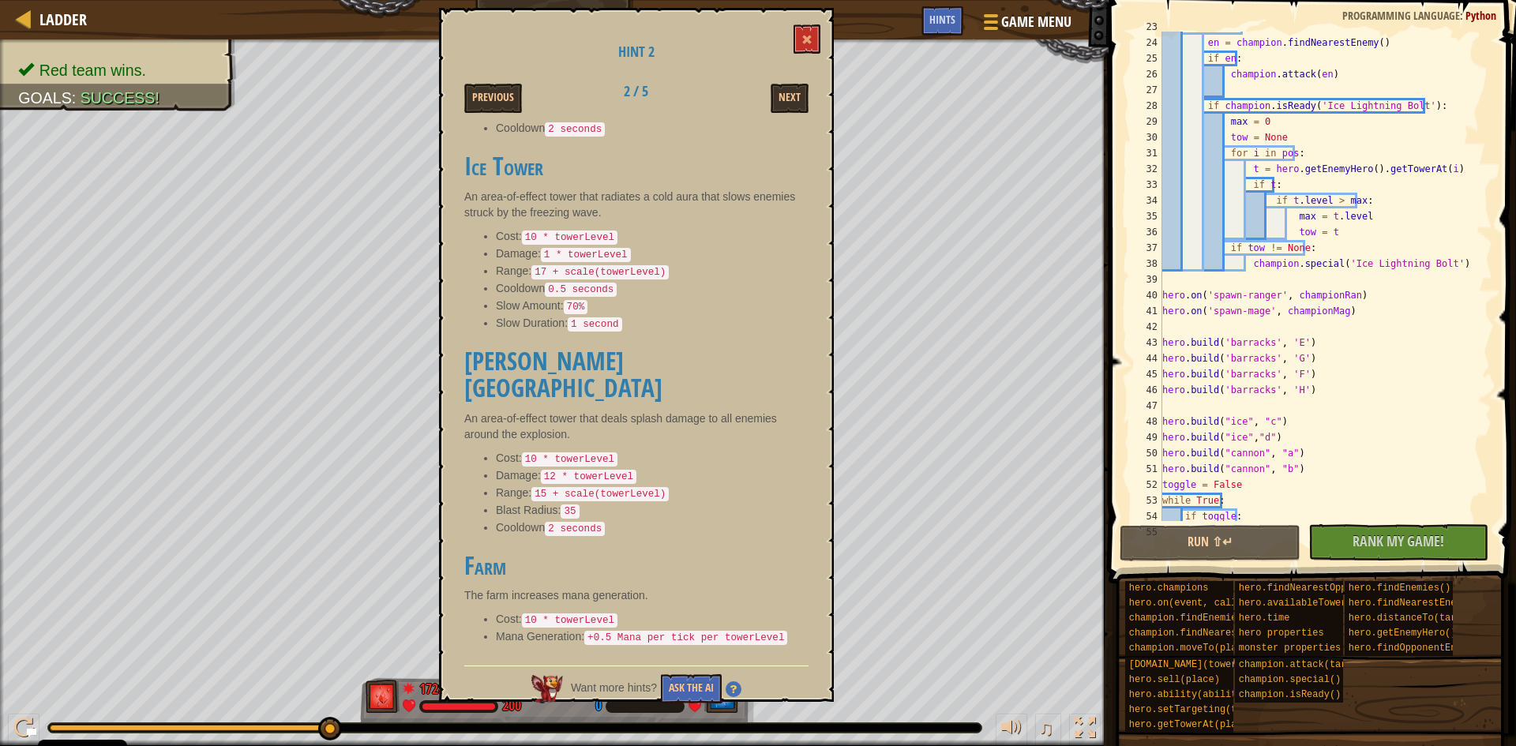
scroll to position [223, 0]
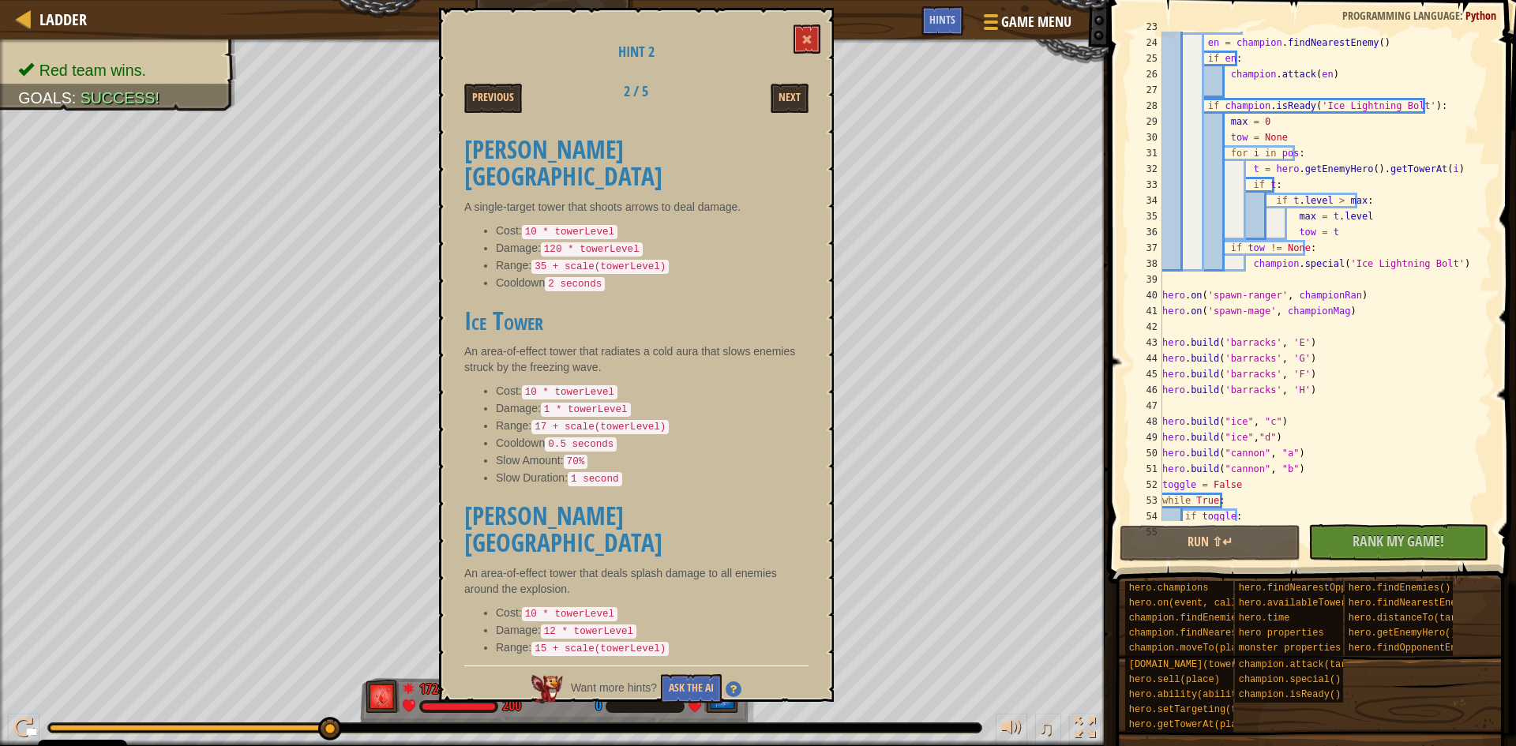
scroll to position [223, 0]
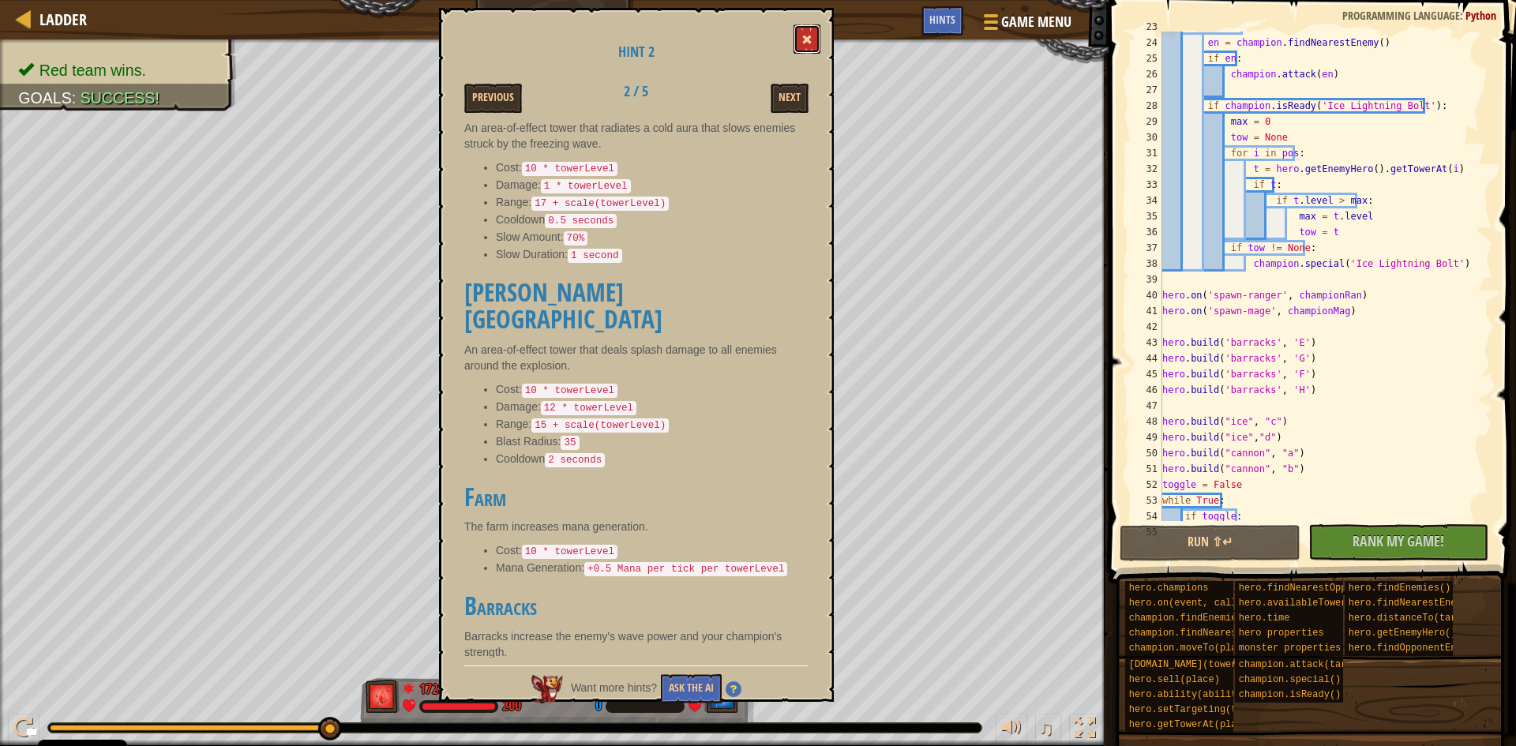
click at [814, 35] on button at bounding box center [806, 38] width 27 height 29
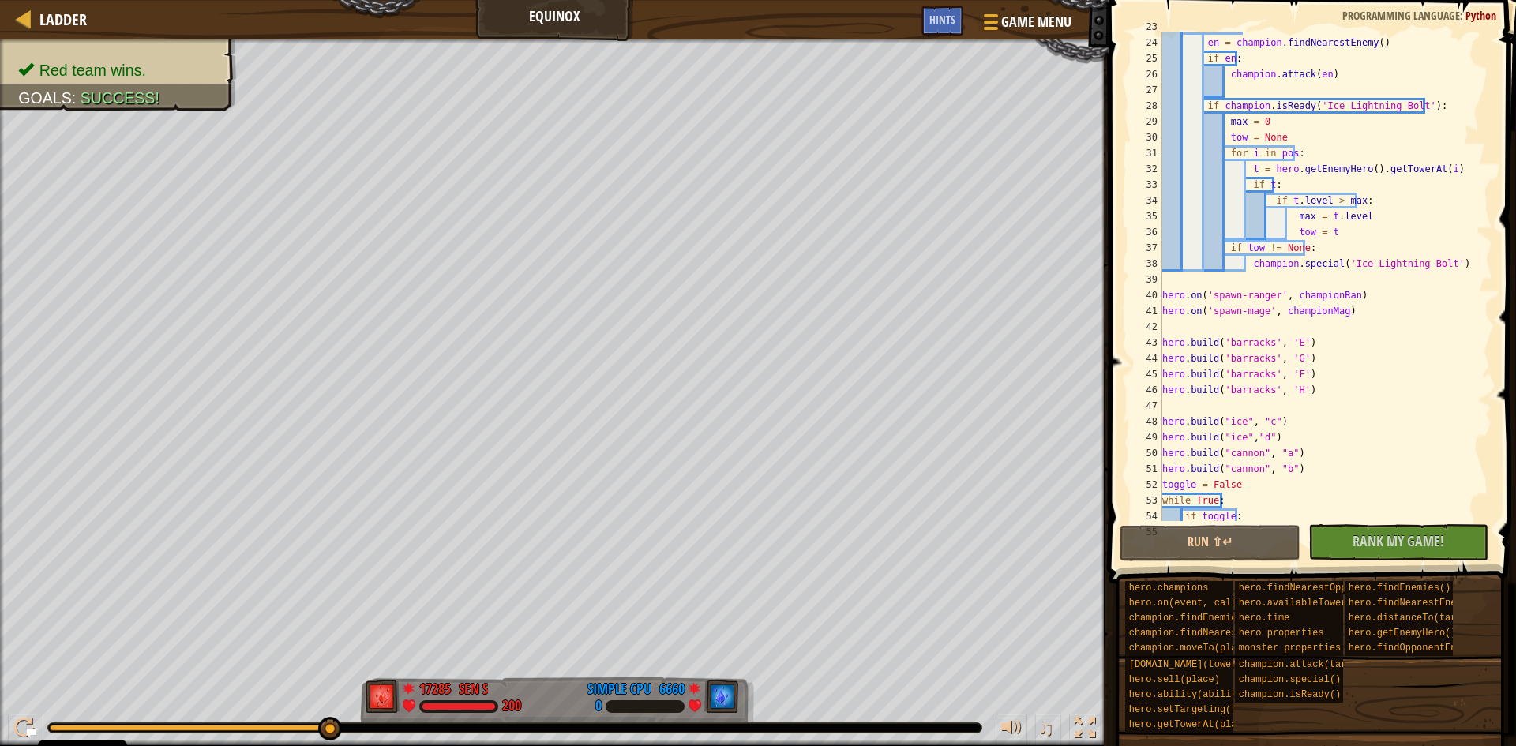
click at [1243, 346] on div "while True : en = champion . findNearestEnemy ( ) if en : champion . attack ( e…" at bounding box center [1319, 279] width 321 height 521
click at [1247, 358] on div "while True : en = champion . findNearestEnemy ( ) if en : champion . attack ( e…" at bounding box center [1319, 279] width 321 height 521
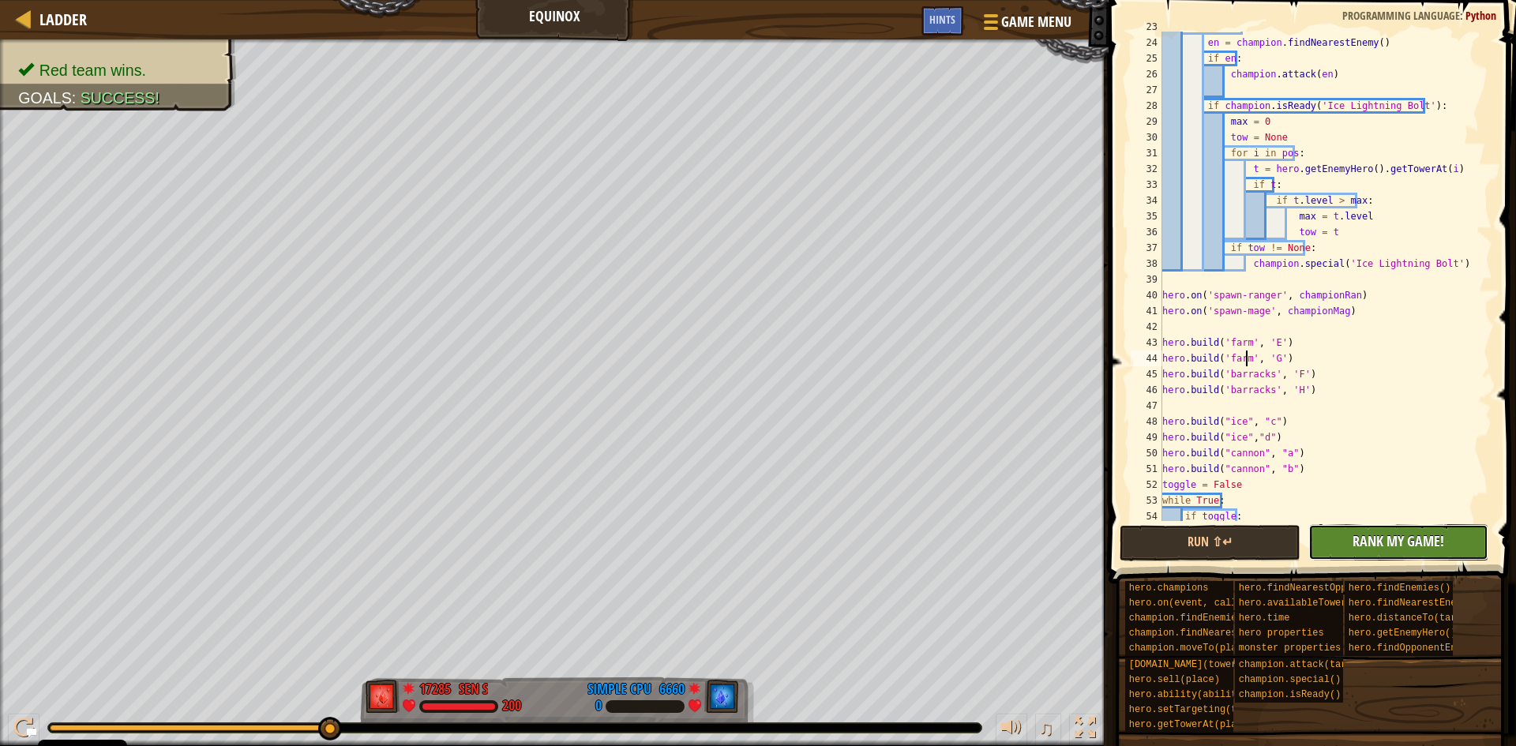
click at [1388, 524] on button "No New Code to Rank Rank My Game! Submitting... Submitted for Ranking Failed to…" at bounding box center [1398, 542] width 181 height 36
click at [945, 12] on div "Hints" at bounding box center [942, 20] width 42 height 29
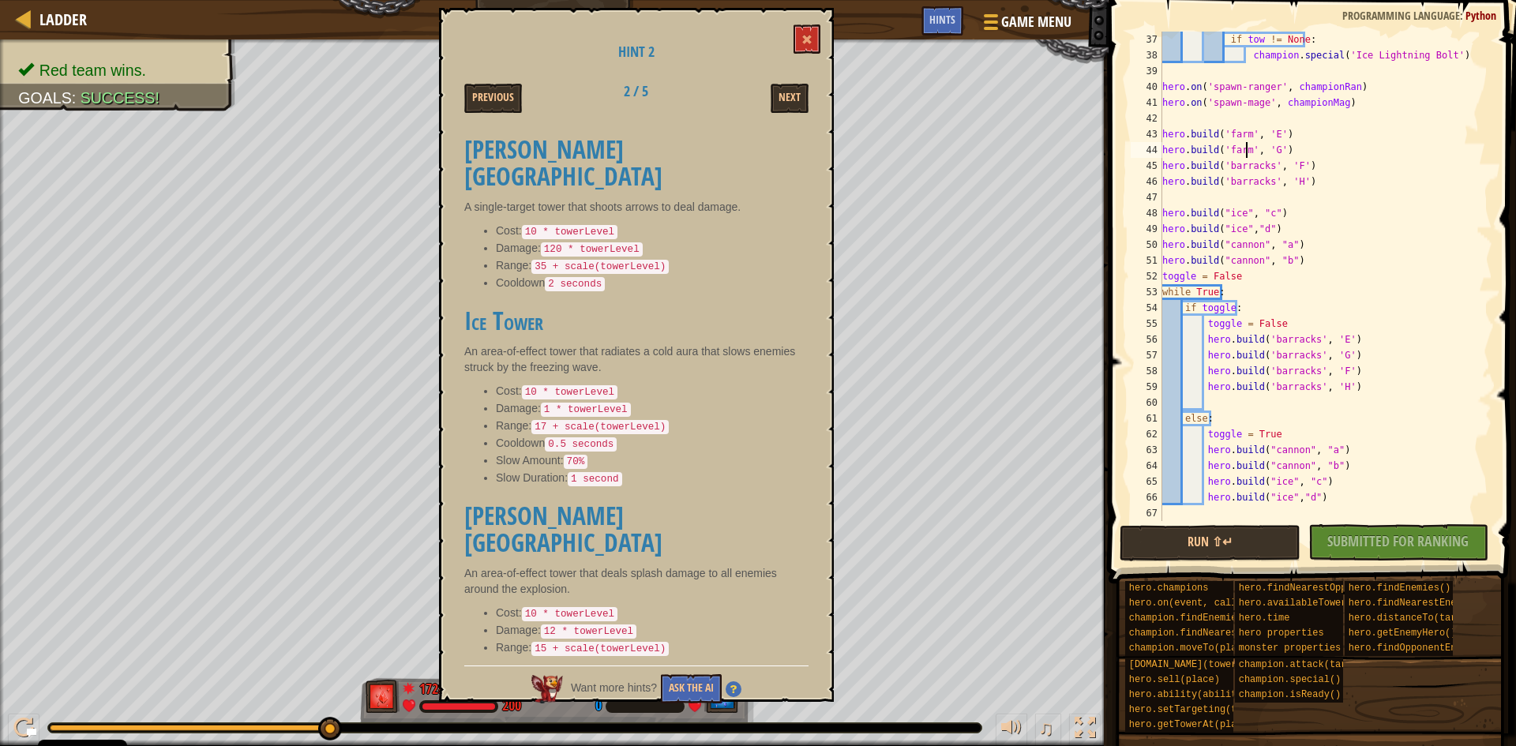
scroll to position [568, 0]
click at [1286, 341] on div "if tow != None : champion . special ( 'Ice Lightning Bolt' ) hero . on ( 'spawn…" at bounding box center [1319, 292] width 321 height 521
click at [1277, 354] on div "if tow != None : champion . special ( 'Ice Lightning Bolt' ) hero . on ( 'spawn…" at bounding box center [1319, 292] width 321 height 521
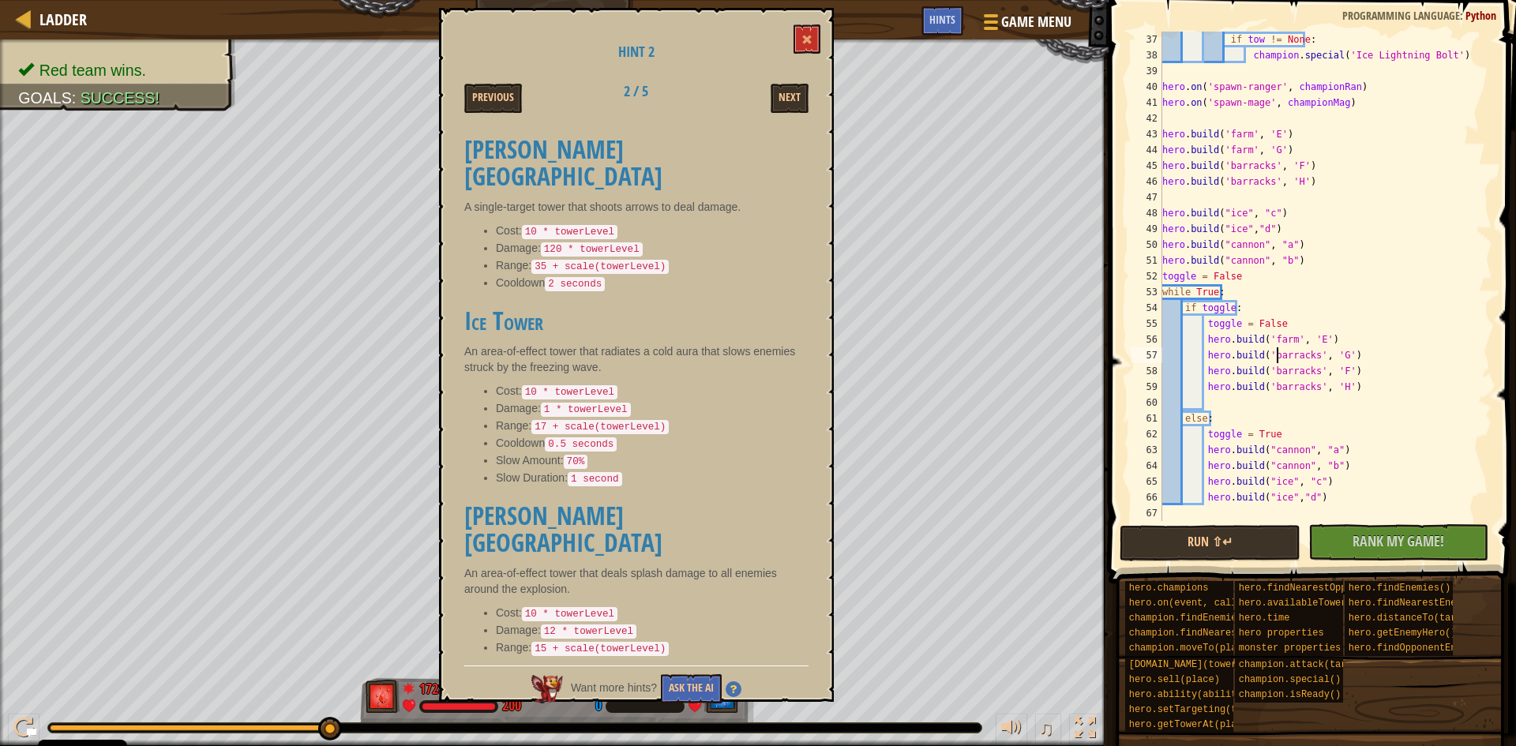
click at [1277, 354] on div "if tow != None : champion . special ( 'Ice Lightning Bolt' ) hero . on ( 'spawn…" at bounding box center [1319, 292] width 321 height 521
type textarea "hero.build('farm', 'G')"
click at [1380, 531] on button "No New Code to Rank Rank My Game! Submitting... Submitted for Ranking Failed to…" at bounding box center [1398, 542] width 181 height 36
